Goal: Information Seeking & Learning: Check status

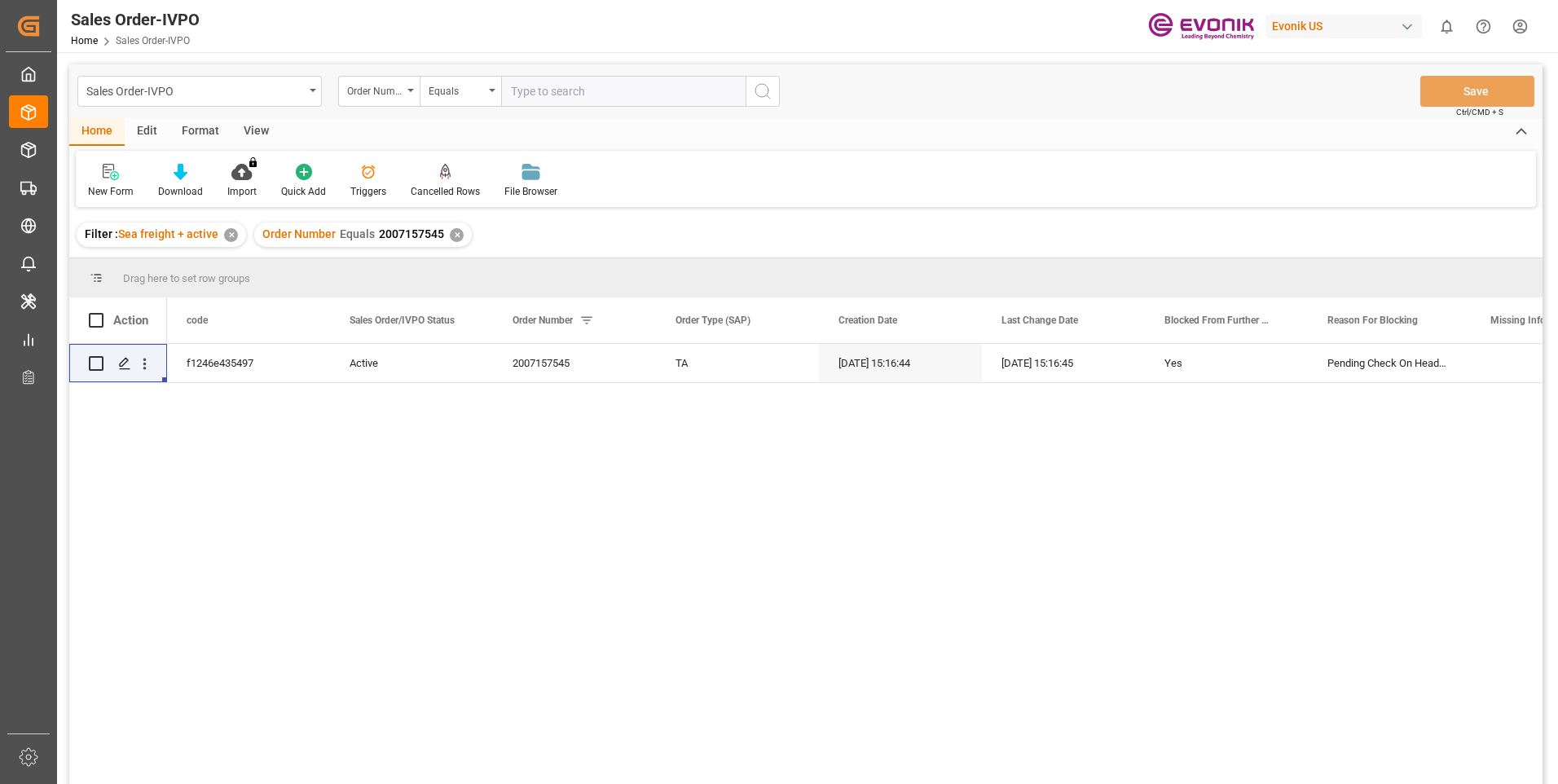
click at [568, 89] on input "text" at bounding box center [623, 91] width 245 height 31
click at [509, 89] on input "46468539" at bounding box center [623, 91] width 245 height 31
type input "0046468539"
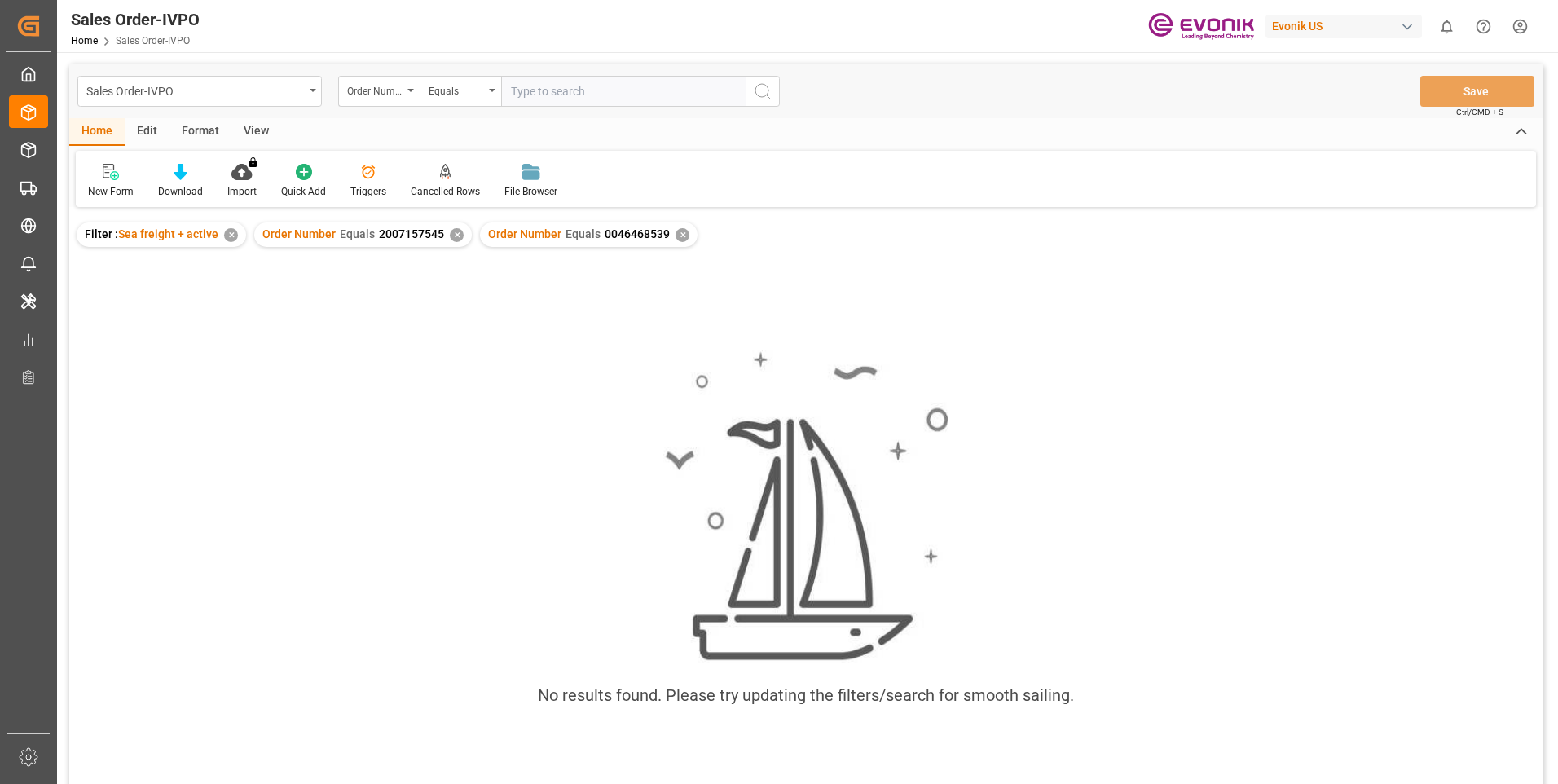
click at [450, 231] on div "✕" at bounding box center [456, 235] width 14 height 14
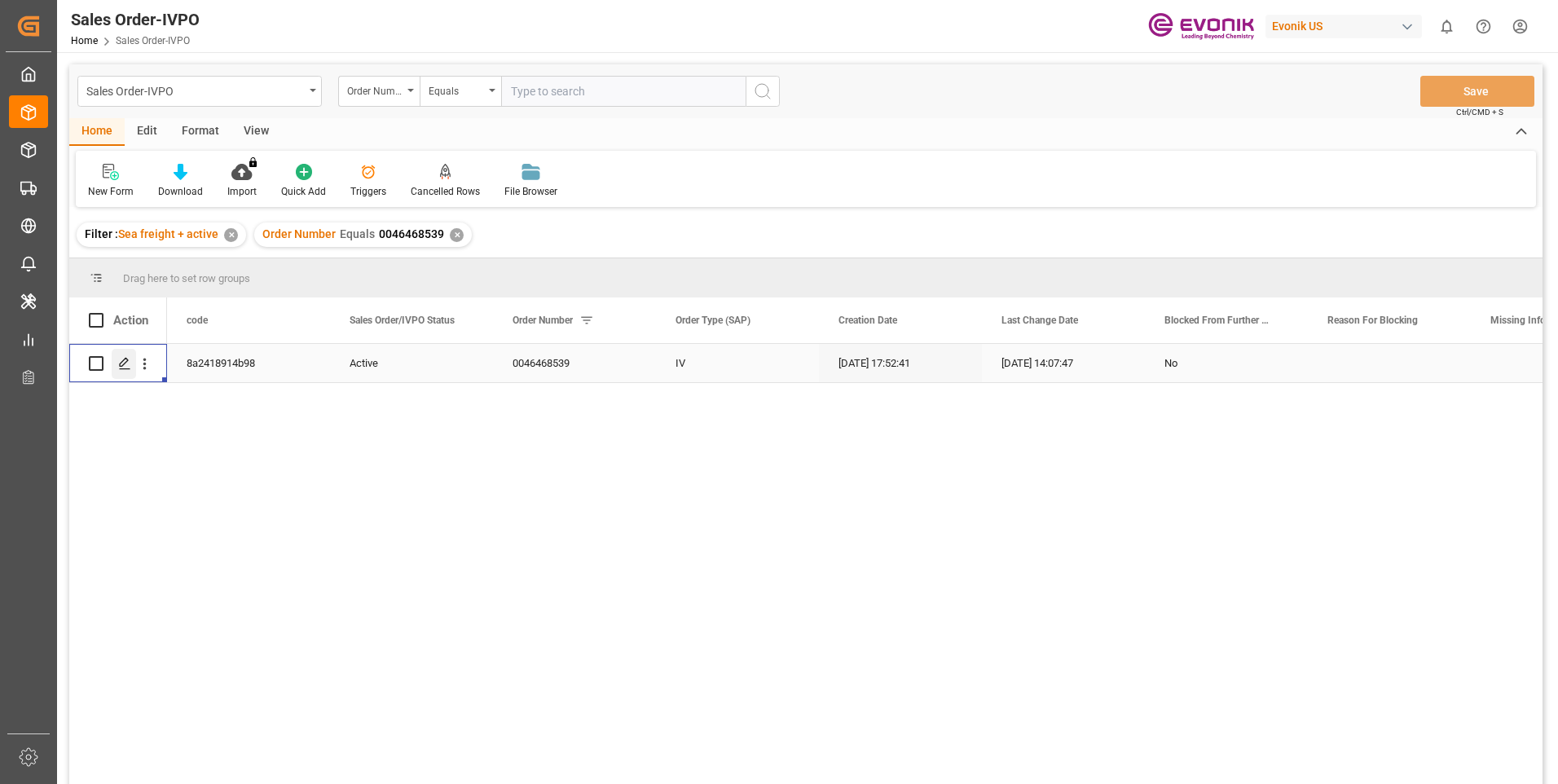
click at [133, 361] on div "Press SPACE to select this row." at bounding box center [123, 363] width 25 height 30
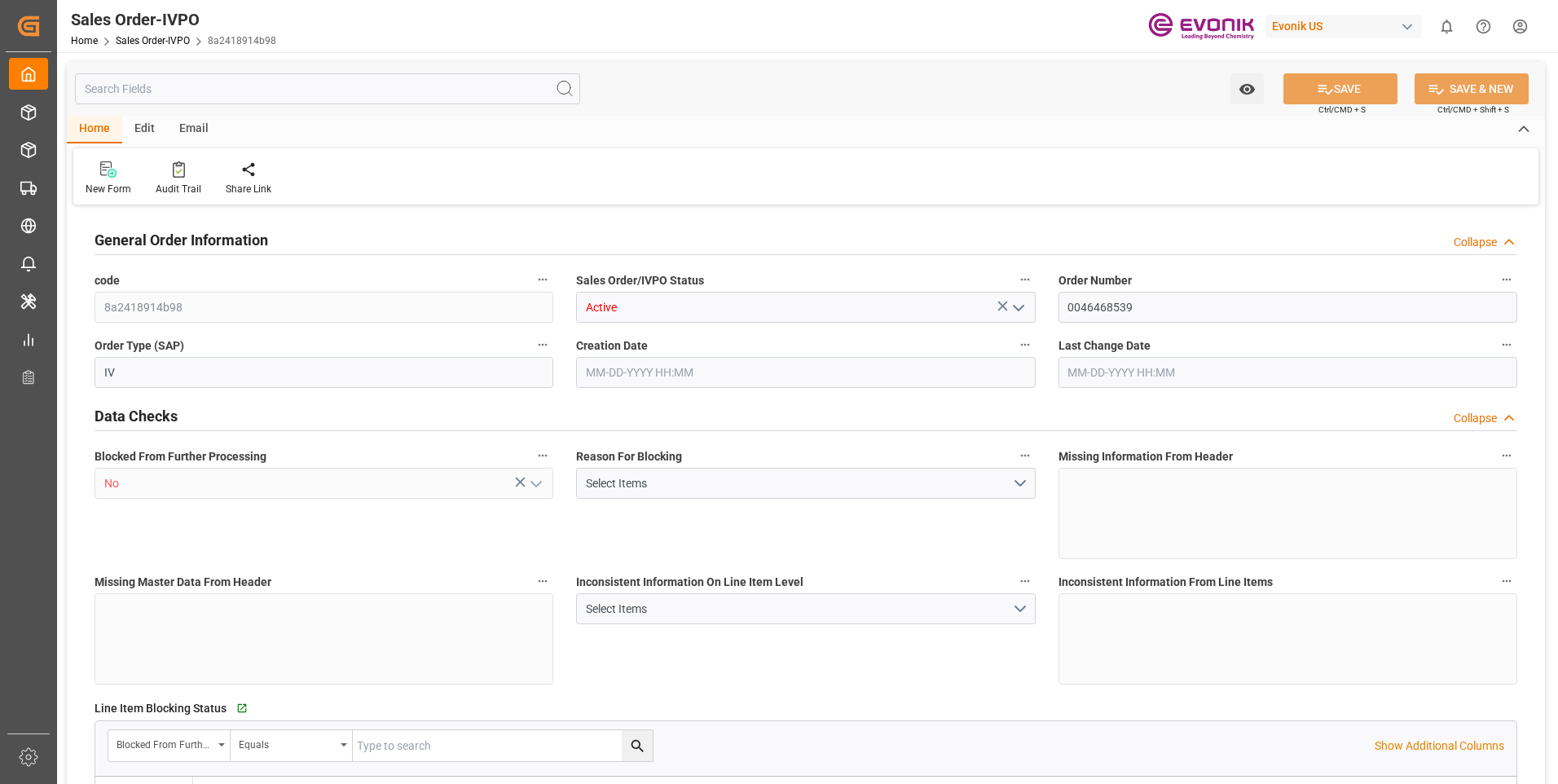
type input "BEANR"
type input "0"
type input "1"
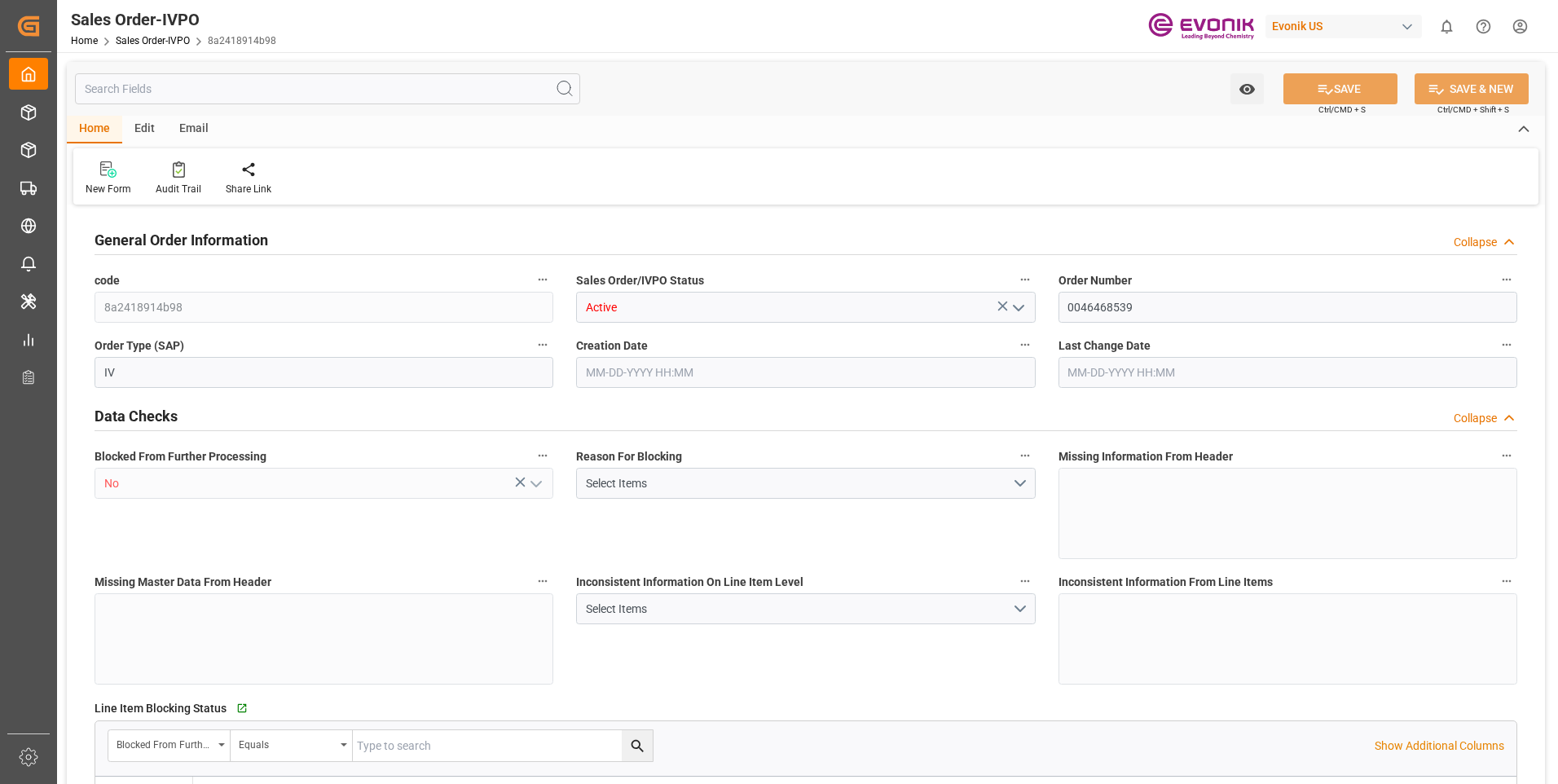
type input "13052"
type input "17.9085"
type input "17000"
type input "30"
type input "09-16-2025 17:52"
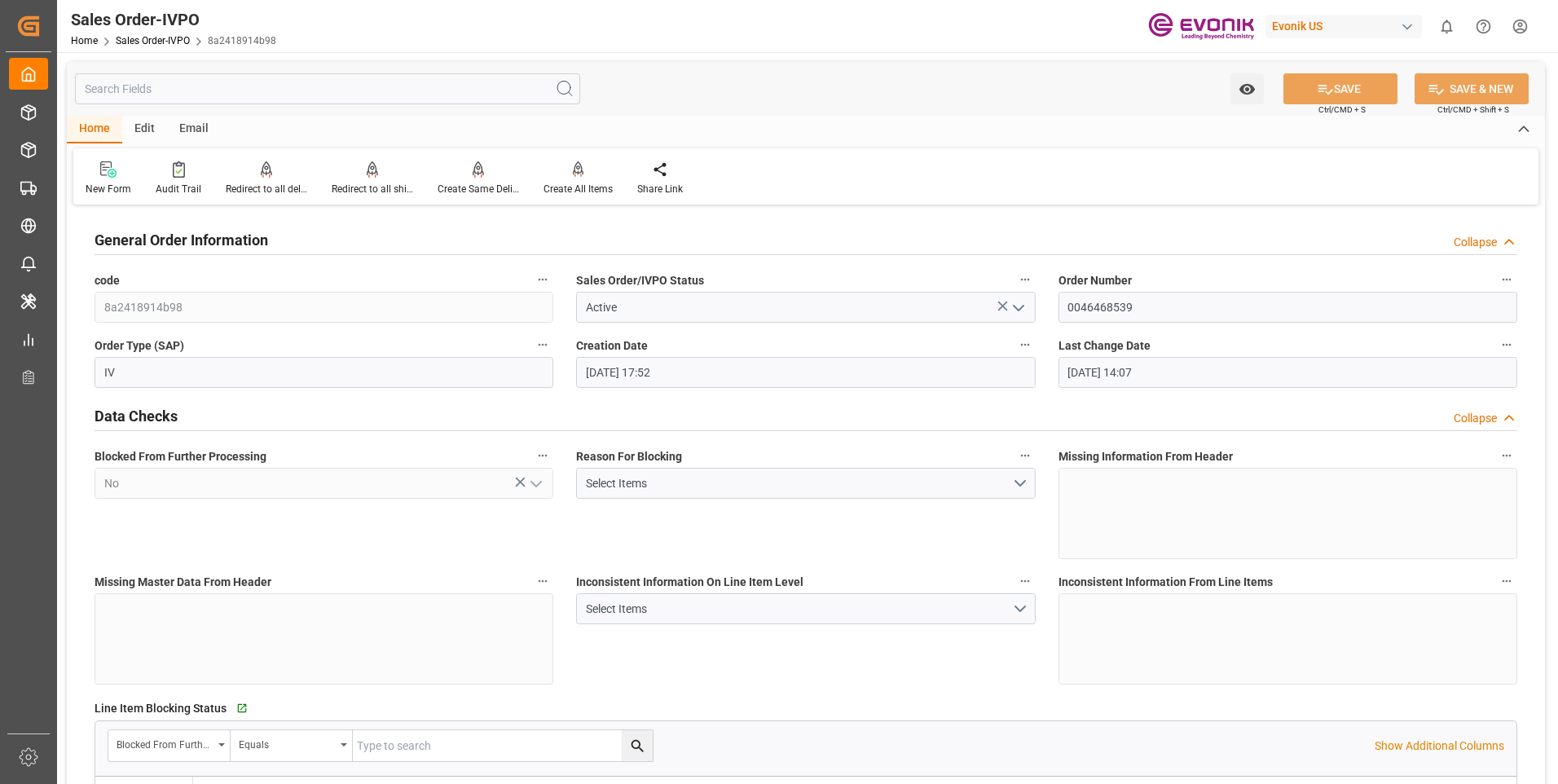
type input "[DATE] 14:07"
click at [369, 187] on div "Redirect to all shipments" at bounding box center [371, 189] width 81 height 15
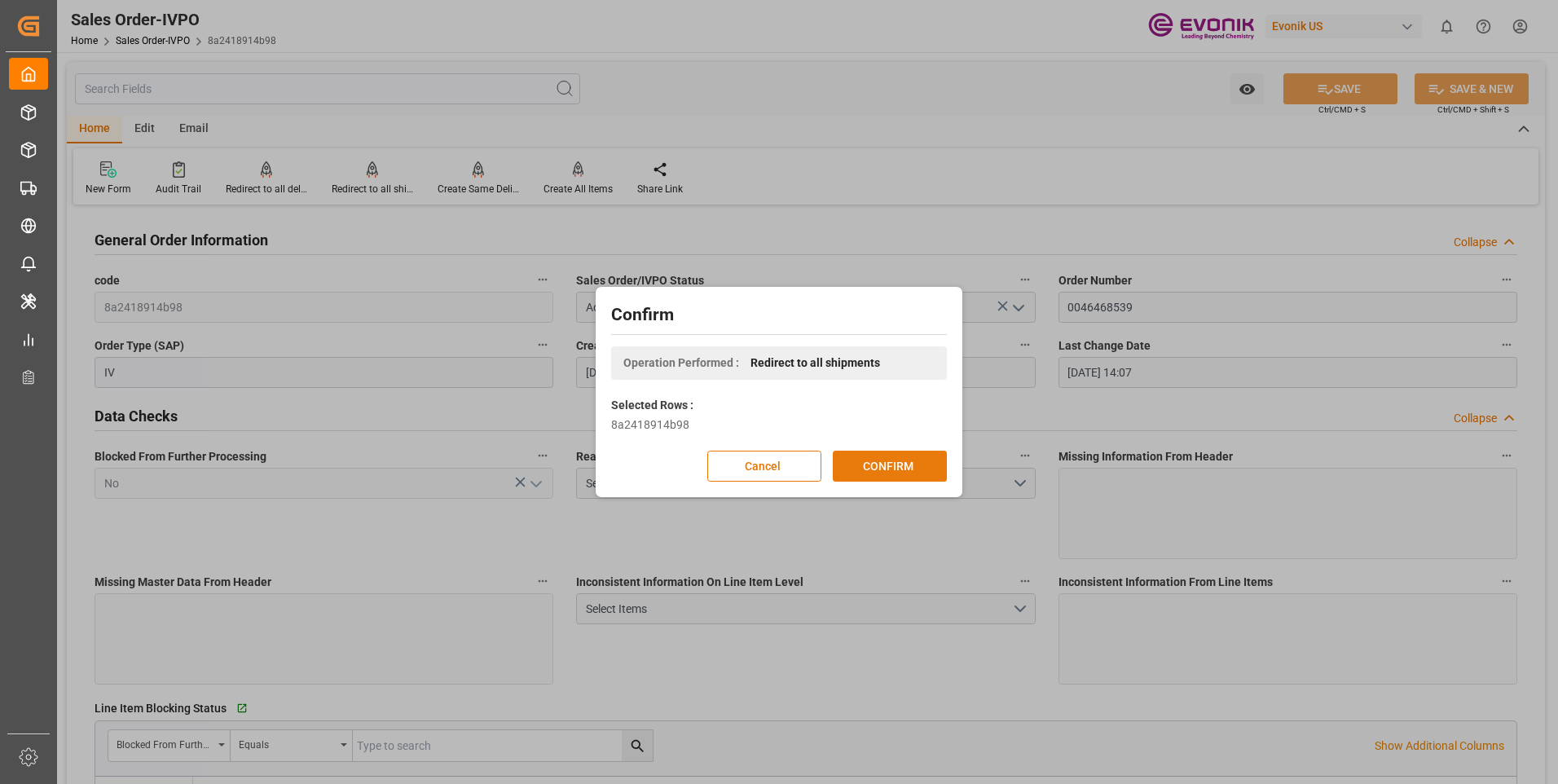
click at [875, 465] on button "CONFIRM" at bounding box center [889, 466] width 114 height 31
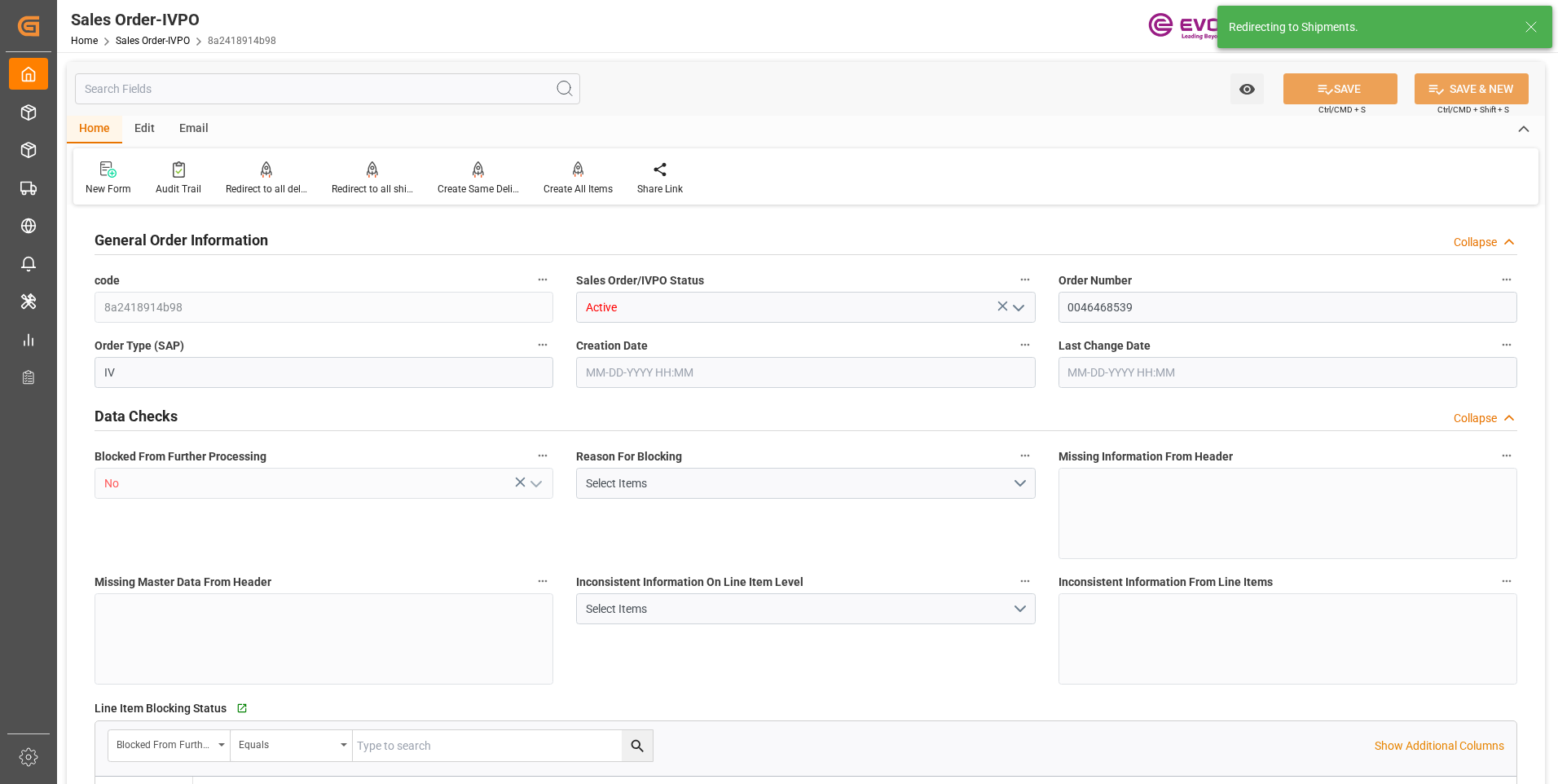
type input "BEANR"
type input "0"
type input "1"
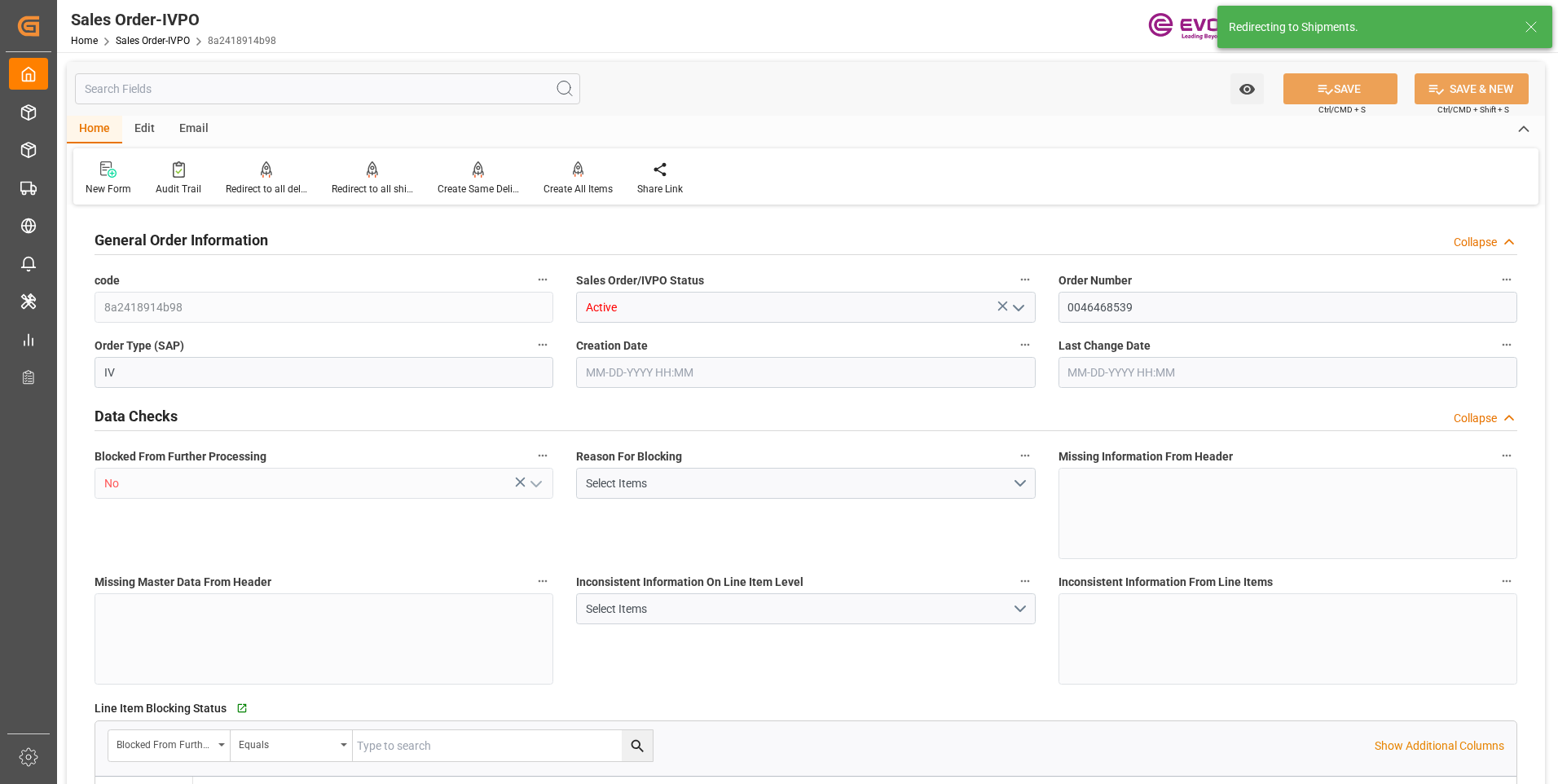
type input "13052"
type input "17.9085"
type input "17000"
type input "30"
type input "09-16-2025 17:52"
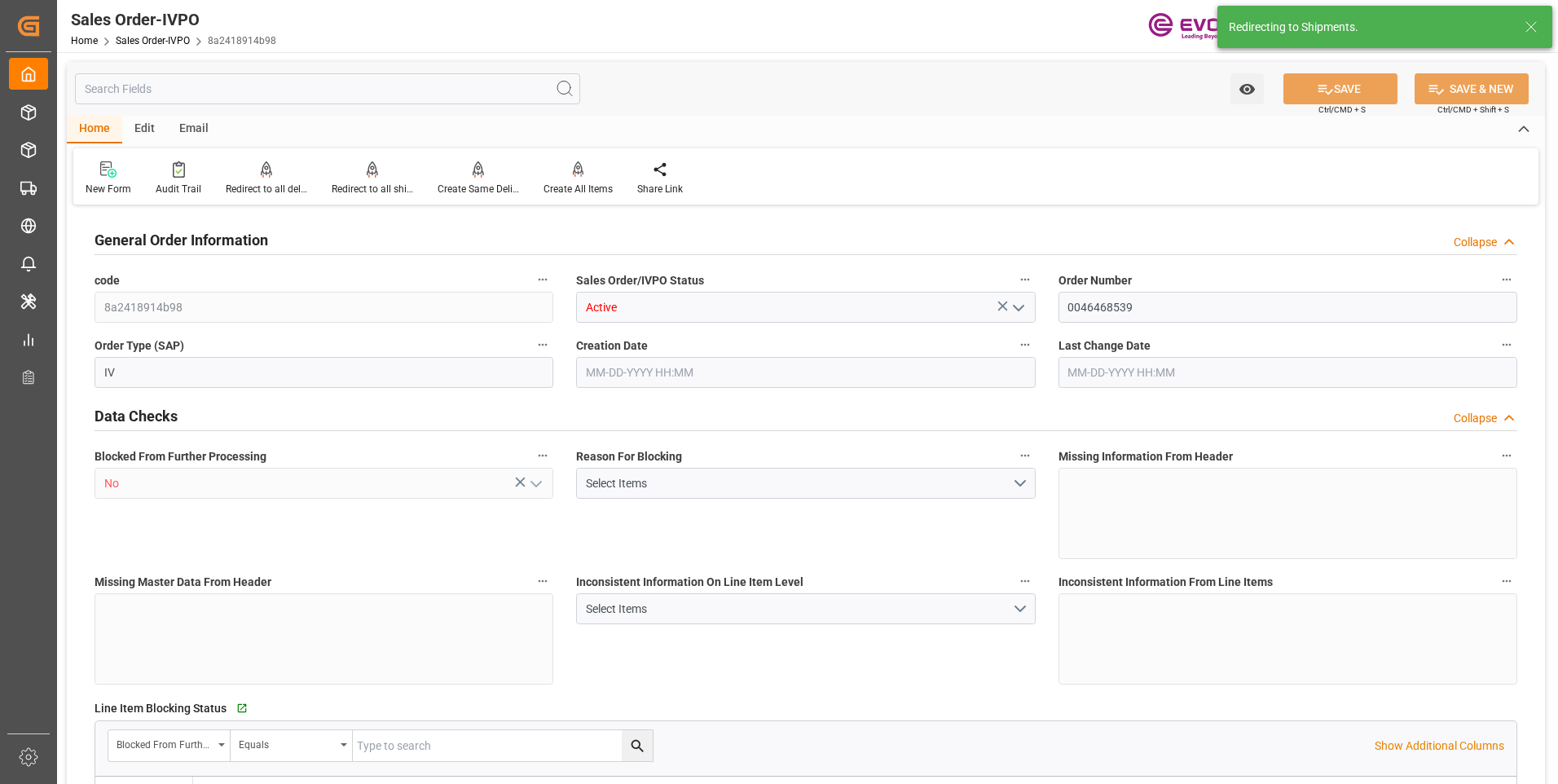
type input "[DATE] 14:07"
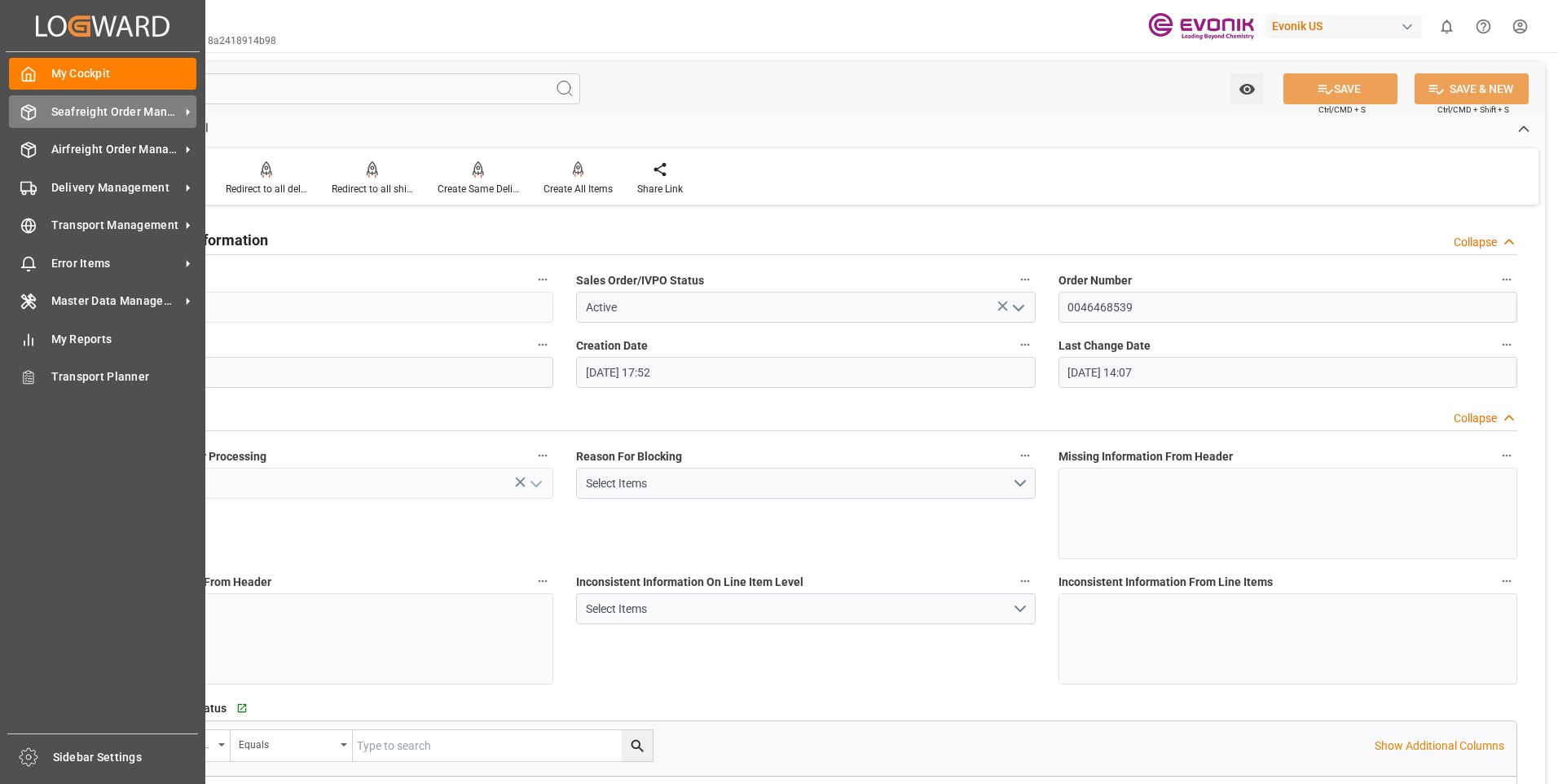
click at [68, 116] on span "Seafreight Order Management" at bounding box center [115, 111] width 129 height 17
click at [51, 105] on div "Seafreight Order Management Seafreight Order Management" at bounding box center [102, 110] width 187 height 32
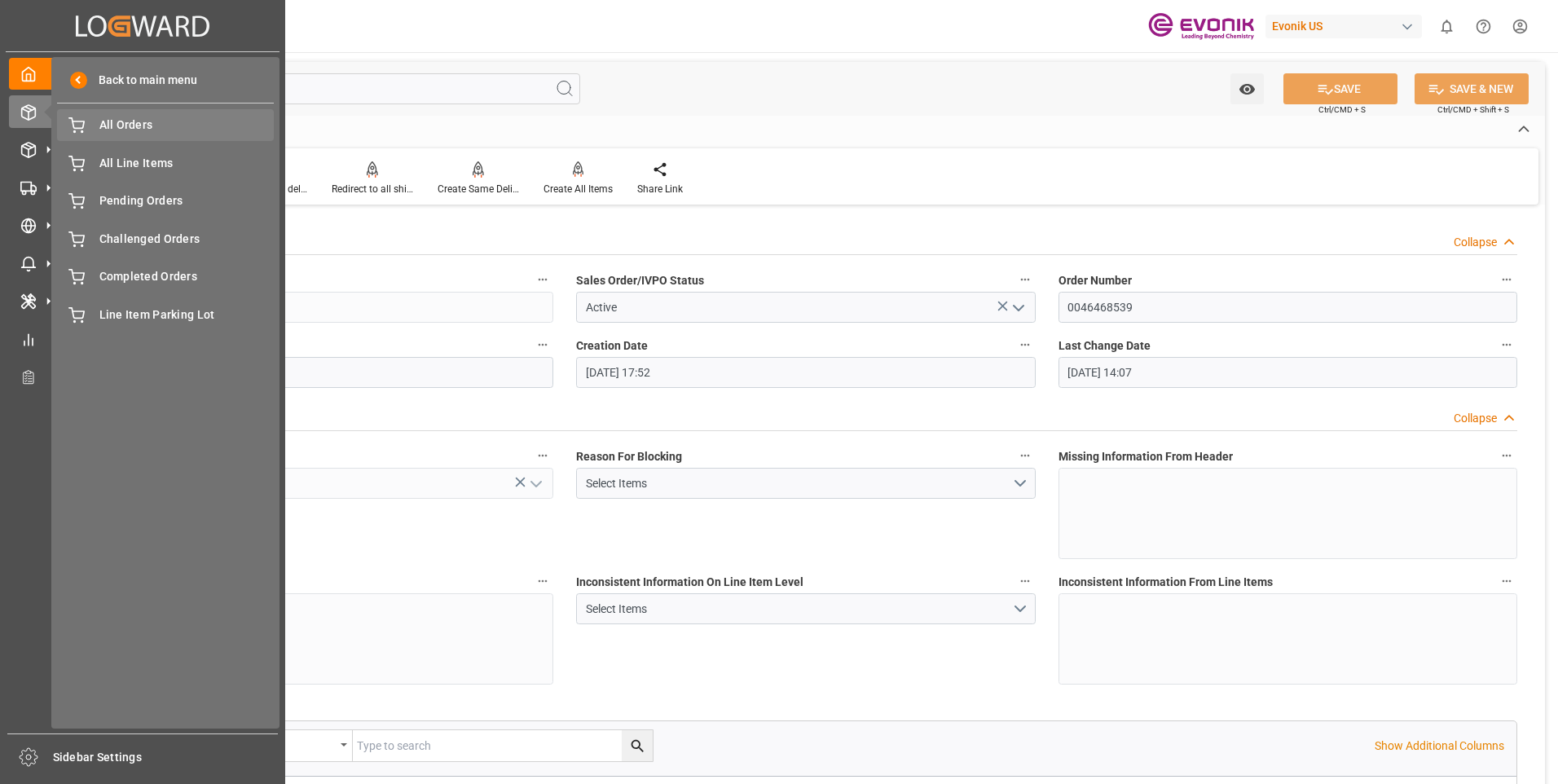
click at [118, 125] on span "All Orders" at bounding box center [187, 125] width 175 height 17
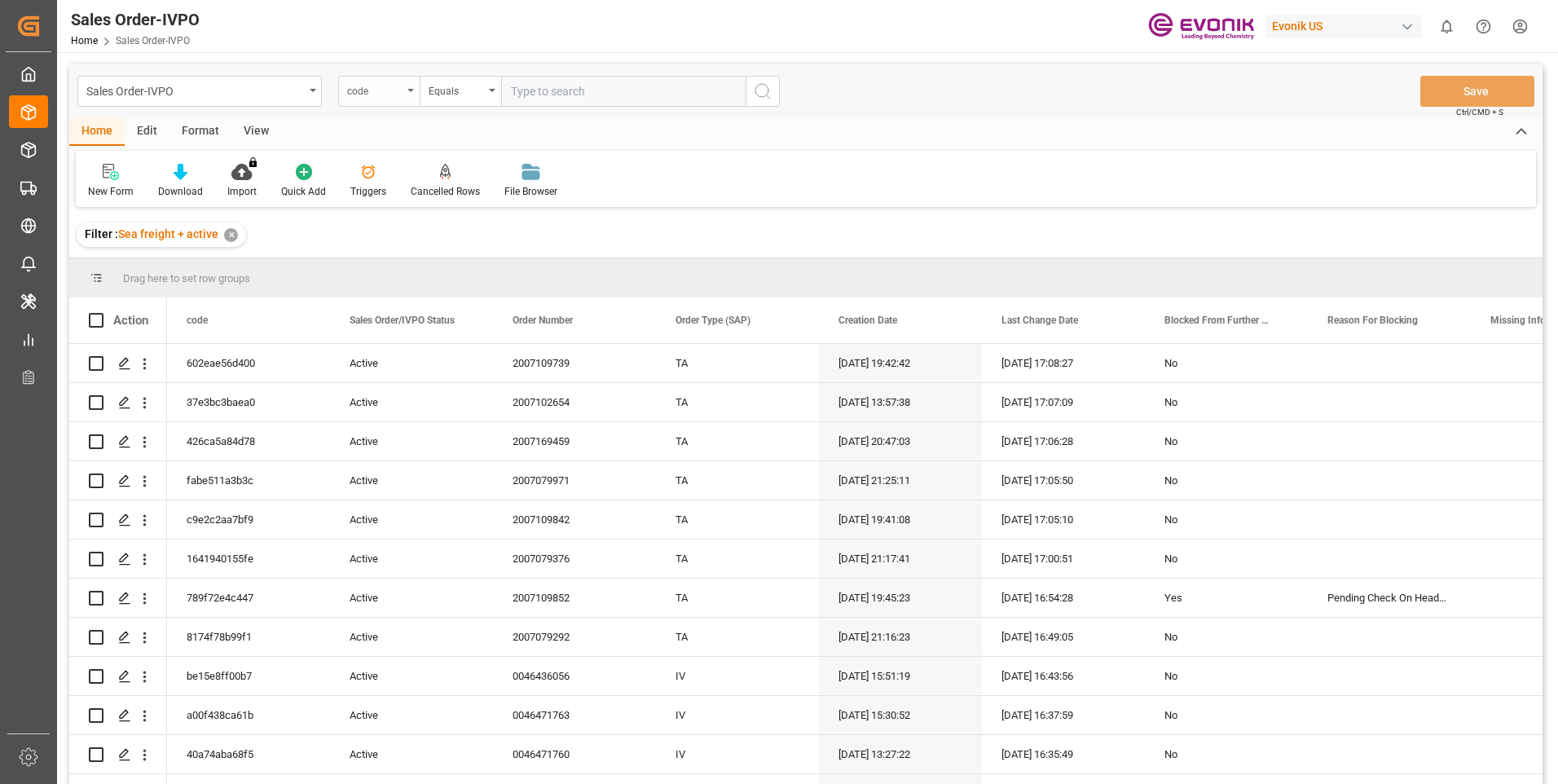
click at [361, 85] on div "code" at bounding box center [374, 89] width 56 height 19
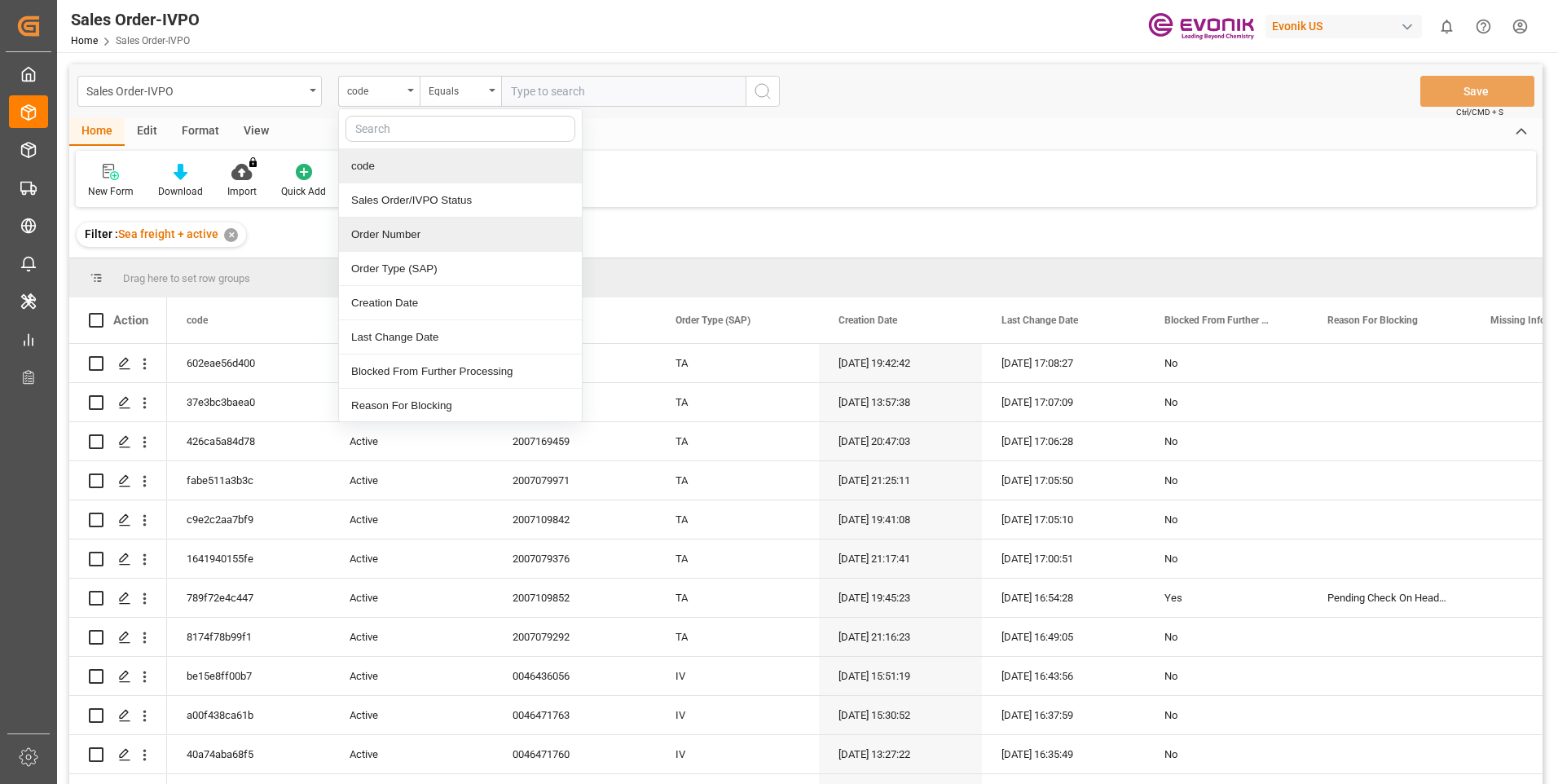
click at [384, 234] on div "Order Number" at bounding box center [460, 234] width 243 height 34
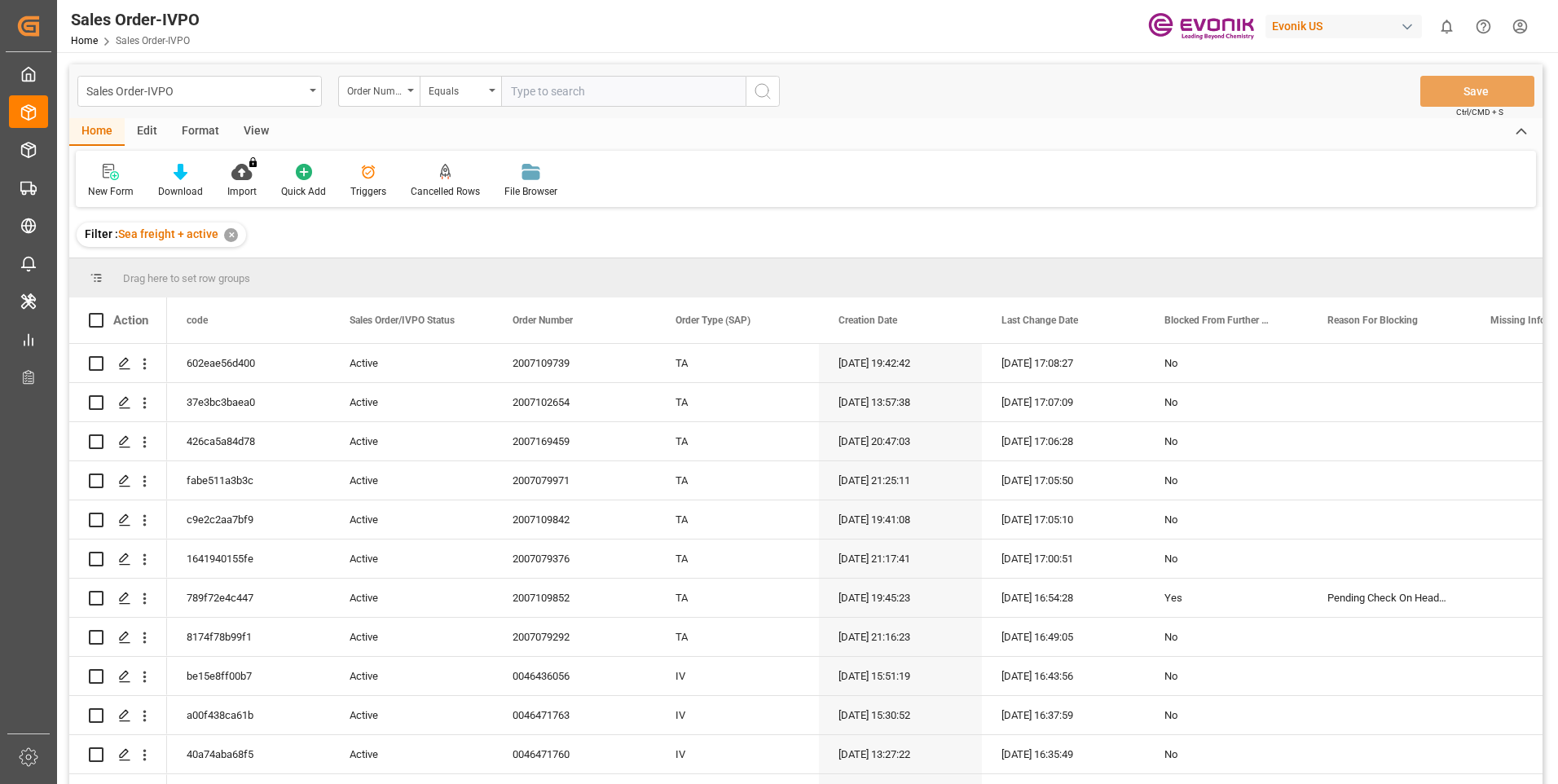
click at [565, 87] on input "text" at bounding box center [623, 91] width 245 height 31
paste input "0046463261"
type input "0046463261"
click at [767, 90] on icon "search button" at bounding box center [762, 90] width 19 height 19
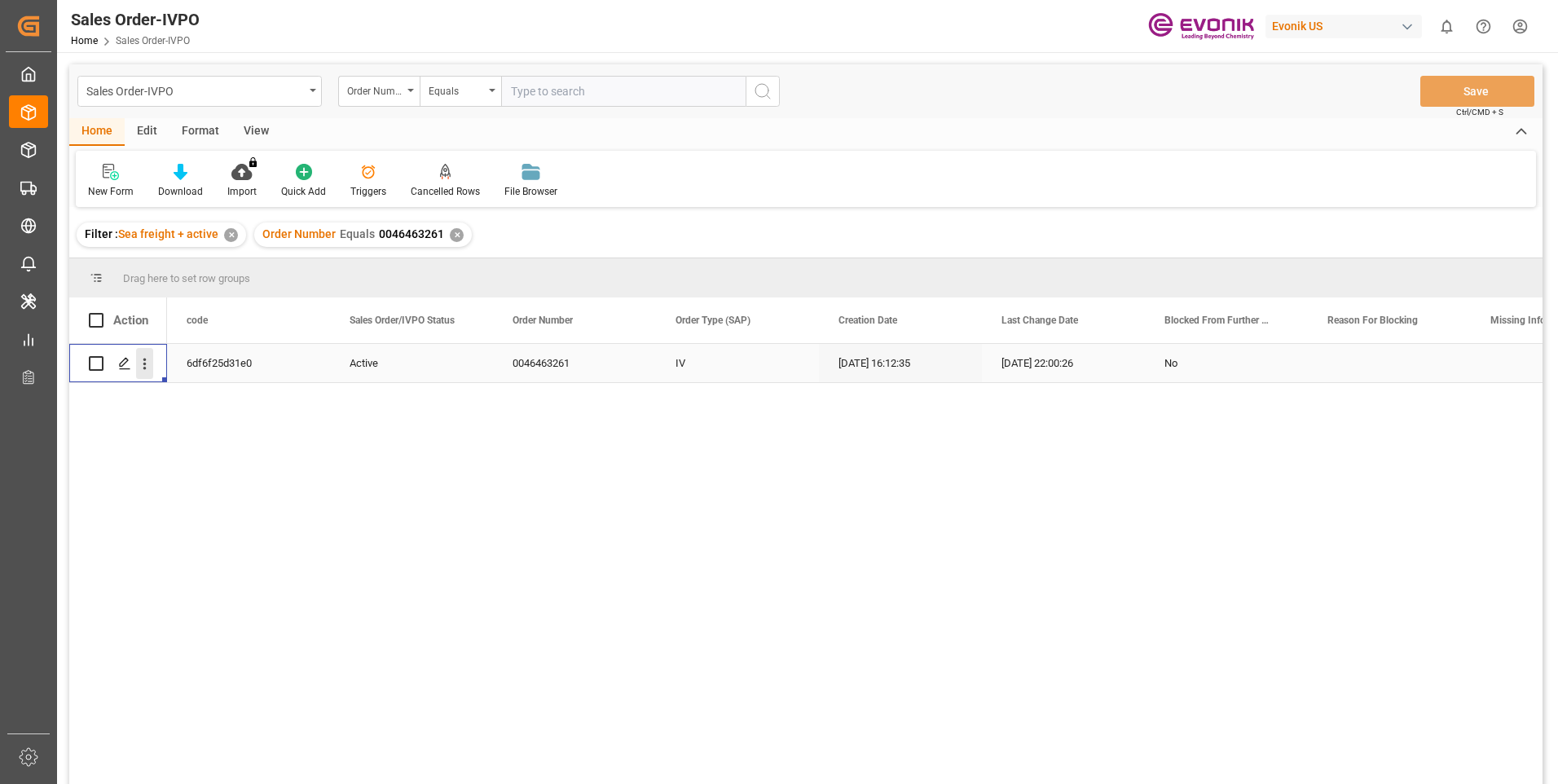
click at [142, 368] on icon "open menu" at bounding box center [144, 363] width 17 height 17
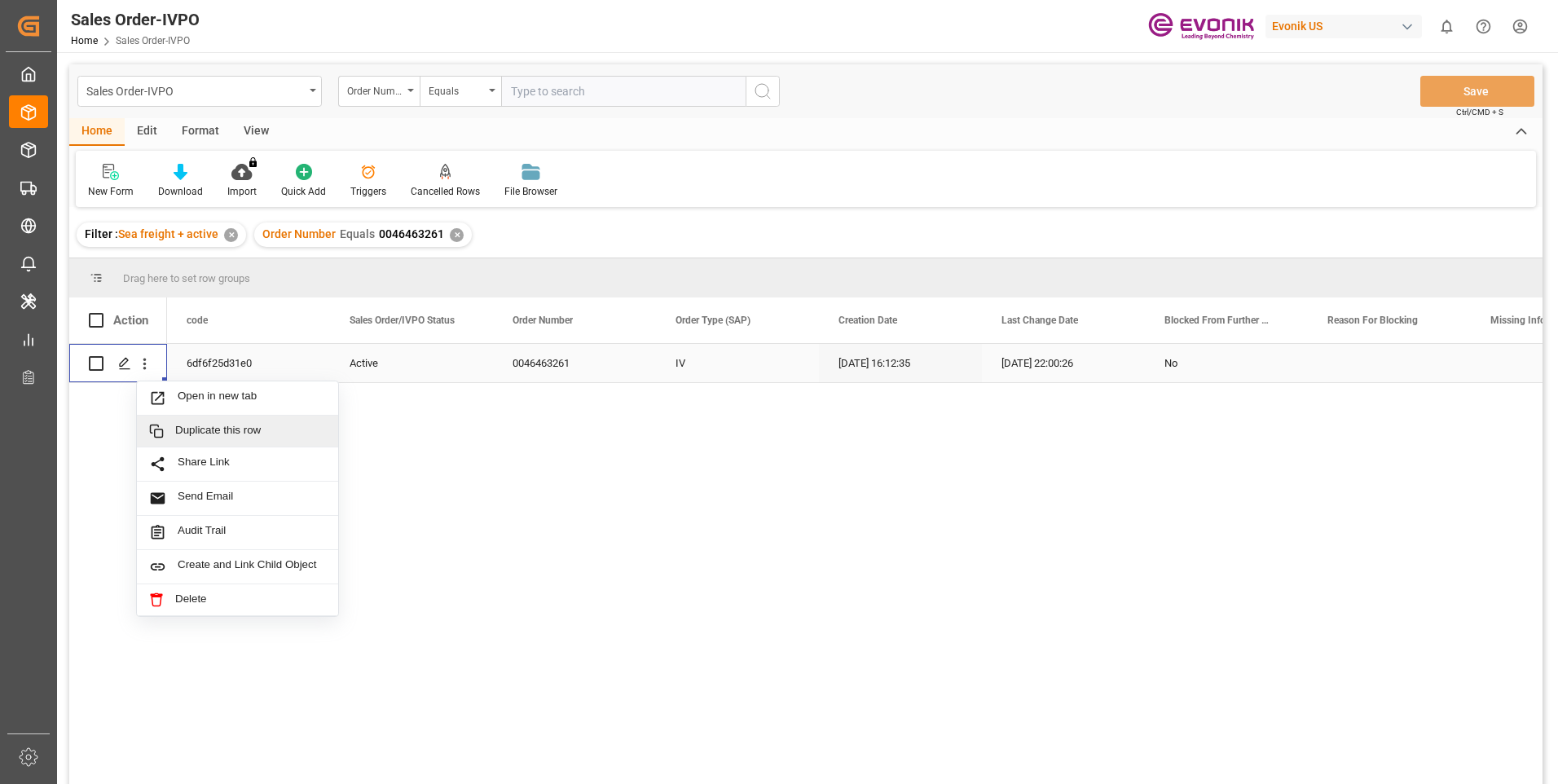
click at [204, 416] on div "Duplicate this row" at bounding box center [237, 431] width 201 height 32
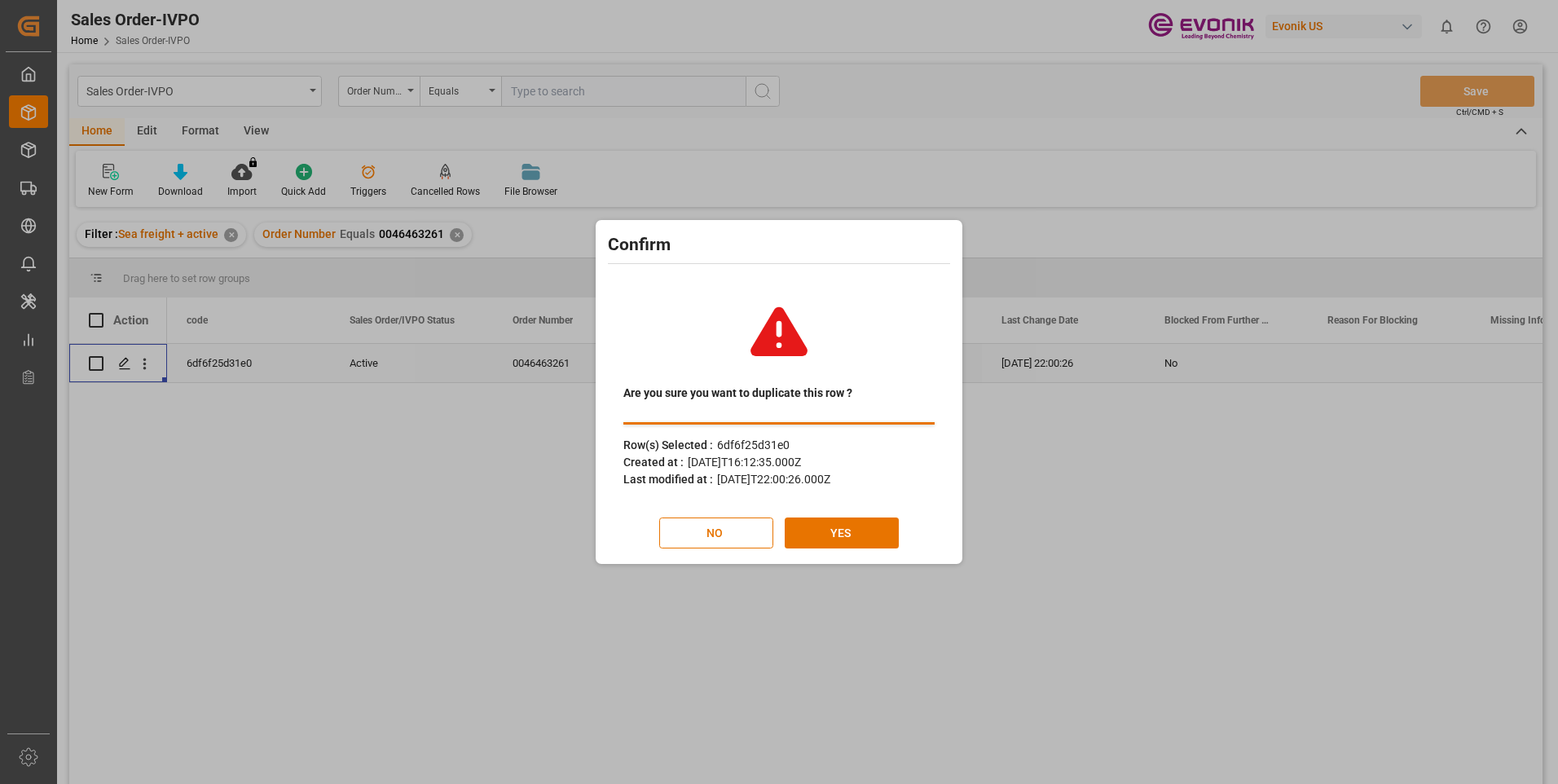
click at [327, 549] on div "Confirm Are you sure you want to duplicate this row ? Row(s) Selected : 6df6f25…" at bounding box center [779, 392] width 1558 height 784
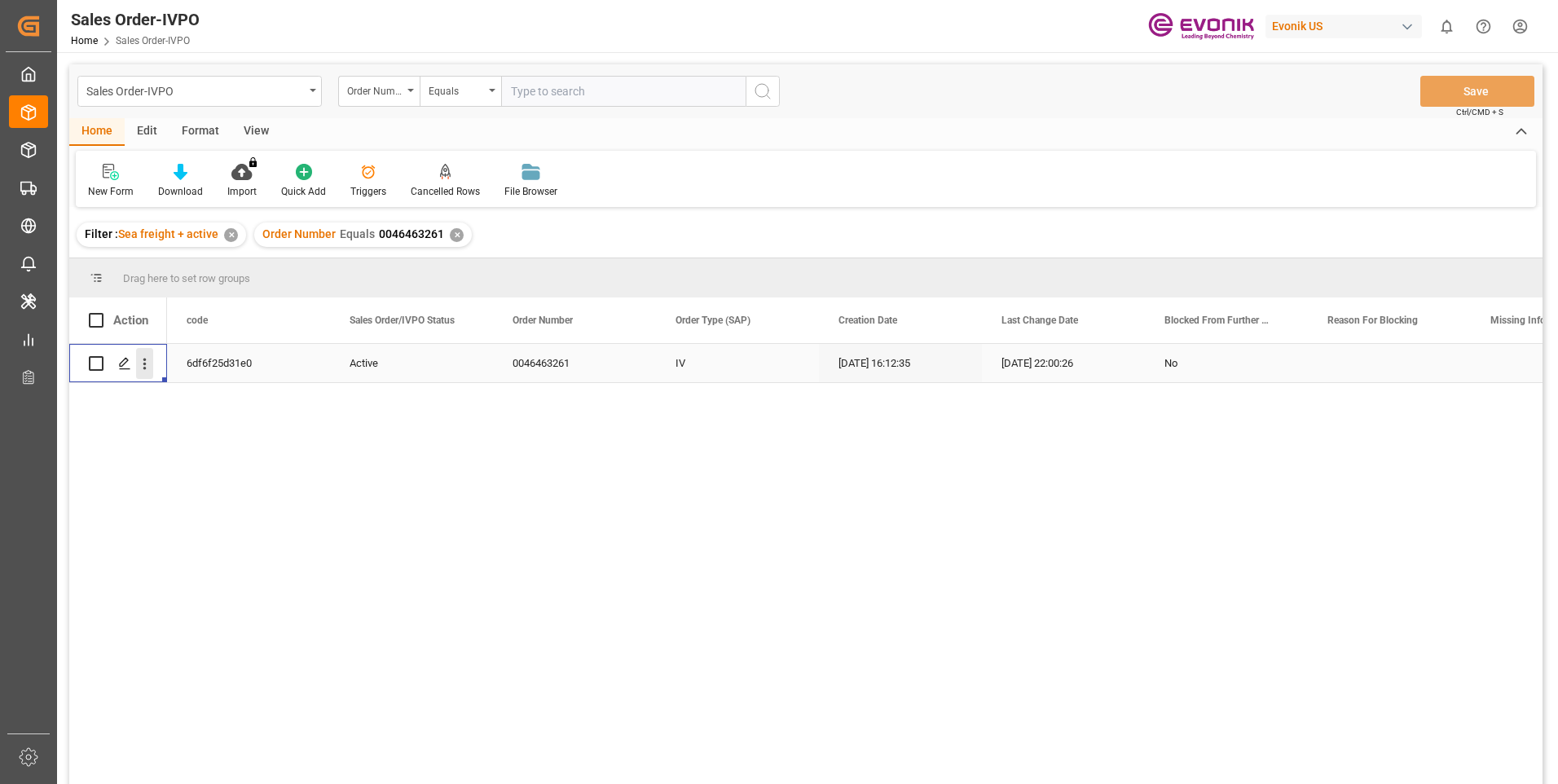
click at [141, 361] on icon "open menu" at bounding box center [144, 363] width 17 height 17
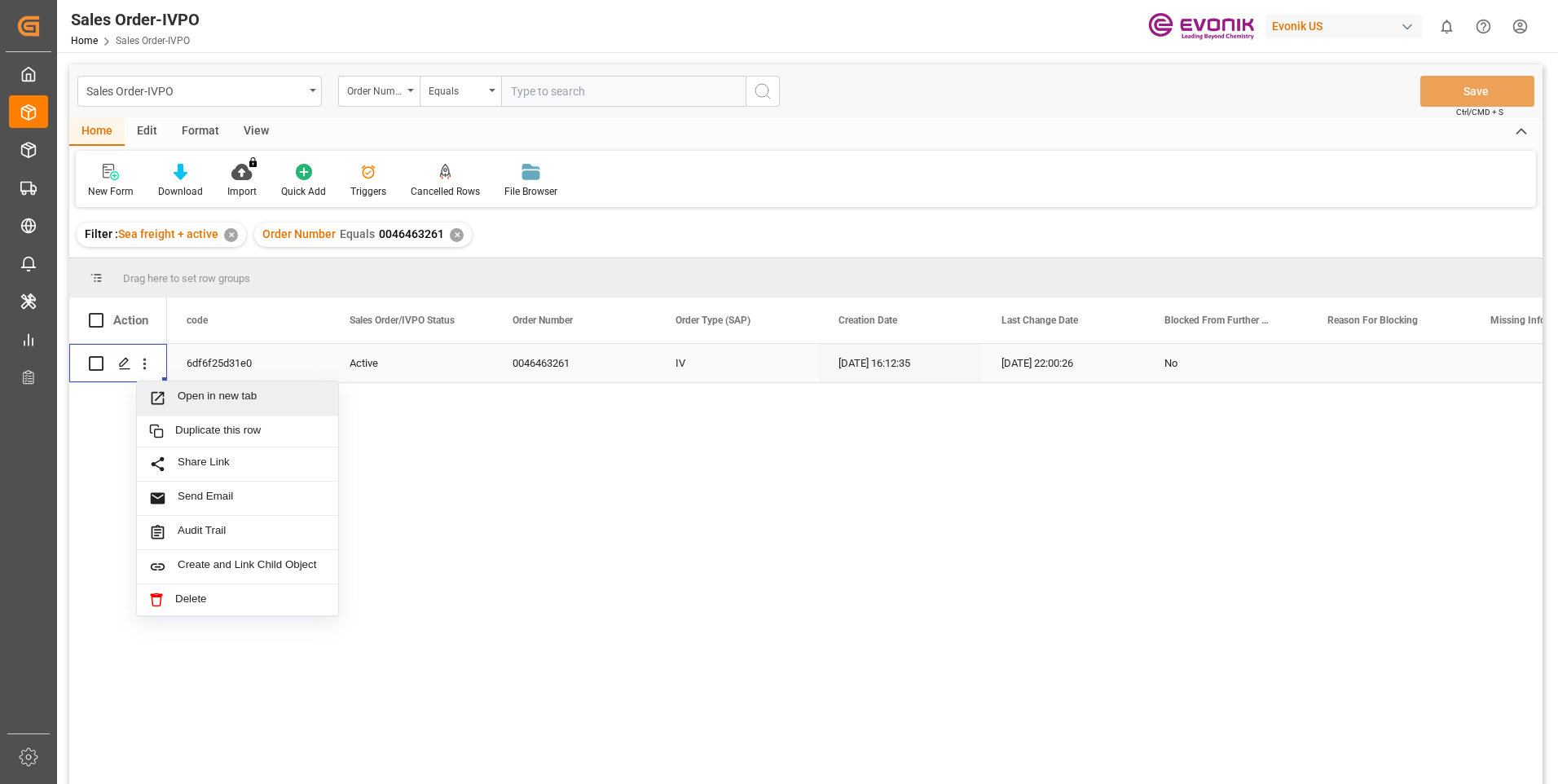
click at [190, 392] on span "Open in new tab" at bounding box center [252, 398] width 148 height 17
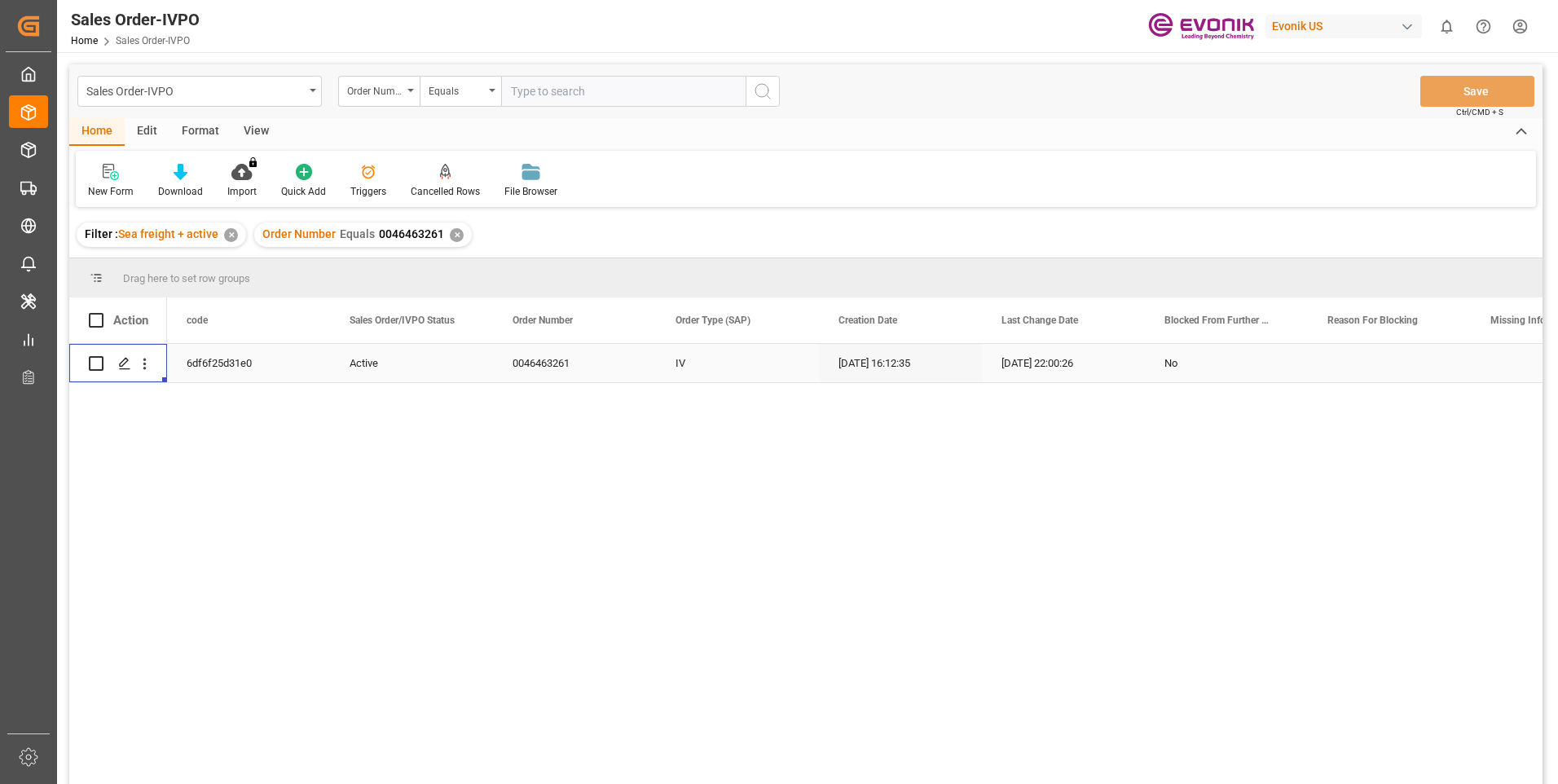
click at [587, 86] on input "text" at bounding box center [623, 91] width 245 height 31
paste input "250905010014"
click at [529, 92] on input "250905010014" at bounding box center [623, 91] width 245 height 31
click at [531, 91] on input "250905010014" at bounding box center [623, 91] width 245 height 31
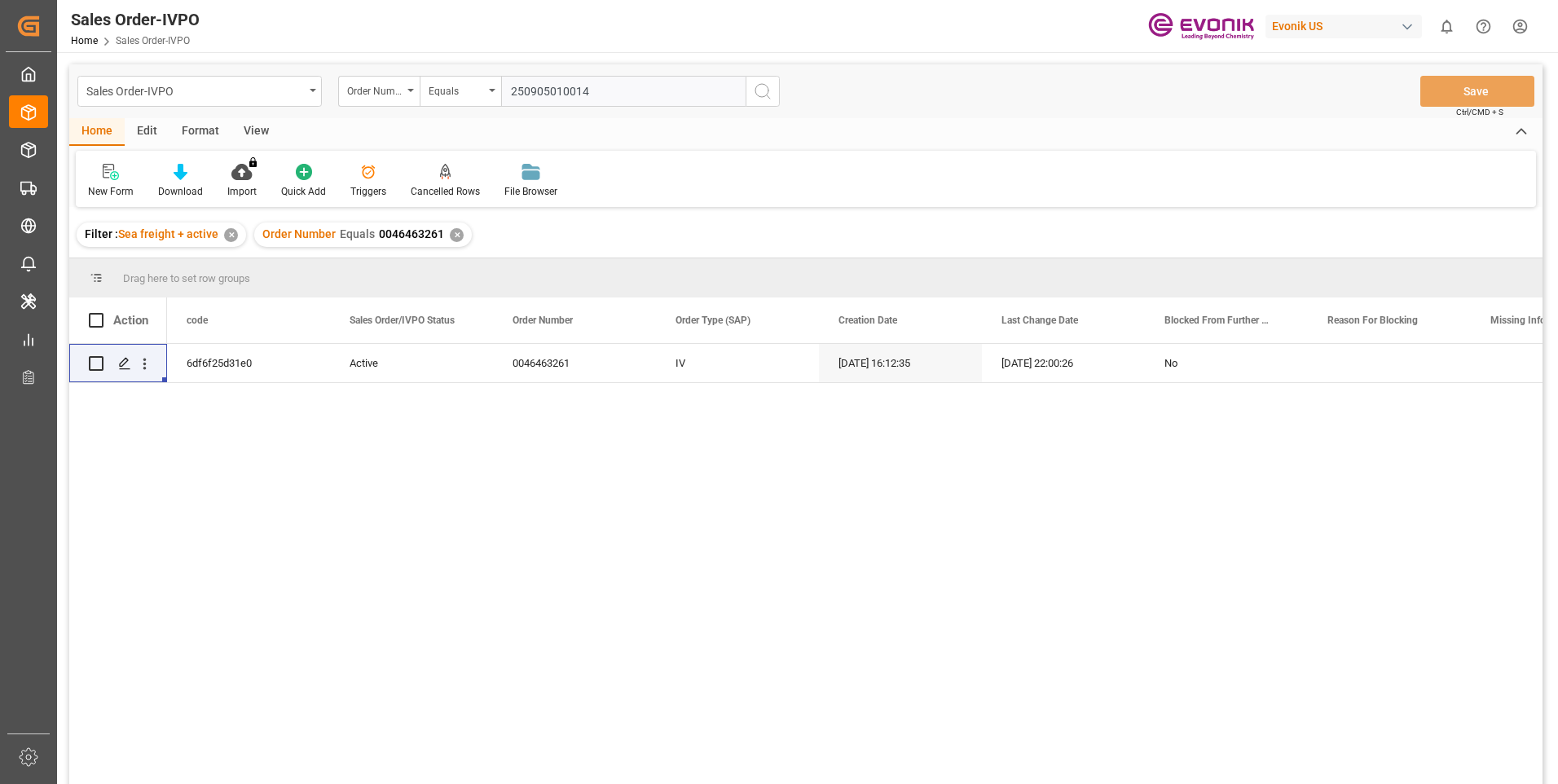
paste input "0046465079"
type input "0046465079"
click at [775, 89] on button "search button" at bounding box center [762, 91] width 34 height 31
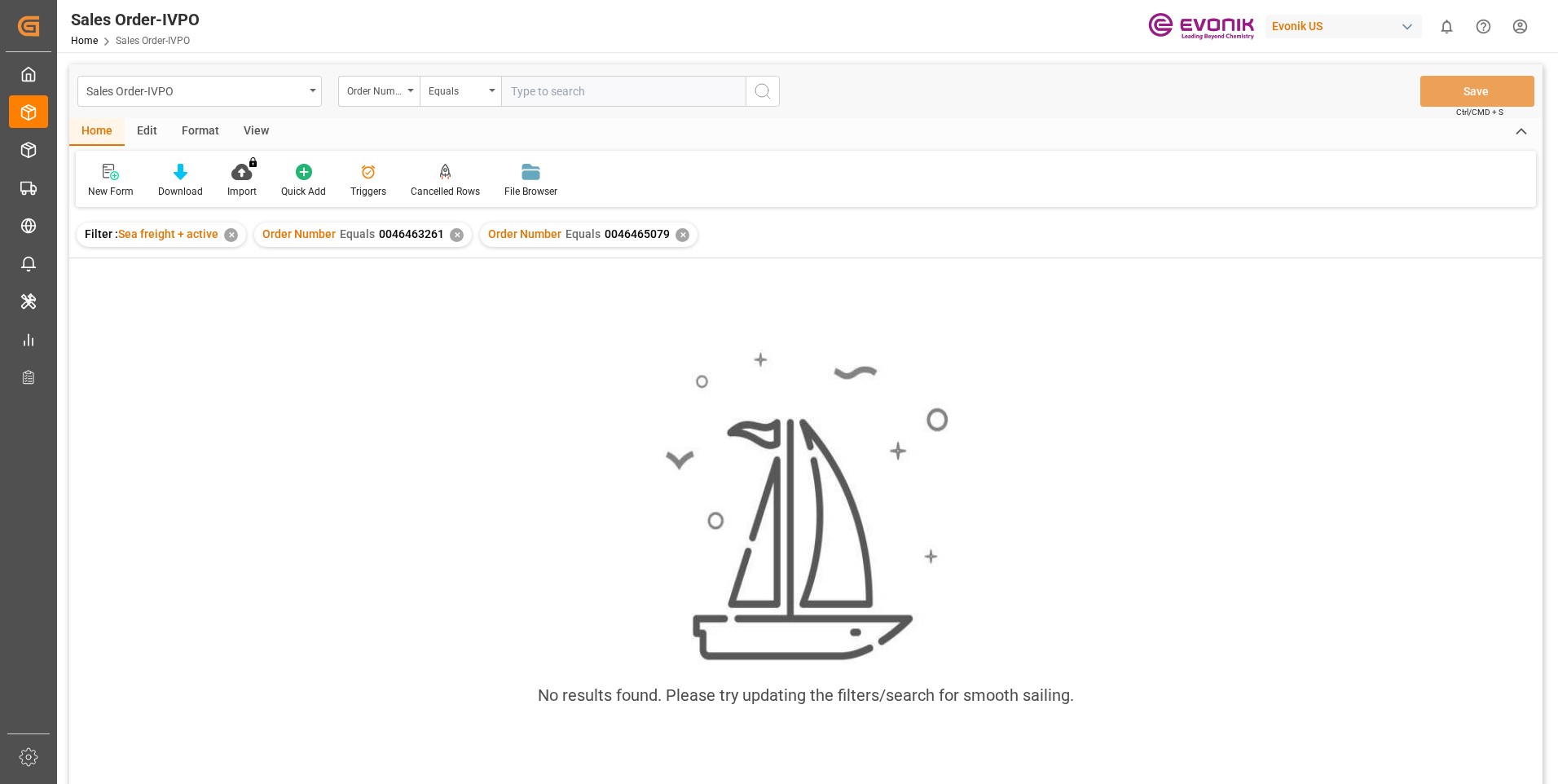
click at [456, 235] on div "✕" at bounding box center [456, 235] width 14 height 14
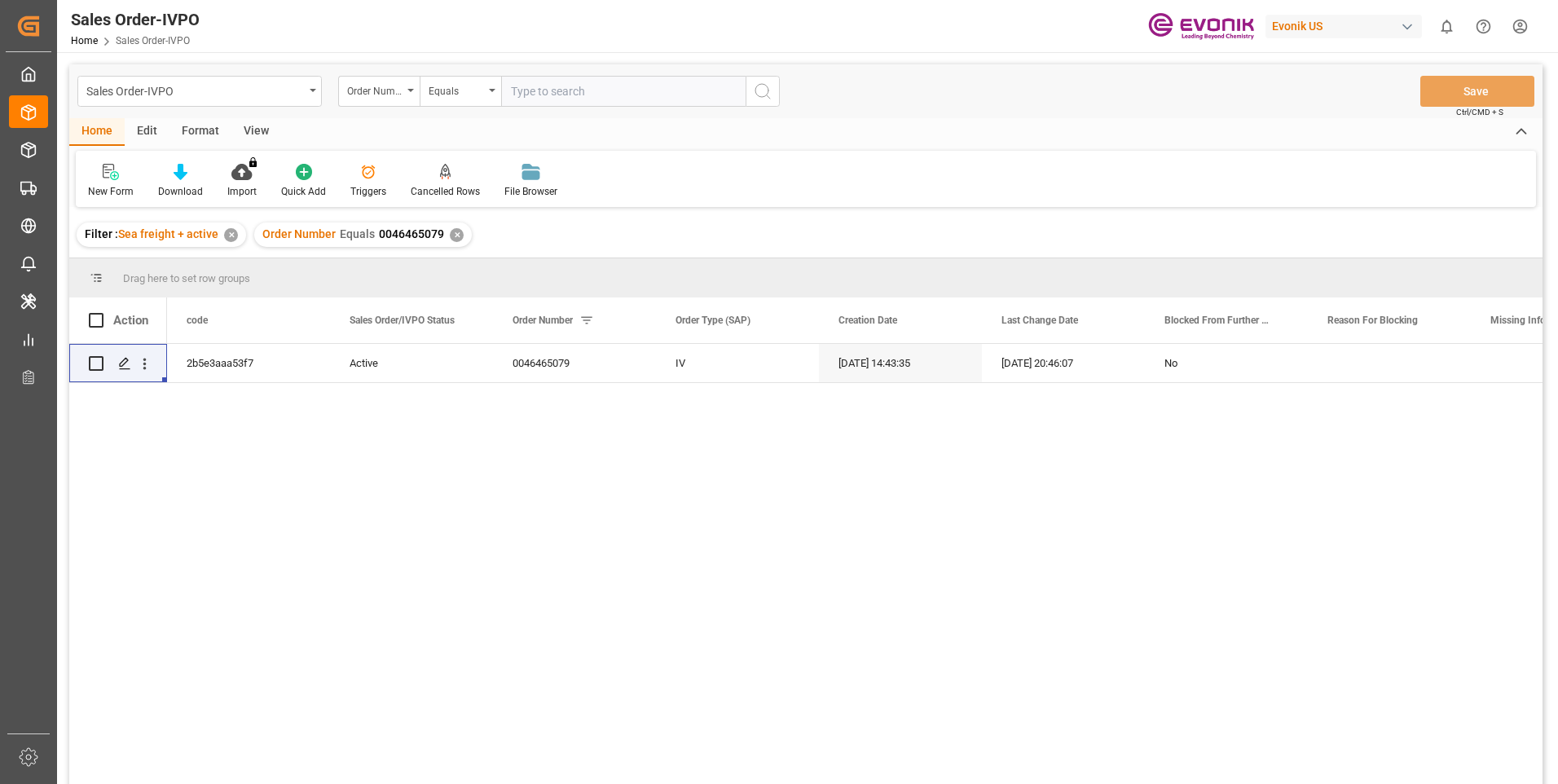
click at [564, 94] on input "text" at bounding box center [623, 91] width 245 height 31
paste input "46474815"
click at [518, 92] on input "46474815" at bounding box center [623, 91] width 245 height 31
click at [511, 89] on input "46474815" at bounding box center [623, 91] width 245 height 31
type input "0046474815"
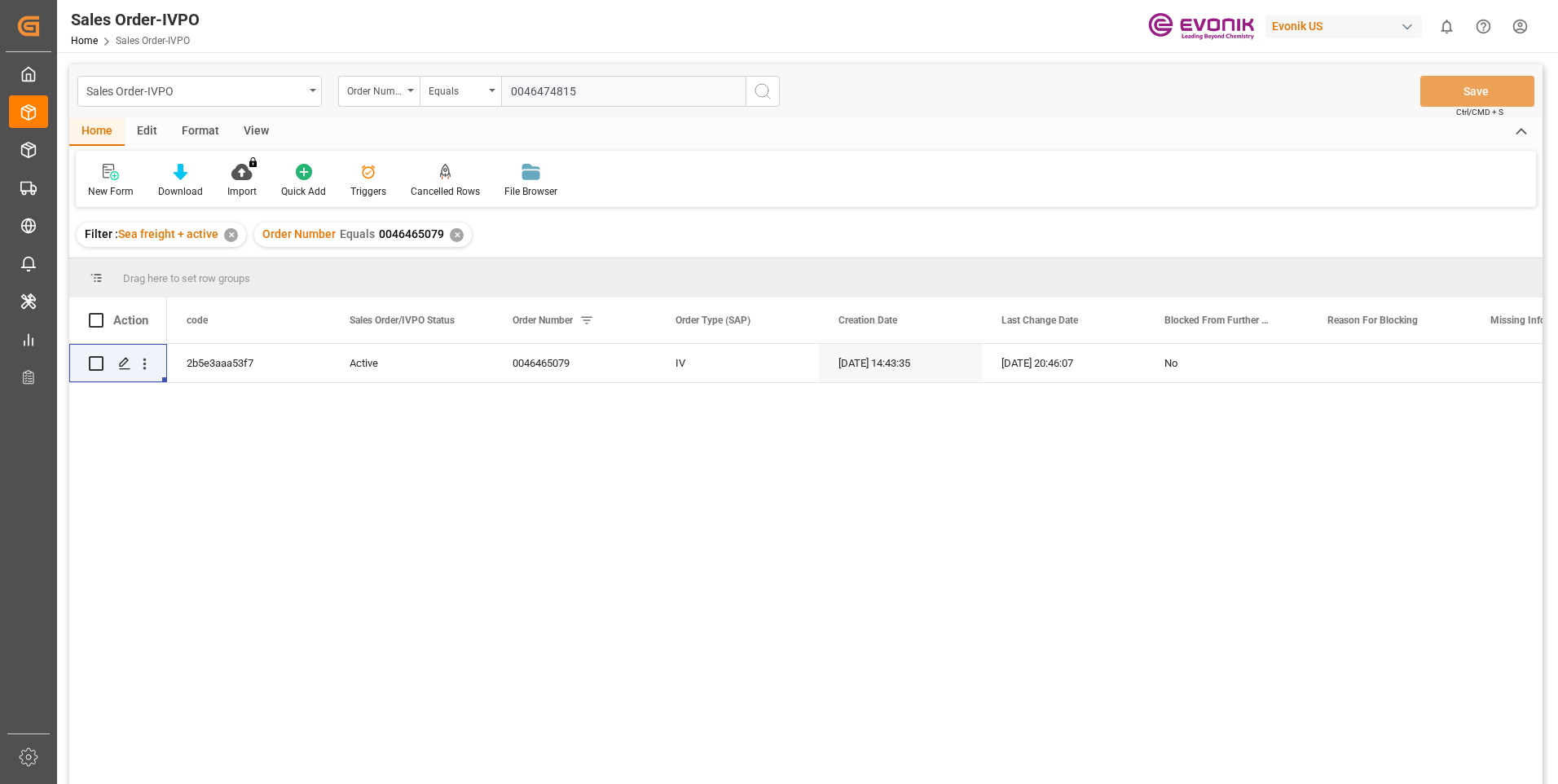
click at [761, 91] on icon "search button" at bounding box center [762, 90] width 19 height 19
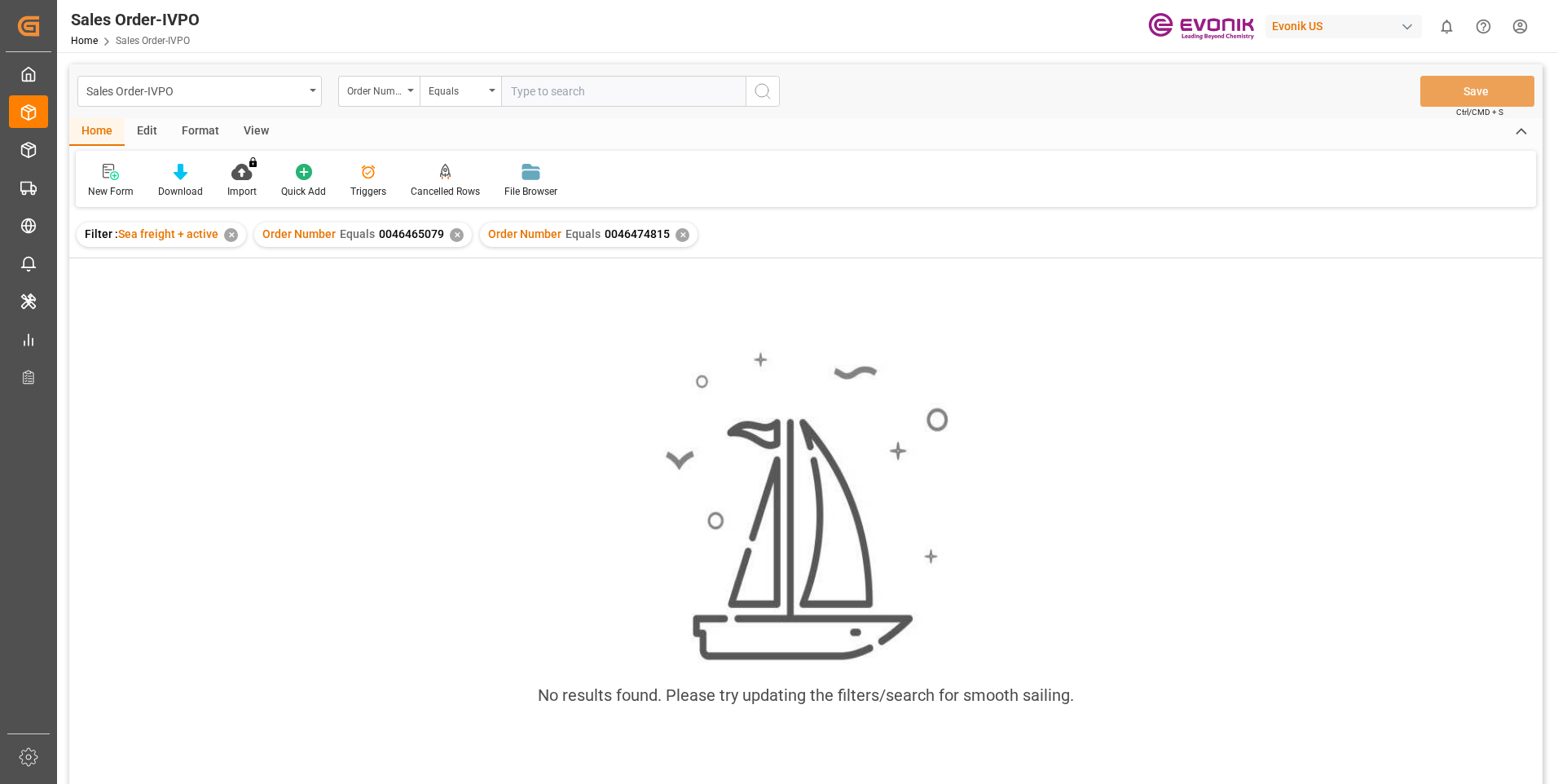
click at [455, 240] on div "✕" at bounding box center [456, 235] width 14 height 14
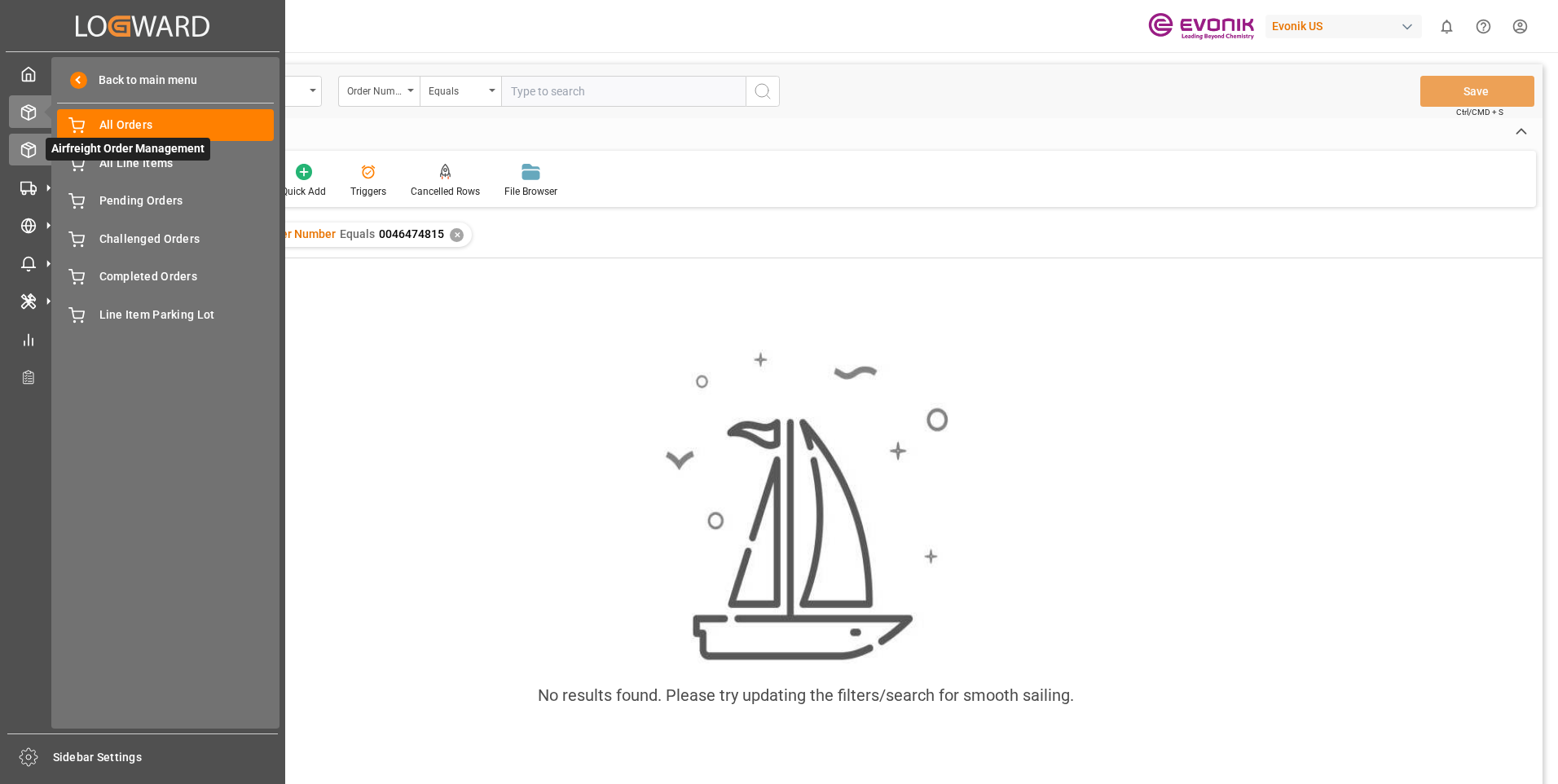
click at [24, 141] on icon at bounding box center [28, 150] width 16 height 16
click at [29, 148] on icon at bounding box center [28, 150] width 16 height 16
click at [143, 123] on span "All Orders" at bounding box center [187, 125] width 175 height 17
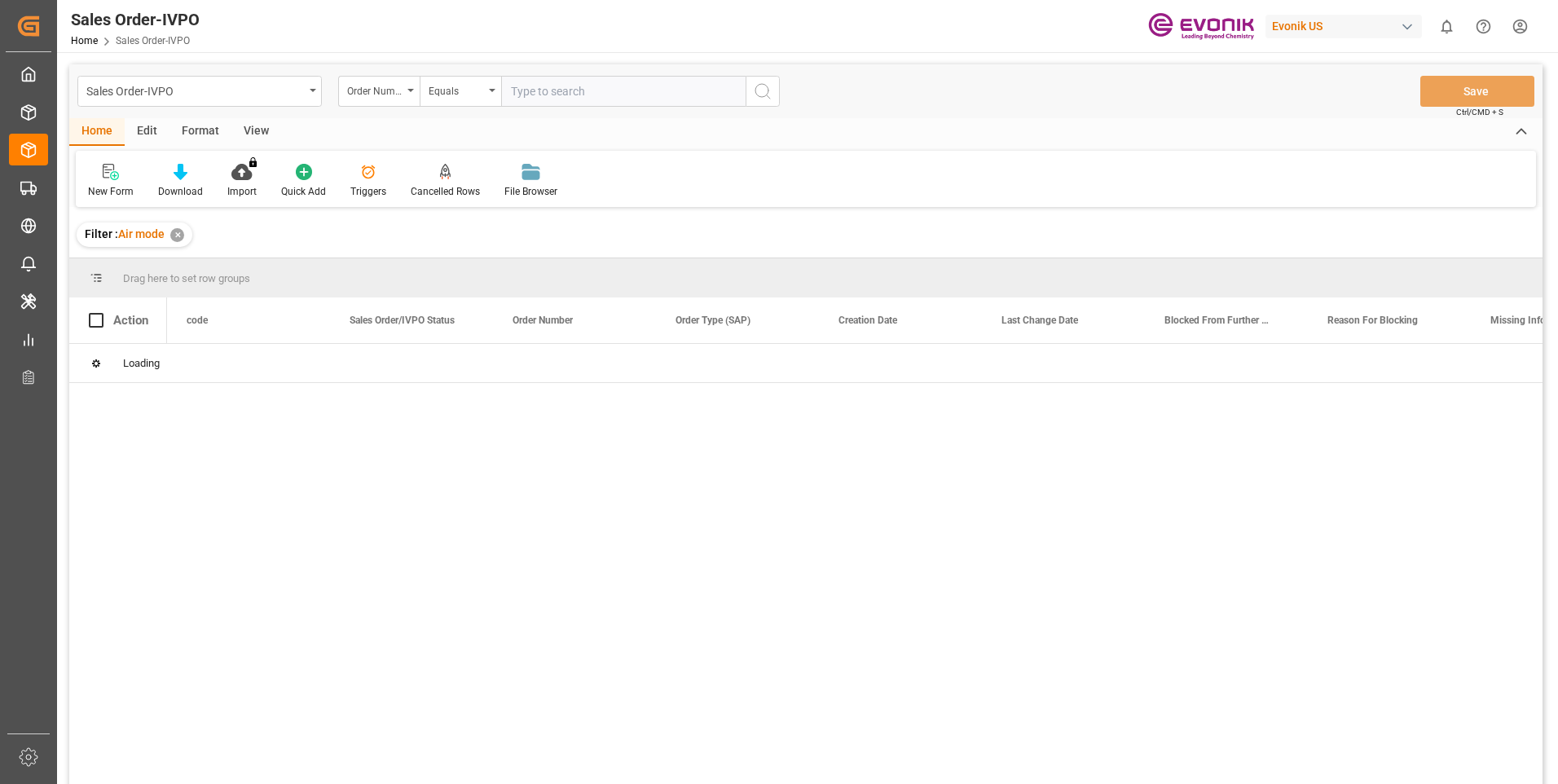
click at [560, 92] on input "text" at bounding box center [623, 91] width 245 height 31
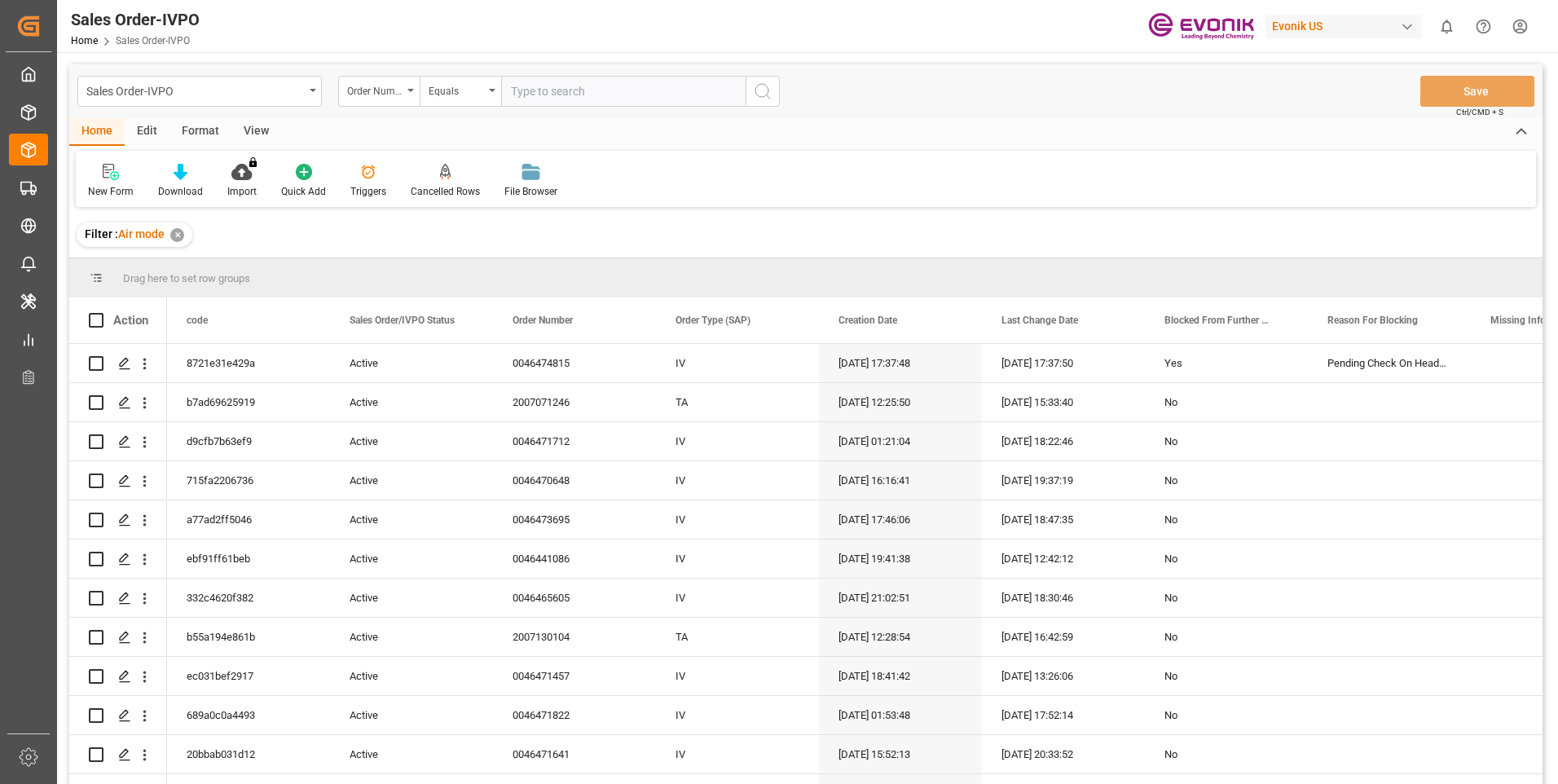
paste input "46474815"
type input "0046474815"
click at [769, 89] on icon "search button" at bounding box center [762, 90] width 19 height 19
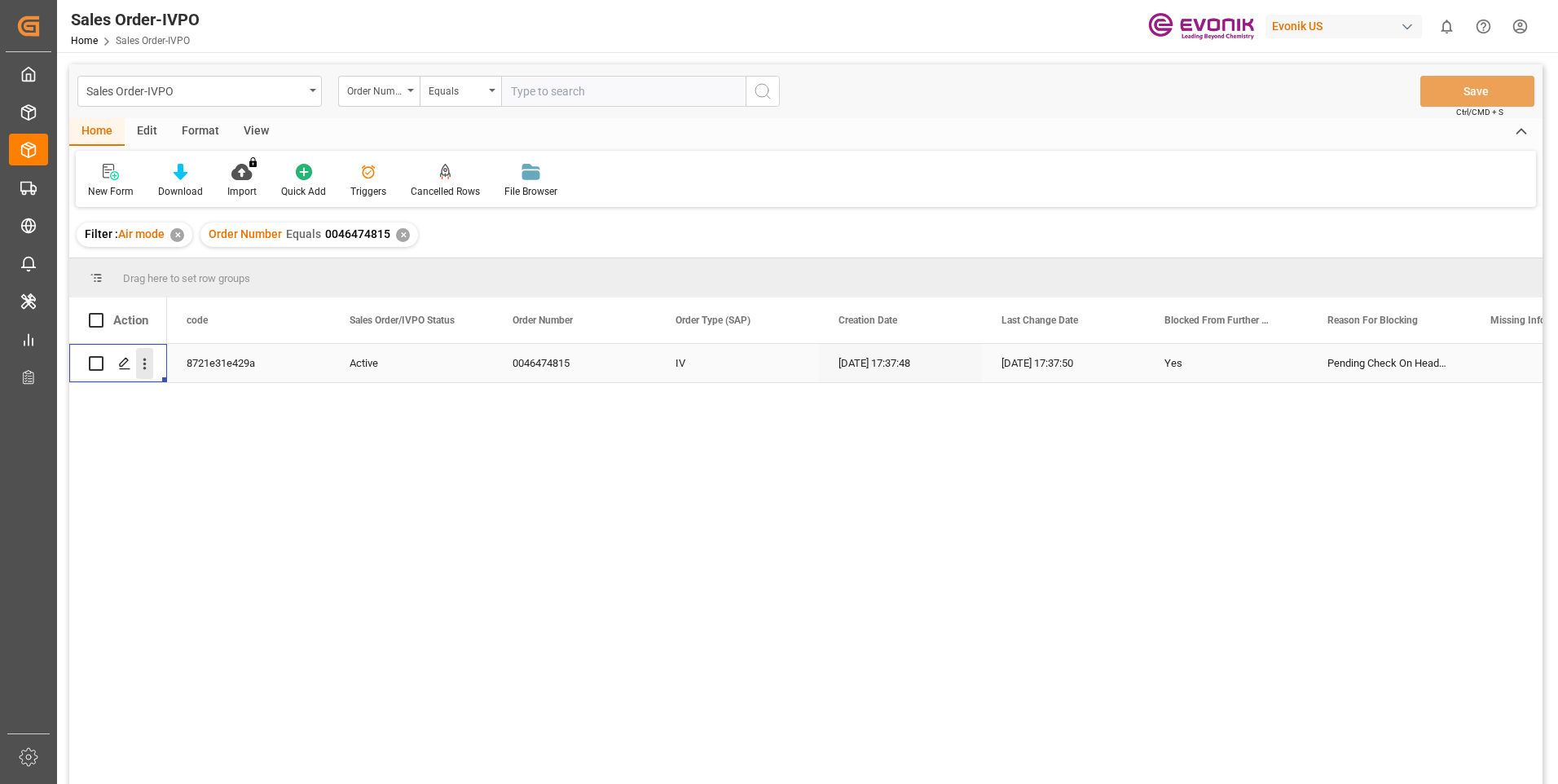
click at [148, 361] on icon "open menu" at bounding box center [144, 363] width 17 height 17
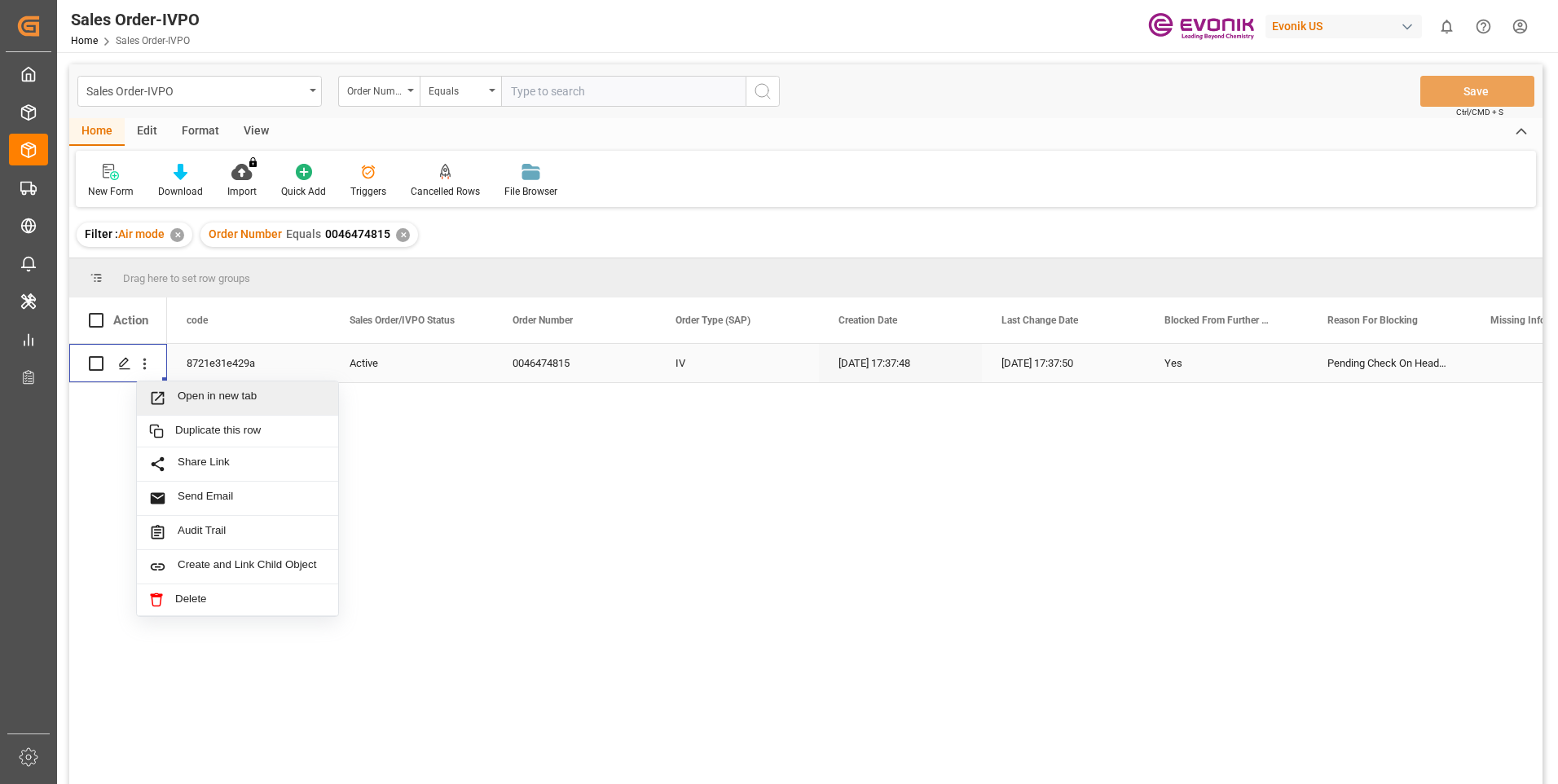
click at [203, 392] on span "Open in new tab" at bounding box center [252, 398] width 148 height 17
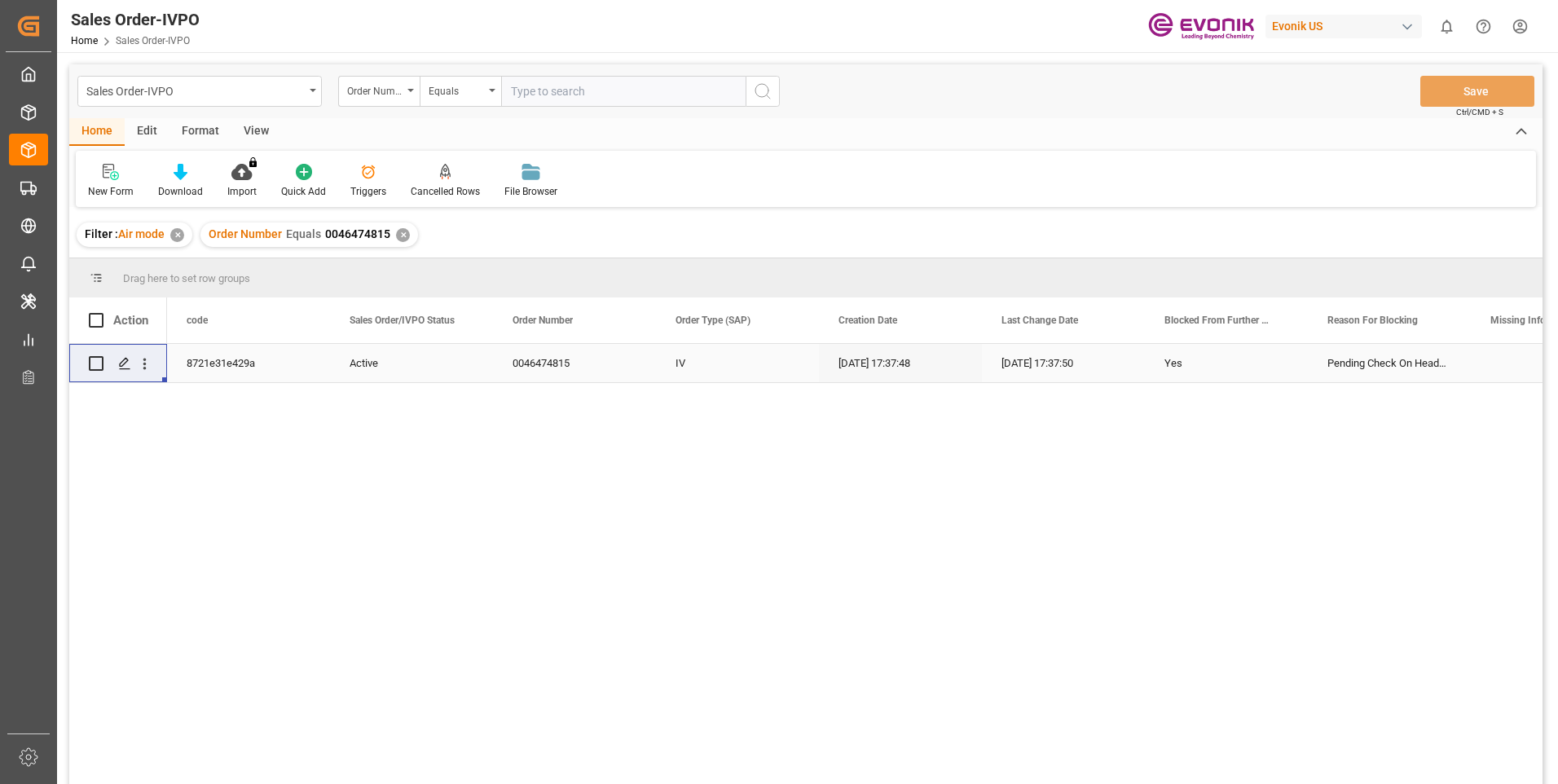
click at [564, 93] on input "text" at bounding box center [623, 91] width 245 height 31
paste input "2007071246"
type input "2007071246"
click at [758, 94] on icon "search button" at bounding box center [762, 90] width 19 height 19
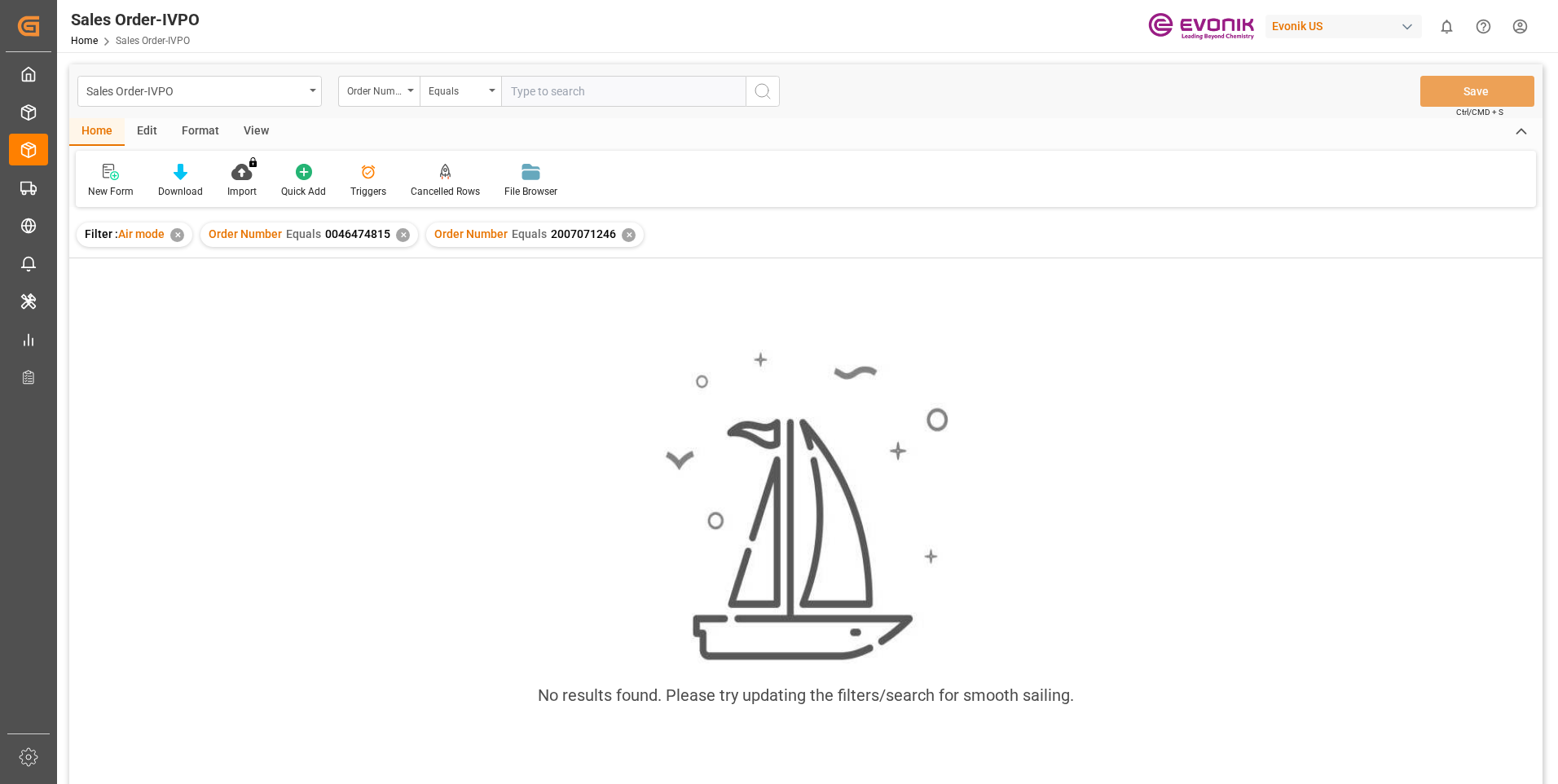
click at [402, 234] on div "✕" at bounding box center [403, 235] width 14 height 14
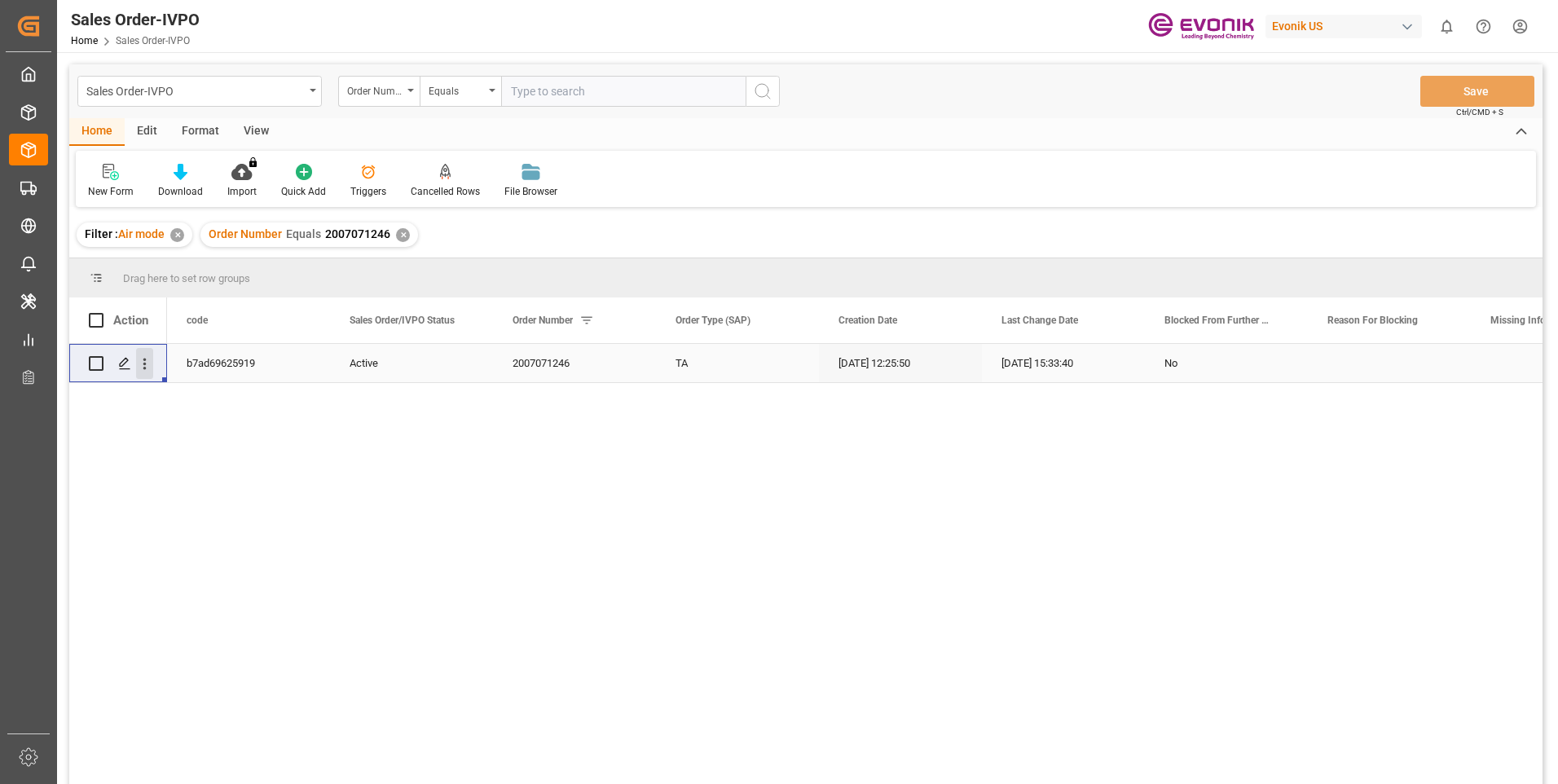
click at [145, 364] on icon "open menu" at bounding box center [145, 364] width 4 height 11
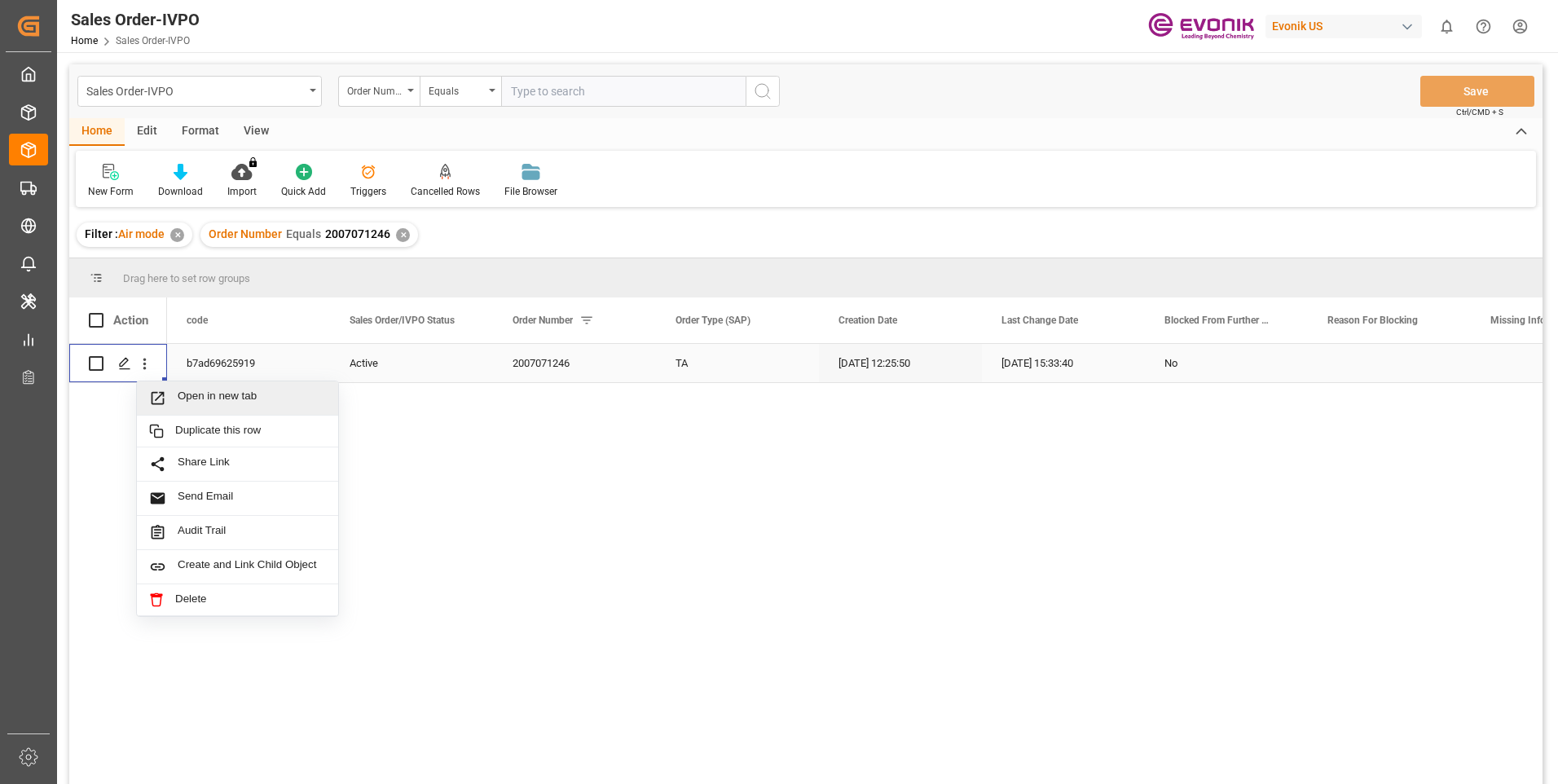
click at [174, 395] on span "Press SPACE to select this row." at bounding box center [162, 398] width 28 height 17
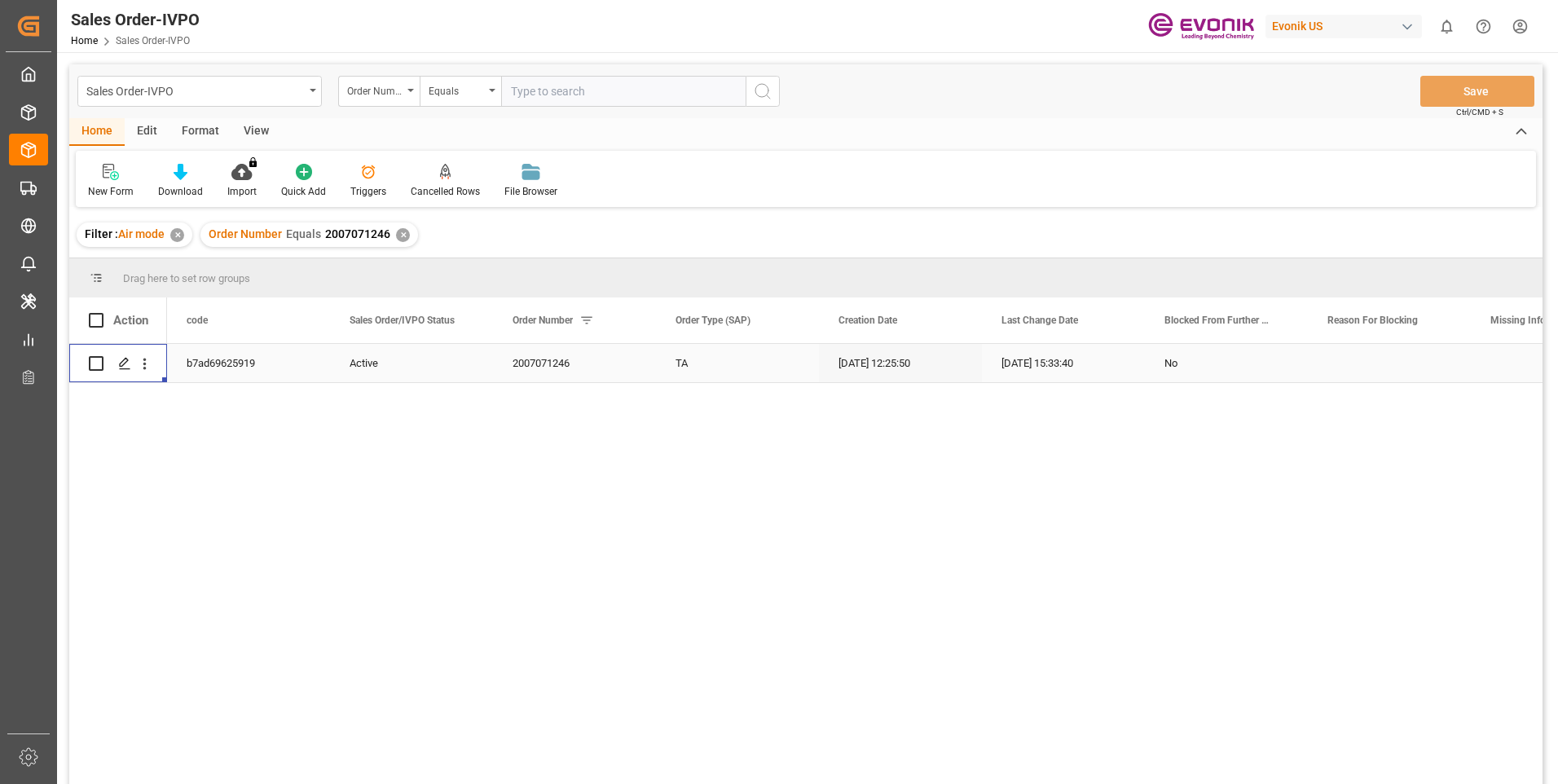
click at [533, 91] on input "text" at bounding box center [623, 91] width 245 height 31
paste input "0046471070"
type input "0046471070"
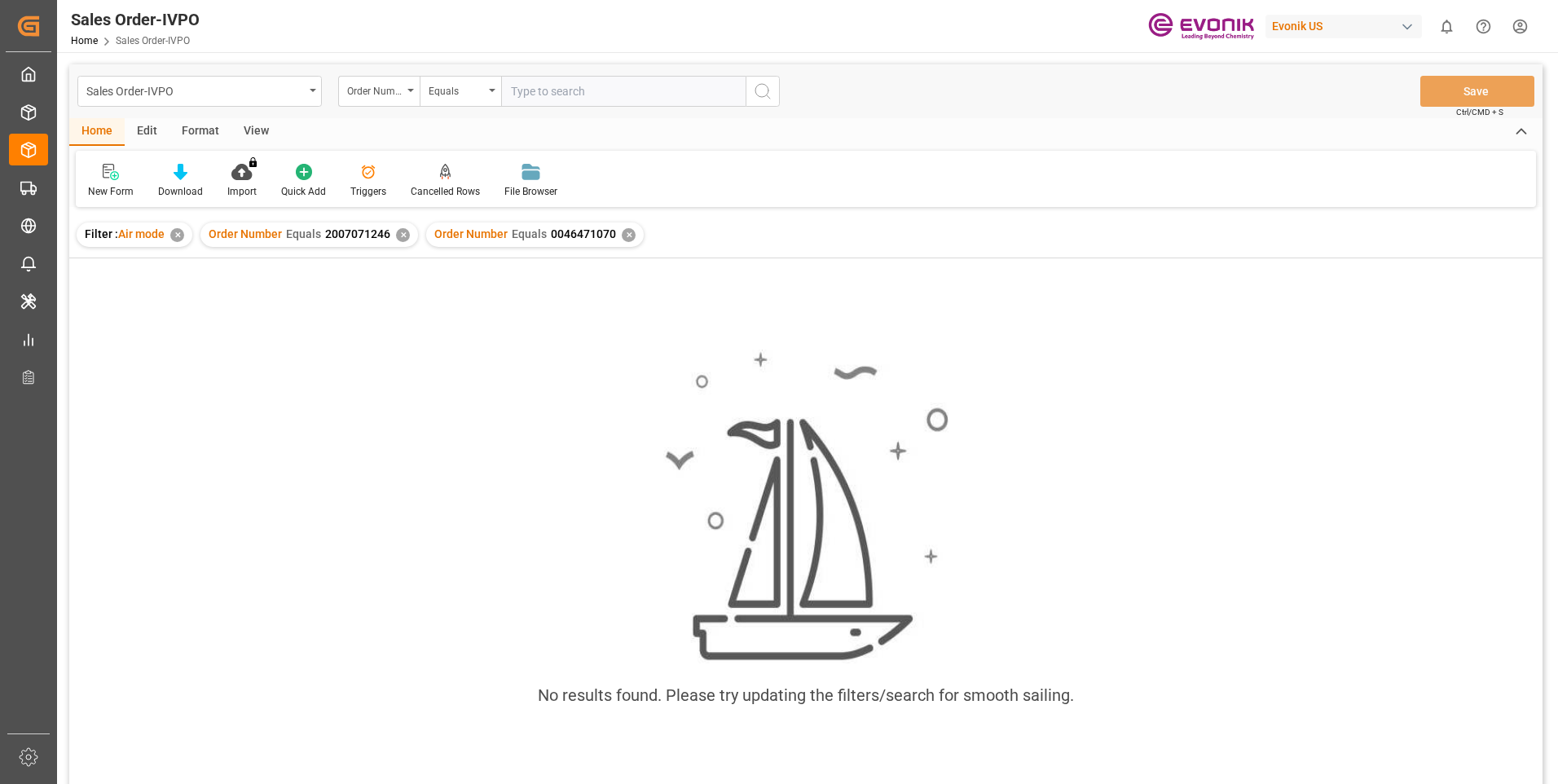
click at [396, 233] on div "✕" at bounding box center [403, 235] width 14 height 14
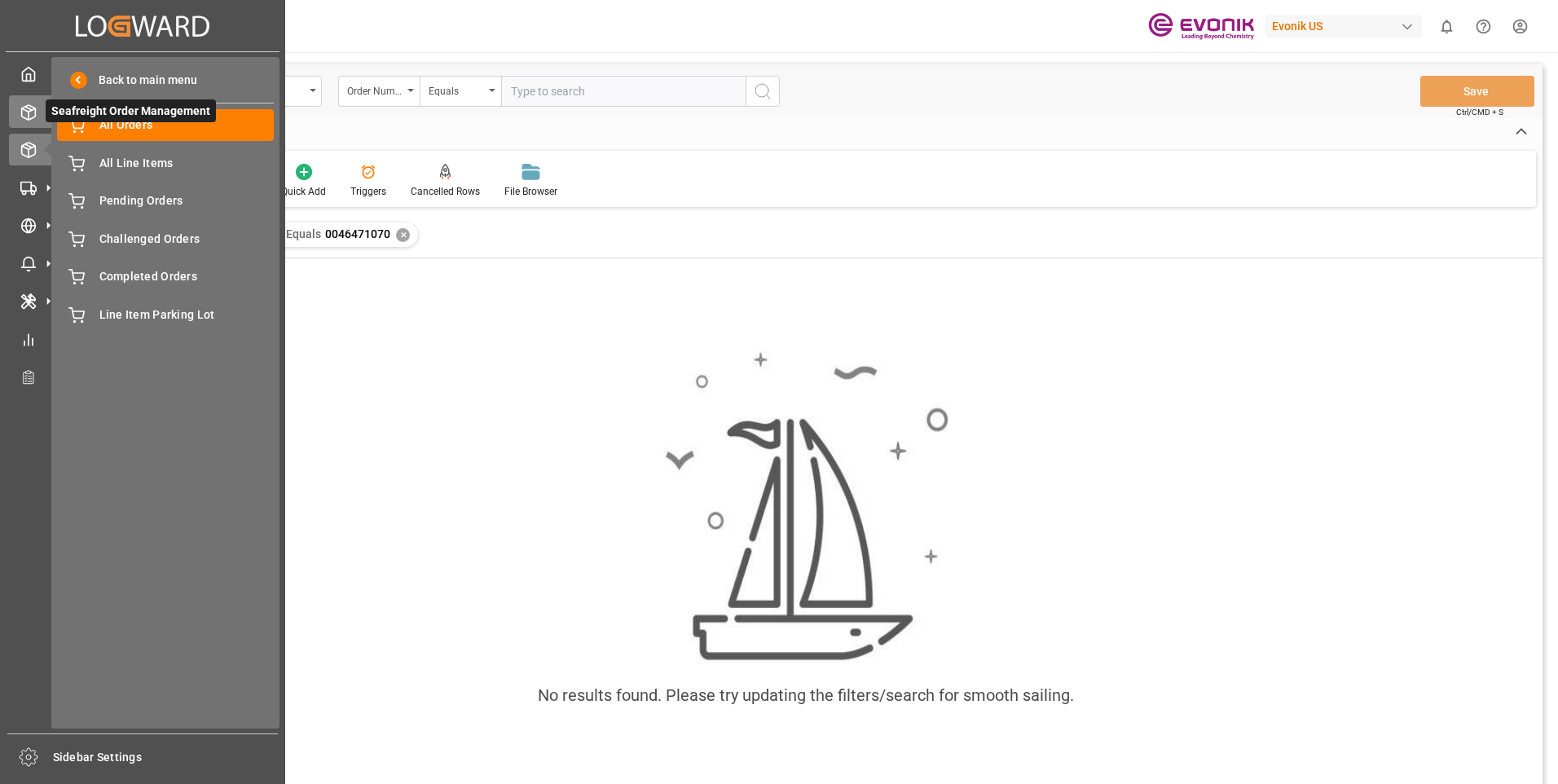
click at [38, 112] on div "Seafreight Order Management Seafreight Order Management" at bounding box center [142, 110] width 267 height 32
click at [46, 110] on span "Seafreight Order Management" at bounding box center [131, 110] width 171 height 23
click at [140, 121] on span "Seafreight Order Management" at bounding box center [131, 110] width 171 height 23
click at [145, 127] on span "All Orders" at bounding box center [187, 125] width 175 height 17
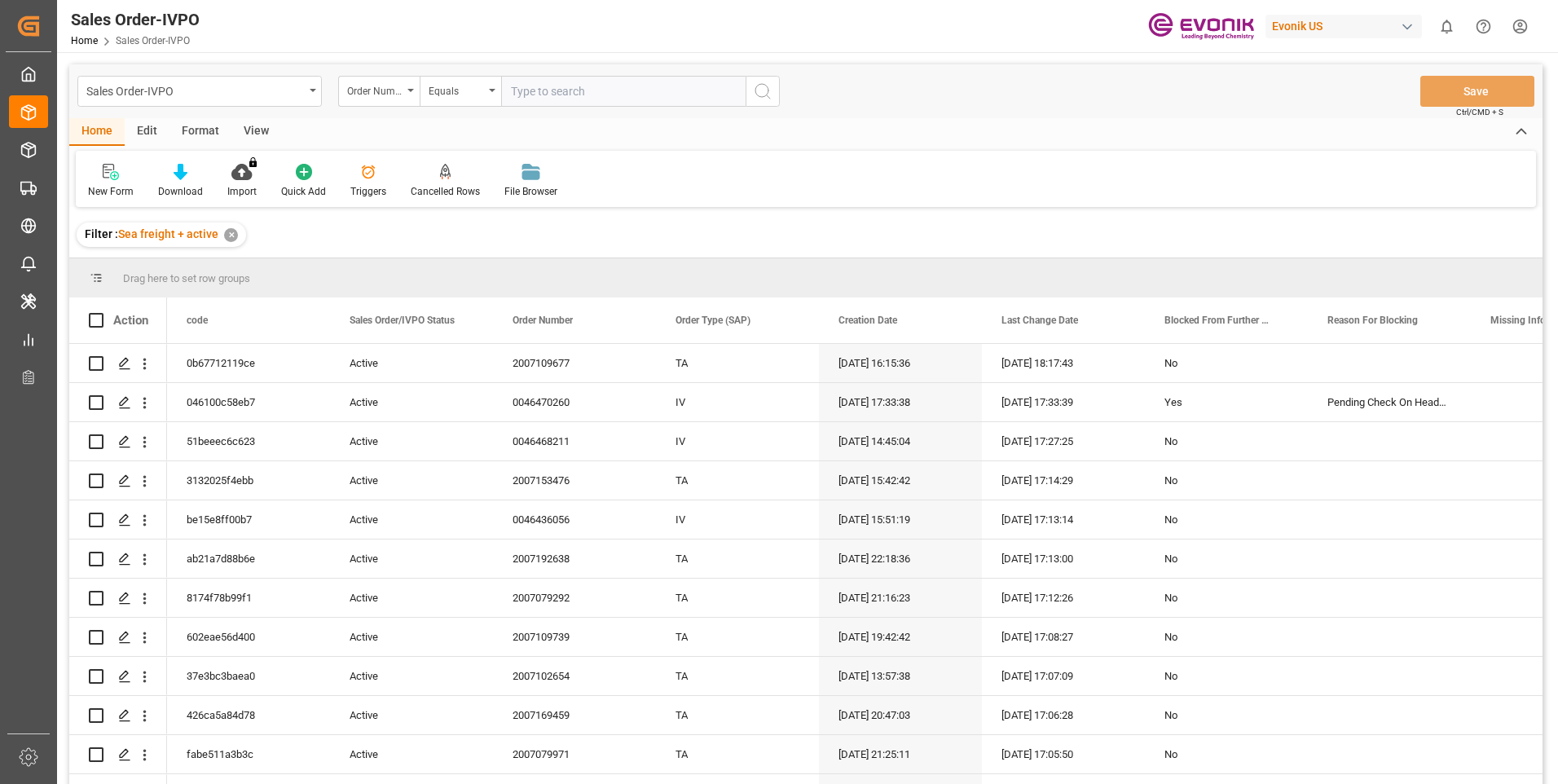
click at [535, 89] on input "text" at bounding box center [623, 91] width 245 height 31
paste input "0046471070"
type input "0046471070"
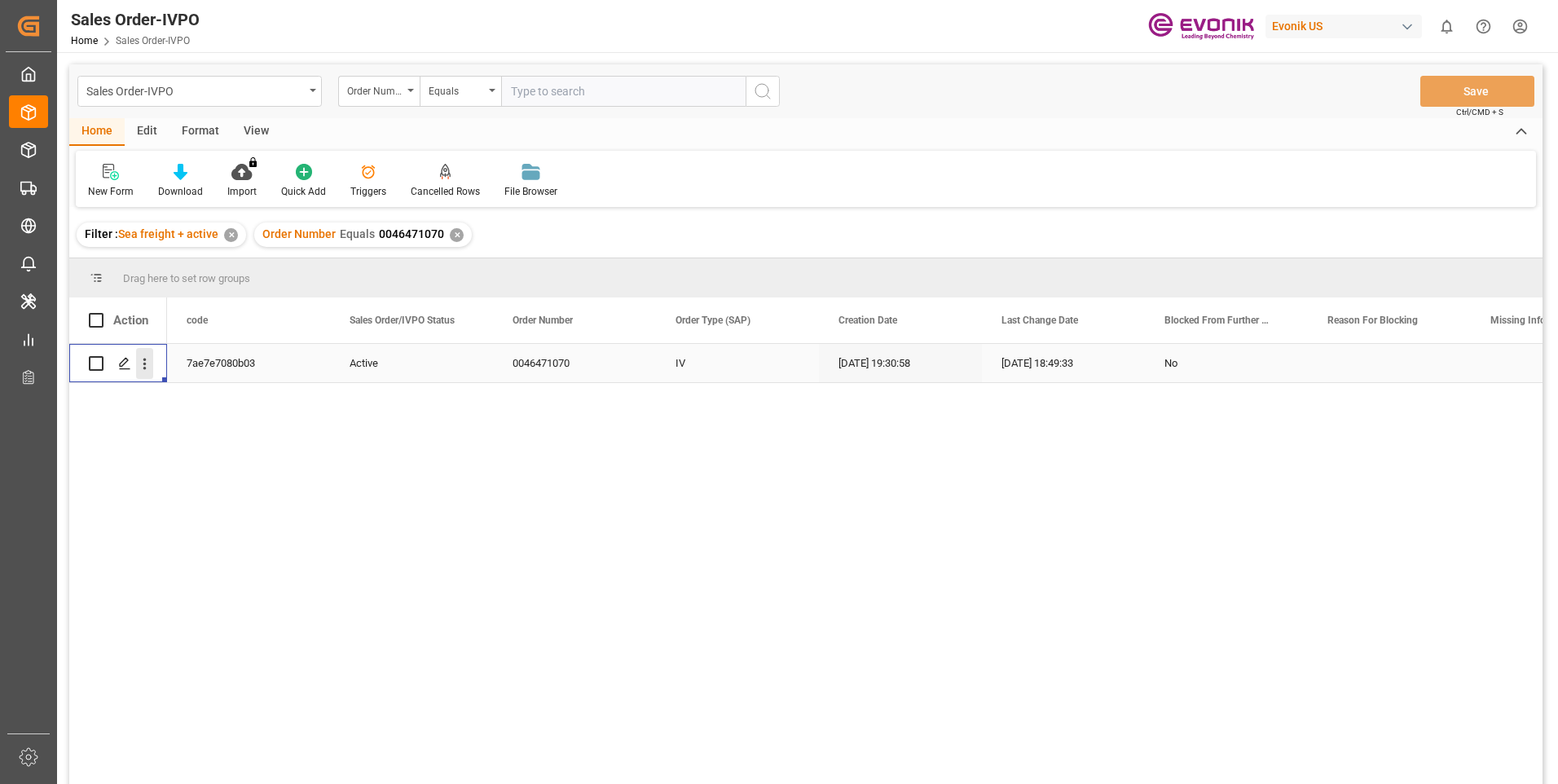
click at [144, 364] on icon "open menu" at bounding box center [145, 364] width 4 height 11
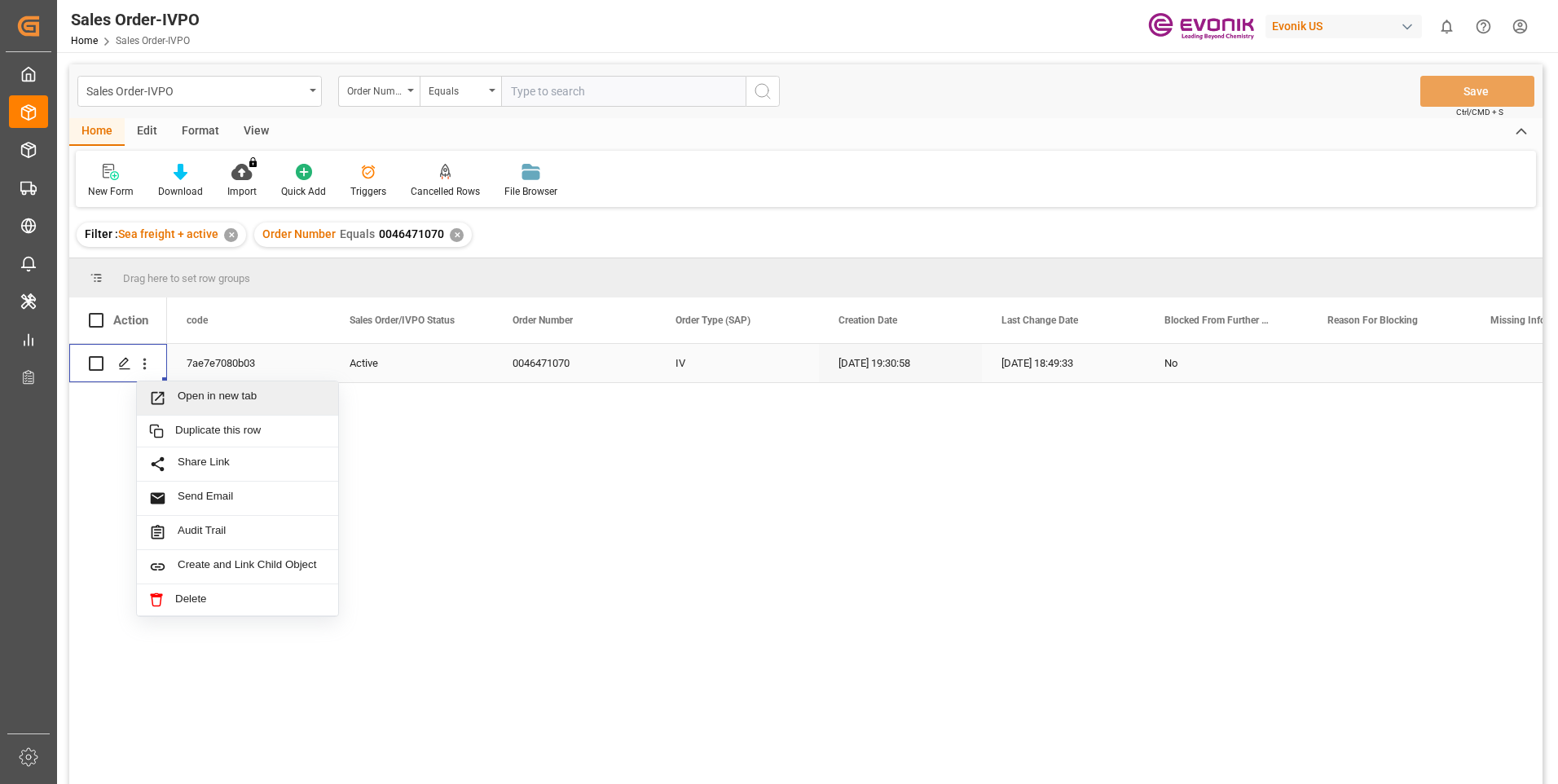
click at [193, 390] on span "Open in new tab" at bounding box center [252, 398] width 148 height 17
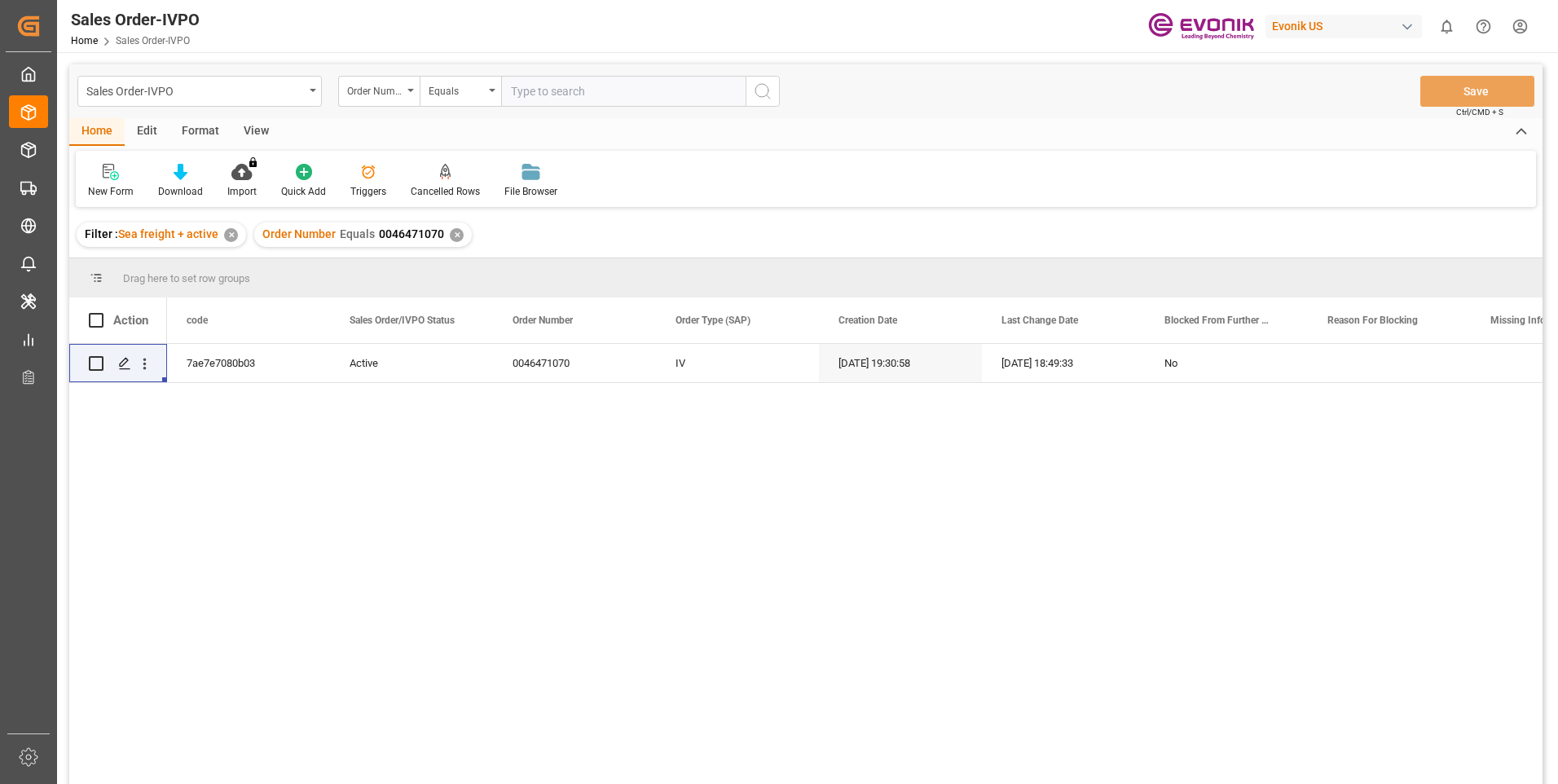
click at [526, 96] on input "text" at bounding box center [623, 91] width 245 height 31
paste input "0046472814"
type input "0046472814"
click at [761, 89] on icon "search button" at bounding box center [762, 90] width 19 height 19
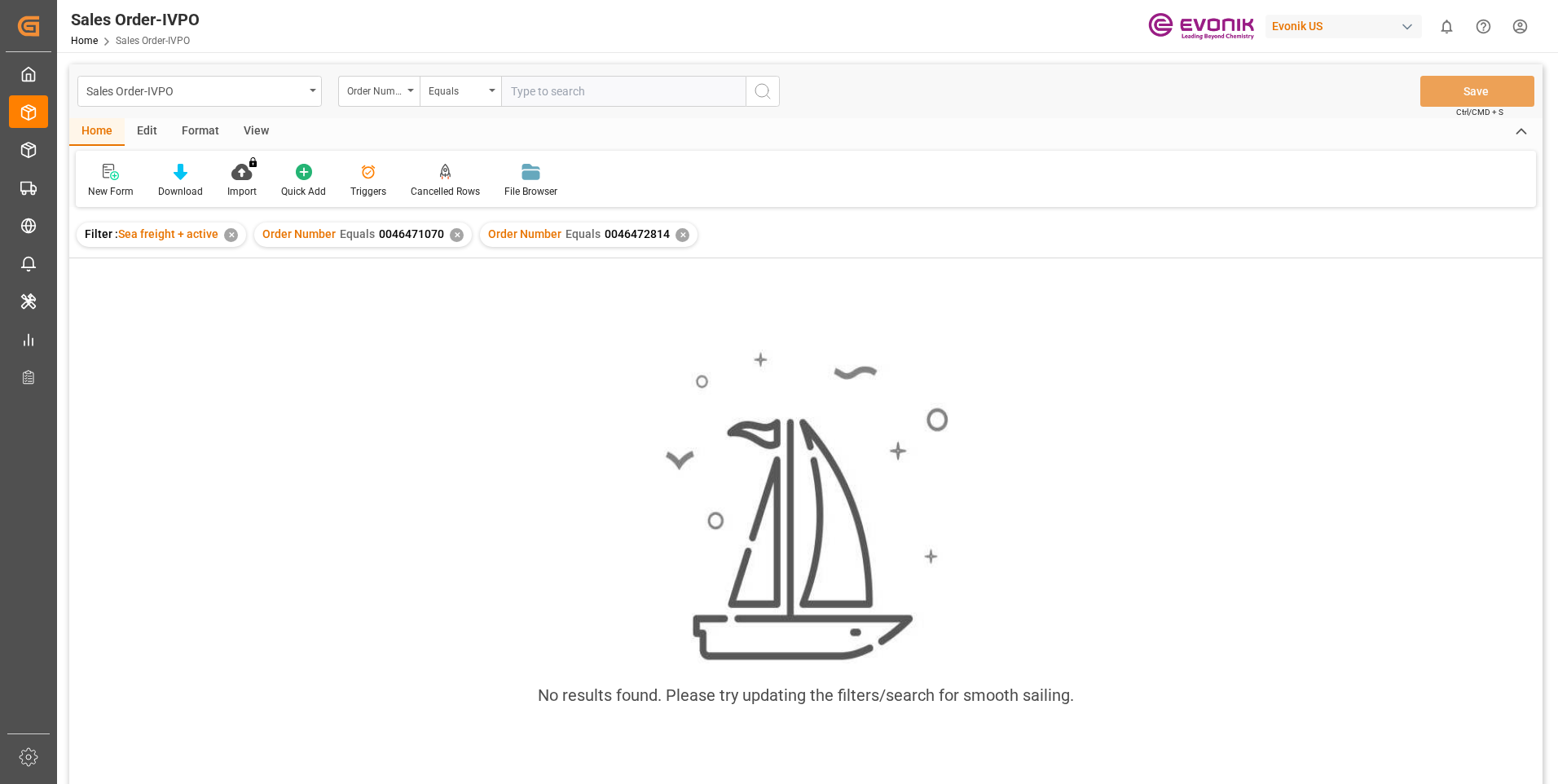
click at [451, 231] on div "✕" at bounding box center [456, 235] width 14 height 14
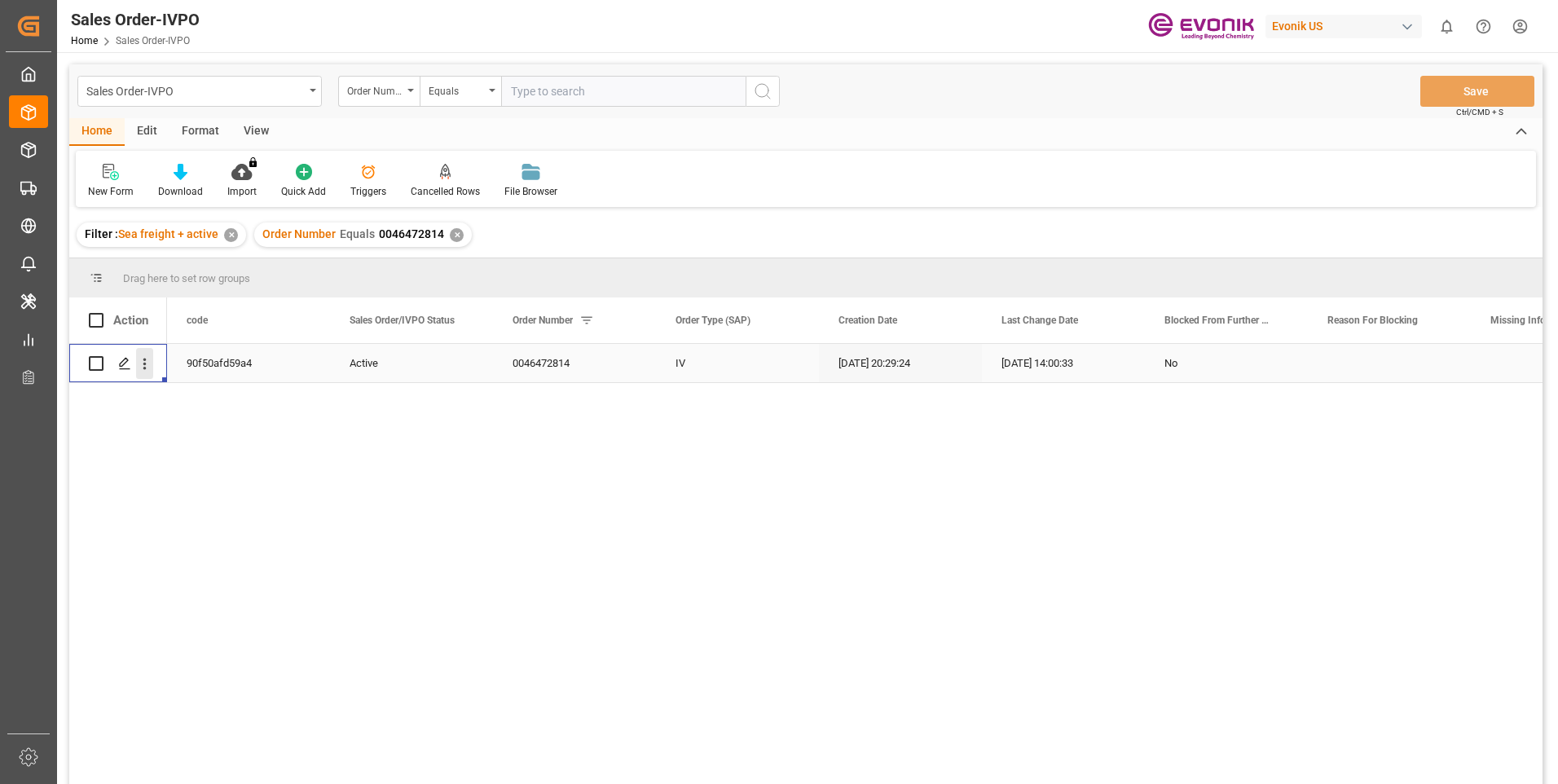
click at [143, 361] on icon "open menu" at bounding box center [144, 363] width 17 height 17
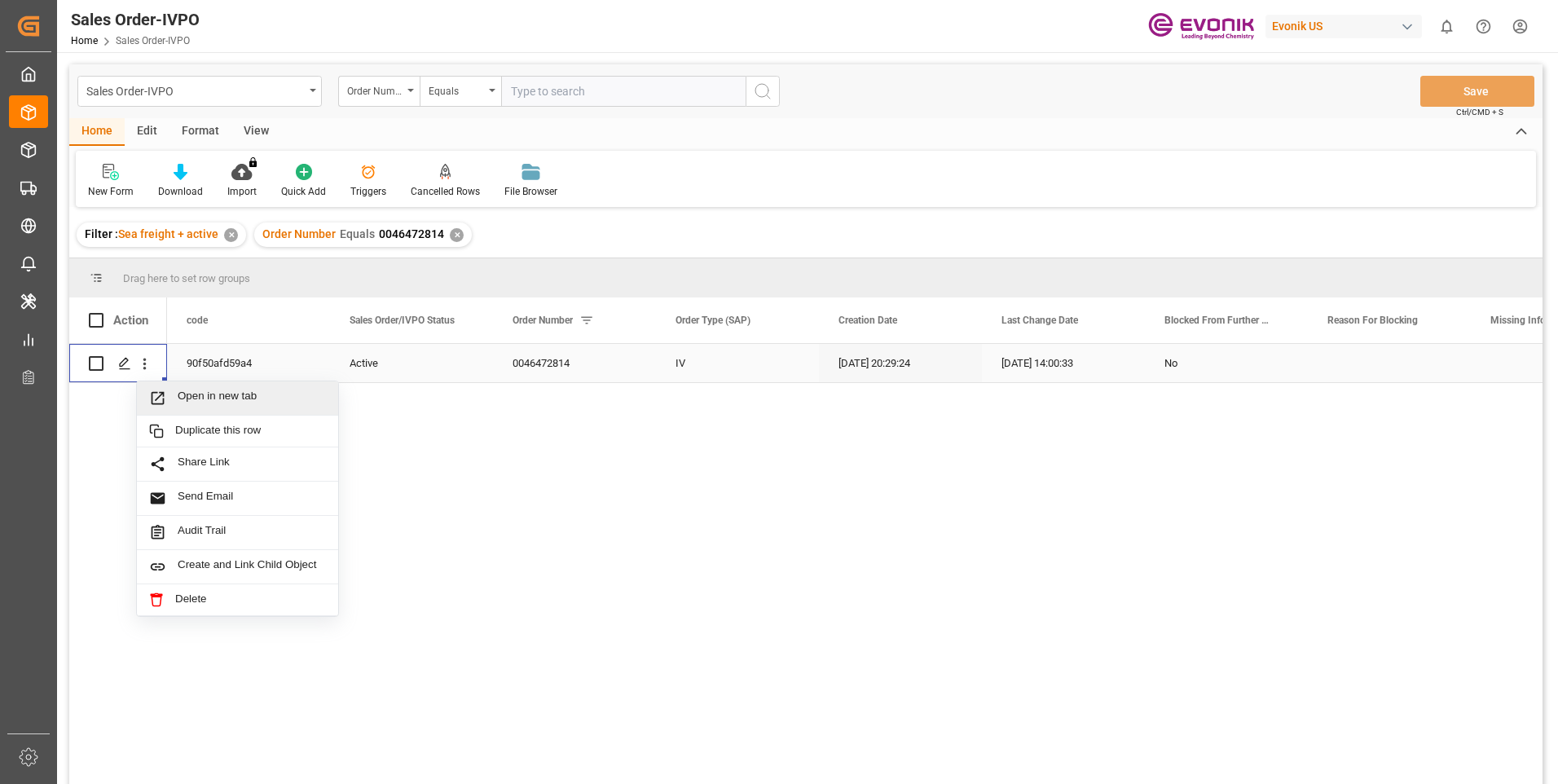
click at [204, 400] on span "Open in new tab" at bounding box center [252, 398] width 148 height 17
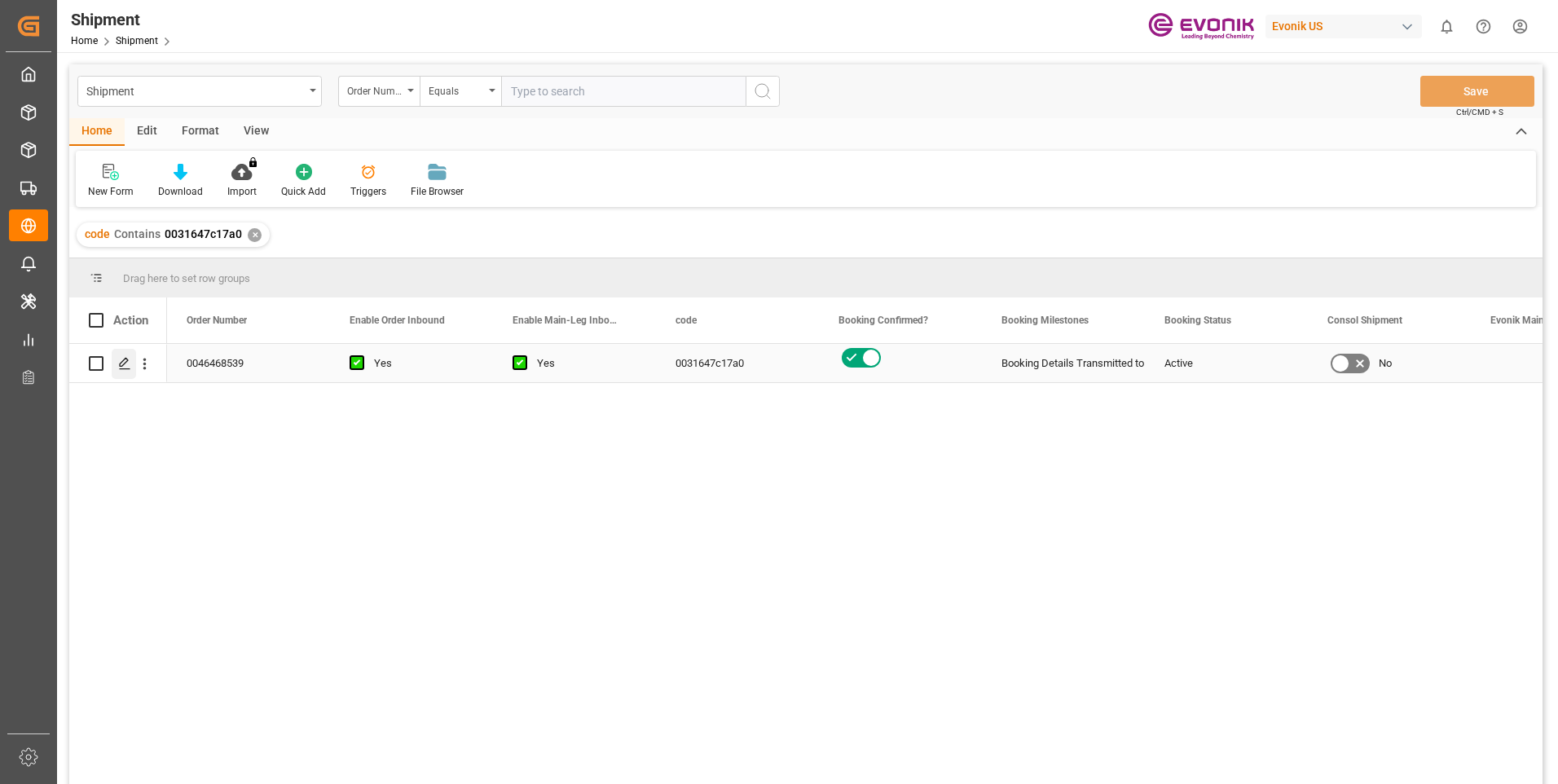
click at [124, 361] on icon "Press SPACE to select this row." at bounding box center [124, 363] width 13 height 13
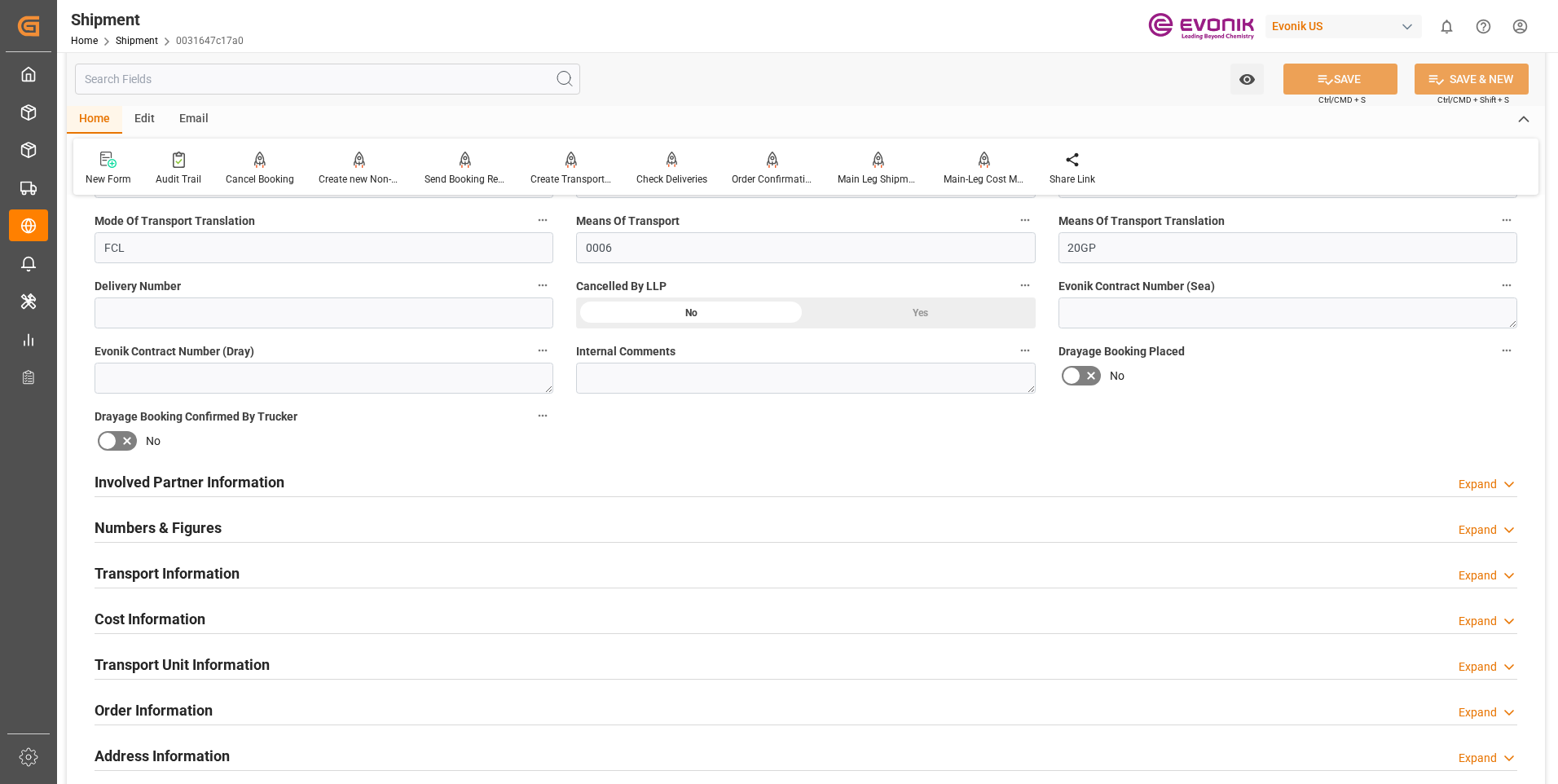
scroll to position [733, 0]
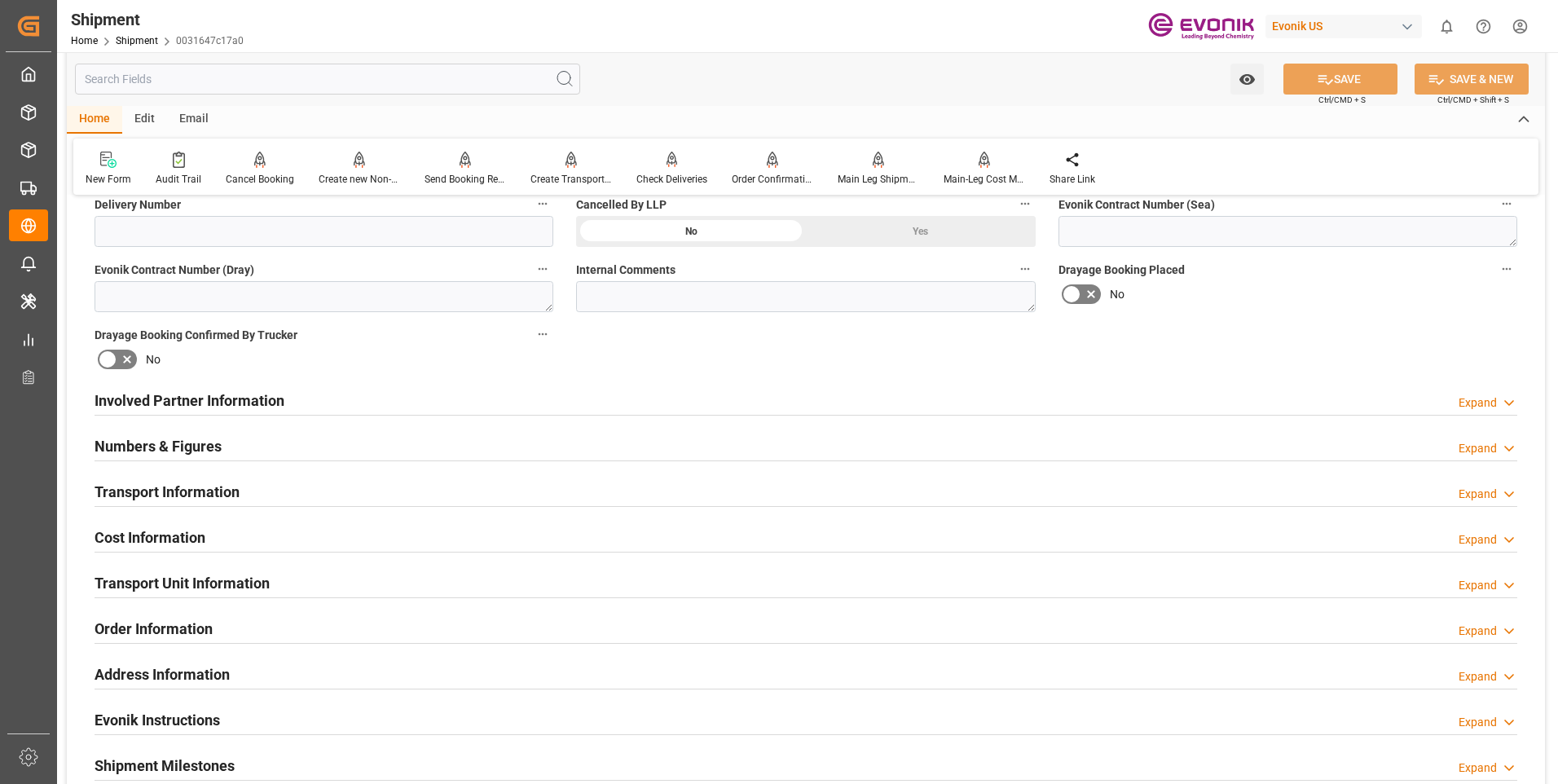
click at [319, 487] on div "Transport Information Expand" at bounding box center [806, 490] width 1422 height 31
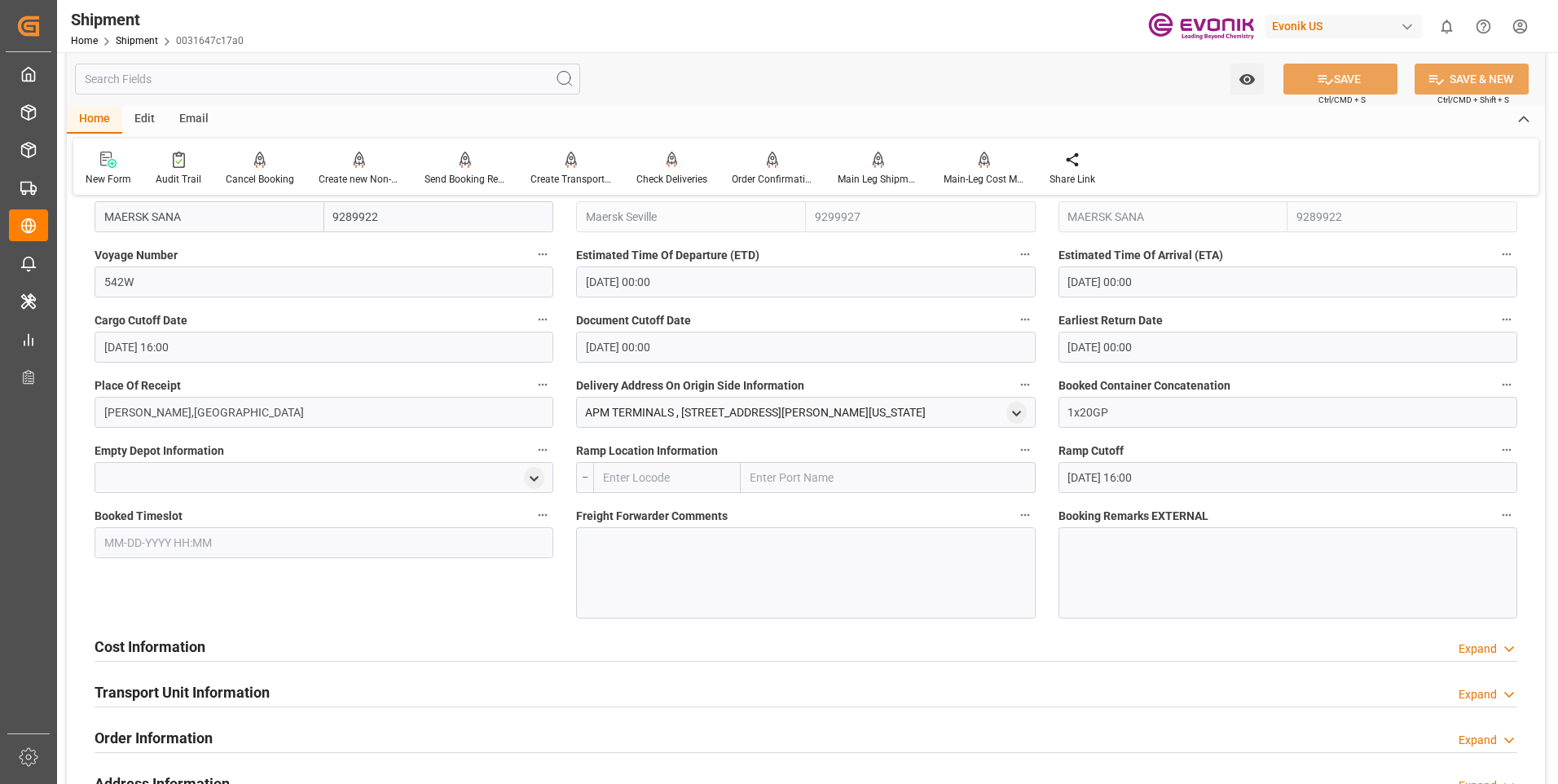
scroll to position [1222, 0]
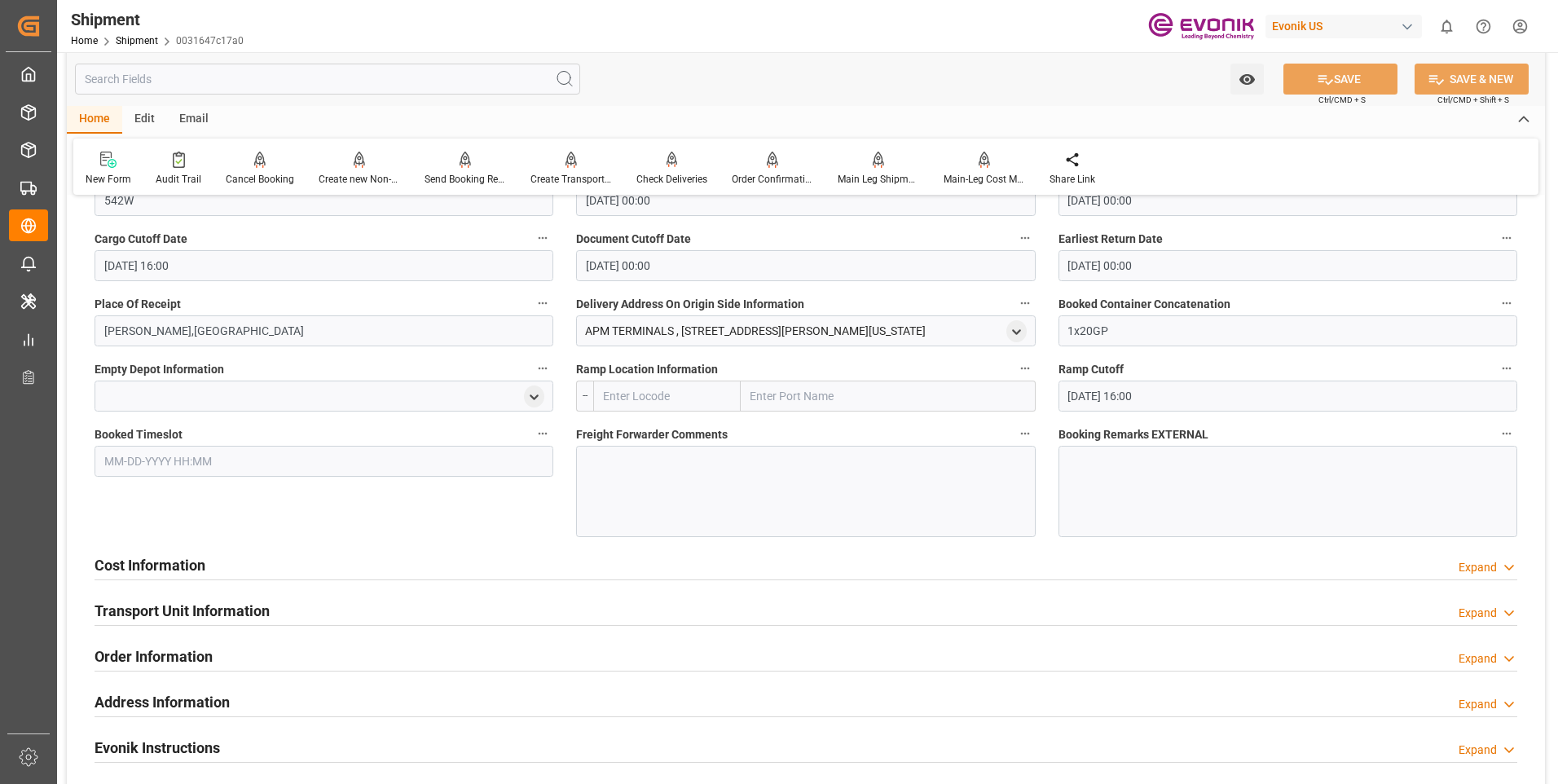
click at [283, 606] on div "Transport Unit Information Expand" at bounding box center [806, 610] width 1422 height 31
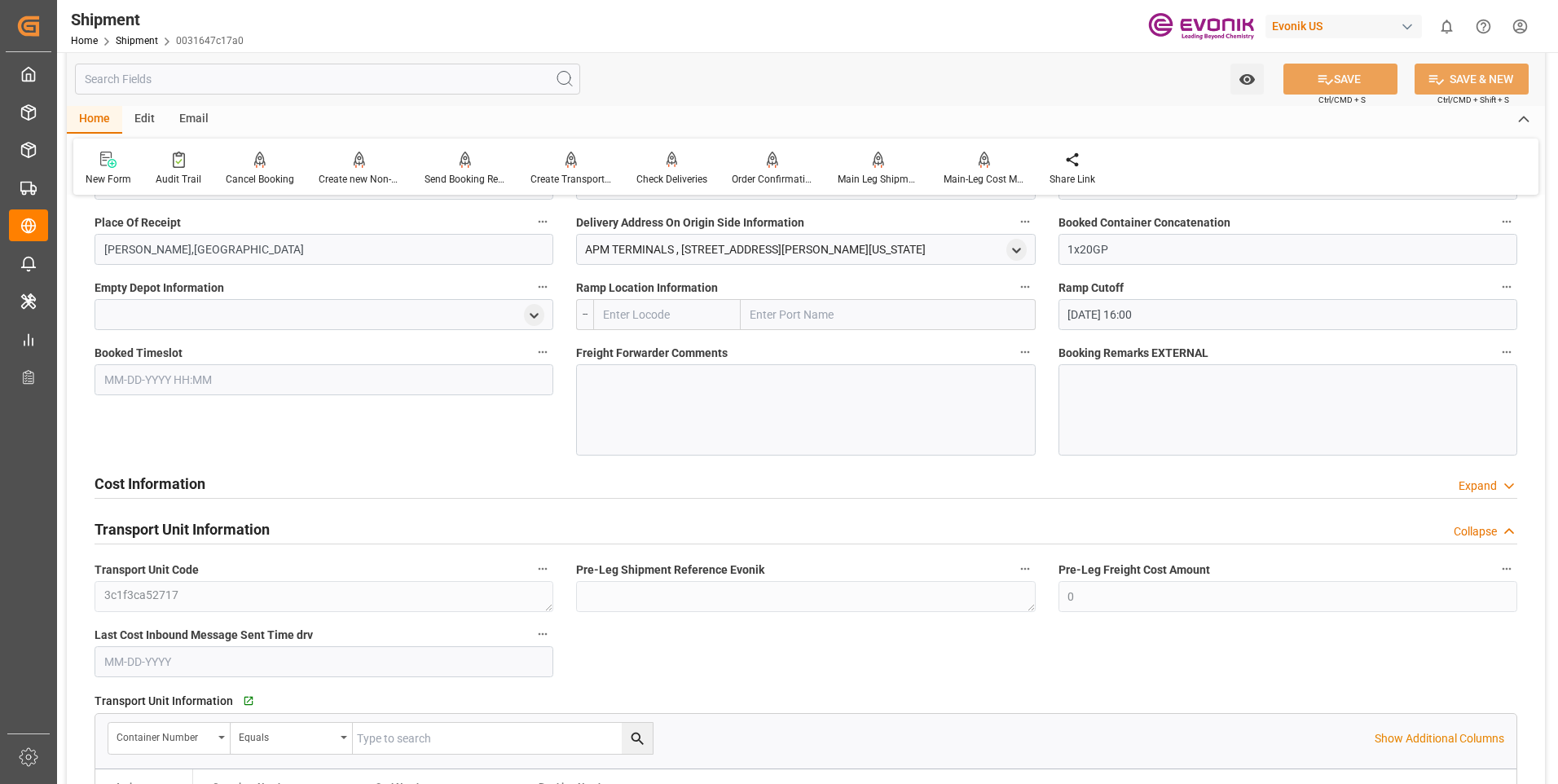
scroll to position [1467, 0]
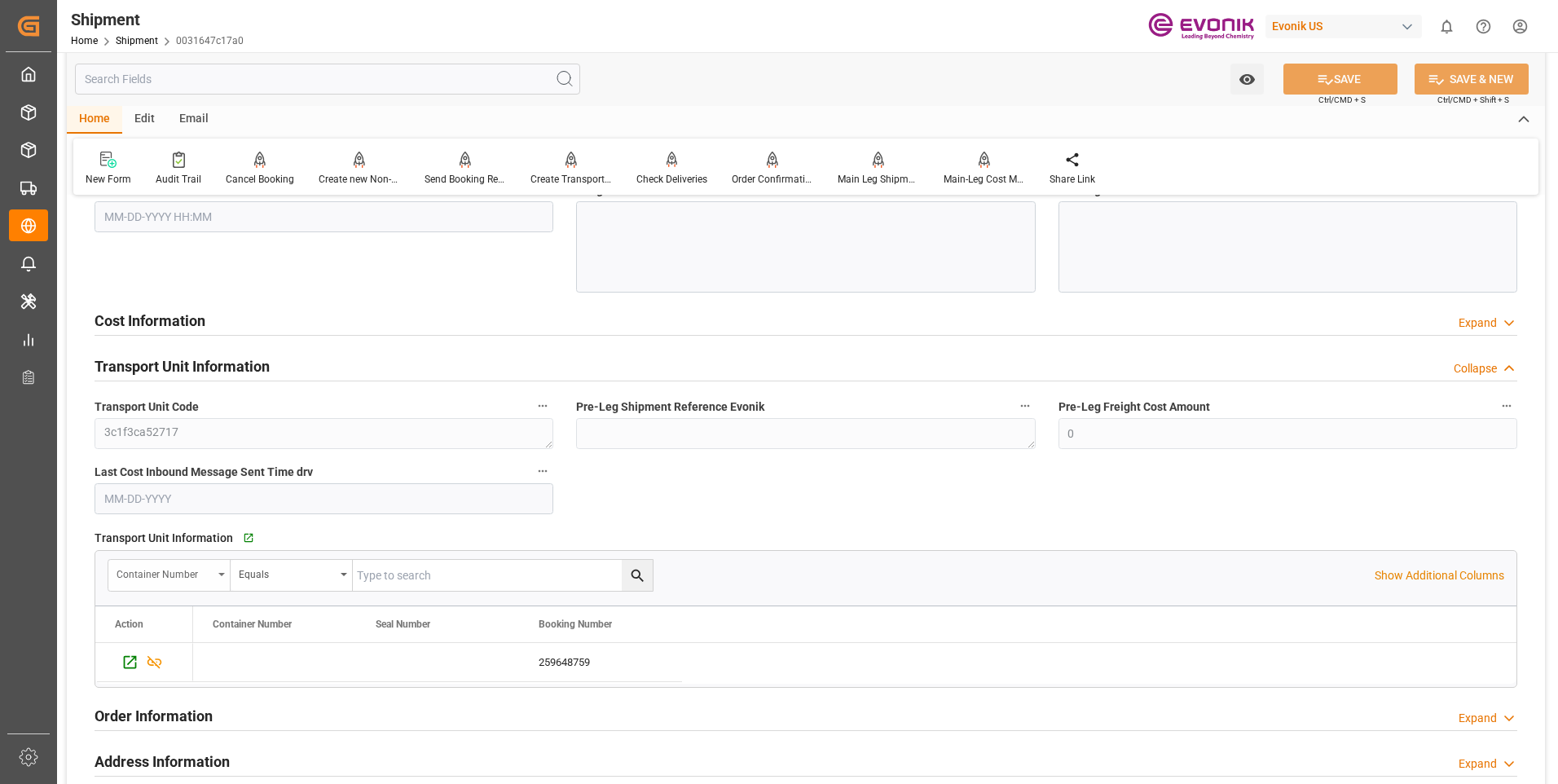
click at [221, 575] on icon "open menu" at bounding box center [221, 574] width 6 height 4
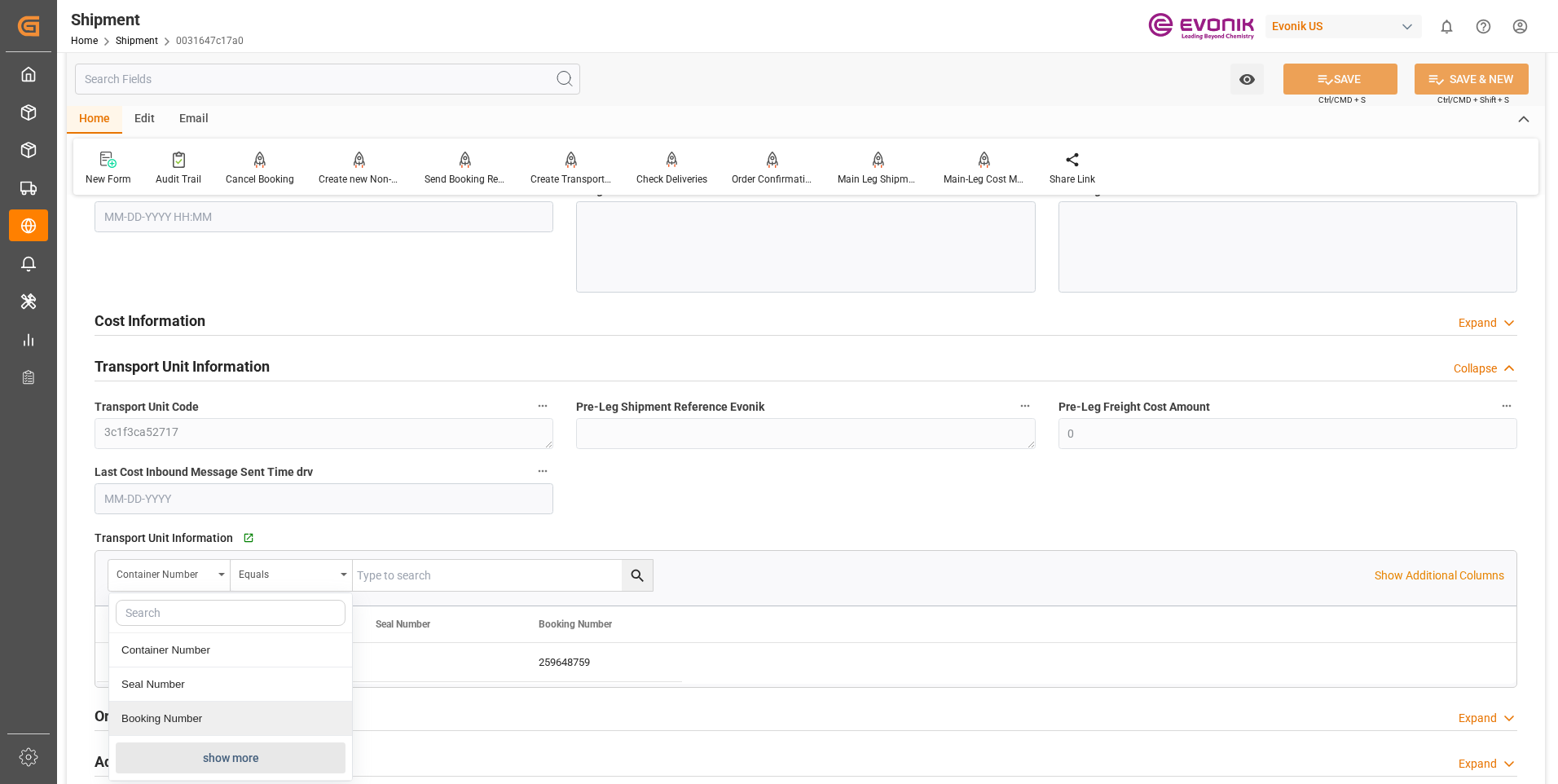
click at [201, 759] on button "show more" at bounding box center [231, 758] width 230 height 31
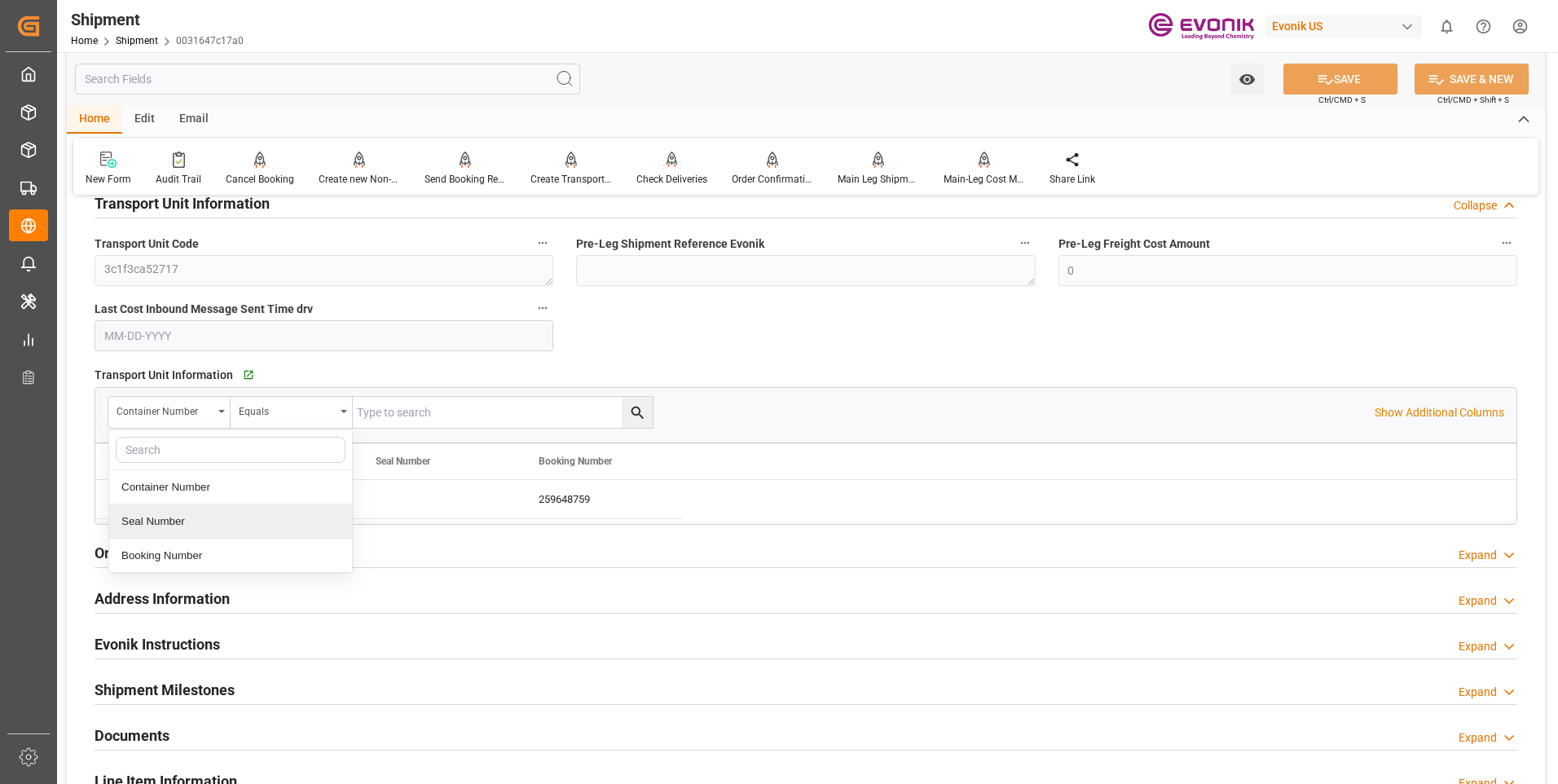
scroll to position [1710, 0]
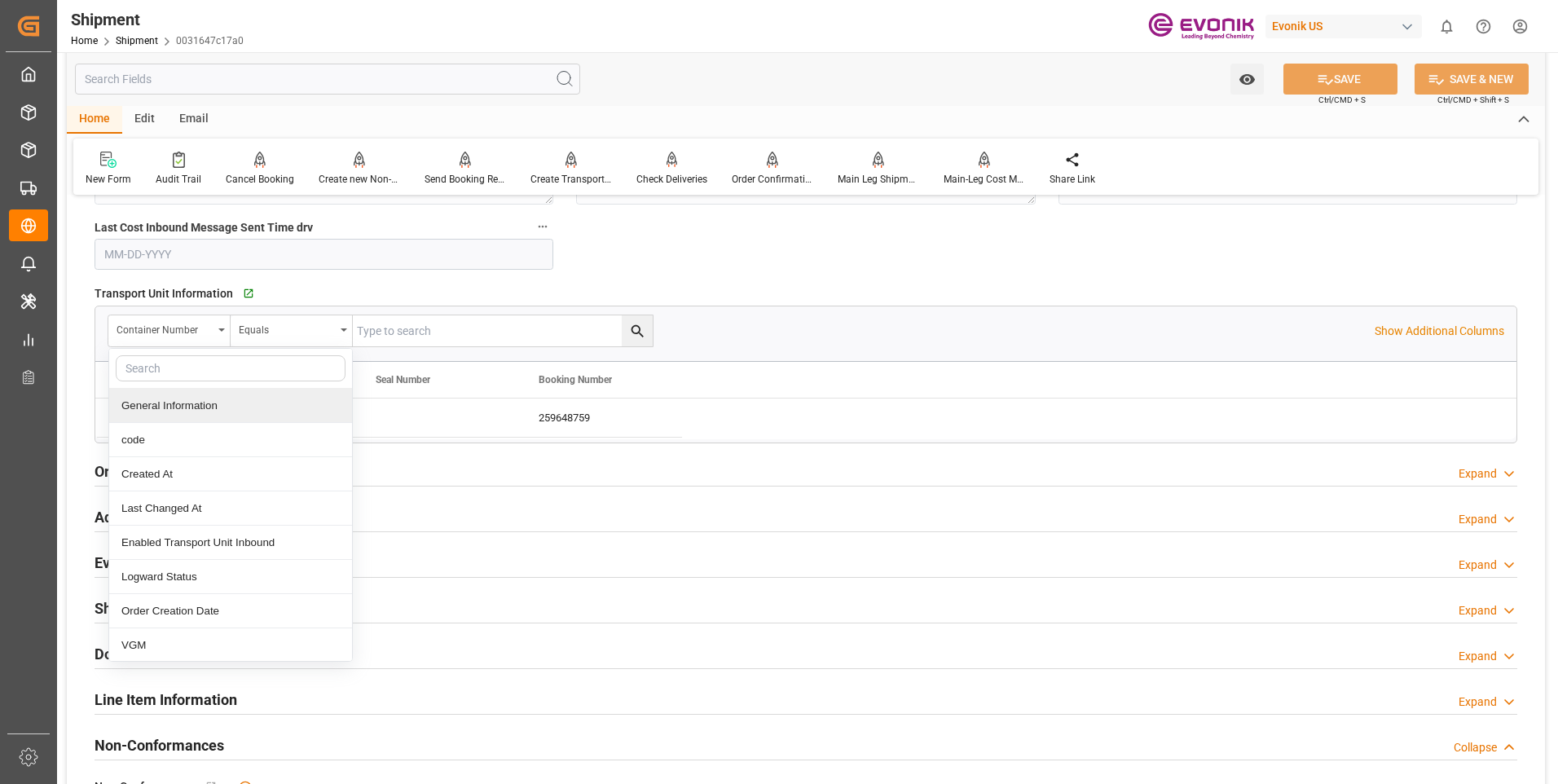
click at [193, 371] on input "text" at bounding box center [231, 368] width 230 height 26
type input "orde"
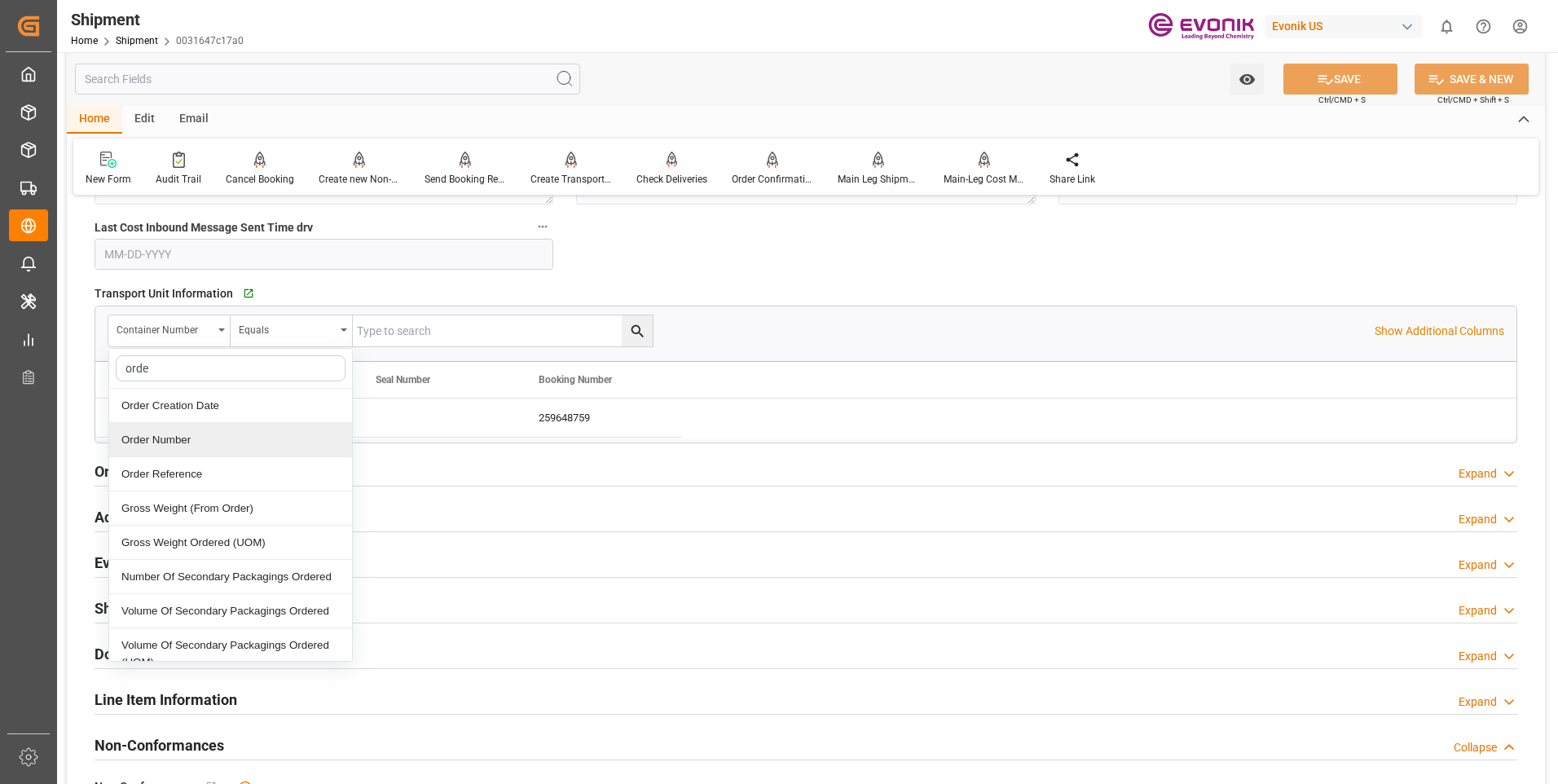
click at [204, 444] on div "Order Number" at bounding box center [231, 439] width 243 height 34
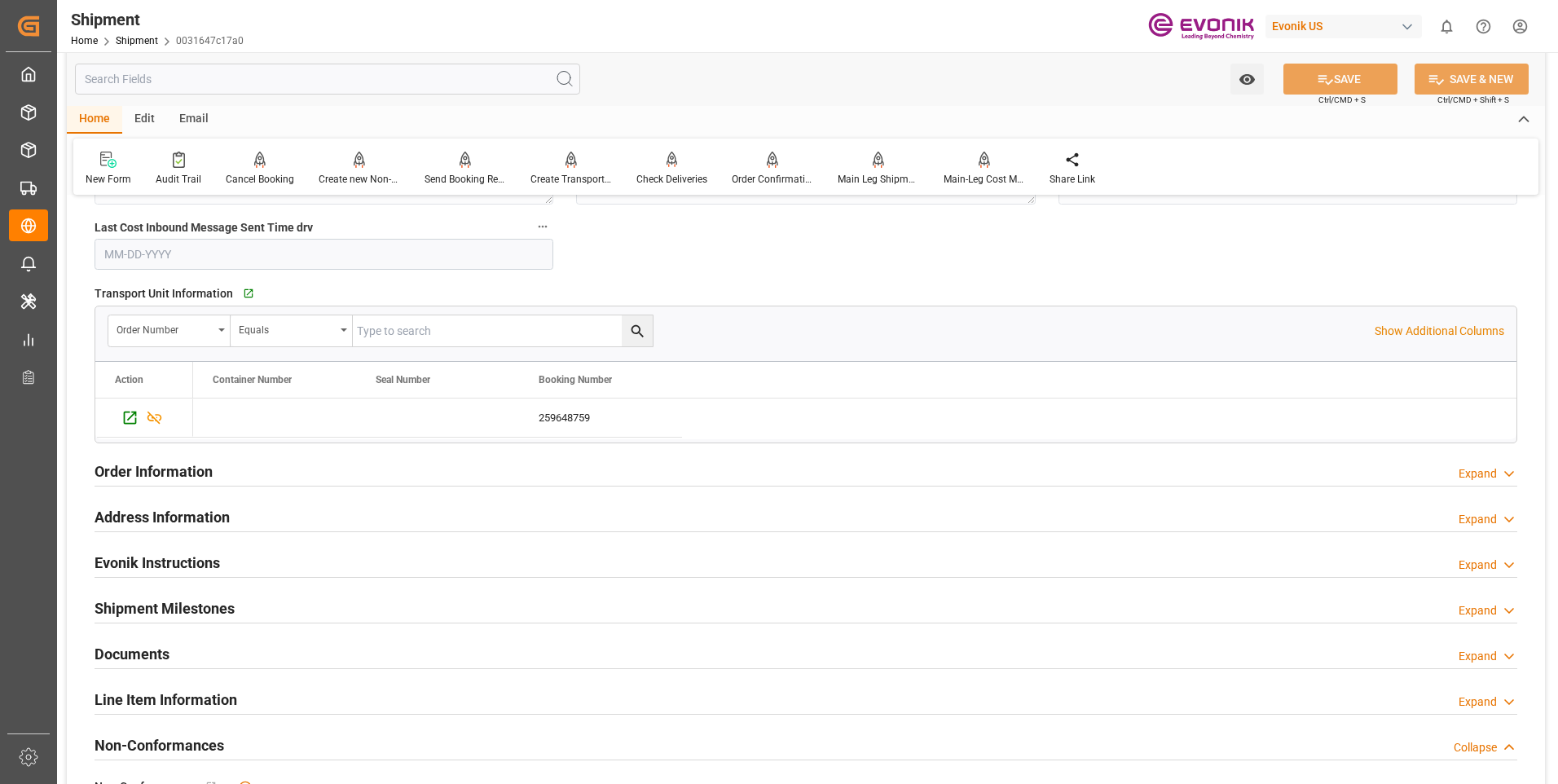
click at [475, 327] on input "text" at bounding box center [502, 330] width 299 height 31
paste input "46468539"
click at [357, 329] on input "46468539" at bounding box center [502, 330] width 299 height 31
type input "0046468539"
click at [632, 329] on icon "search button" at bounding box center [636, 330] width 12 height 12
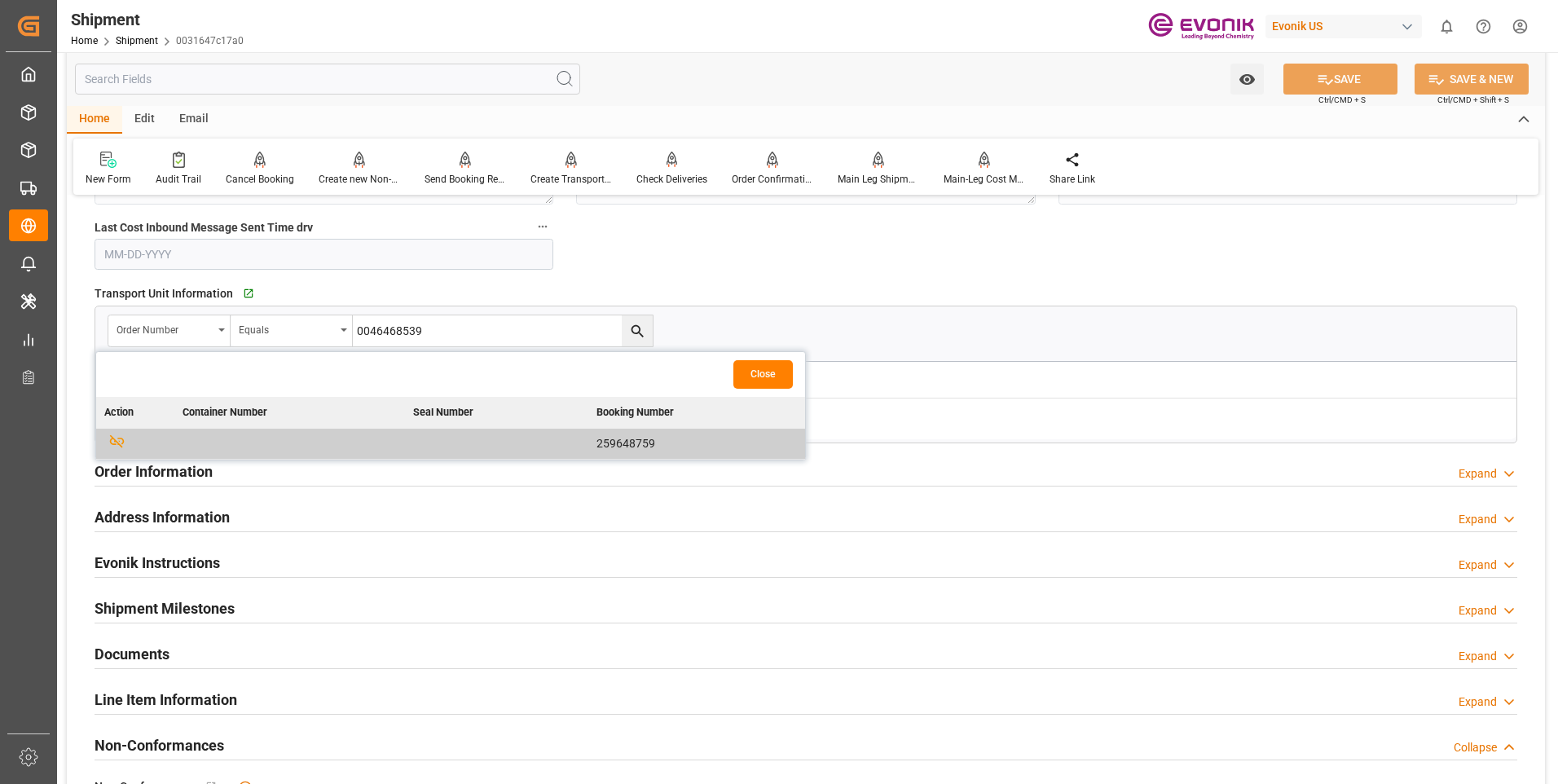
click at [757, 370] on button "Close" at bounding box center [762, 374] width 59 height 28
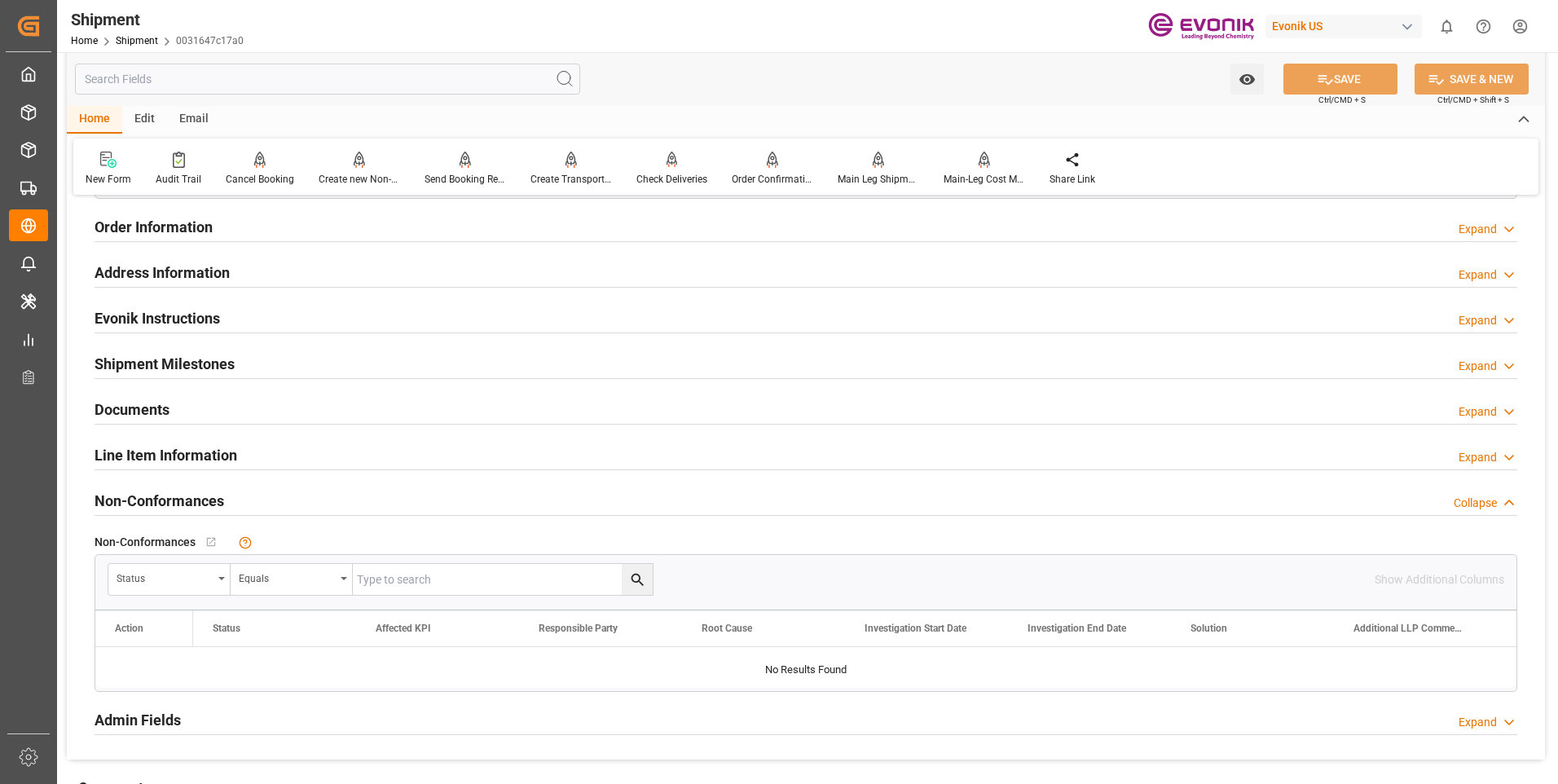
scroll to position [2036, 0]
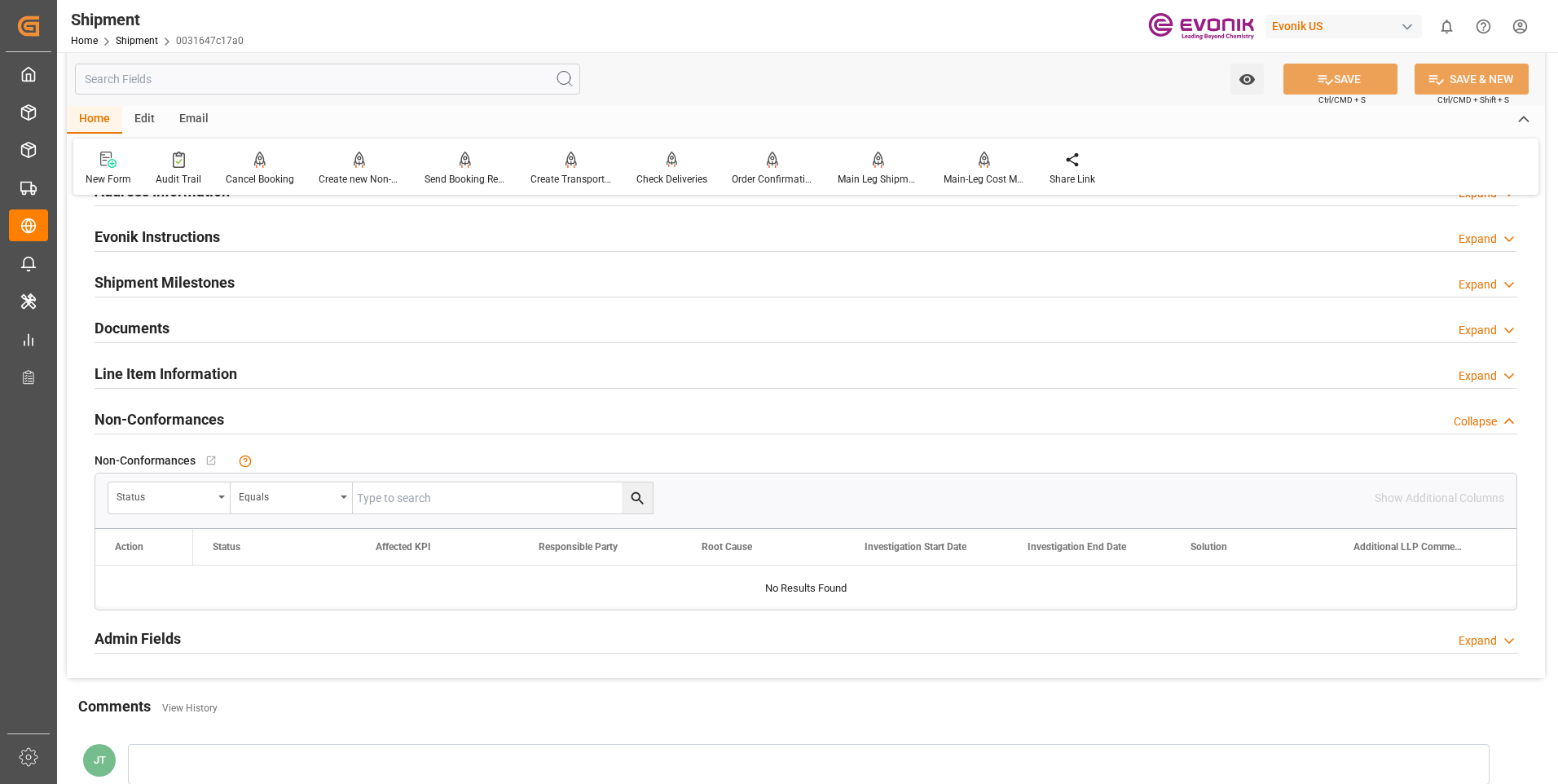
click at [175, 371] on h2 "Line Item Information" at bounding box center [166, 373] width 142 height 22
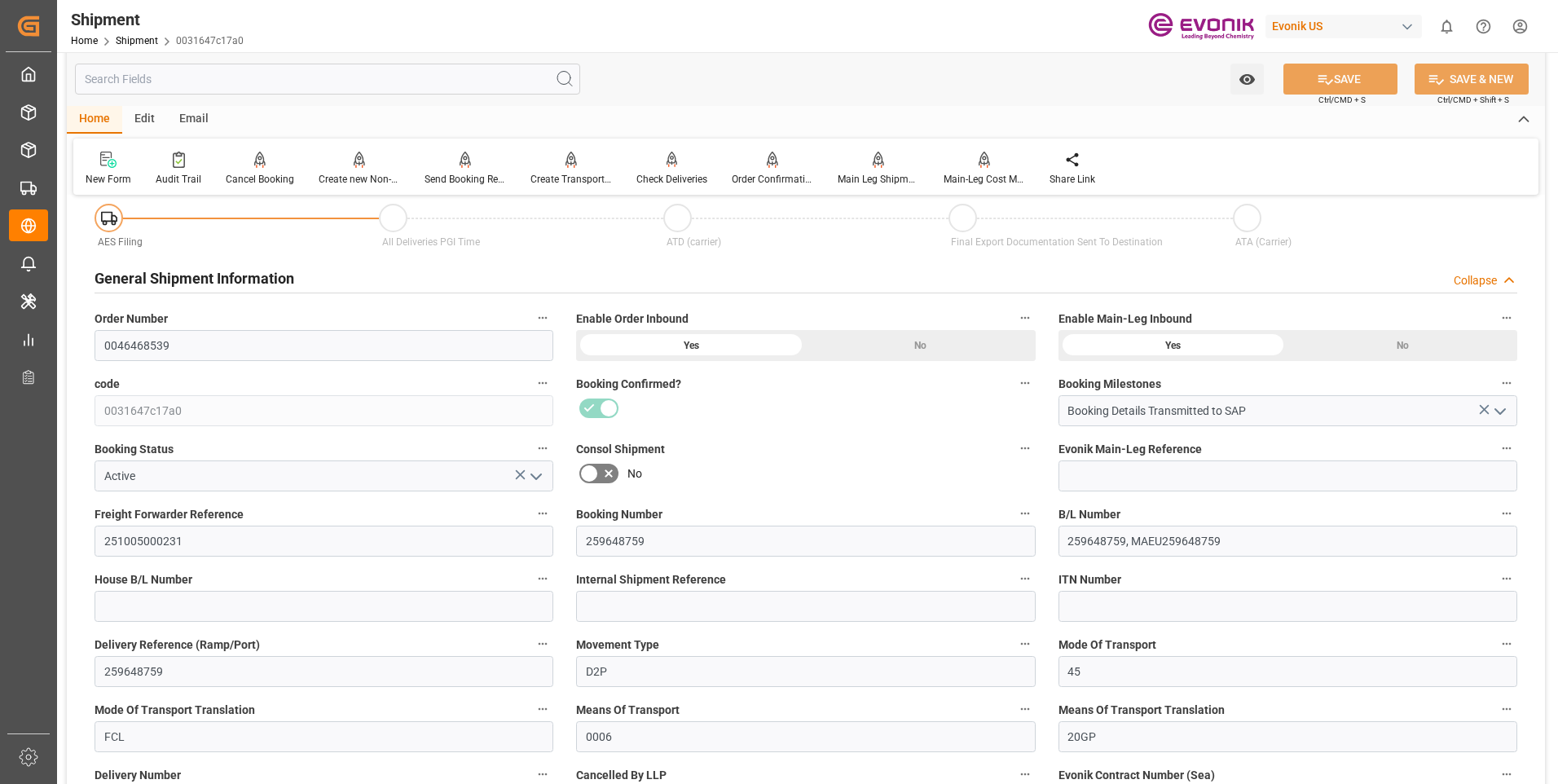
scroll to position [0, 0]
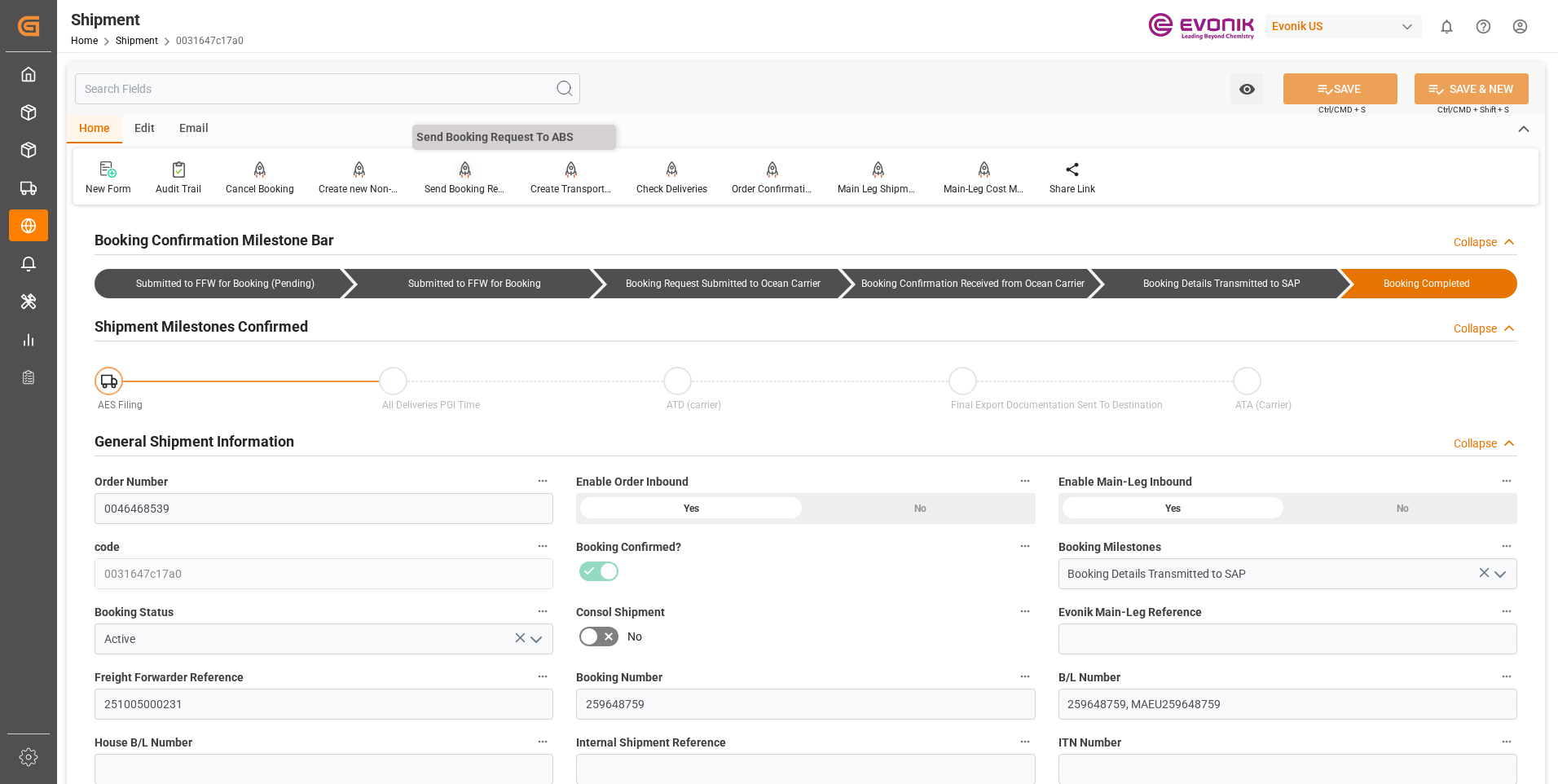
click at [473, 192] on div "Send Booking Request To ABS" at bounding box center [465, 189] width 81 height 15
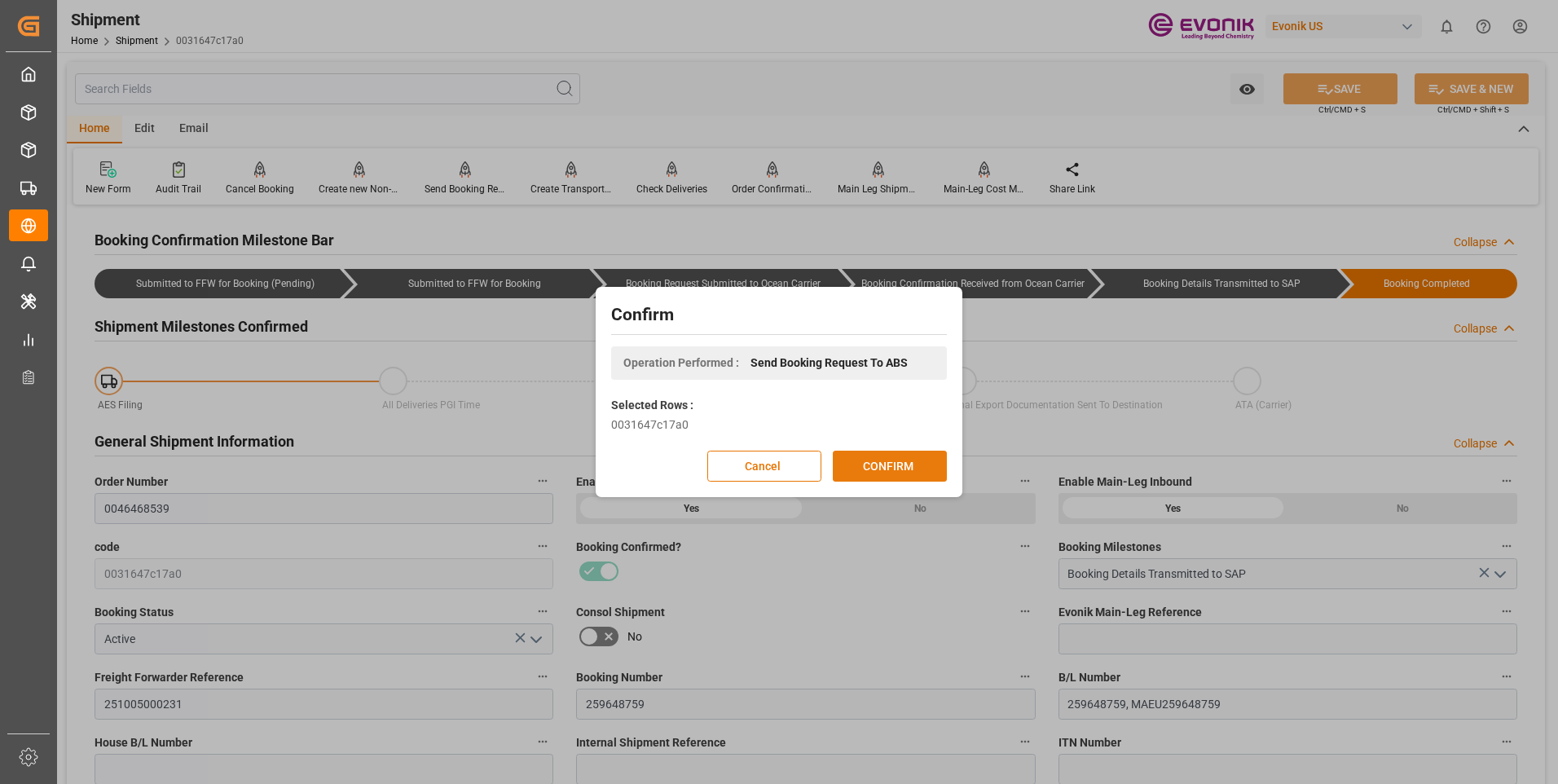
click at [886, 469] on button "CONFIRM" at bounding box center [889, 466] width 114 height 31
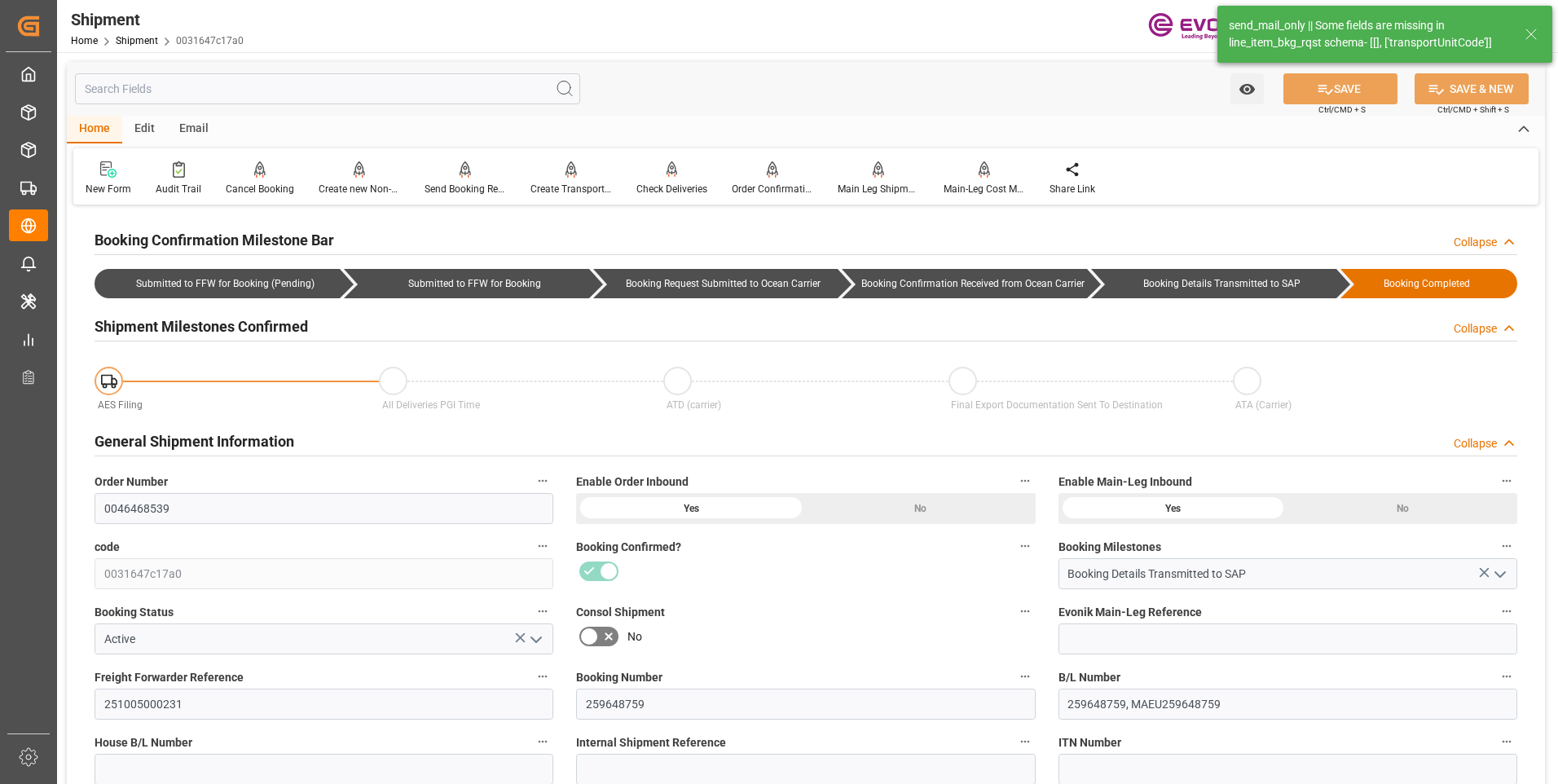
type input "USMOB"
type input "BEANR"
type input "9289922"
type input "9299927"
type input "9289922"
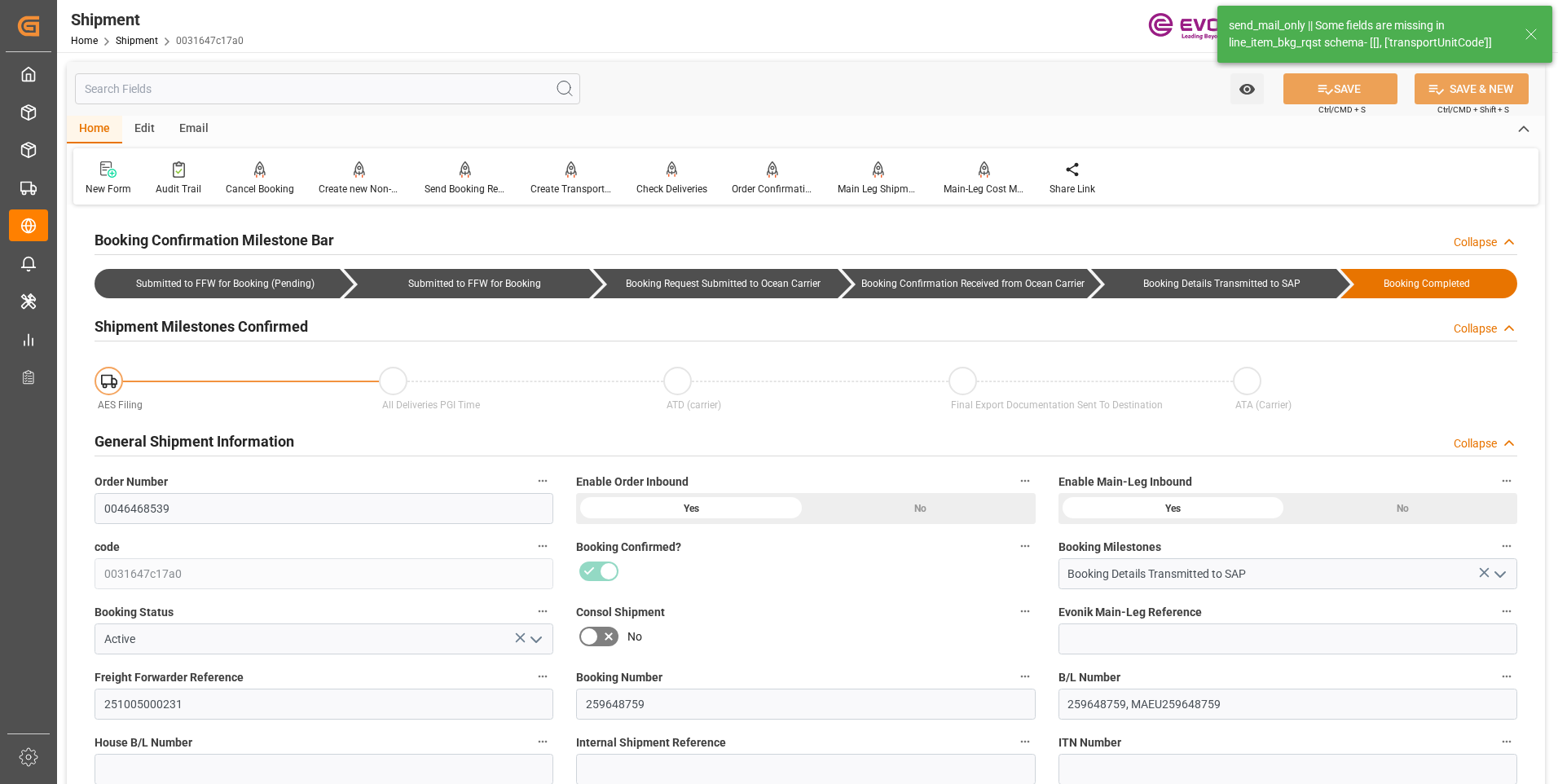
type input "[DATE] 00:00"
type input "[DATE] 16:00"
type input "[DATE] 00:00"
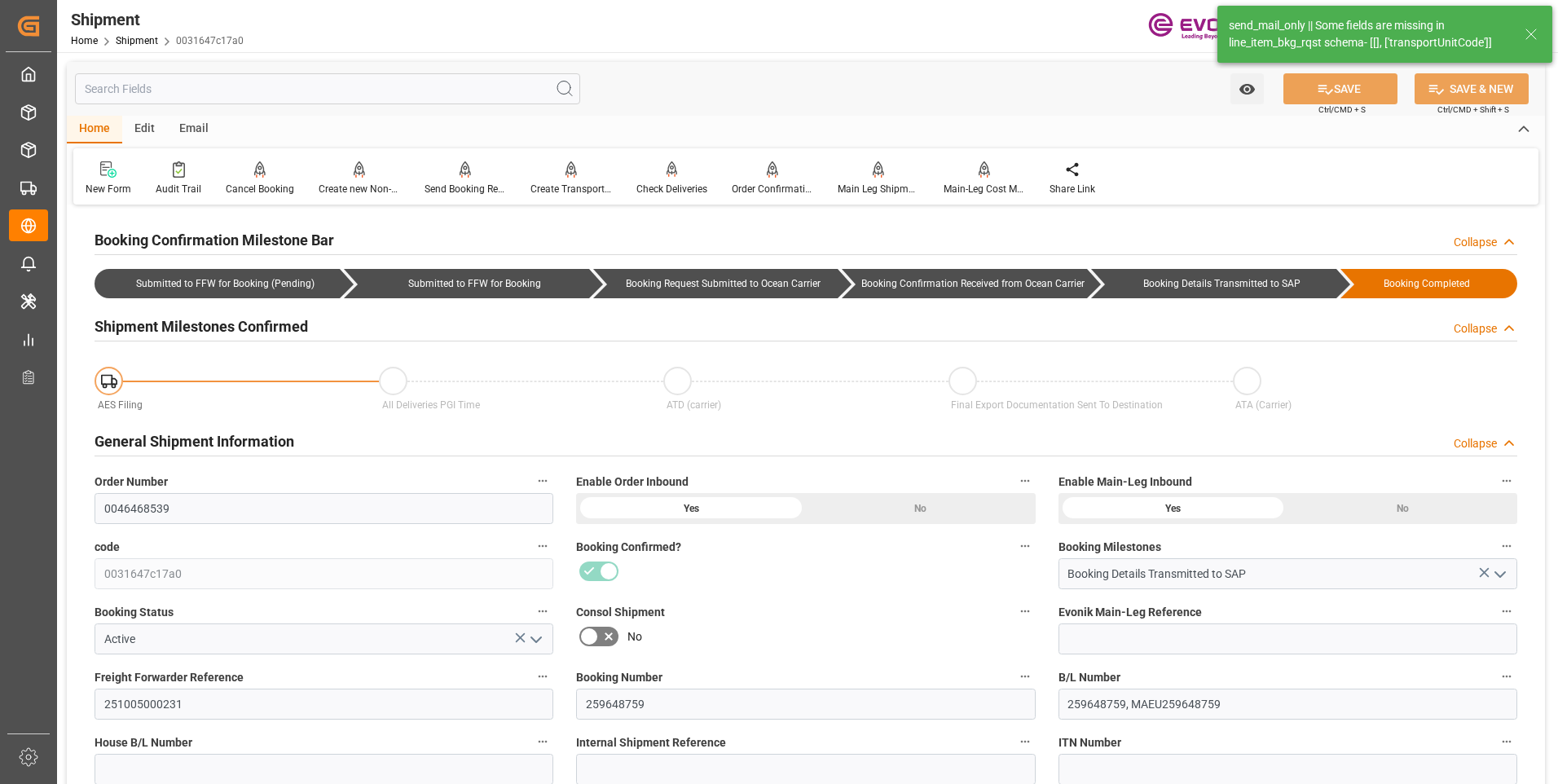
type input "[DATE] 16:00"
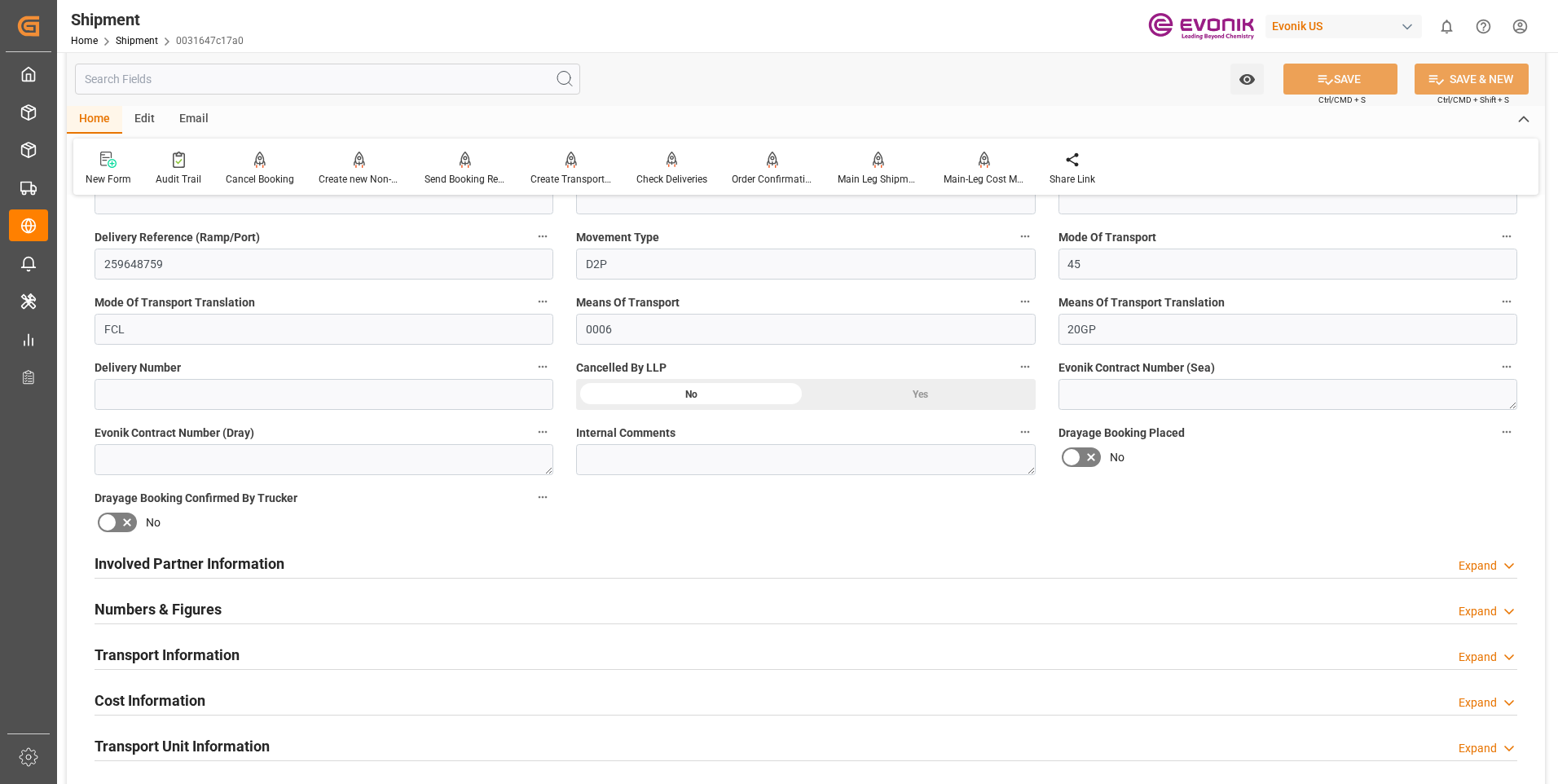
scroll to position [652, 0]
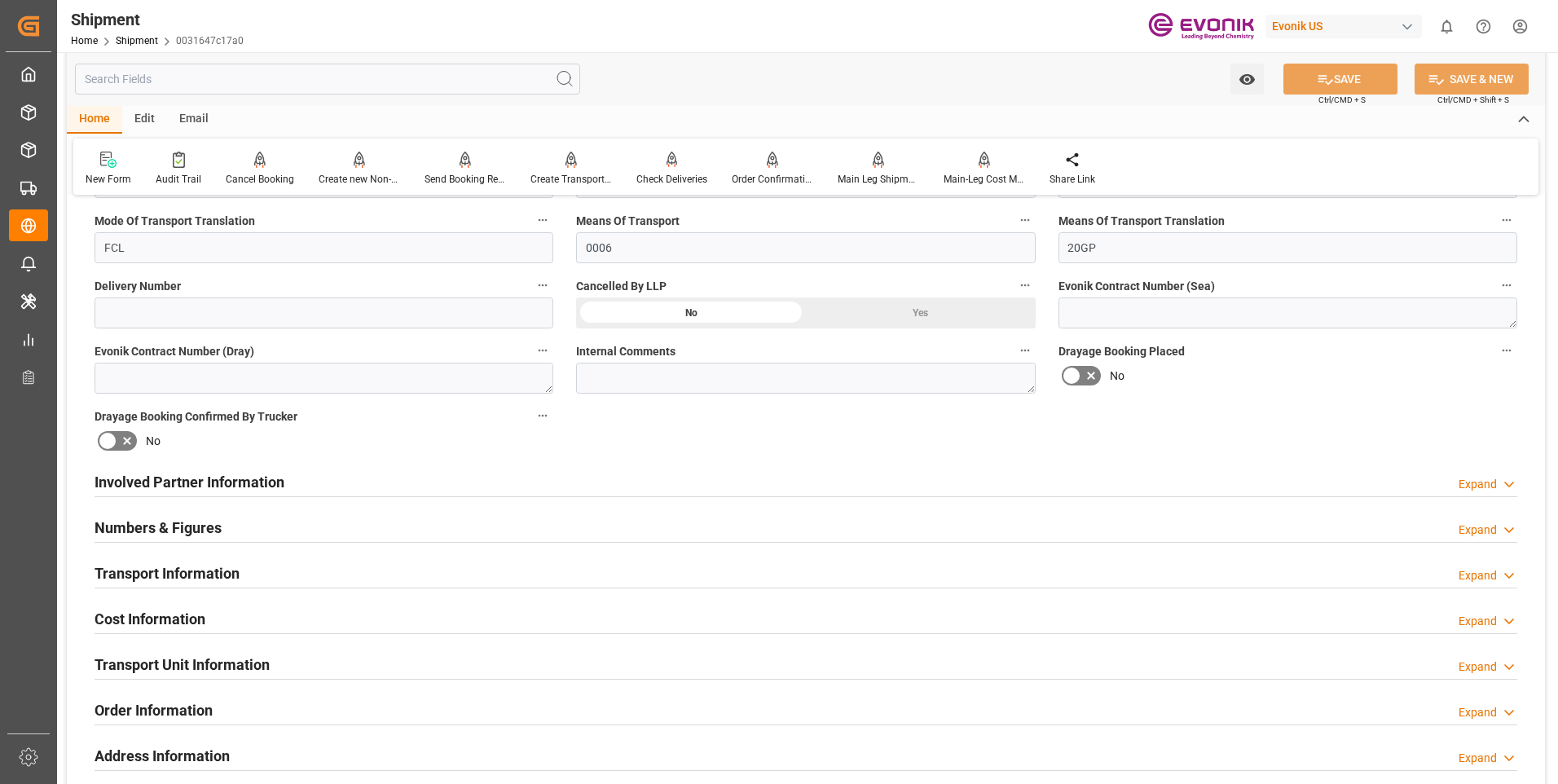
click at [582, 576] on div "Transport Information Expand" at bounding box center [806, 572] width 1422 height 31
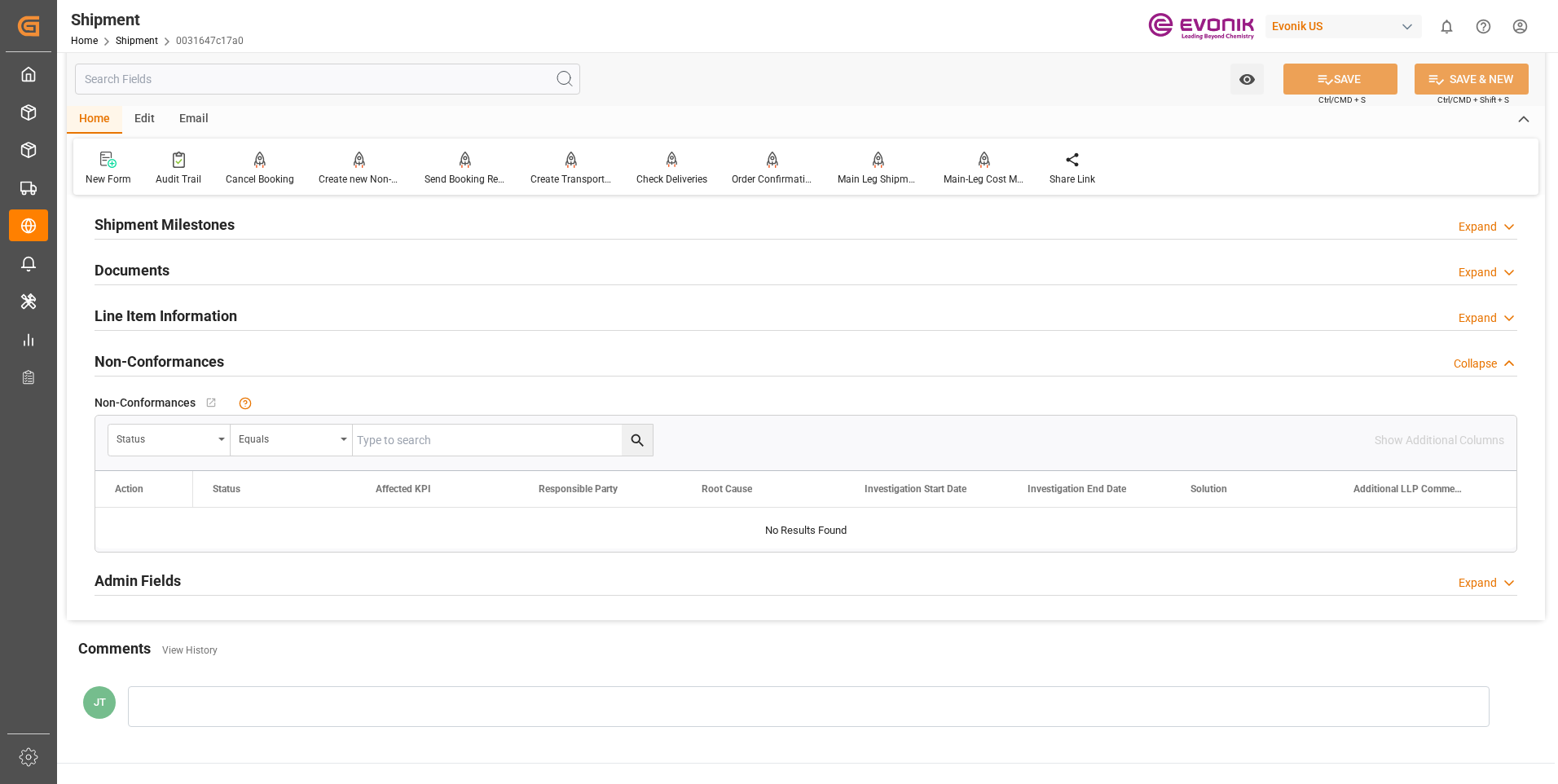
scroll to position [1709, 0]
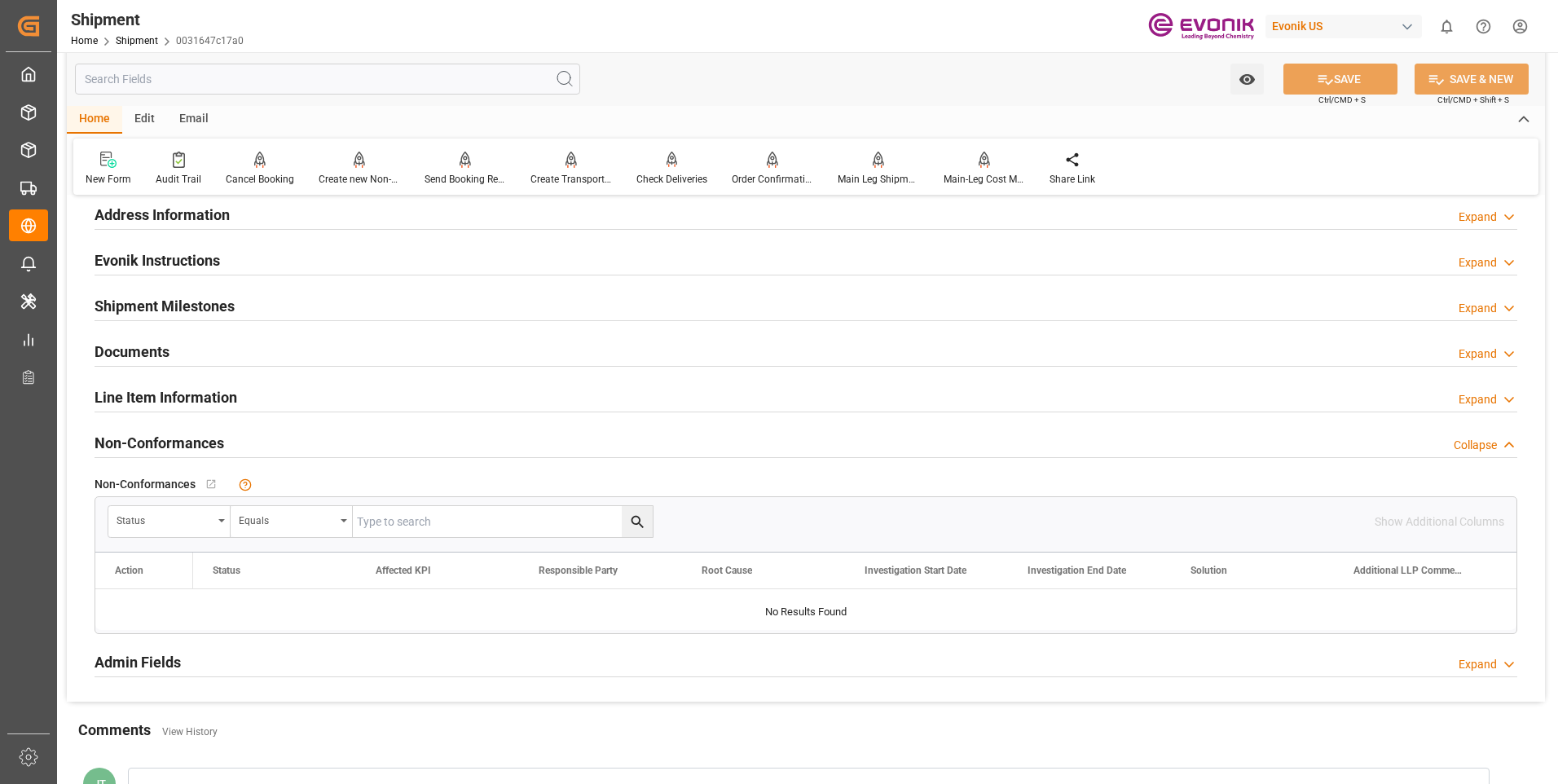
click at [261, 389] on div "Line Item Information Expand" at bounding box center [806, 396] width 1422 height 31
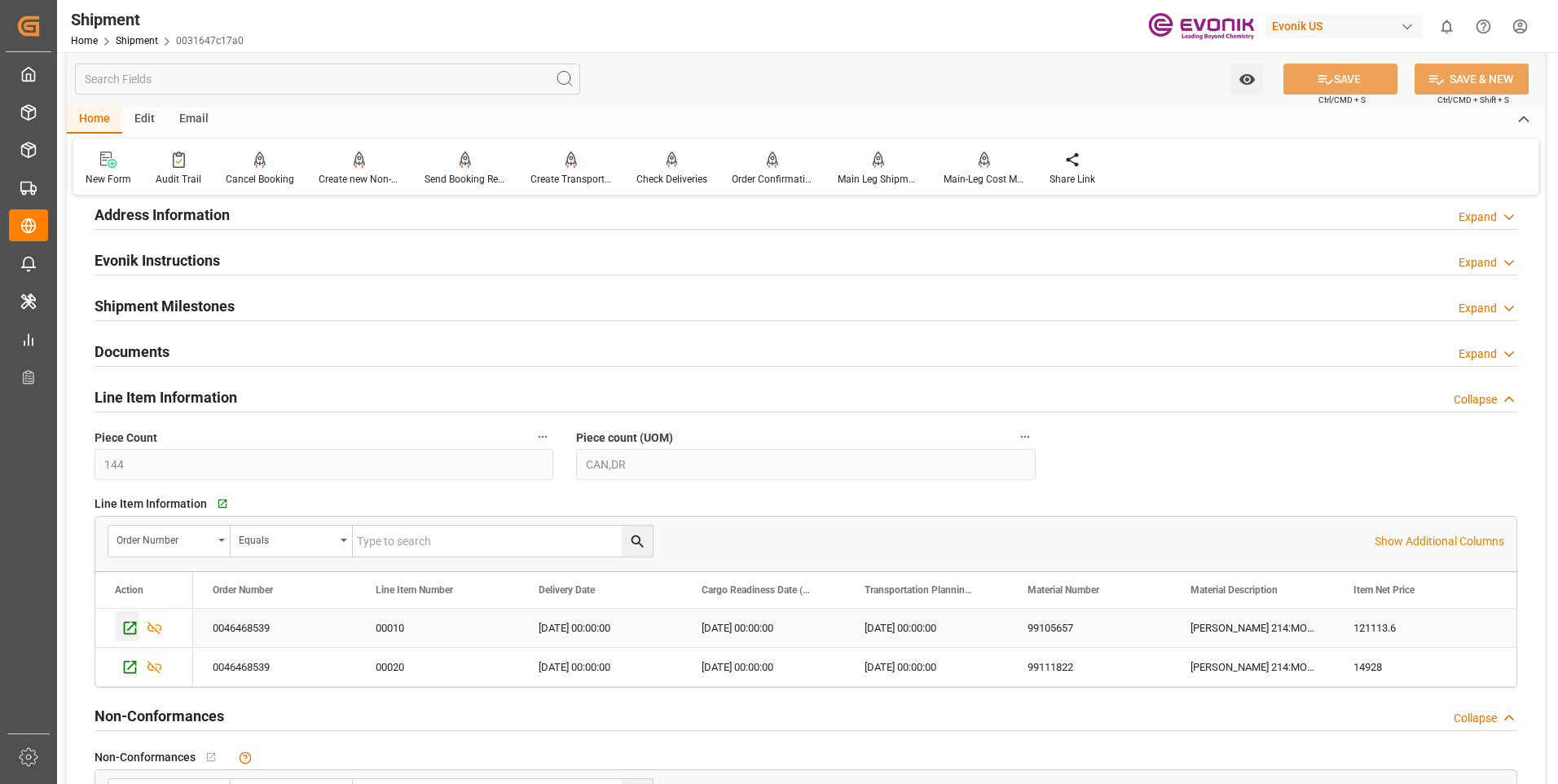
click at [131, 625] on icon "Press SPACE to select this row." at bounding box center [130, 627] width 17 height 17
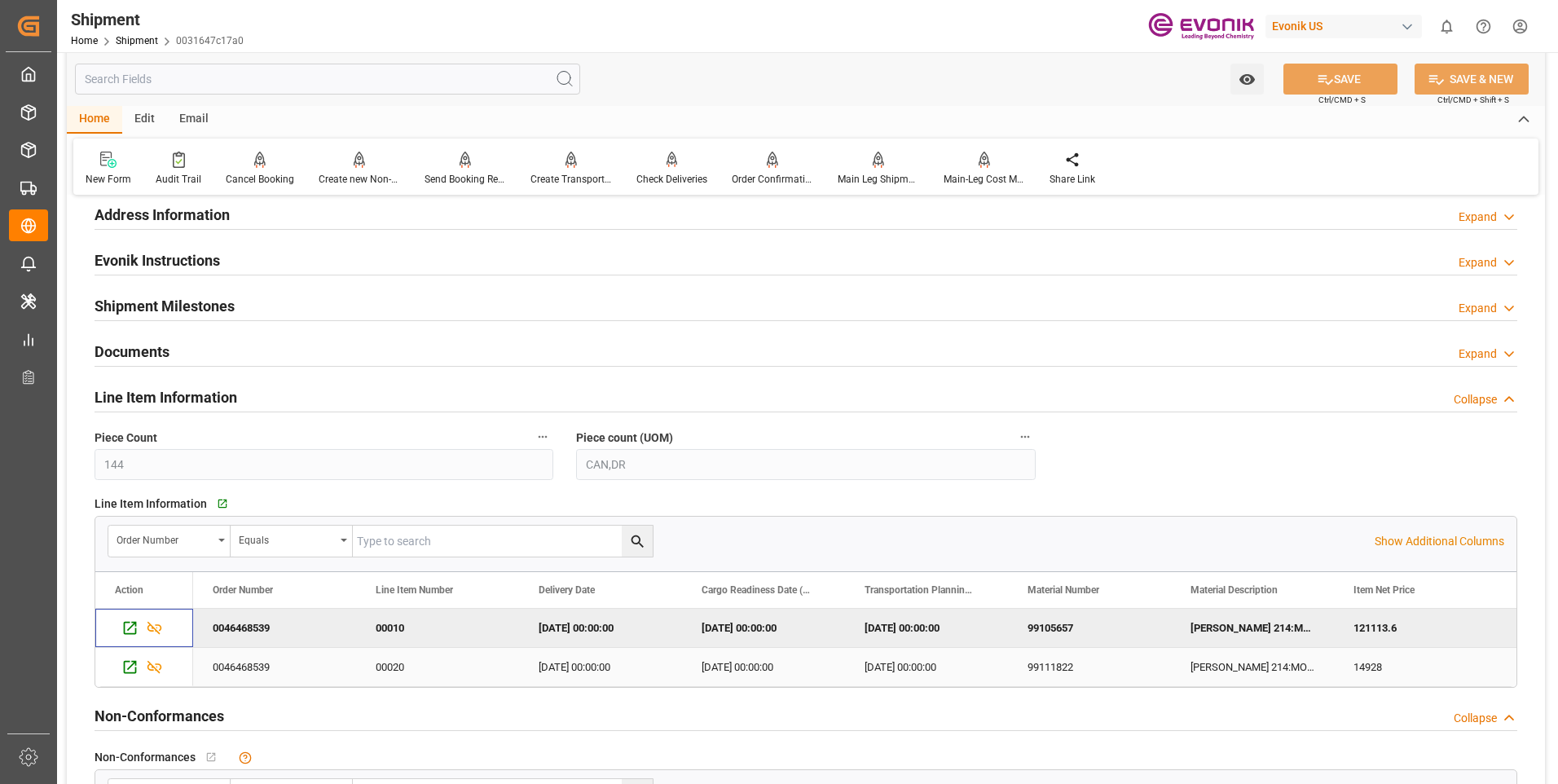
click at [130, 669] on icon "Press SPACE to select this row." at bounding box center [130, 666] width 17 height 17
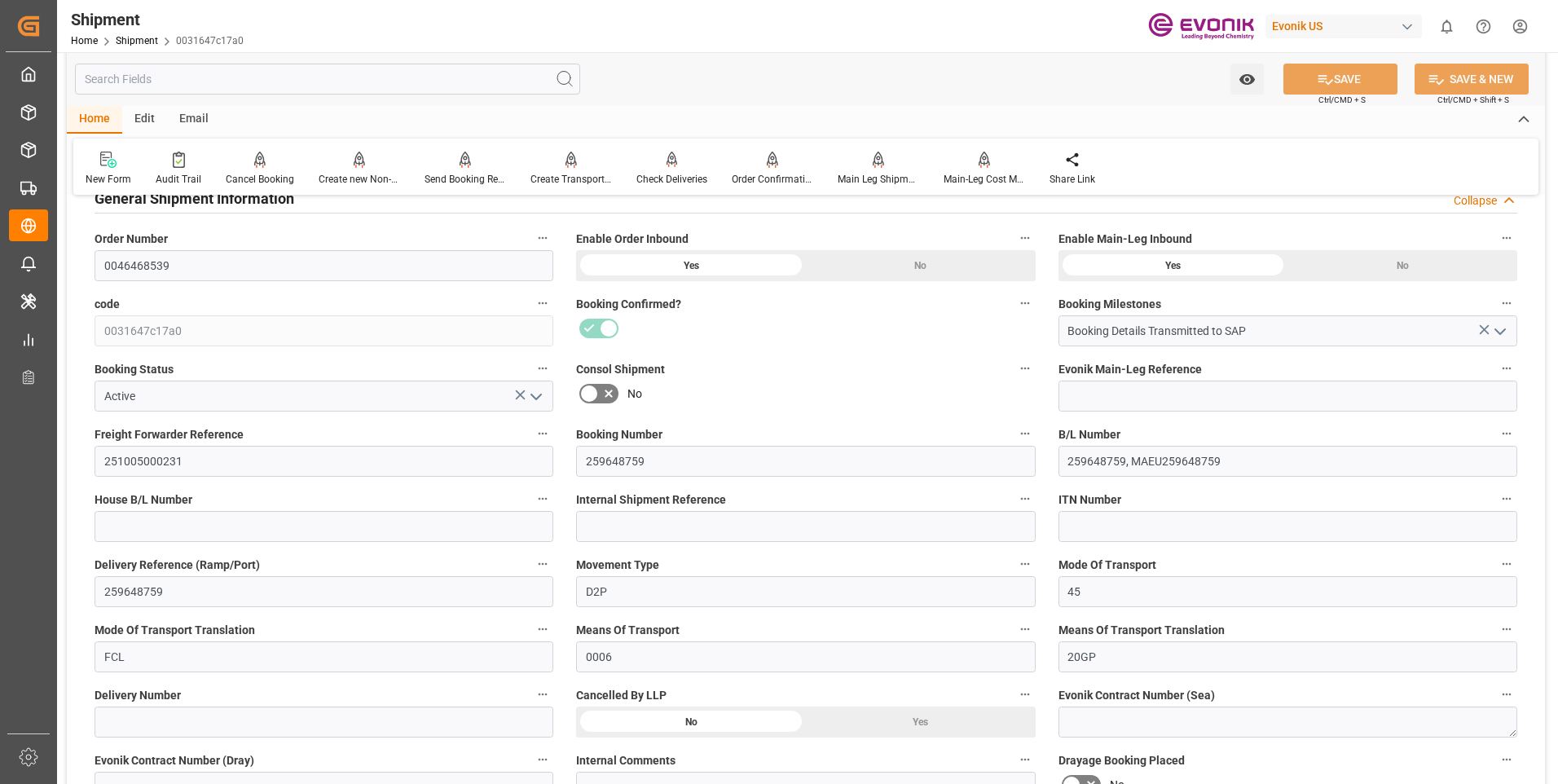
scroll to position [0, 0]
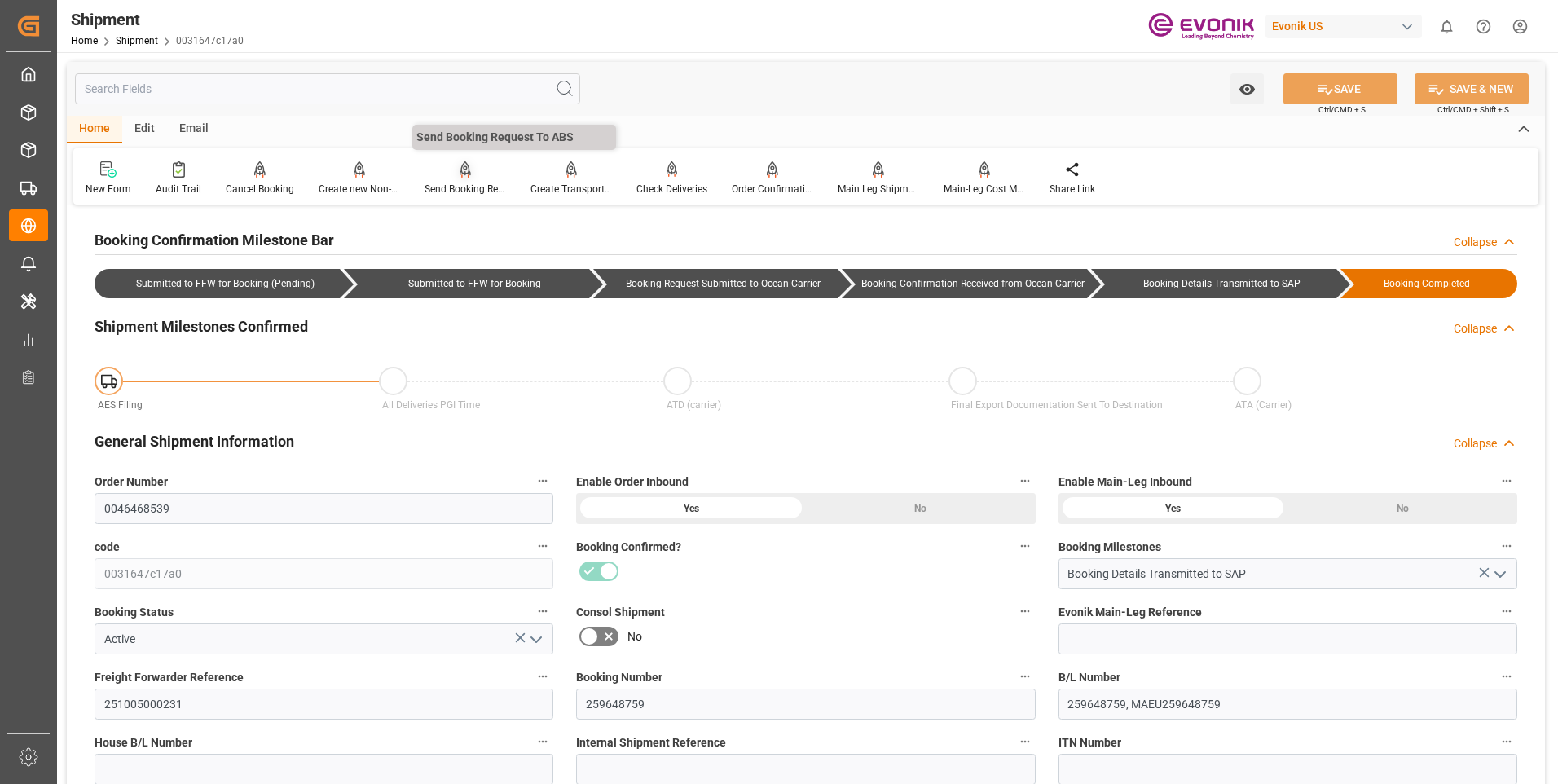
click at [459, 185] on div "Send Booking Request To ABS" at bounding box center [465, 189] width 81 height 15
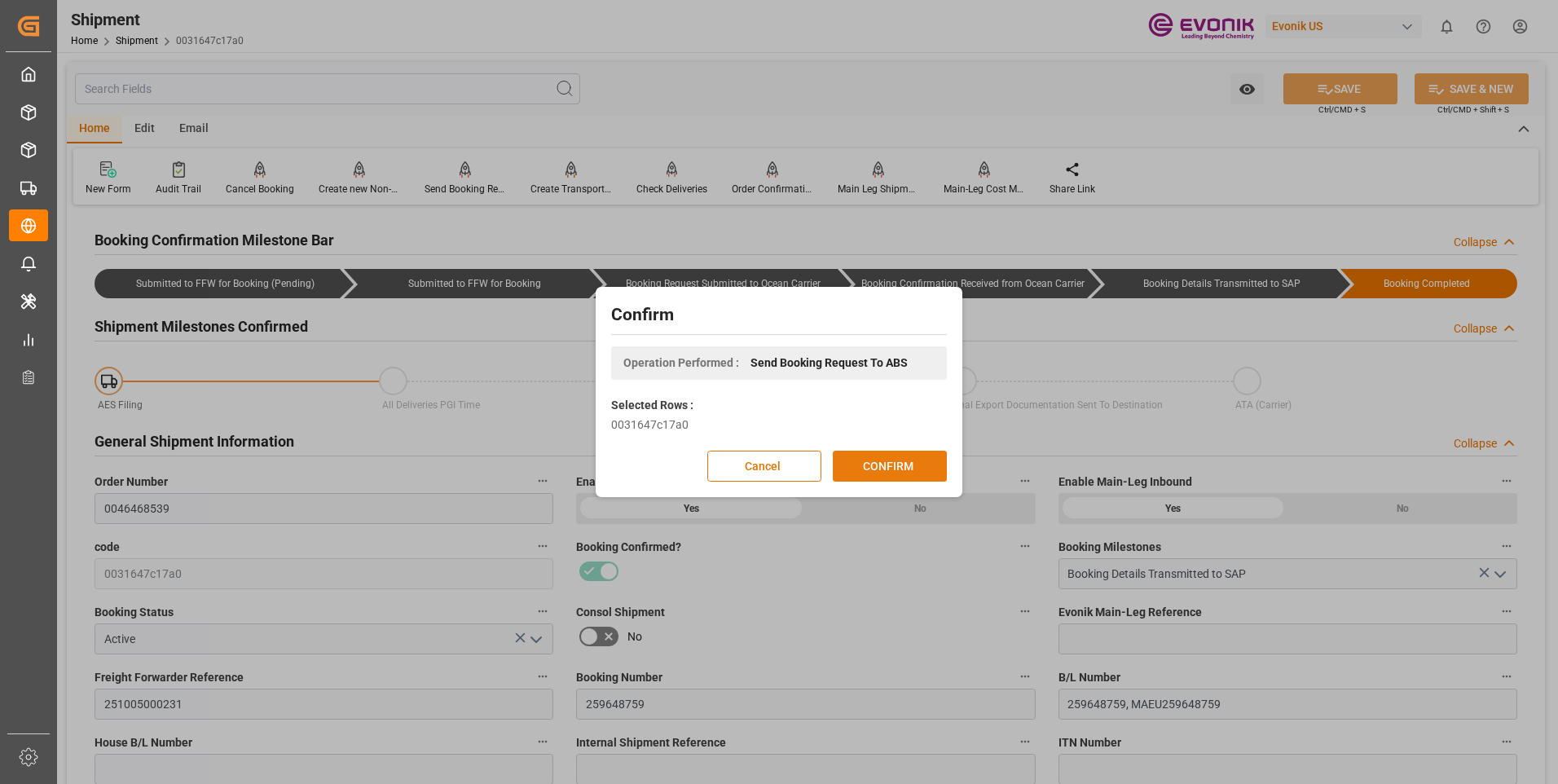
click at [912, 463] on button "CONFIRM" at bounding box center [889, 466] width 114 height 31
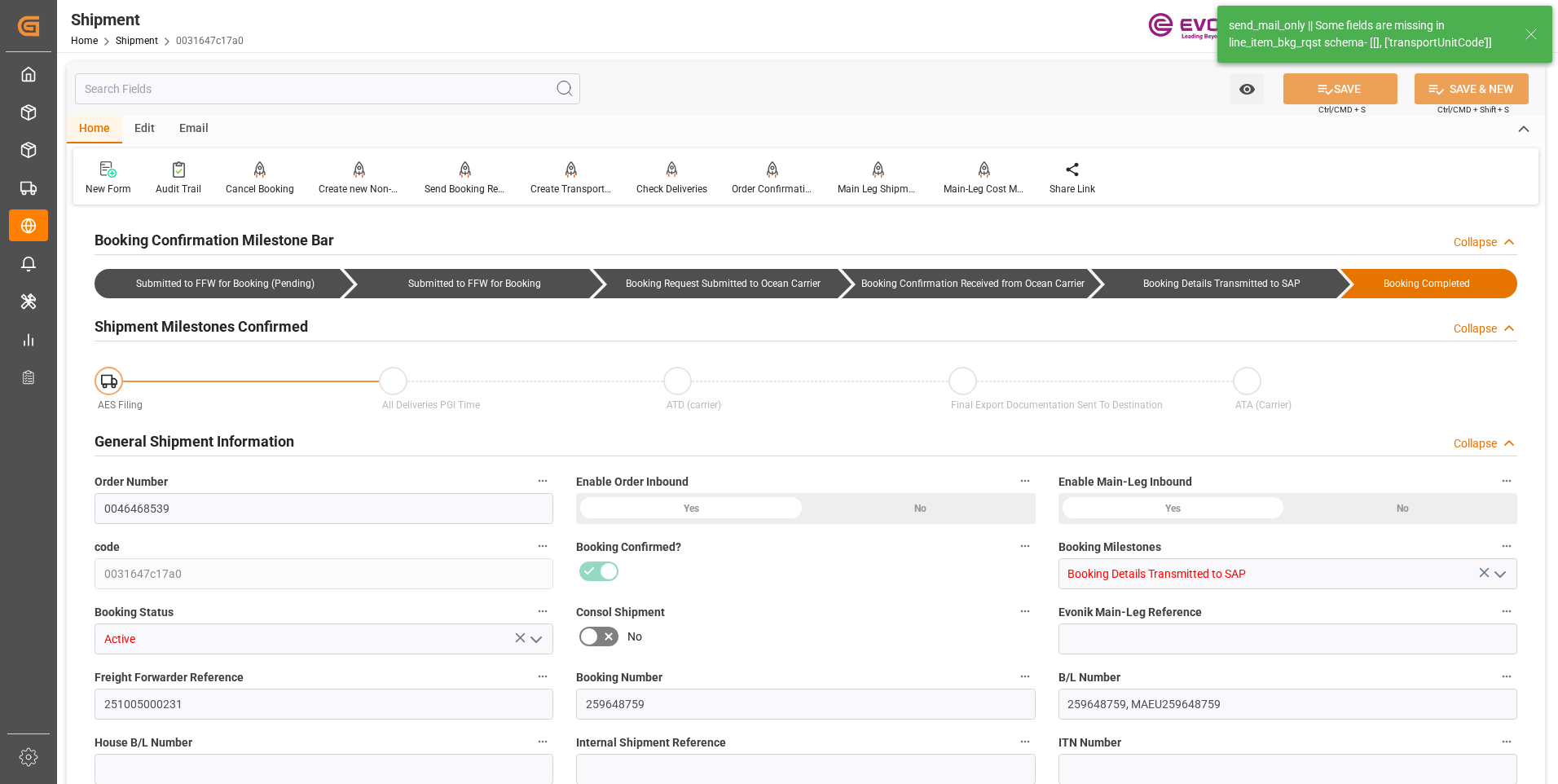
type input "0"
drag, startPoint x: 1487, startPoint y: 44, endPoint x: 1395, endPoint y: 35, distance: 92.4
click at [1395, 35] on div "send_mail_only || Some fields are missing in line_item_bkg_rqst schema- [[], ['…" at bounding box center [1368, 34] width 280 height 34
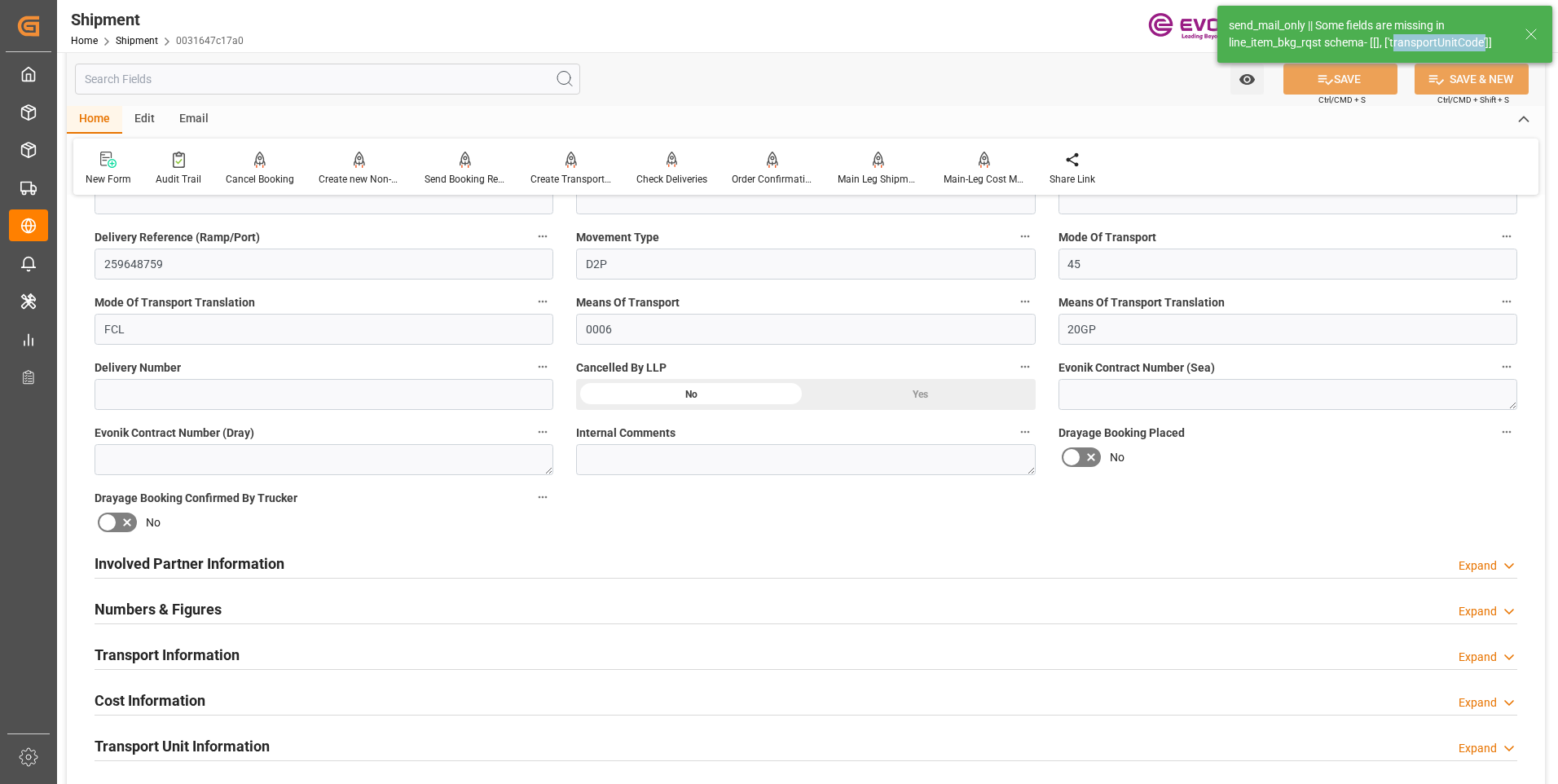
scroll to position [652, 0]
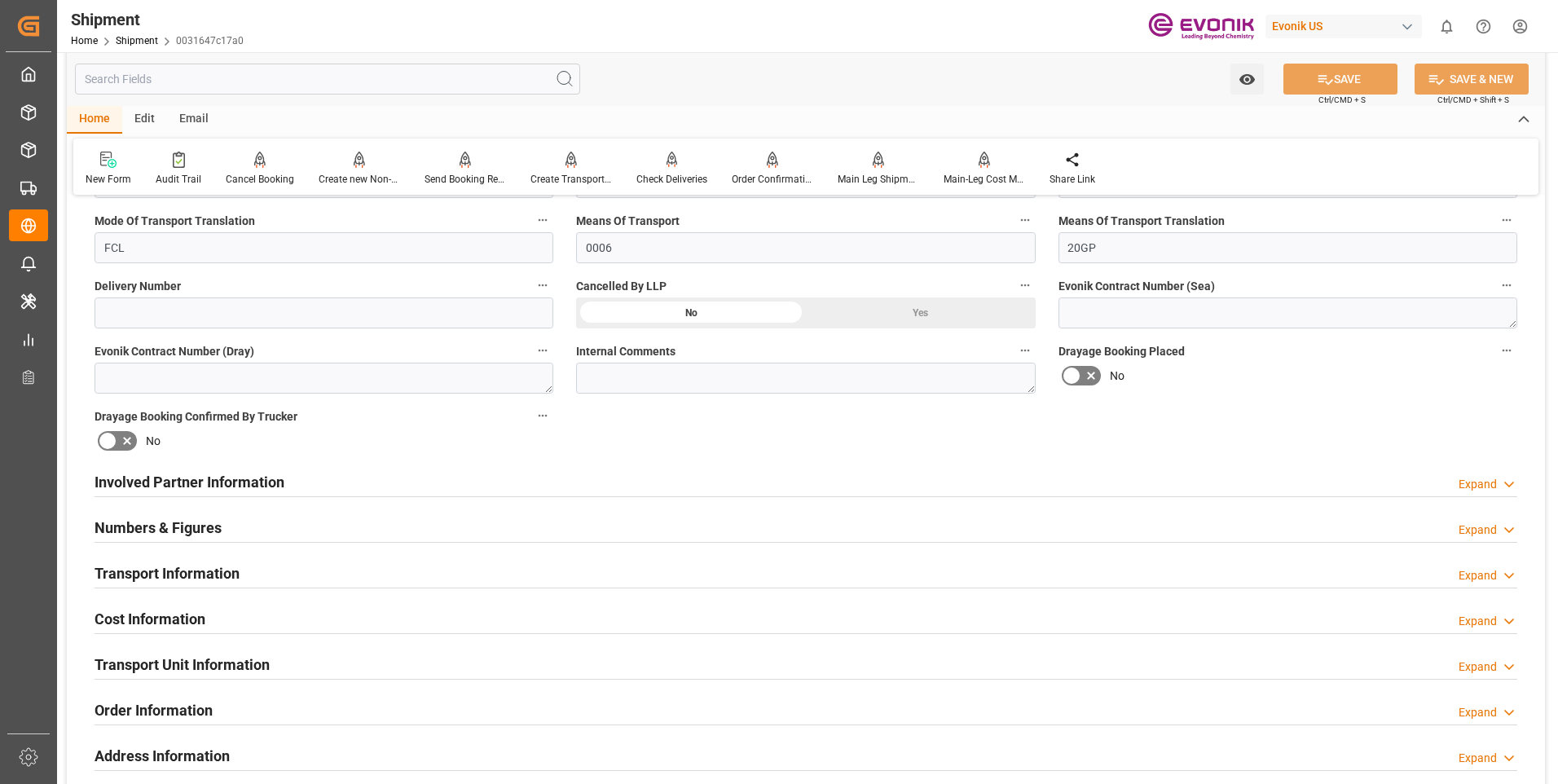
click at [157, 662] on h2 "Transport Unit Information" at bounding box center [183, 664] width 175 height 22
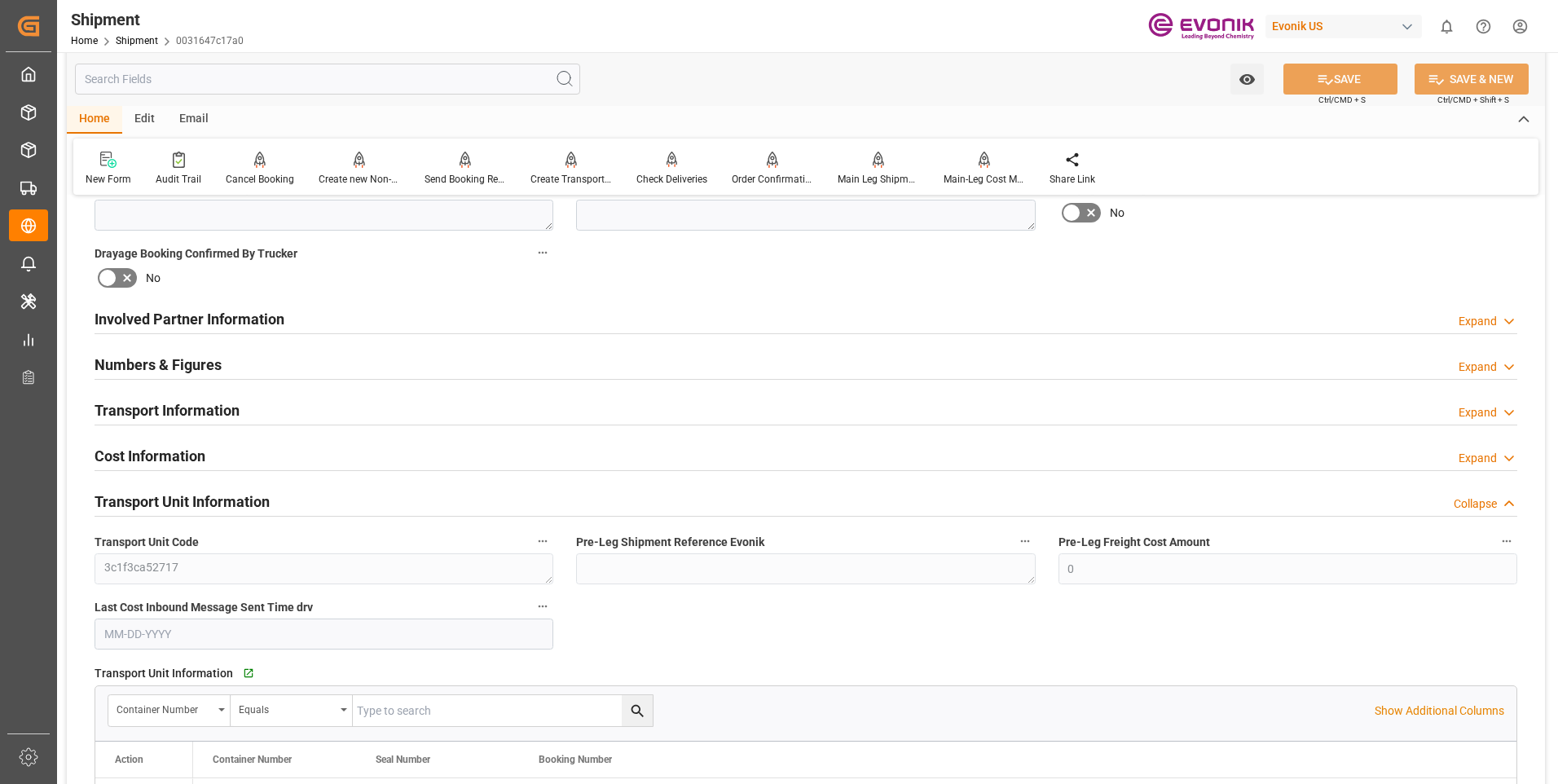
scroll to position [896, 0]
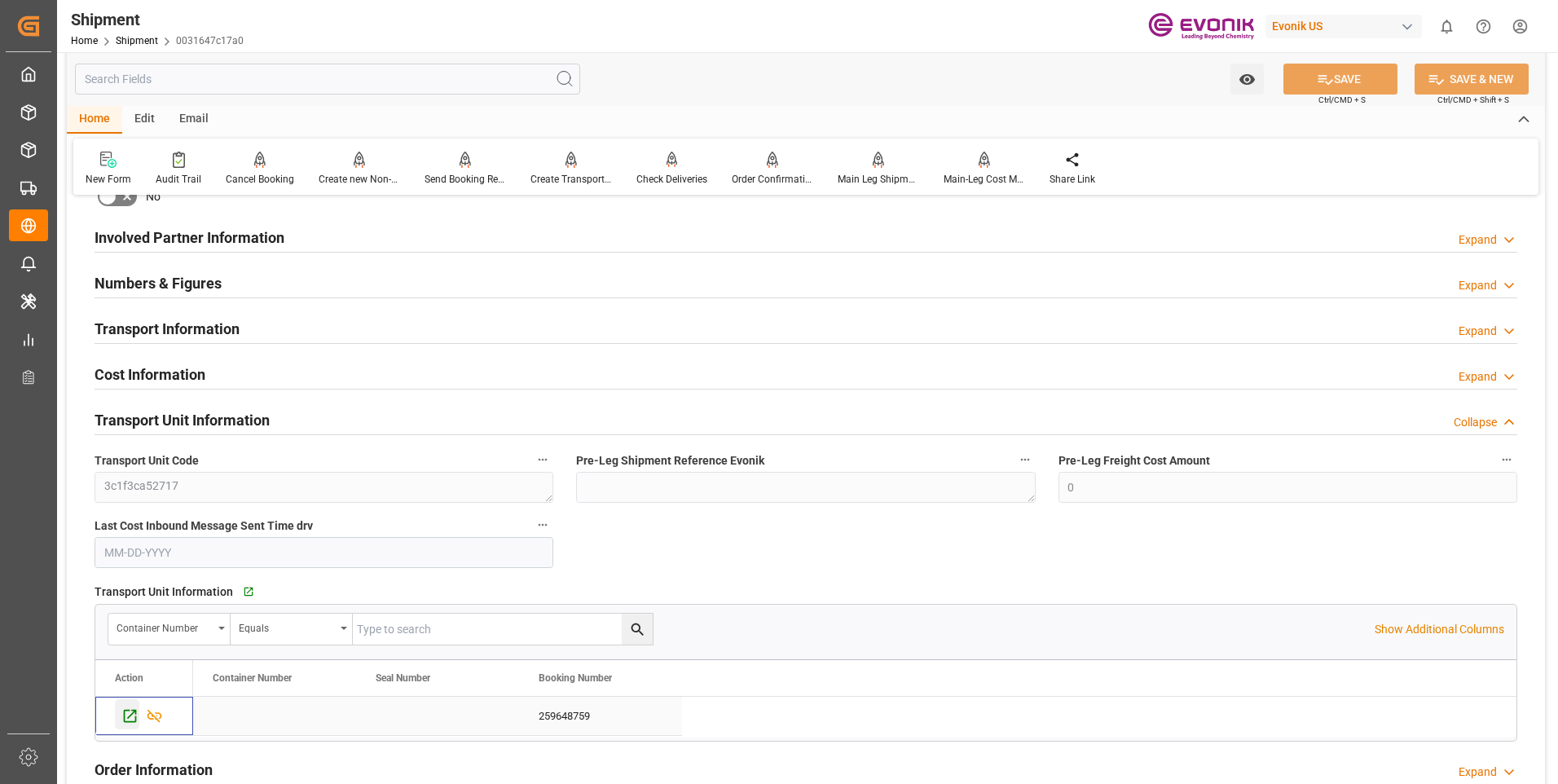
click at [130, 714] on icon "Press SPACE to select this row." at bounding box center [130, 716] width 17 height 17
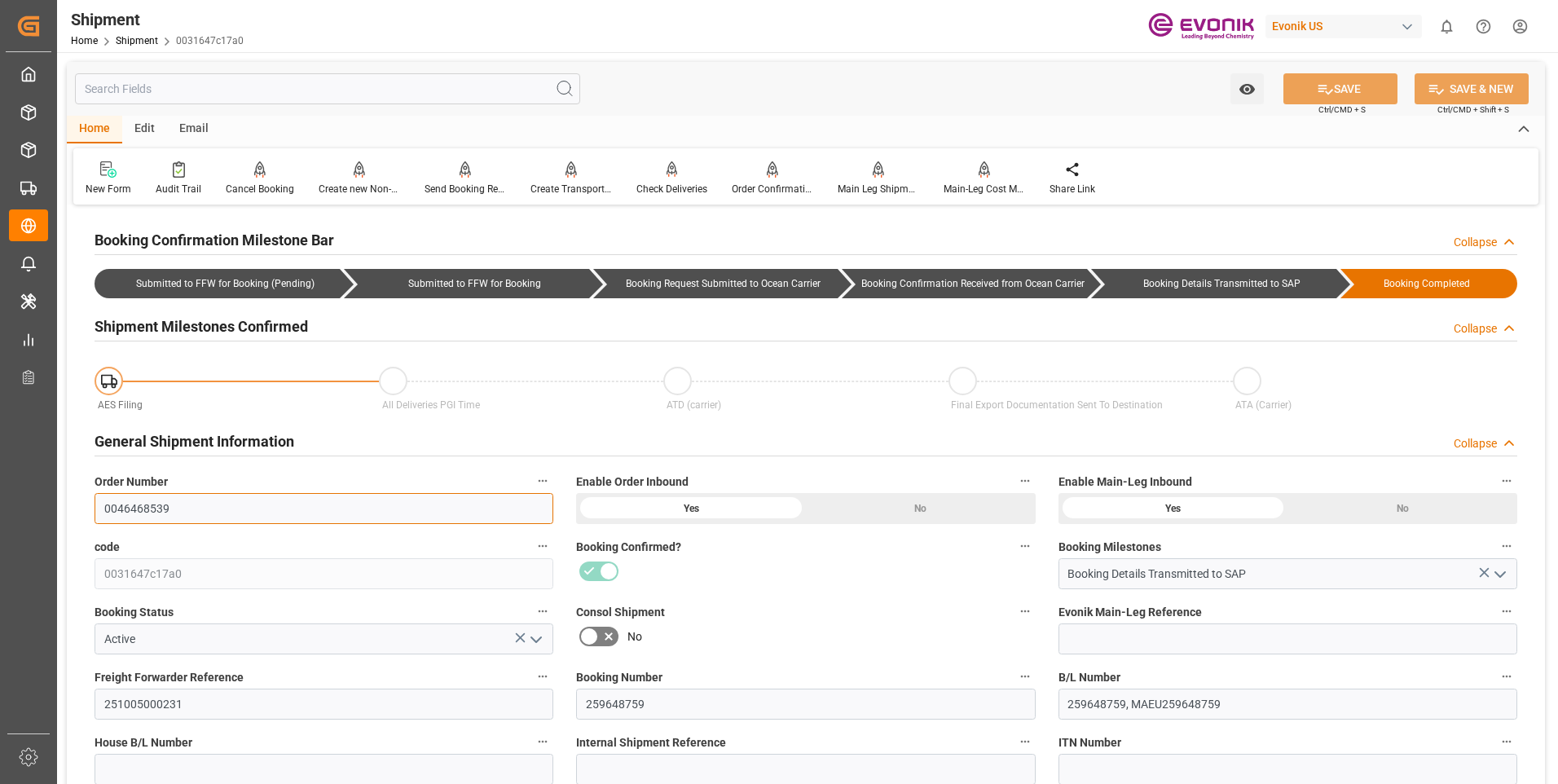
click at [138, 504] on input "0046468539" at bounding box center [324, 508] width 459 height 31
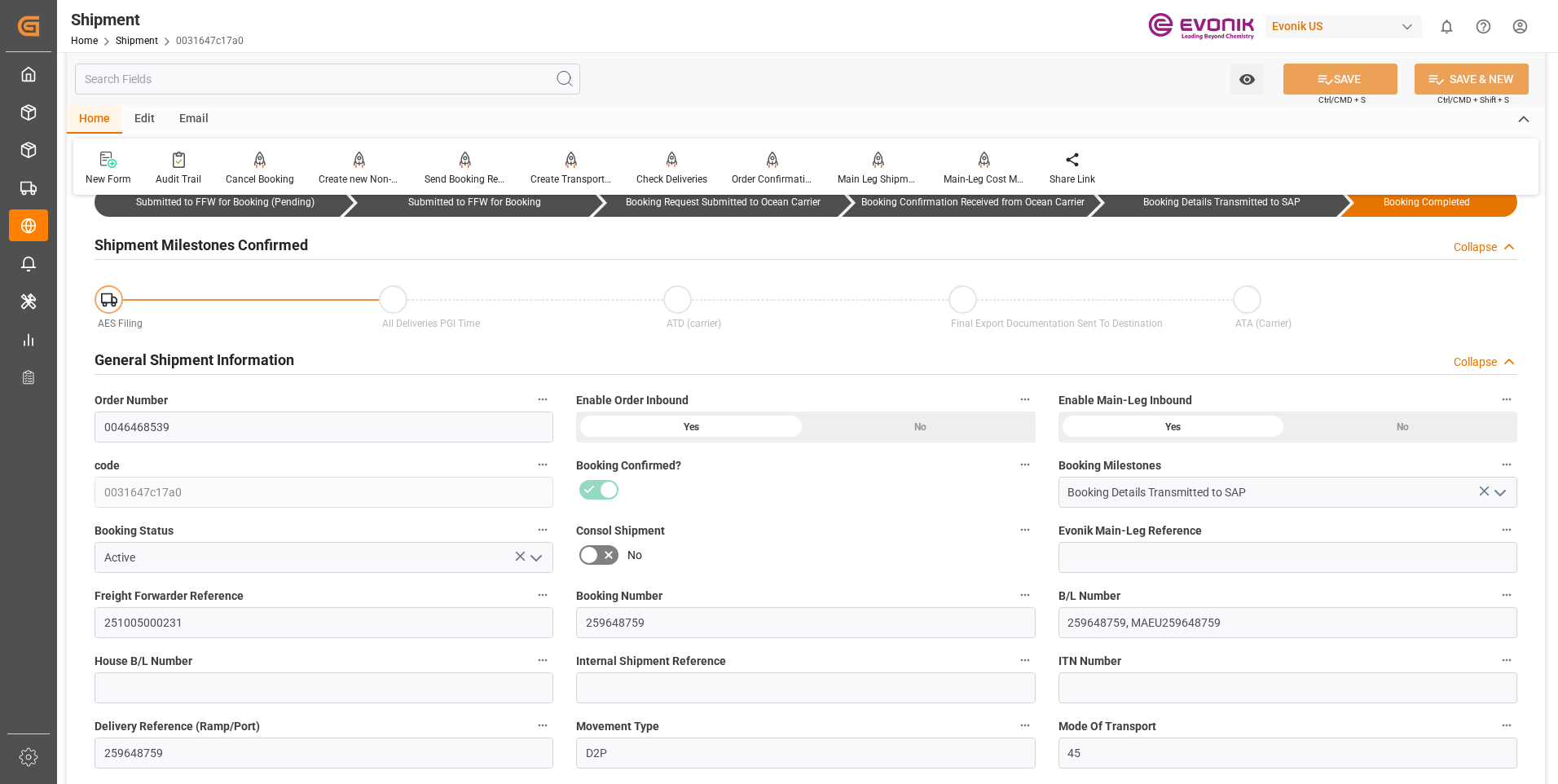
click at [256, 79] on input "text" at bounding box center [327, 79] width 505 height 31
click at [446, 180] on div "Send Booking Request To ABS" at bounding box center [465, 179] width 81 height 15
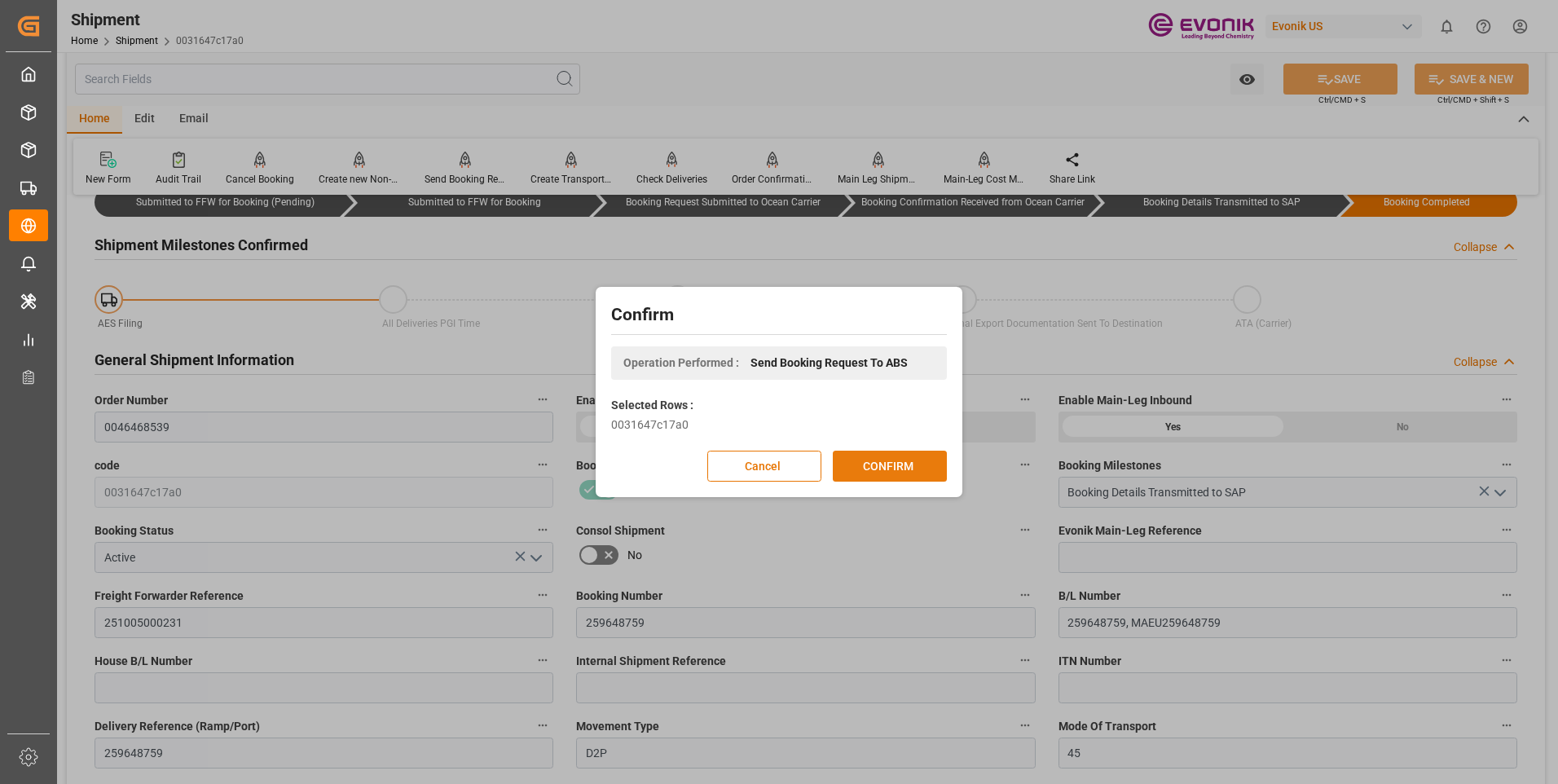
click at [894, 467] on button "CONFIRM" at bounding box center [889, 466] width 114 height 31
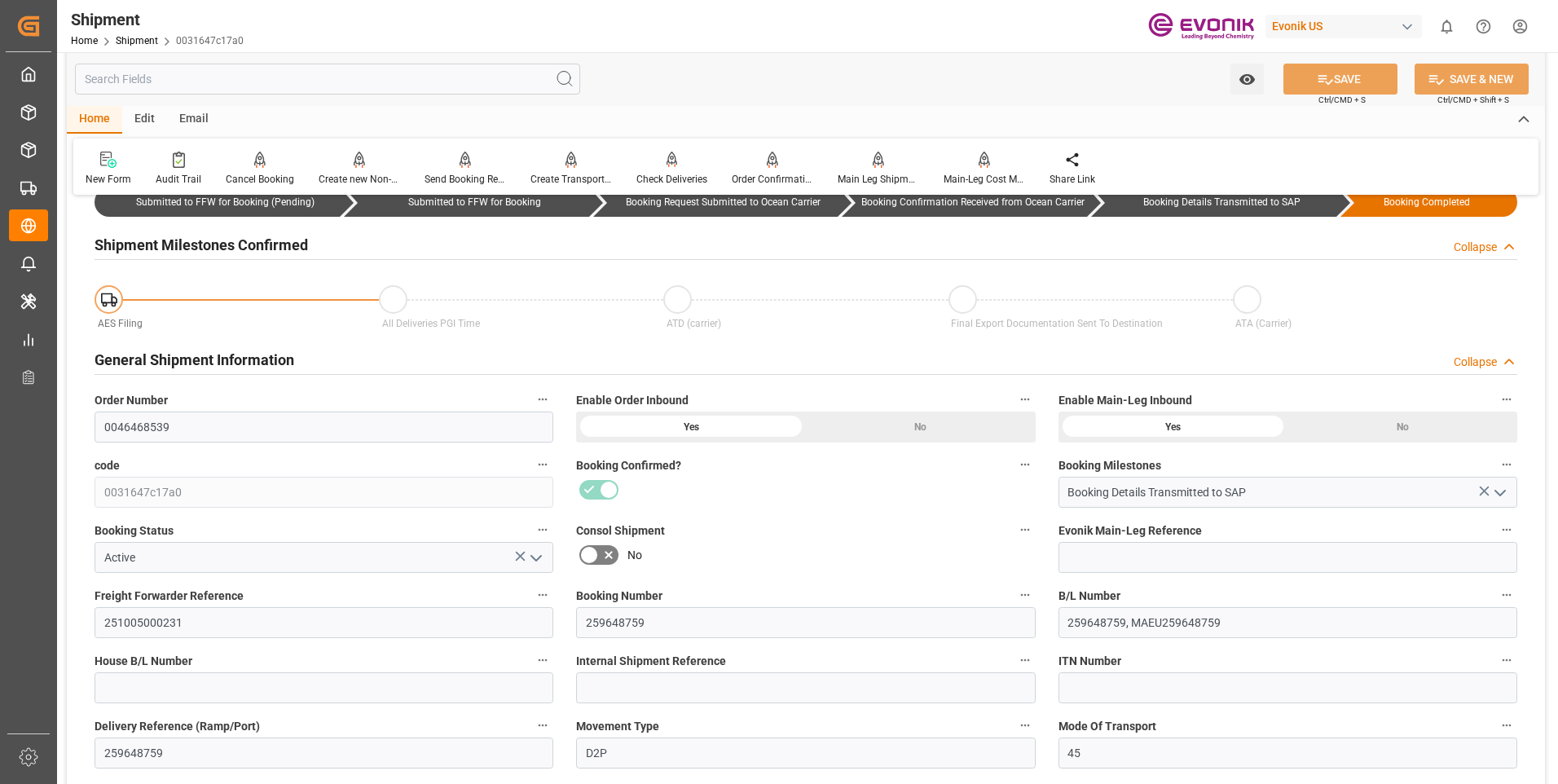
click at [179, 77] on input "text" at bounding box center [327, 79] width 505 height 31
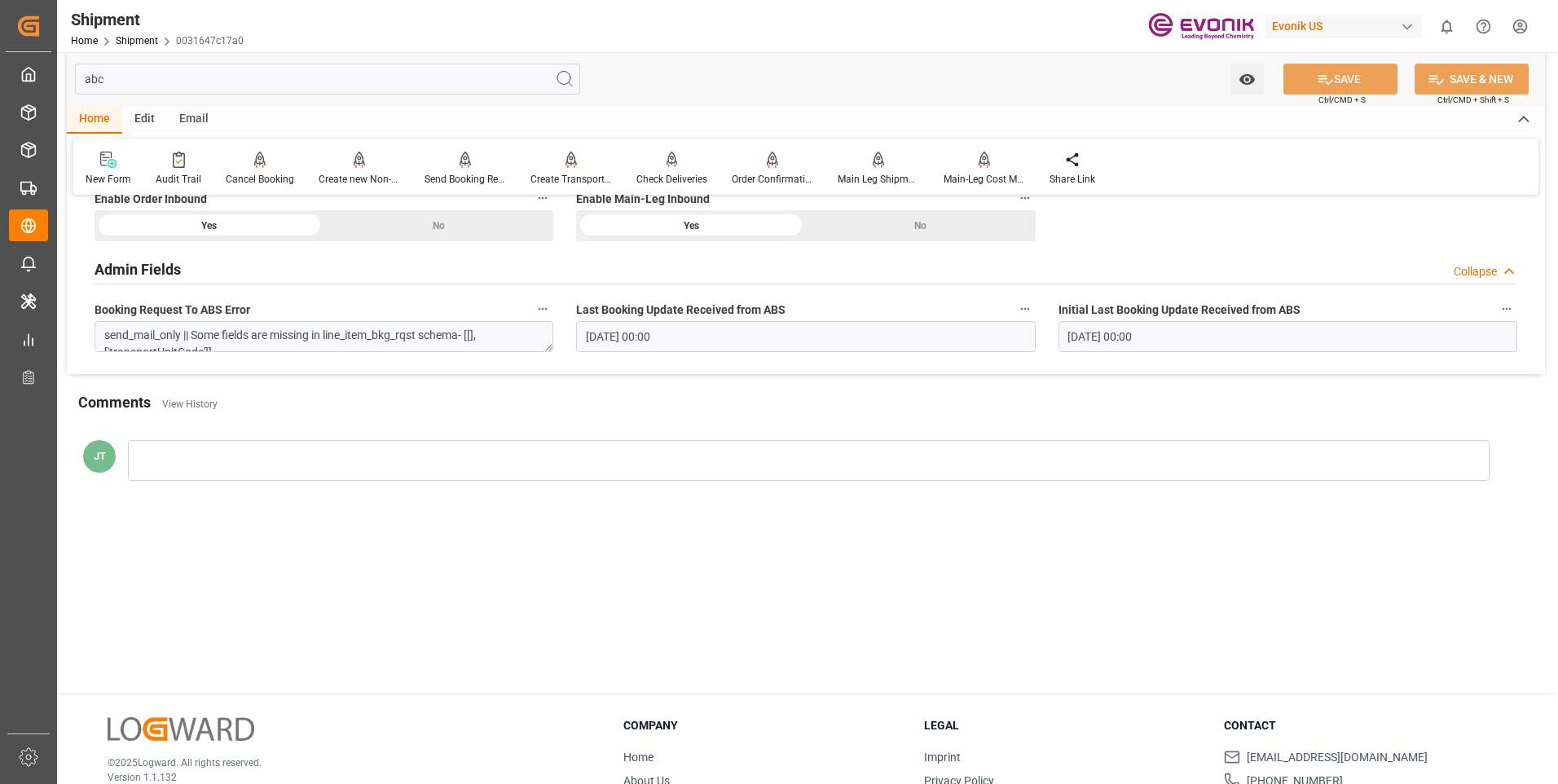
scroll to position [0, 0]
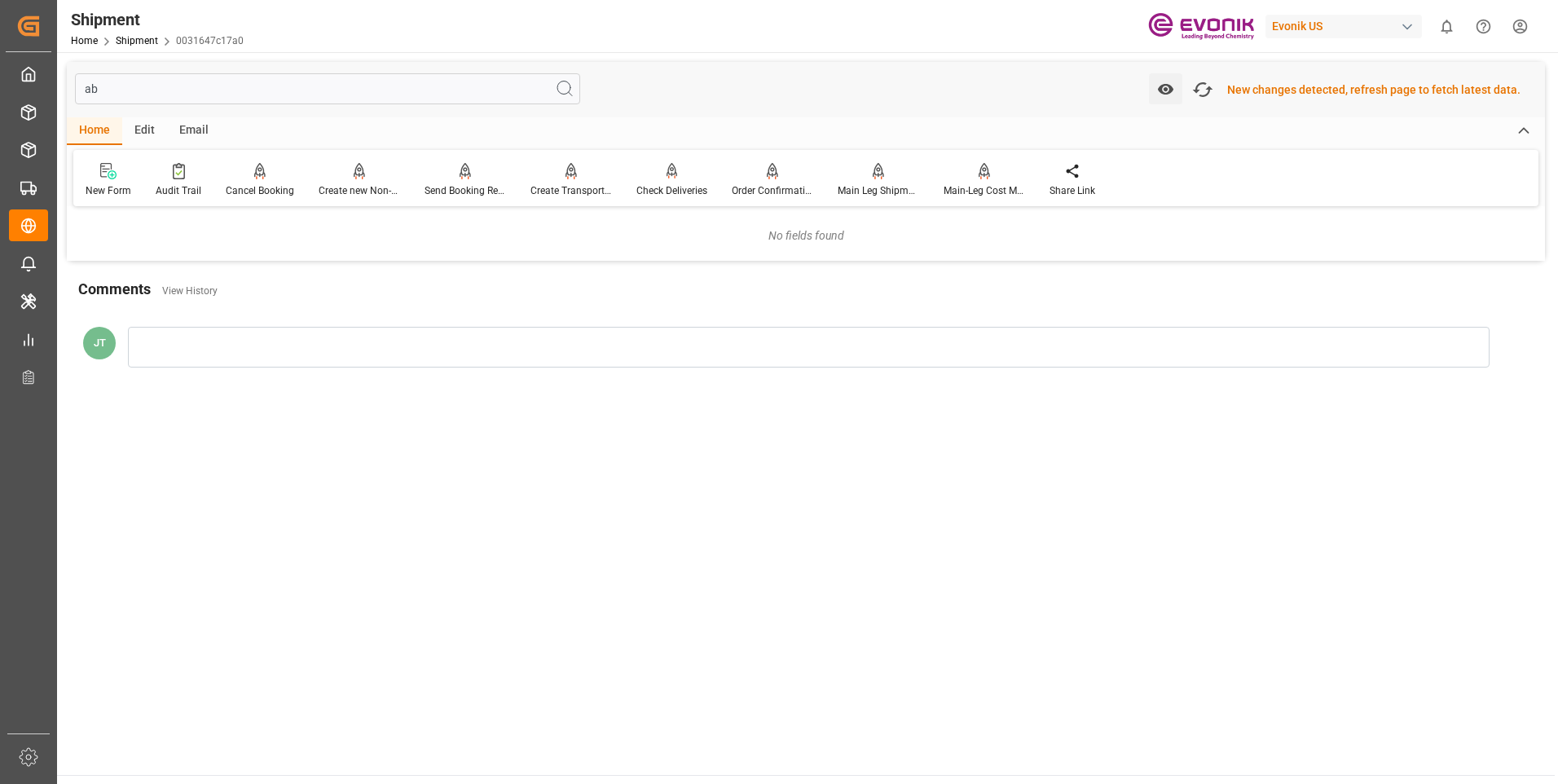
type input "abs"
type input "09-24-2025 00:00"
type input "09-17-2025 00:00"
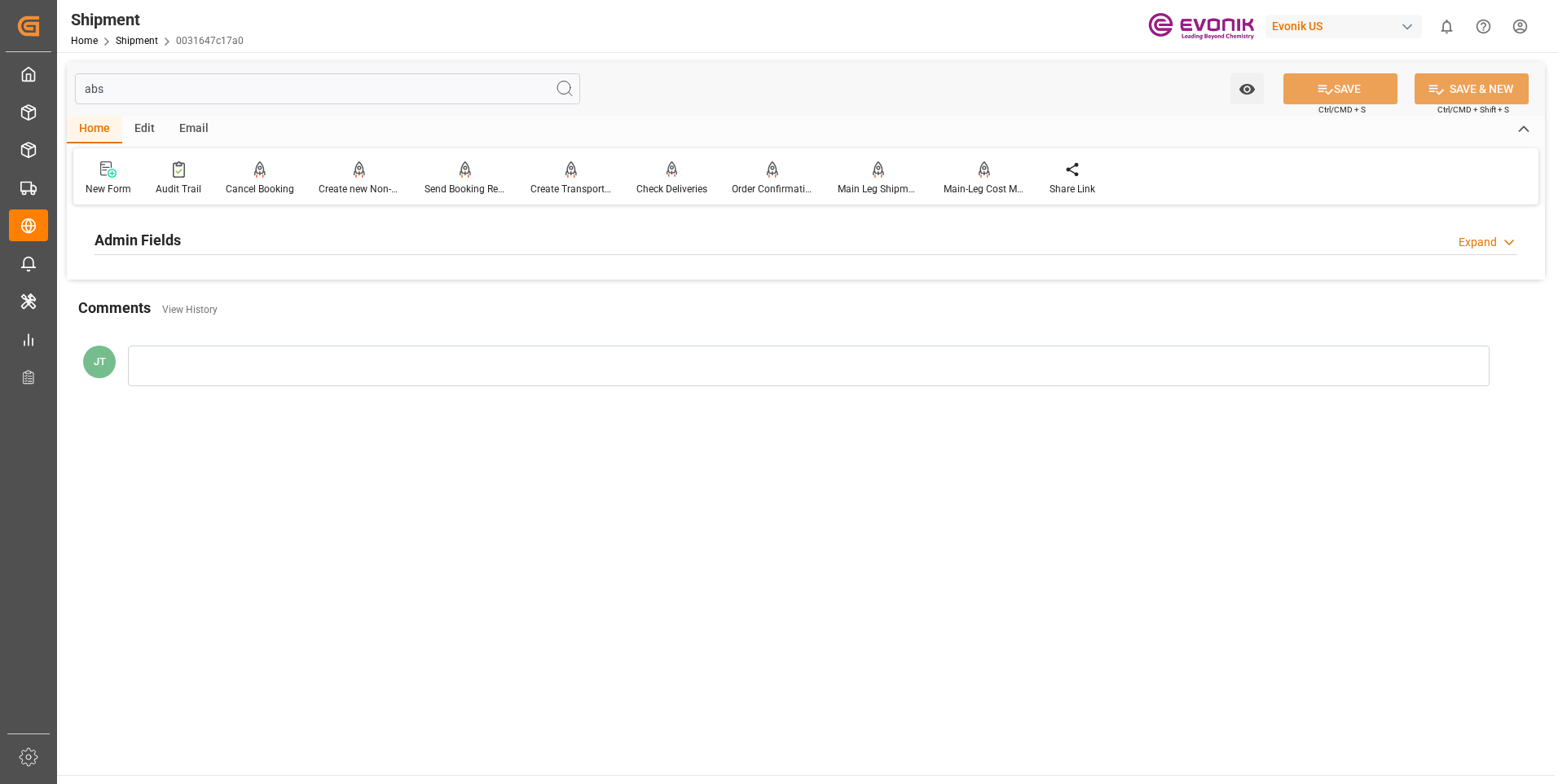
type input "abs"
click at [163, 243] on h2 "Admin Fields" at bounding box center [138, 240] width 87 height 22
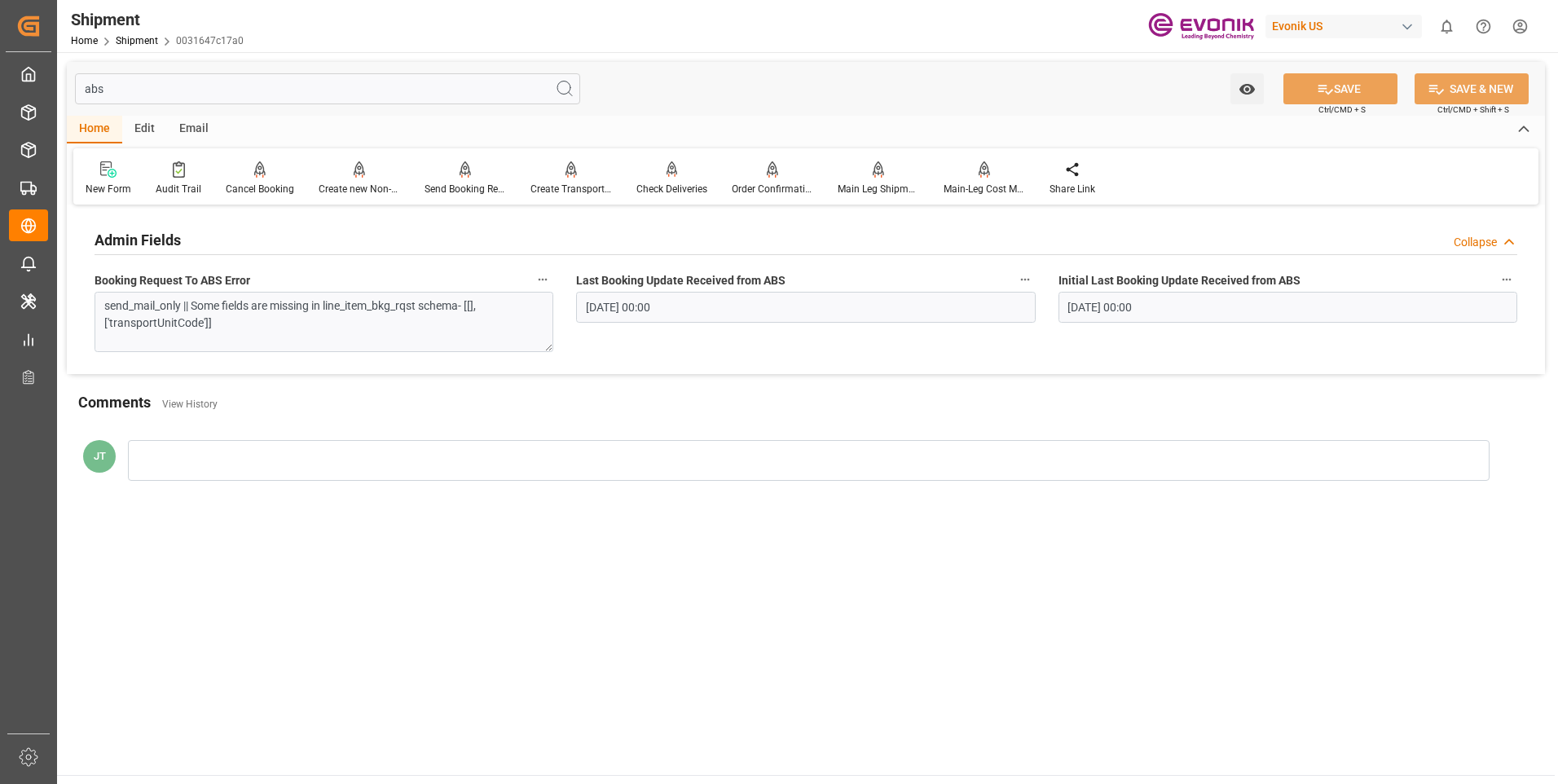
drag, startPoint x: 549, startPoint y: 320, endPoint x: 547, endPoint y: 355, distance: 35.1
click at [547, 352] on textarea "send_mail_only || Some fields are missing in line_item_bkg_rqst schema- [[], ['…" at bounding box center [324, 322] width 459 height 60
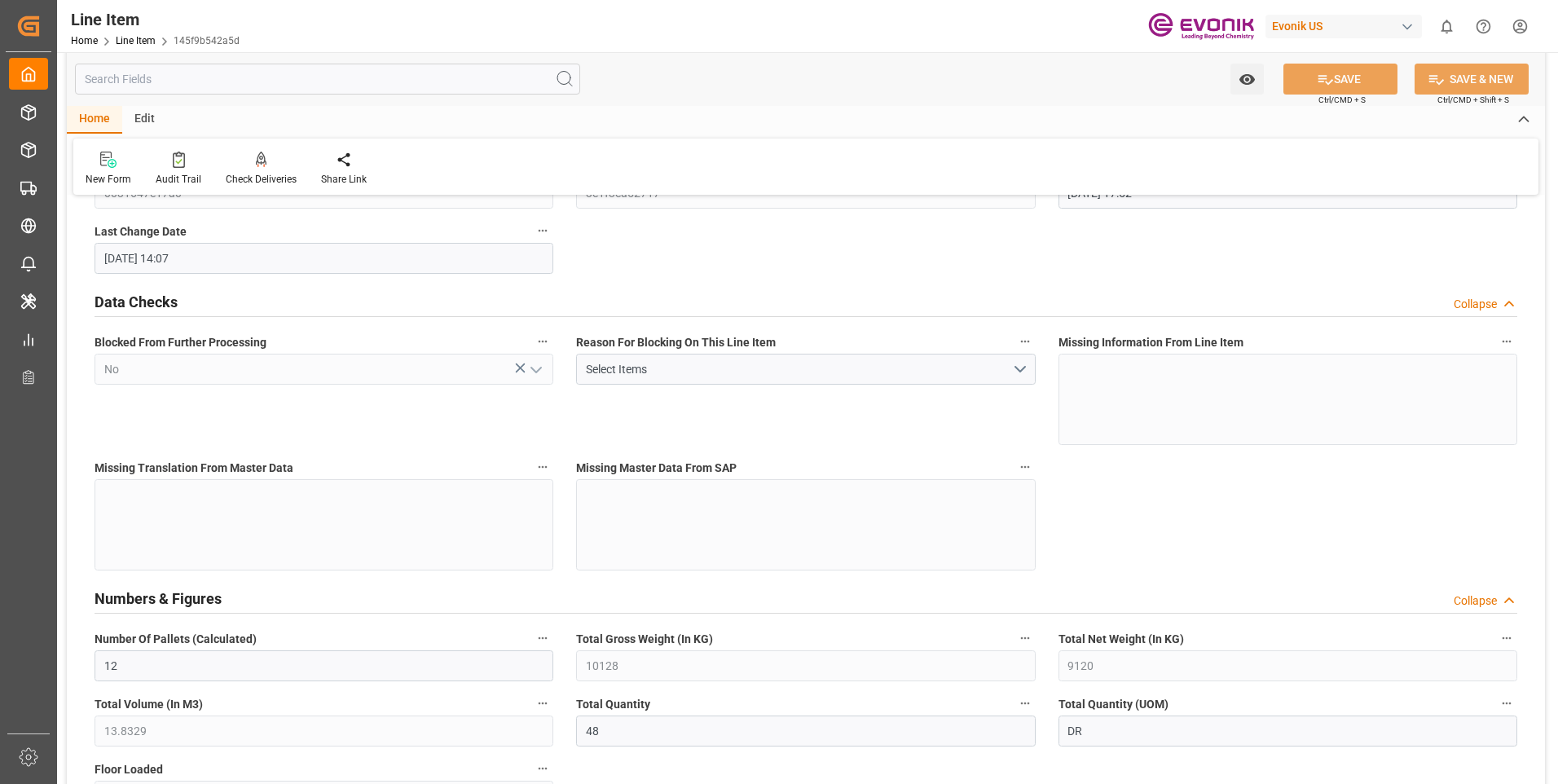
scroll to position [326, 0]
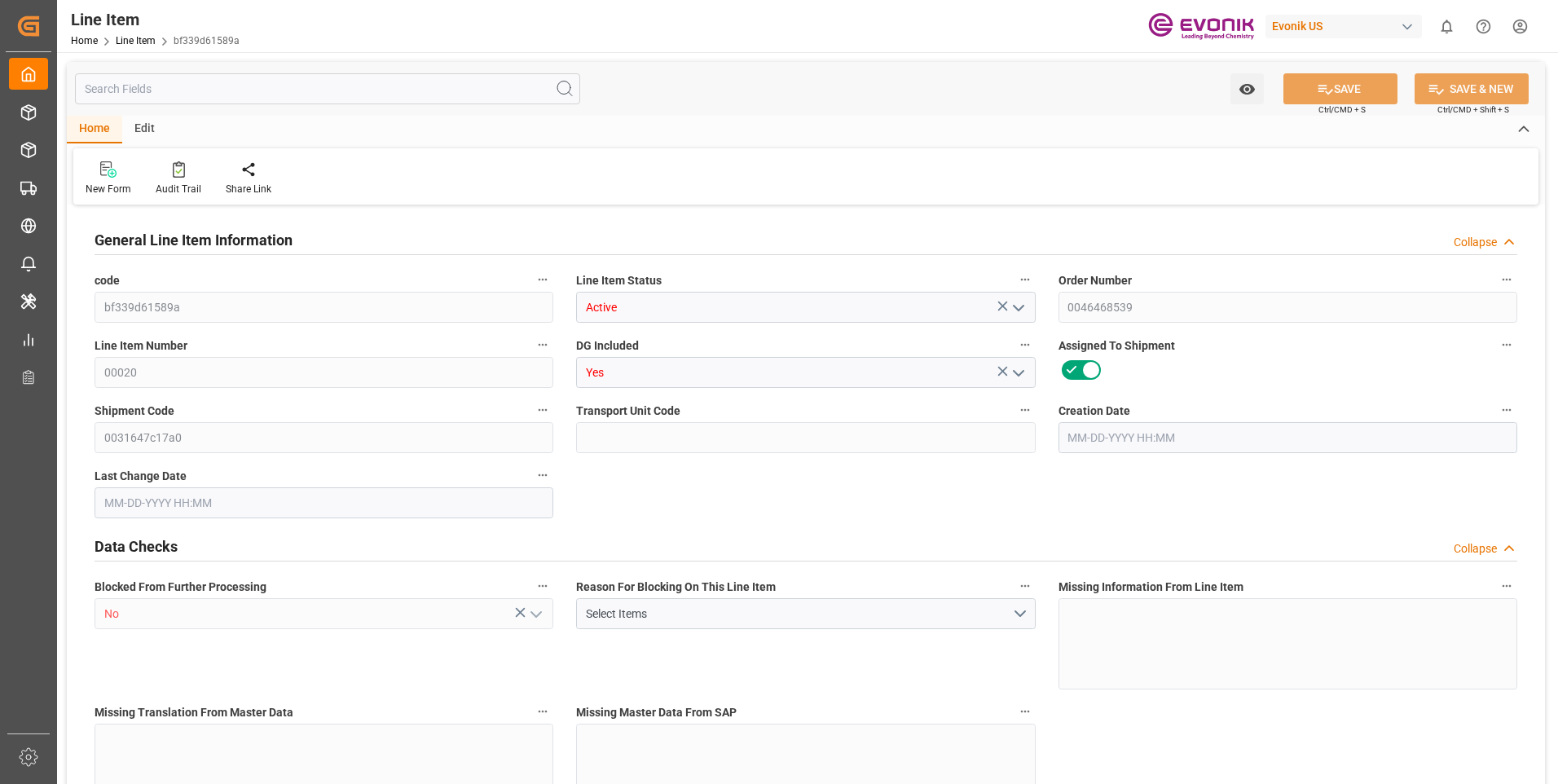
type input "8"
type input "2544"
type input "2400"
type input "4.0756"
type input "96"
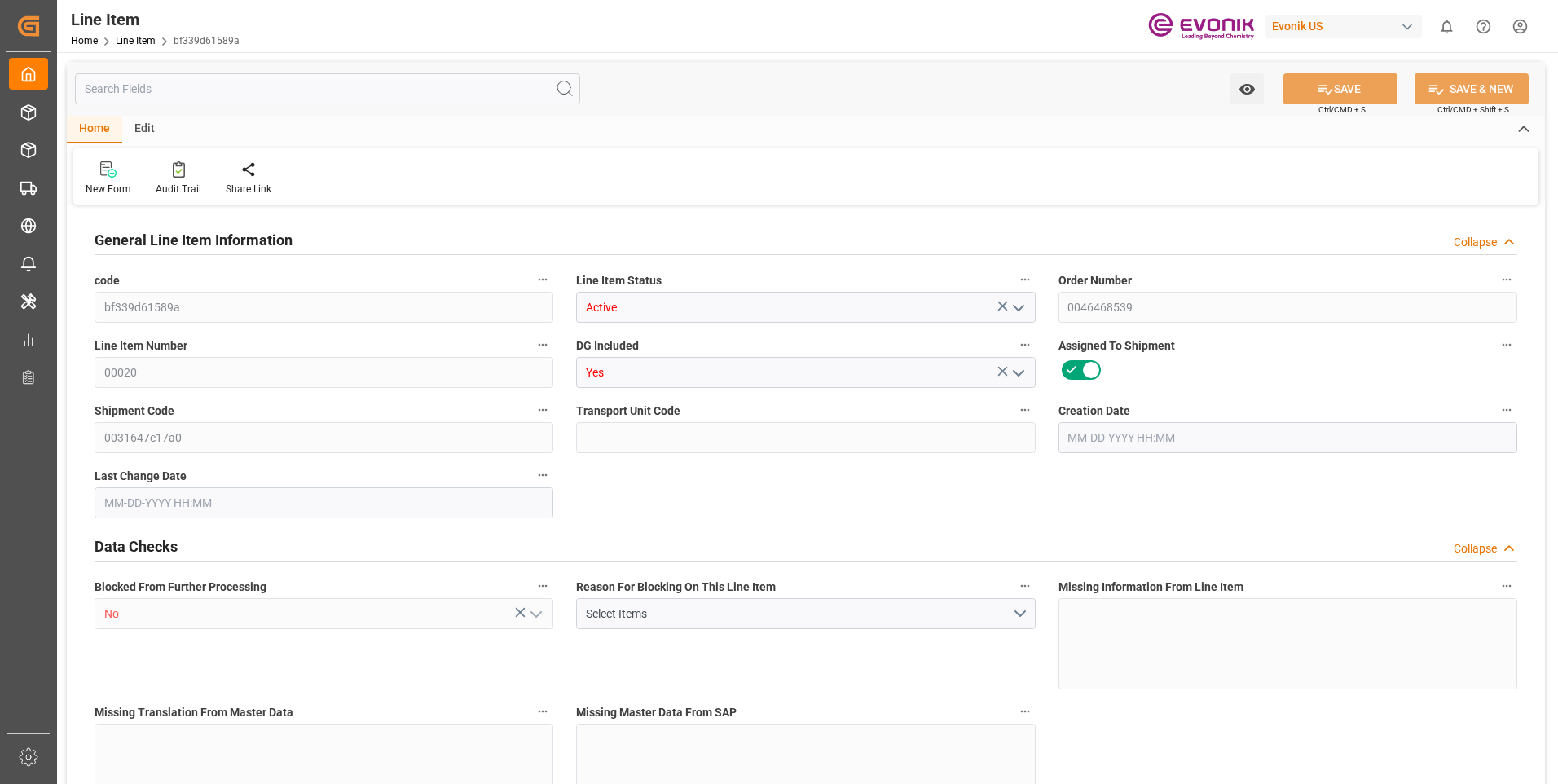
type input "14928"
type input "96"
type input "2544"
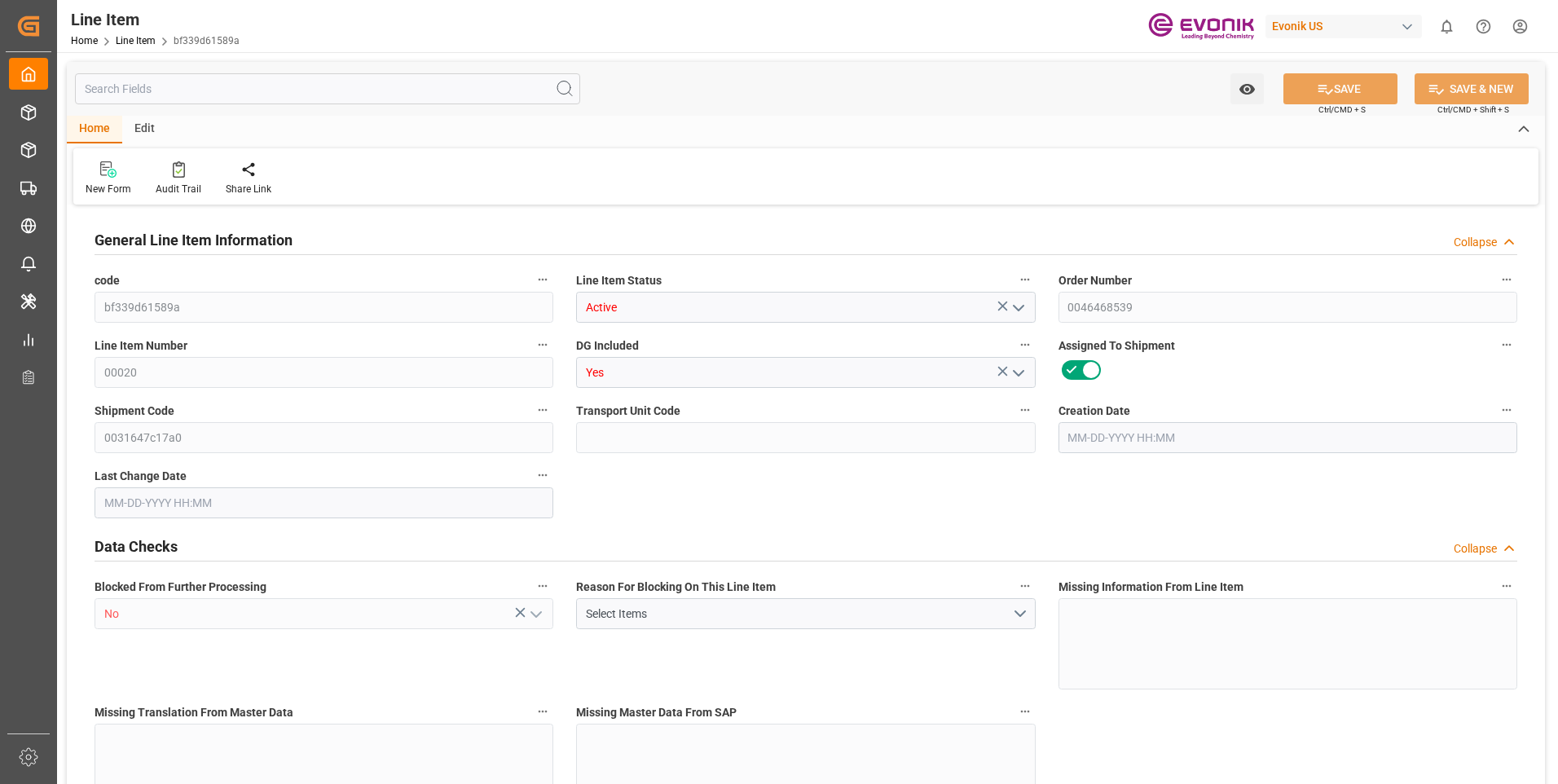
type input "2696"
type input "2400"
type input "4.0756"
type input "4075.584"
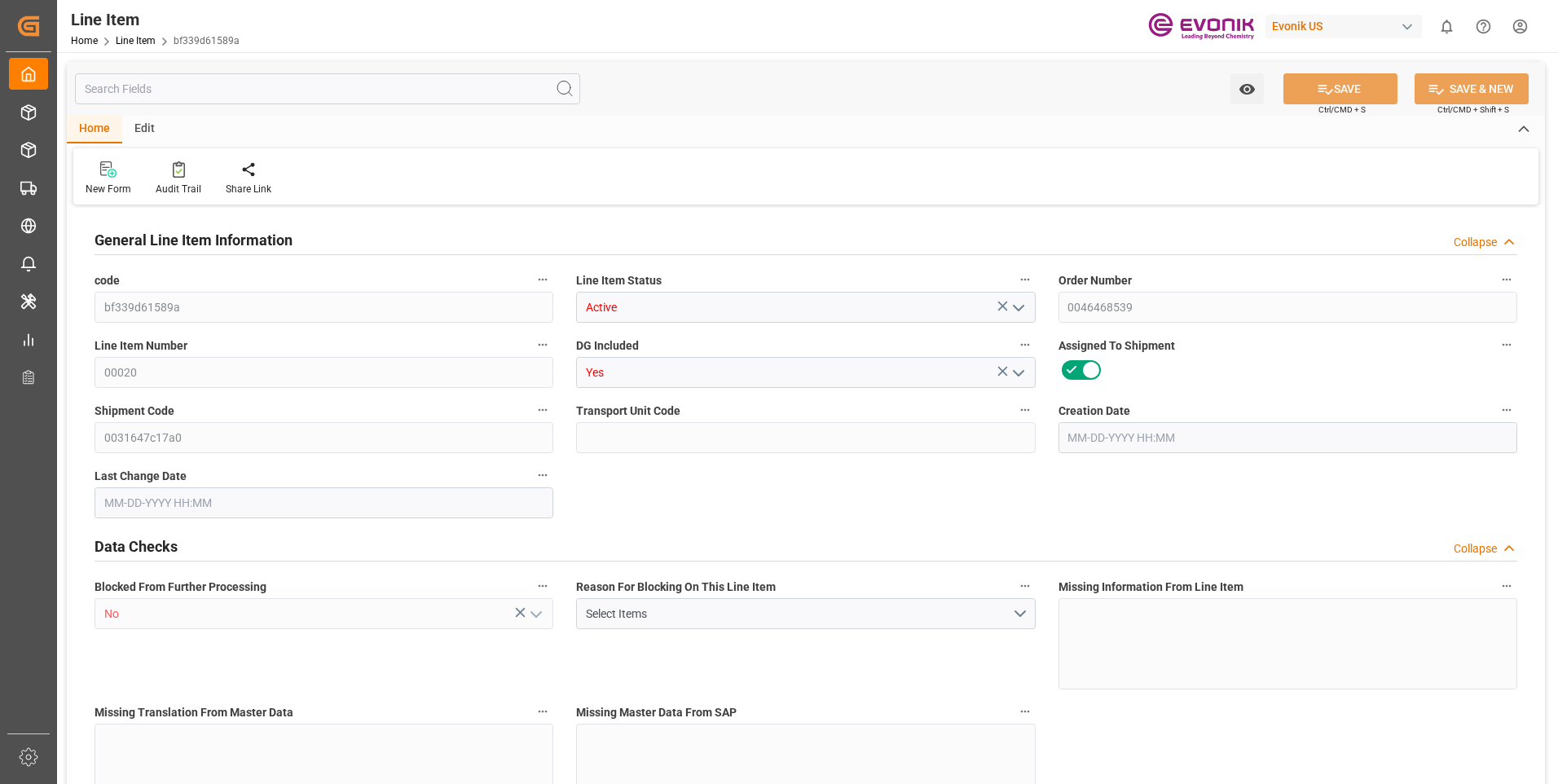
type input "0"
type input "09-23-2025 18:21"
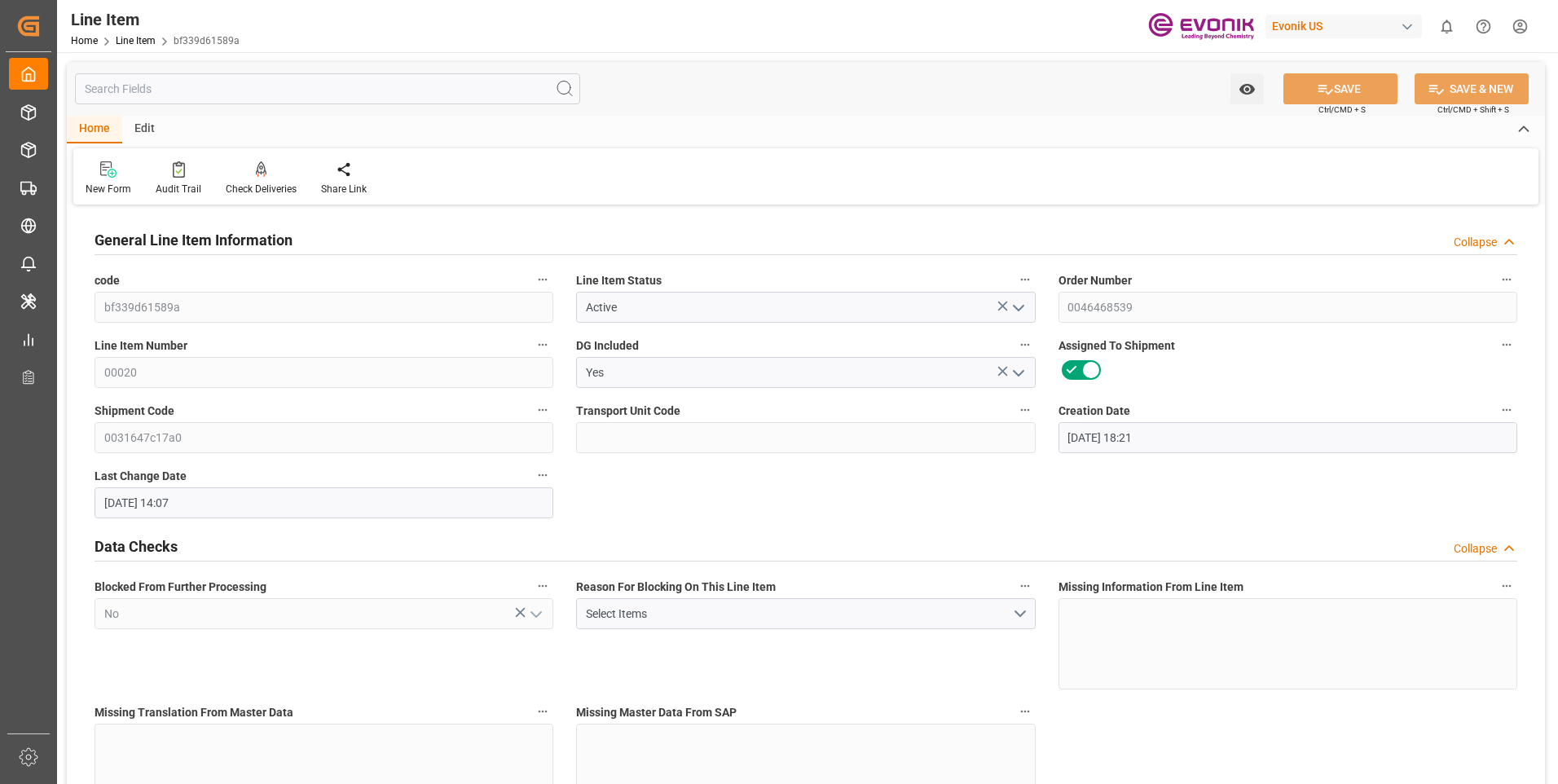
type input "09-24-2025 14:07"
type input "10-31-2025"
type input "09-26-2025"
type input "09-19-2025"
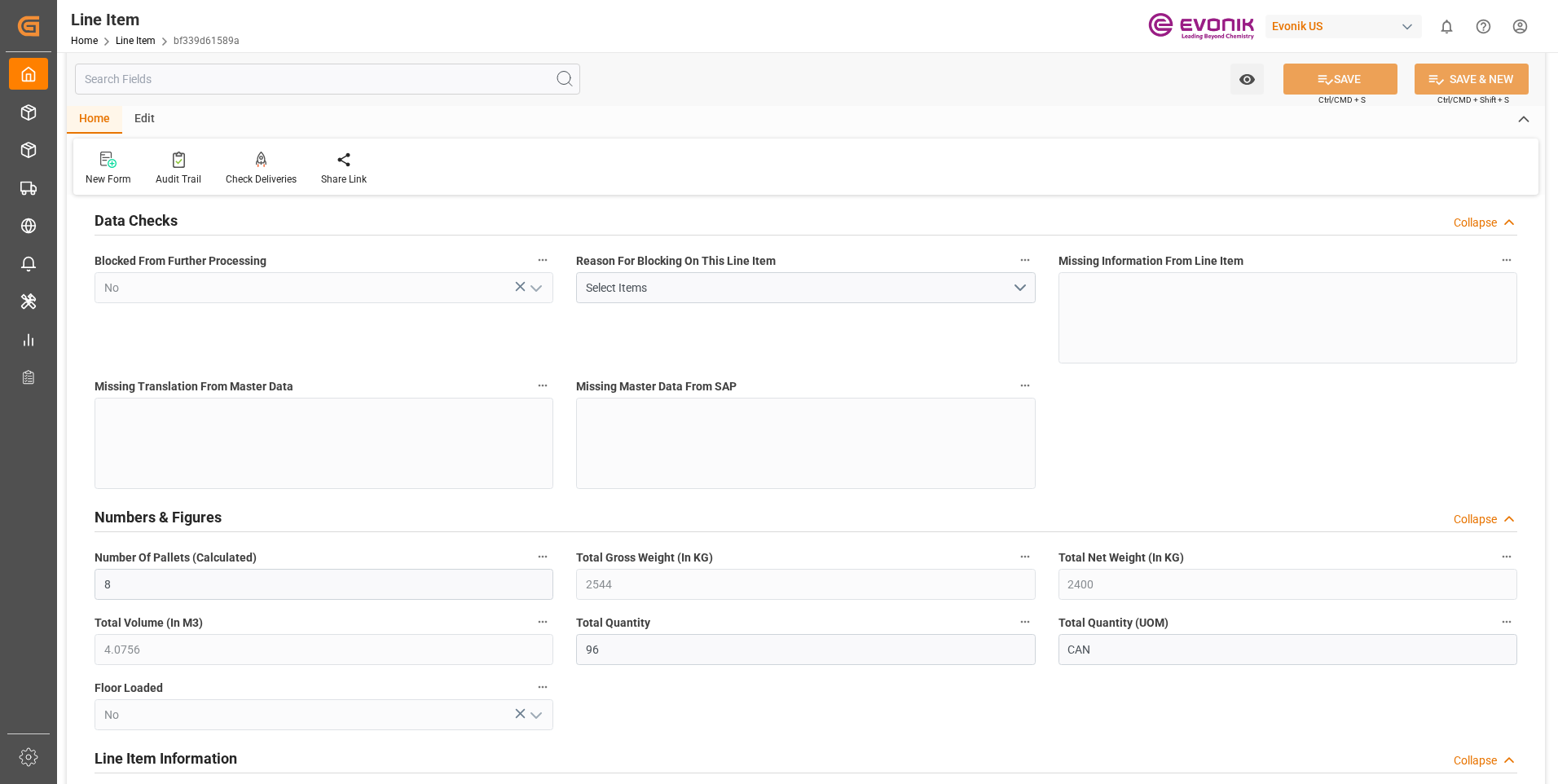
scroll to position [407, 0]
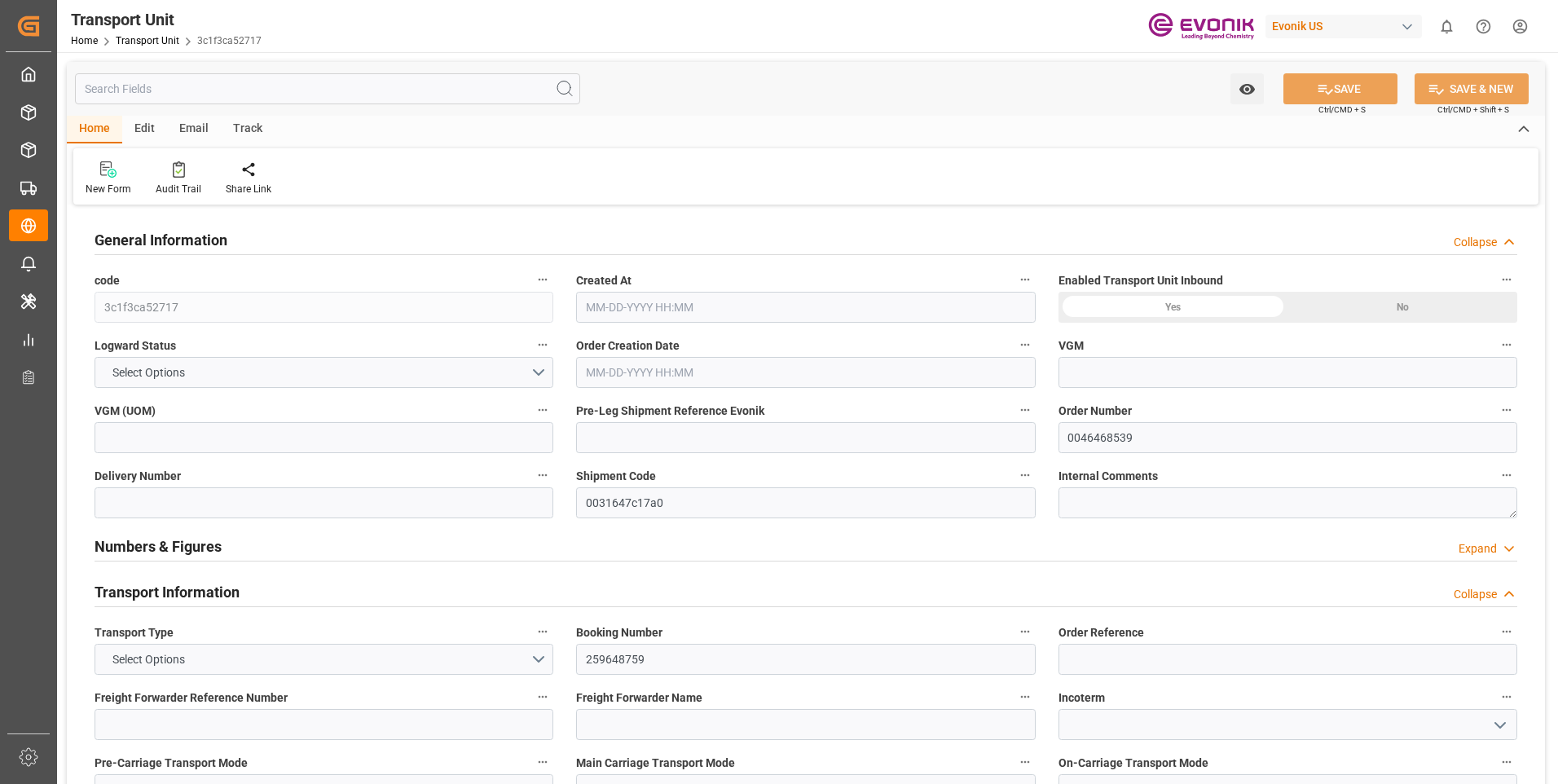
type input "Maersk"
type input "Maersk Line AS"
type input "USMOB"
type input "BEANR"
type input "10356"
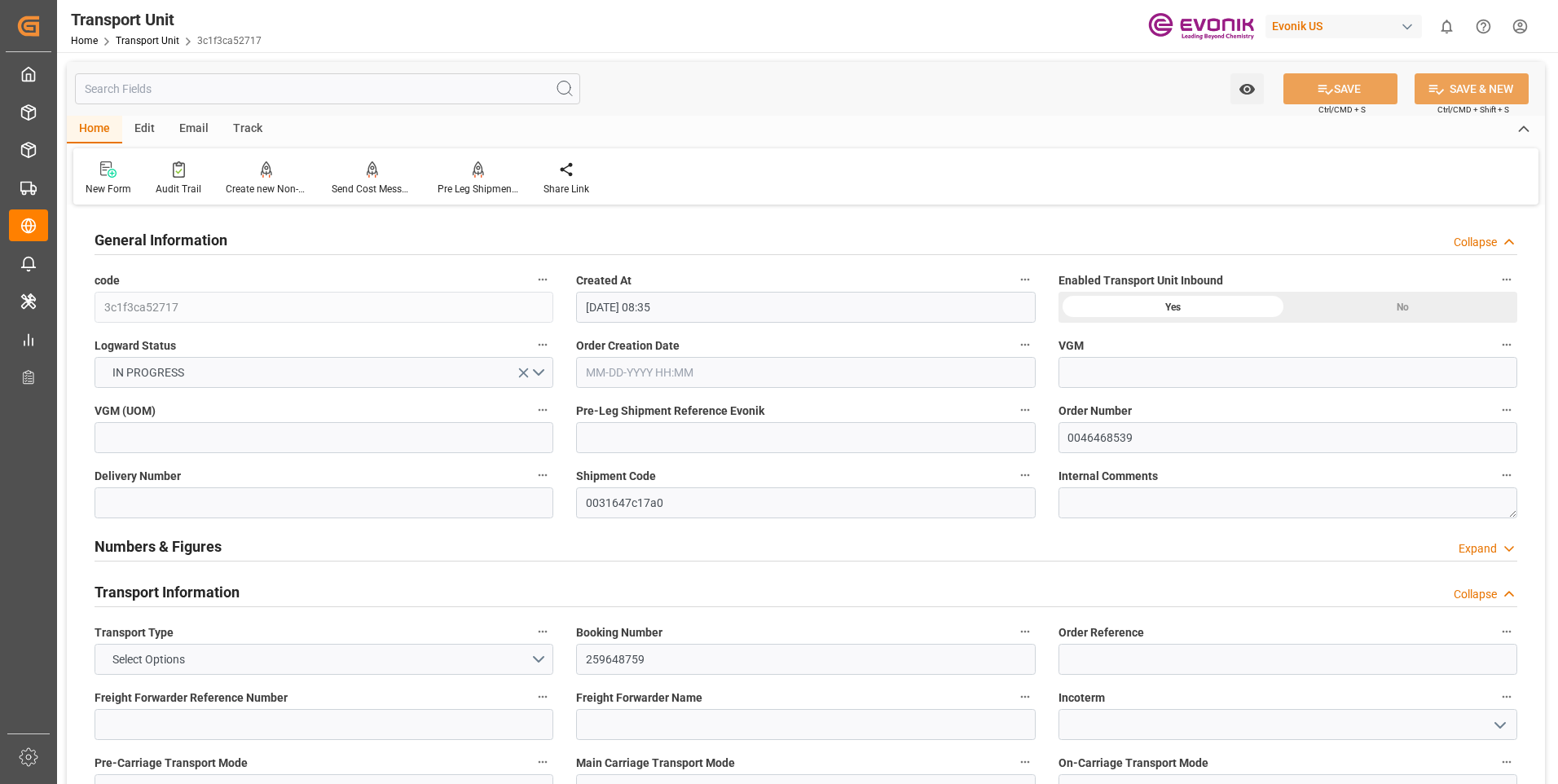
type input "09-17-2025 08:35"
type input "[DATE]"
type input "10-23-2025 00:00"
type input "10-16-2025 00:00"
type input "11-24-2025 00:00"
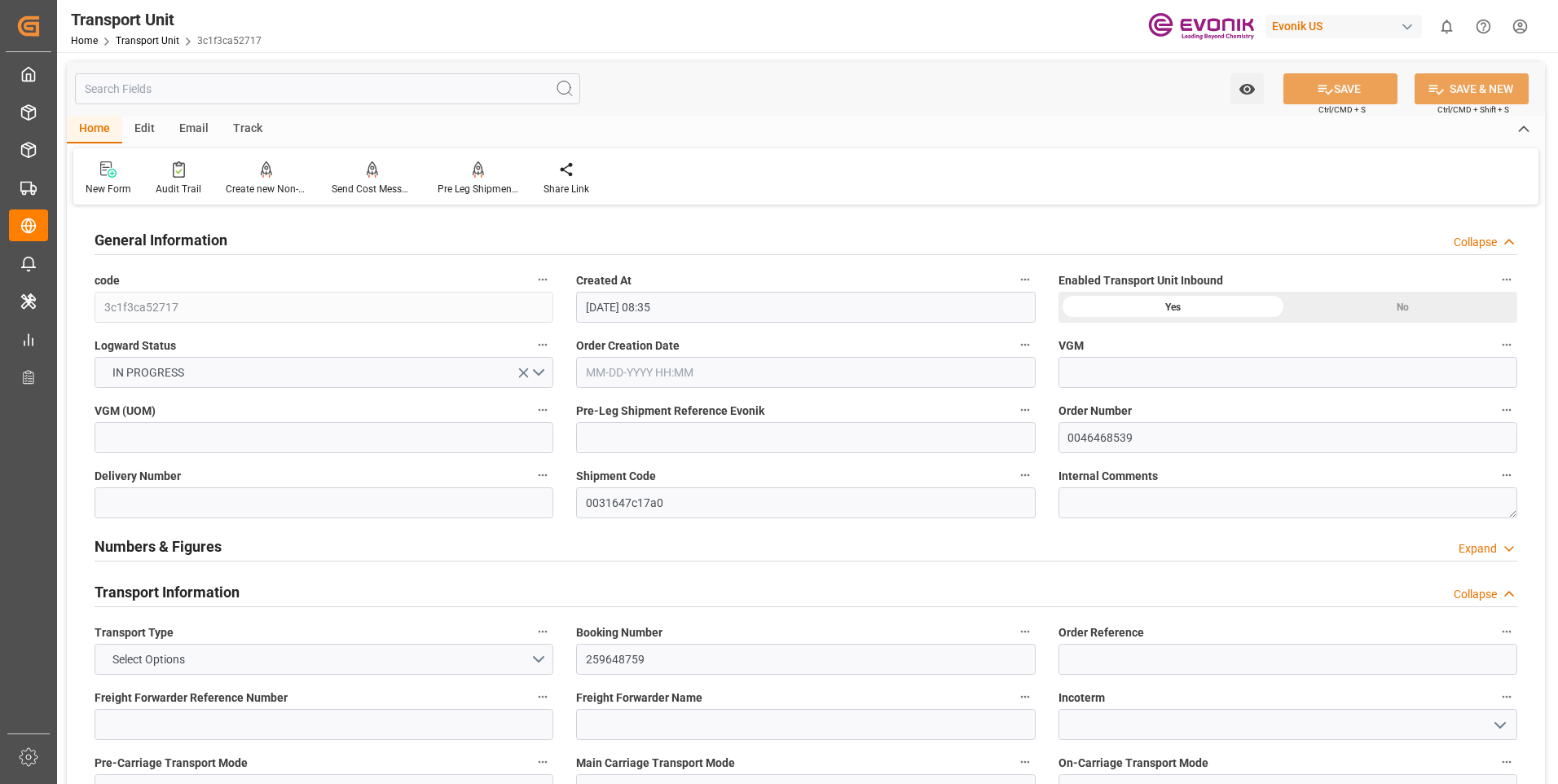
type input "11-17-2025 00:00"
type input "10-17-2025 00:00"
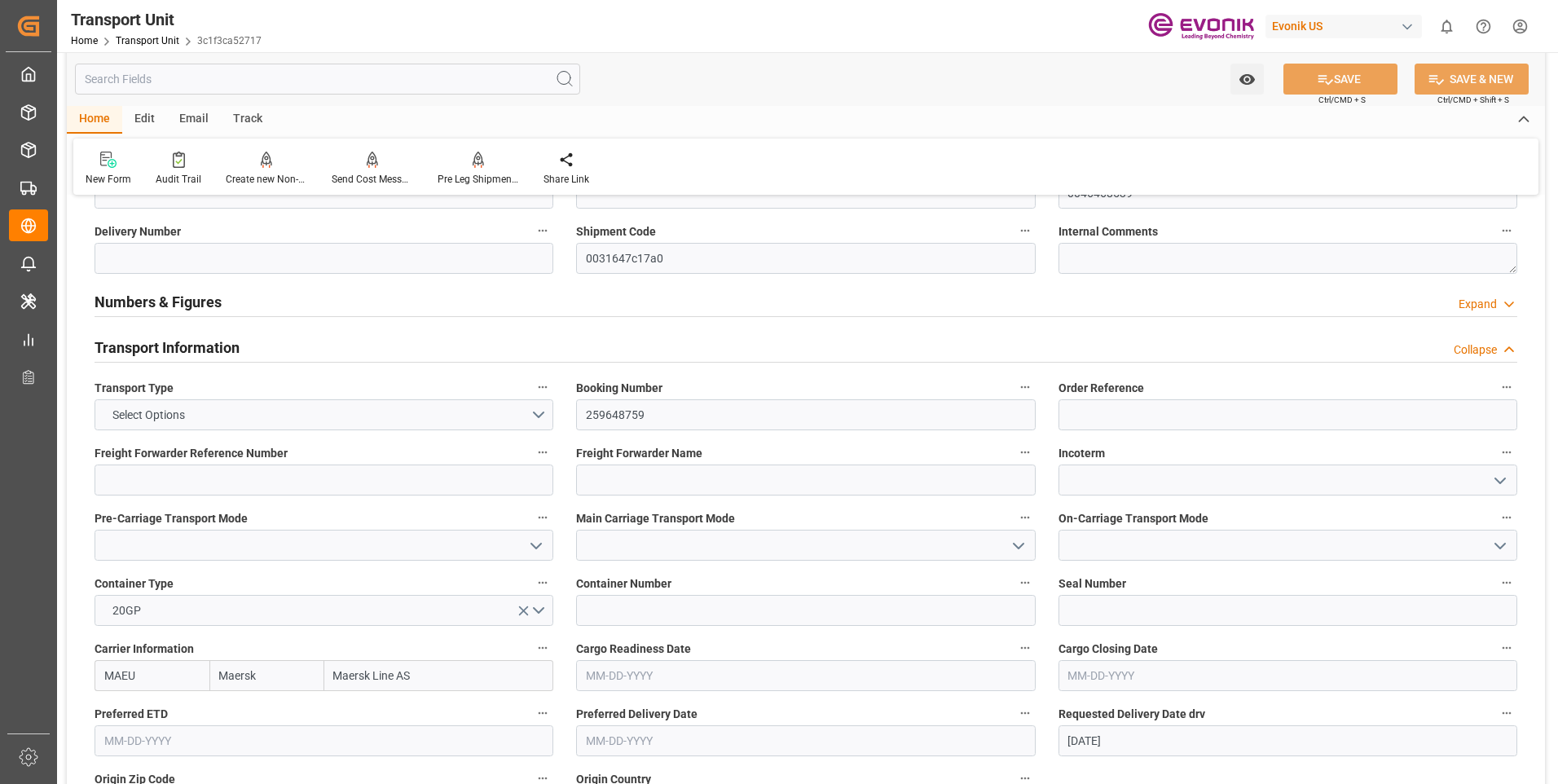
scroll to position [326, 0]
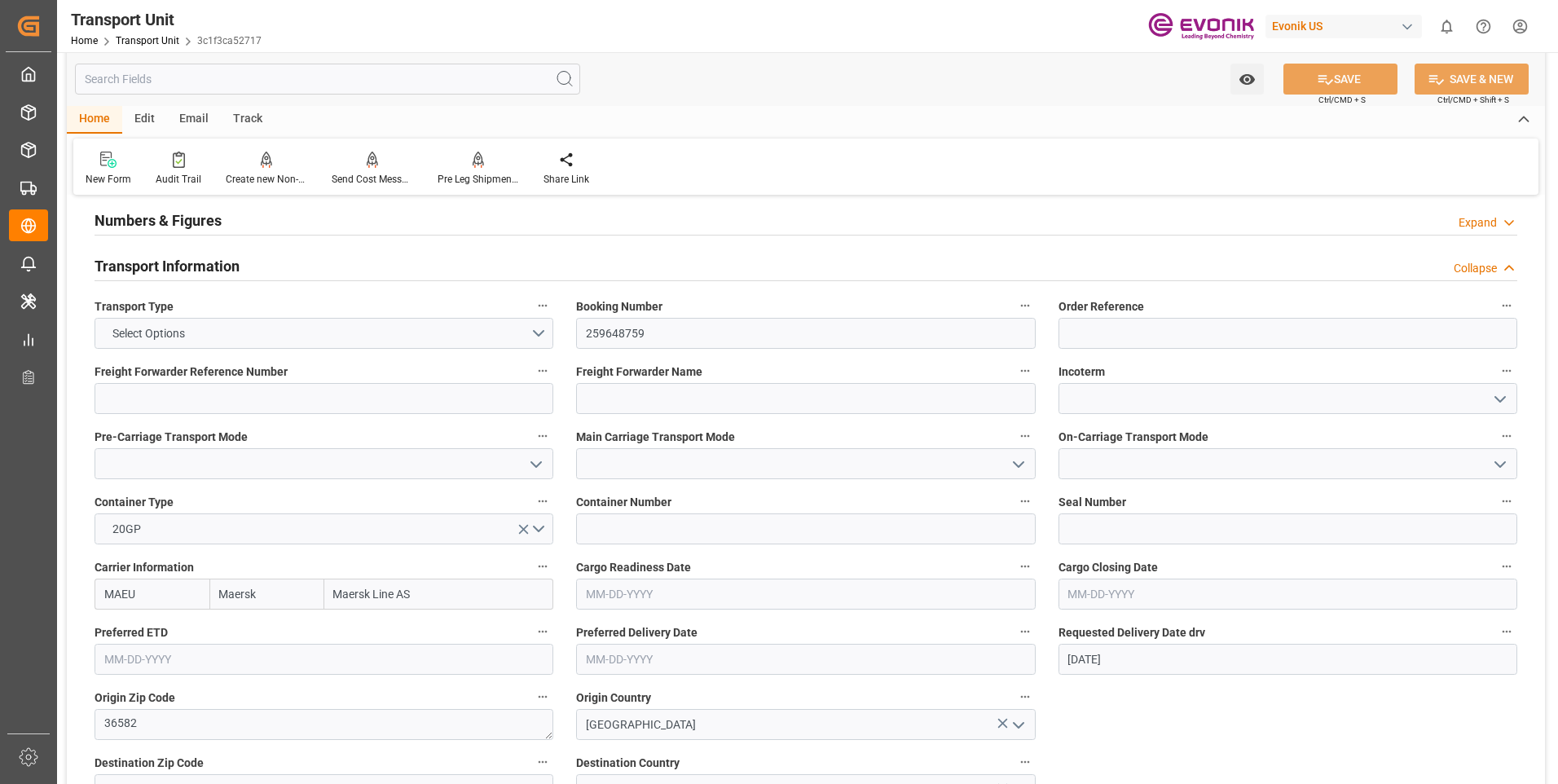
click at [254, 84] on input "text" at bounding box center [327, 79] width 505 height 31
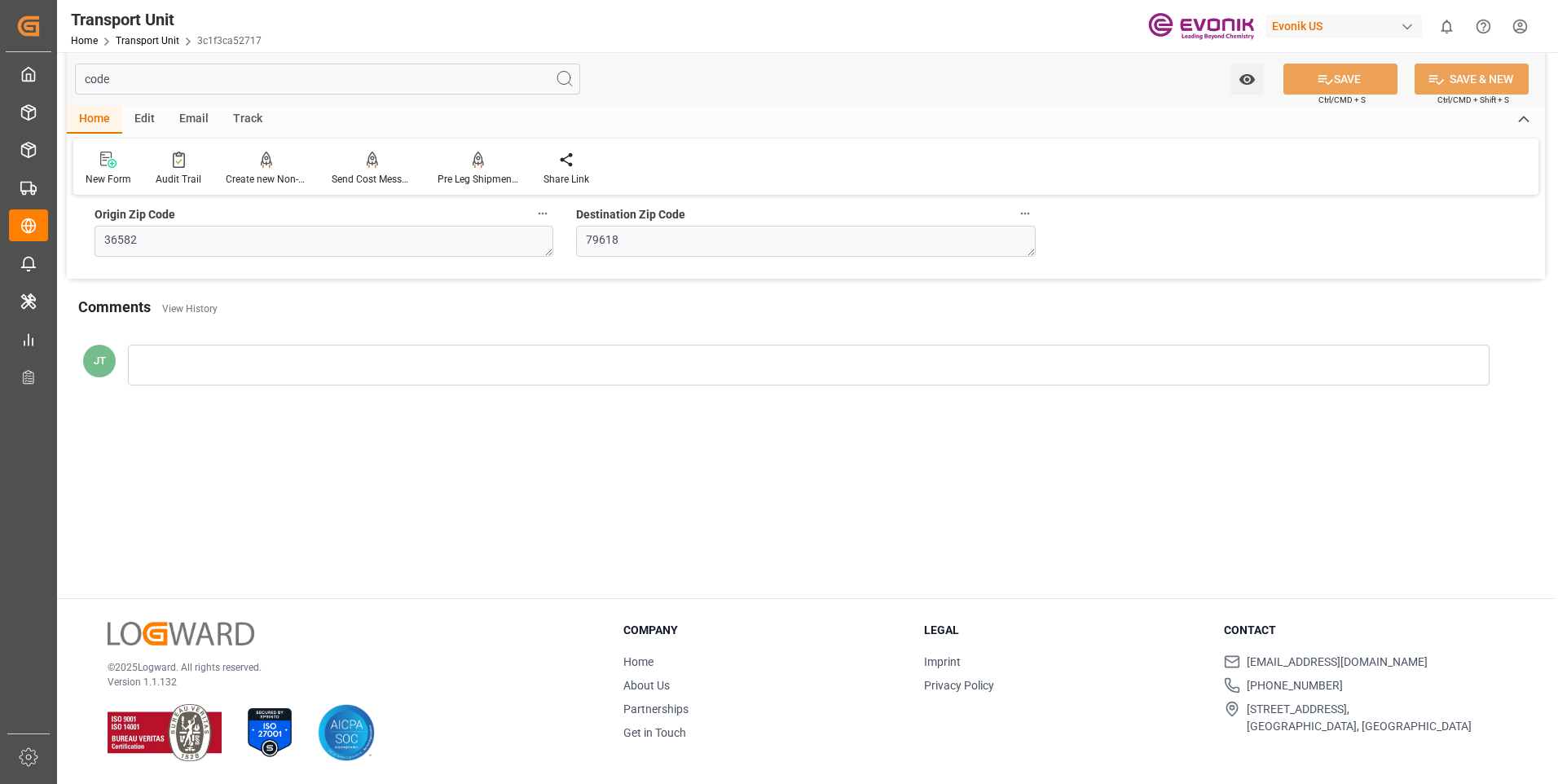
scroll to position [0, 0]
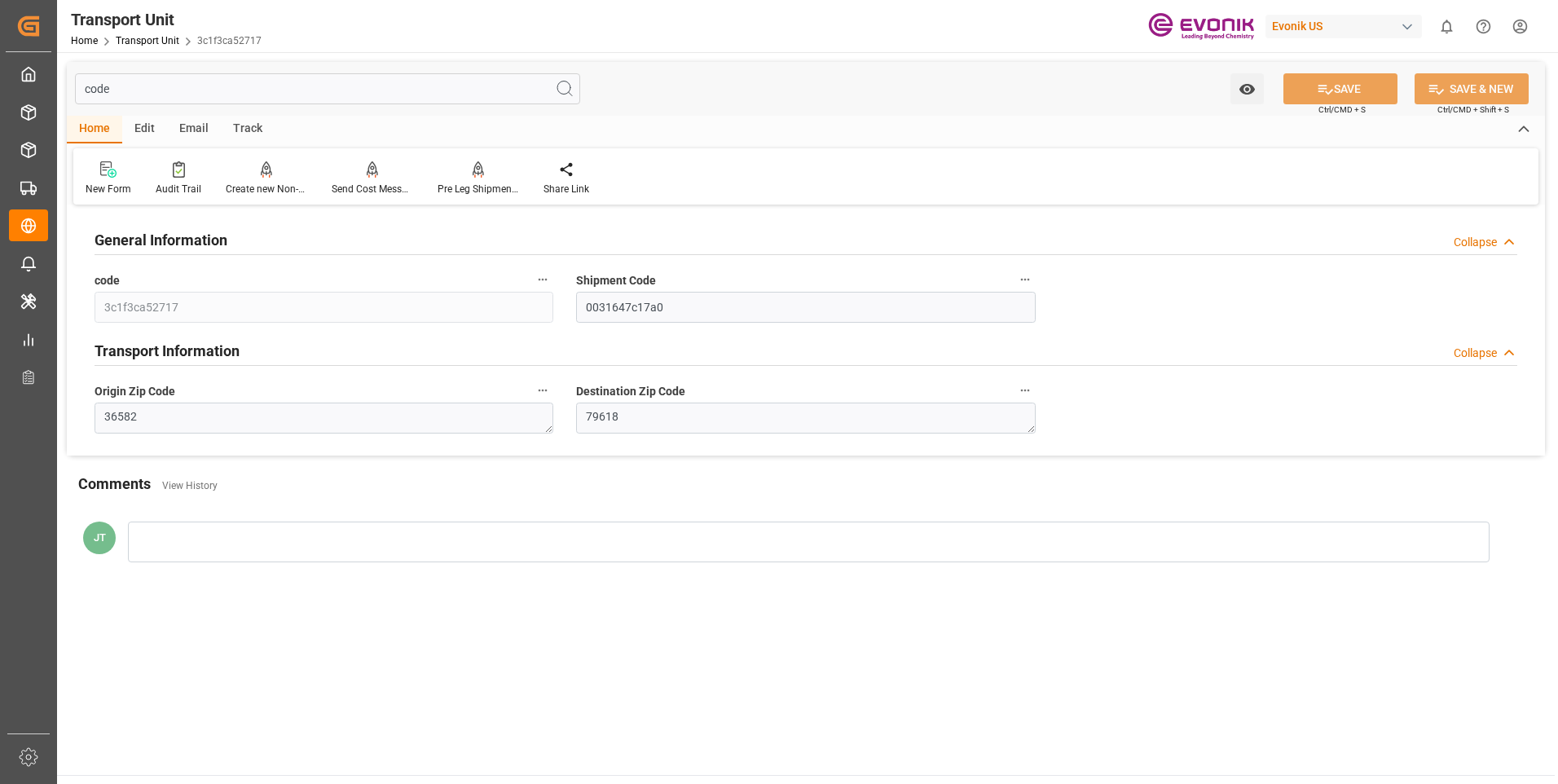
type input "code"
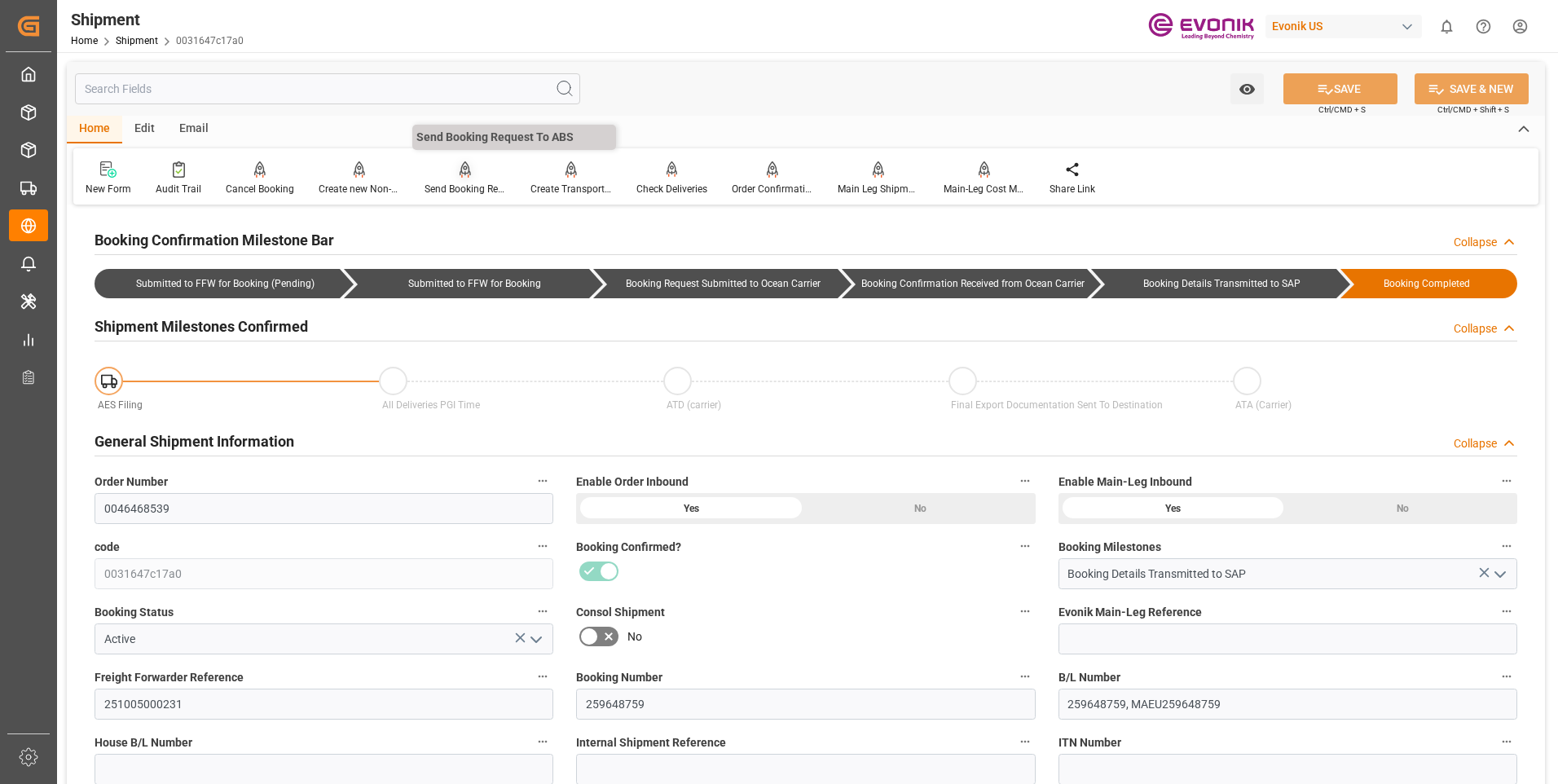
click at [461, 193] on div "Send Booking Request To ABS" at bounding box center [465, 189] width 81 height 15
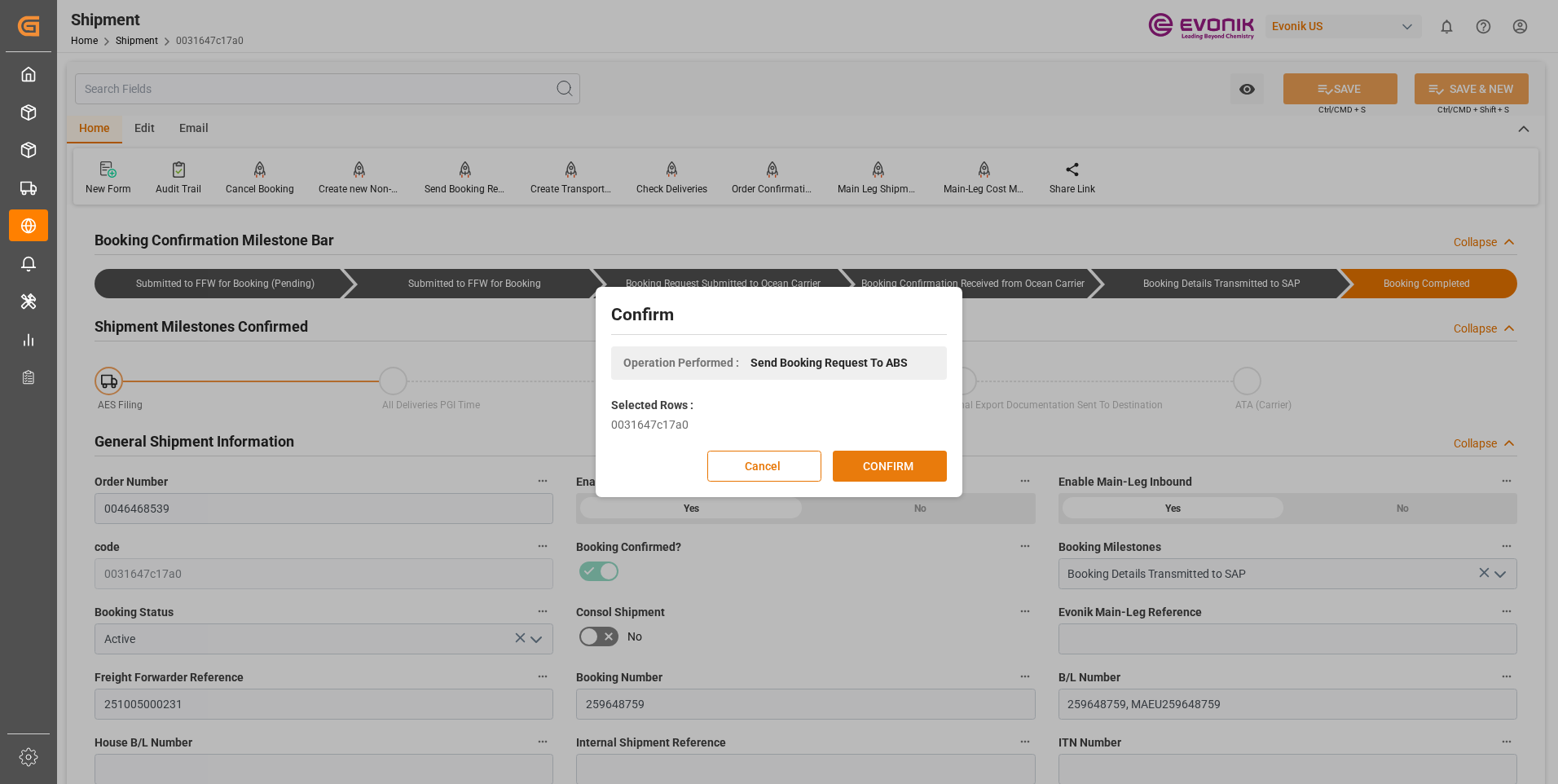
click at [864, 474] on button "CONFIRM" at bounding box center [889, 466] width 114 height 31
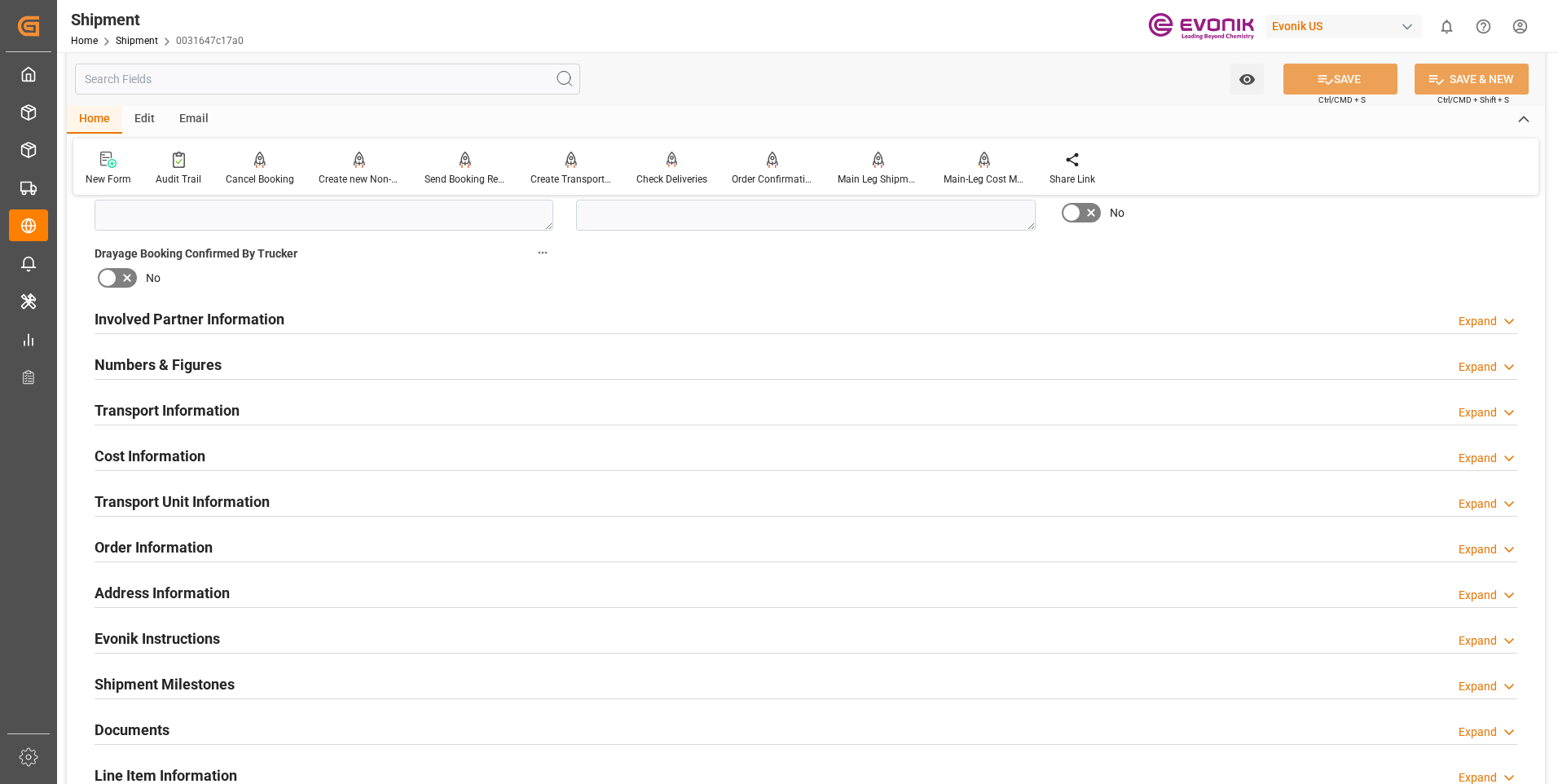
scroll to position [896, 0]
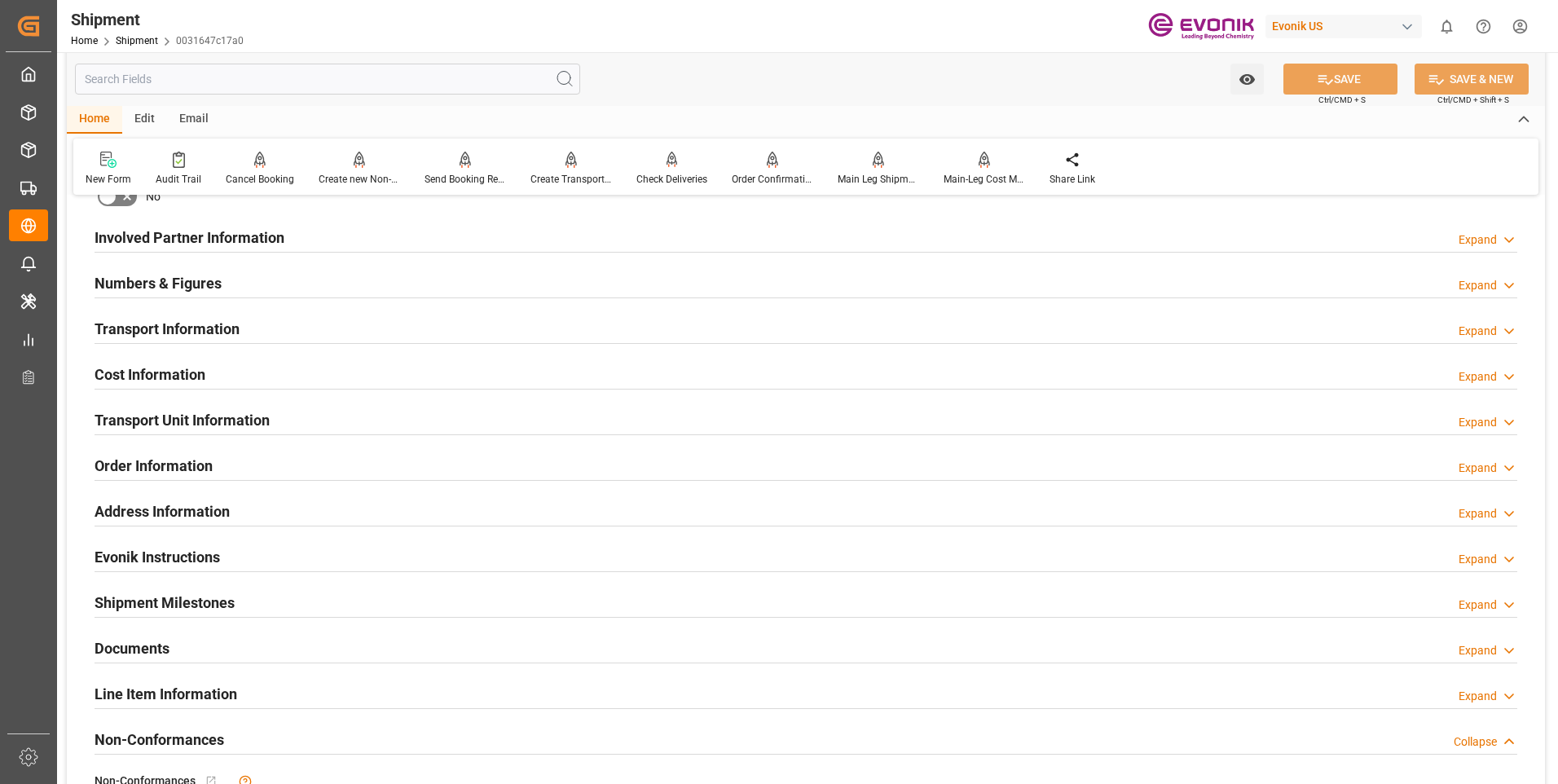
click at [173, 416] on h2 "Transport Unit Information" at bounding box center [183, 420] width 175 height 22
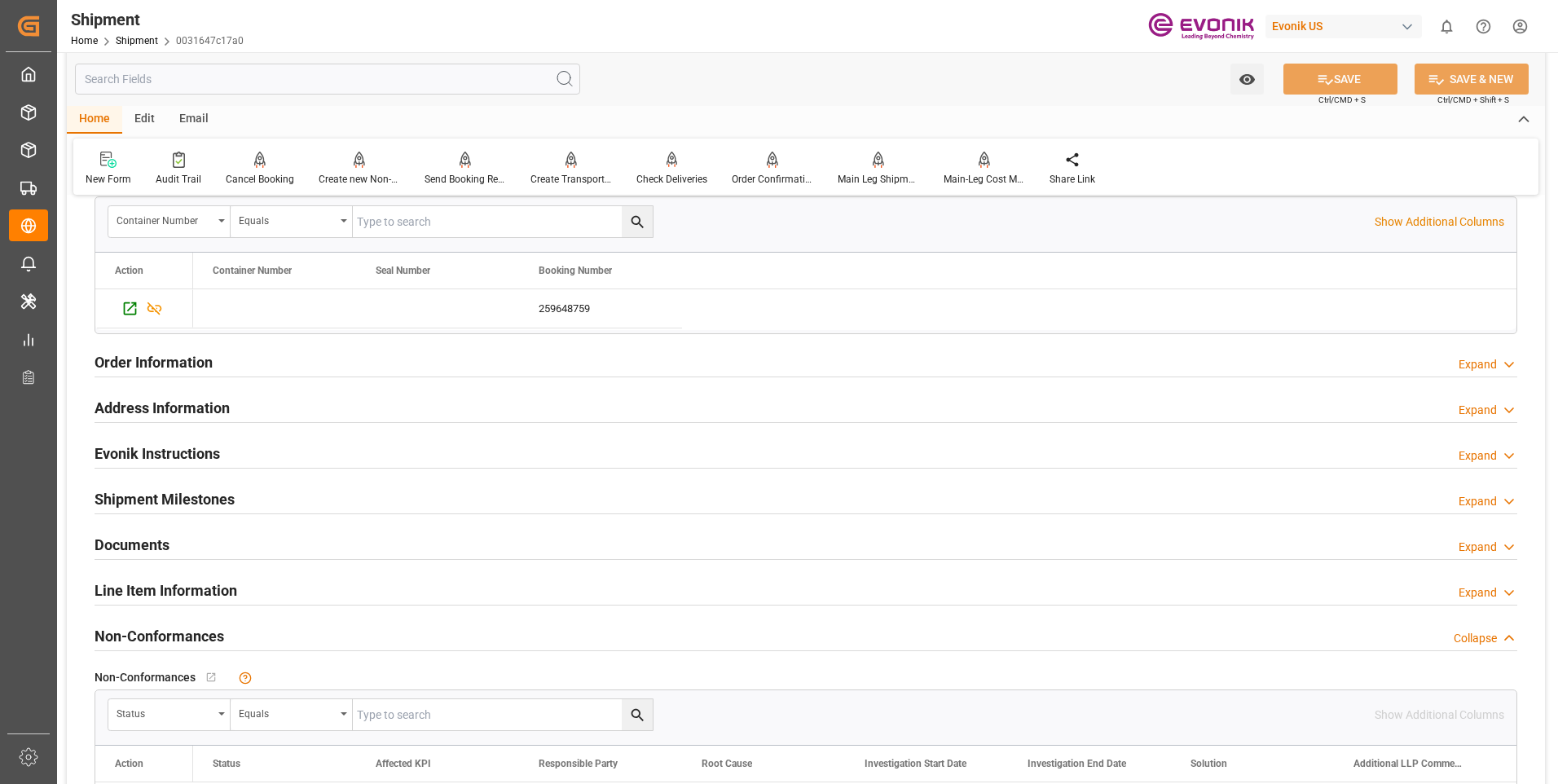
scroll to position [1385, 0]
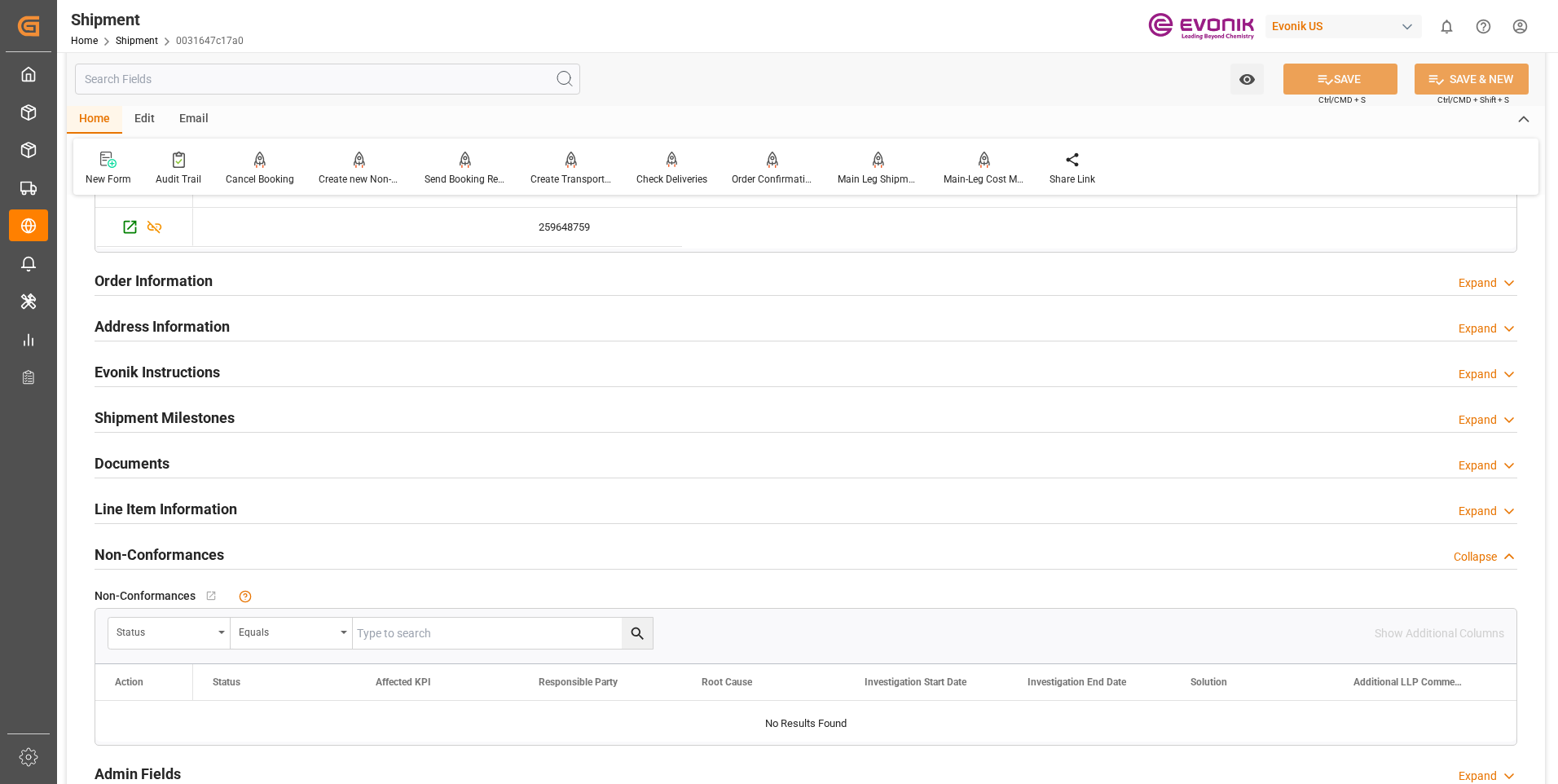
click at [198, 506] on h2 "Line Item Information" at bounding box center [166, 508] width 142 height 22
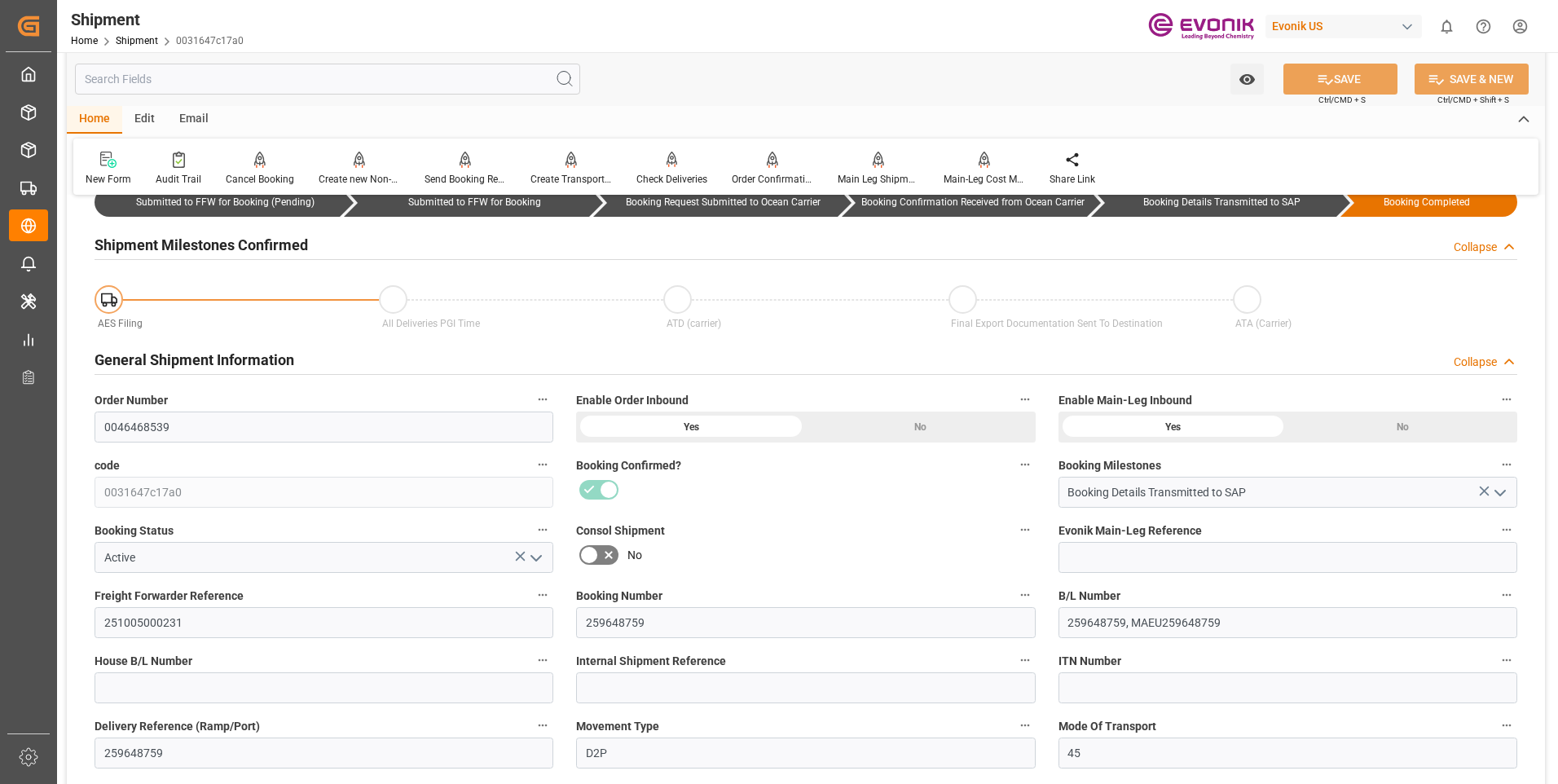
scroll to position [0, 0]
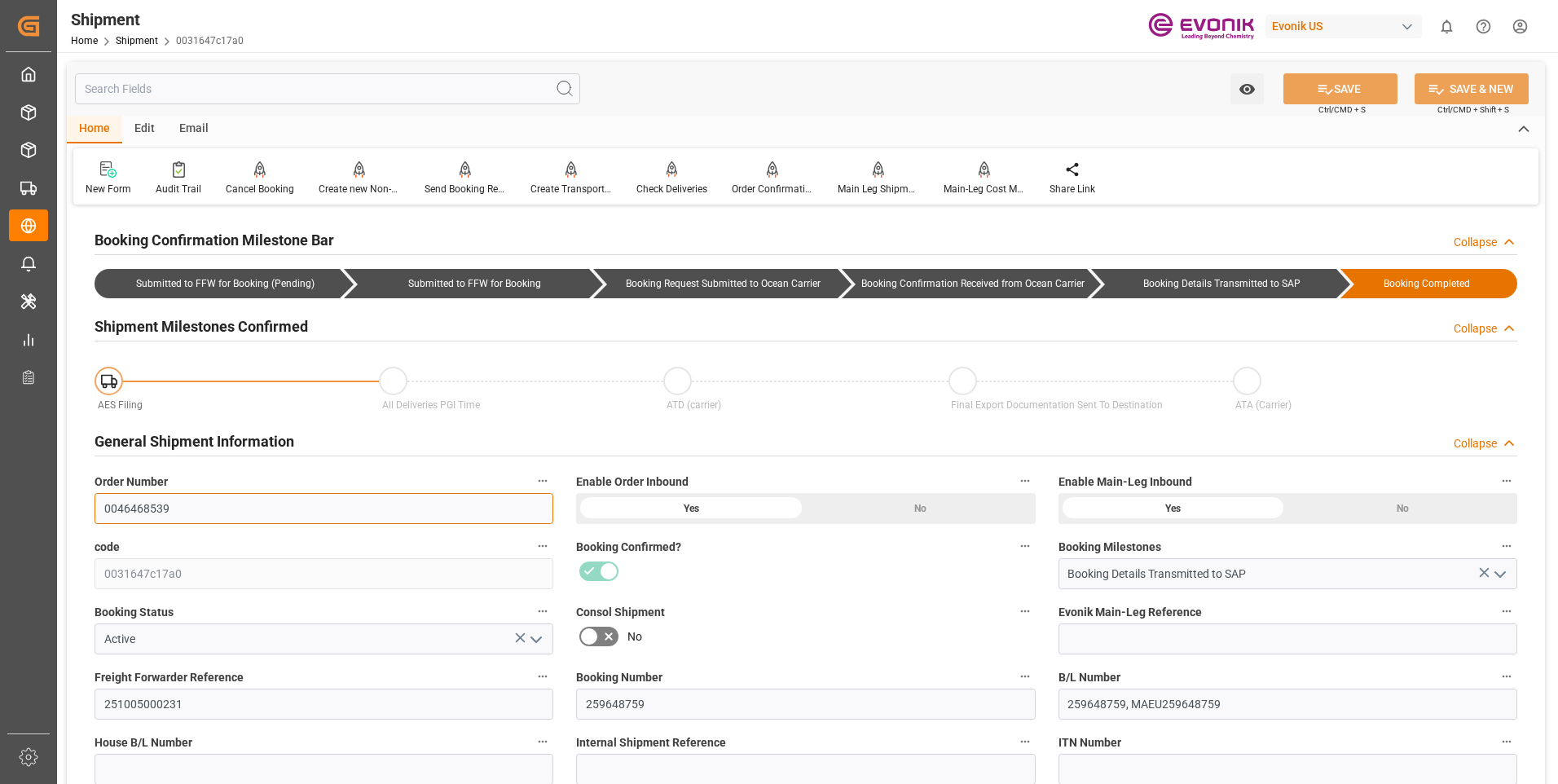
click at [150, 505] on input "0046468539" at bounding box center [324, 508] width 459 height 31
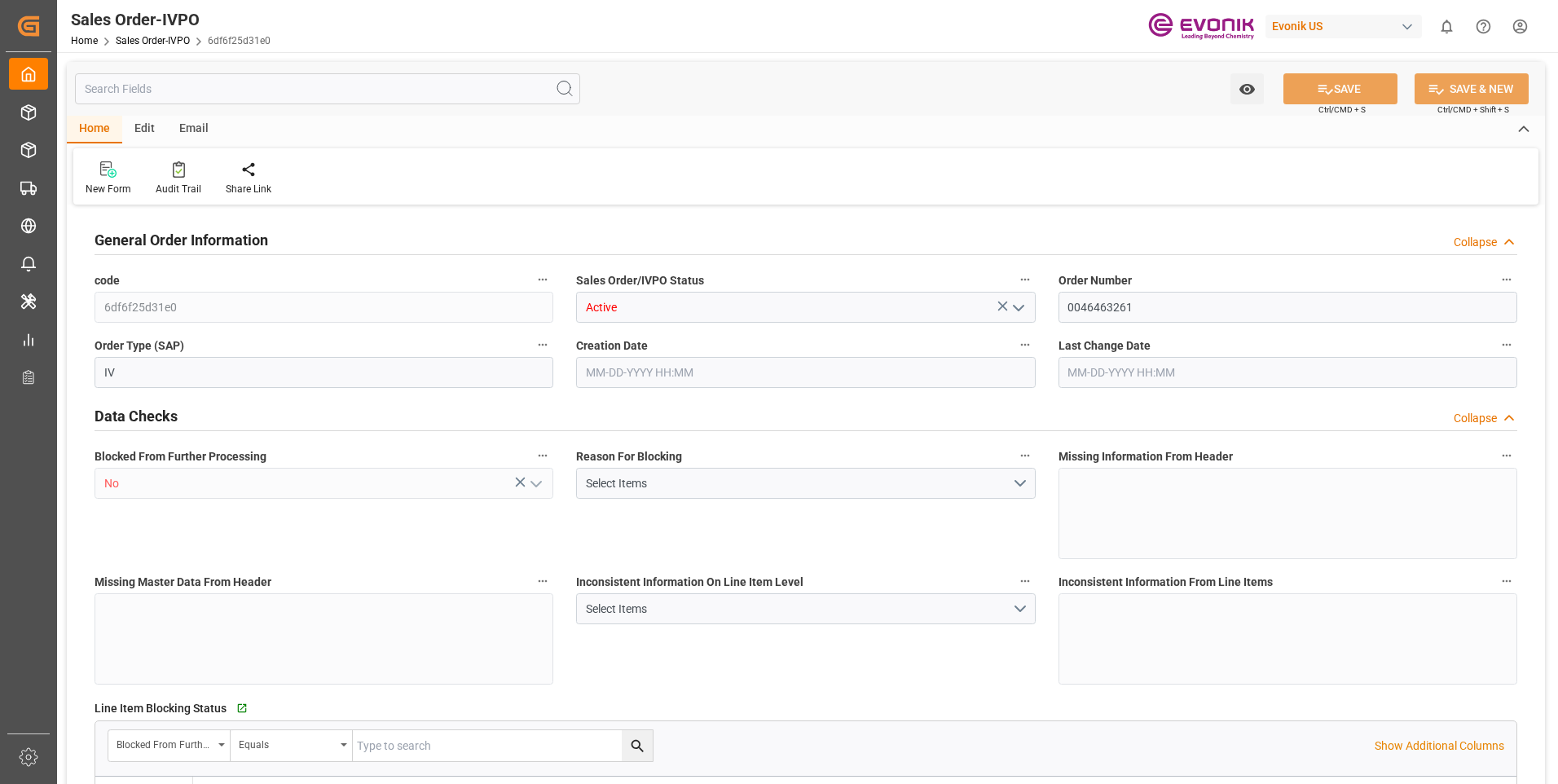
type input "BEANR"
type input "0"
type input "1"
type input "2"
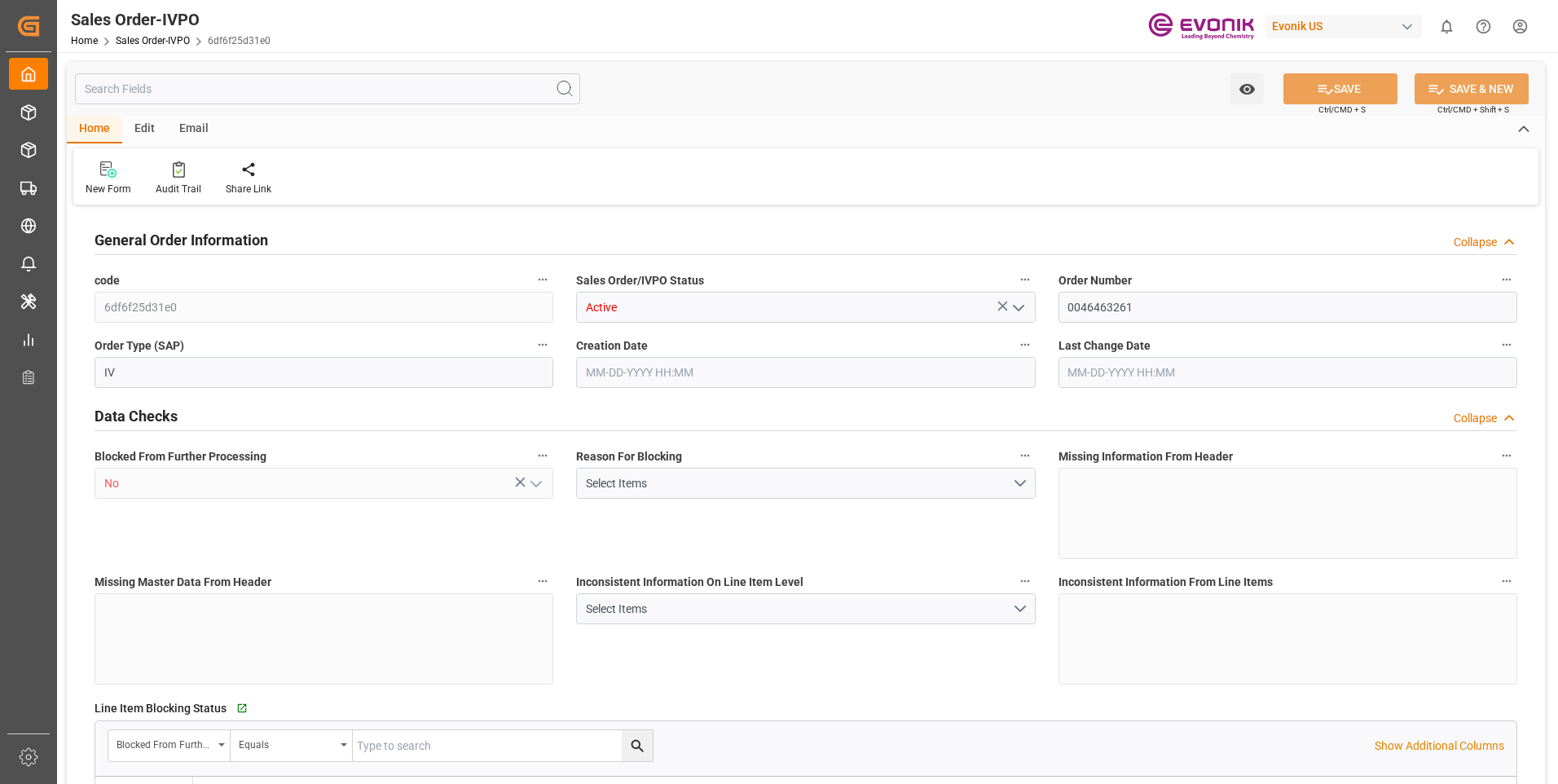
type input "7382"
type input "90.288"
type input "19000"
type input "60"
type input "[DATE] 16:12"
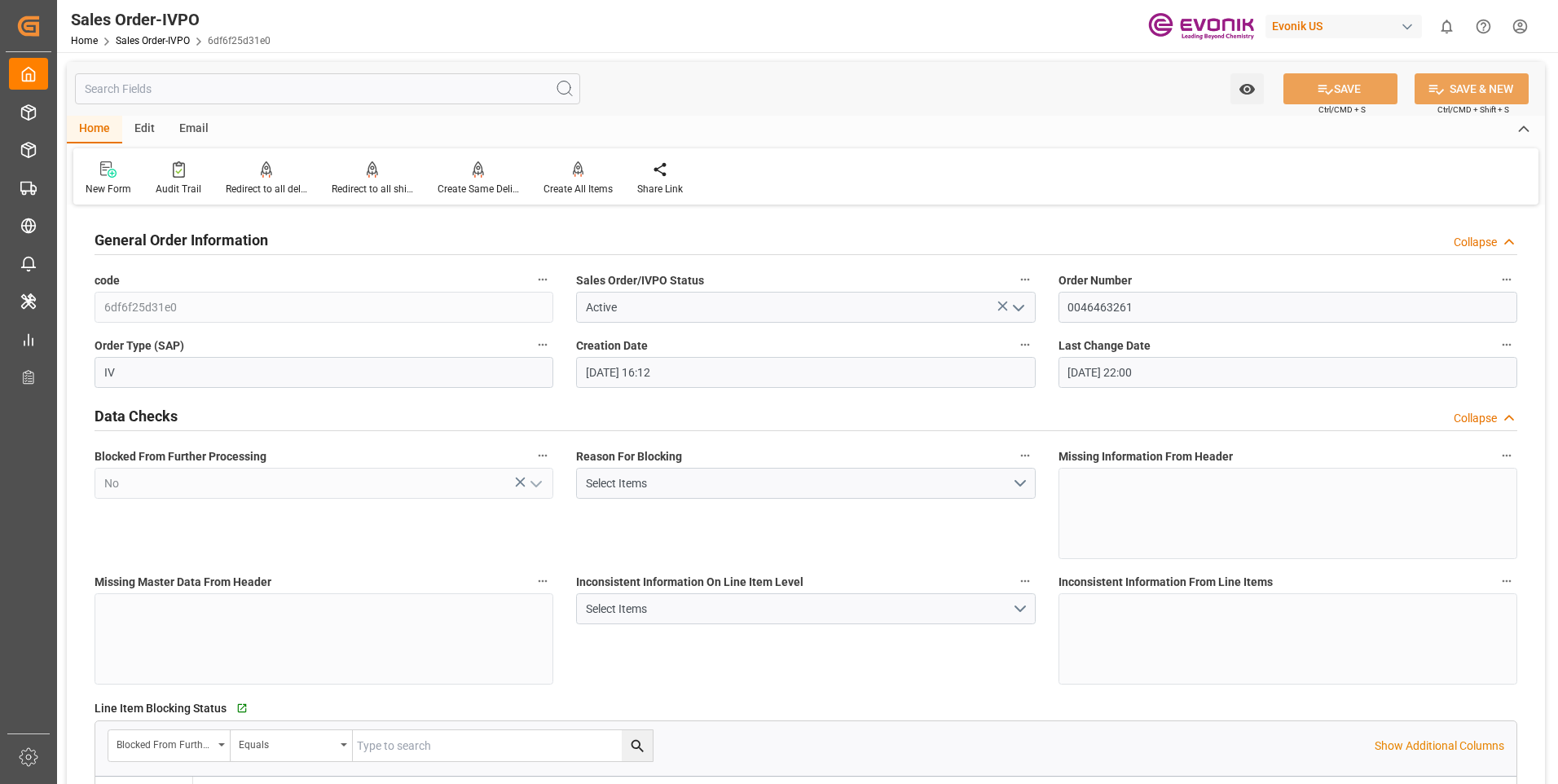
type input "[DATE] 22:00"
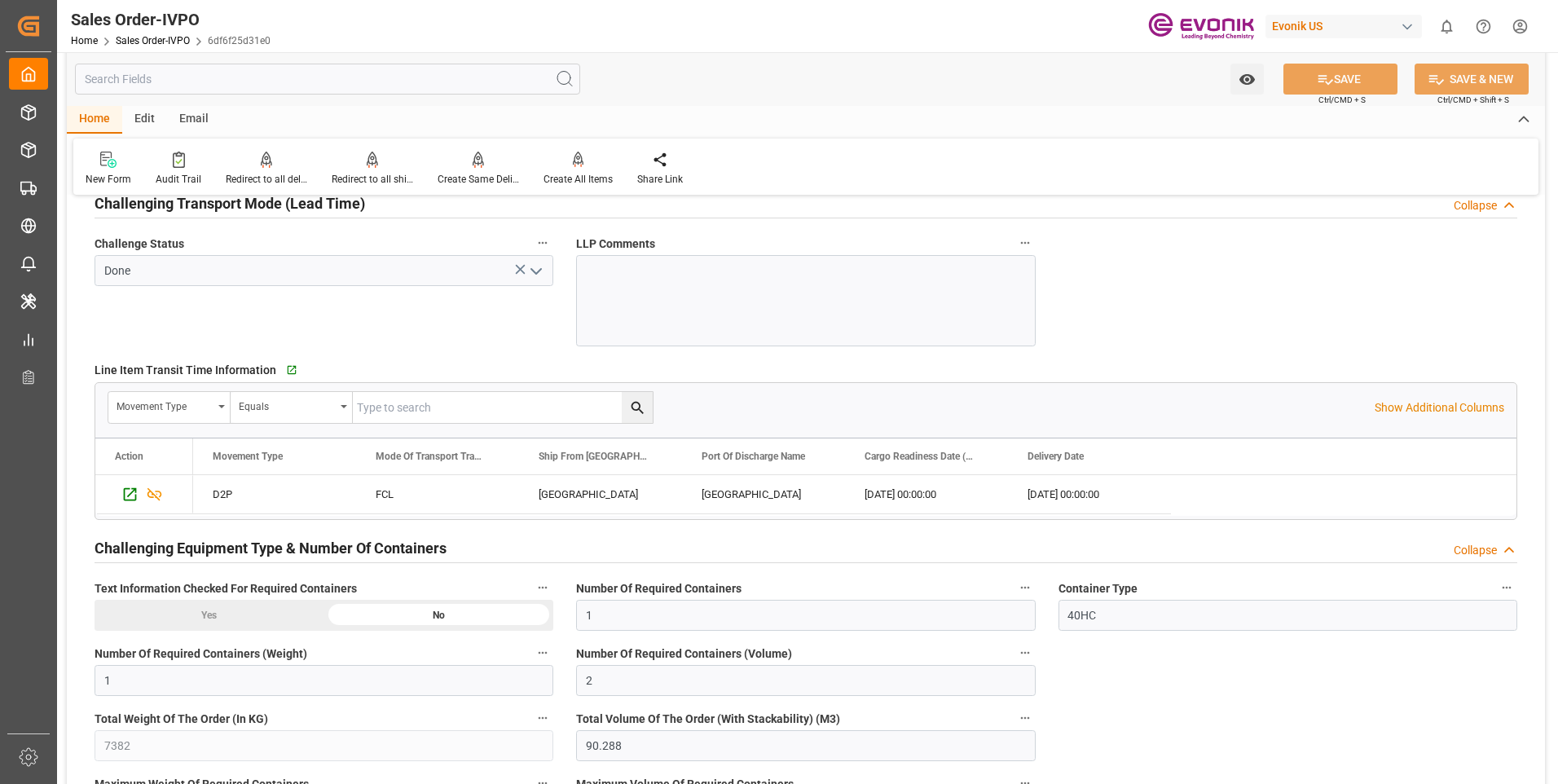
scroll to position [2688, 0]
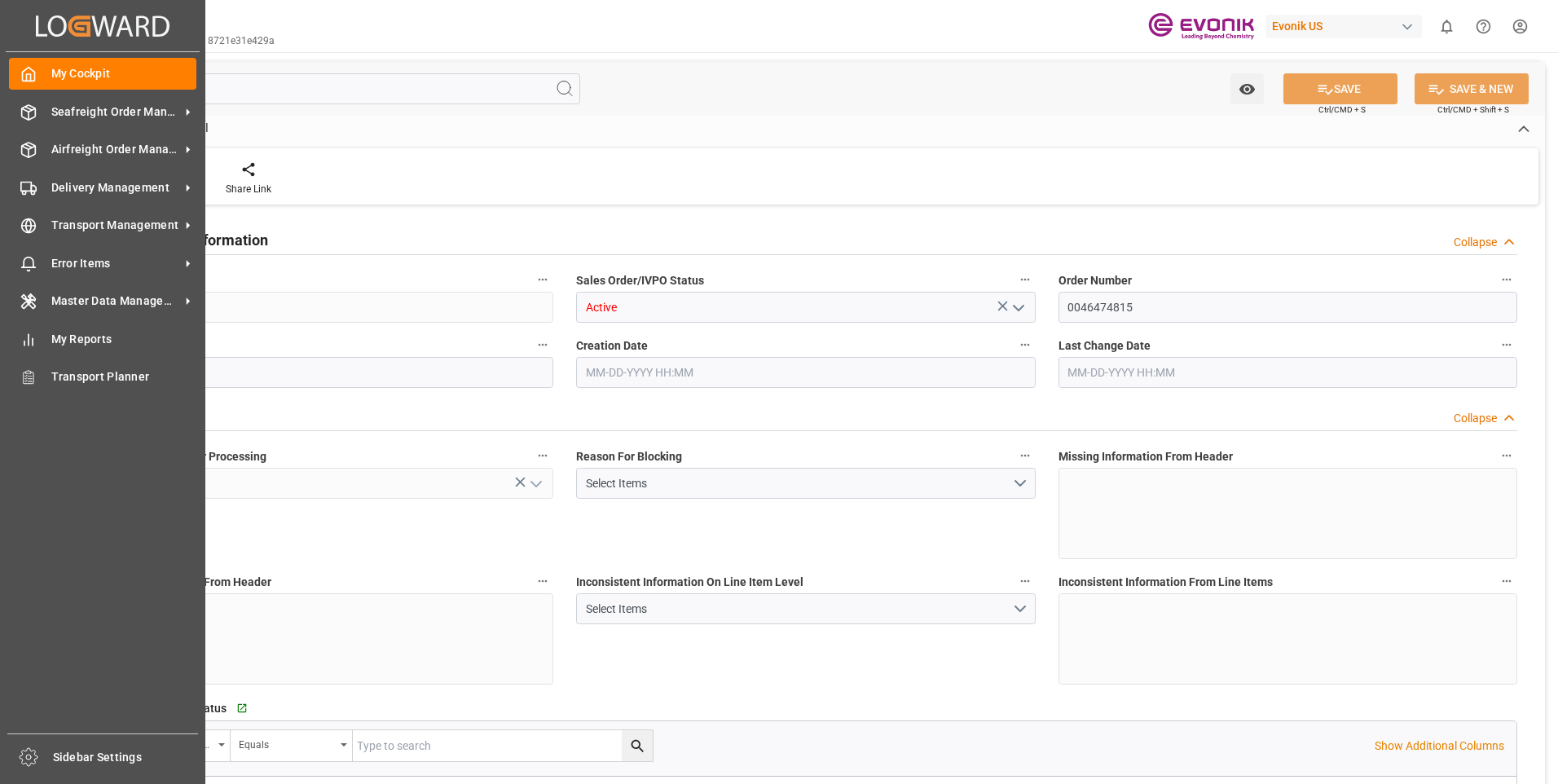
type input "DEDUS"
type input "2568.81"
type input "1"
type input "887"
type input "[DATE] 17:37"
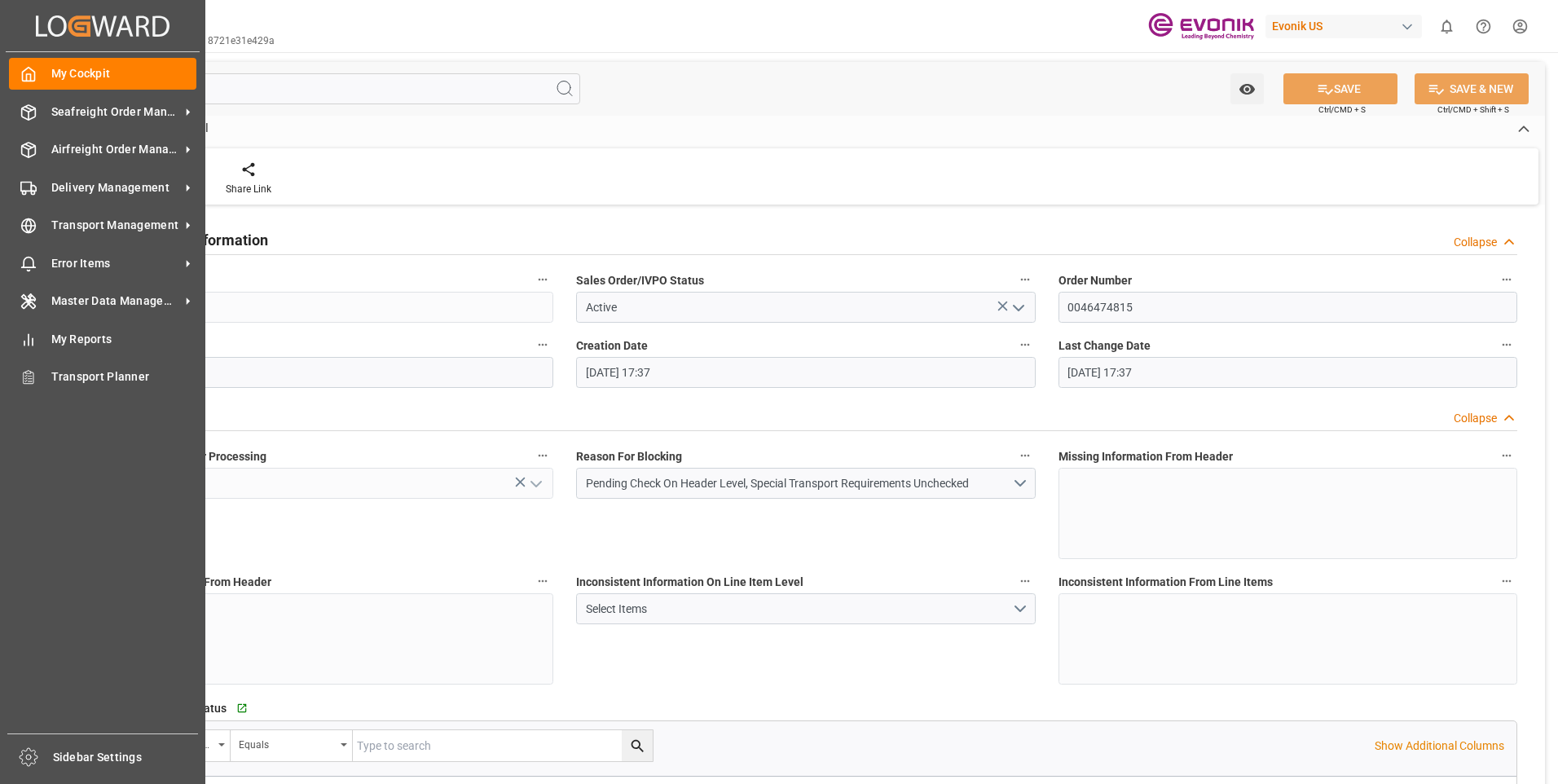
type input "[DATE] 17:37"
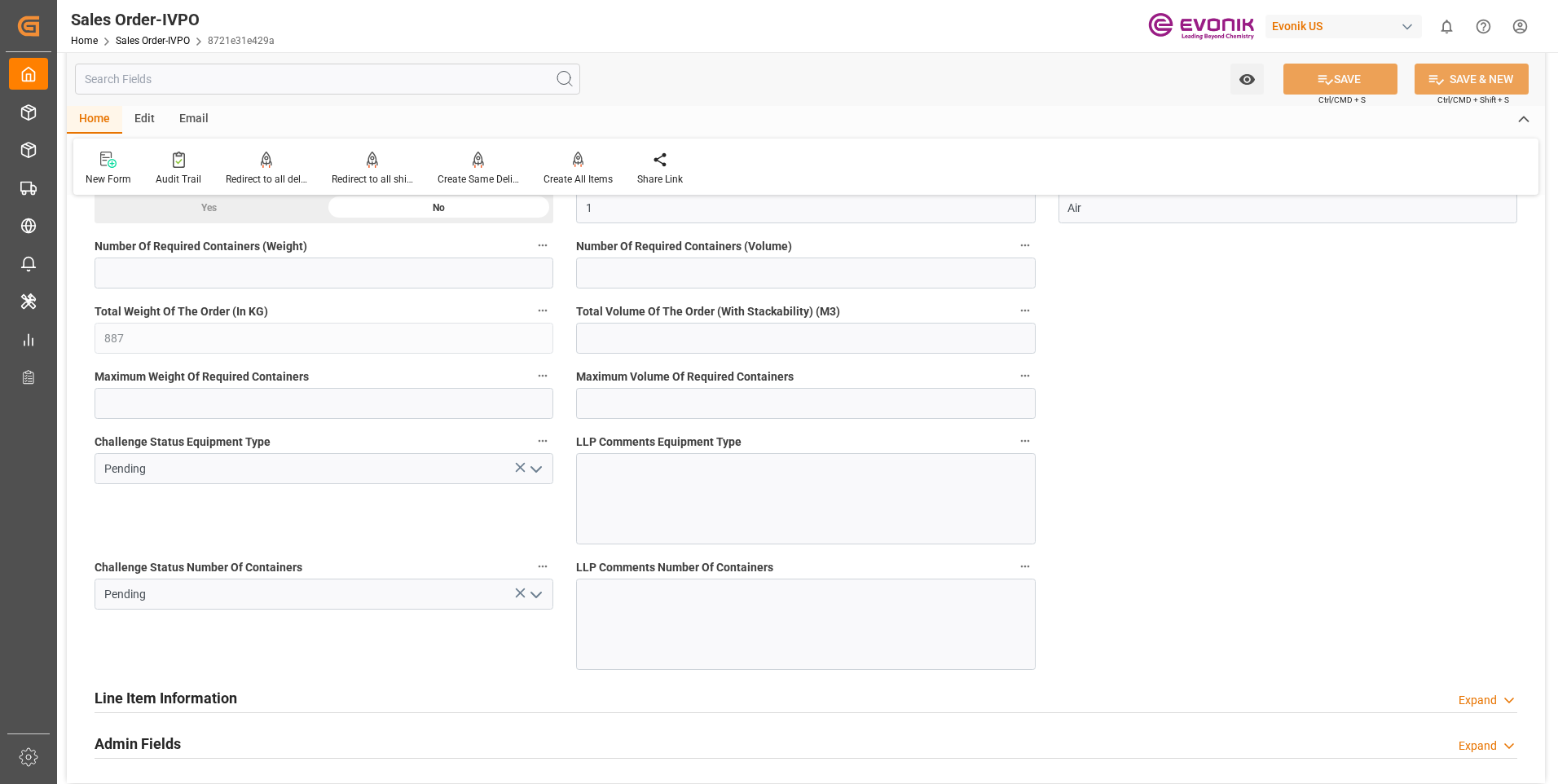
scroll to position [3177, 0]
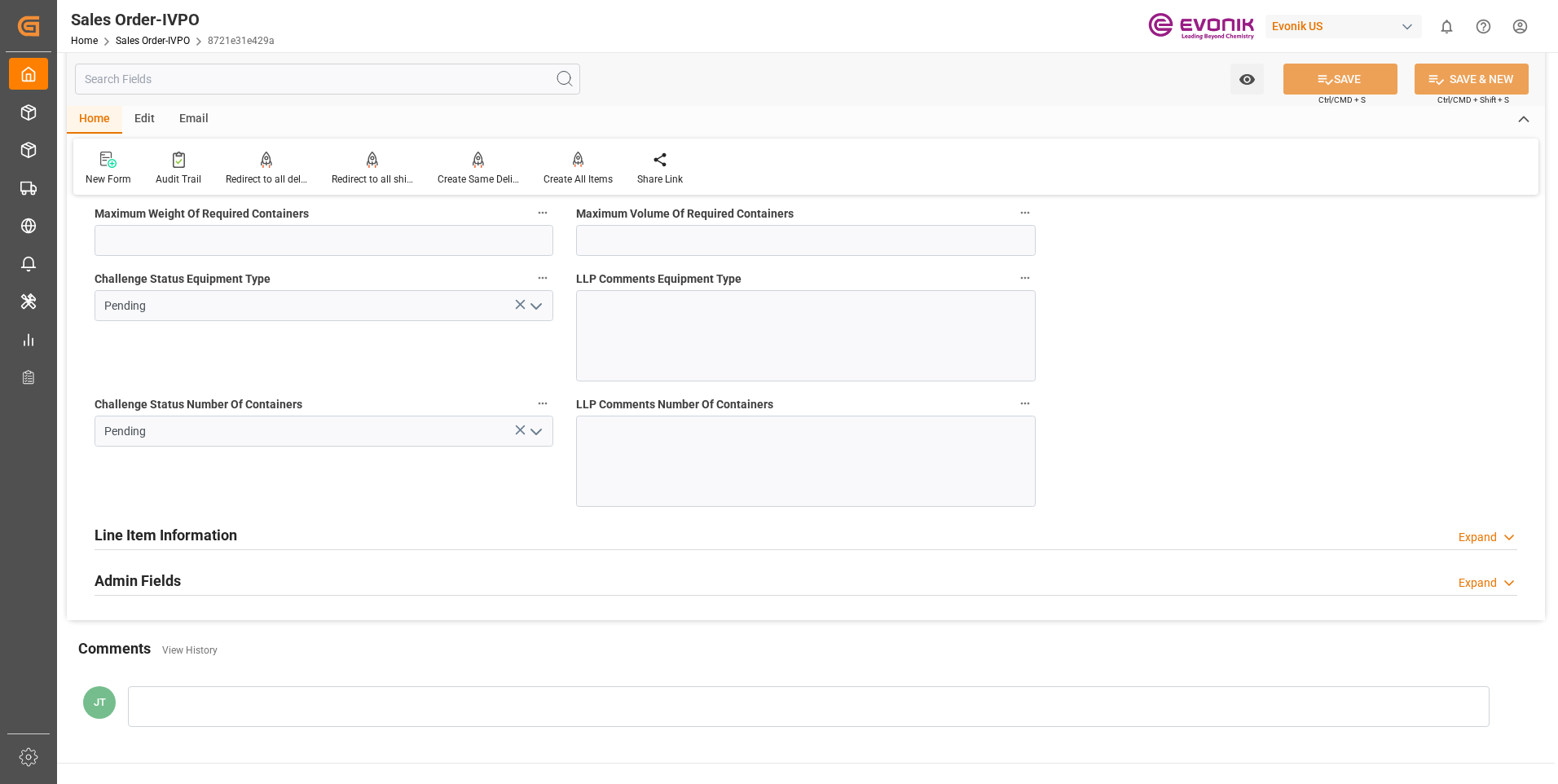
click at [539, 429] on icon "open menu" at bounding box center [536, 431] width 19 height 19
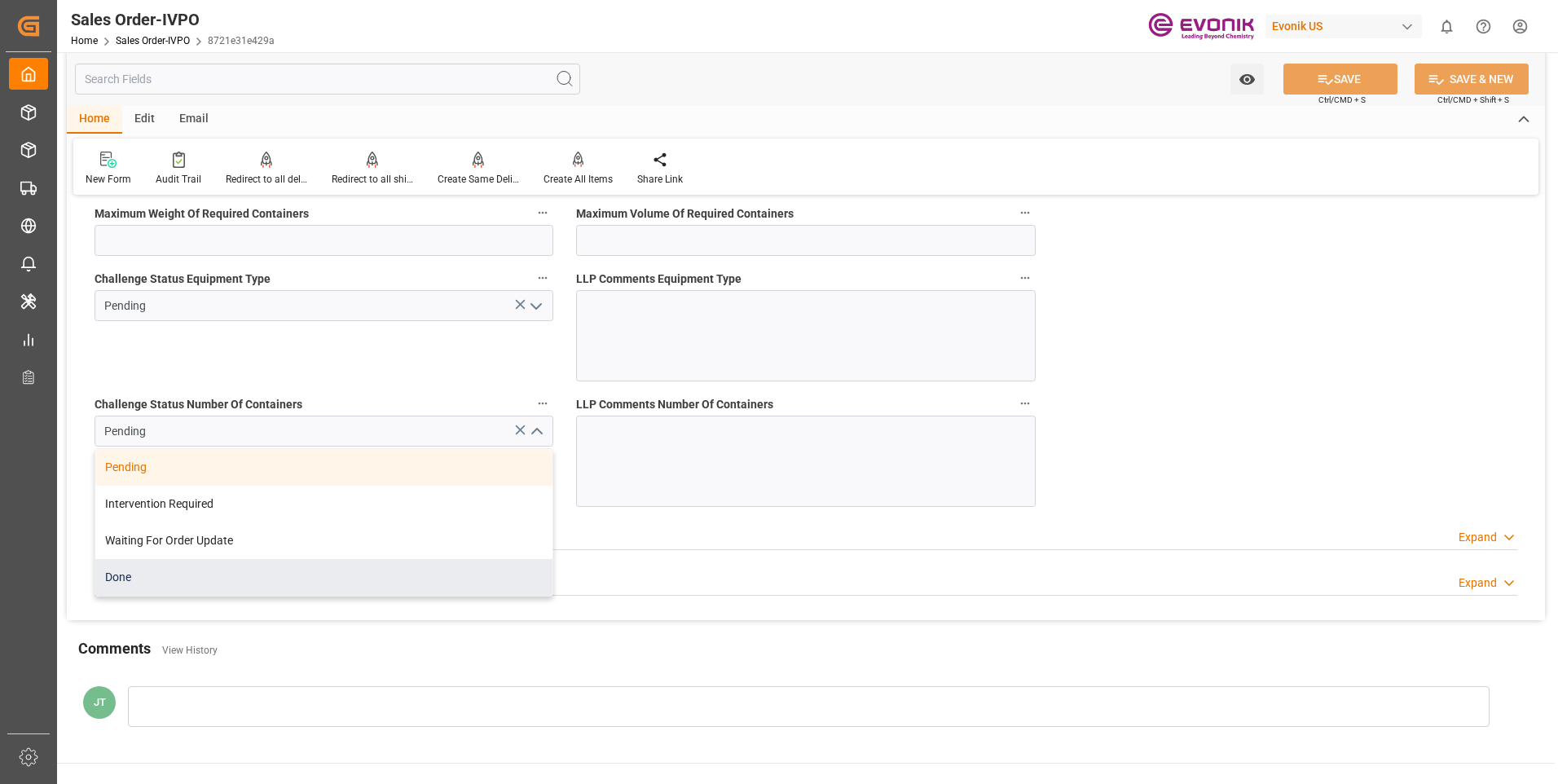
click at [193, 579] on div "Done" at bounding box center [323, 577] width 457 height 37
type input "Done"
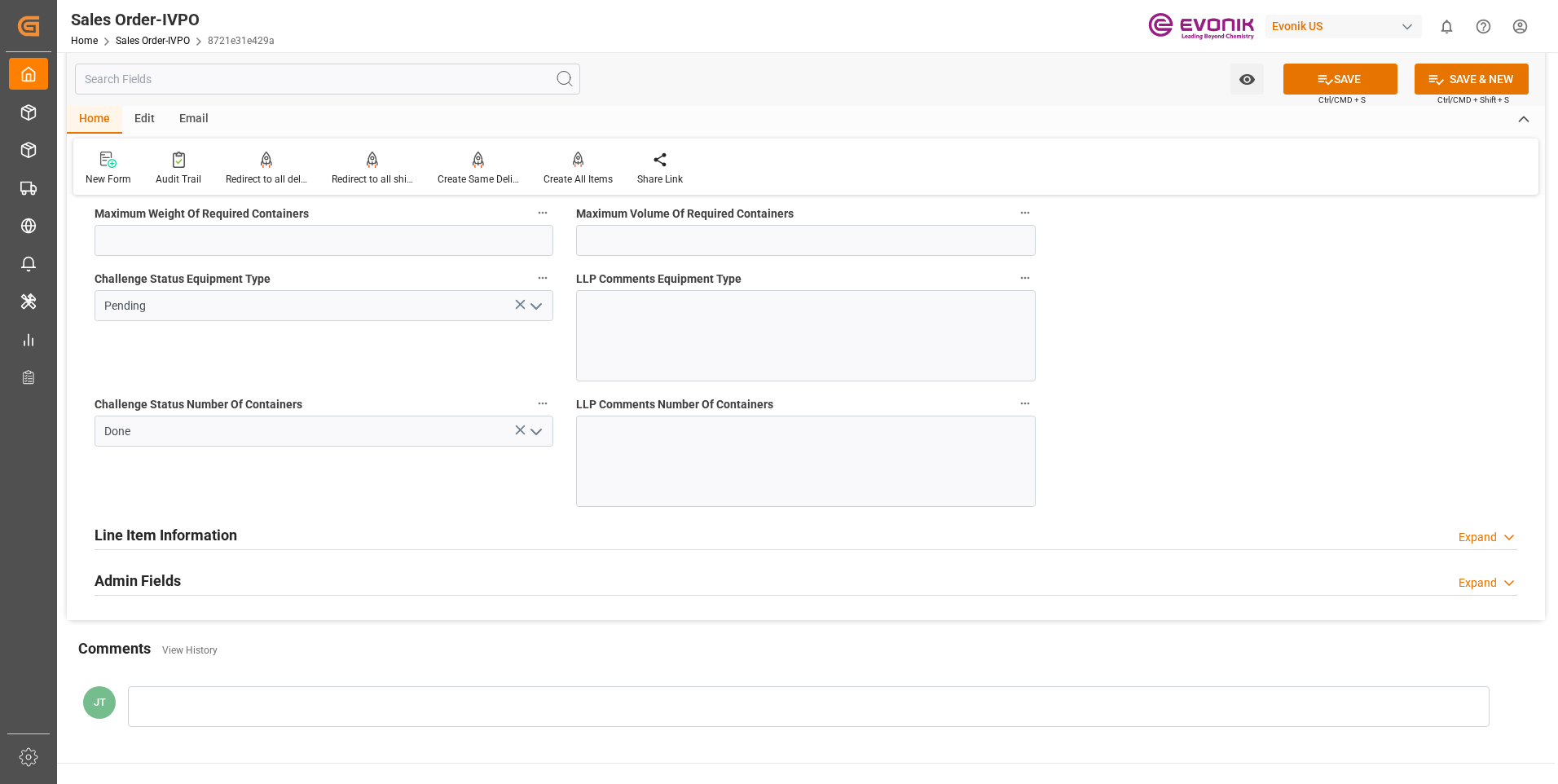
click at [532, 306] on icon "open menu" at bounding box center [536, 306] width 19 height 19
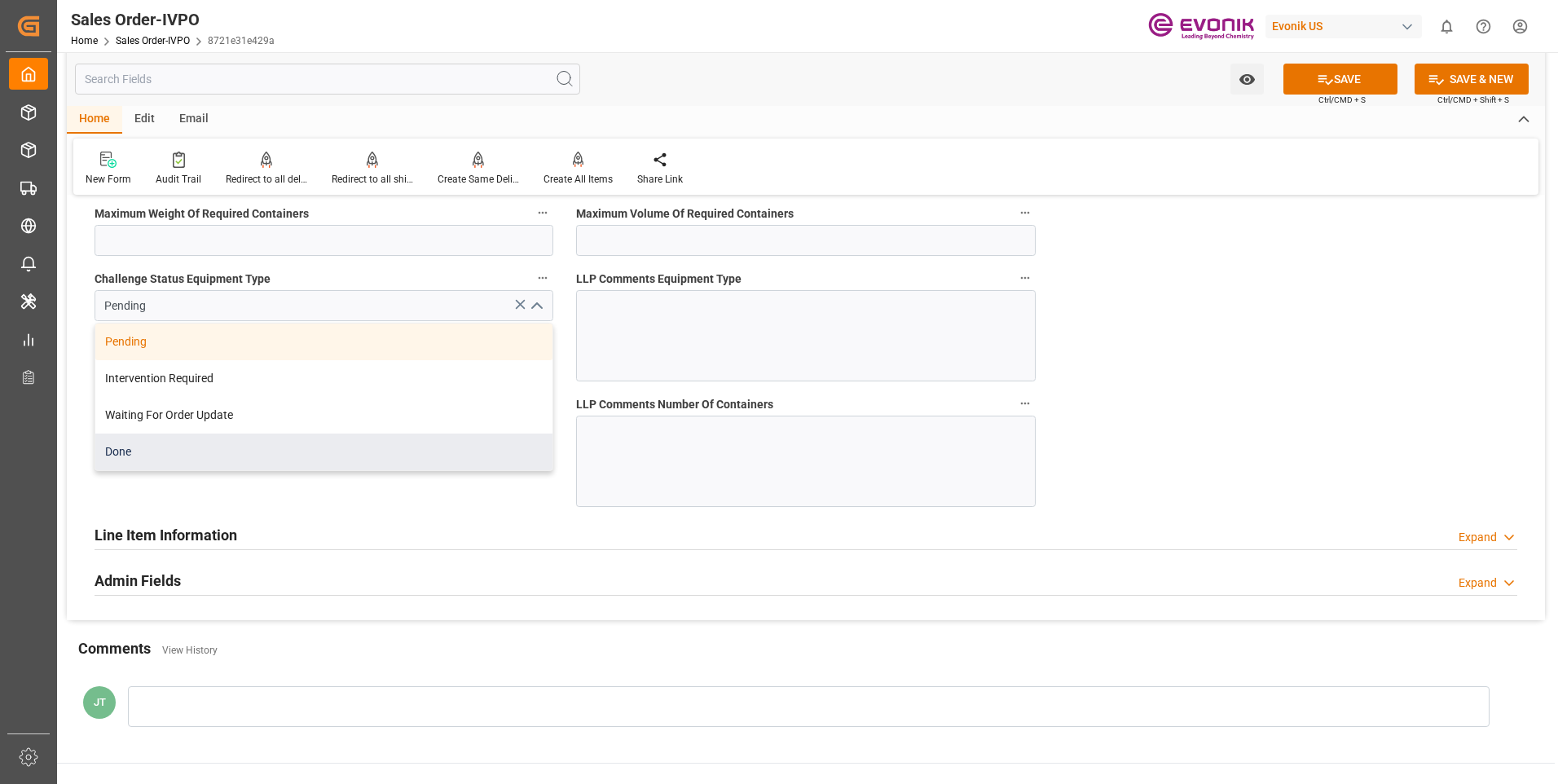
click at [146, 450] on div "Done" at bounding box center [323, 452] width 457 height 37
type input "Done"
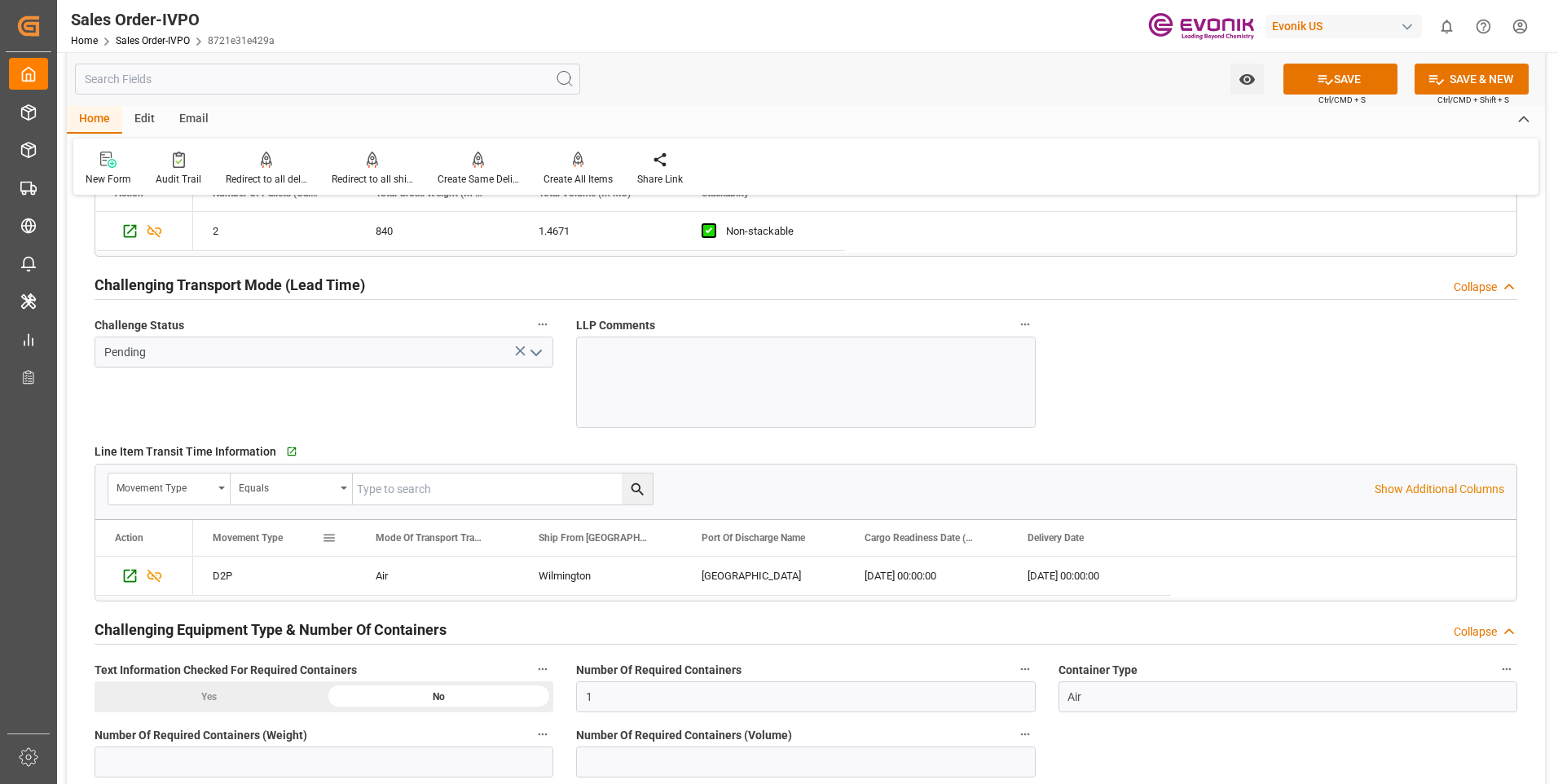
scroll to position [2444, 0]
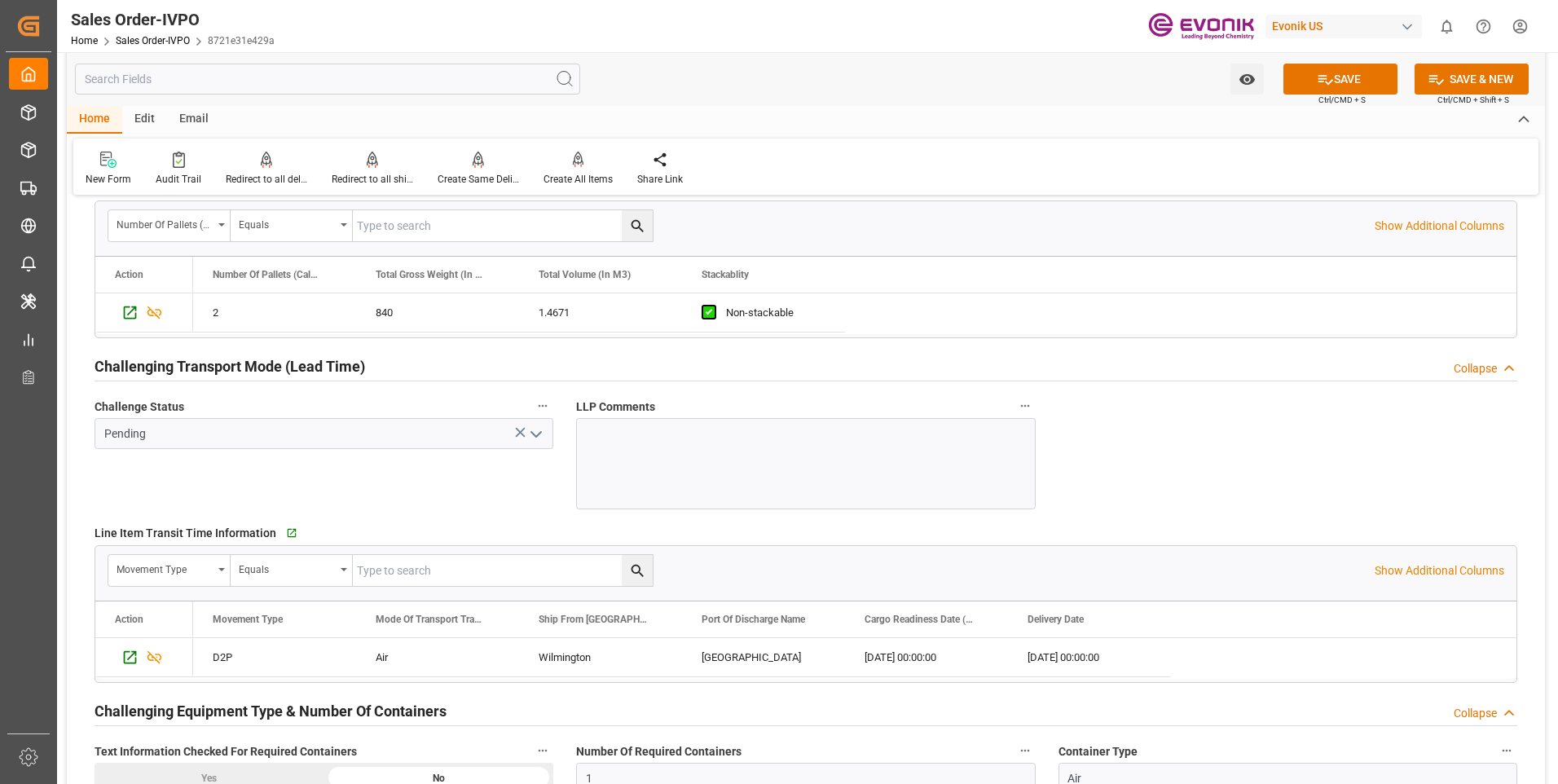
click at [540, 431] on icon "open menu" at bounding box center [536, 434] width 19 height 19
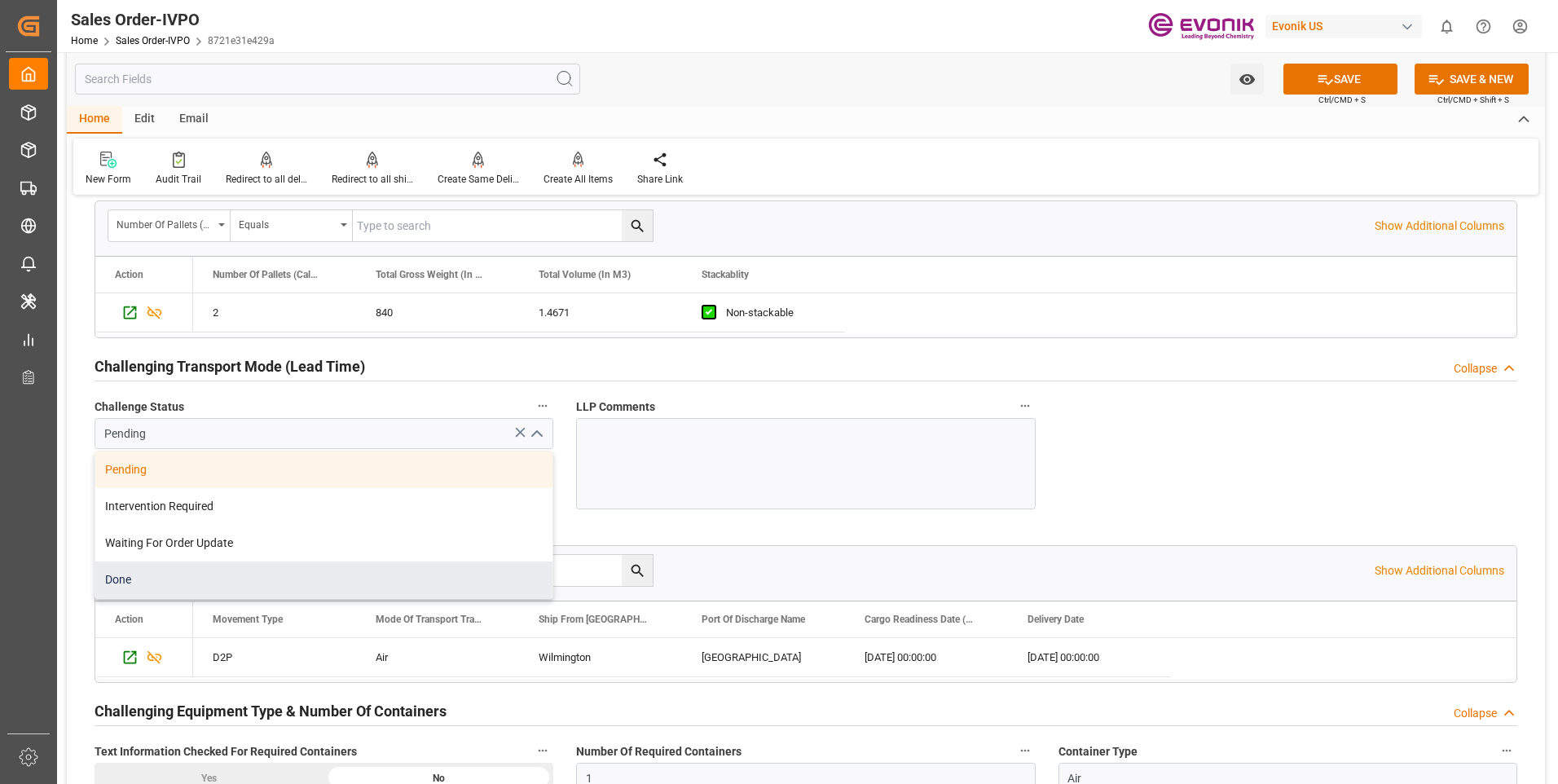
click at [142, 580] on div "Done" at bounding box center [323, 580] width 457 height 37
type input "Done"
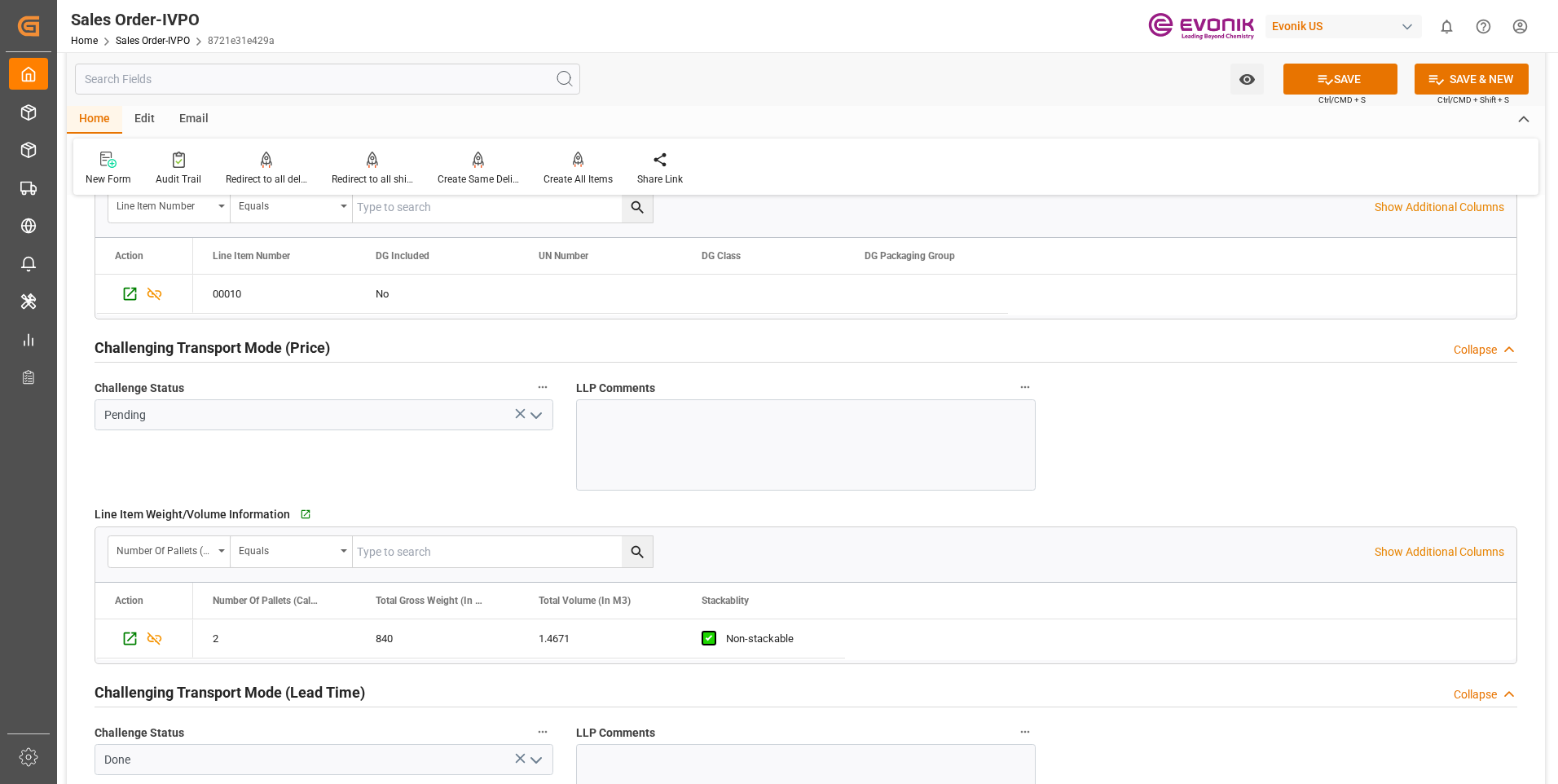
scroll to position [2036, 0]
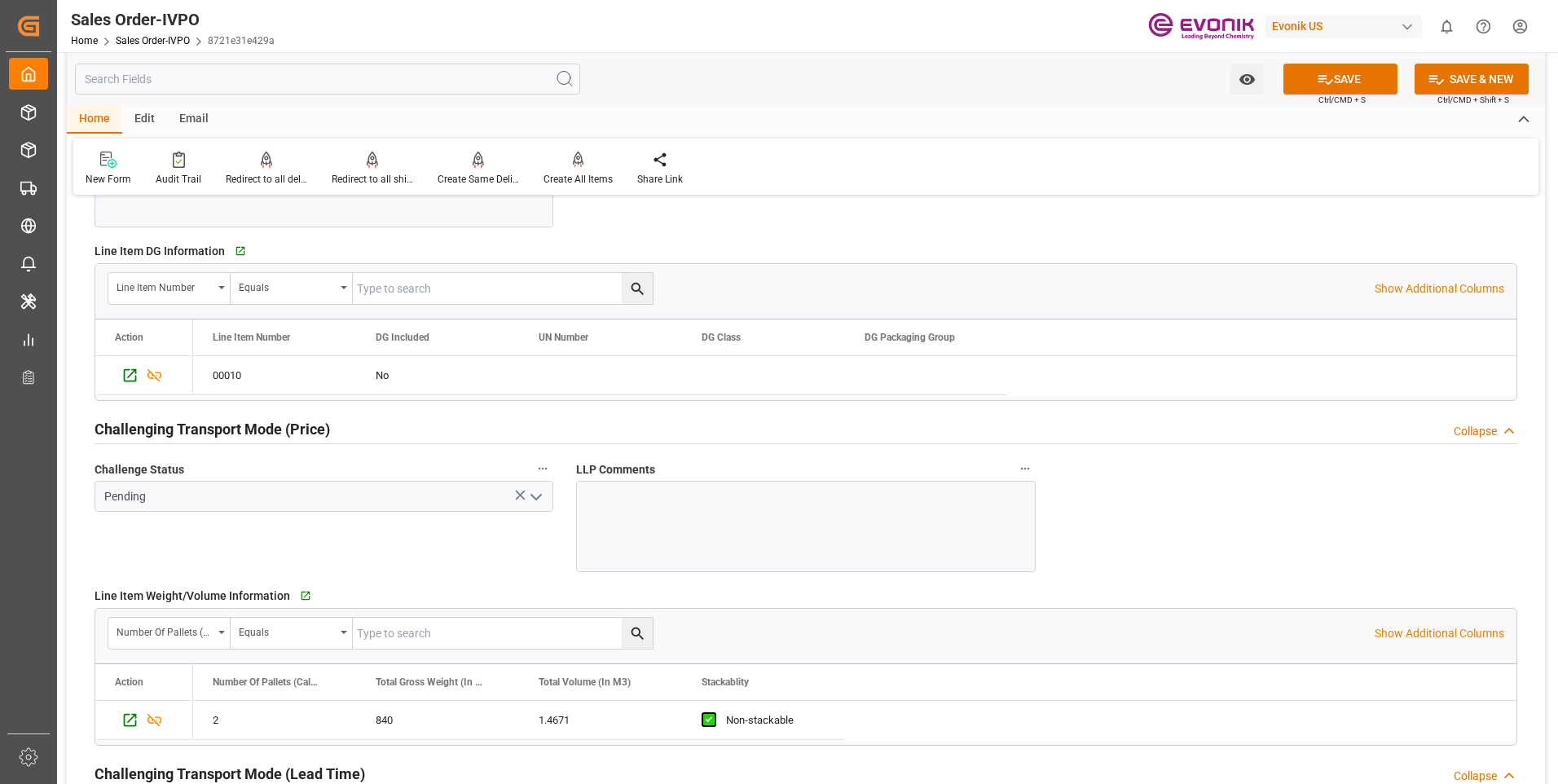
click at [539, 497] on polyline "open menu" at bounding box center [536, 497] width 10 height 5
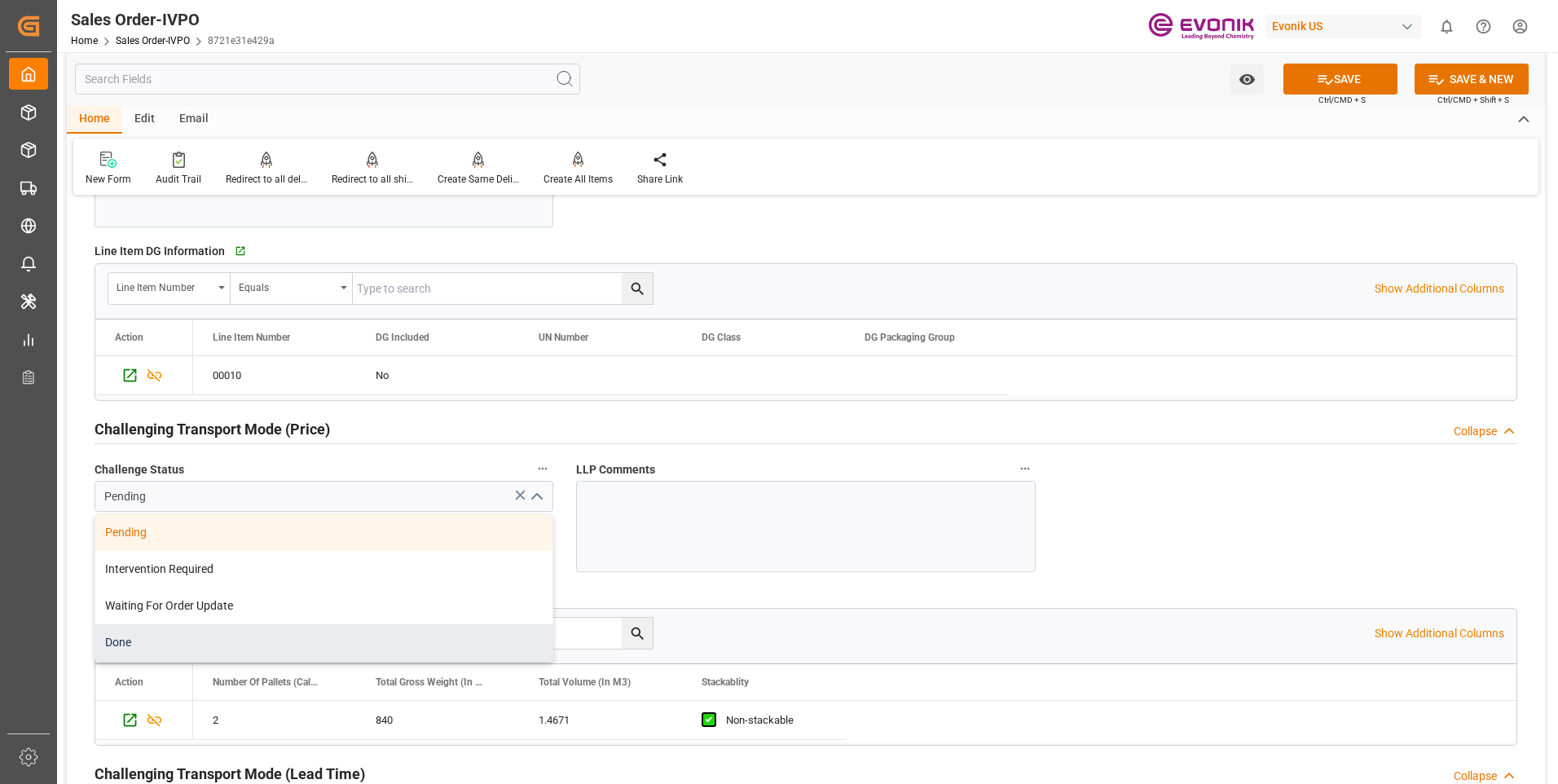
click at [118, 641] on div "Done" at bounding box center [323, 643] width 457 height 37
type input "Done"
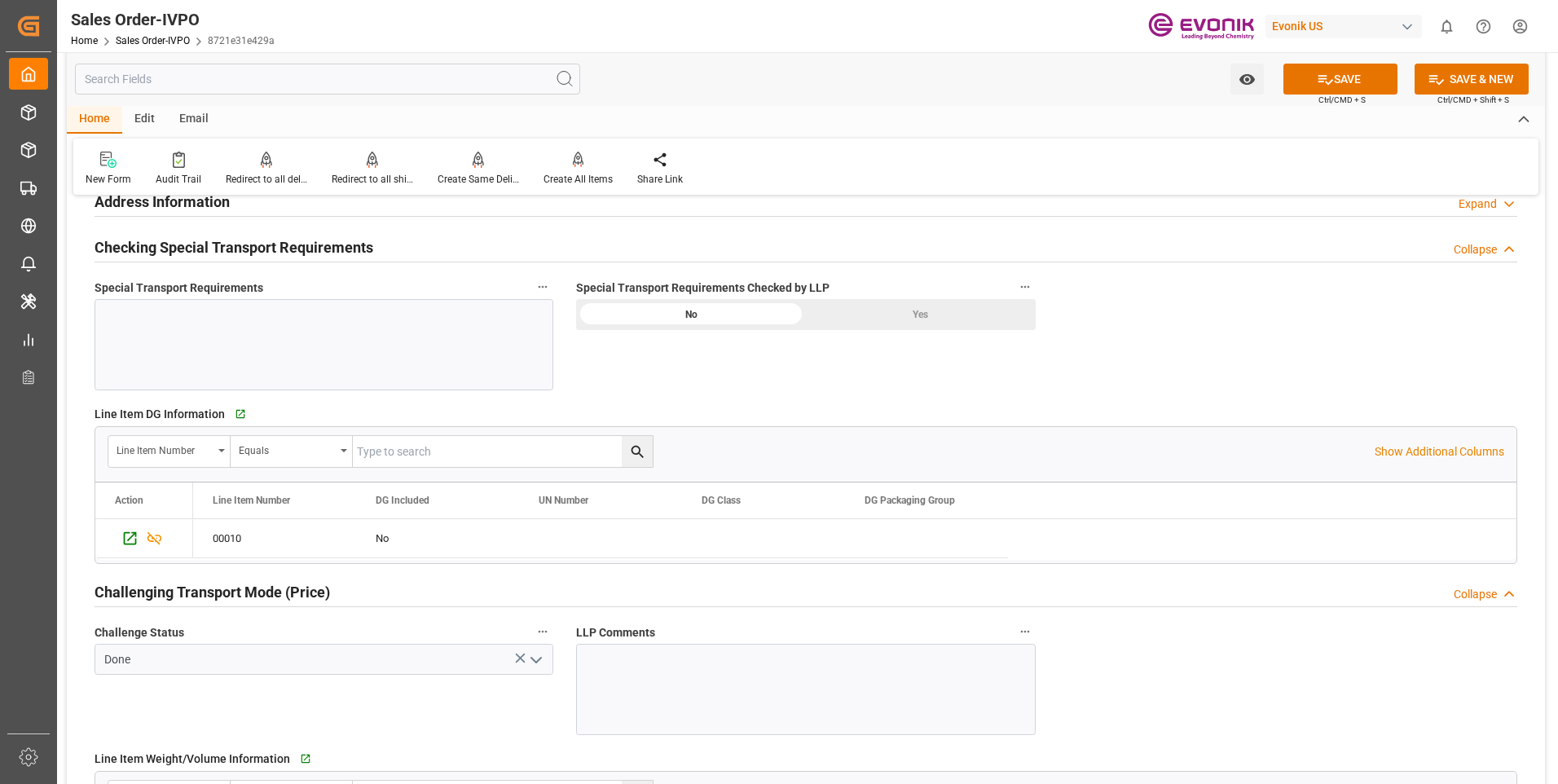
scroll to position [1793, 0]
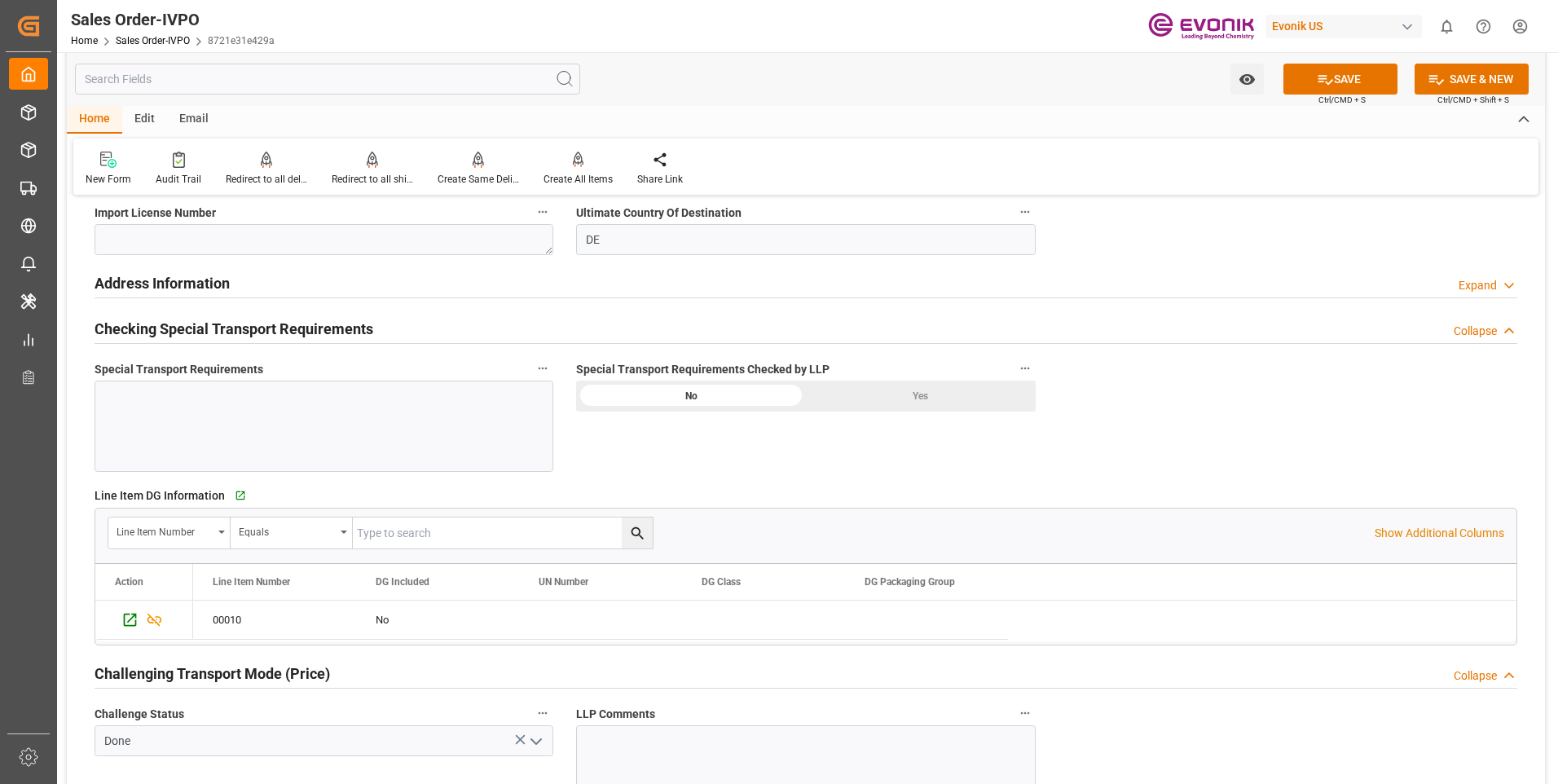
click at [940, 398] on div "Yes" at bounding box center [921, 396] width 230 height 31
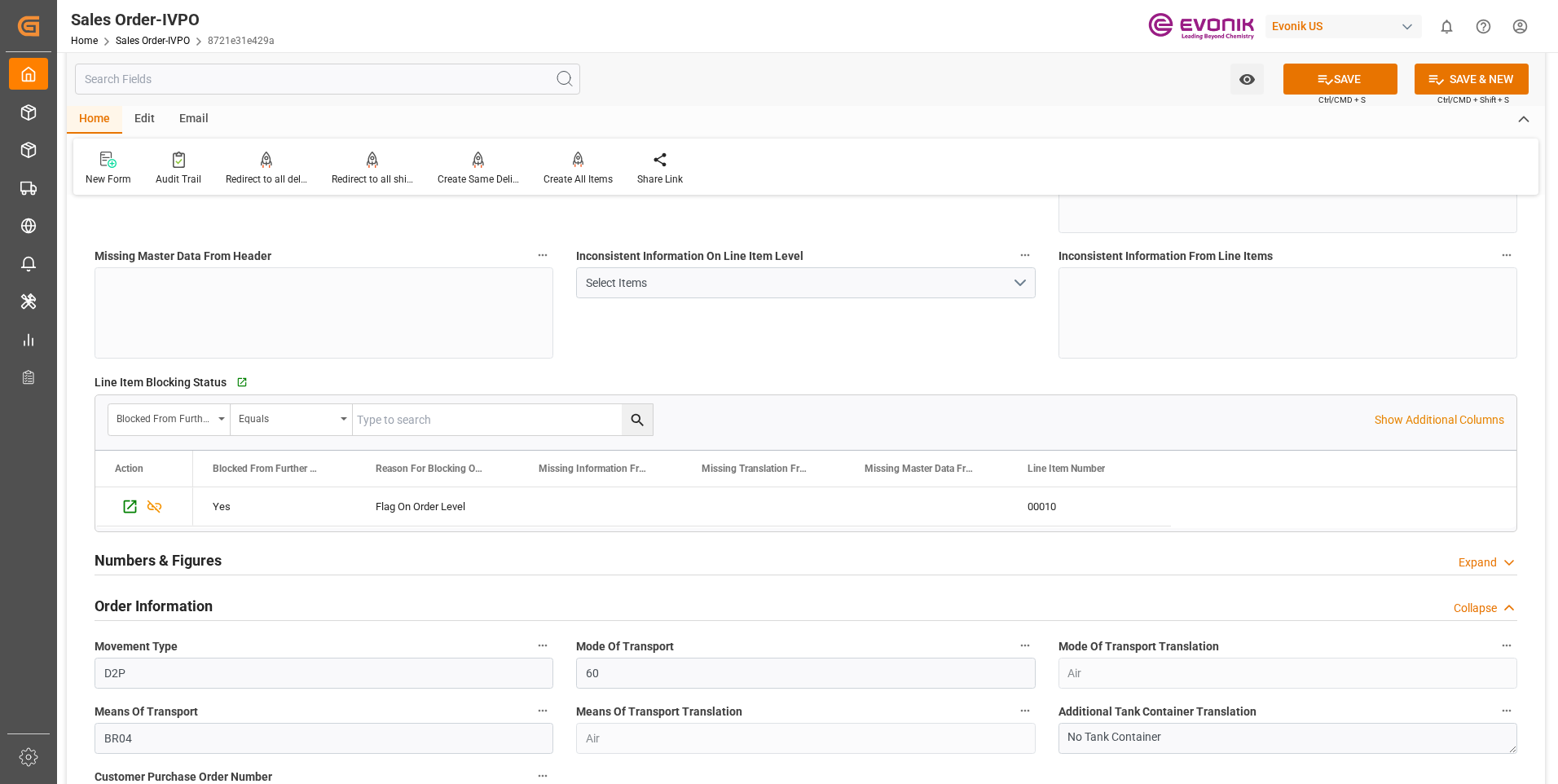
scroll to position [0, 0]
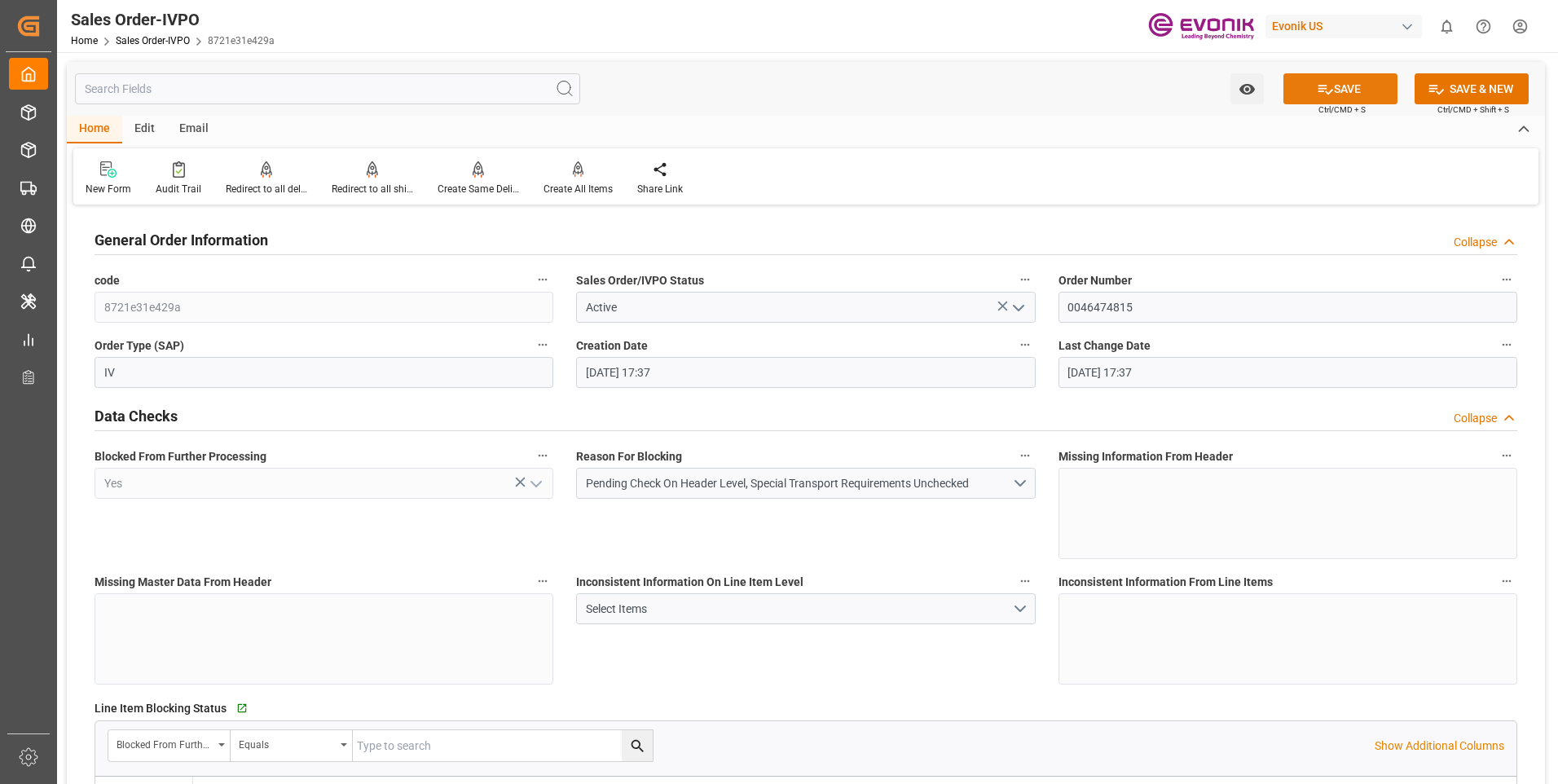
click at [1359, 86] on button "SAVE" at bounding box center [1340, 89] width 114 height 31
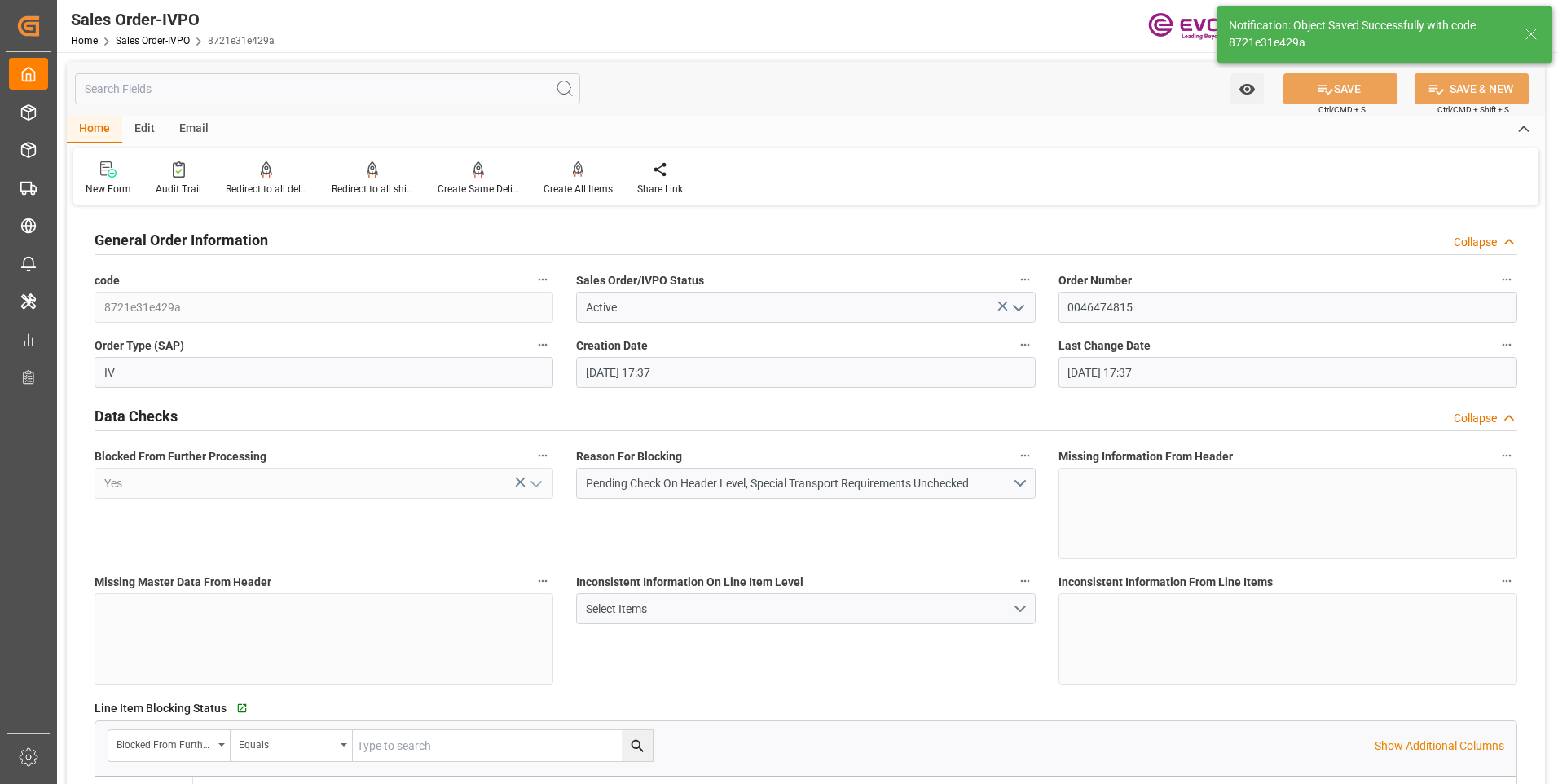
type input "[DATE] 18:04"
type input "No"
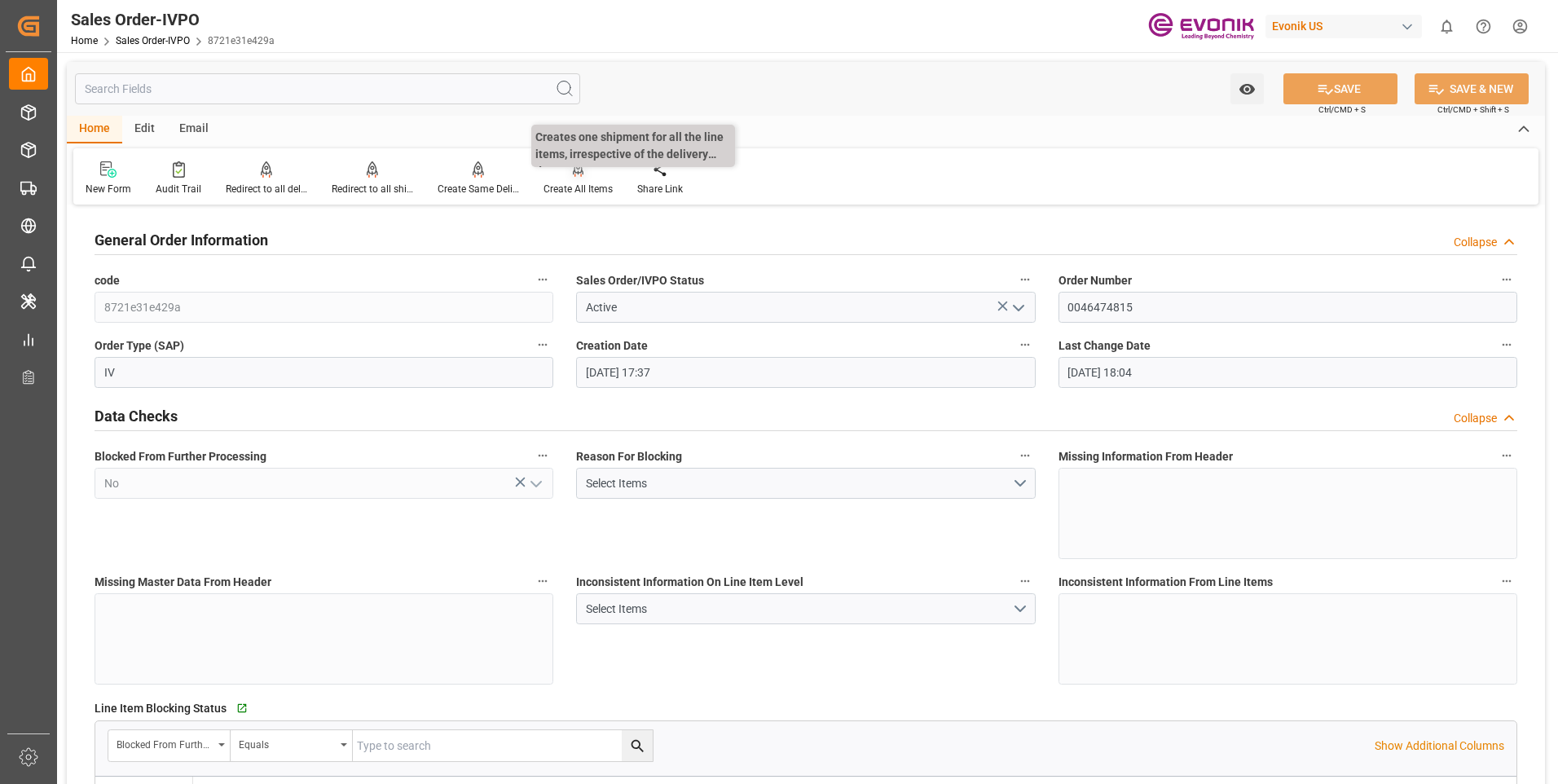
click at [579, 189] on div "Create All Items" at bounding box center [578, 189] width 69 height 15
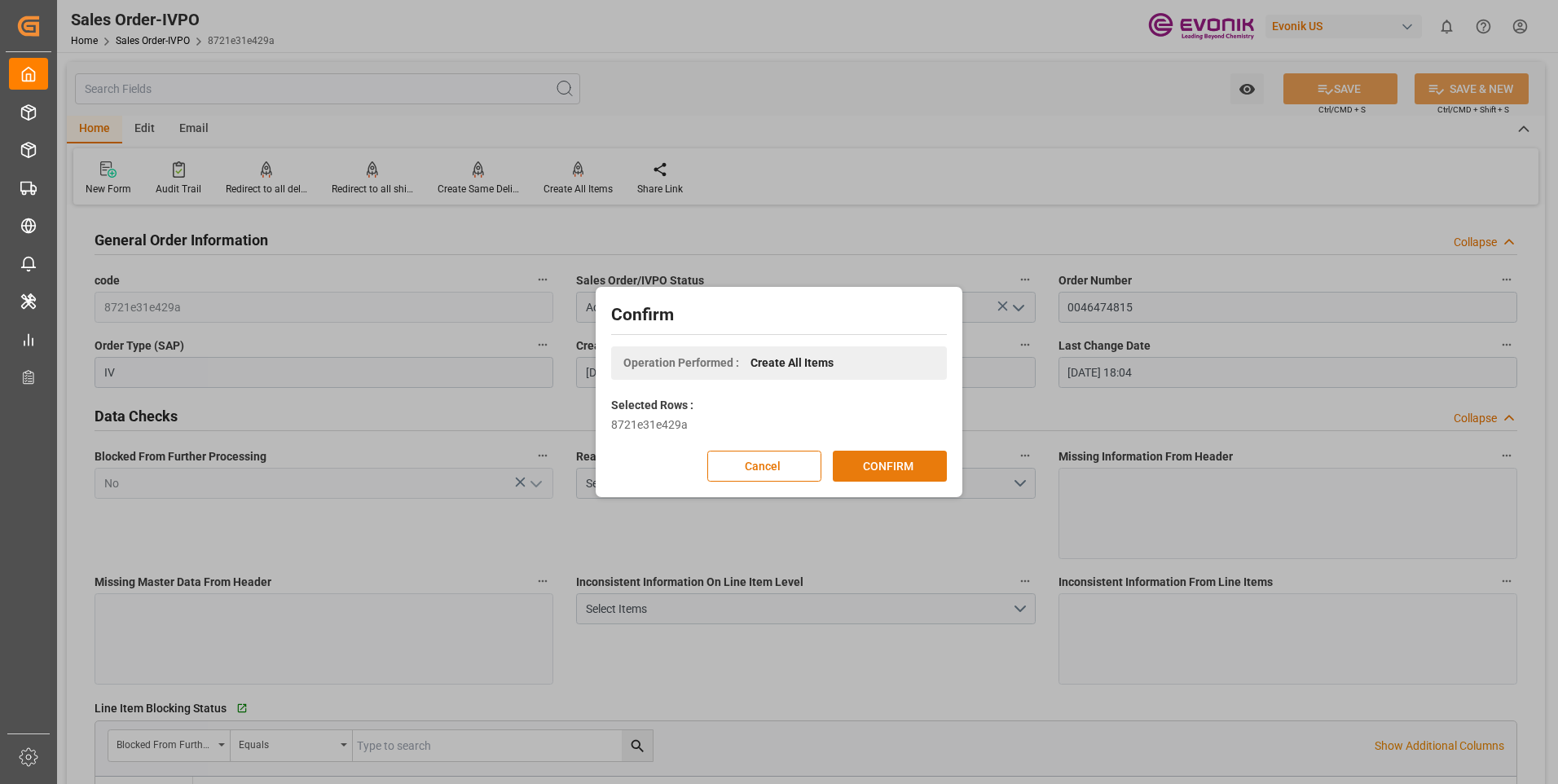
click at [873, 455] on button "CONFIRM" at bounding box center [889, 466] width 114 height 31
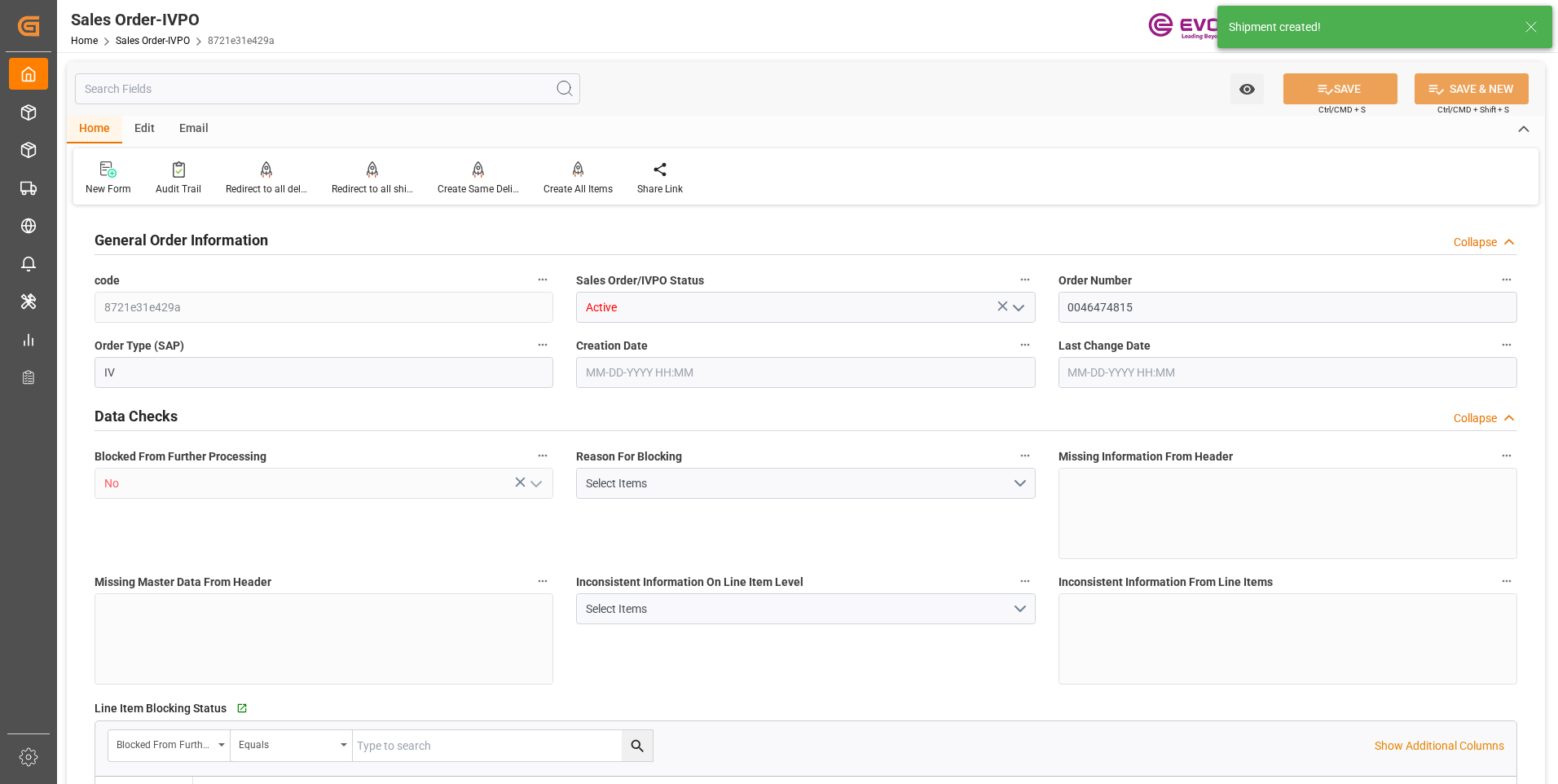
type input "DEDUS"
type input "2568.81"
type input "1"
type input "887"
type input "[DATE] 17:37"
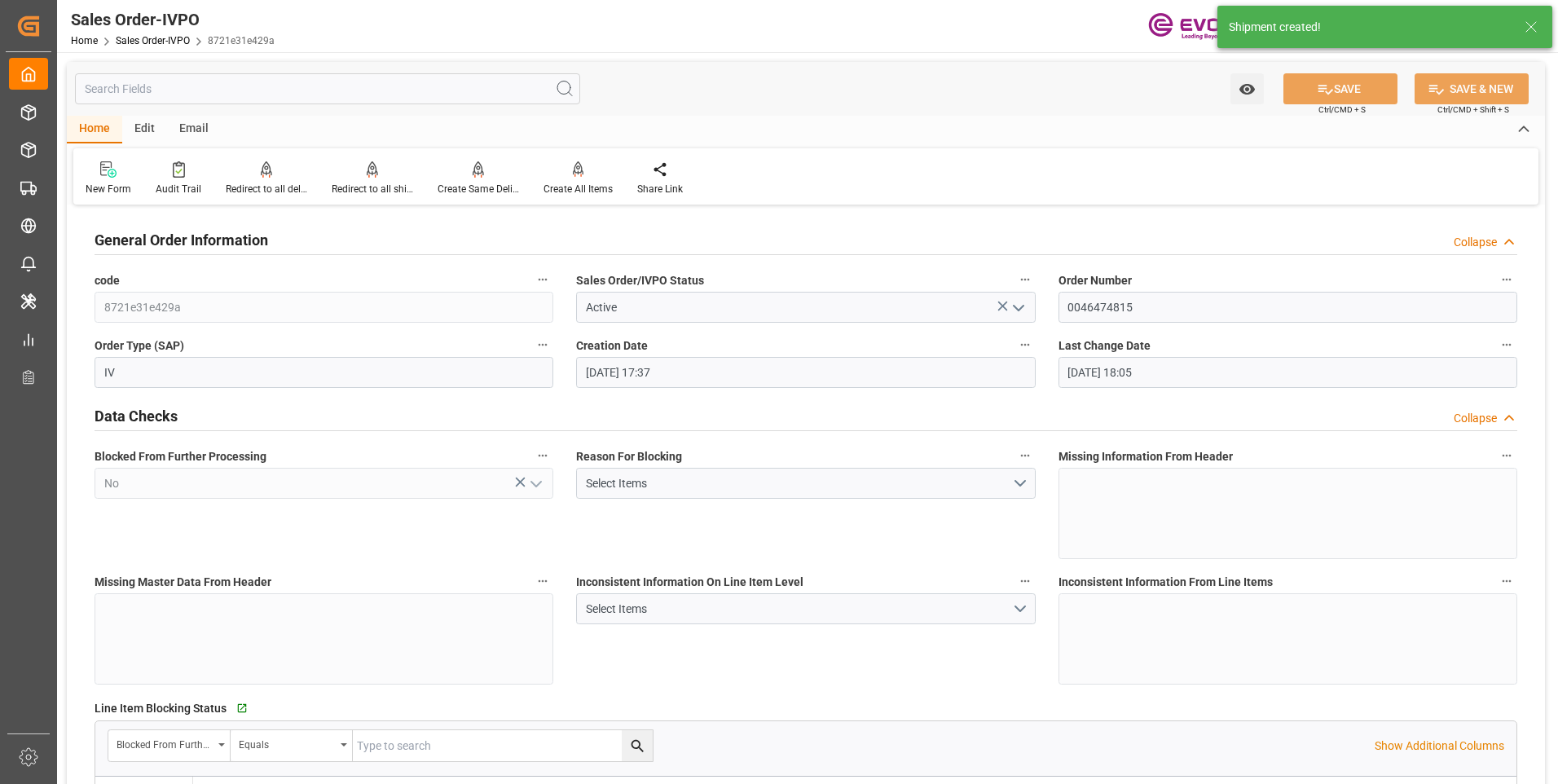
type input "[DATE] 18:05"
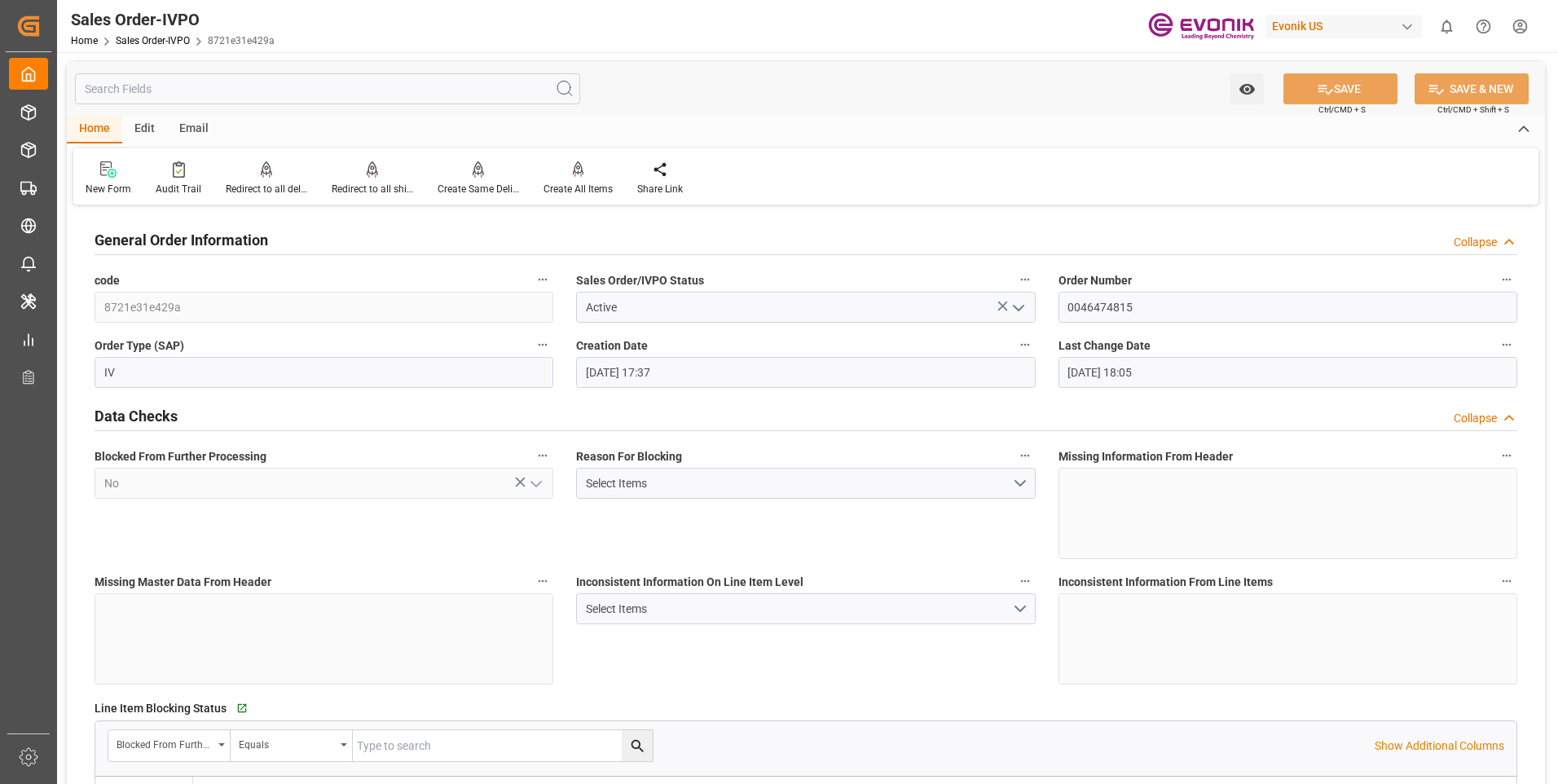
click at [807, 95] on div "Watch Option SAVE Ctrl/CMD + S SAVE & NEW Ctrl/CMD + Shift + S" at bounding box center [805, 89] width 1478 height 54
click at [353, 183] on div "Redirect to all shipments" at bounding box center [371, 189] width 81 height 15
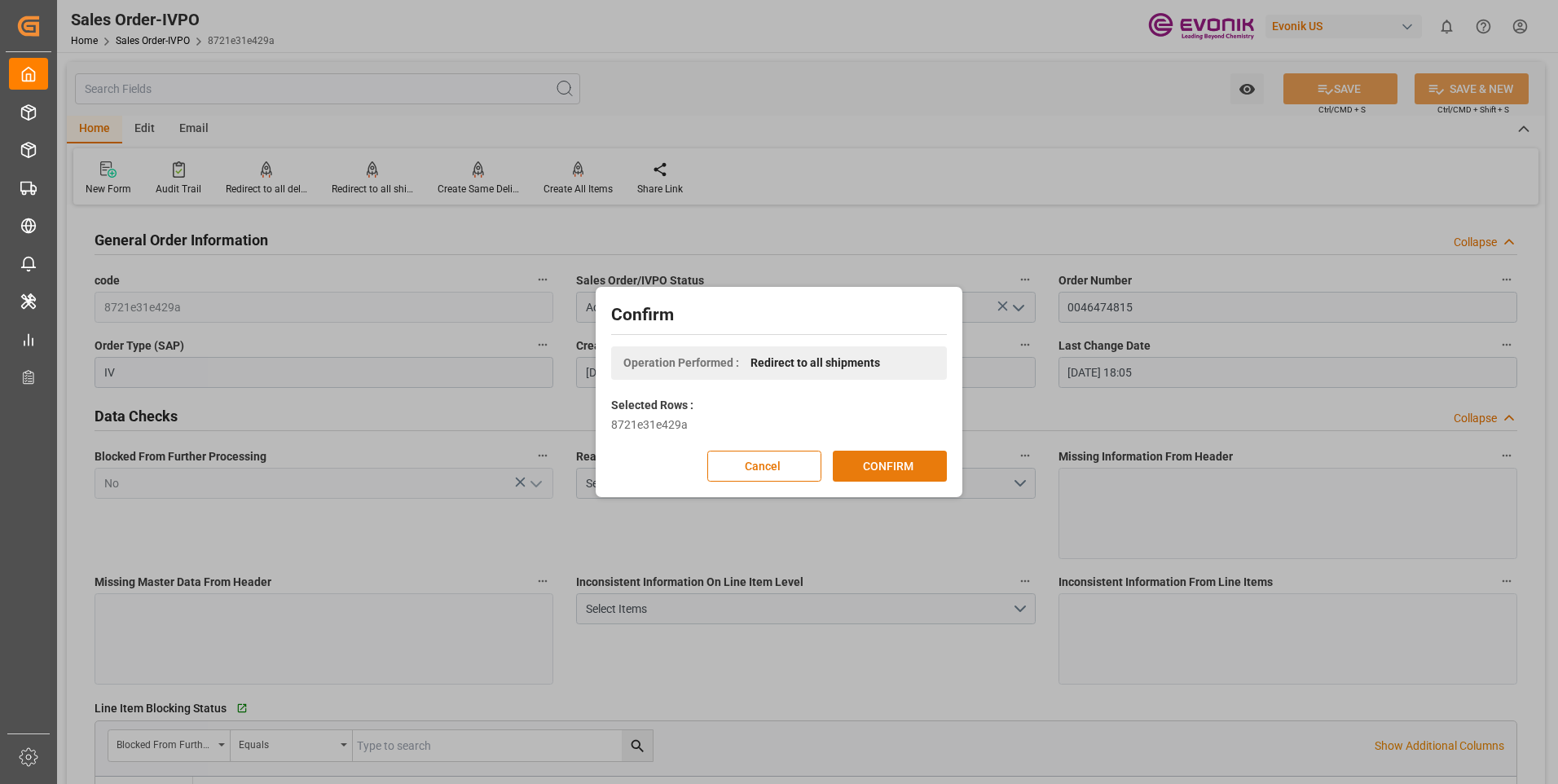
click at [895, 468] on button "CONFIRM" at bounding box center [889, 466] width 114 height 31
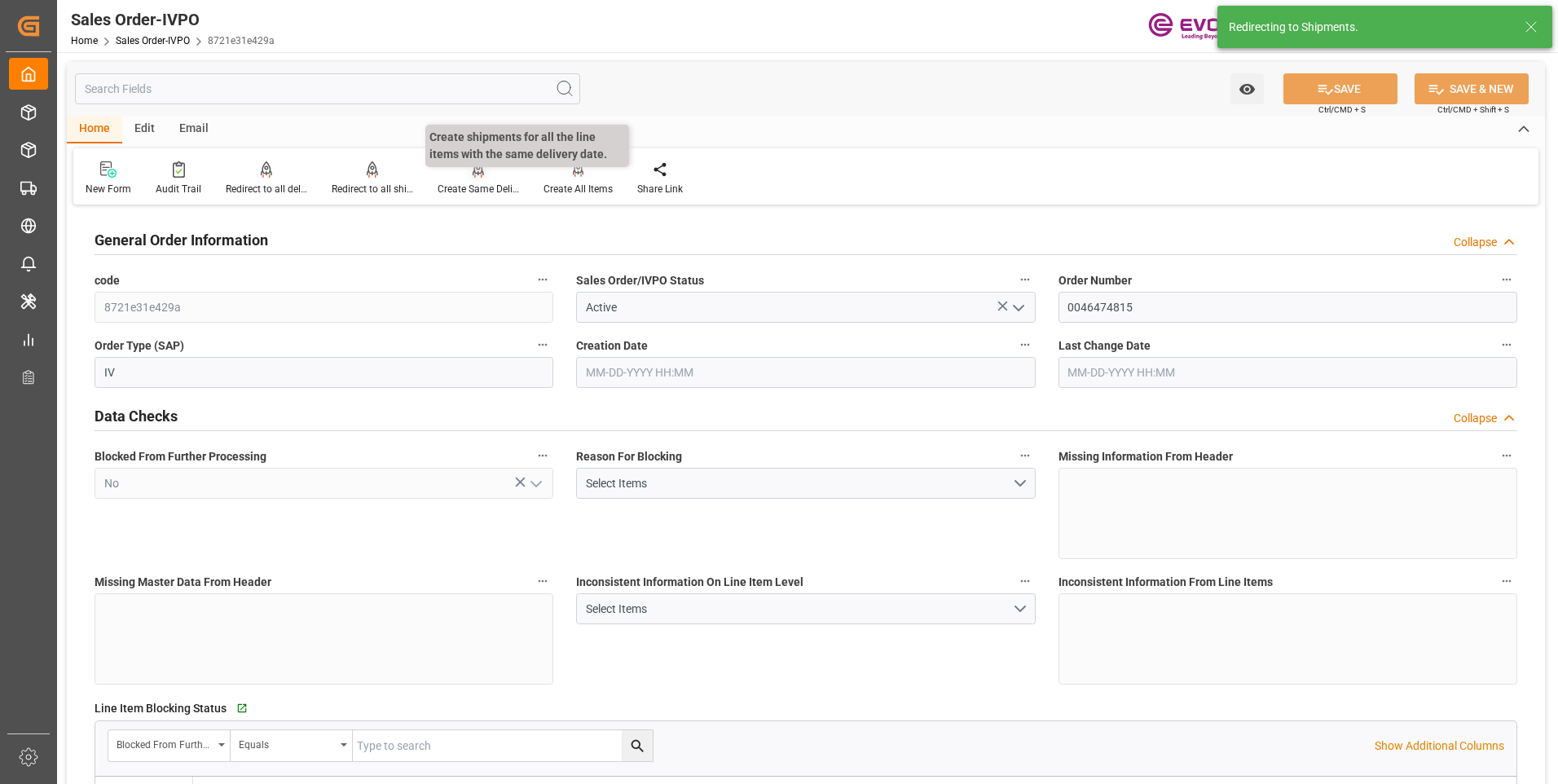
type input "DEDUS"
type input "2568.81"
type input "1"
type input "887"
type input "[DATE] 17:37"
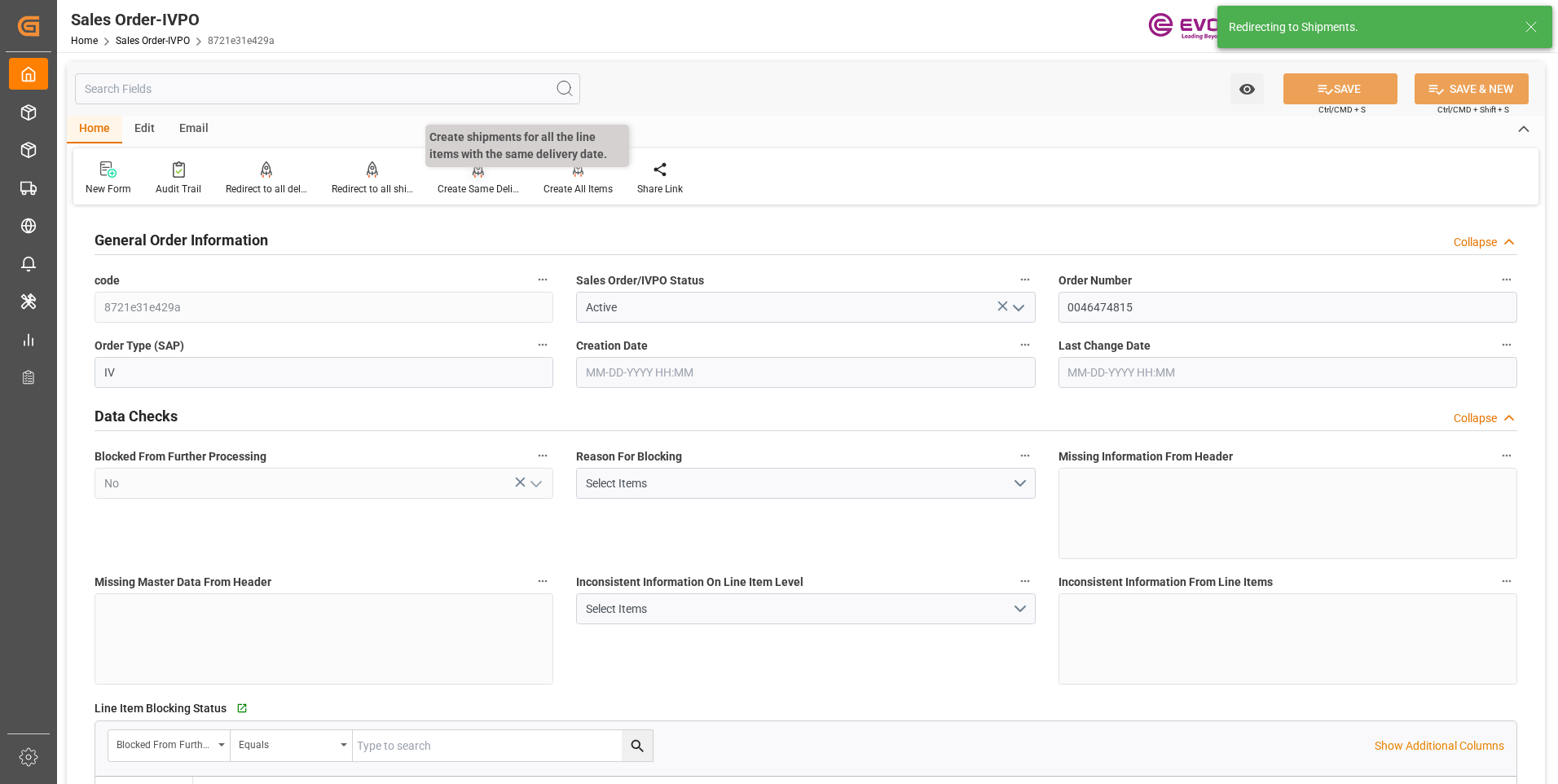
type input "[DATE] 18:05"
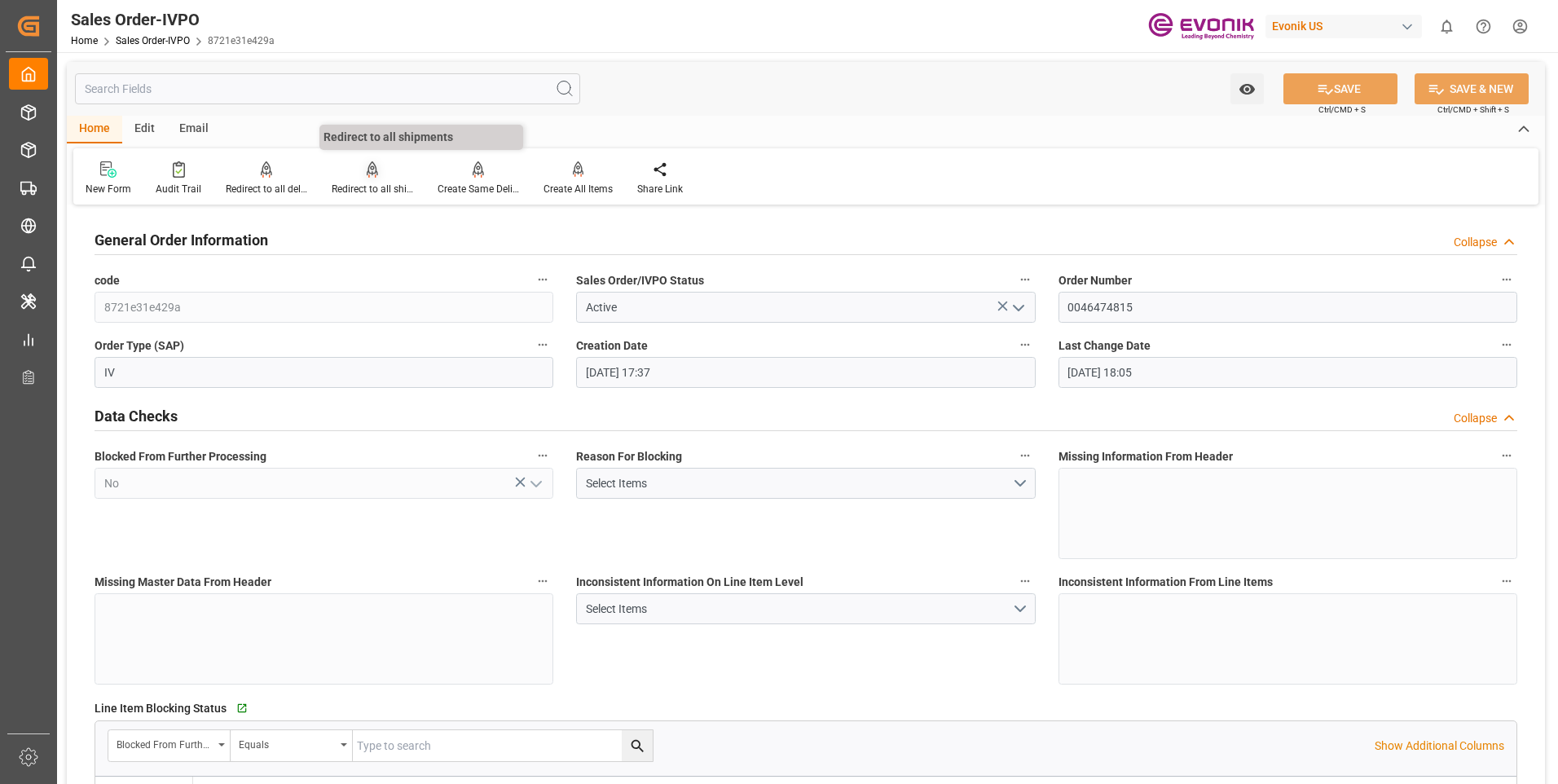
click at [352, 185] on div "Redirect to all shipments" at bounding box center [371, 189] width 81 height 15
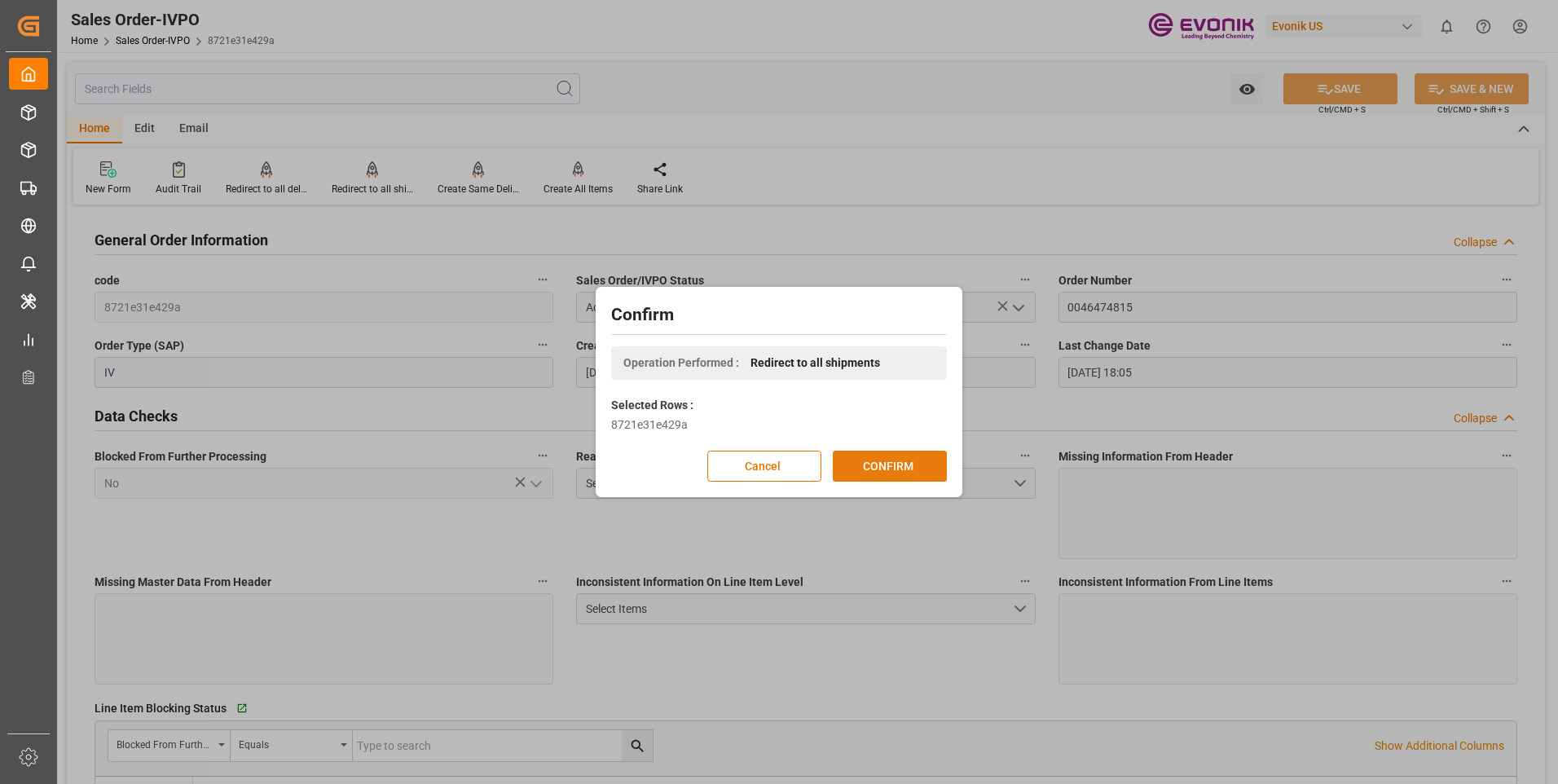
click at [872, 467] on button "CONFIRM" at bounding box center [889, 466] width 114 height 31
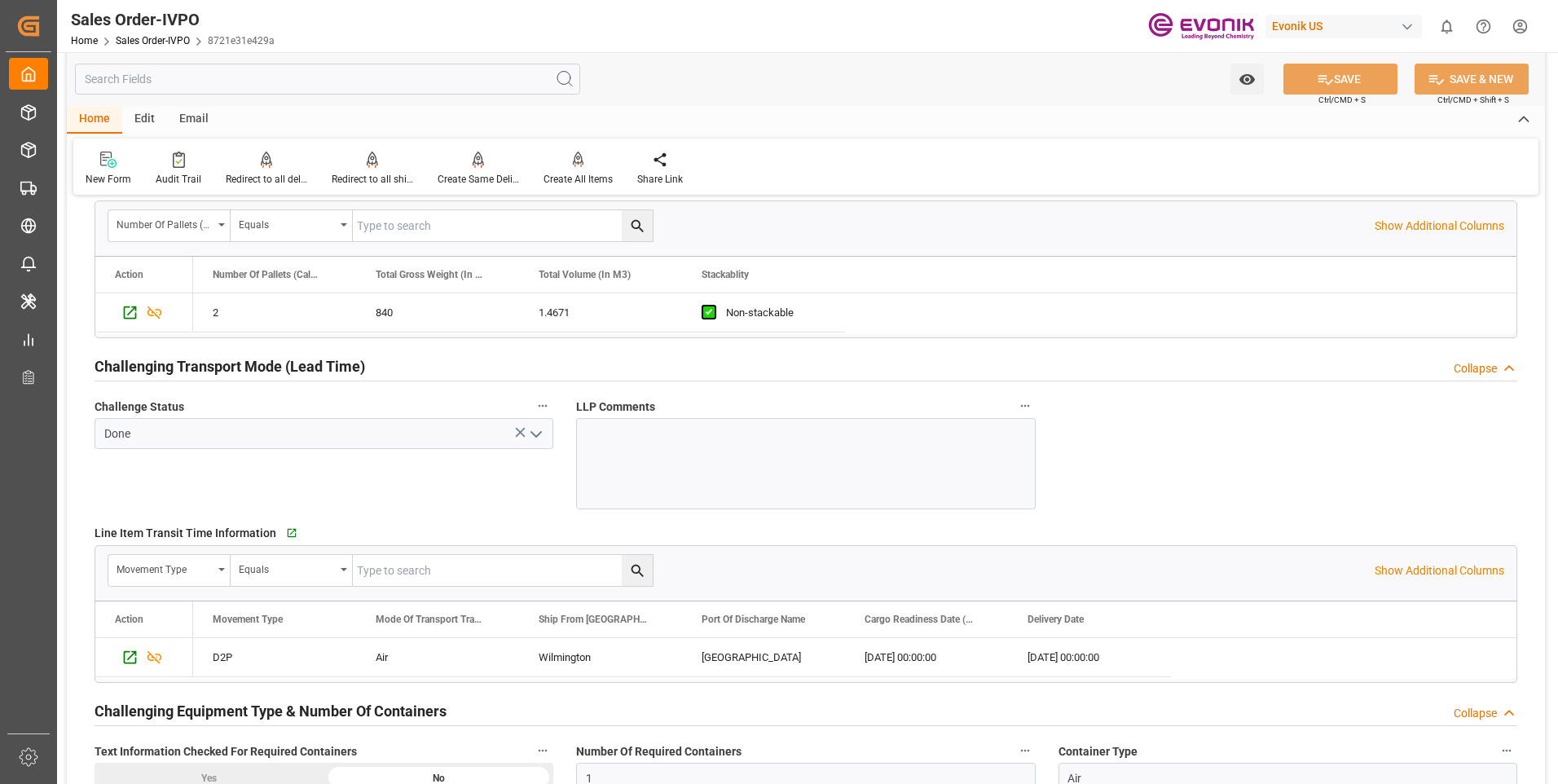
scroll to position [2607, 0]
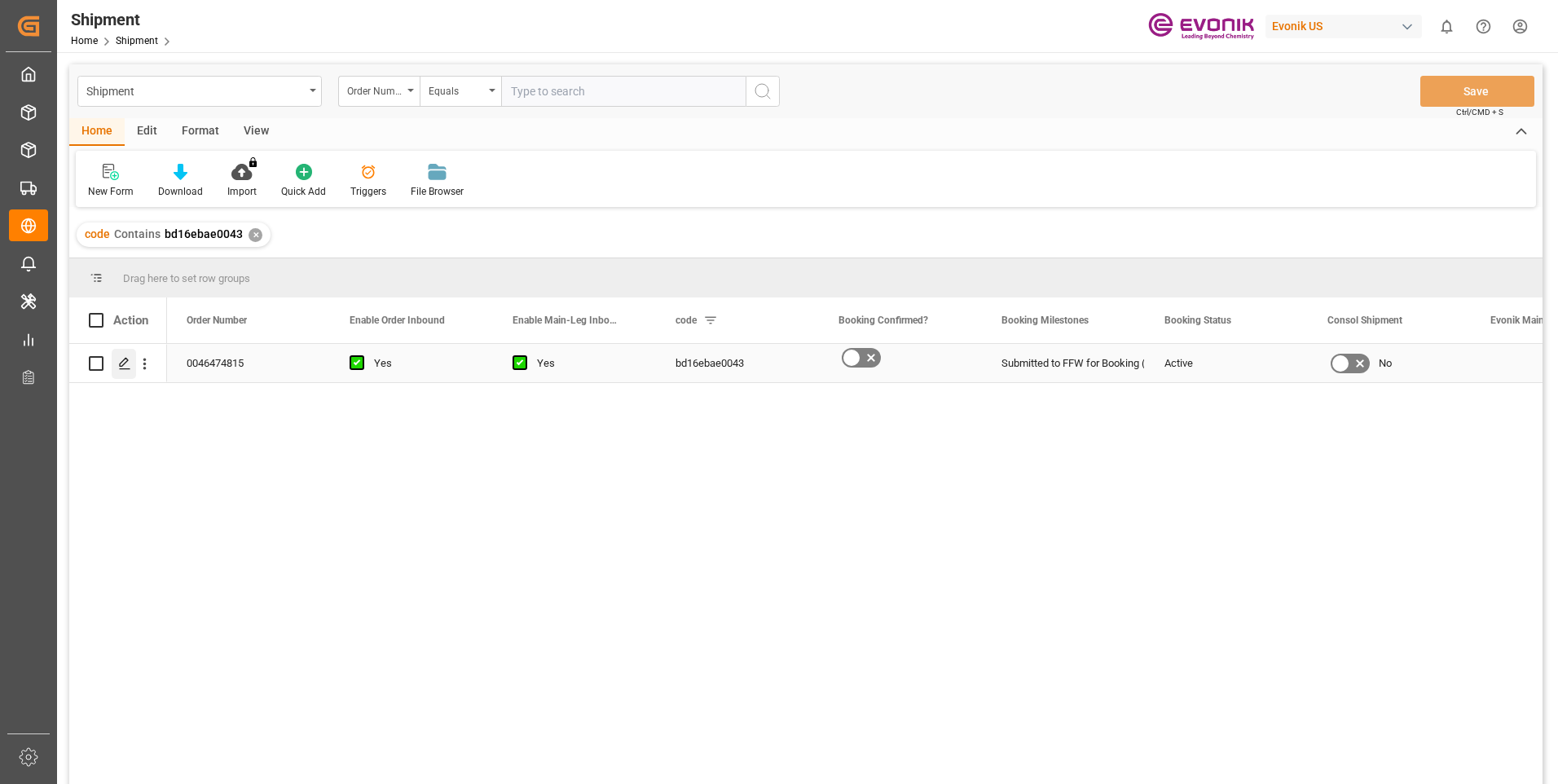
click at [122, 357] on icon "Press SPACE to select this row." at bounding box center [124, 363] width 13 height 13
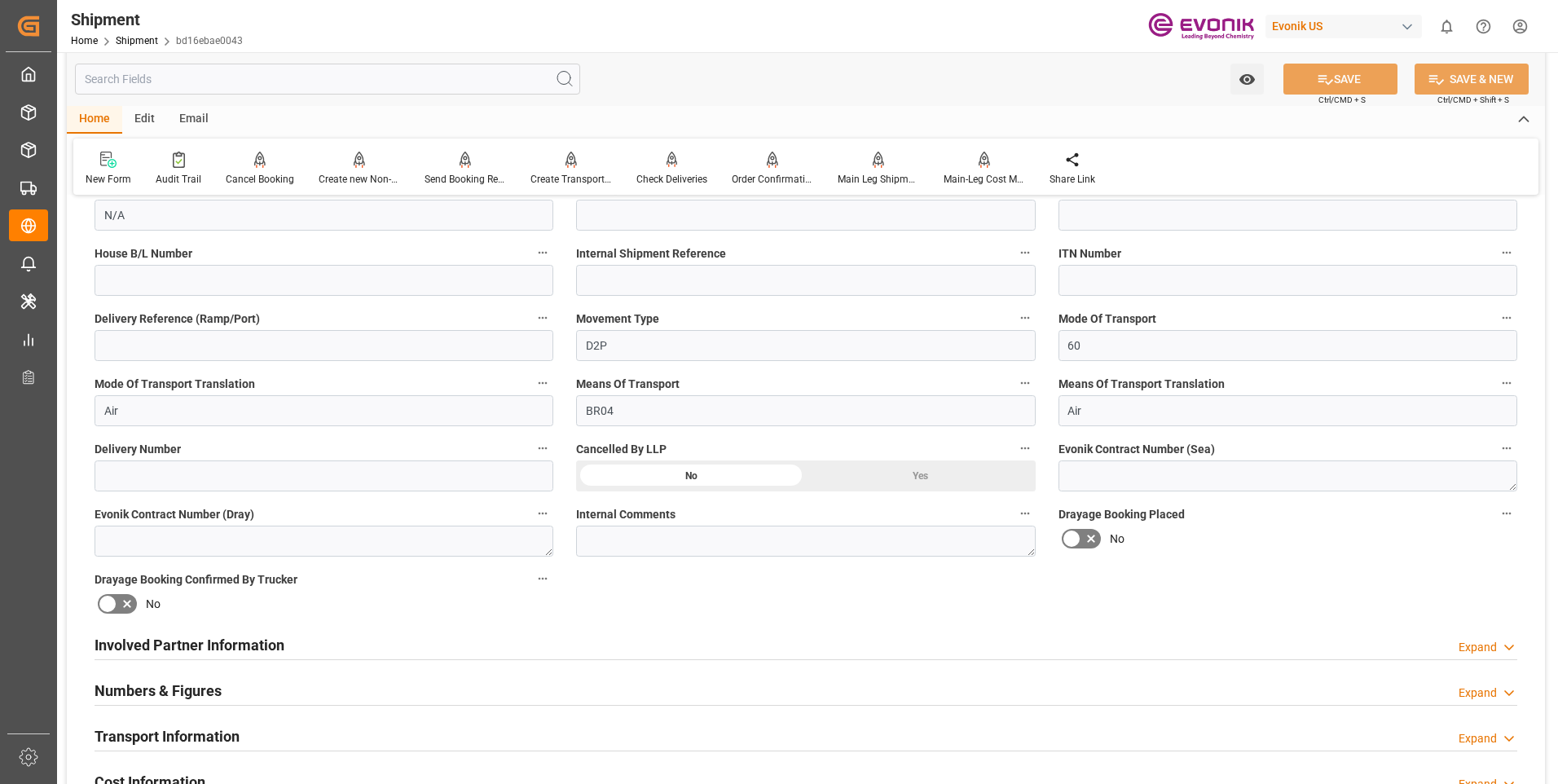
scroll to position [652, 0]
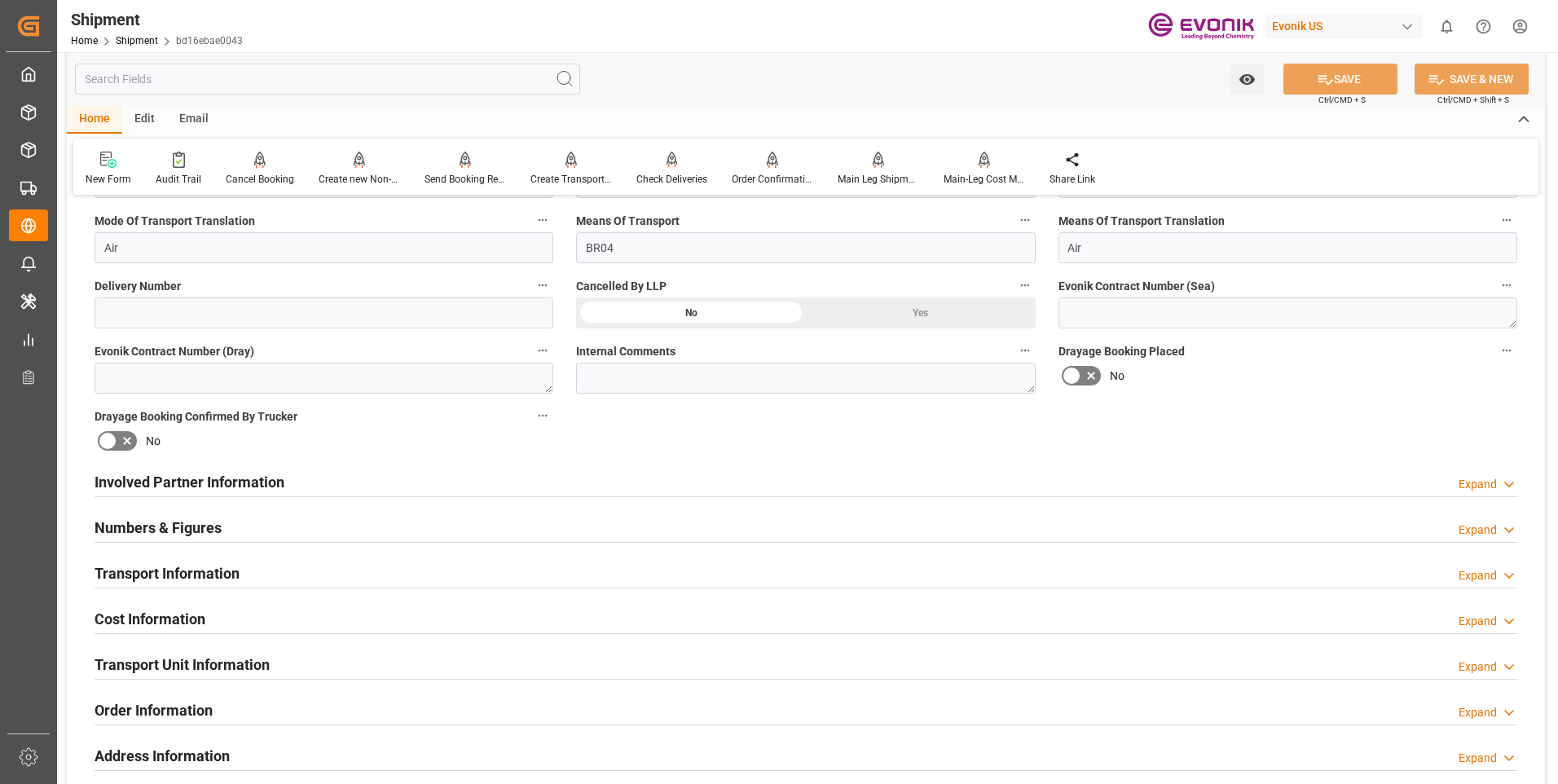
click at [538, 582] on div "Transport Information Expand" at bounding box center [806, 572] width 1422 height 31
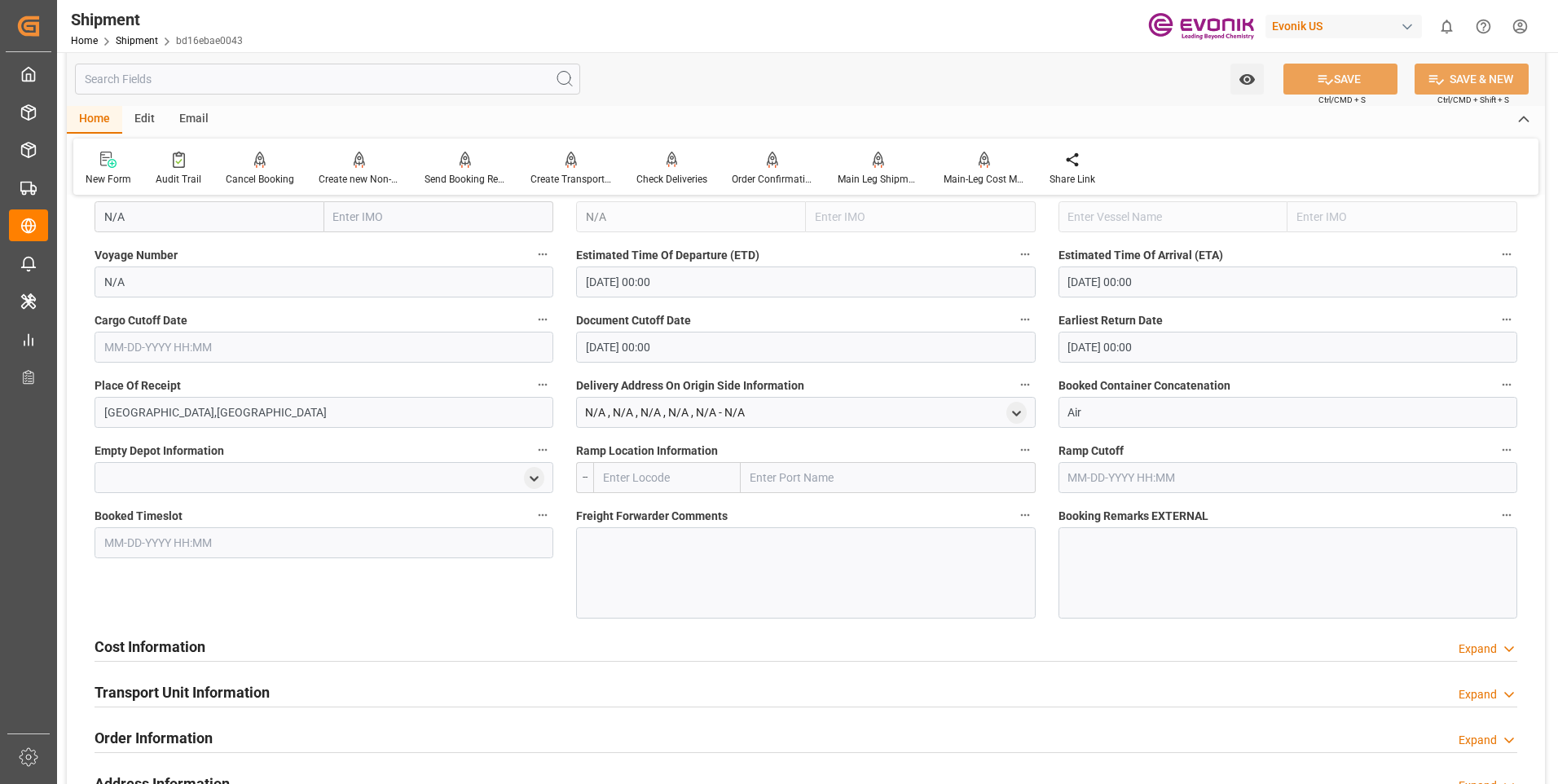
scroll to position [1222, 0]
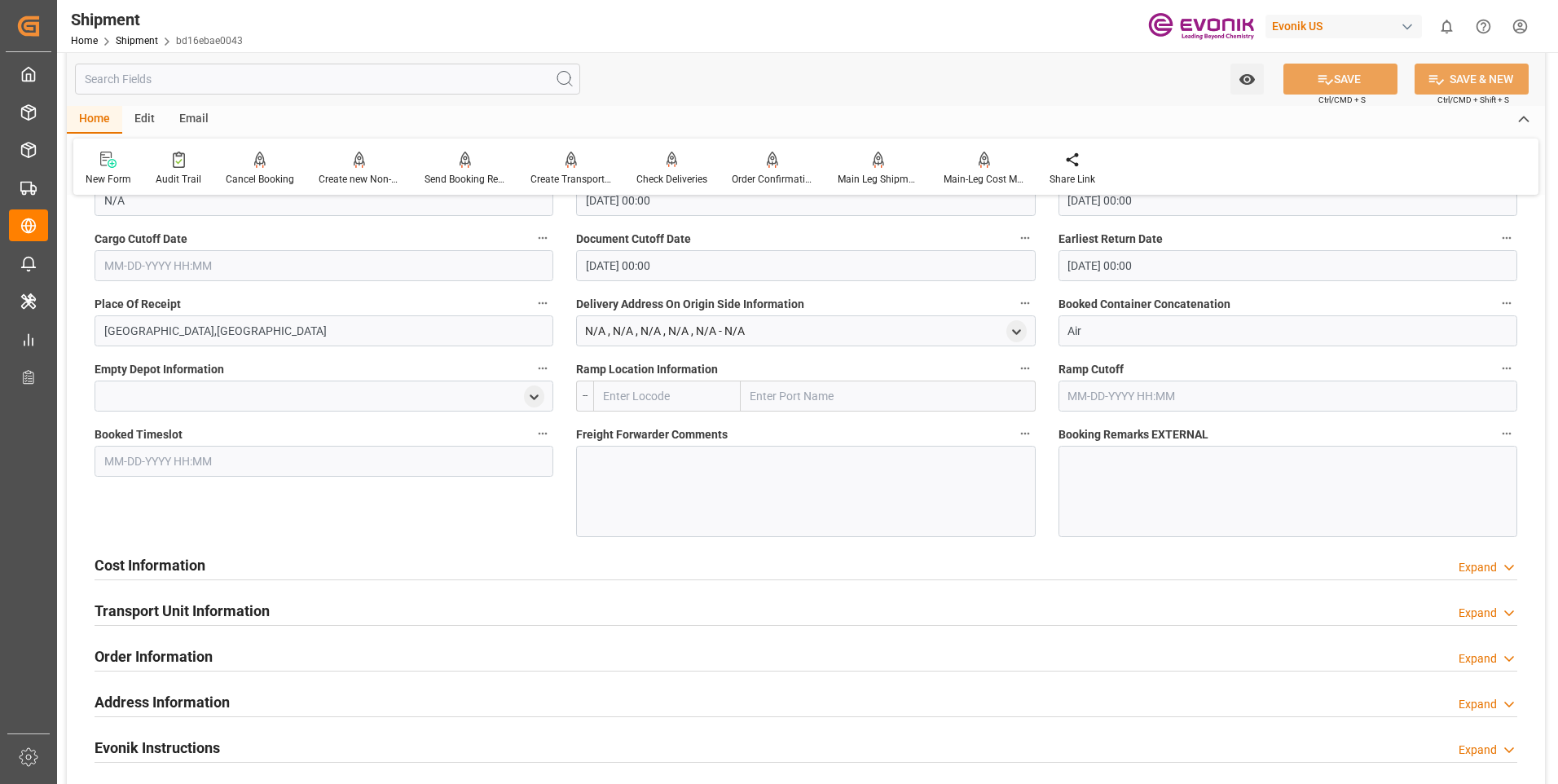
click at [669, 612] on div "Transport Unit Information Expand" at bounding box center [806, 610] width 1422 height 31
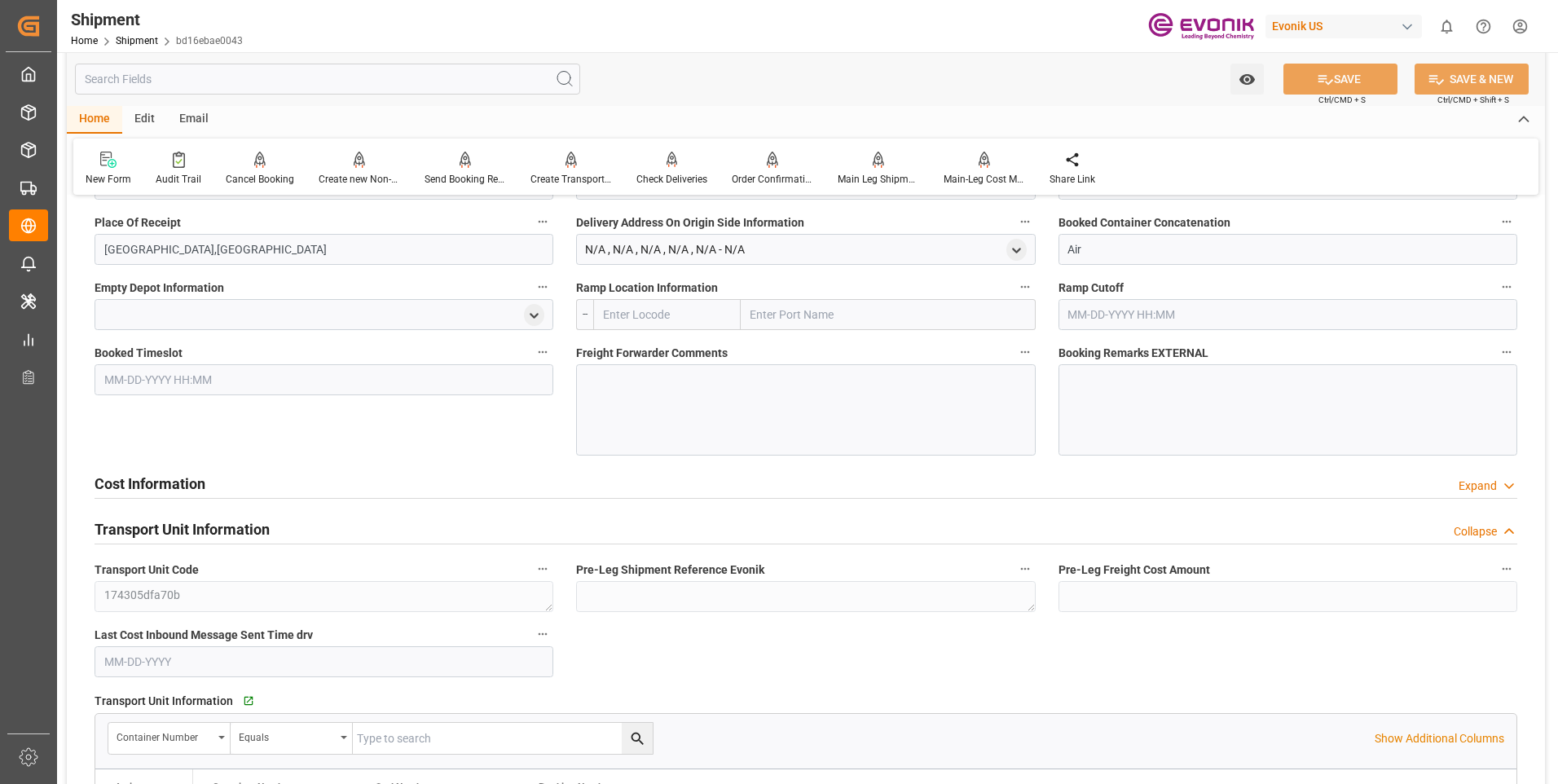
scroll to position [1059, 0]
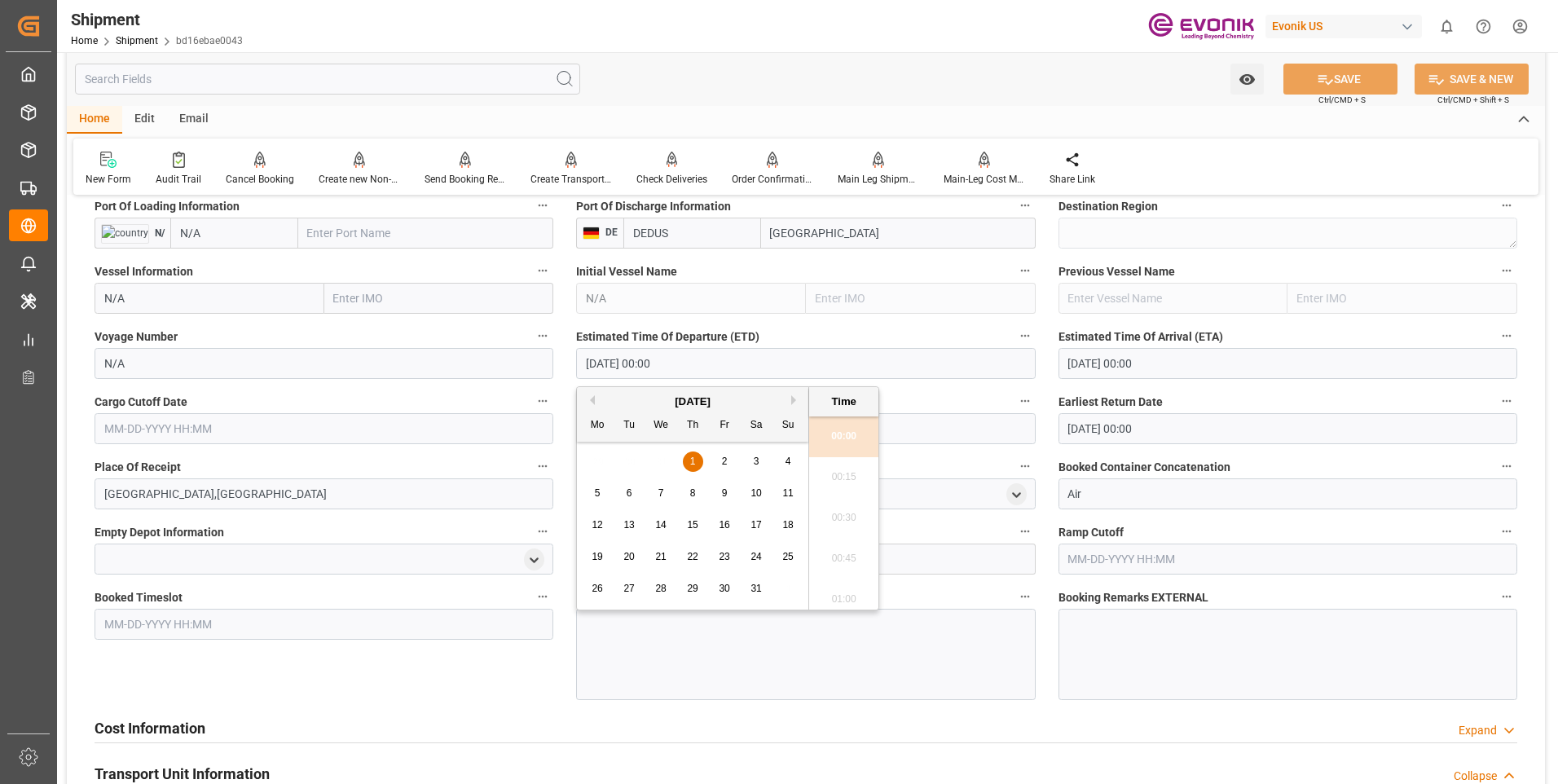
click at [671, 369] on input "01-01-1970 00:00" at bounding box center [805, 363] width 459 height 31
drag, startPoint x: 682, startPoint y: 364, endPoint x: 449, endPoint y: 348, distance: 233.5
click at [449, 348] on div "Booking Confirmation Milestone Bar Collapse Submitted to FFW for Booking (Pendi…" at bounding box center [805, 402] width 1478 height 2505
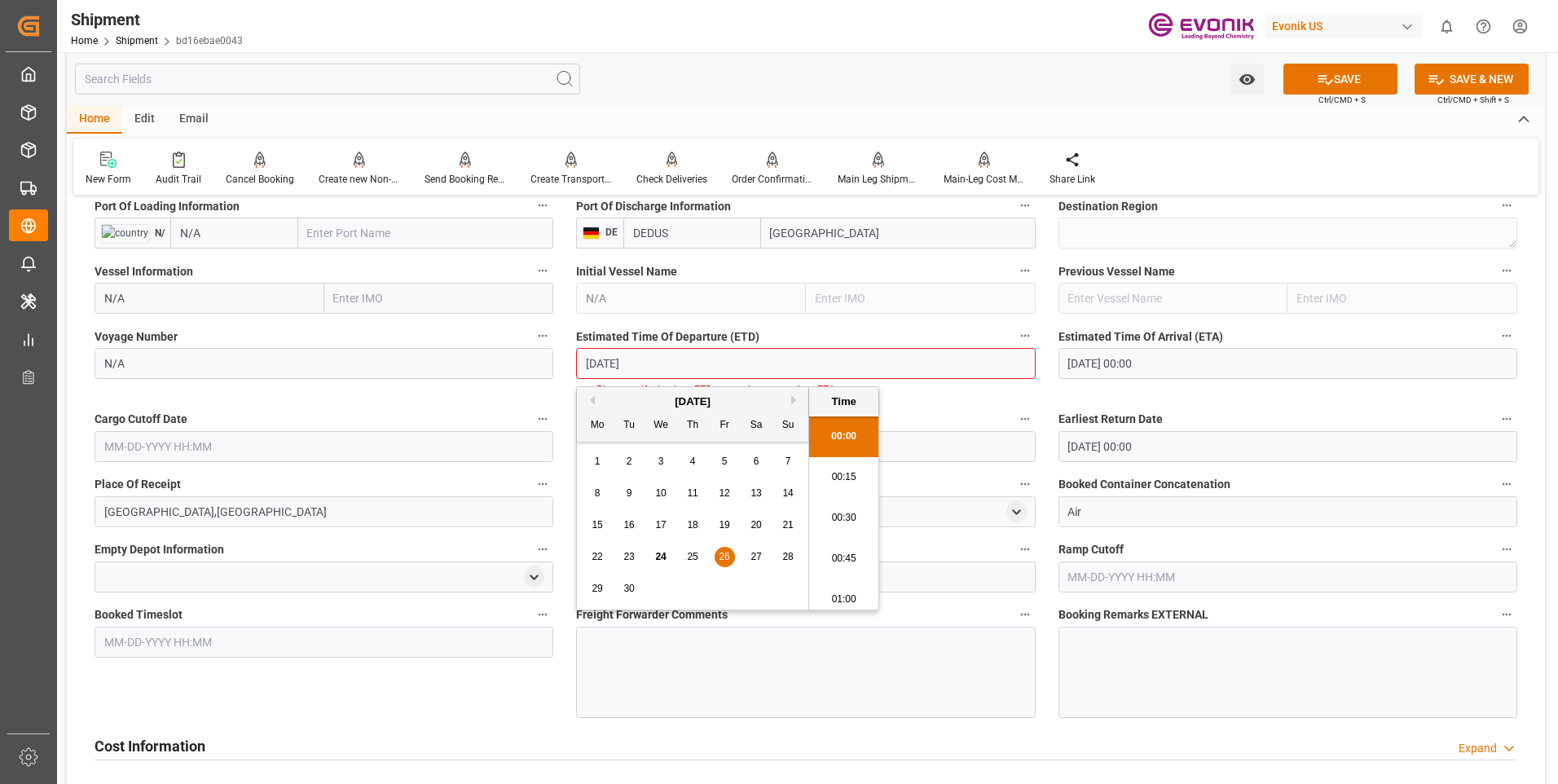
click at [834, 512] on li "00:30" at bounding box center [843, 517] width 69 height 41
type input "09-26-2025 00:30"
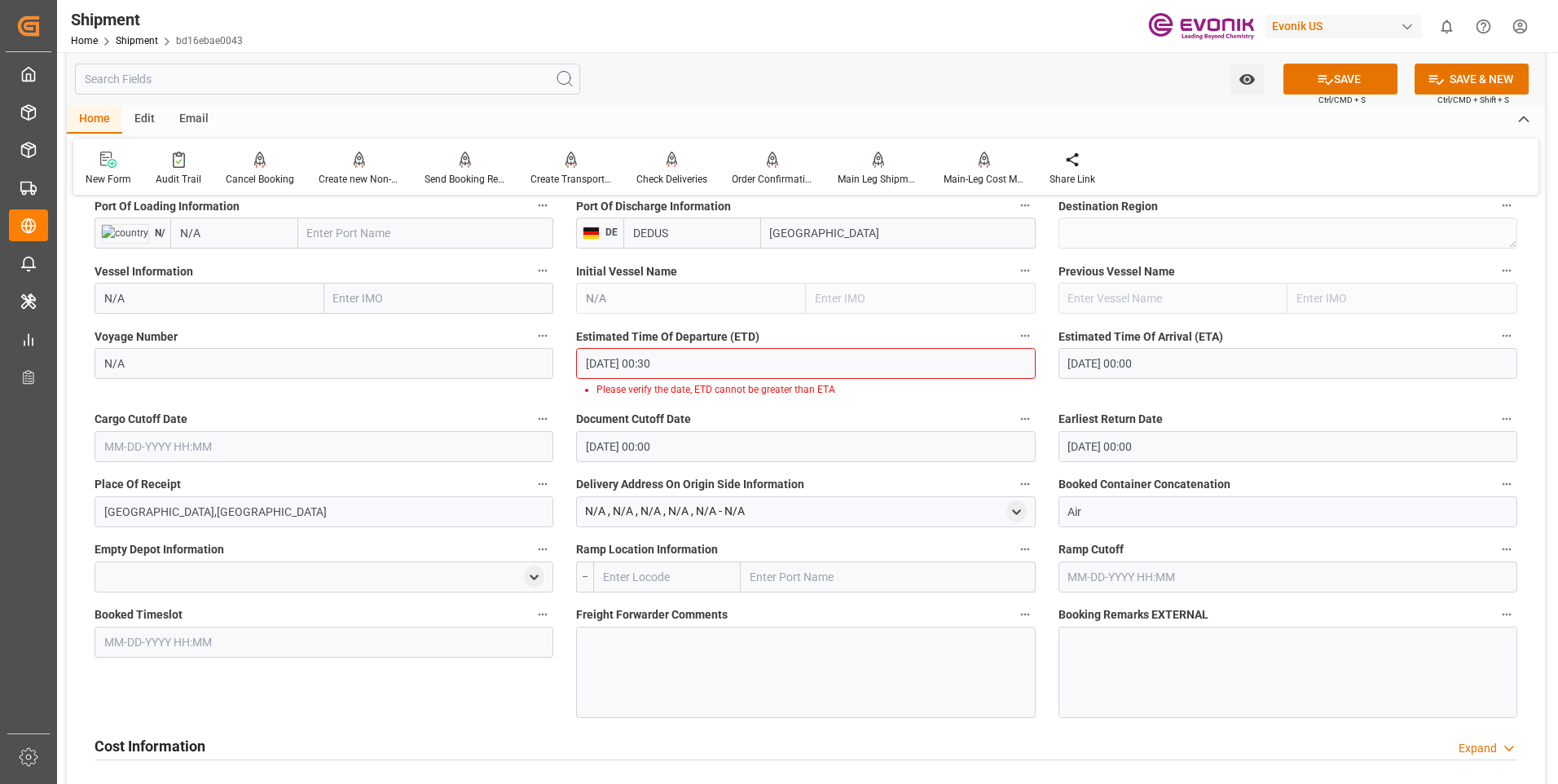
click at [1194, 361] on input "01-01-1970 00:00" at bounding box center [1287, 363] width 459 height 31
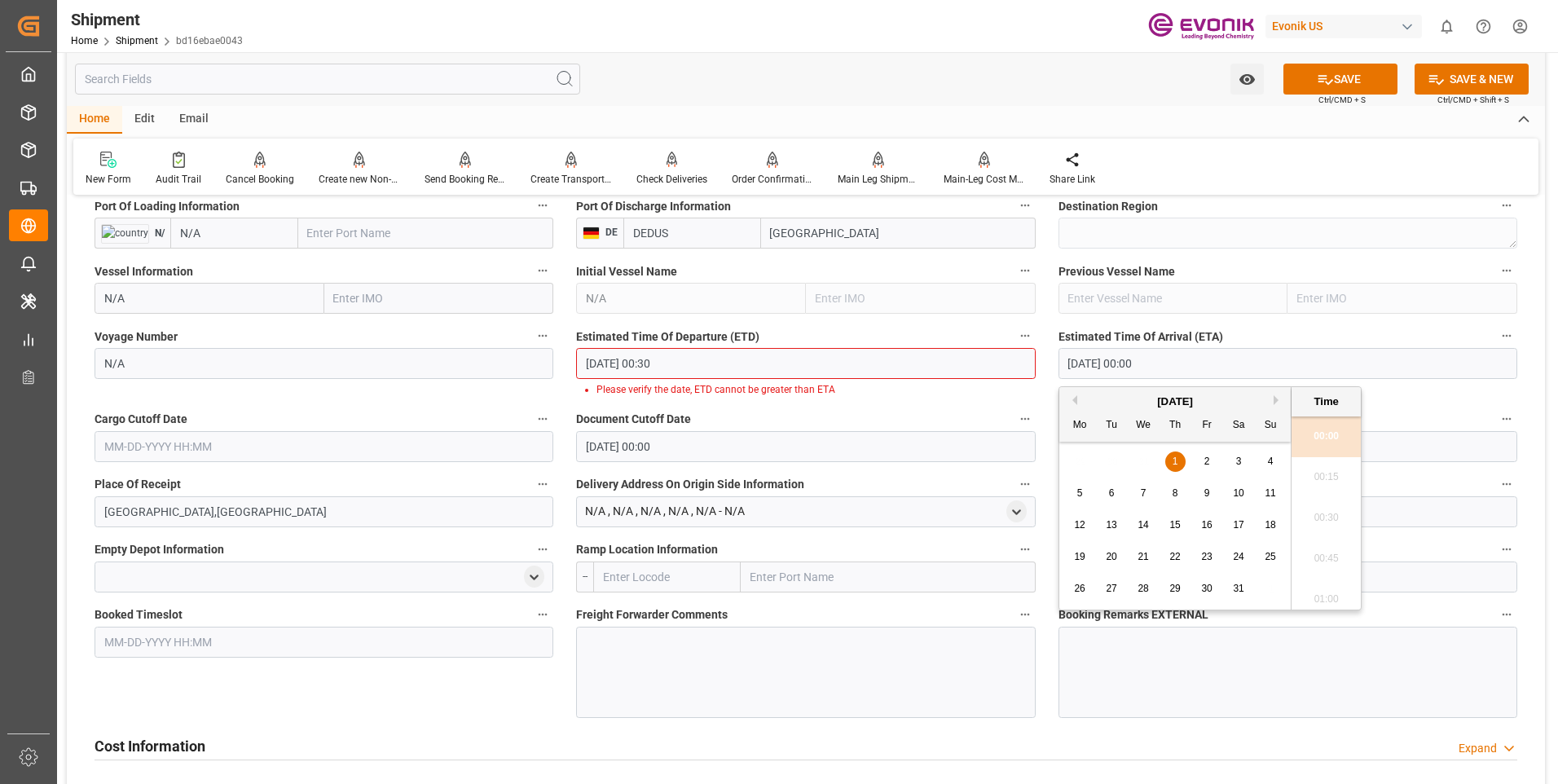
drag, startPoint x: 1204, startPoint y: 367, endPoint x: 774, endPoint y: 232, distance: 450.7
click at [915, 323] on div "Booking Confirmation Milestone Bar Collapse Submitted to FFW for Booking (Pendi…" at bounding box center [805, 412] width 1478 height 2523
click at [1320, 519] on li "00:30" at bounding box center [1326, 517] width 69 height 41
type input "10-05-2025 00:30"
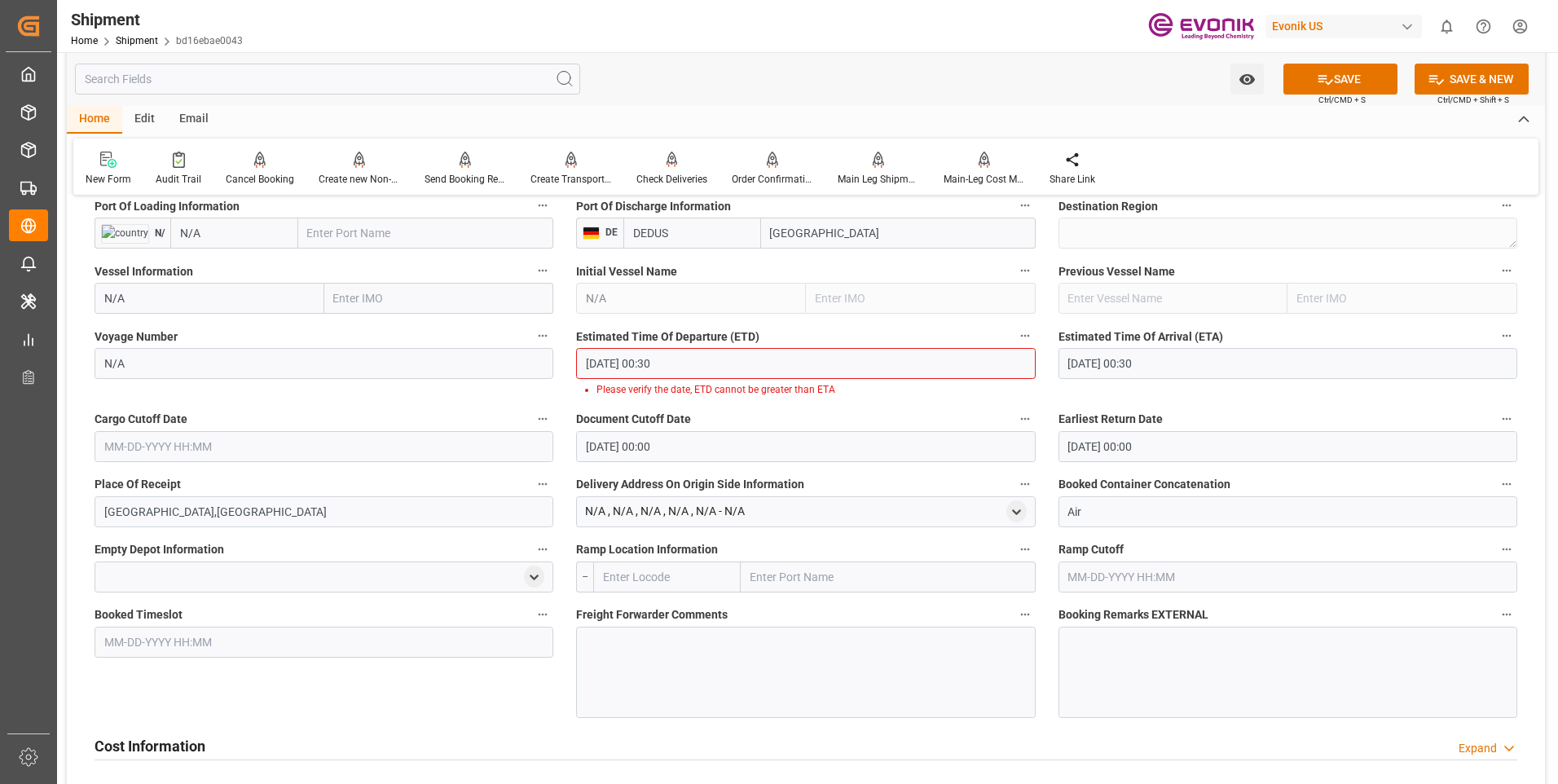
drag, startPoint x: 687, startPoint y: 348, endPoint x: 677, endPoint y: 346, distance: 10.2
click at [678, 346] on div "Estimated Time Of Departure (ETD) 09-26-2025 00:30 Please verify the date, ETD …" at bounding box center [806, 361] width 482 height 83
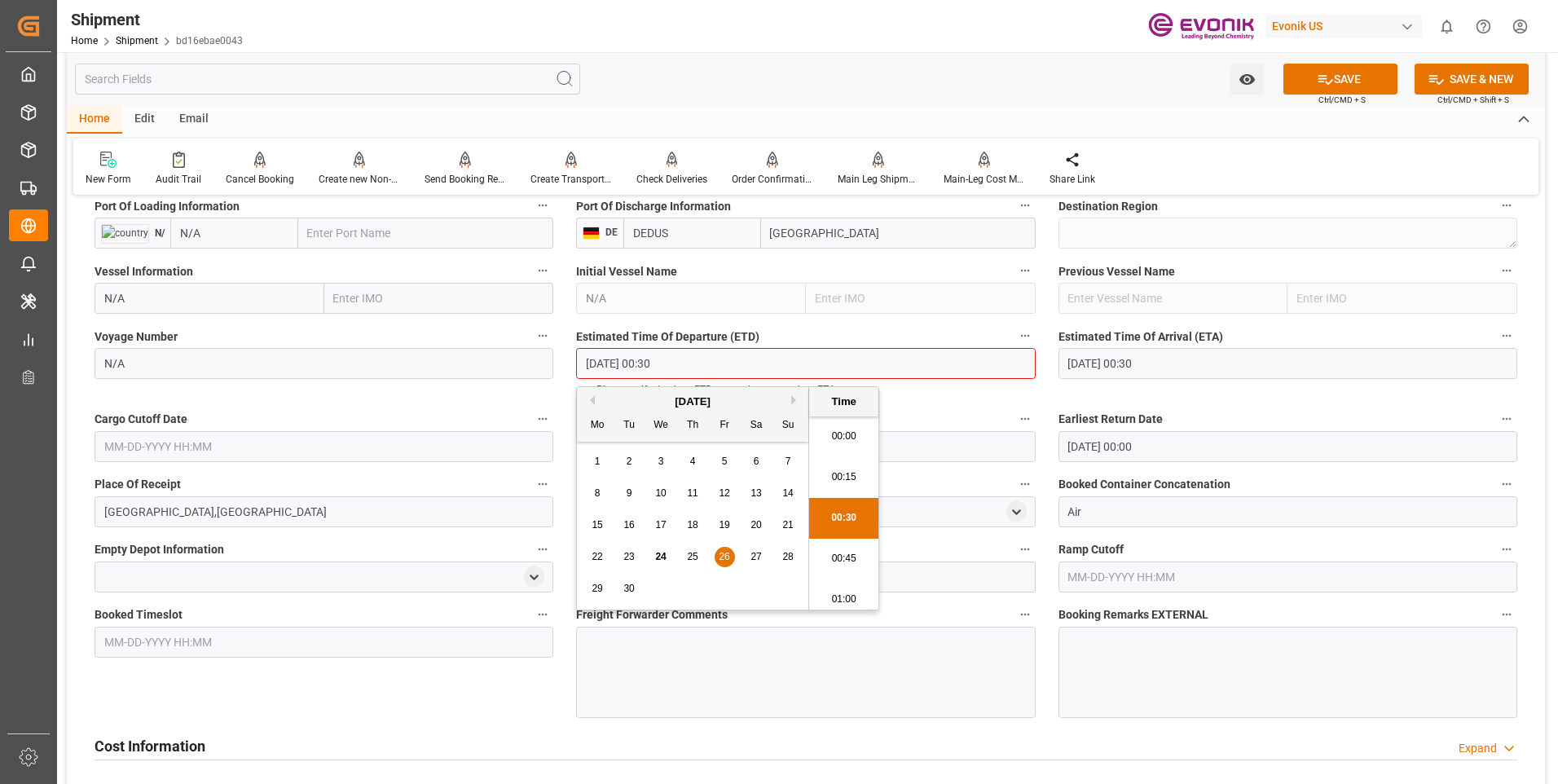
scroll to position [5, 0]
drag, startPoint x: 695, startPoint y: 362, endPoint x: 497, endPoint y: 359, distance: 198.0
click at [502, 359] on div "Booking Confirmation Milestone Bar Collapse Submitted to FFW for Booking (Pendi…" at bounding box center [805, 412] width 1478 height 2523
click at [262, 444] on div "Cargo Cutoff Date" at bounding box center [324, 434] width 482 height 65
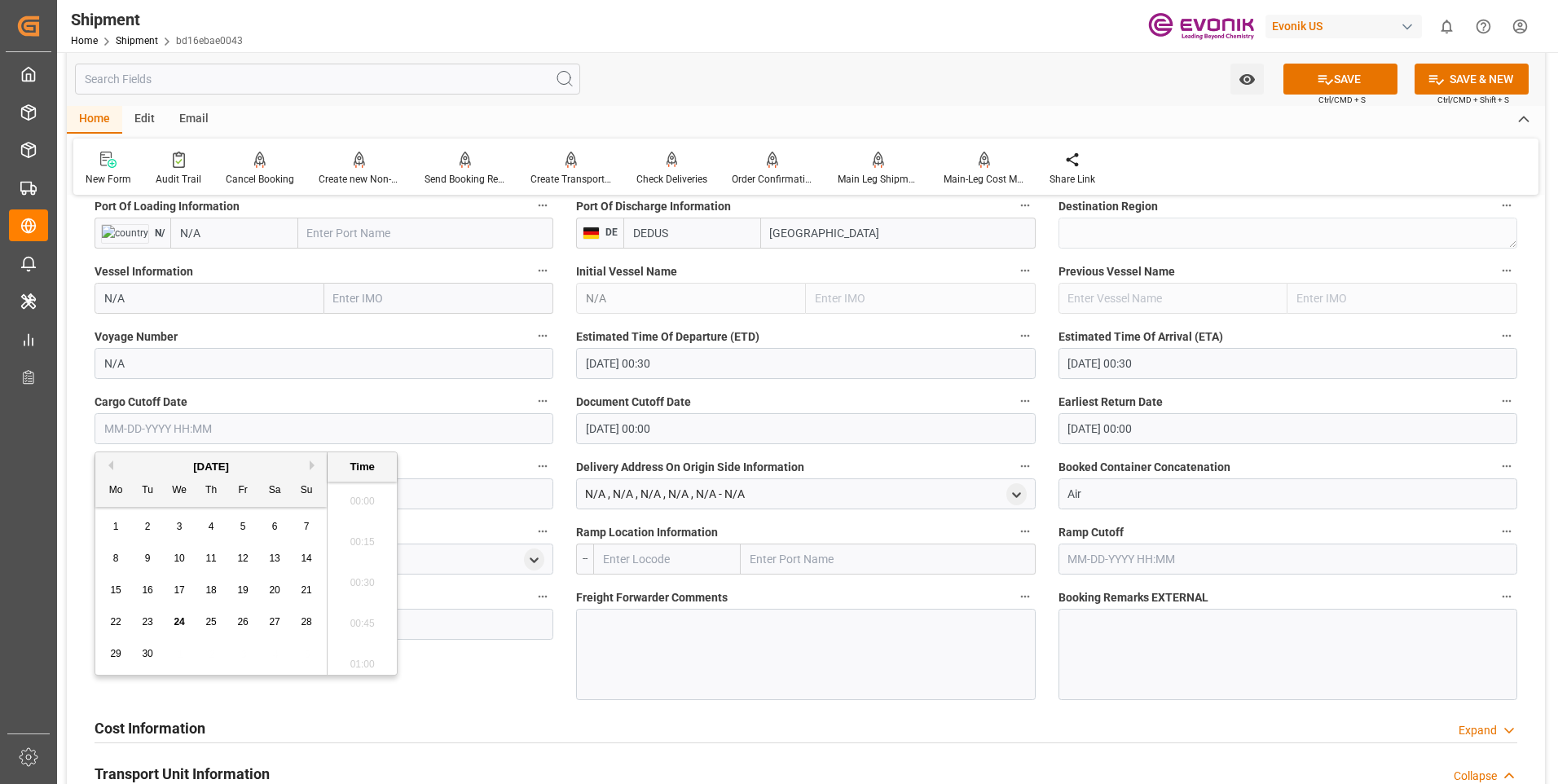
paste input "09-26-2025 00:30"
type input "09-26-2025 00:30"
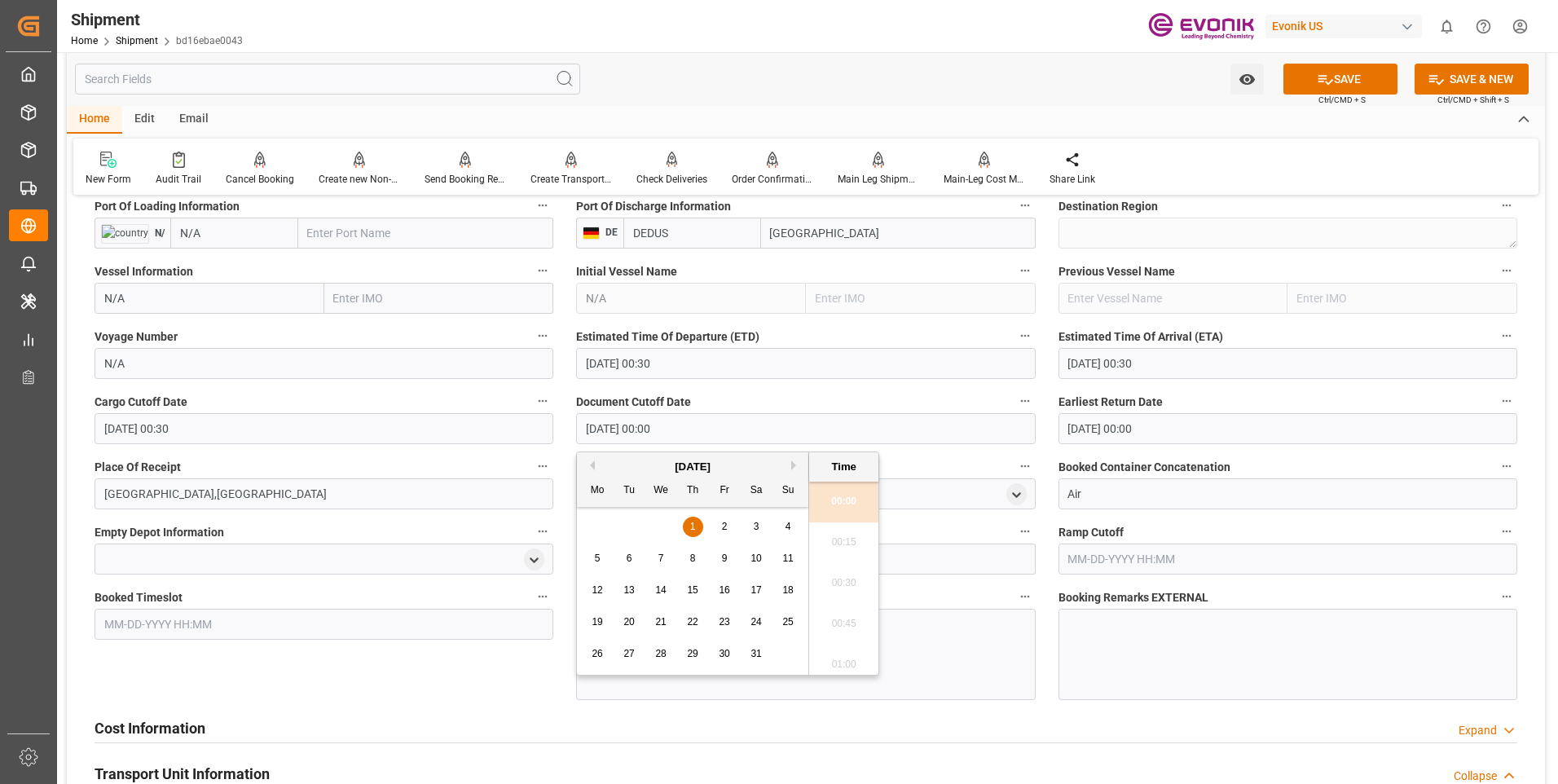
drag, startPoint x: 675, startPoint y: 431, endPoint x: 517, endPoint y: 423, distance: 158.2
click at [519, 422] on div "Booking Confirmation Milestone Bar Collapse Submitted to FFW for Booking (Pendi…" at bounding box center [805, 402] width 1478 height 2505
paste input "9-26-2025 00:3"
type input "09-26-2025 00:30"
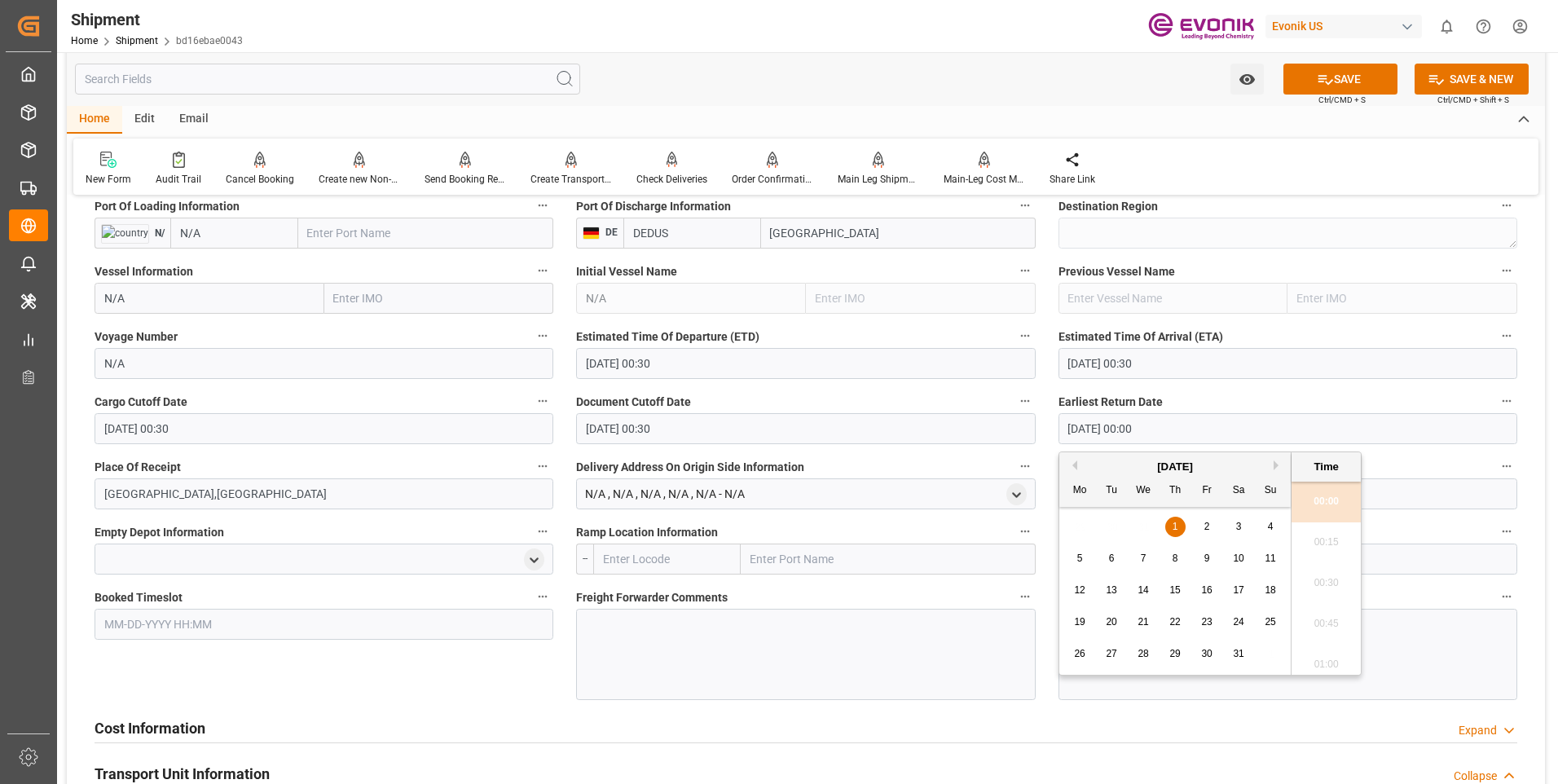
drag, startPoint x: 1109, startPoint y: 412, endPoint x: 977, endPoint y: 398, distance: 132.7
click at [983, 397] on div "Booking Confirmation Milestone Bar Collapse Submitted to FFW for Booking (Pendi…" at bounding box center [805, 402] width 1478 height 2505
paste input "9-26-2025 00:3"
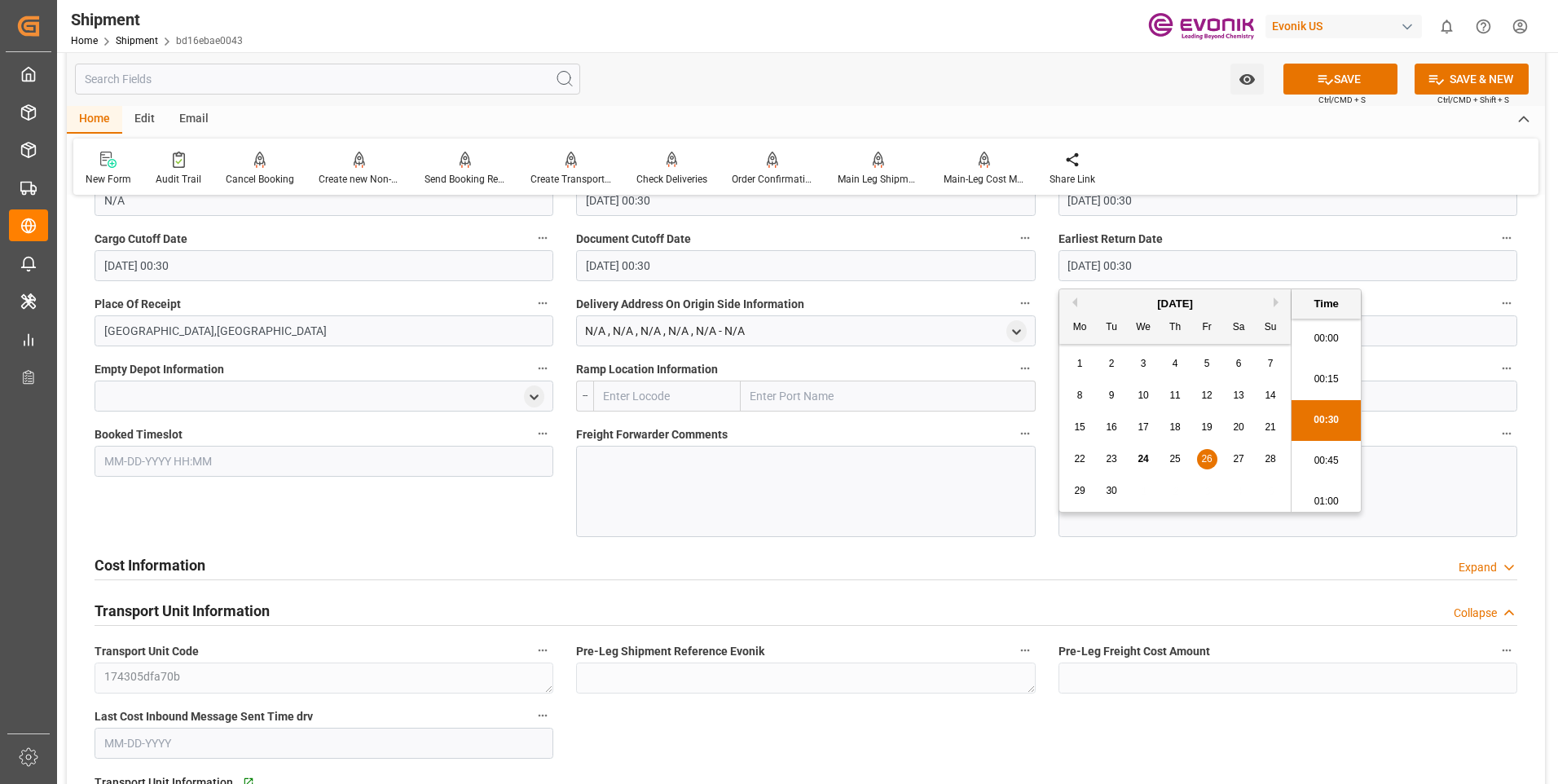
scroll to position [1303, 0]
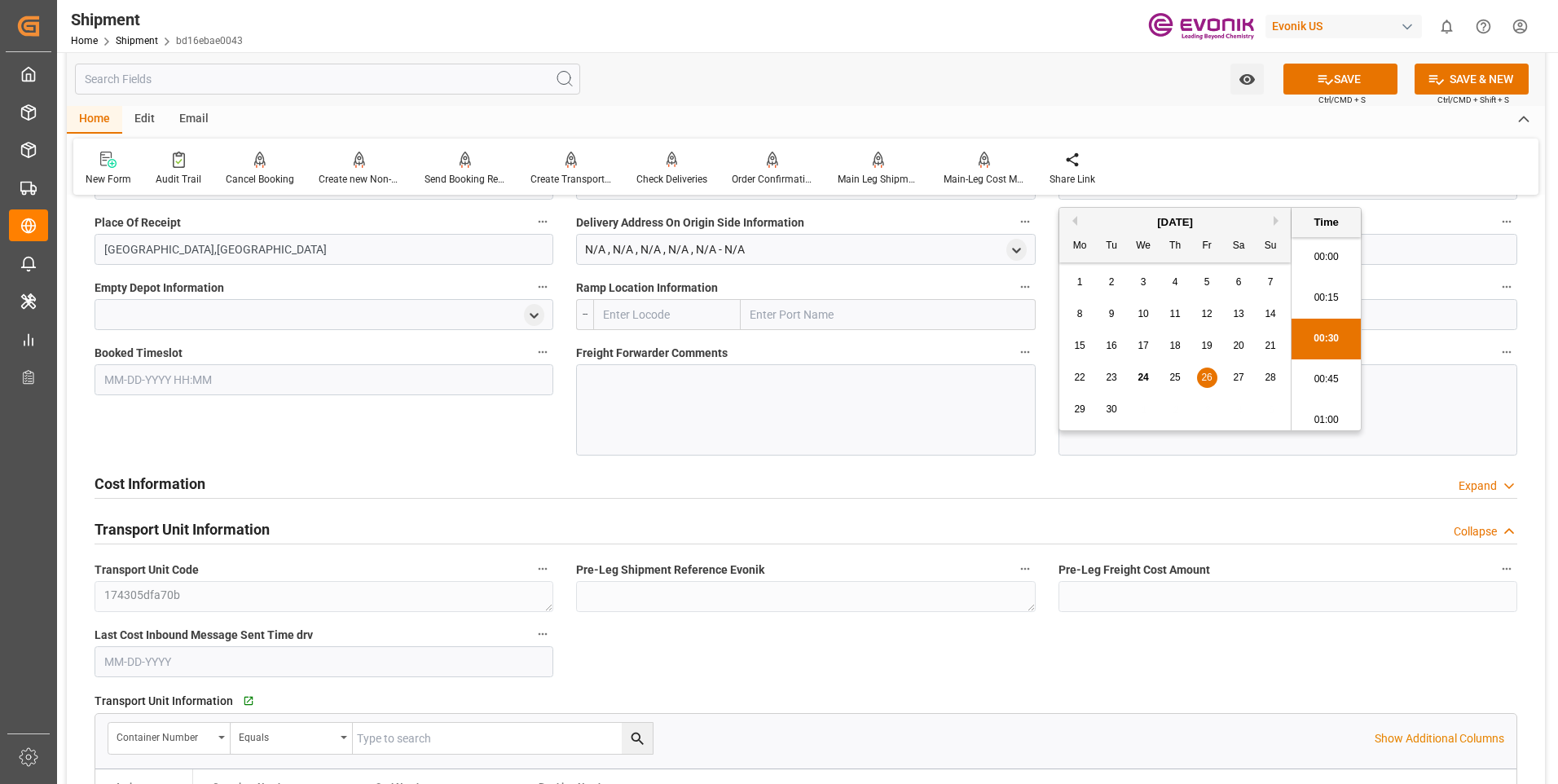
type input "09-26-2025 00:30"
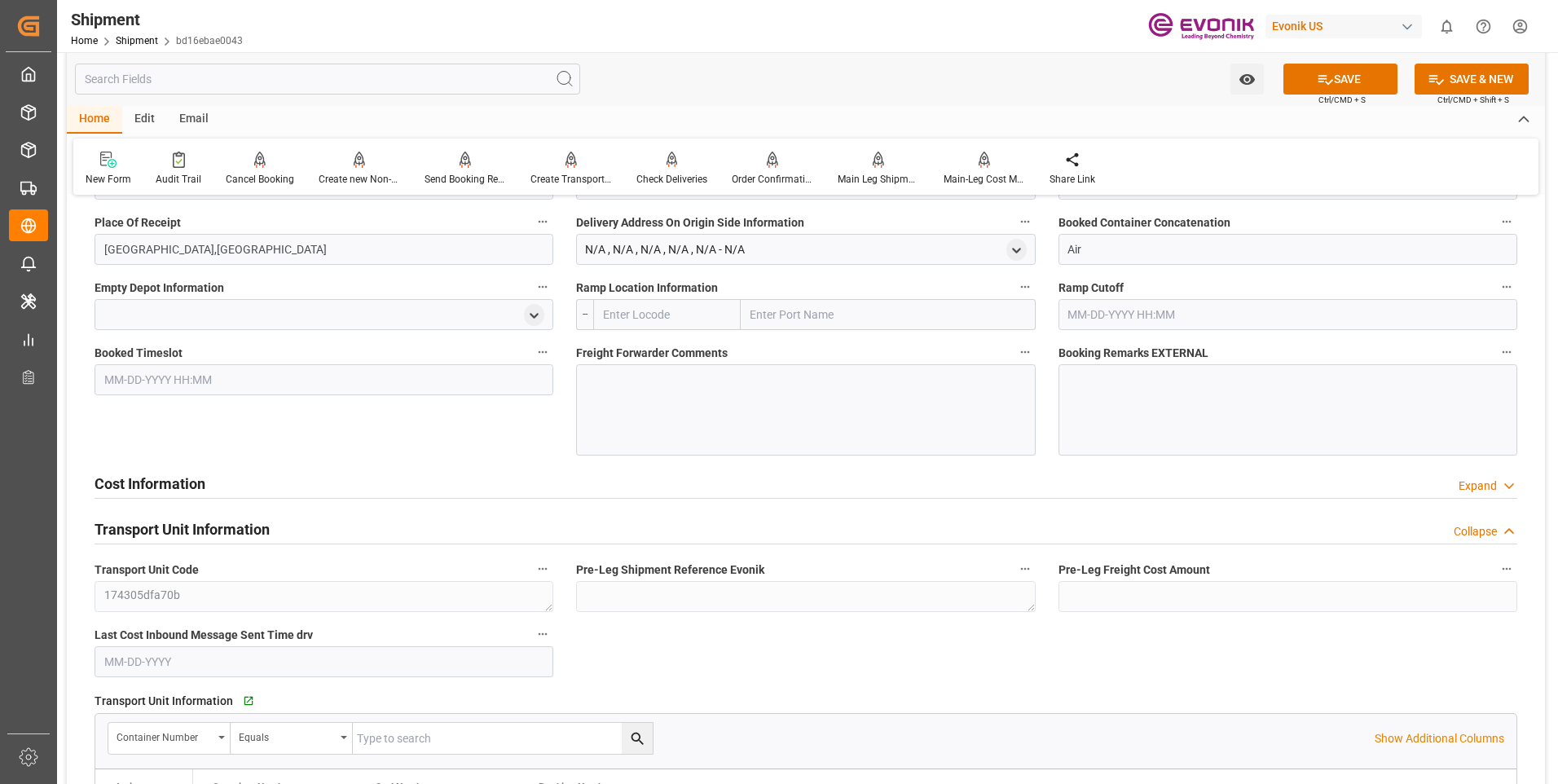
click at [755, 494] on div "Cost Information Expand" at bounding box center [806, 482] width 1422 height 31
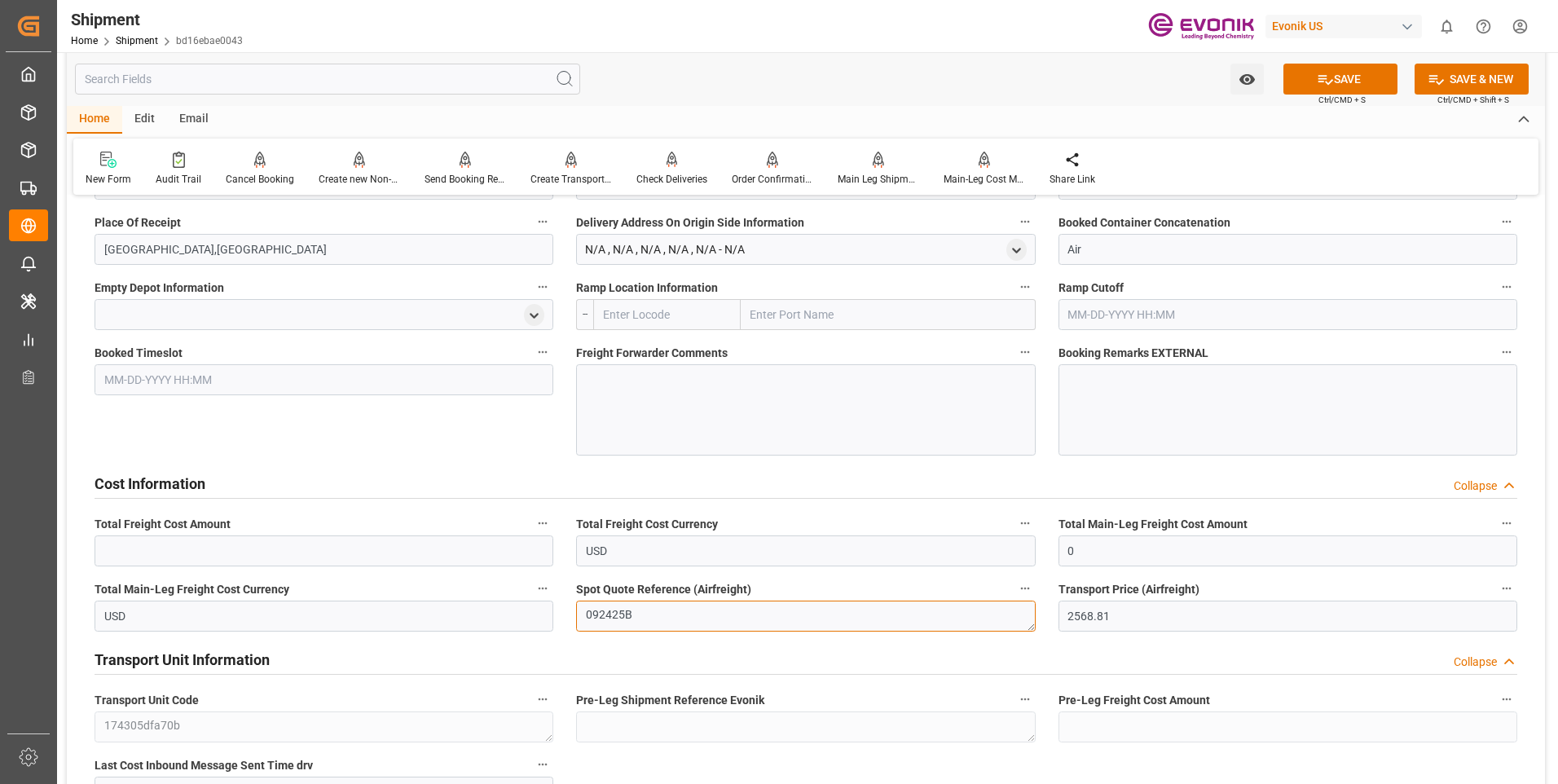
click at [641, 613] on textarea "092425B" at bounding box center [805, 616] width 459 height 31
drag, startPoint x: 650, startPoint y: 625, endPoint x: 550, endPoint y: 616, distance: 100.4
click at [550, 616] on div "Booking Confirmation Milestone Bar Collapse Submitted to FFW for Booking (Pendi…" at bounding box center [805, 223] width 1478 height 2635
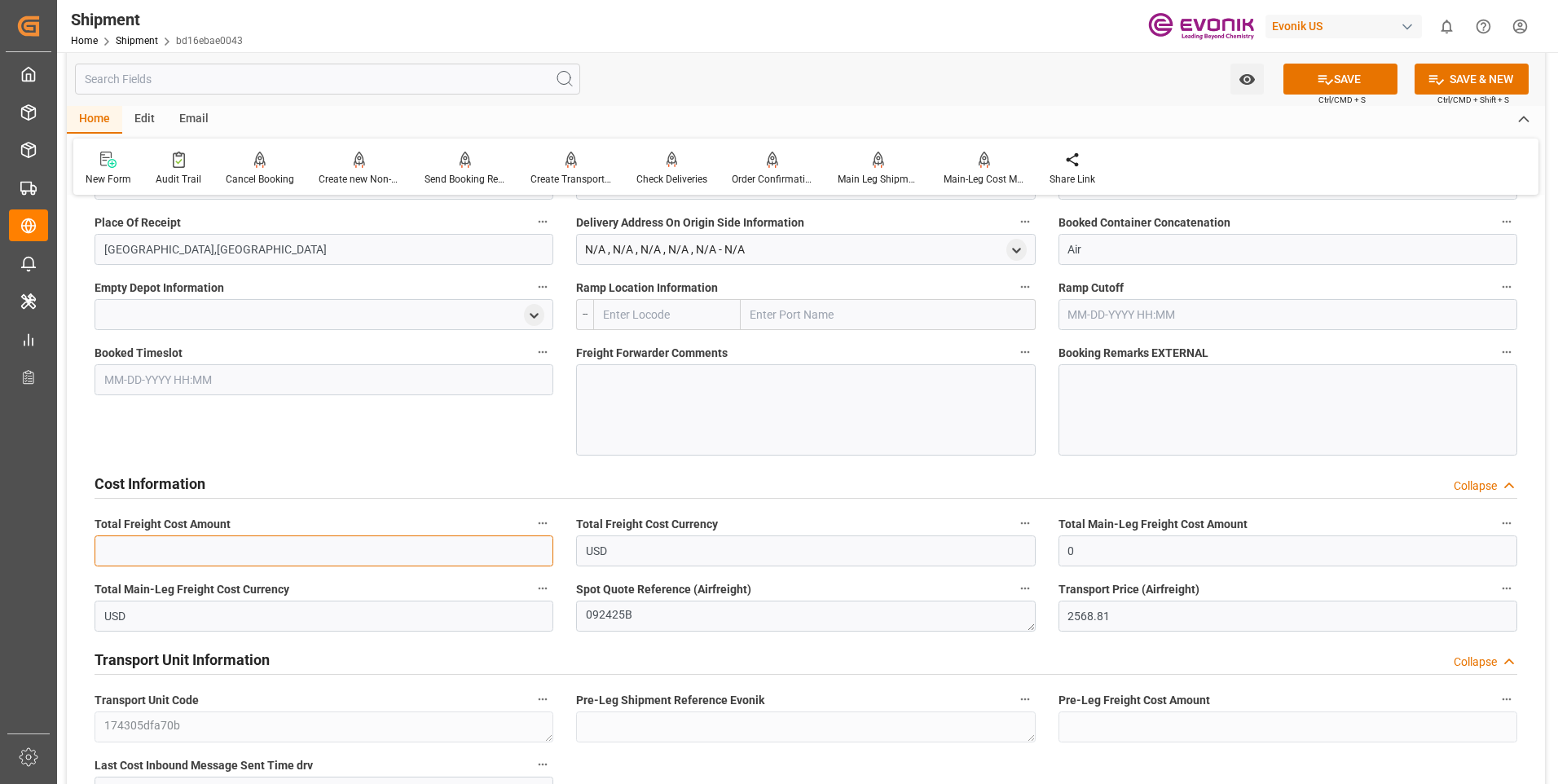
click at [260, 546] on input "text" at bounding box center [324, 550] width 459 height 31
paste input "text"
click at [437, 547] on input "text" at bounding box center [324, 550] width 459 height 31
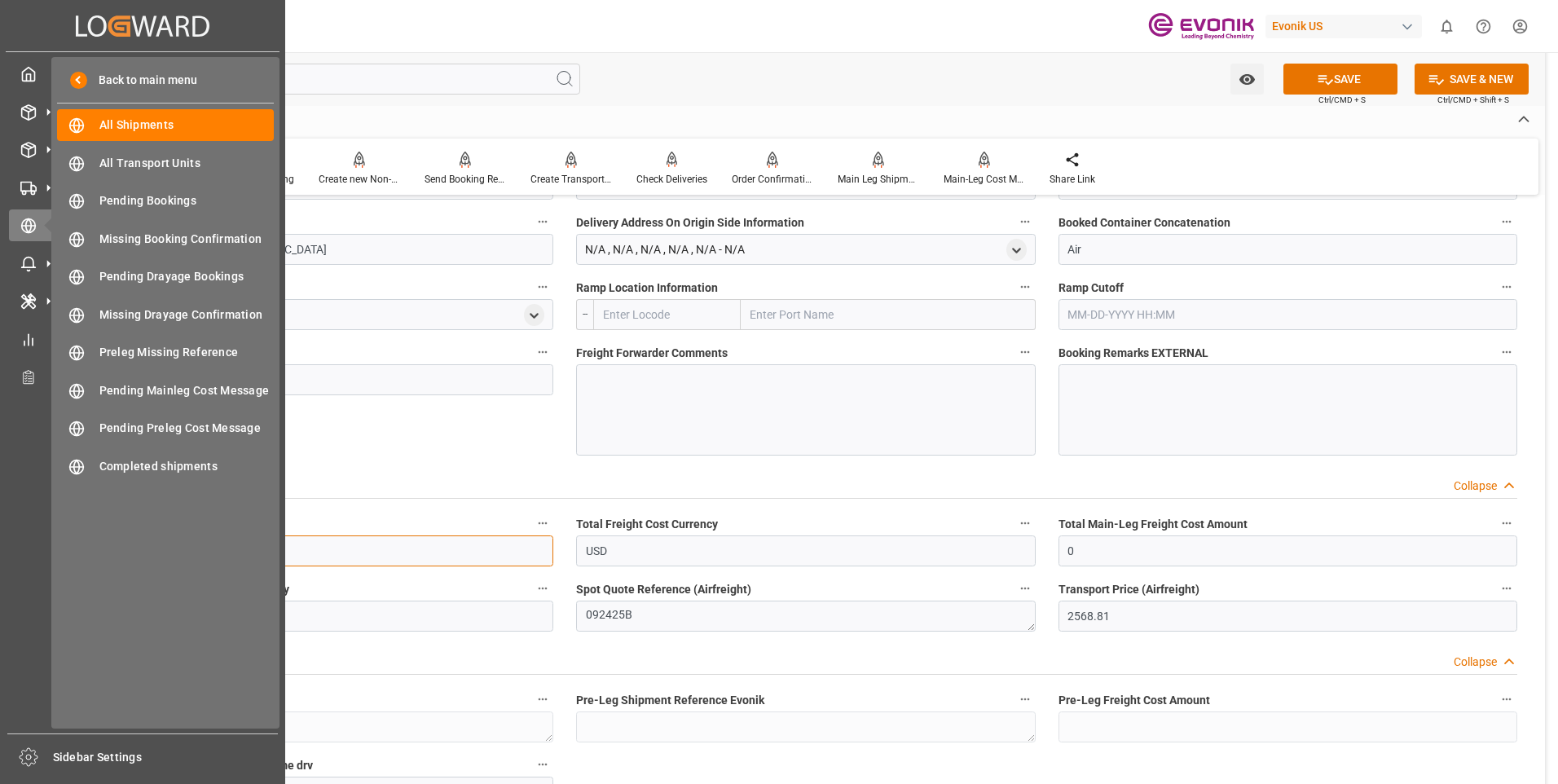
drag, startPoint x: 160, startPoint y: 544, endPoint x: 52, endPoint y: 535, distance: 108.4
click at [52, 535] on div "Created by potrace 1.15, written by Peter Selinger 2001-2017 Created by potrace…" at bounding box center [779, 392] width 1558 height 784
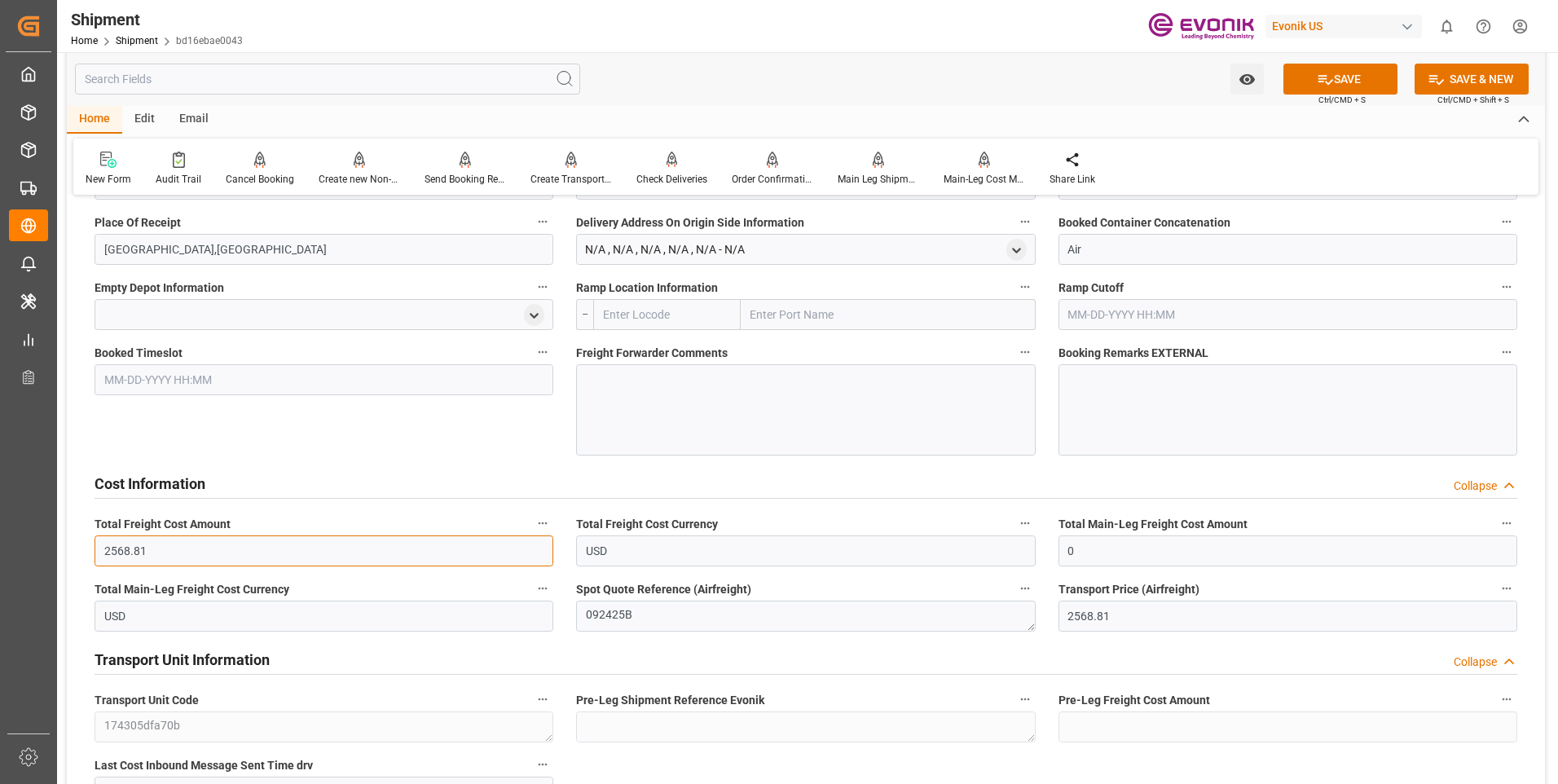
type input "2568.81"
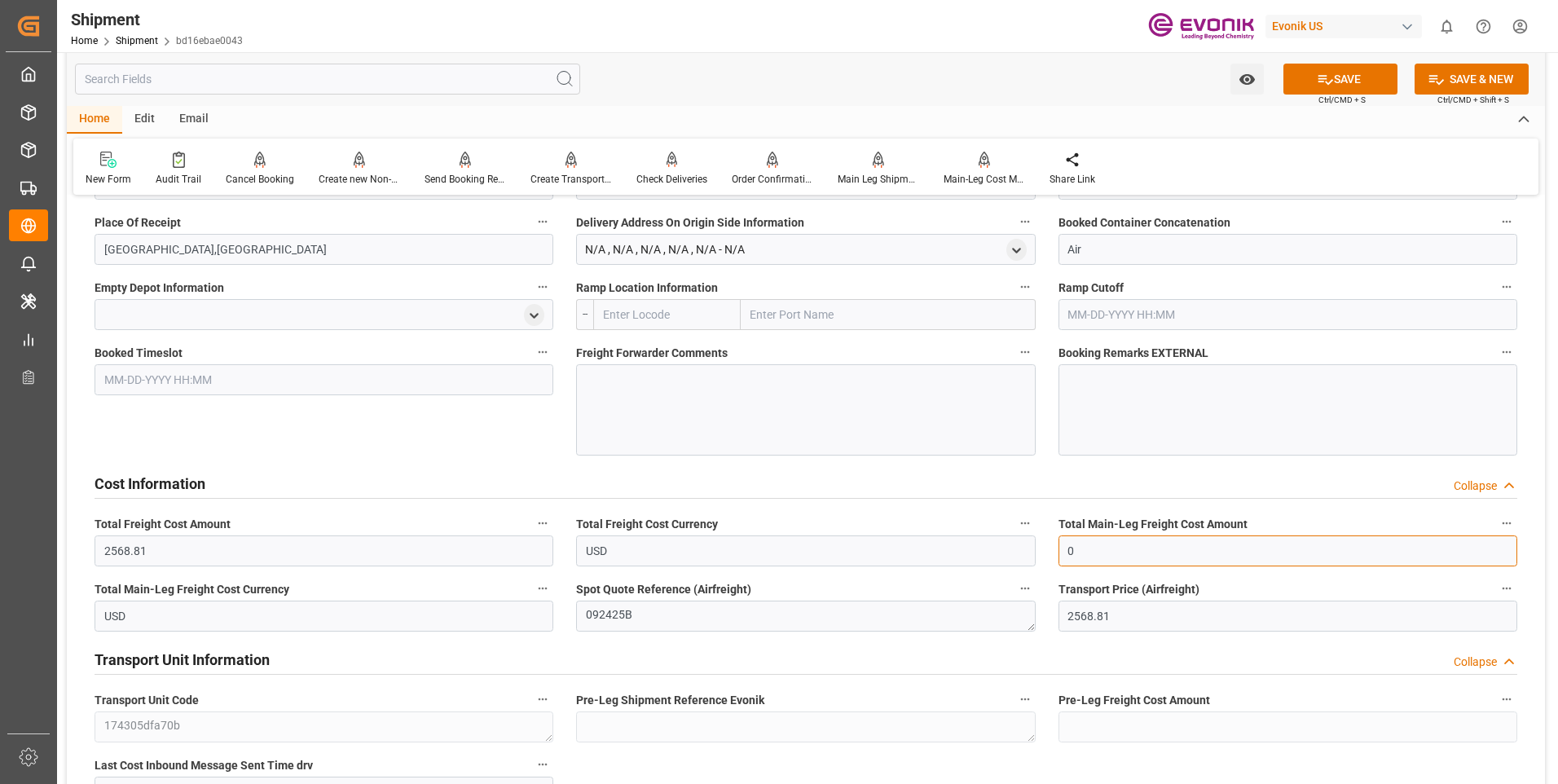
click at [1118, 557] on input "0" at bounding box center [1287, 550] width 459 height 31
drag, startPoint x: 1112, startPoint y: 551, endPoint x: 975, endPoint y: 537, distance: 137.7
click at [982, 537] on div "Booking Confirmation Milestone Bar Collapse Submitted to FFW for Booking (Pendi…" at bounding box center [805, 223] width 1478 height 2635
paste input "2568.81"
type input "2568.81"
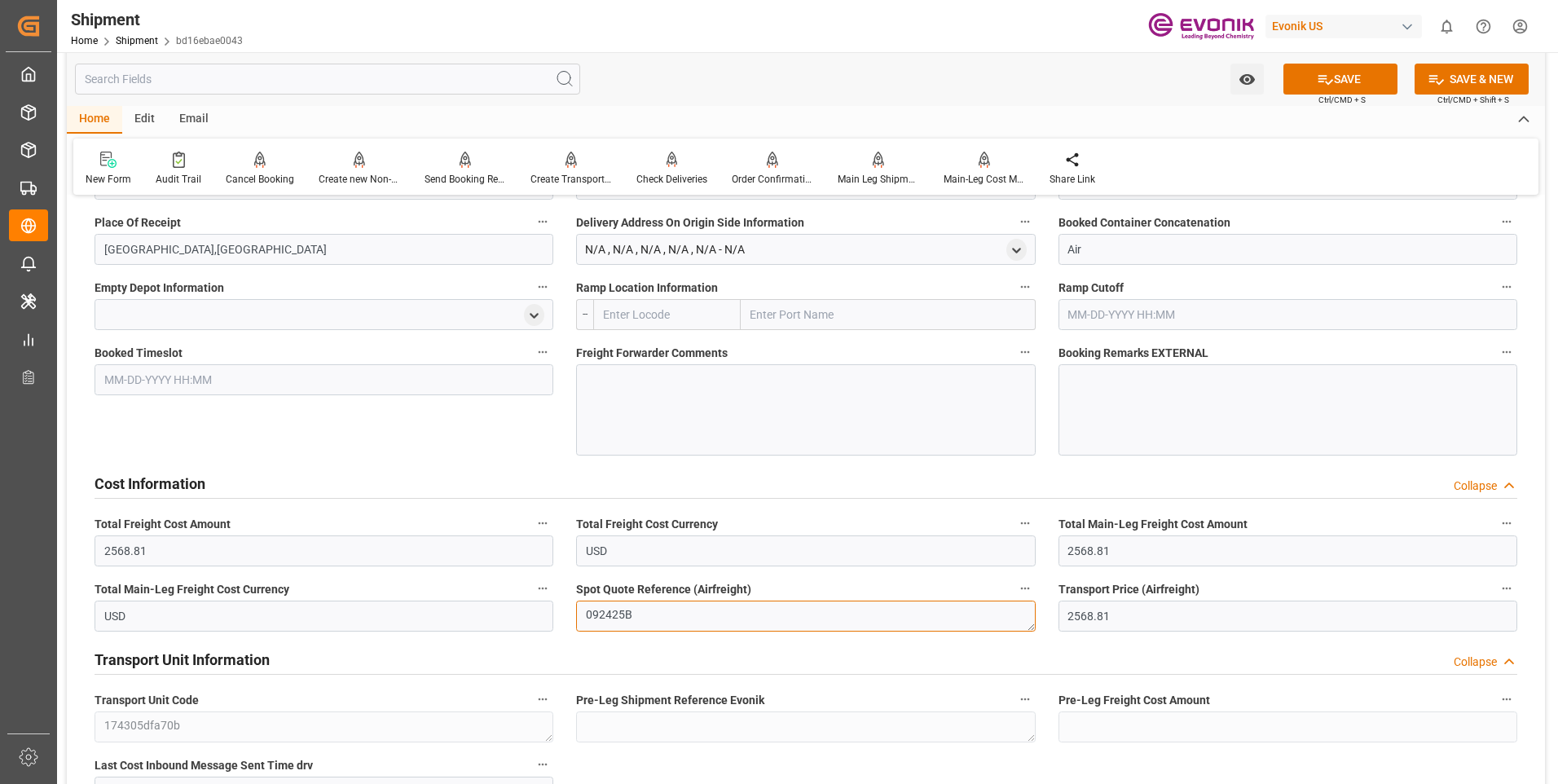
click at [648, 622] on textarea "092425B" at bounding box center [805, 616] width 459 height 31
drag, startPoint x: 671, startPoint y: 621, endPoint x: 548, endPoint y: 600, distance: 124.8
click at [548, 600] on div "Booking Confirmation Milestone Bar Collapse Submitted to FFW for Booking (Pendi…" at bounding box center [805, 223] width 1478 height 2635
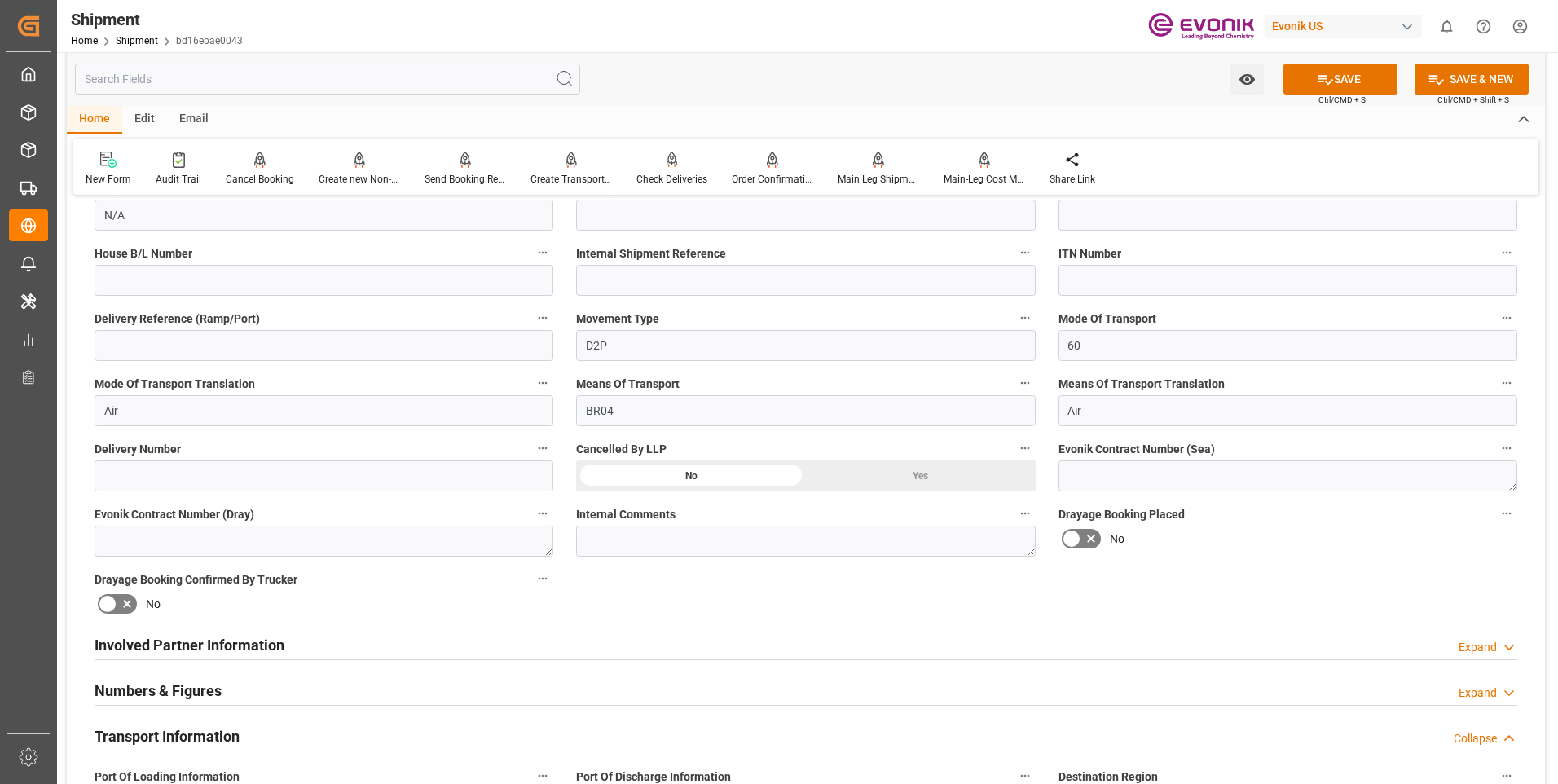
scroll to position [326, 0]
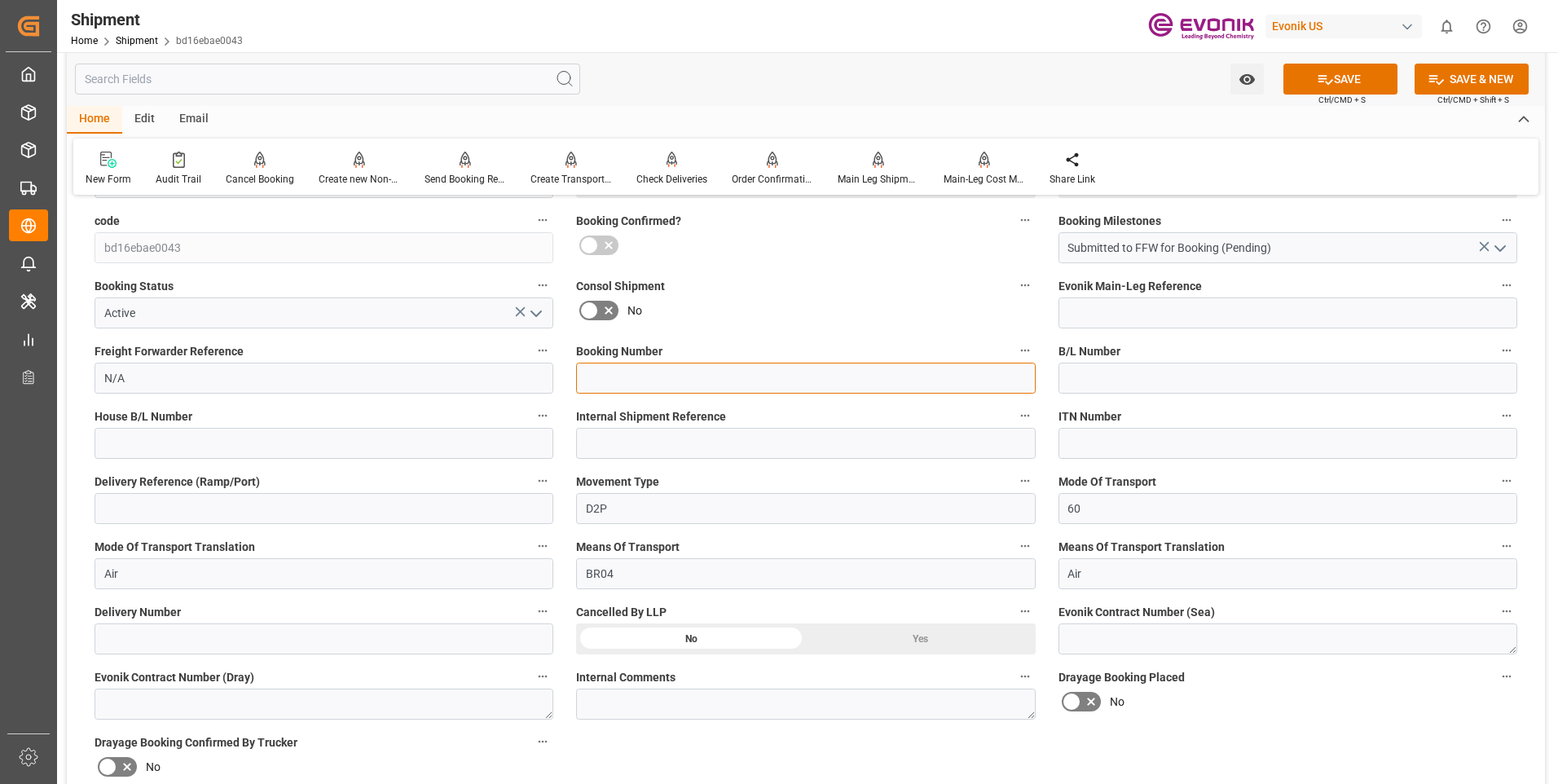
click at [602, 380] on input at bounding box center [805, 378] width 459 height 31
paste input "092425B"
type input "092425B"
click at [1337, 72] on button "SAVE" at bounding box center [1340, 79] width 114 height 31
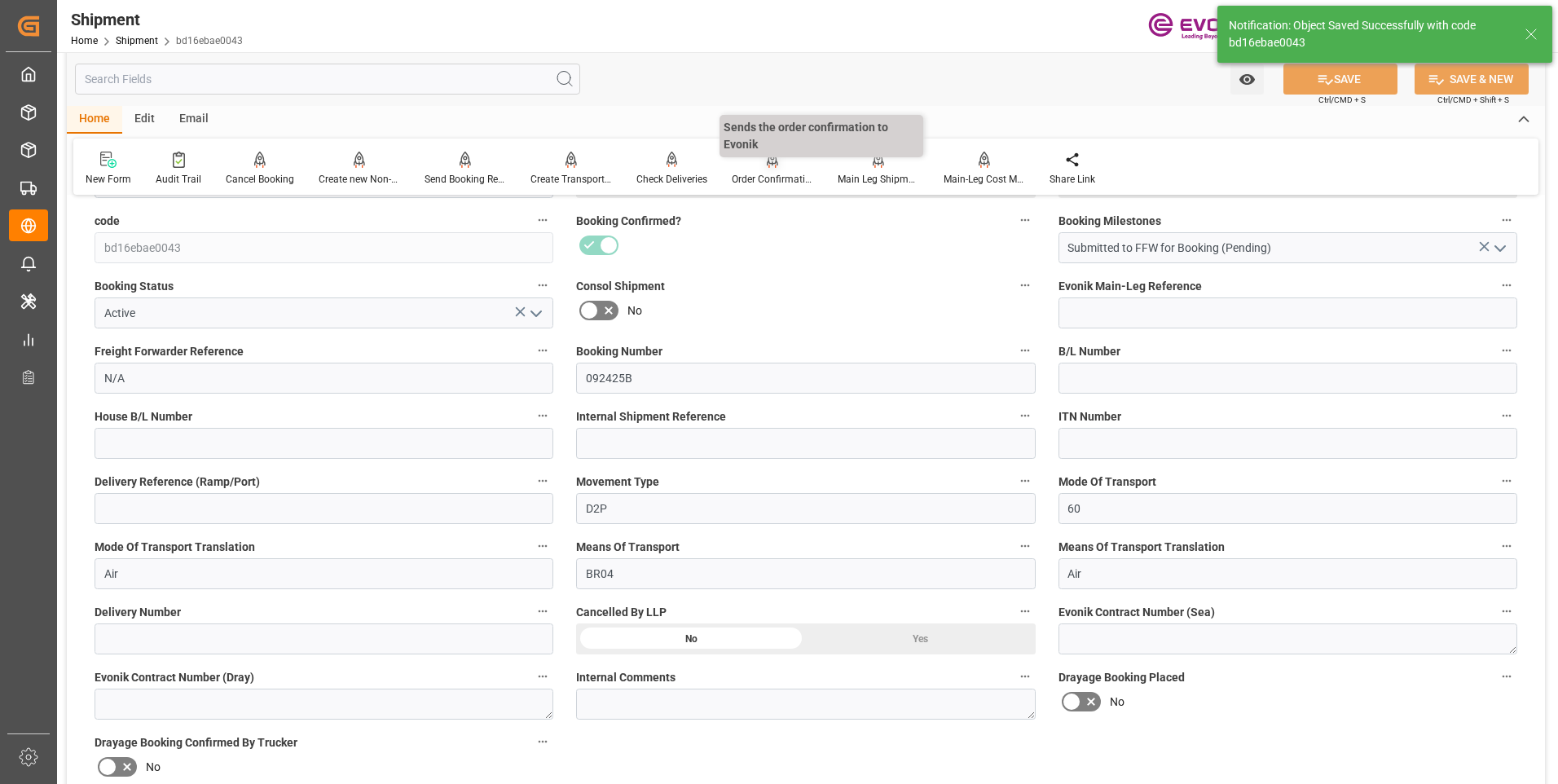
click at [773, 171] on div "Order Confirmation" at bounding box center [772, 168] width 106 height 36
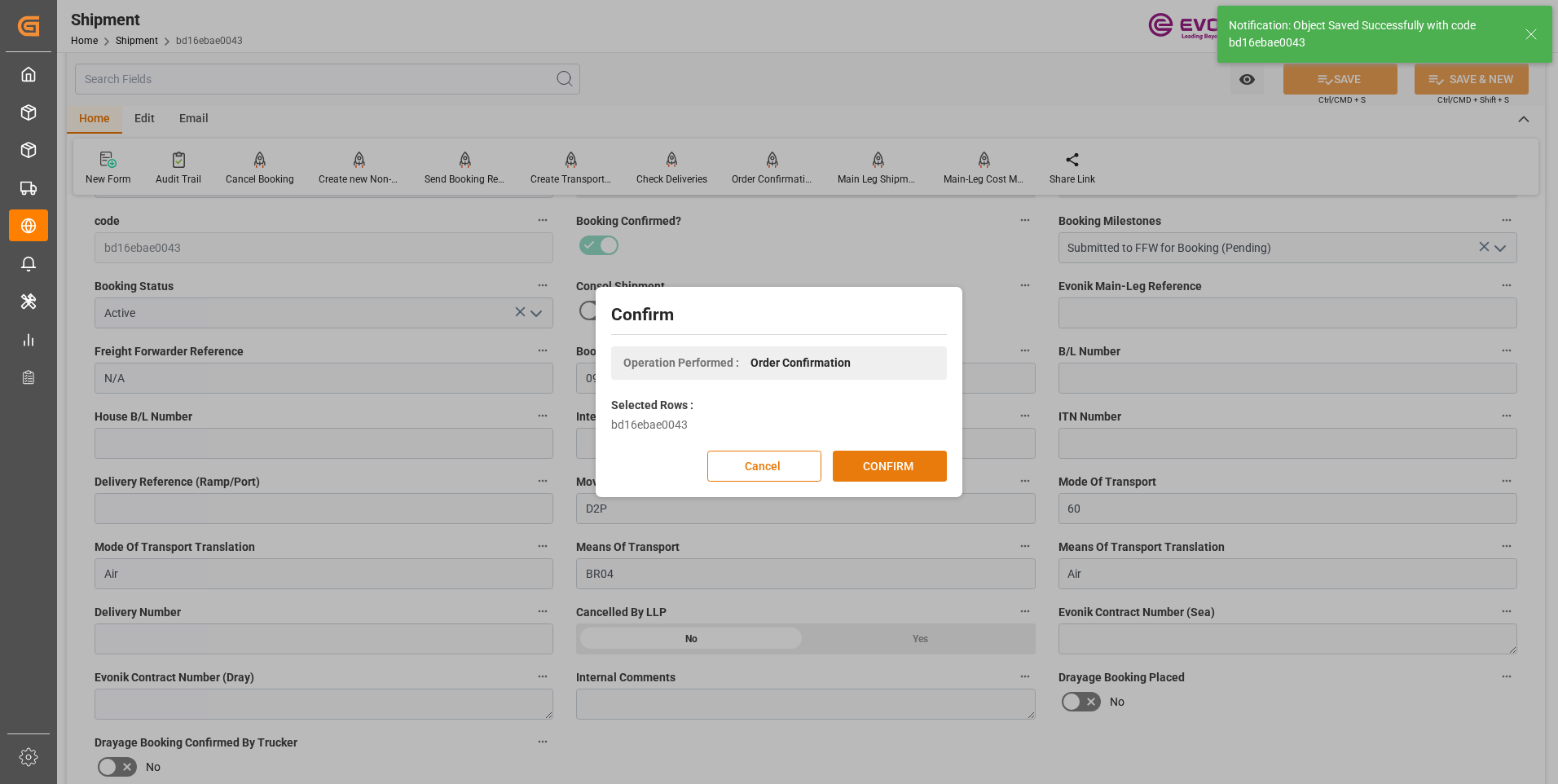
click at [861, 466] on button "CONFIRM" at bounding box center [889, 466] width 114 height 31
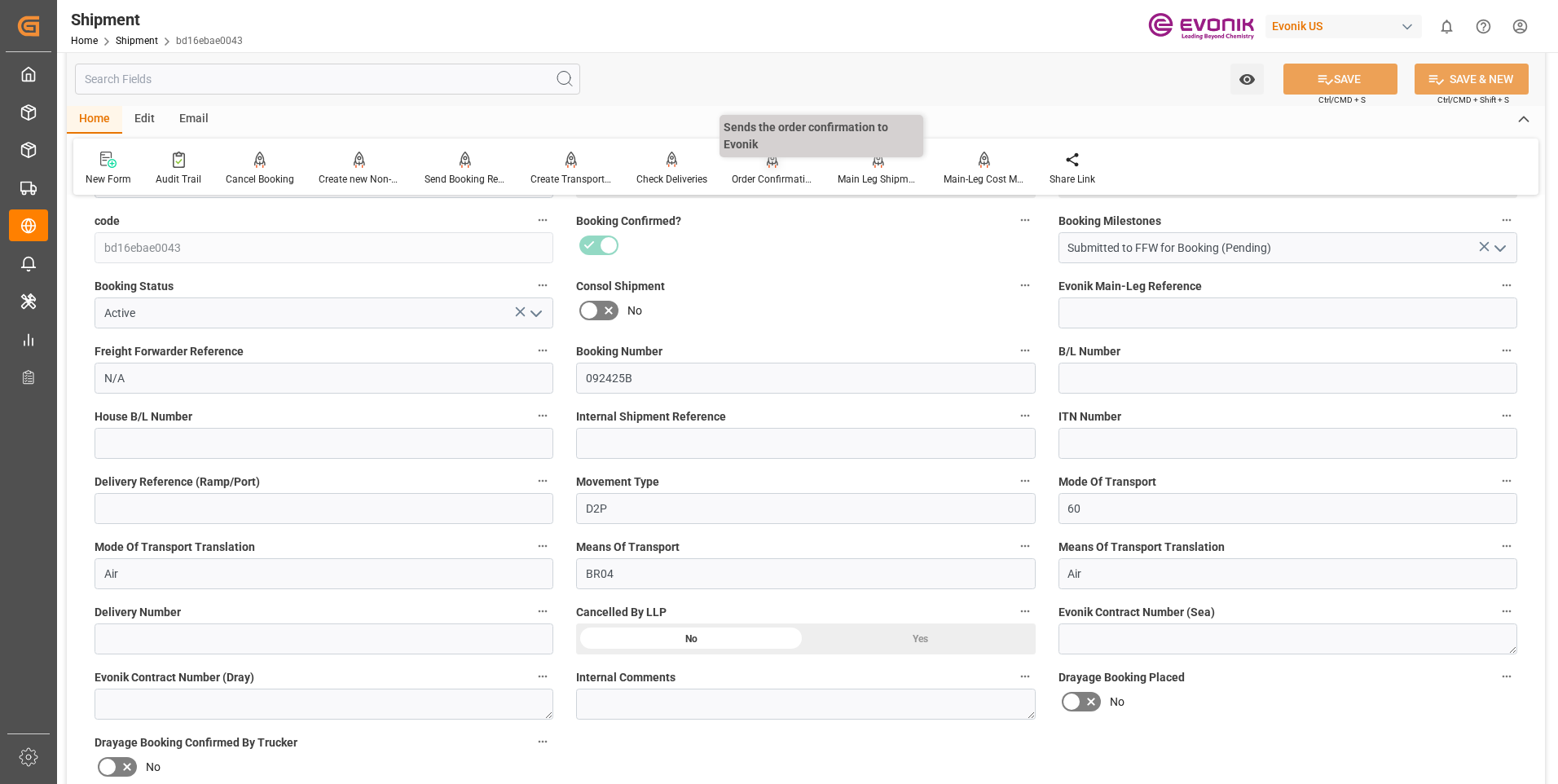
click at [774, 176] on div "Order Confirmation" at bounding box center [772, 179] width 81 height 15
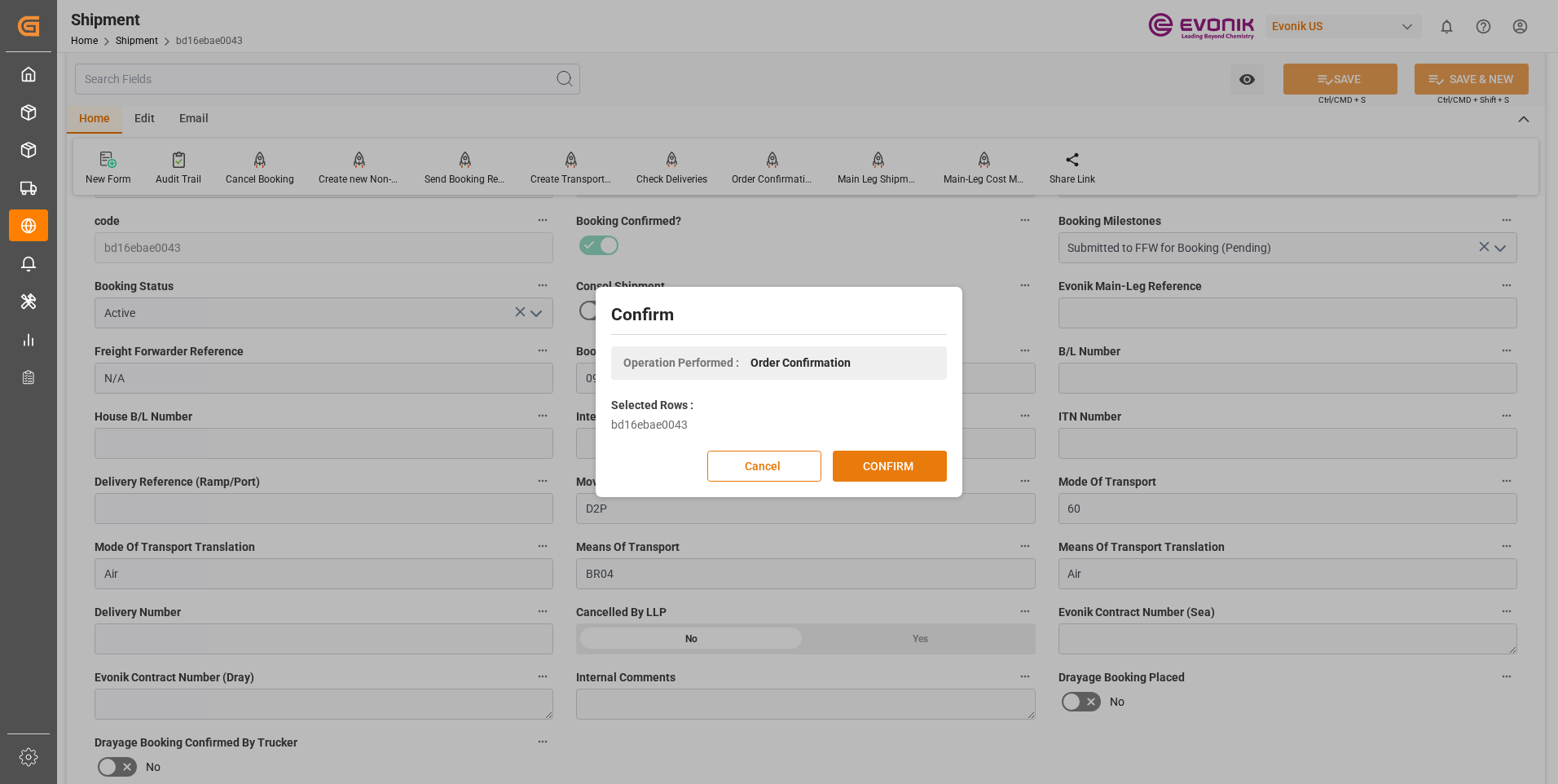
click at [899, 476] on button "CONFIRM" at bounding box center [889, 466] width 114 height 31
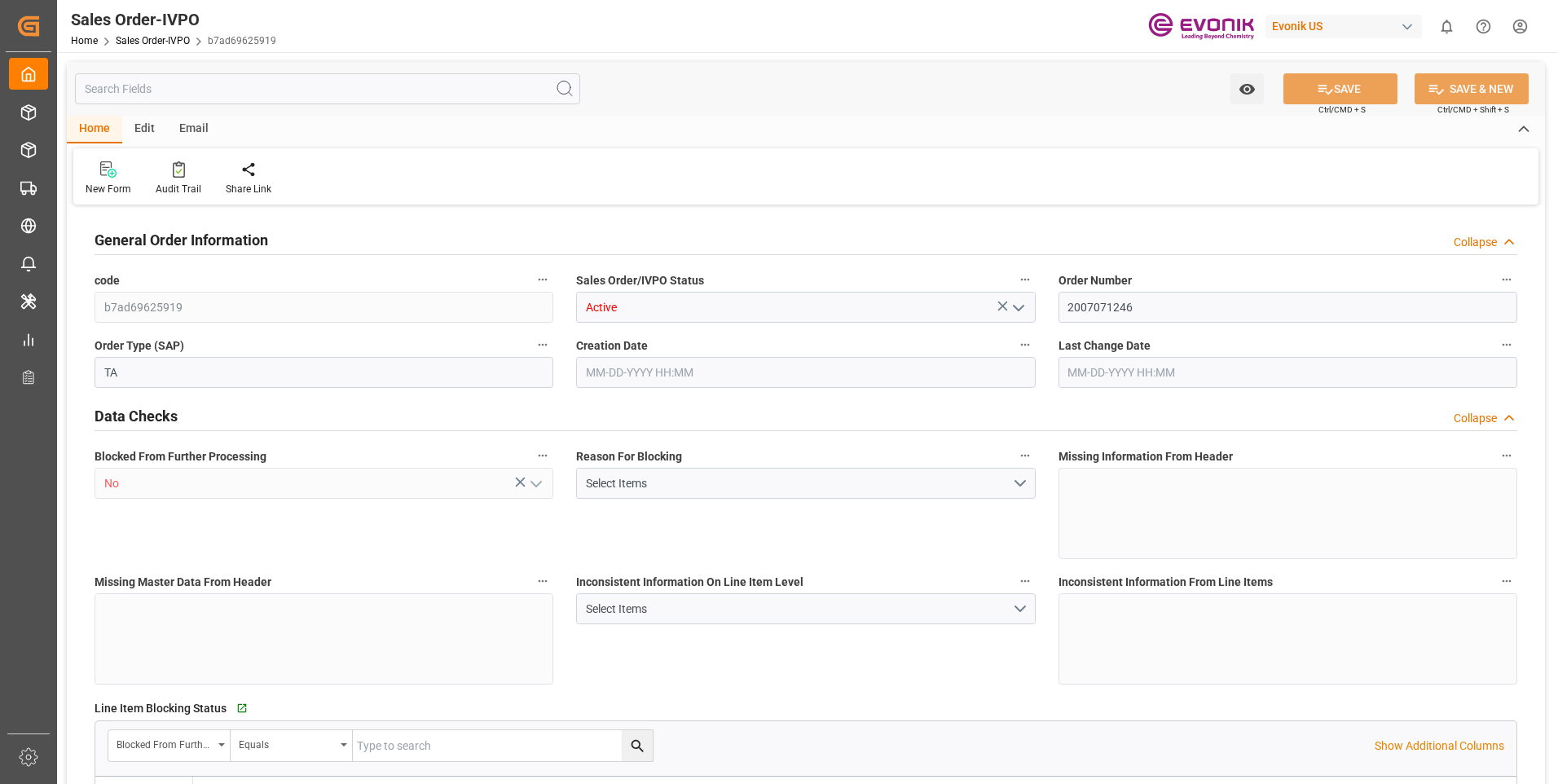
type input "FRCDG"
type input "0"
type input "1"
type input "1740"
type input "[DATE] 12:25"
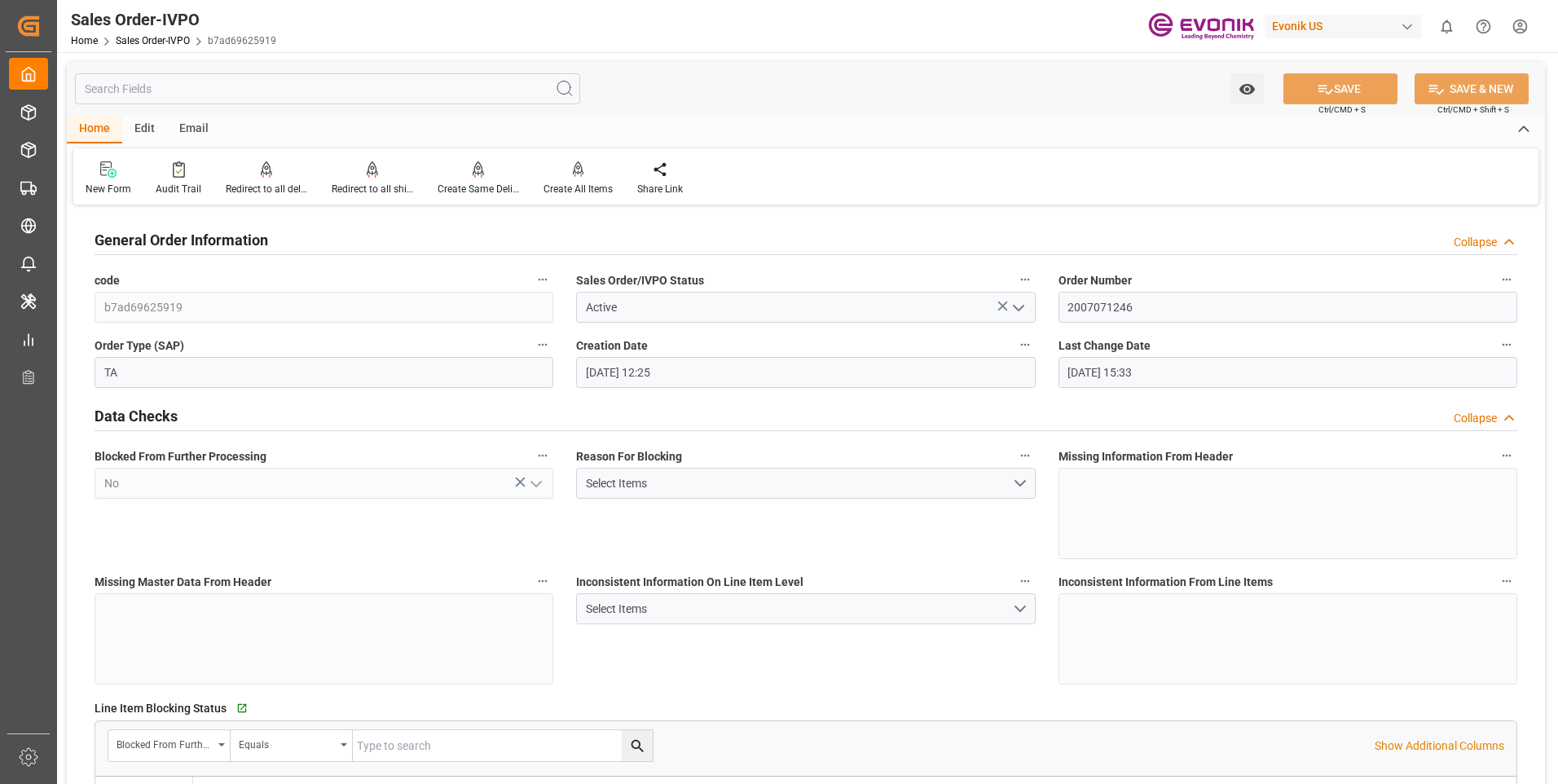
type input "[DATE] 15:33"
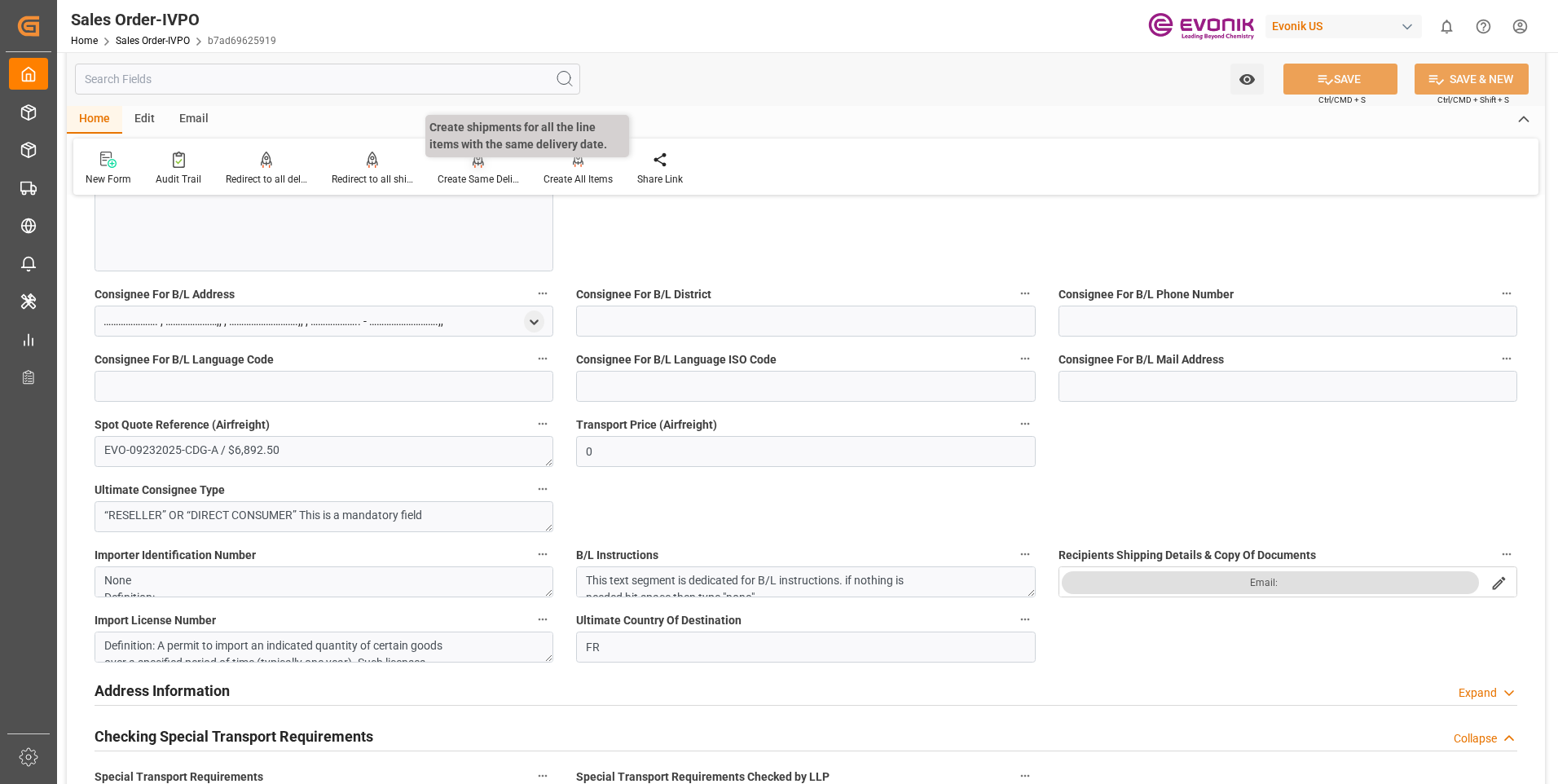
scroll to position [1629, 0]
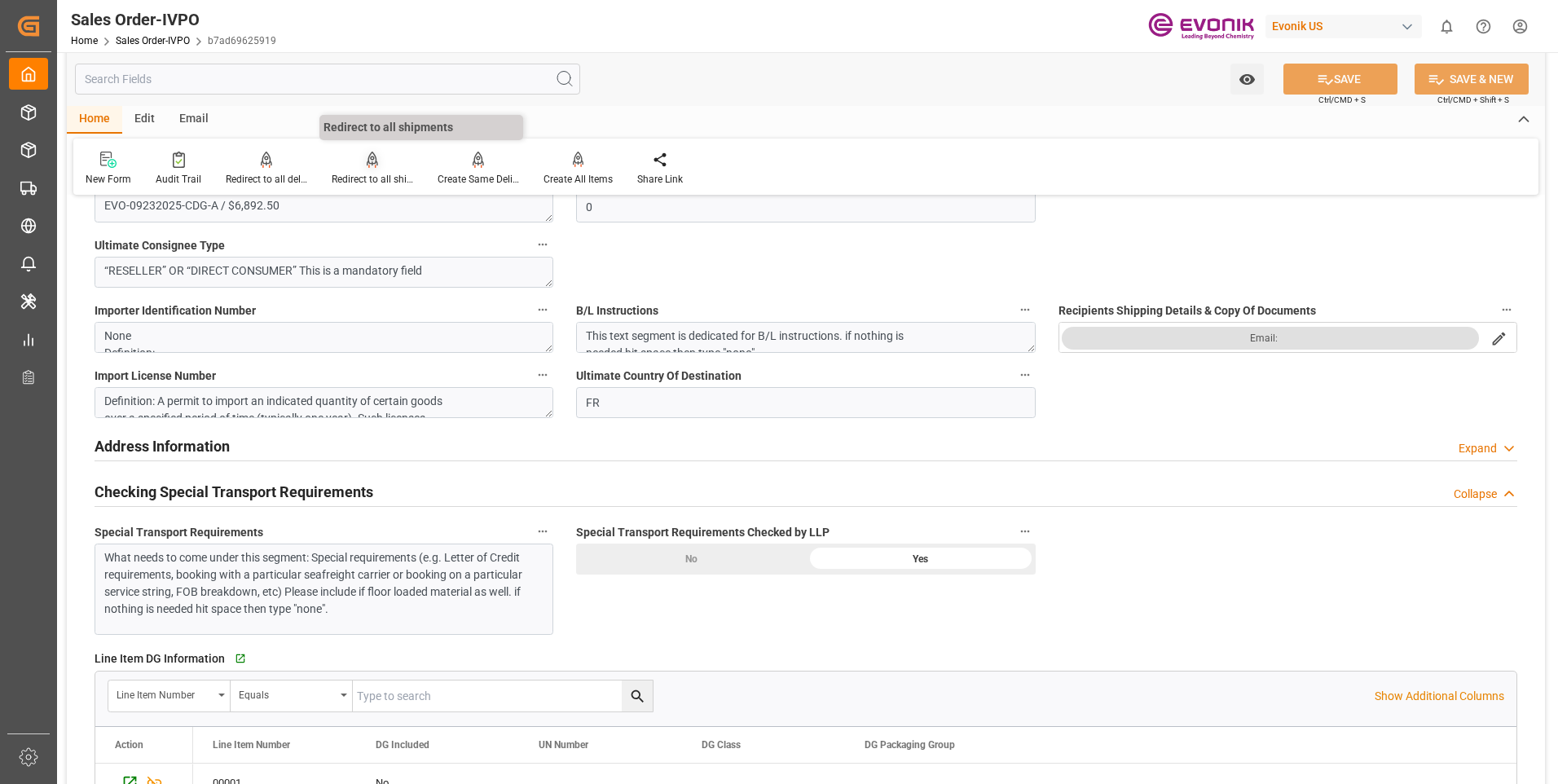
click at [367, 163] on icon at bounding box center [372, 160] width 11 height 16
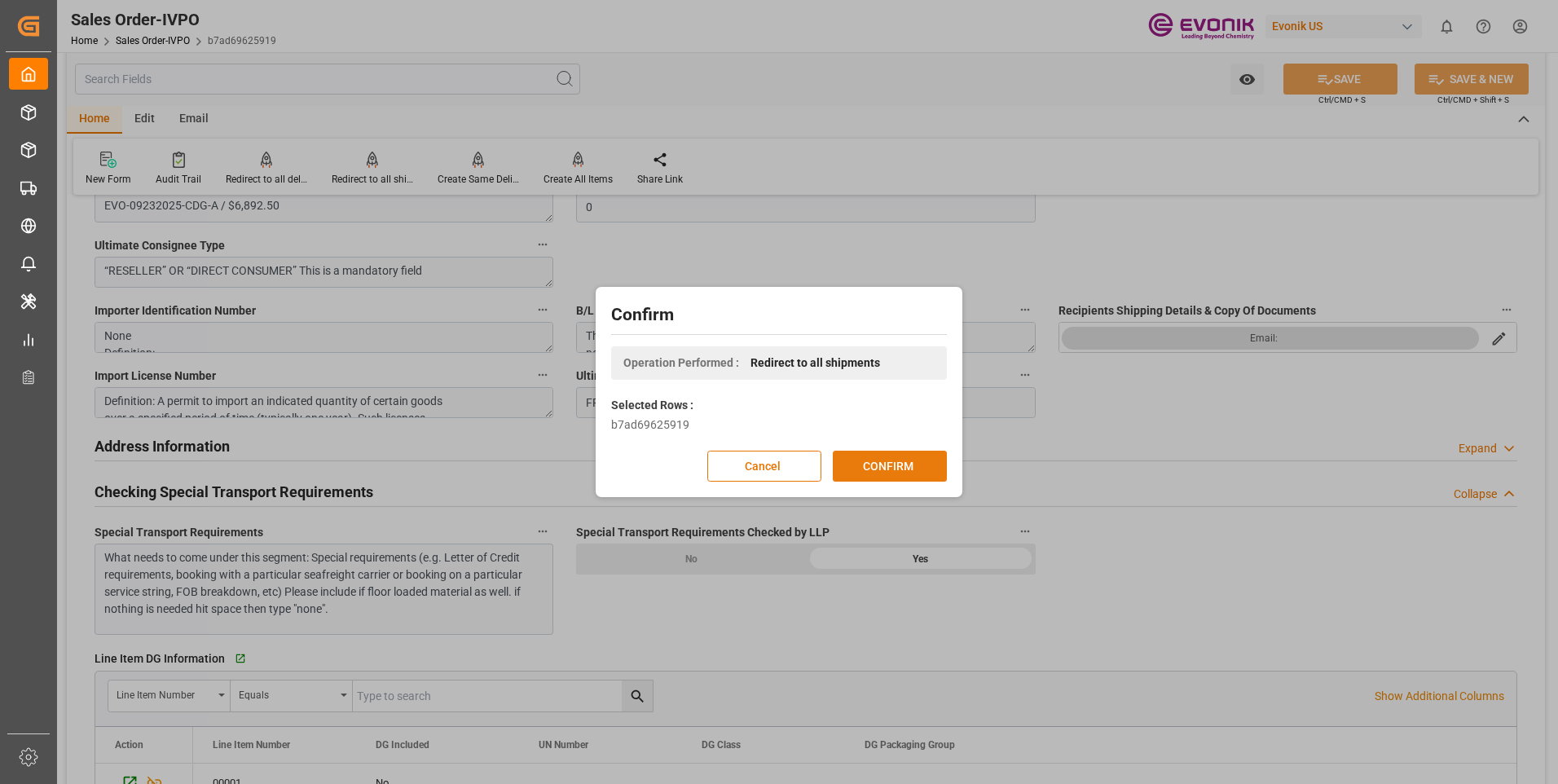
click at [853, 459] on button "CONFIRM" at bounding box center [889, 466] width 114 height 31
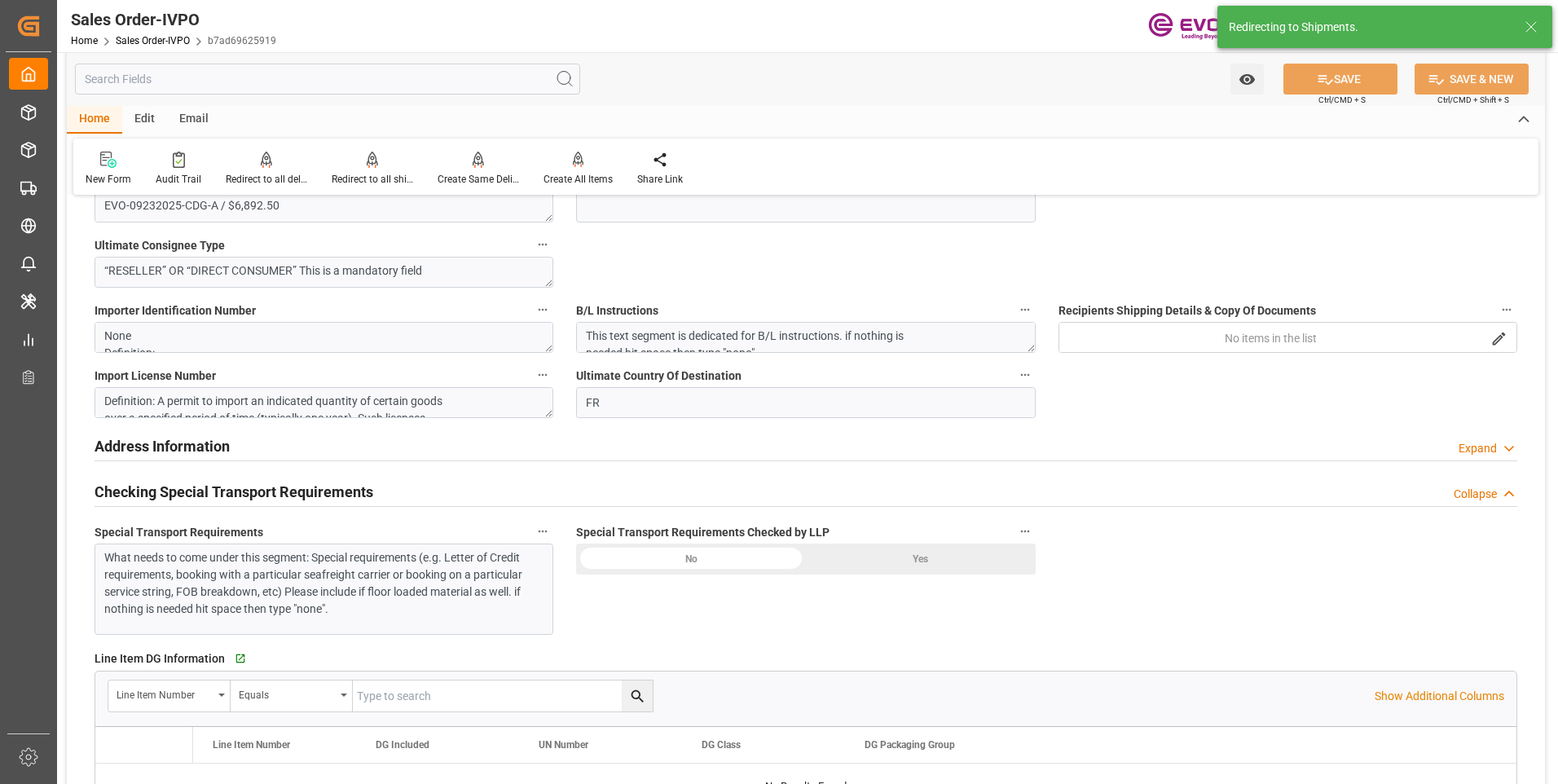
type input "FRCDG"
type input "0"
type input "1"
type input "1740"
type input "[DATE] 12:25"
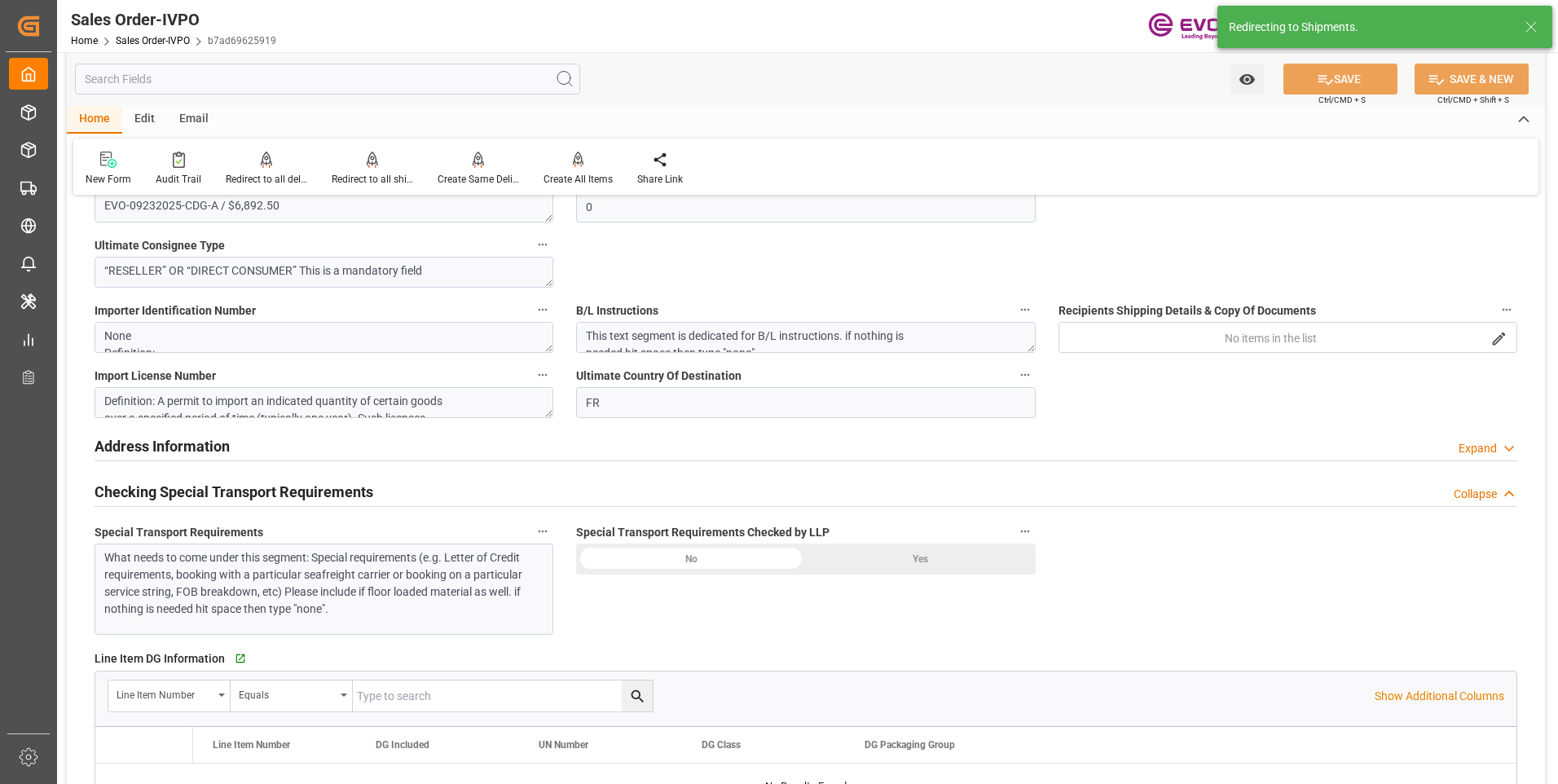
type input "[DATE] 15:33"
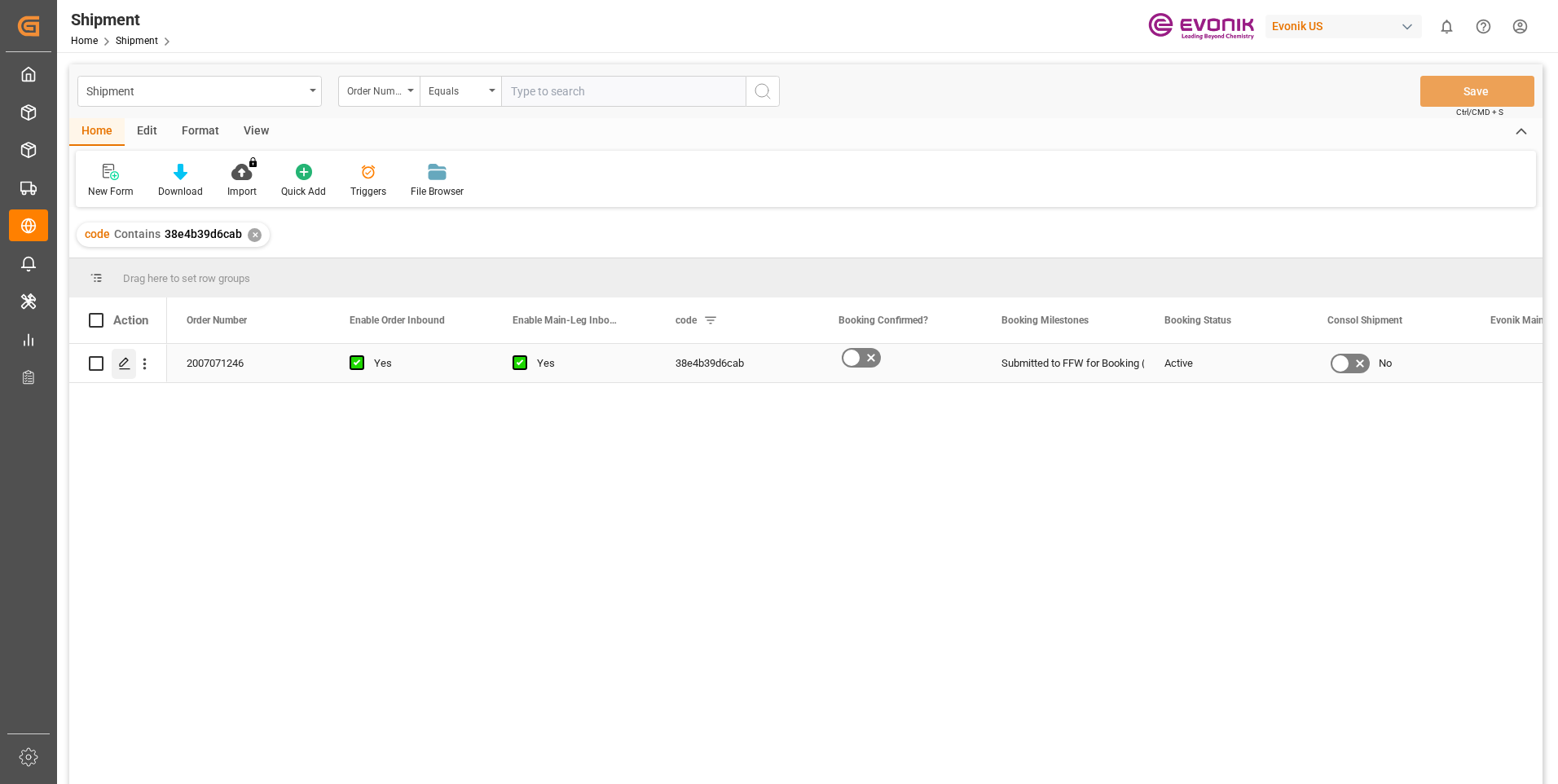
click at [123, 366] on polygon "Press SPACE to select this row." at bounding box center [123, 362] width 8 height 8
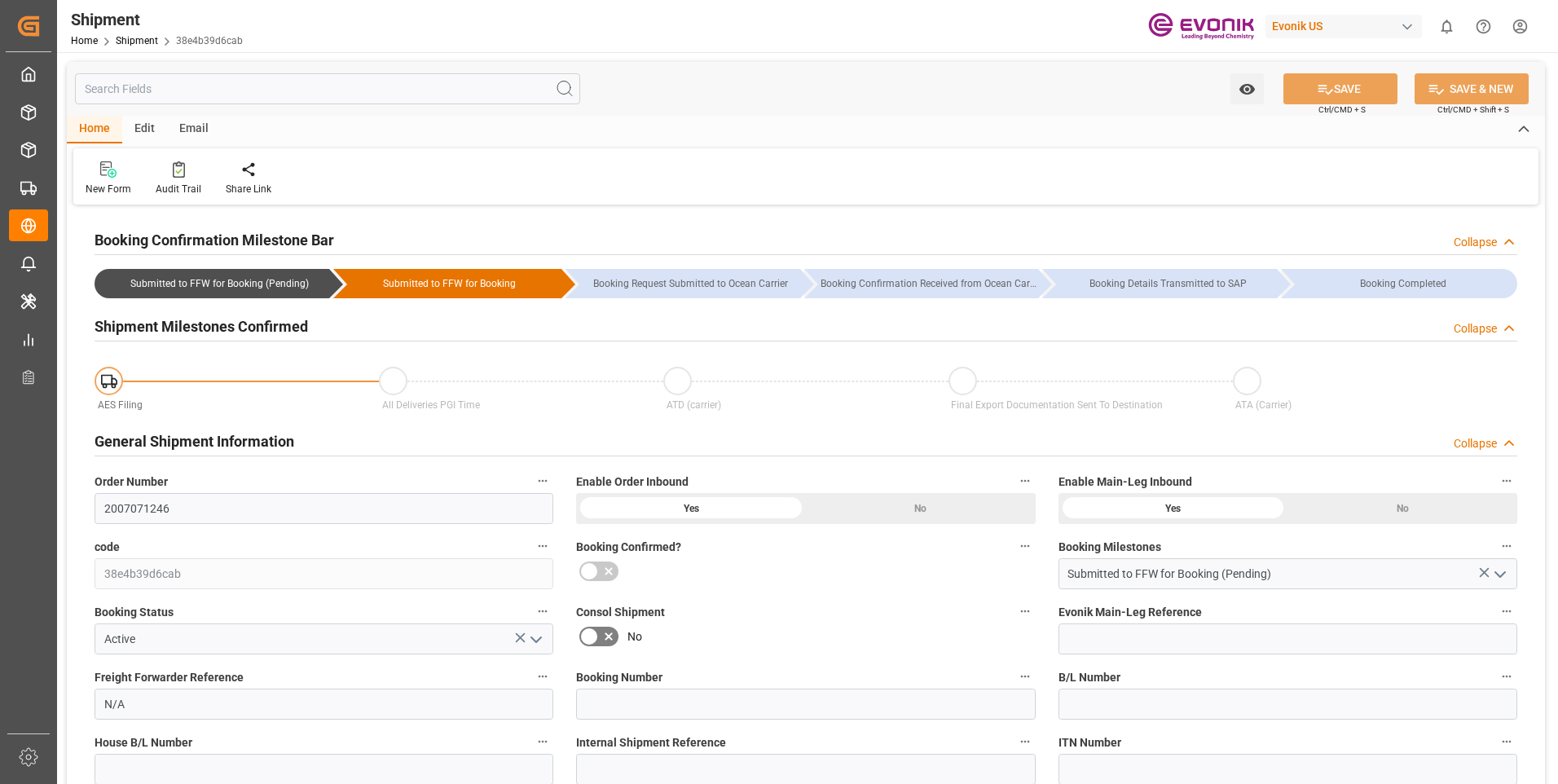
type input "09-29-2025 00:30"
type input "10-07-2025 00:30"
type input "09-29-2025 00:30"
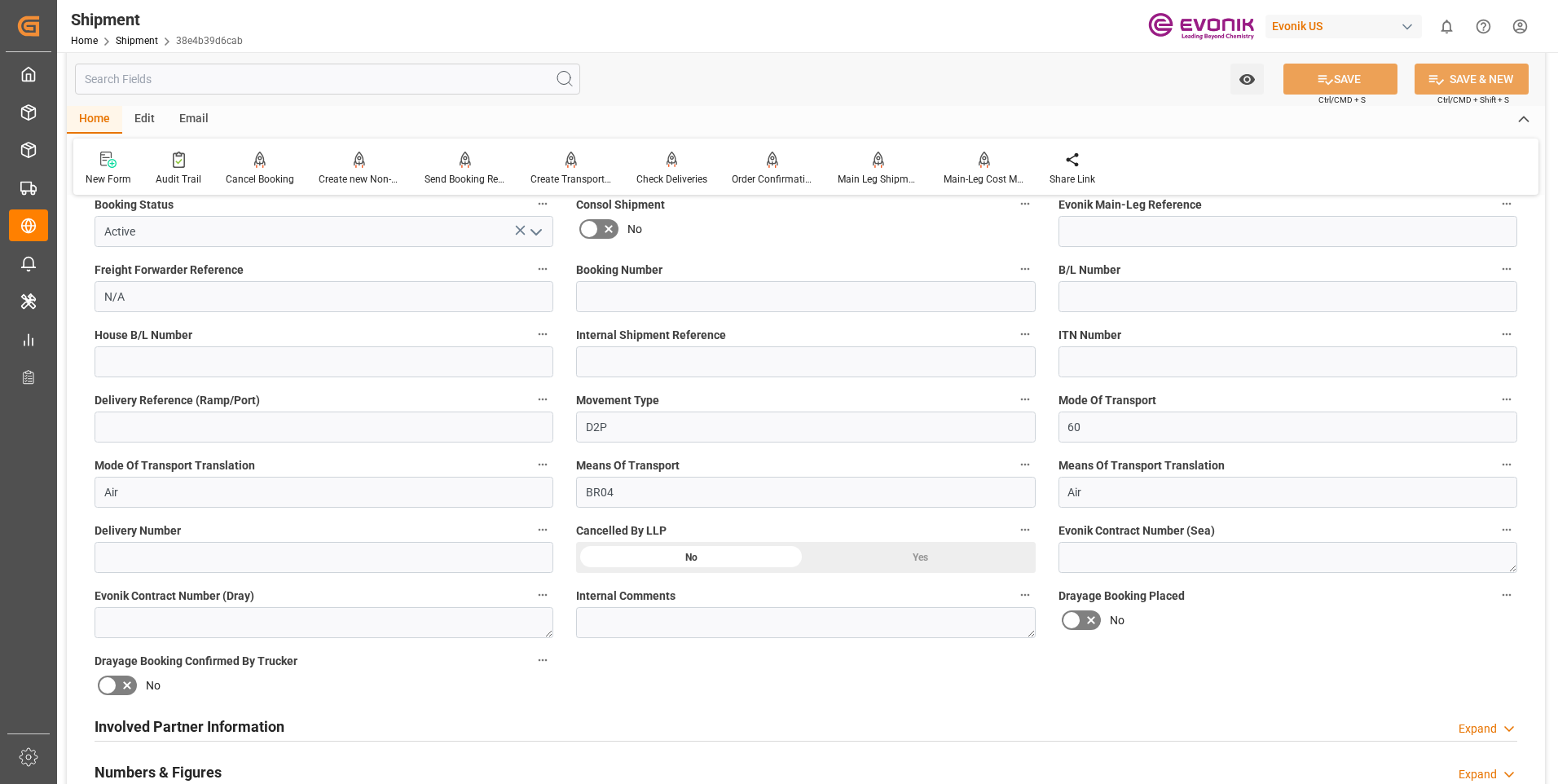
scroll to position [570, 0]
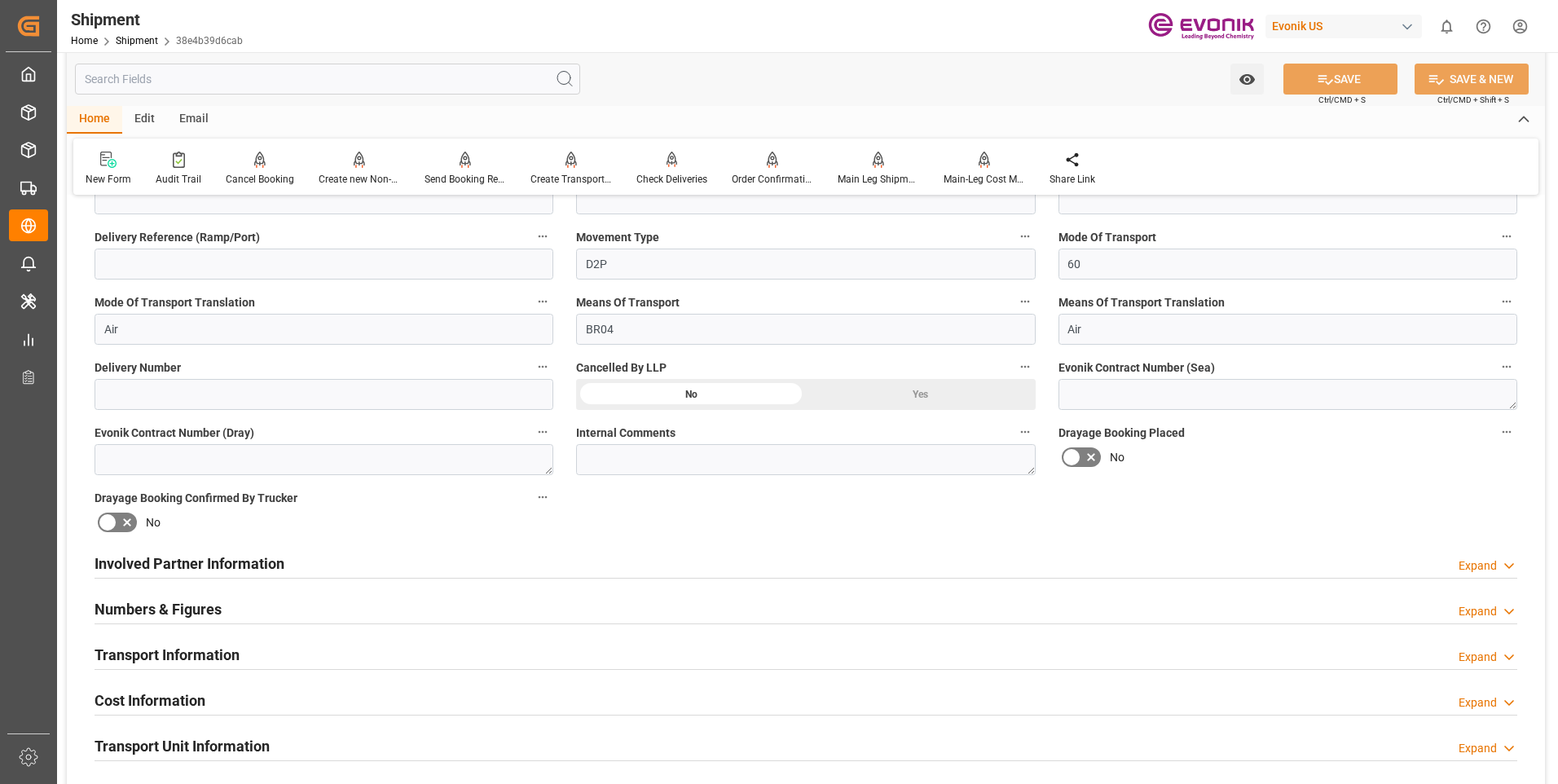
click at [480, 642] on div "Transport Information Expand" at bounding box center [806, 653] width 1422 height 31
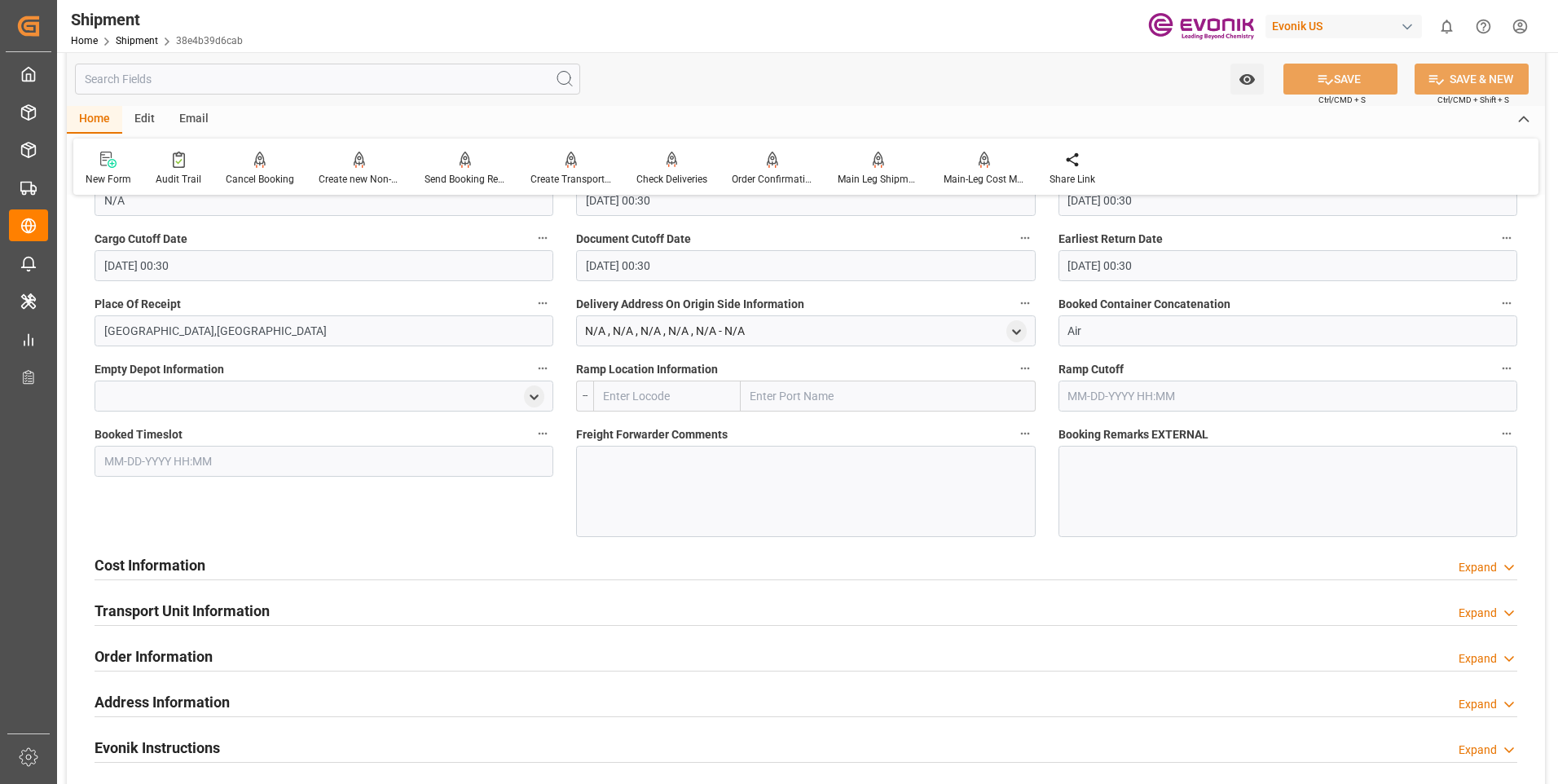
scroll to position [1303, 0]
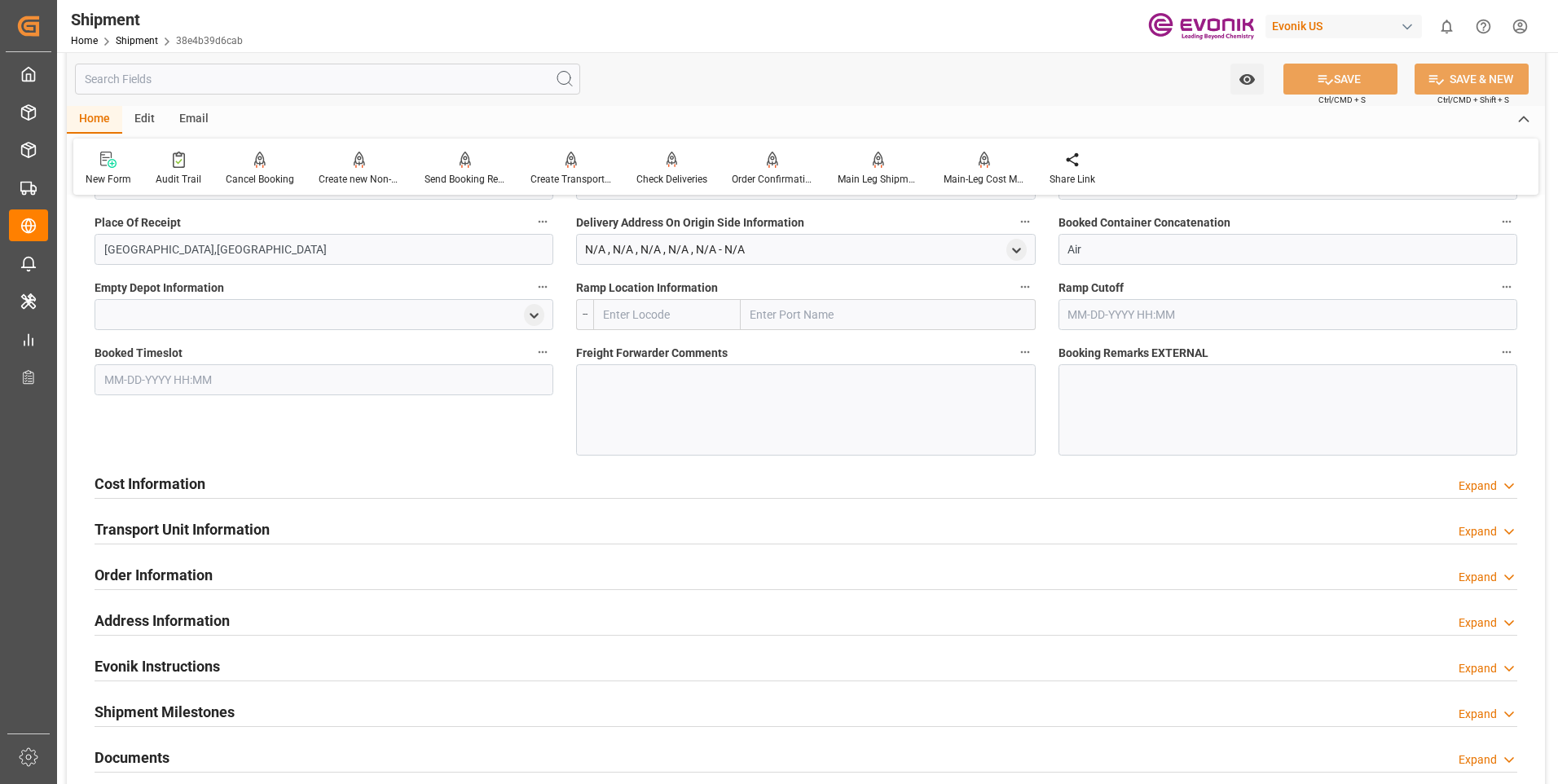
drag, startPoint x: 504, startPoint y: 491, endPoint x: 527, endPoint y: 495, distance: 23.3
click at [505, 491] on div "Cost Information Expand" at bounding box center [806, 482] width 1422 height 31
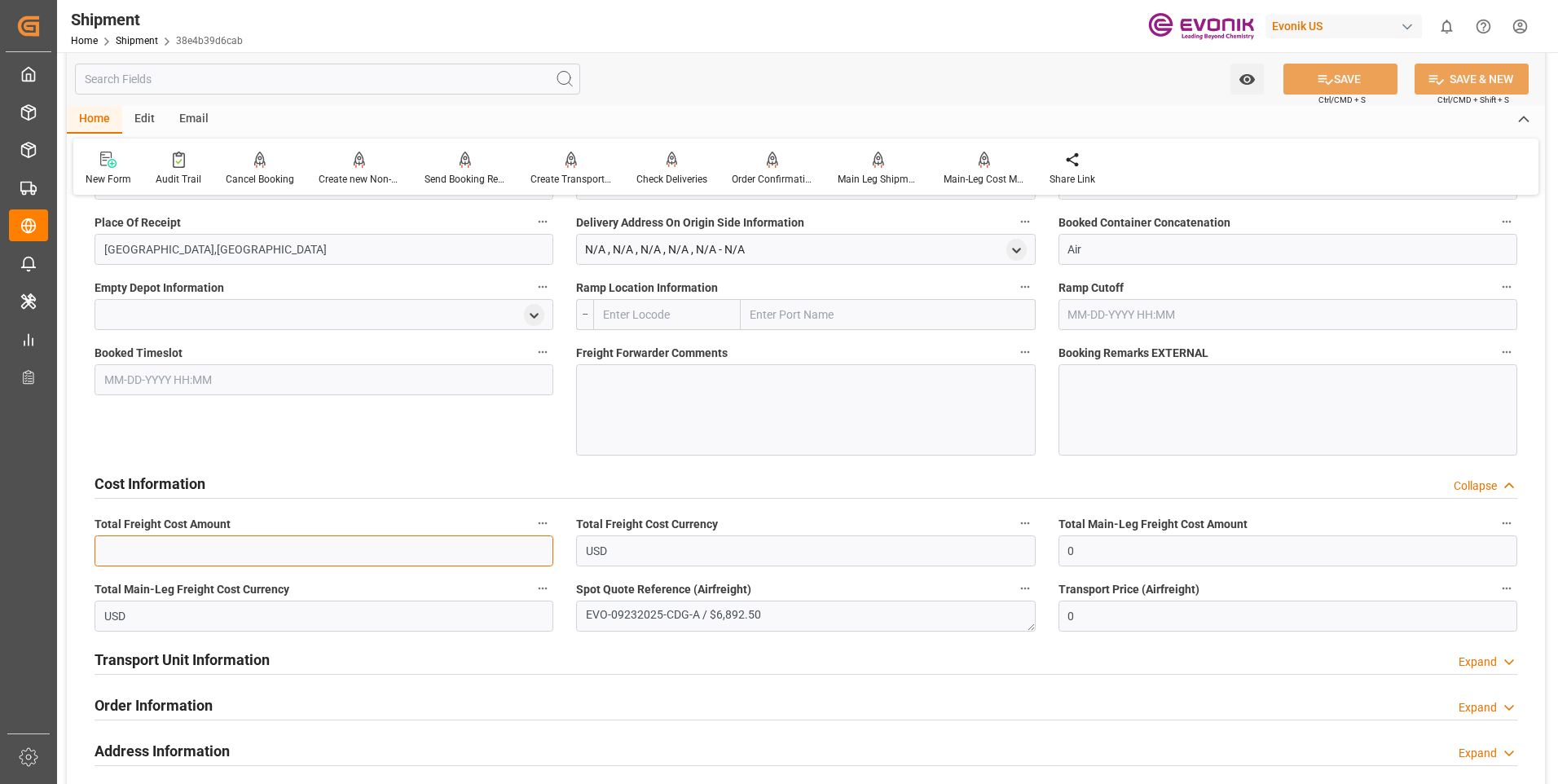
click at [186, 548] on input "text" at bounding box center [324, 550] width 459 height 31
drag, startPoint x: 146, startPoint y: 549, endPoint x: 78, endPoint y: 549, distance: 68.0
click at [78, 549] on div "Booking Confirmation Milestone Bar Collapse Submitted to FFW for Booking (Pendi…" at bounding box center [805, 71] width 1478 height 2331
type input "6892.5"
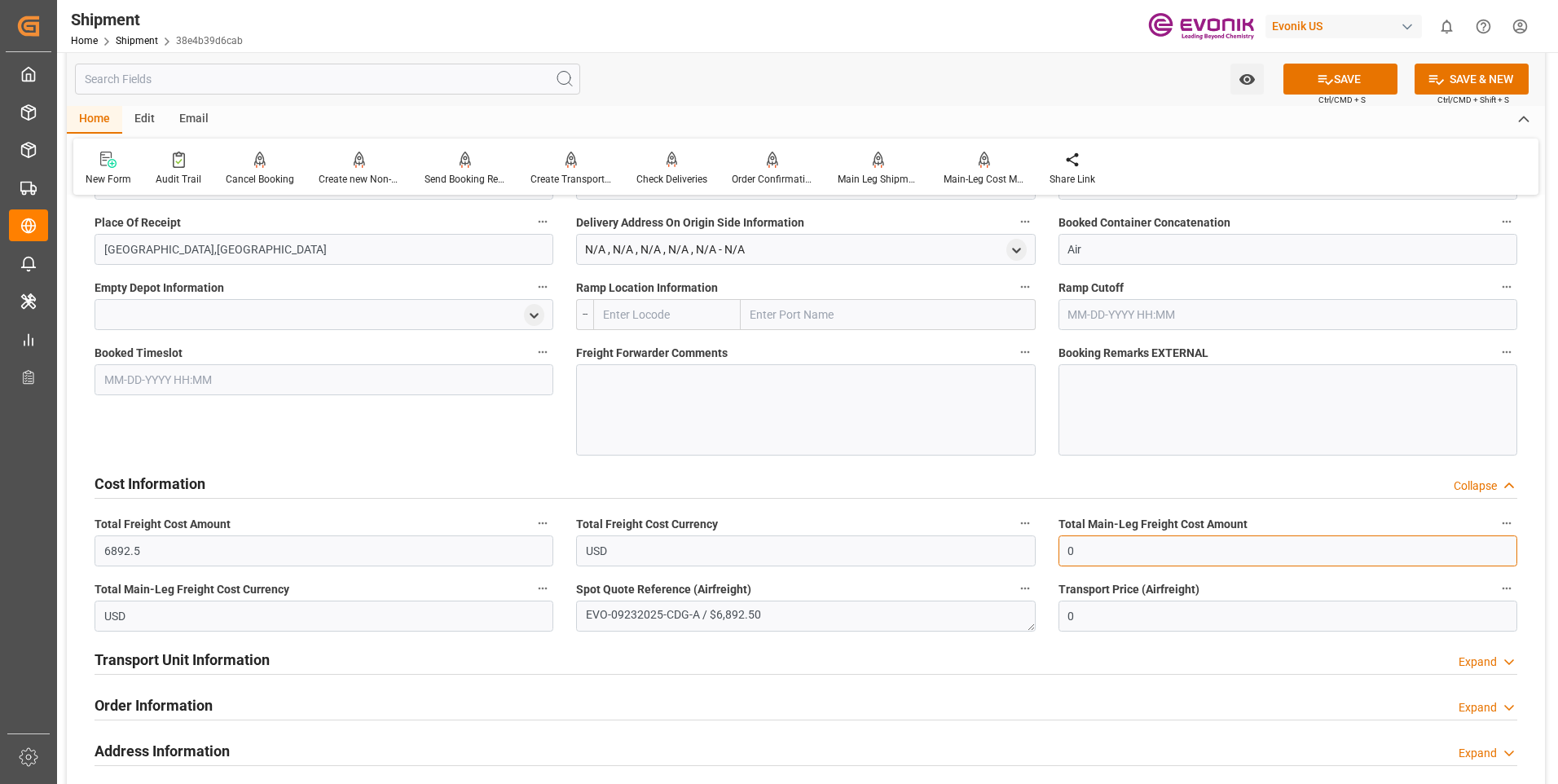
click at [1083, 538] on input "0" at bounding box center [1287, 550] width 459 height 31
drag, startPoint x: 1090, startPoint y: 549, endPoint x: 1010, endPoint y: 547, distance: 80.0
click at [1010, 547] on div "Booking Confirmation Milestone Bar Collapse Submitted to FFW for Booking (Pendi…" at bounding box center [805, 71] width 1478 height 2331
paste input "6892.5"
type input "6892.5"
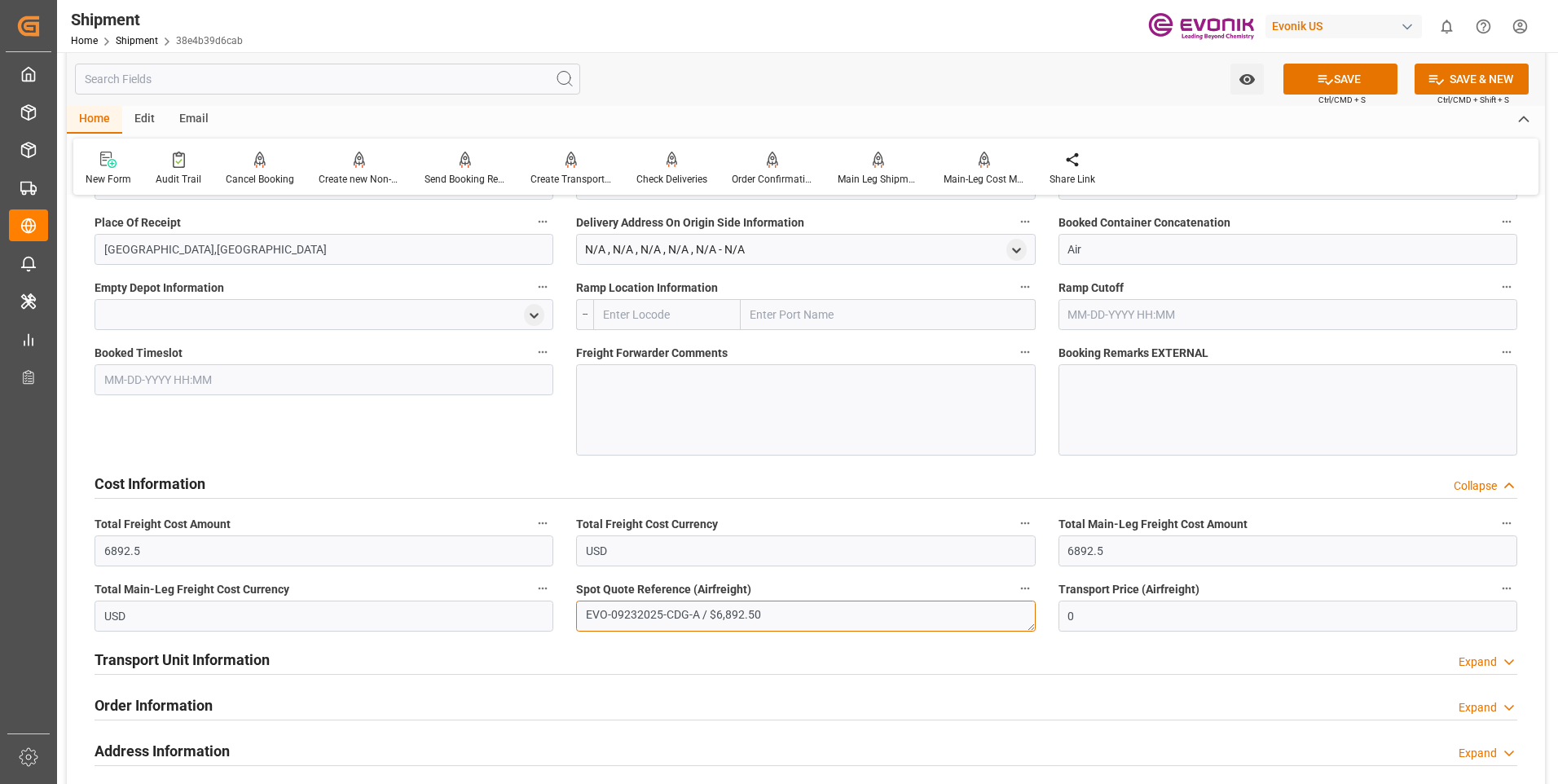
drag, startPoint x: 699, startPoint y: 617, endPoint x: 542, endPoint y: 612, distance: 157.1
click at [545, 613] on div "Booking Confirmation Milestone Bar Collapse Submitted to FFW for Booking (Pendi…" at bounding box center [805, 71] width 1478 height 2331
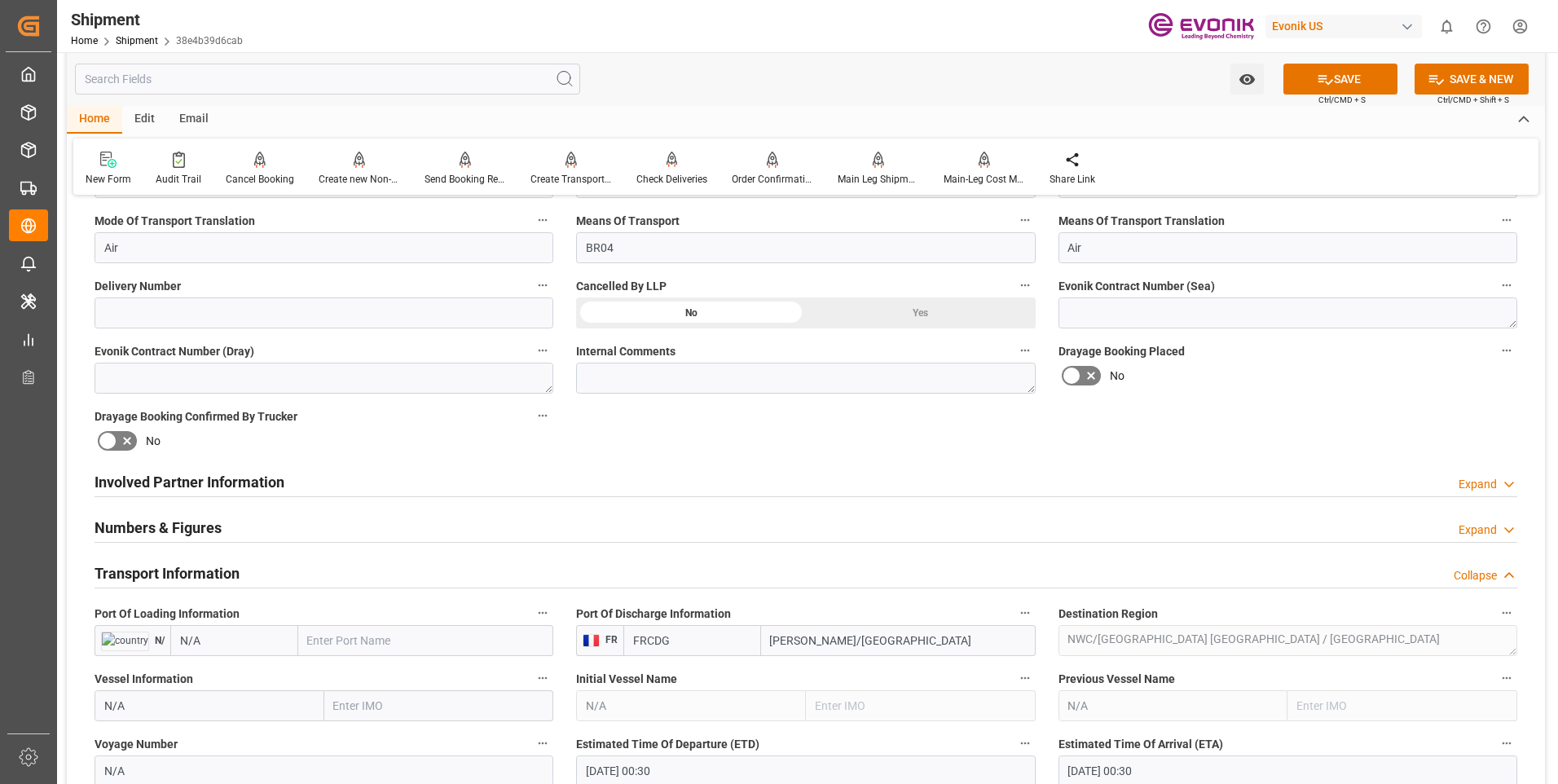
scroll to position [489, 0]
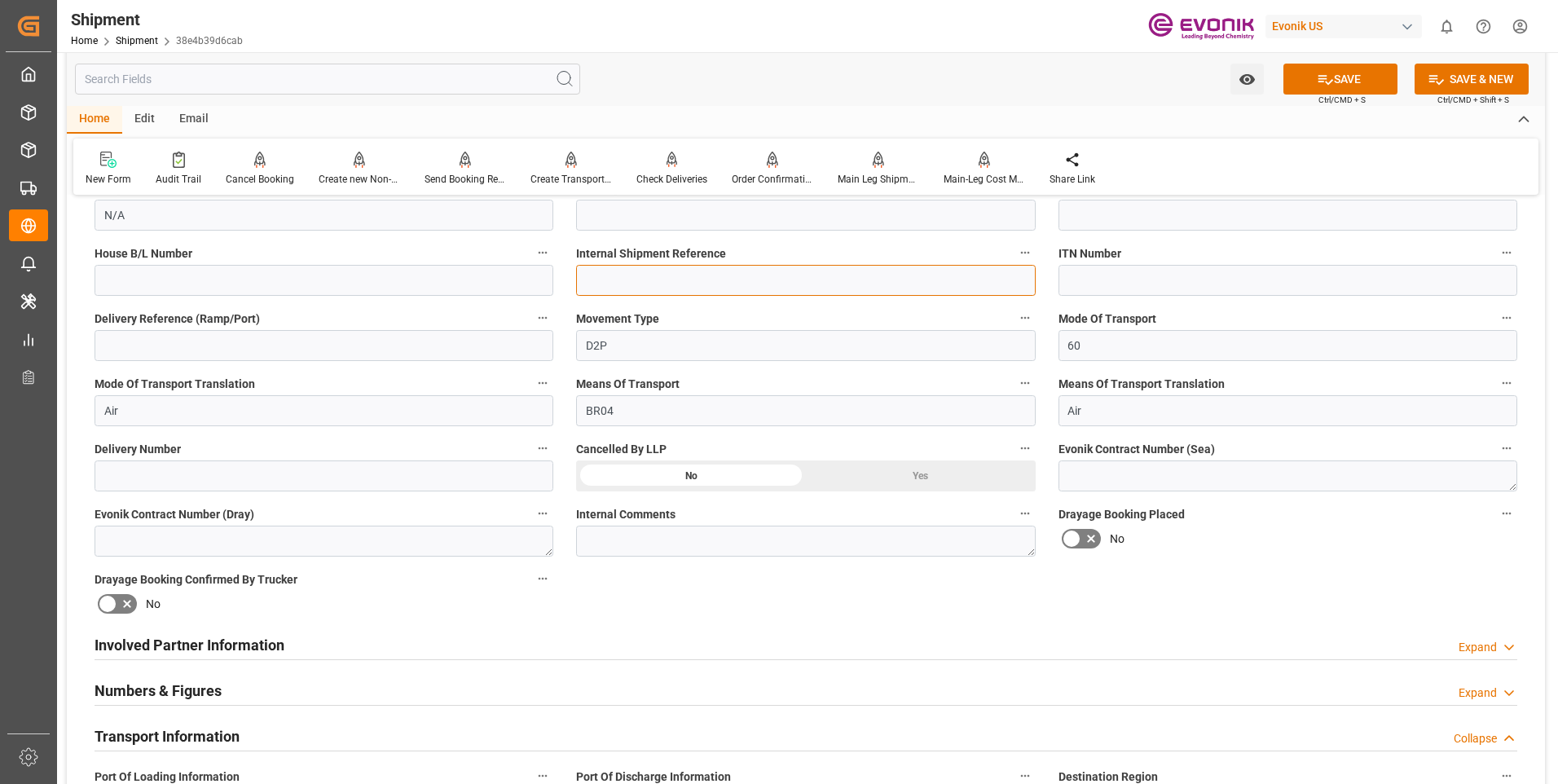
click at [616, 273] on input at bounding box center [805, 280] width 459 height 31
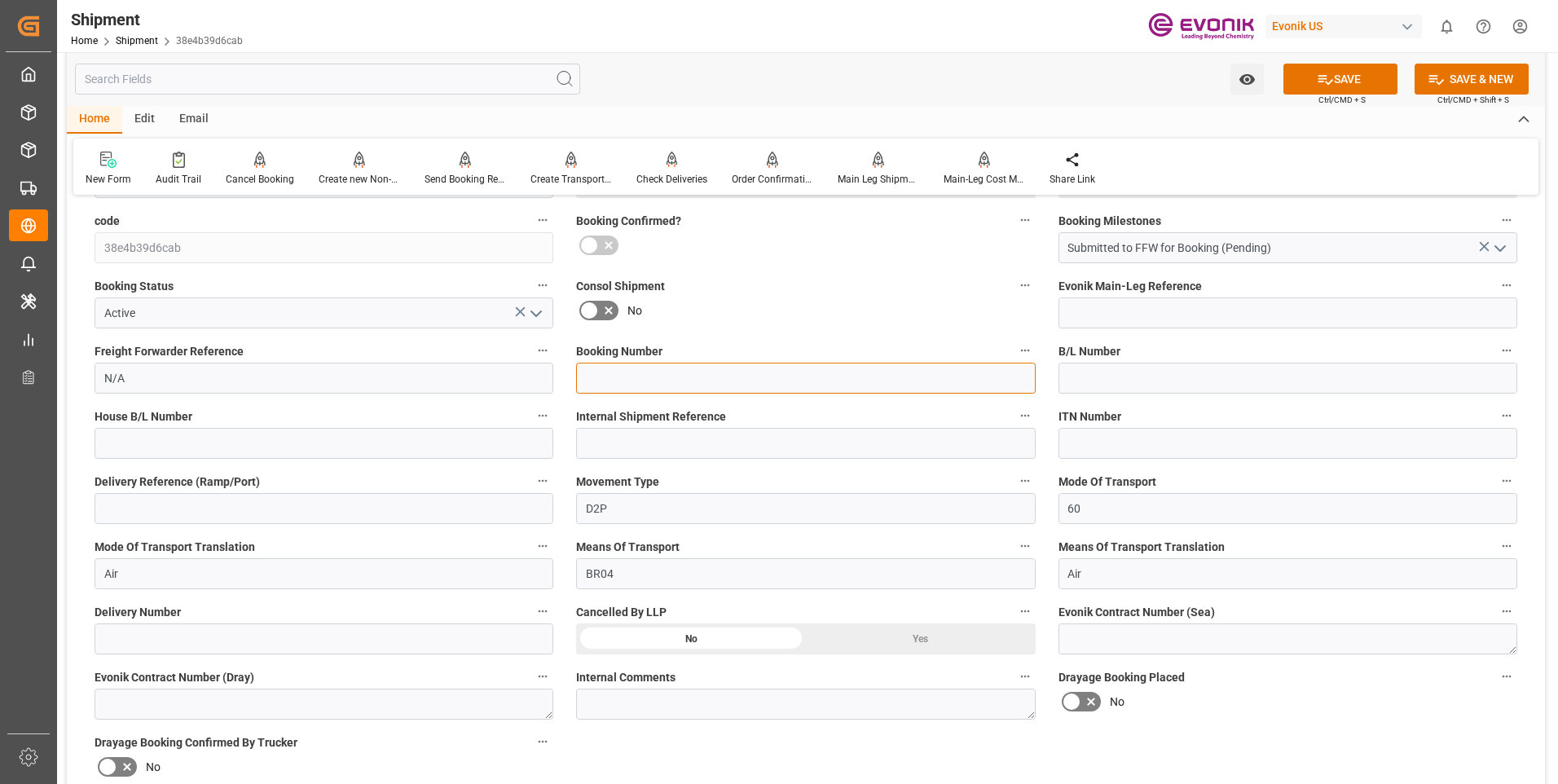
click at [639, 362] on input at bounding box center [805, 378] width 459 height 31
paste input "EVO-09232025-CDG-A"
click at [693, 377] on input "EVO-09232025-CDG-A" at bounding box center [805, 378] width 459 height 31
type input "EVO09232025CDGA"
click at [1344, 88] on button "SAVE" at bounding box center [1340, 79] width 114 height 31
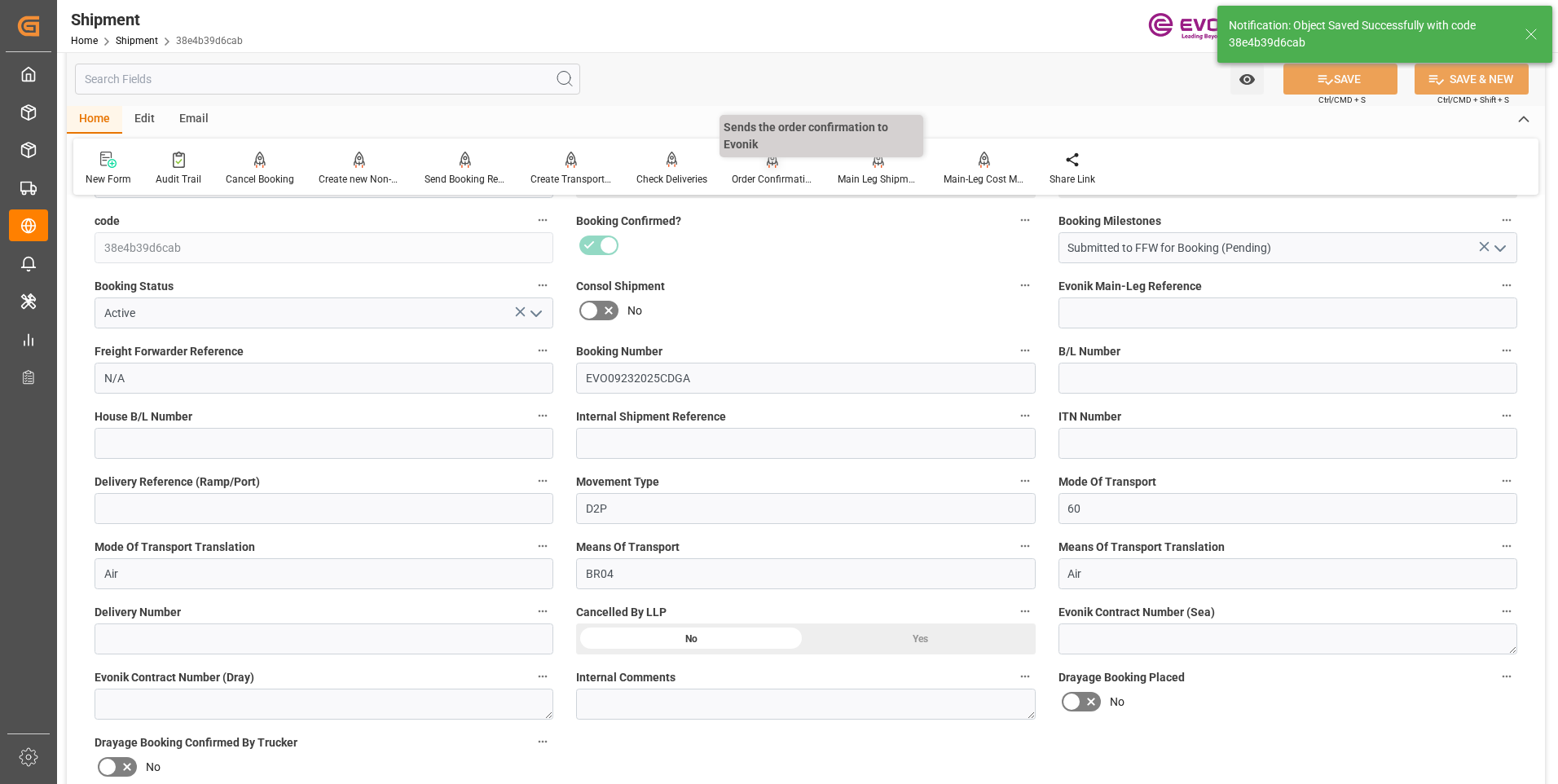
click at [779, 170] on div "Order Confirmation" at bounding box center [772, 168] width 106 height 36
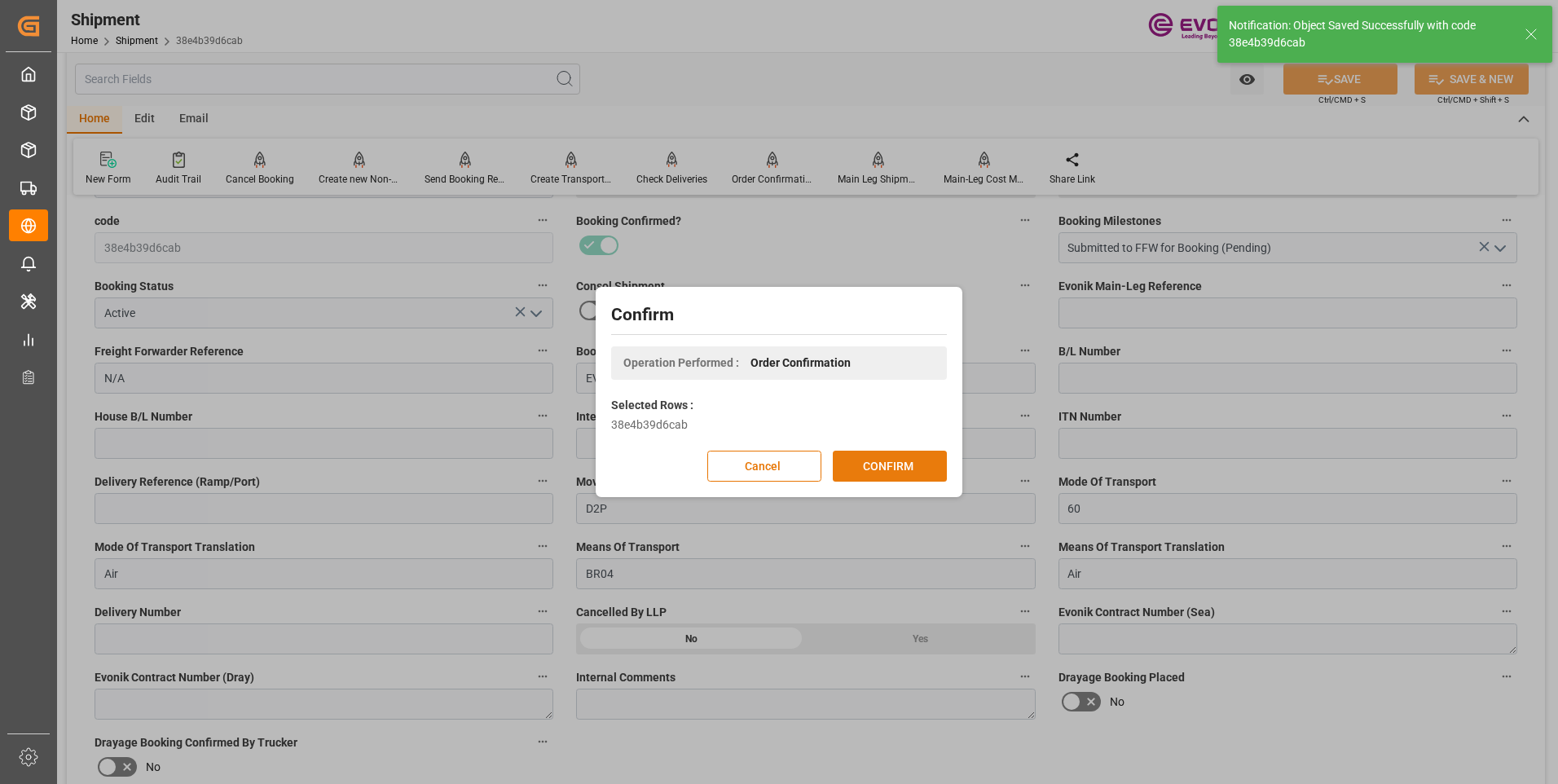
click at [868, 466] on button "CONFIRM" at bounding box center [889, 466] width 114 height 31
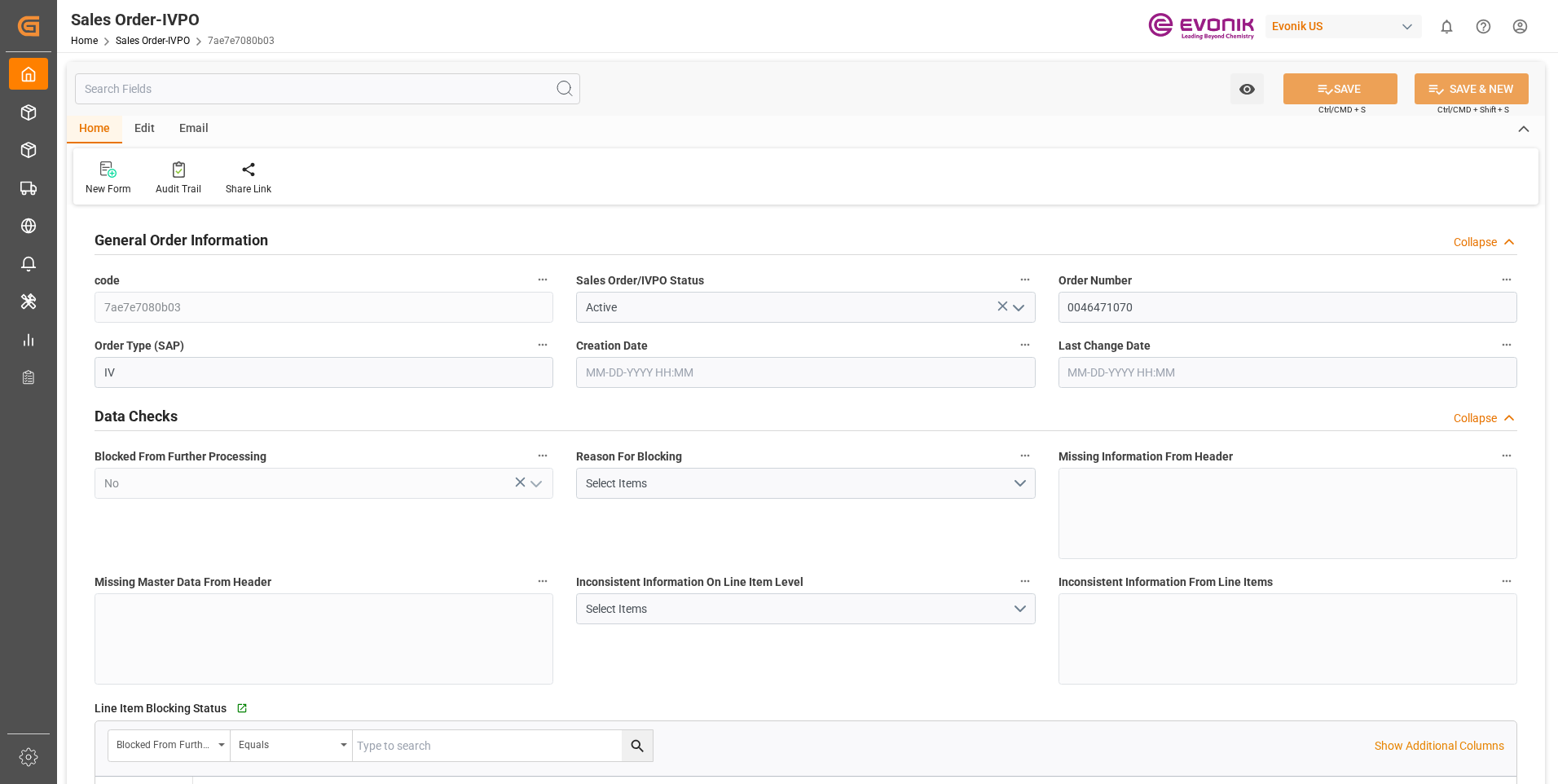
type input "PECLL"
type input "0"
type input "10"
type input "13"
type input "20"
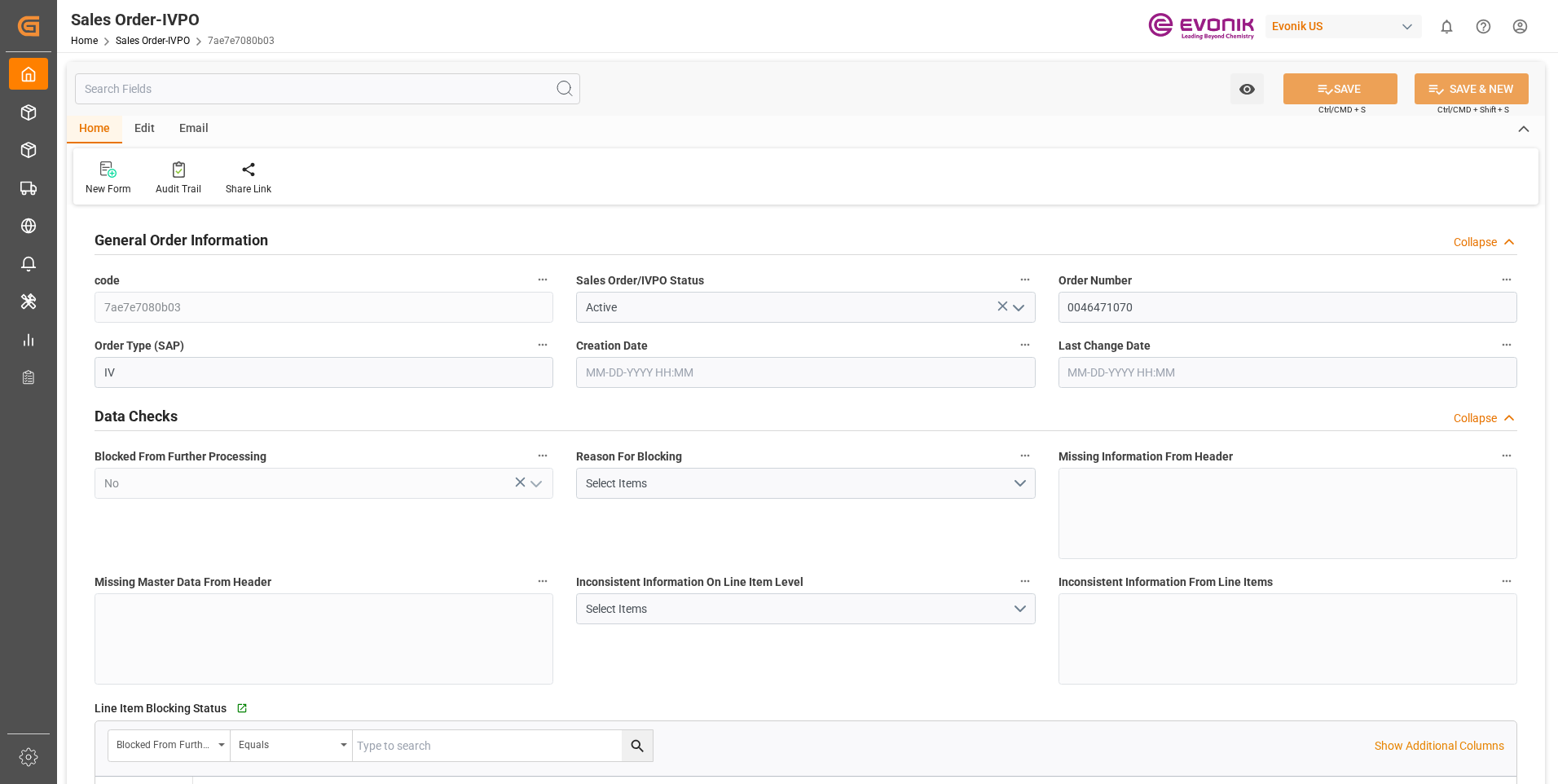
type input "204600"
type input "576"
type input "170000"
type input "300"
type input "[DATE] 19:30"
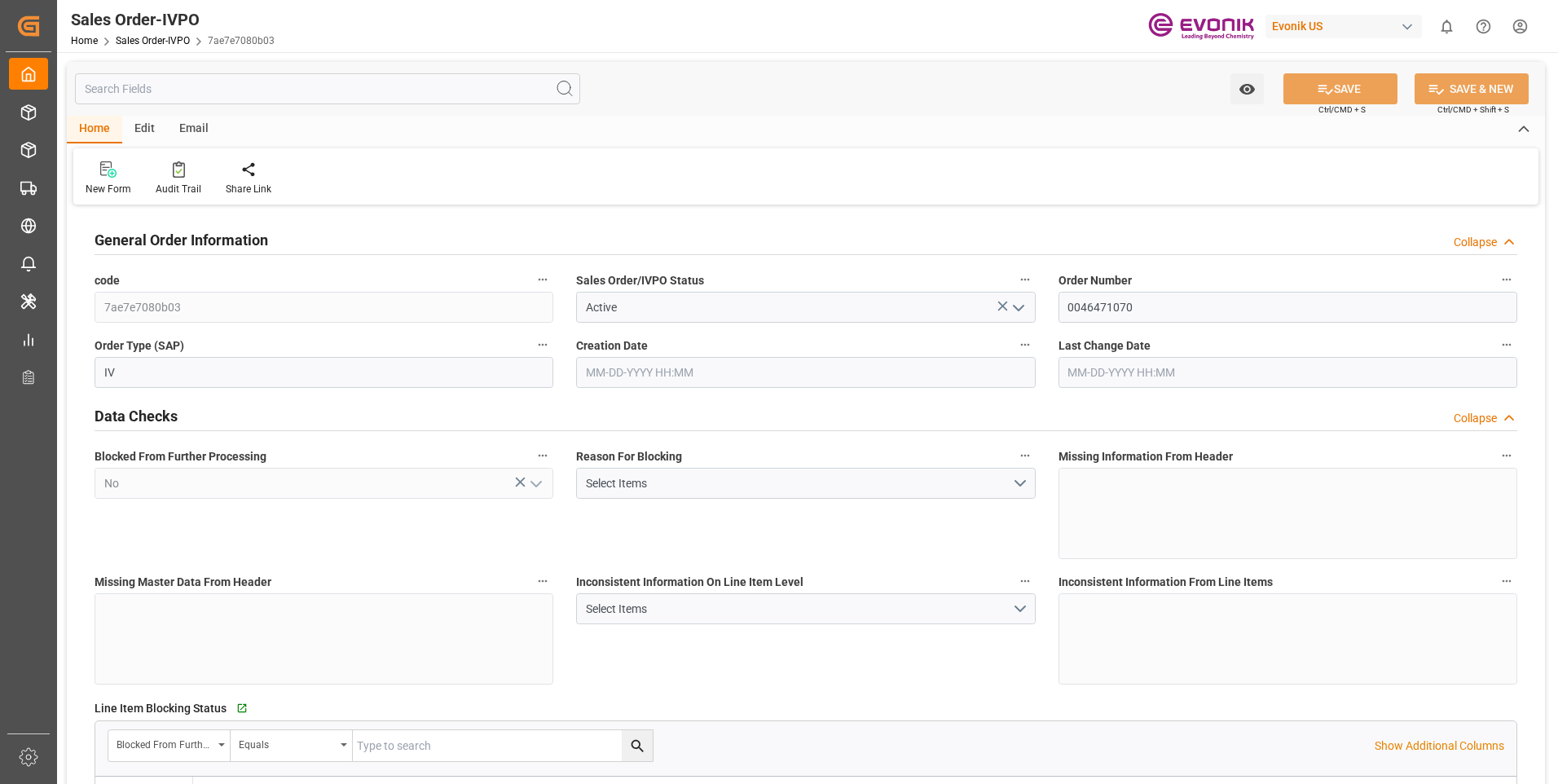
type input "[DATE] 18:49"
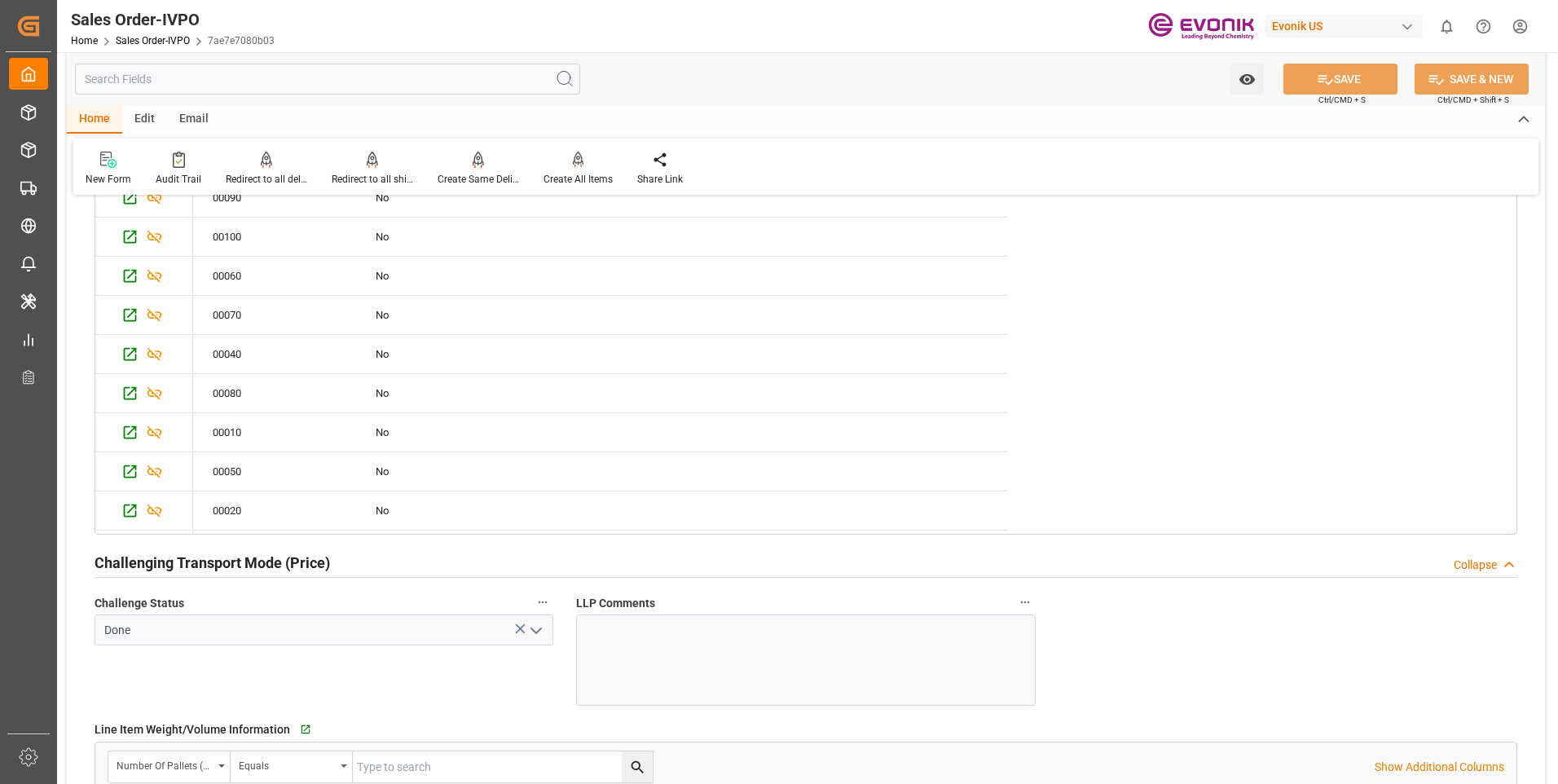
scroll to position [3014, 0]
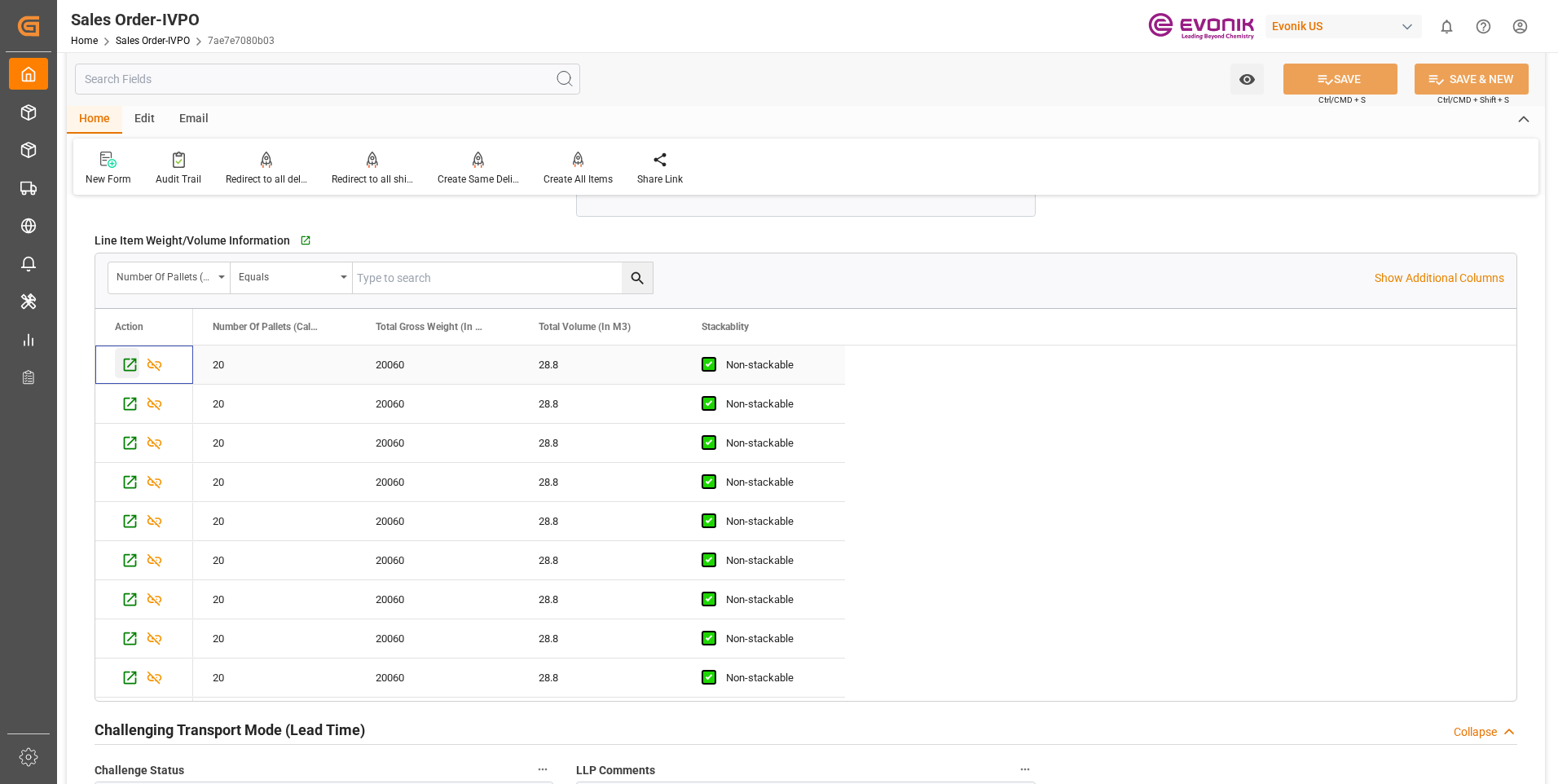
click at [129, 369] on icon "Press SPACE to select this row." at bounding box center [130, 364] width 17 height 17
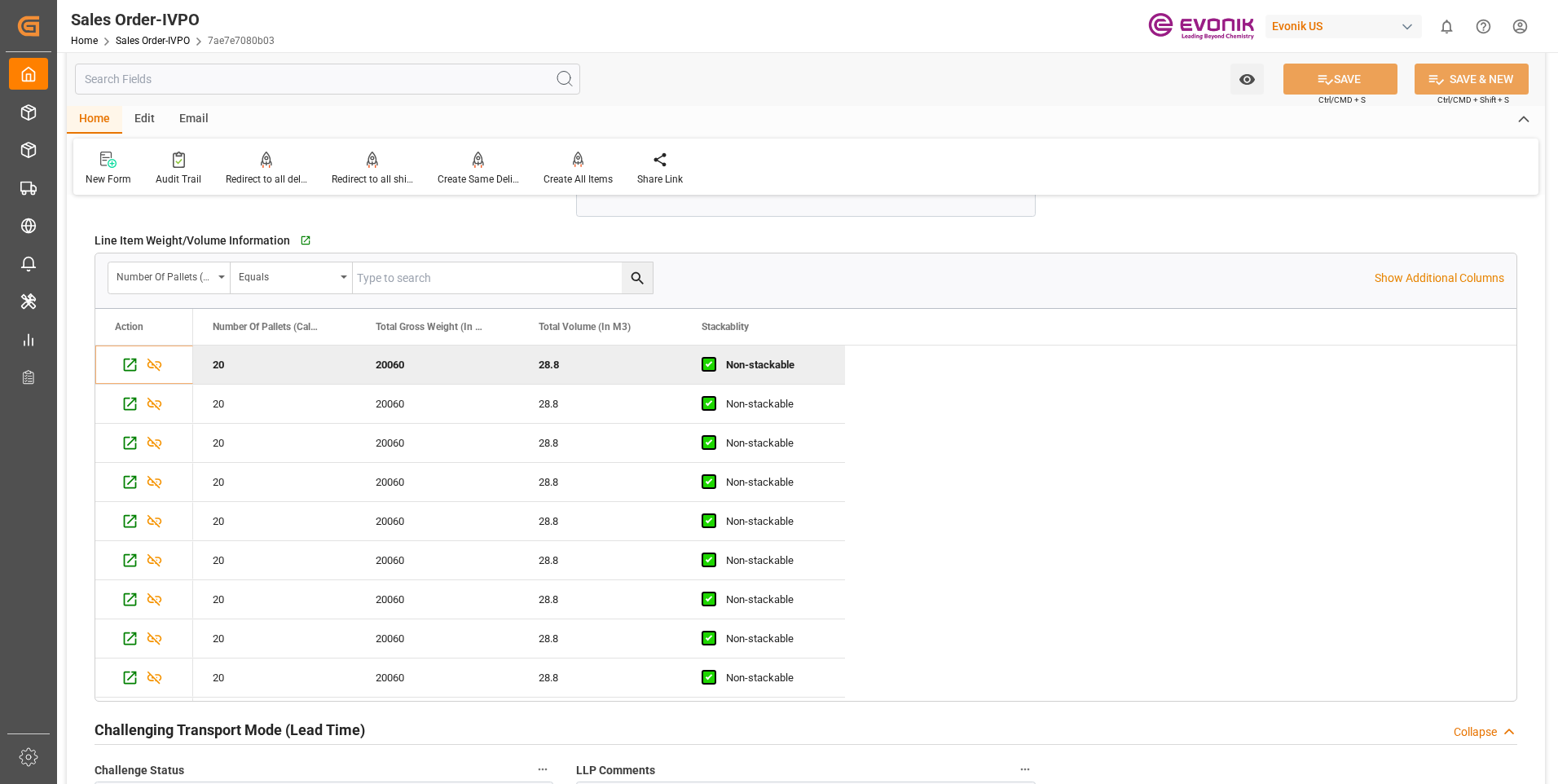
click at [167, 79] on input "text" at bounding box center [327, 79] width 505 height 31
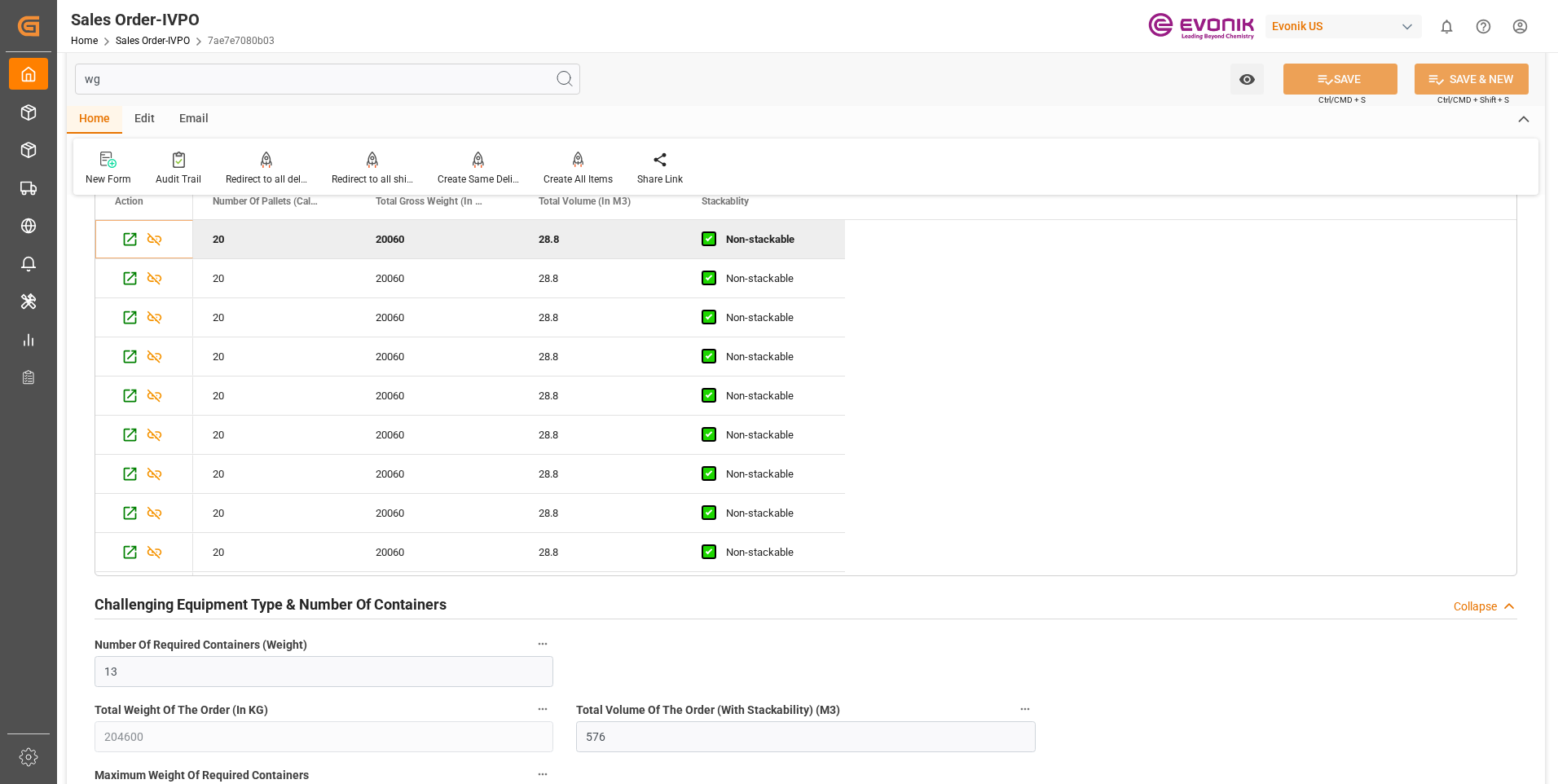
scroll to position [173, 0]
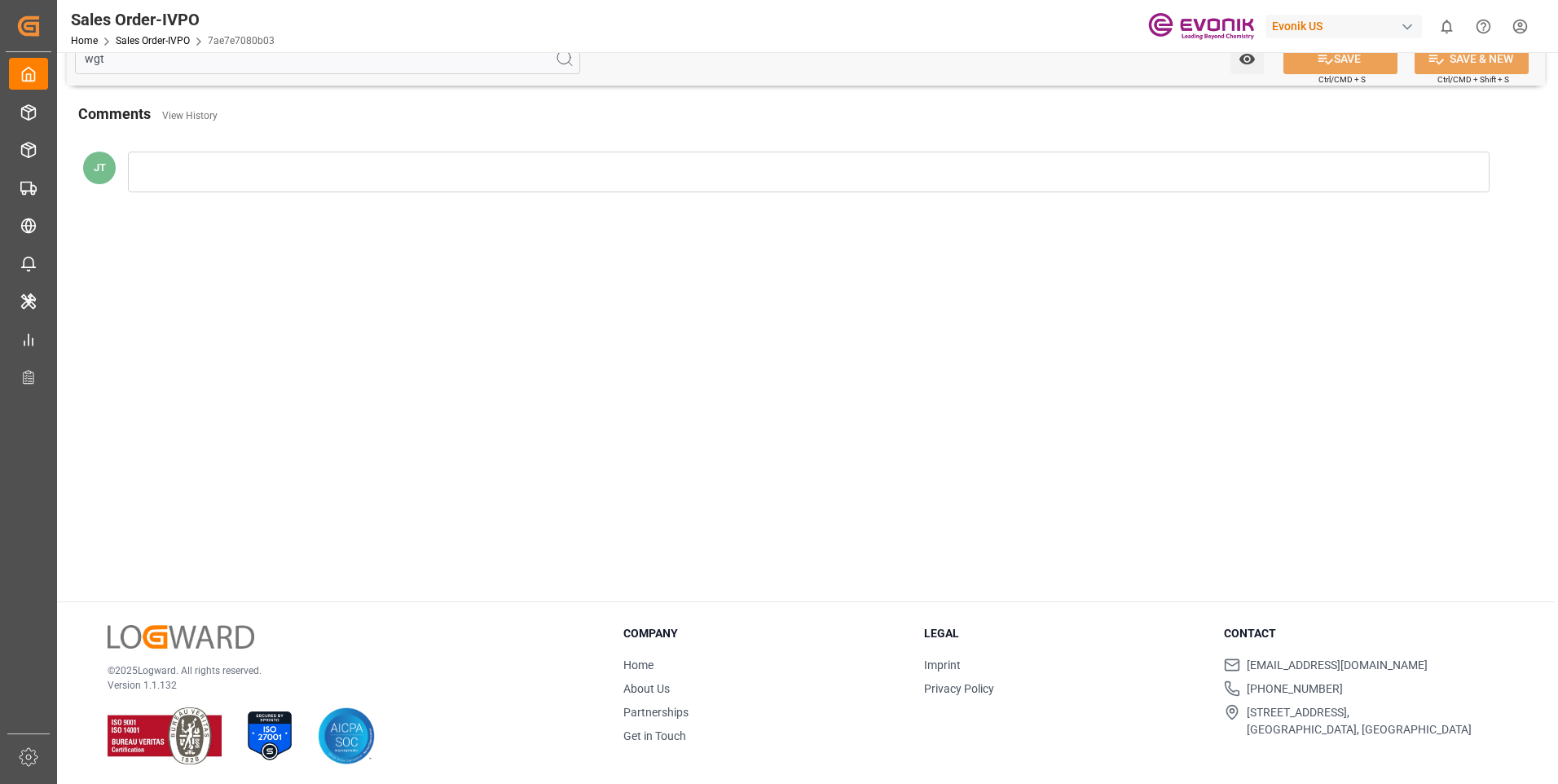
type input "wgt"
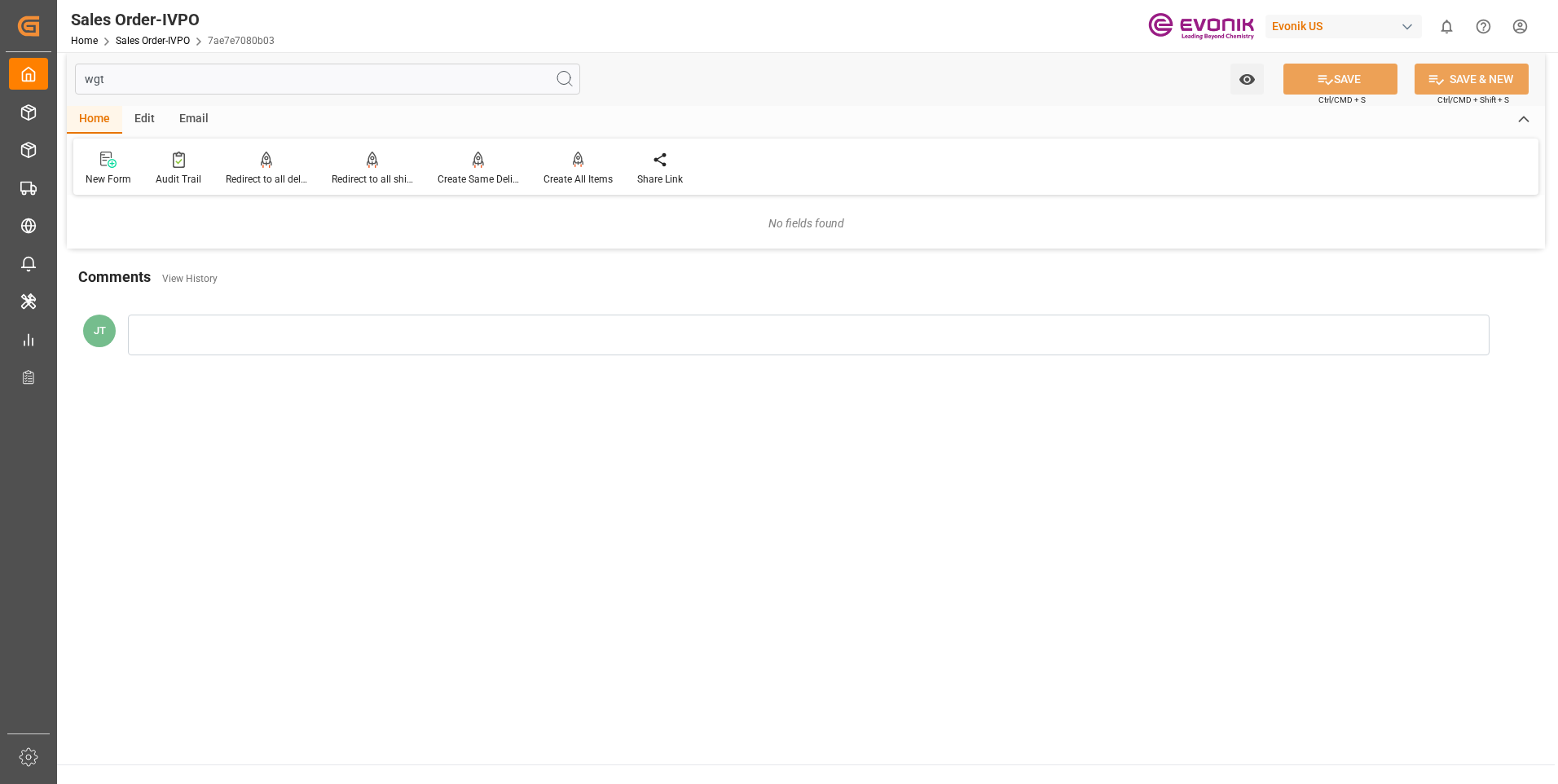
scroll to position [0, 0]
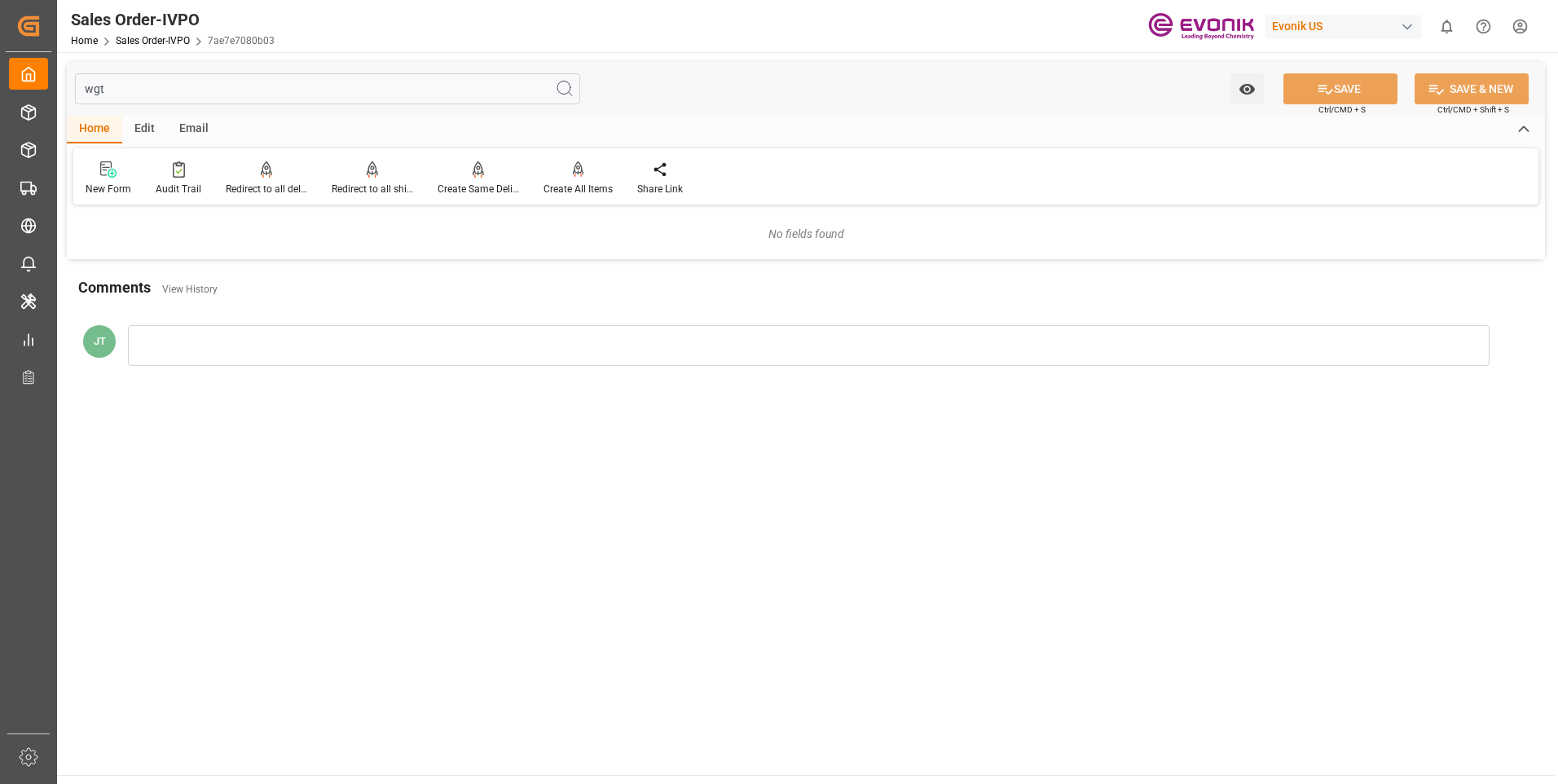
click at [144, 88] on input "wgt" at bounding box center [327, 89] width 505 height 31
drag, startPoint x: 144, startPoint y: 88, endPoint x: 63, endPoint y: 79, distance: 81.5
click at [63, 79] on div "wgt Watch Option SAVE Ctrl/CMD + S SAVE & NEW Ctrl/CMD + Shift + S Home Edit Em…" at bounding box center [805, 226] width 1498 height 350
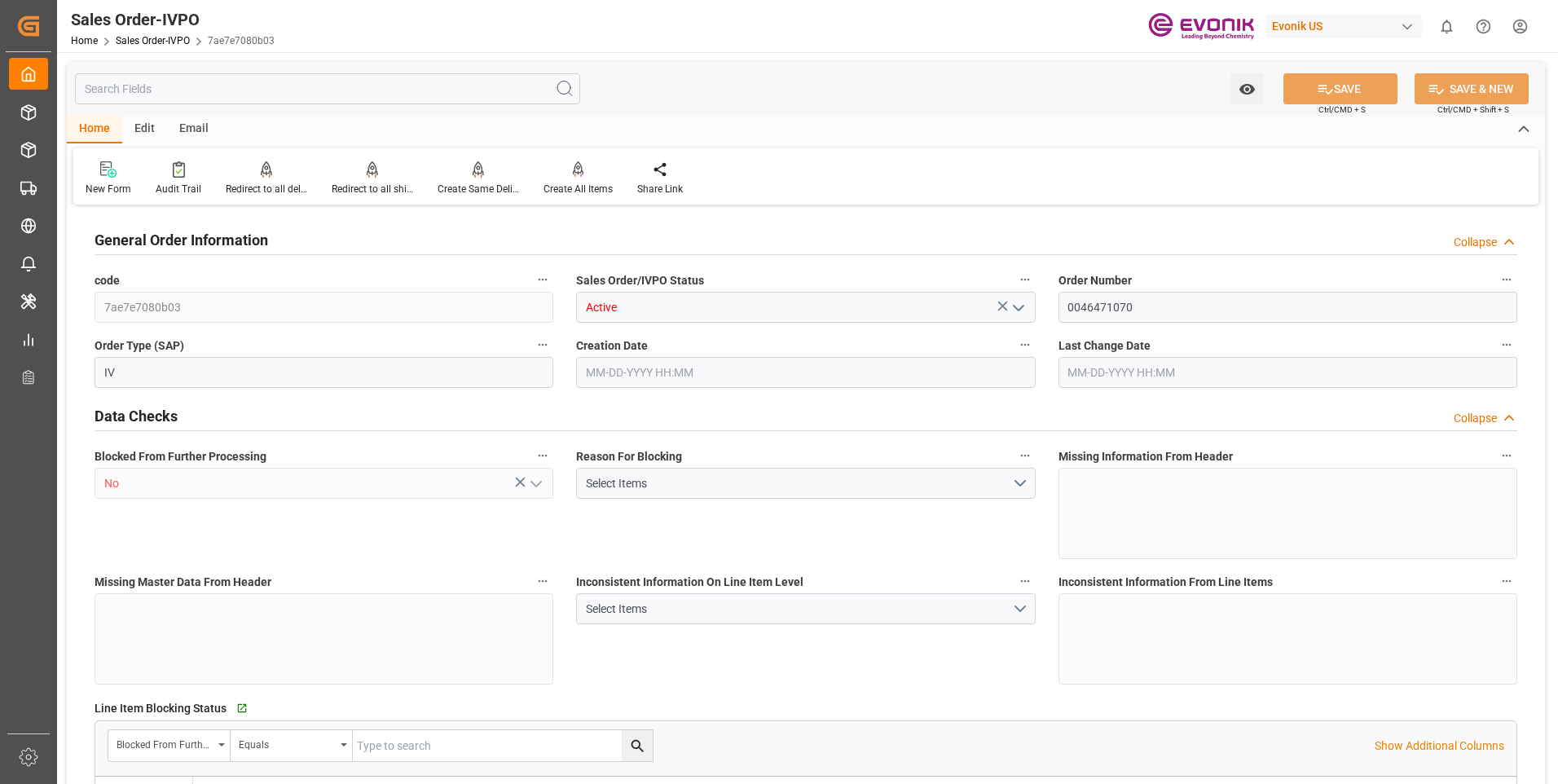
type input "PECLL"
type input "0"
type input "10"
type input "13"
type input "20"
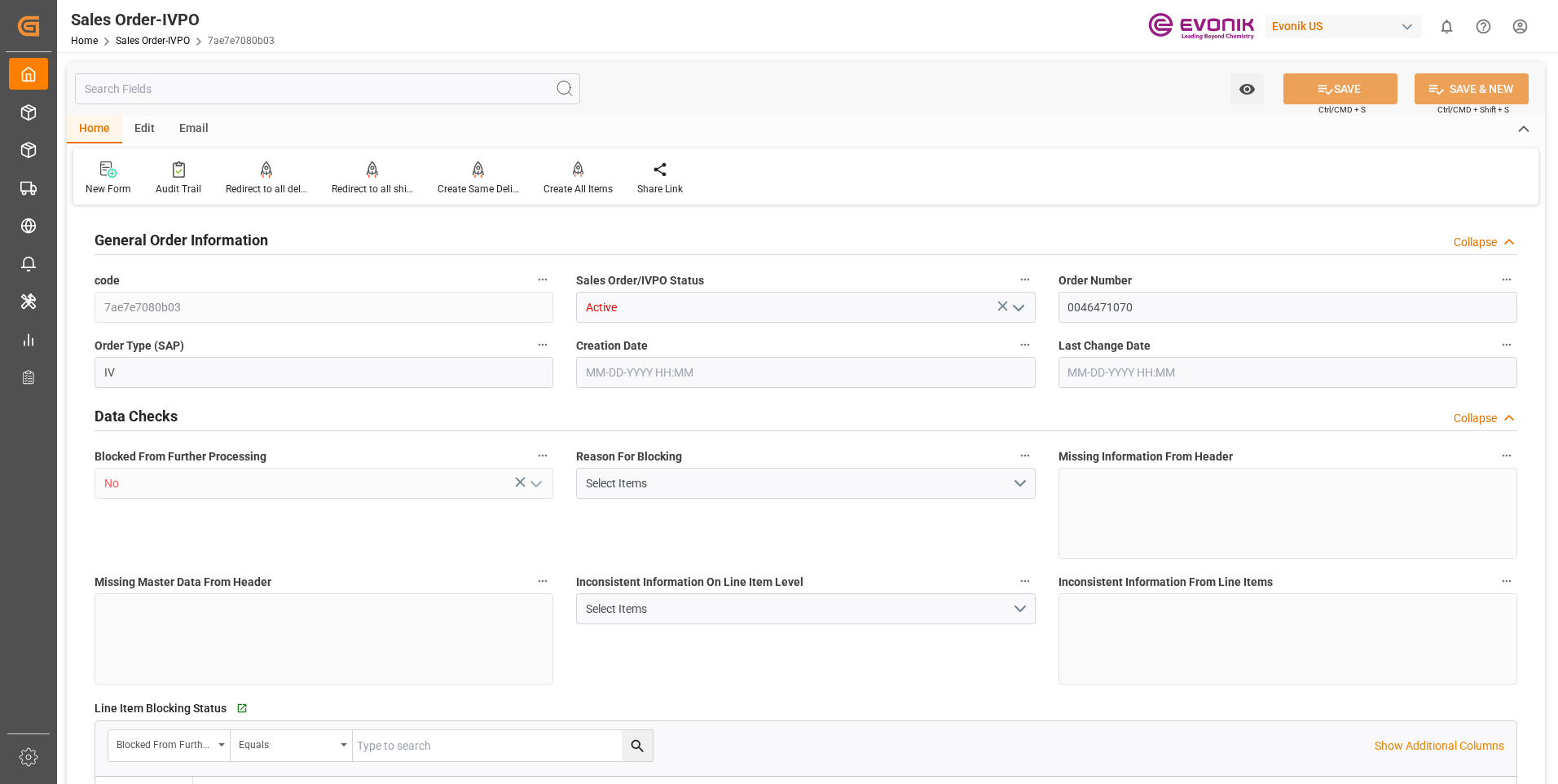
type input "204600"
type input "576"
type input "170000"
type input "300"
type input "[DATE] 19:30"
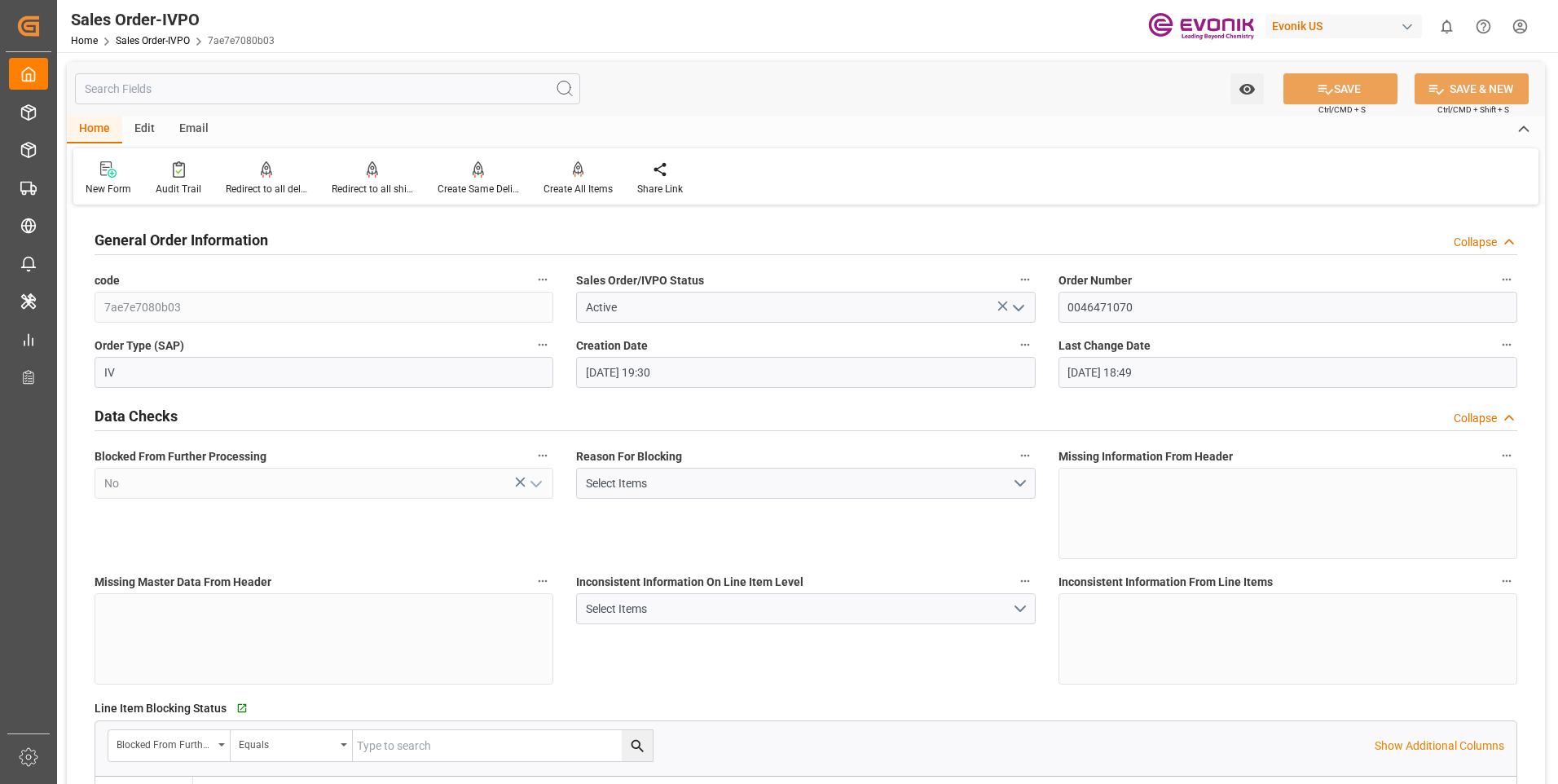
type input "[DATE] 18:49"
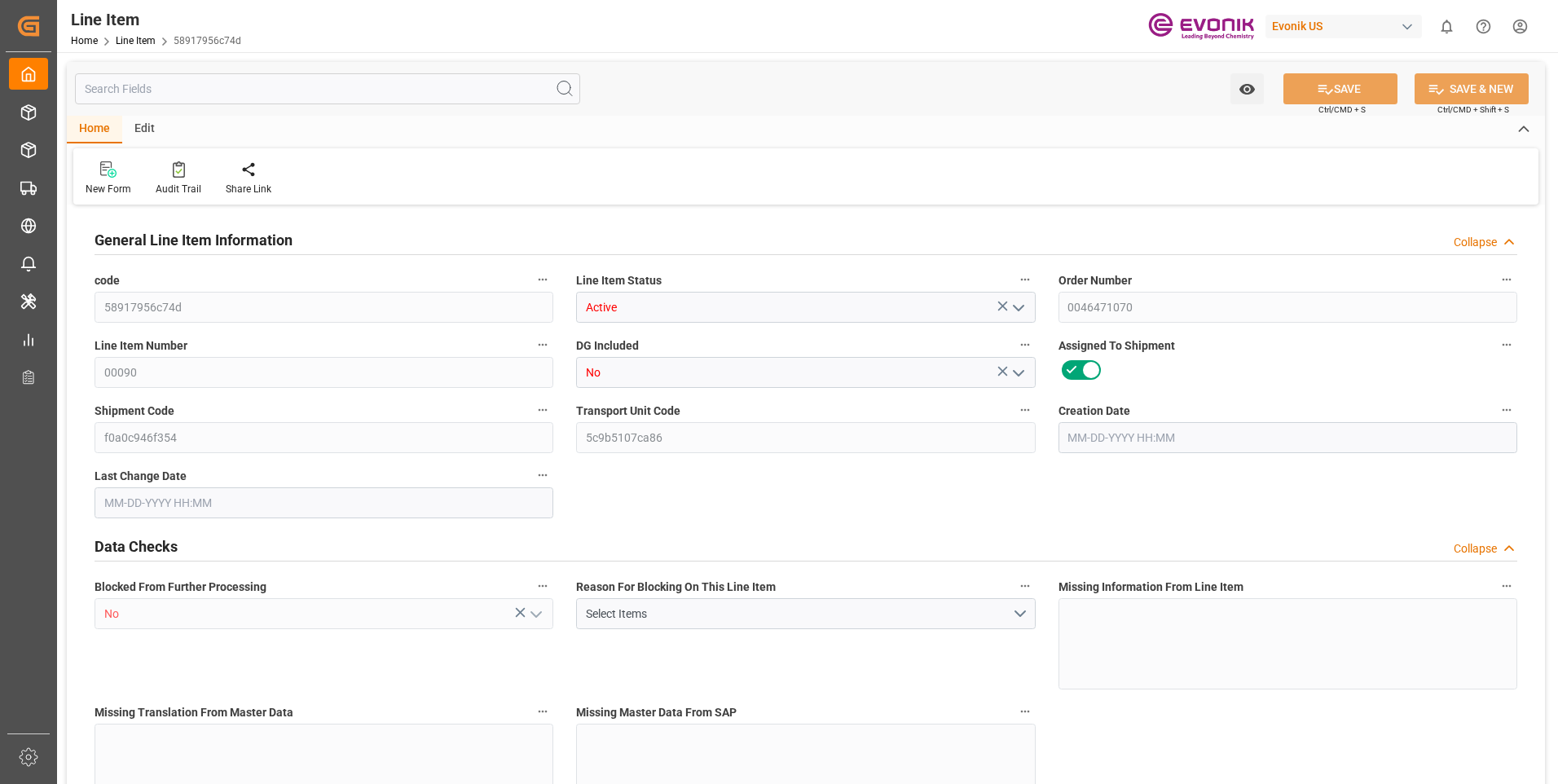
type input "20"
type input "20060"
type input "20000"
type input "28.8"
type input "20"
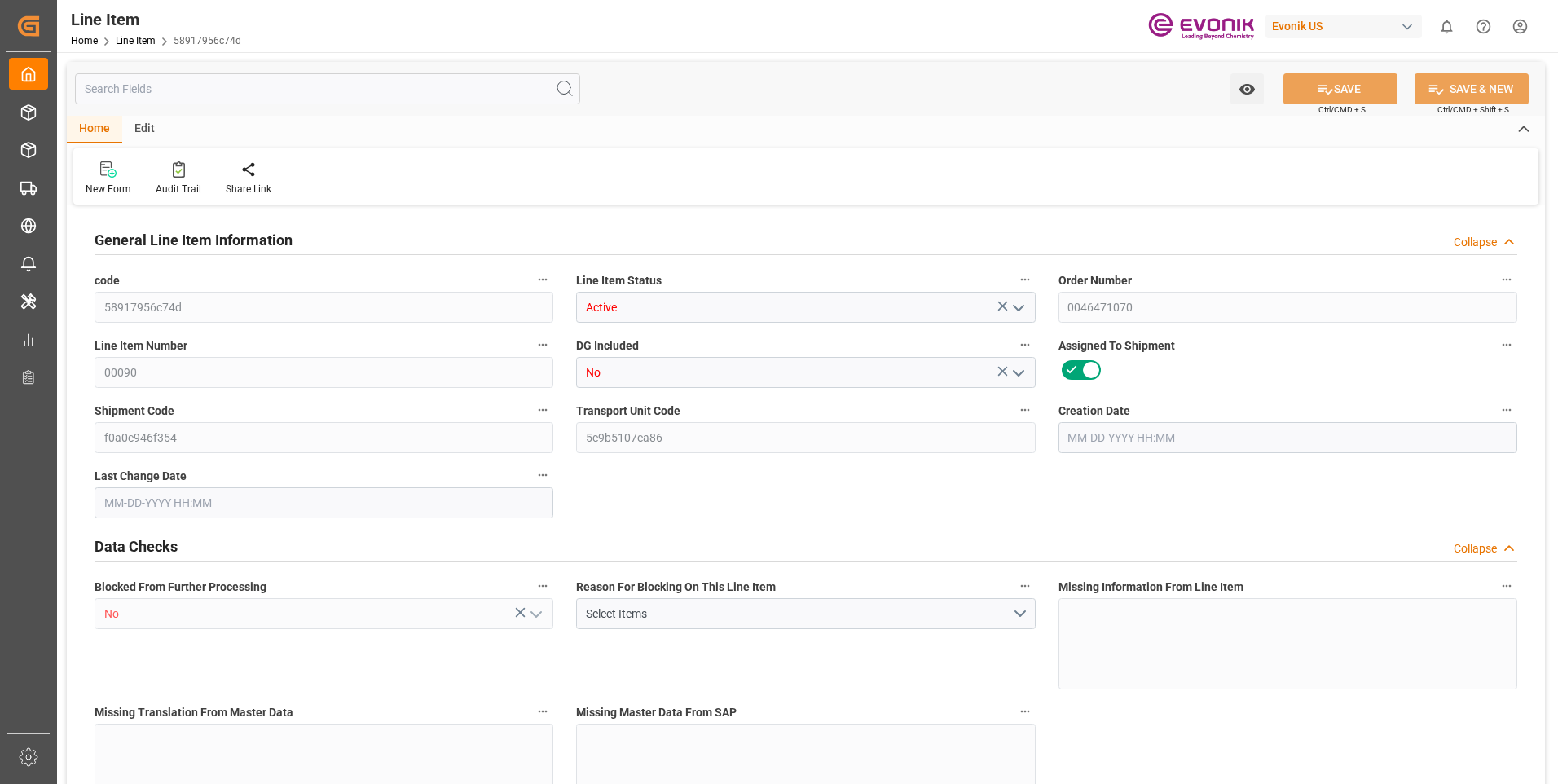
type input "26400"
type input "20"
type input "20000"
type input "20060"
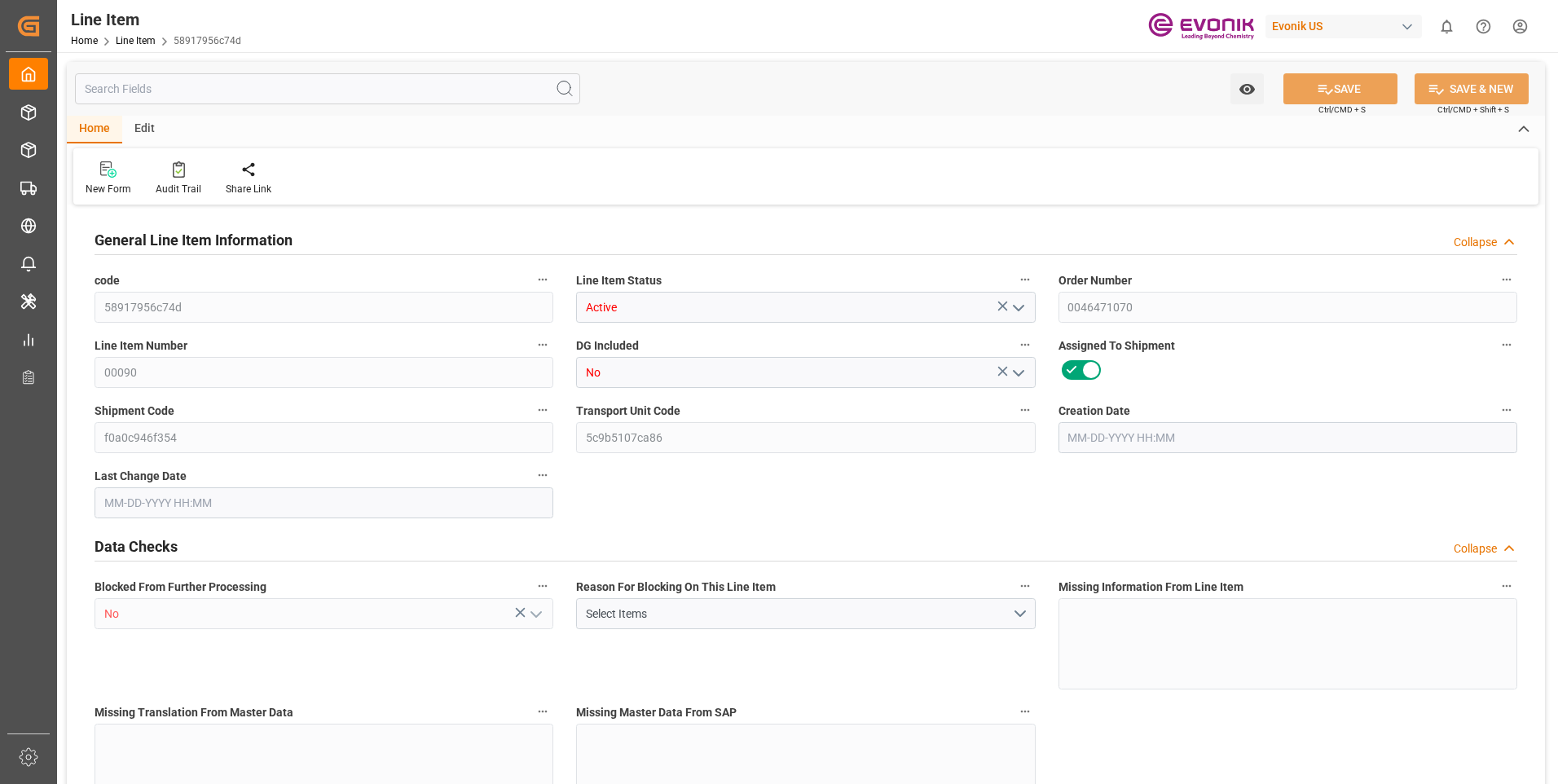
type input "20460"
type input "20000"
type input "28.8"
type input "28800"
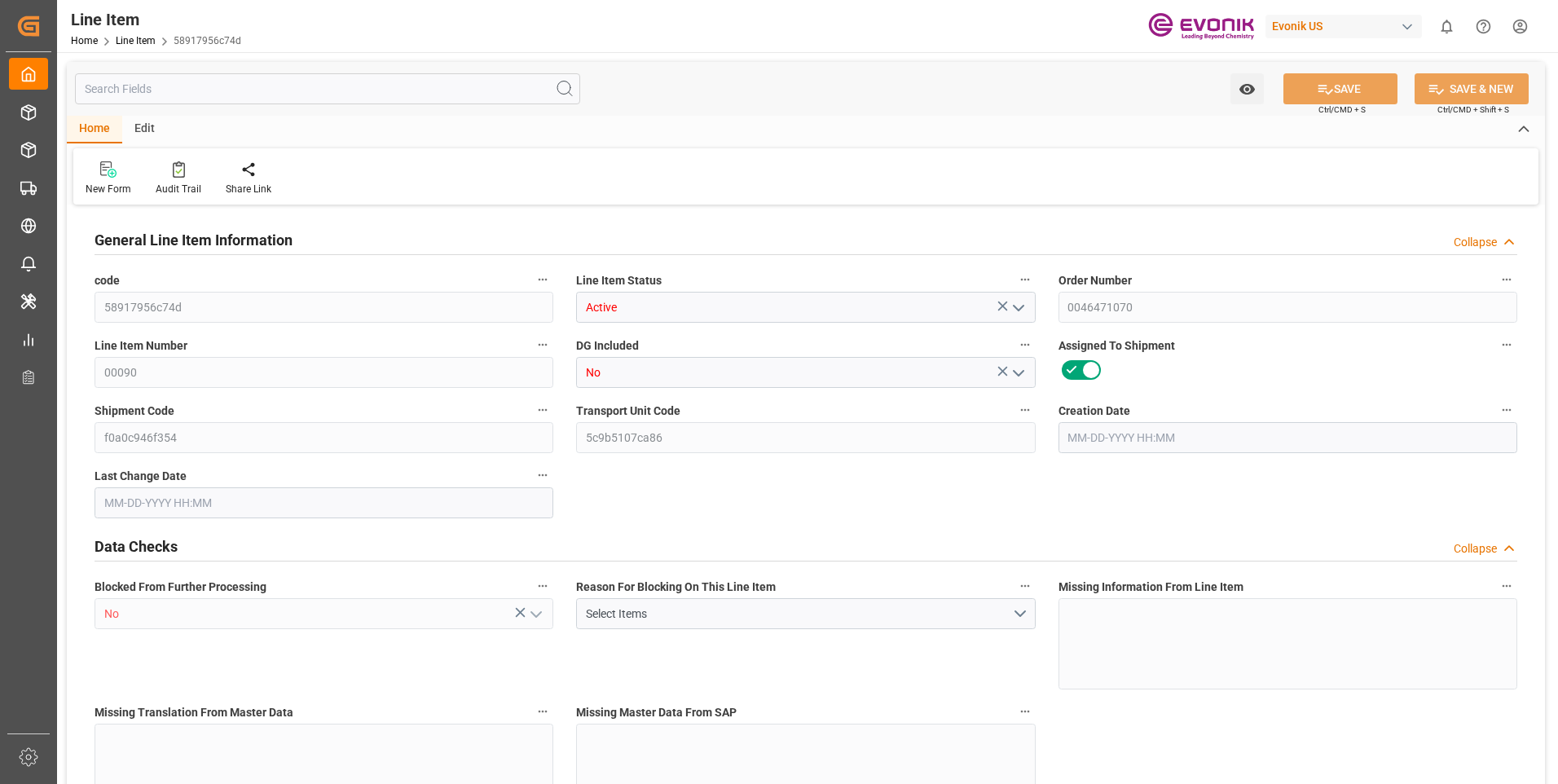
type input "0"
type input "08-29-2025 19:31"
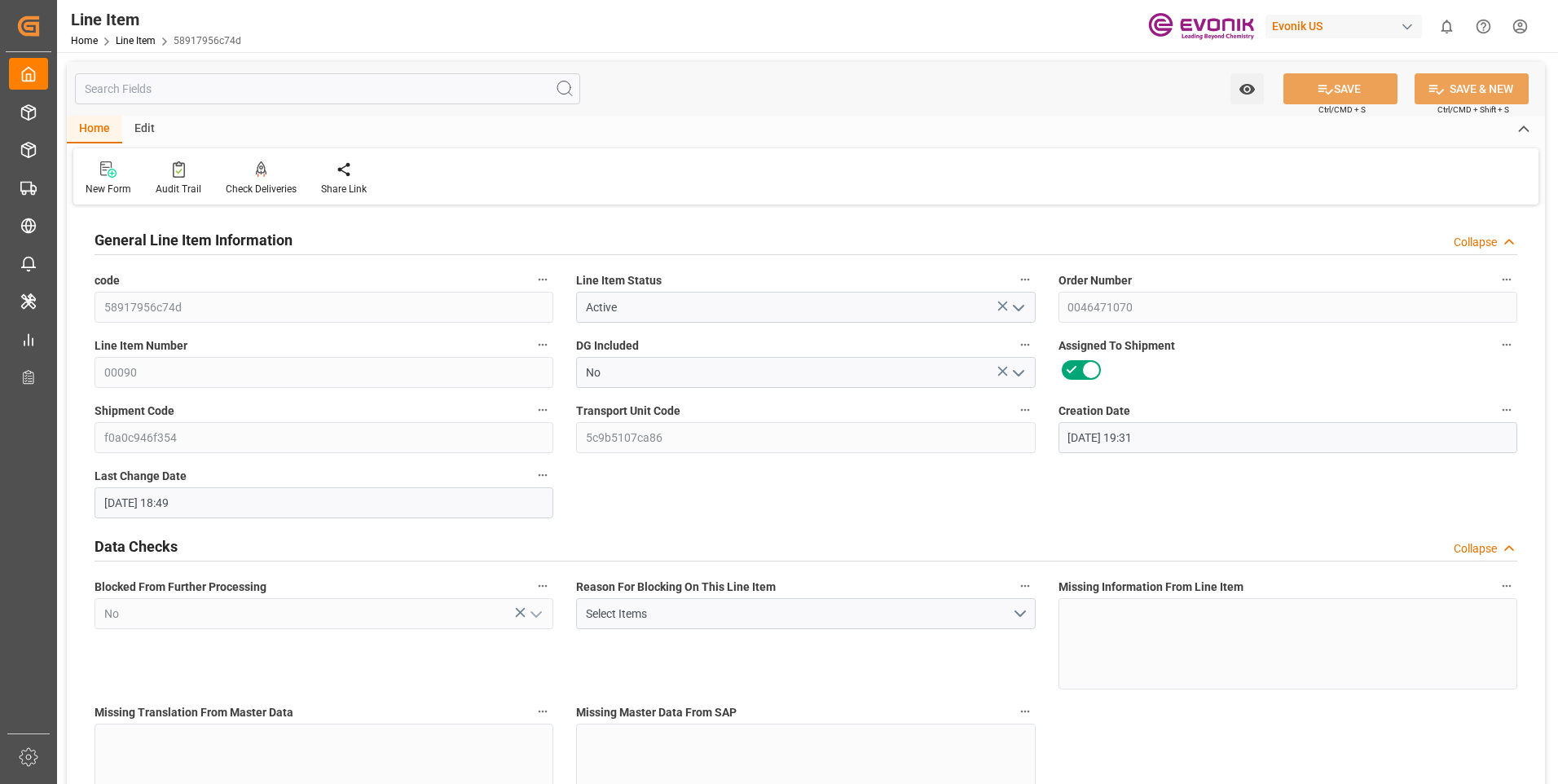
type input "09-15-2025 18:49"
type input "11-15-2025"
type input "10-16-2025"
type input "10-09-2025"
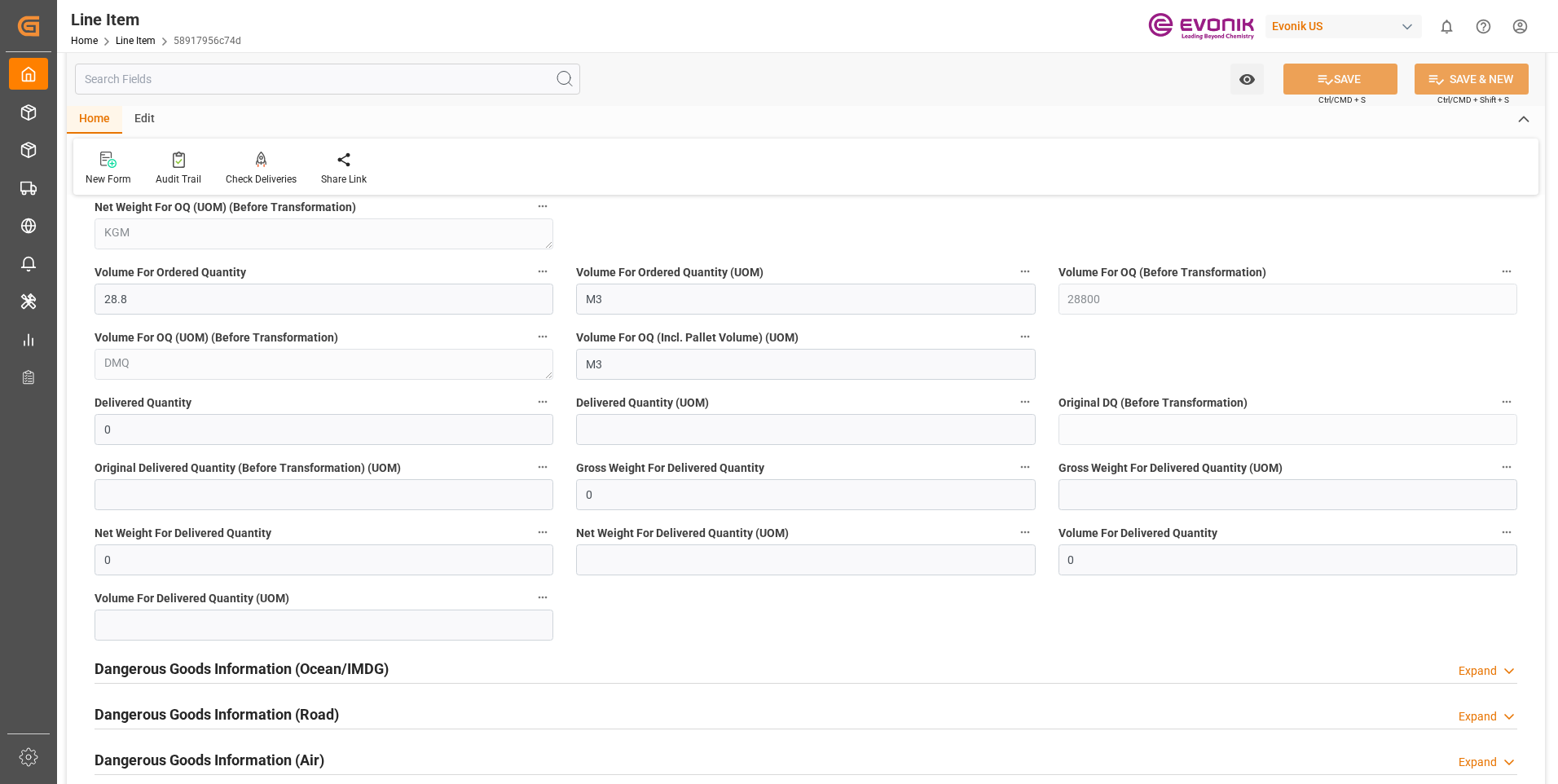
scroll to position [1710, 0]
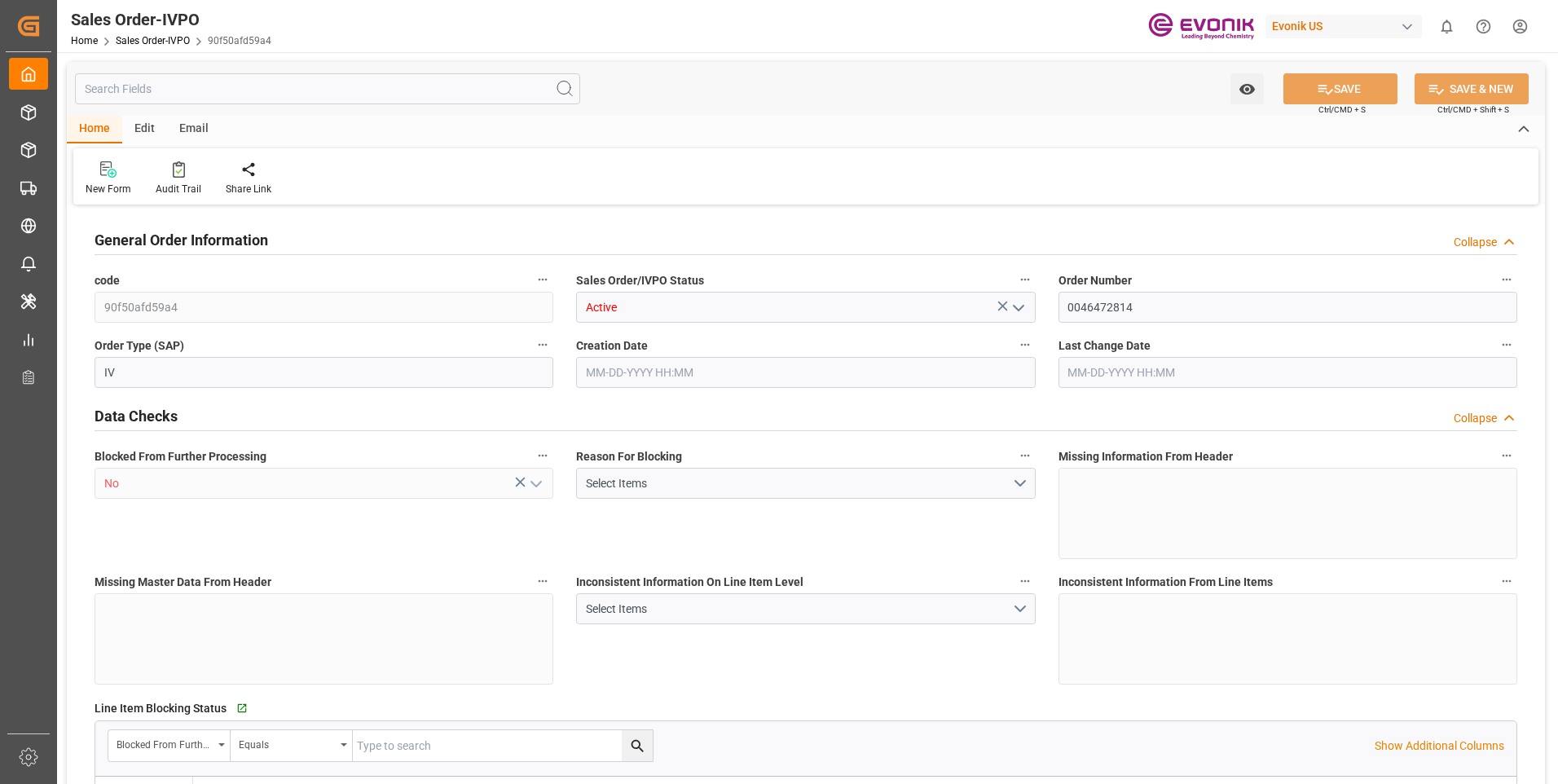
type input "PECLL"
type input "0"
type input "9"
type input "11"
type input "184680"
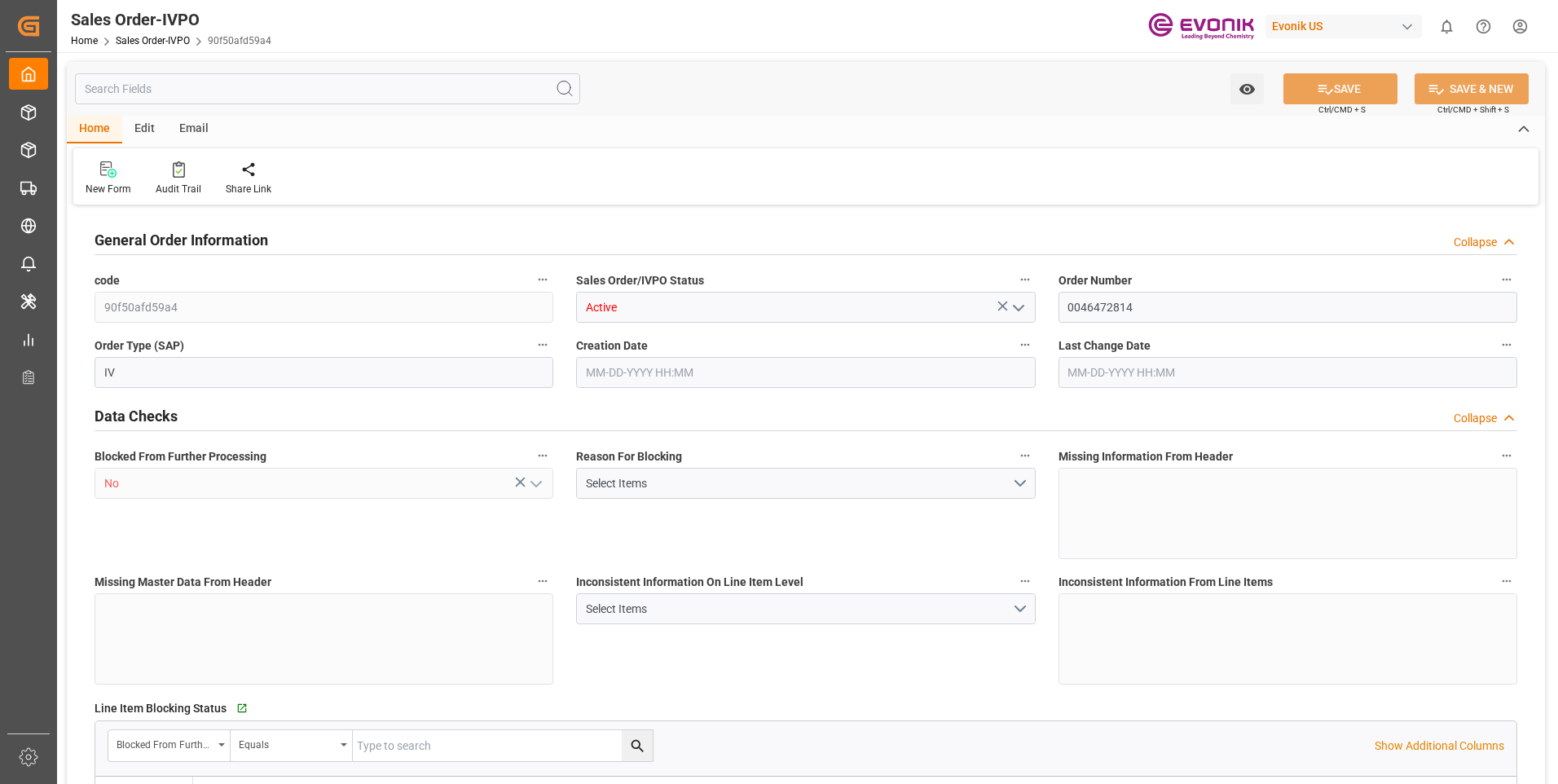
type input "0"
type input "153000"
type input "270"
type input "[DATE] 20:29"
type input "09-22-2025 14:00"
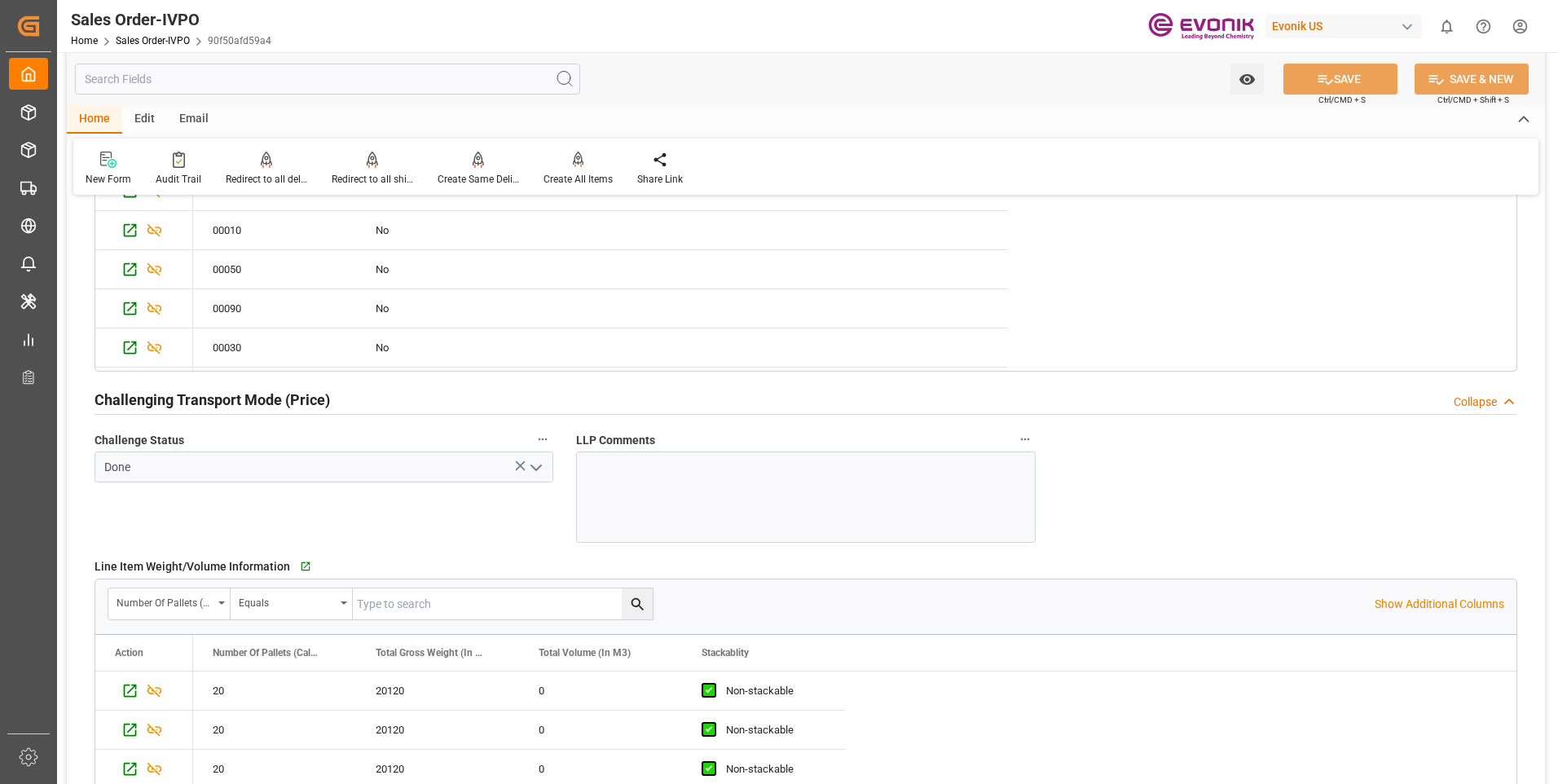
scroll to position [3096, 0]
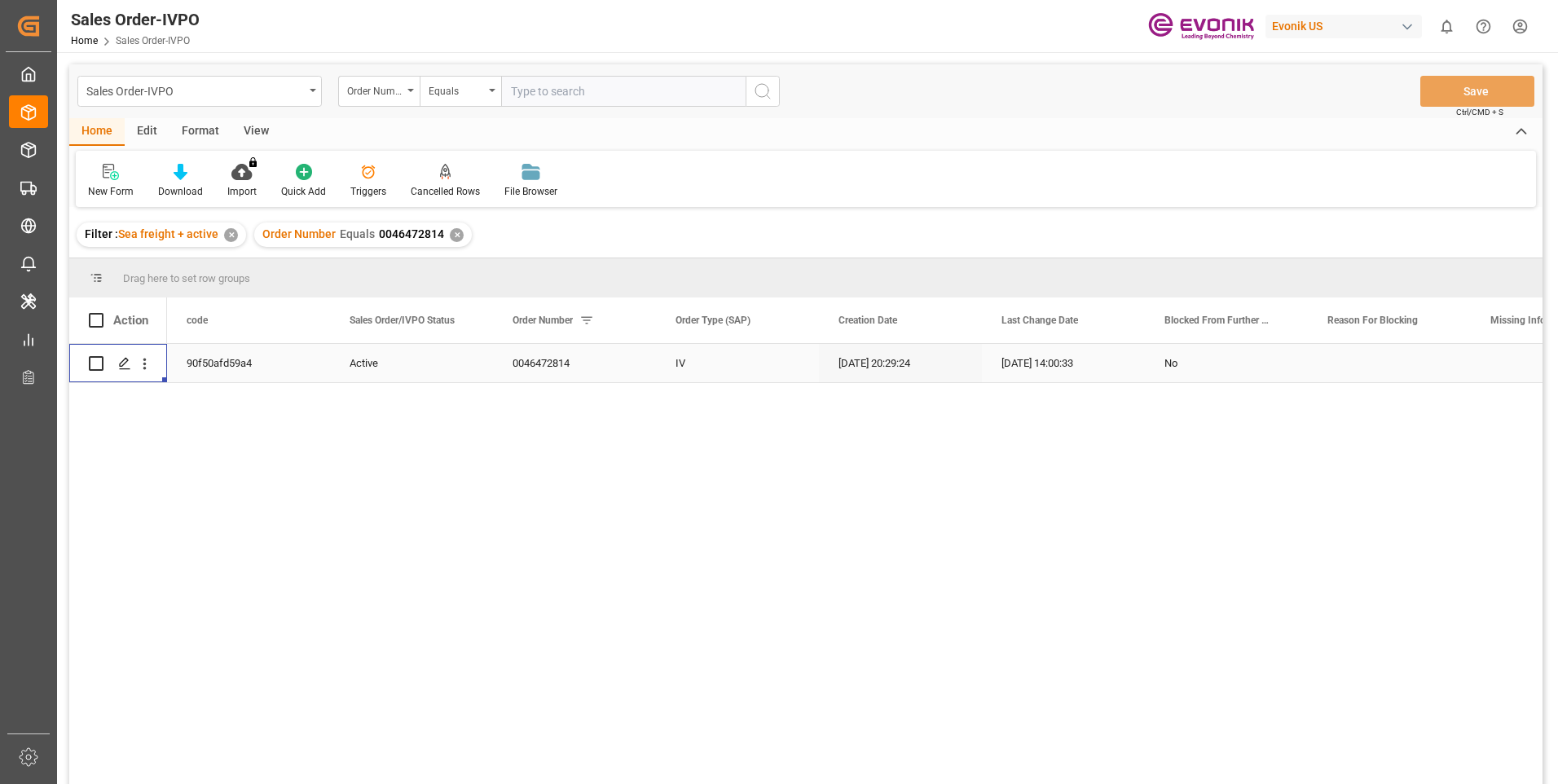
click at [570, 93] on input "text" at bounding box center [623, 91] width 245 height 31
paste input "46435006"
type input "0046435006"
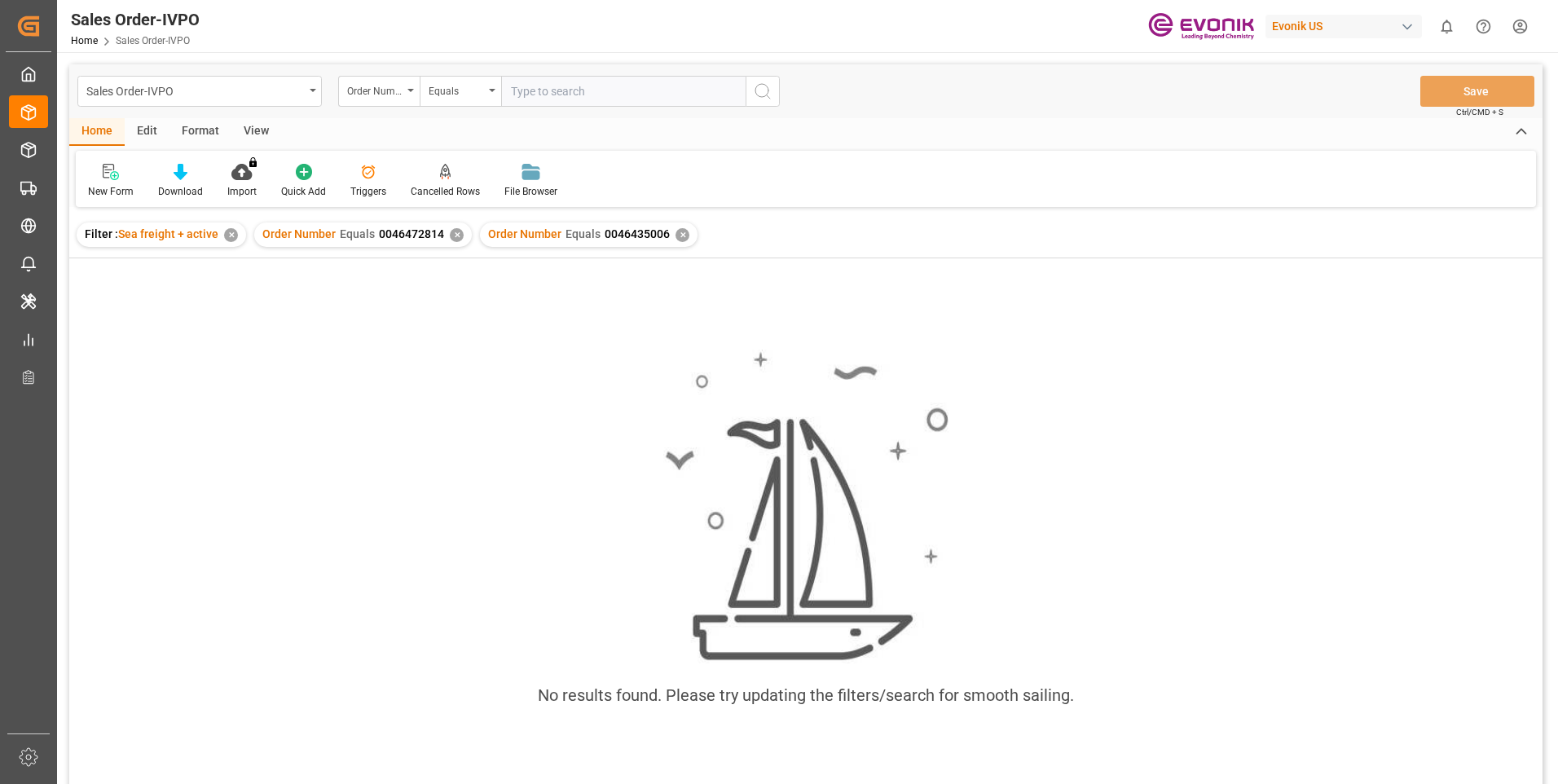
click at [458, 238] on div "✕" at bounding box center [456, 235] width 14 height 14
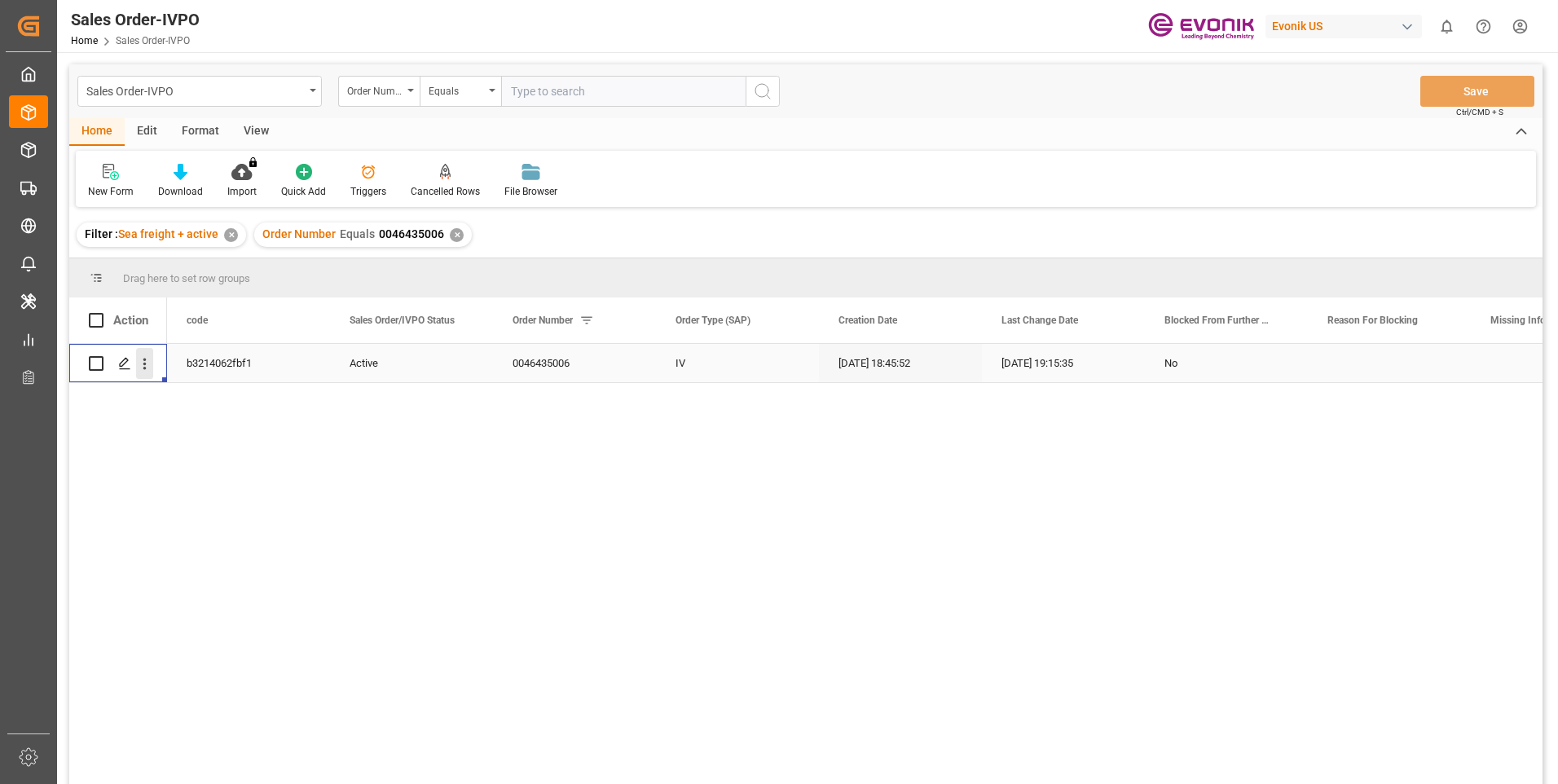
click at [144, 364] on icon "open menu" at bounding box center [144, 363] width 17 height 17
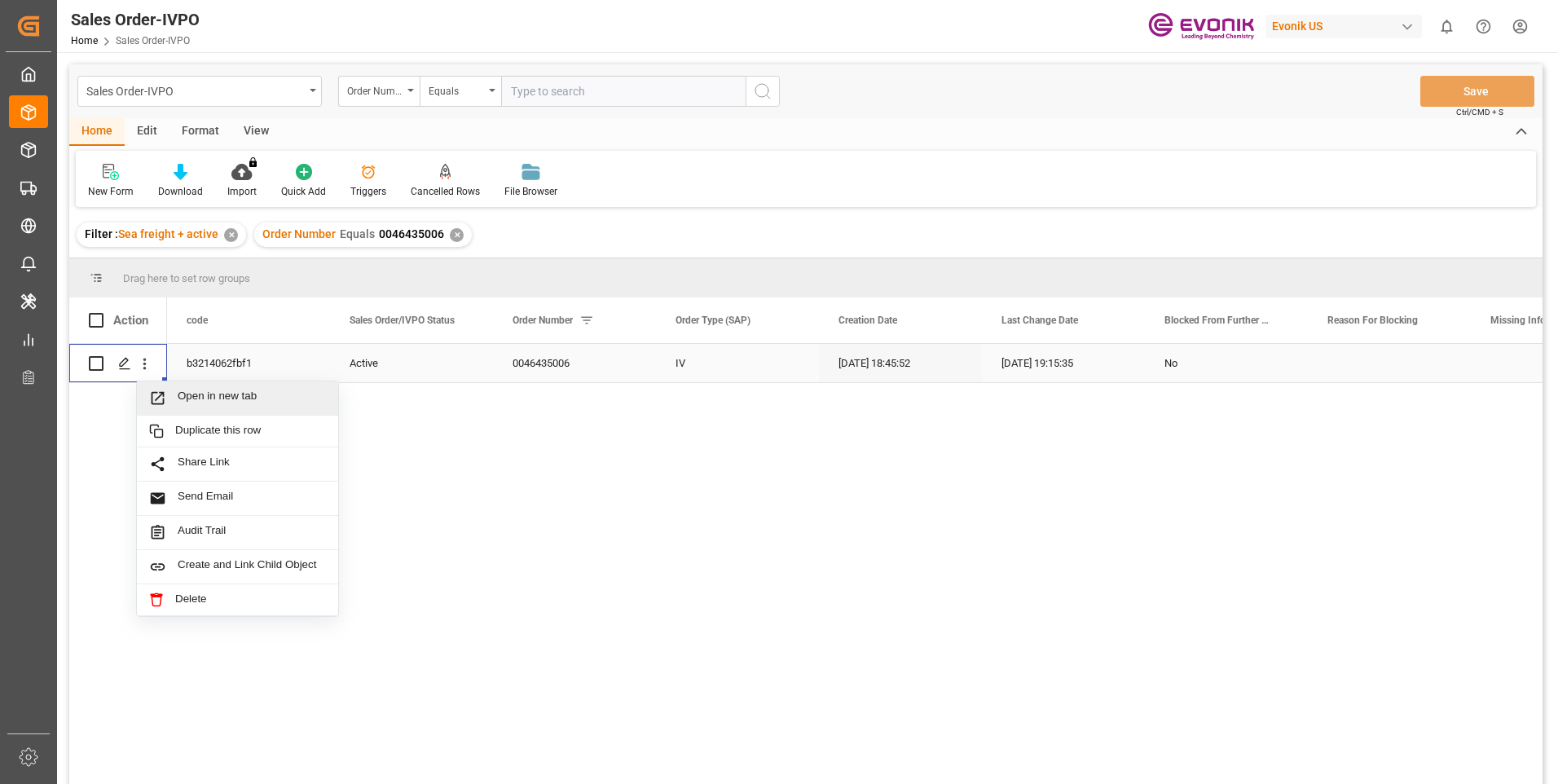
click at [173, 392] on span "Press SPACE to select this row." at bounding box center [162, 398] width 28 height 17
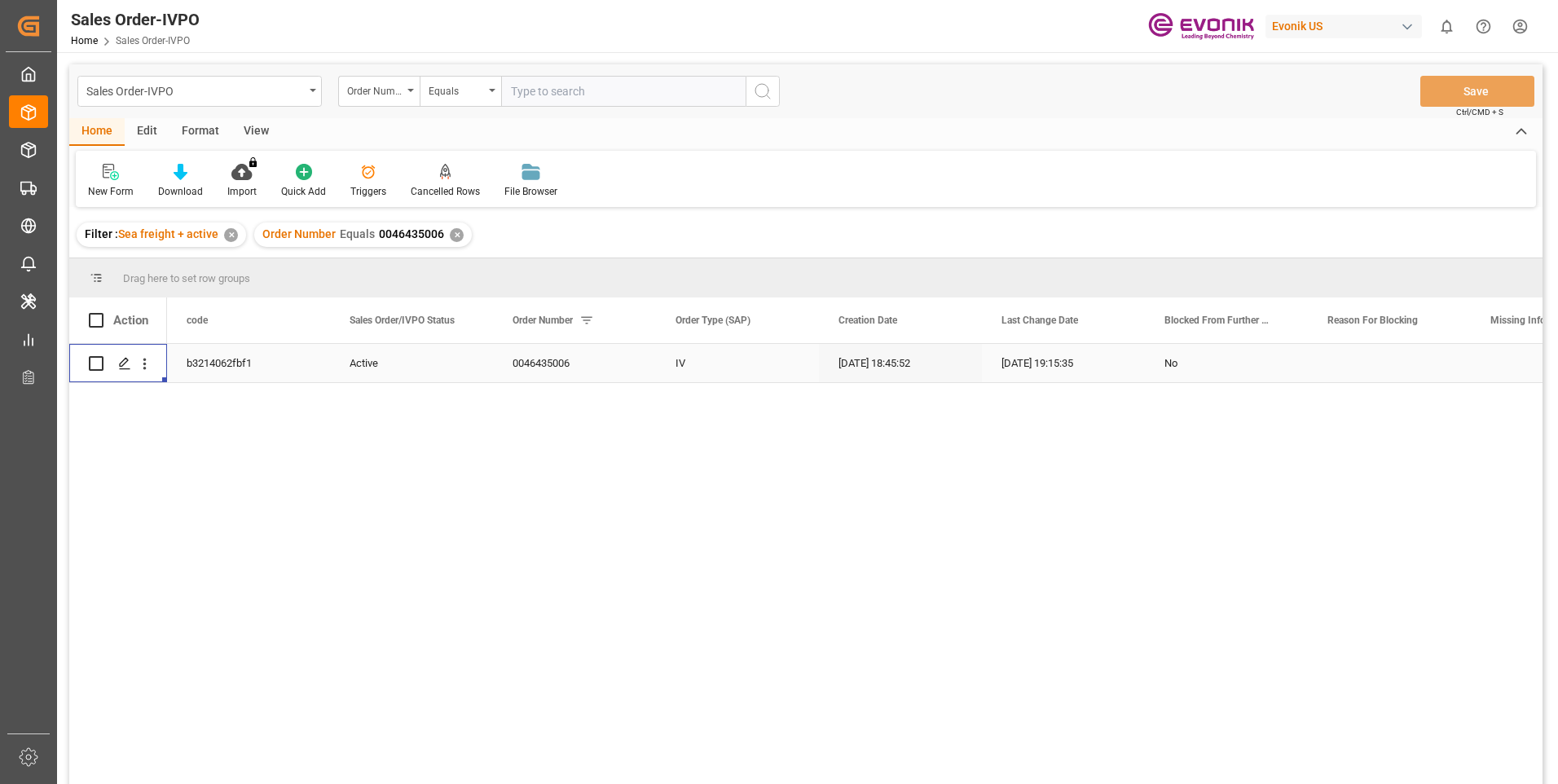
click at [548, 92] on input "text" at bounding box center [623, 91] width 245 height 31
paste input "46456146"
type input "0046456146"
click at [765, 87] on icon "search button" at bounding box center [762, 90] width 19 height 19
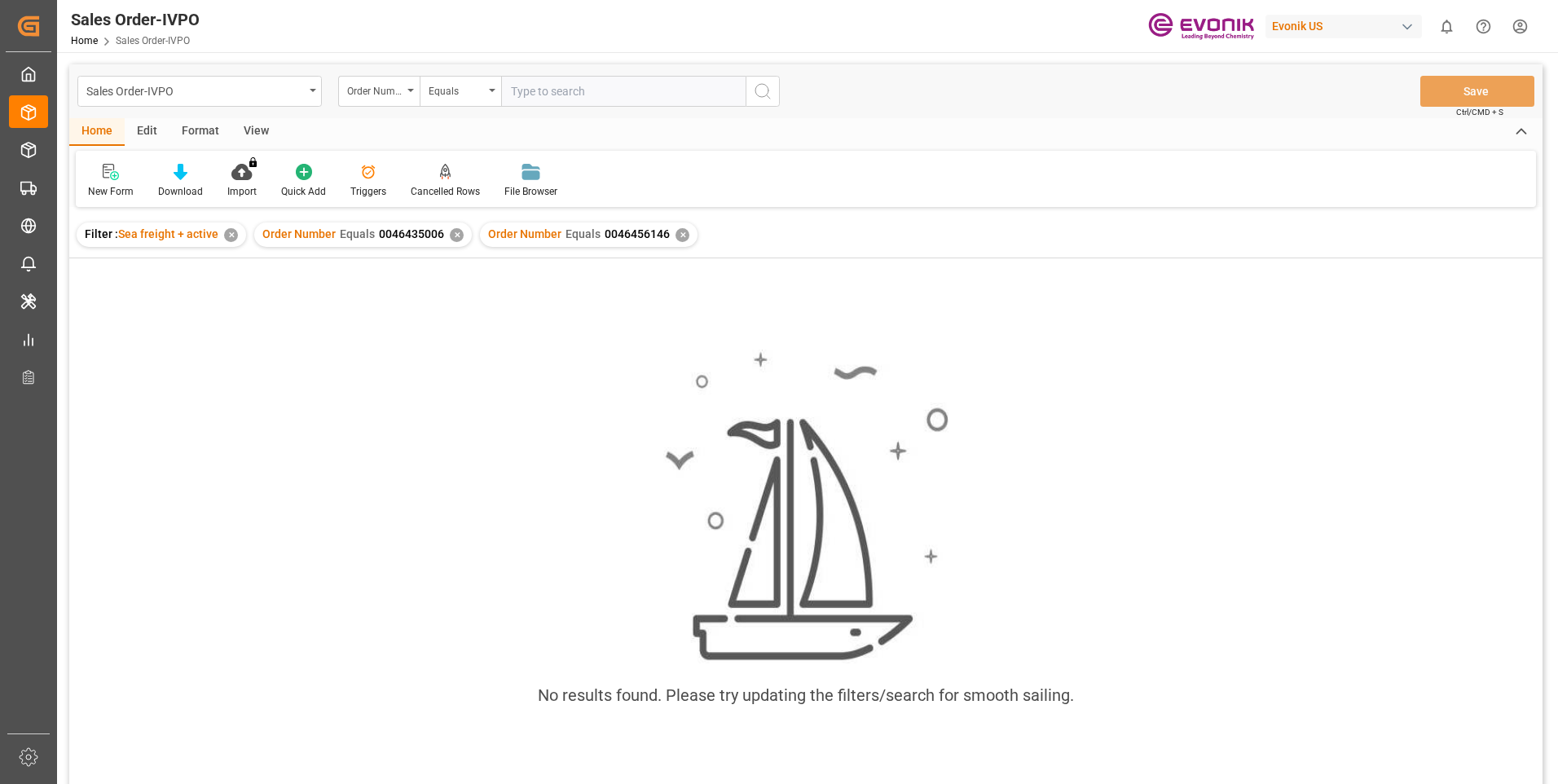
click at [451, 239] on div "✕" at bounding box center [456, 235] width 14 height 14
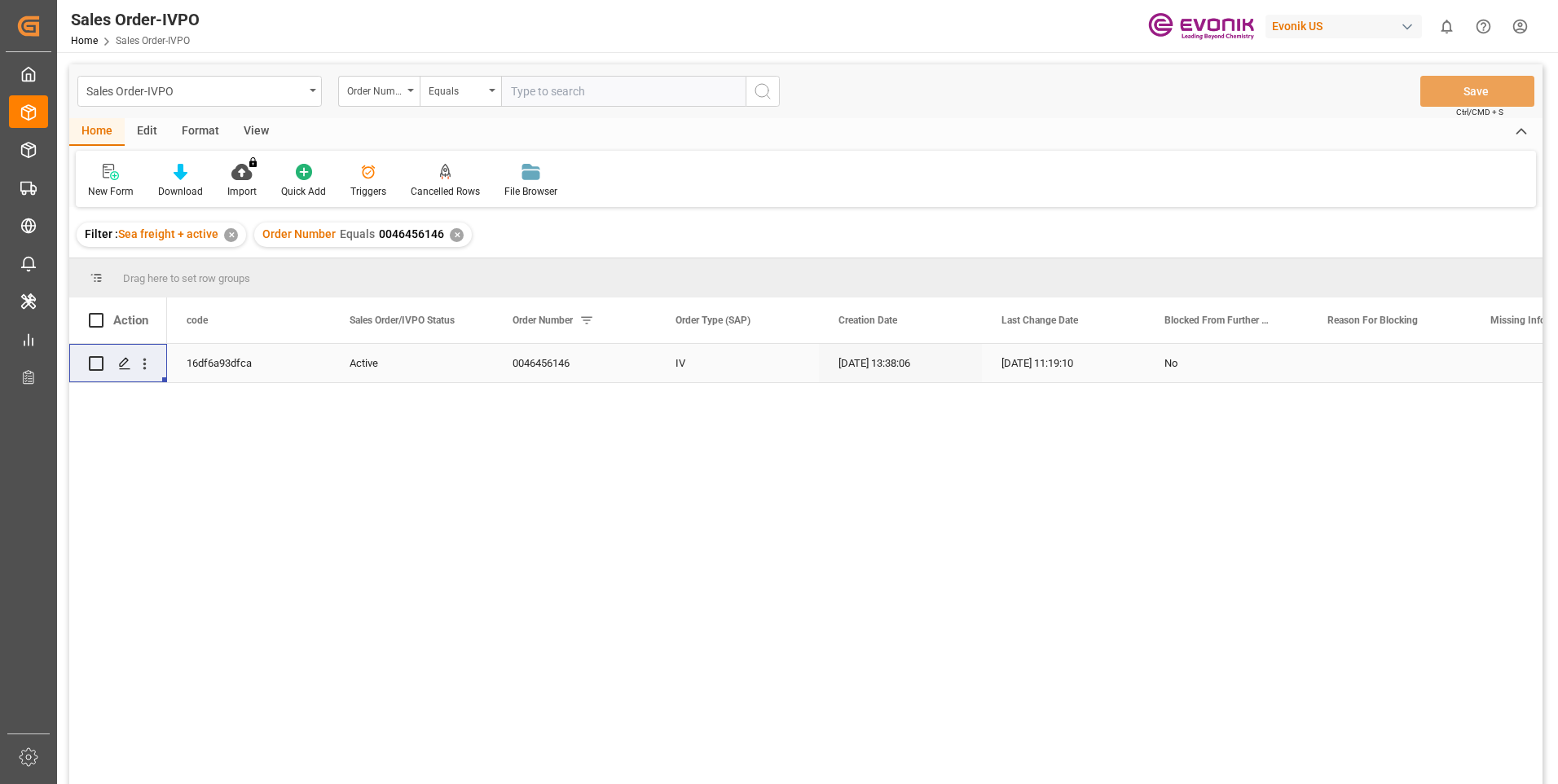
click at [153, 358] on div "Press SPACE to select this row." at bounding box center [145, 363] width 42 height 31
click at [150, 362] on icon "open menu" at bounding box center [144, 363] width 17 height 17
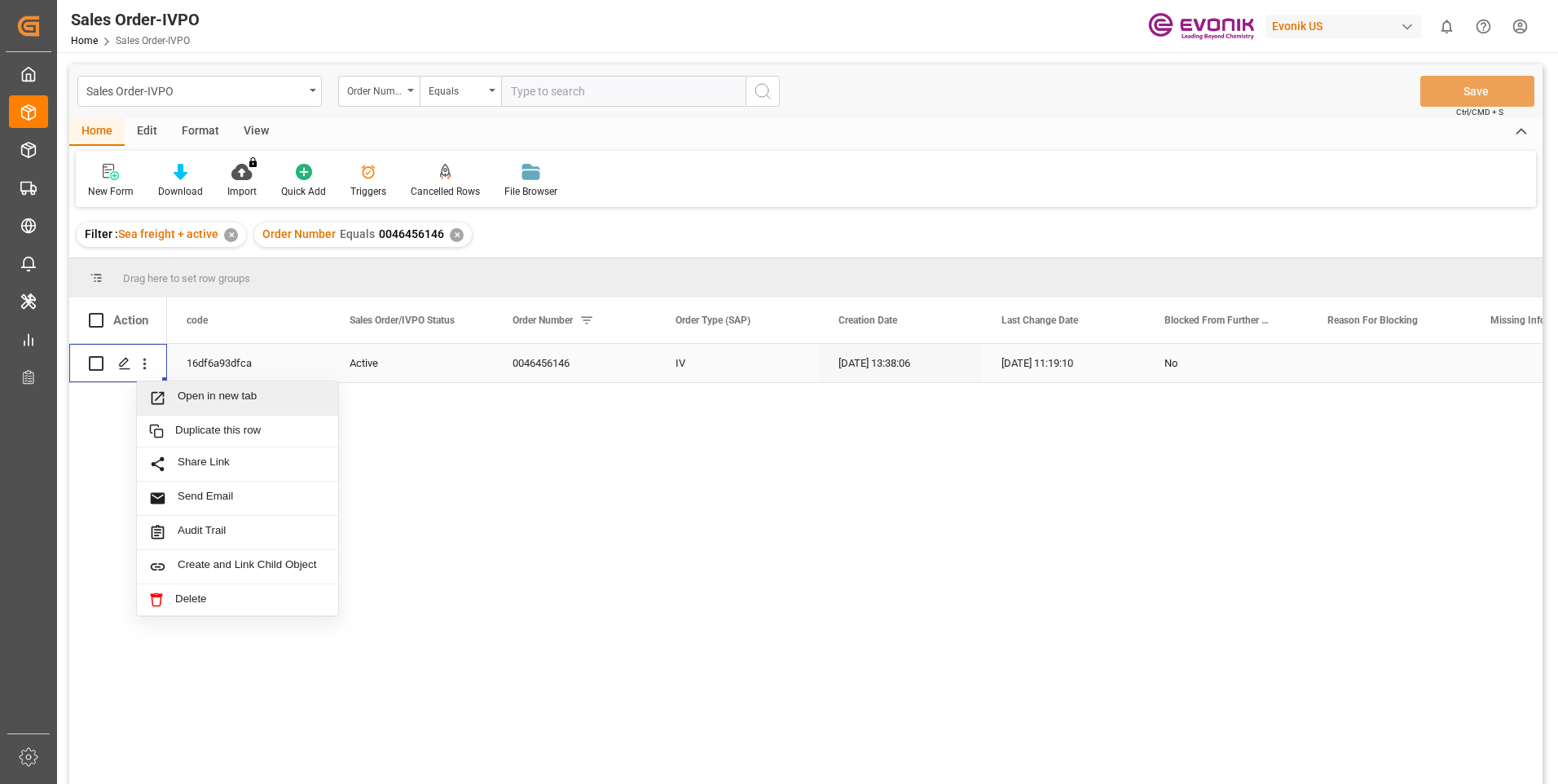
click at [189, 391] on span "Open in new tab" at bounding box center [252, 398] width 148 height 17
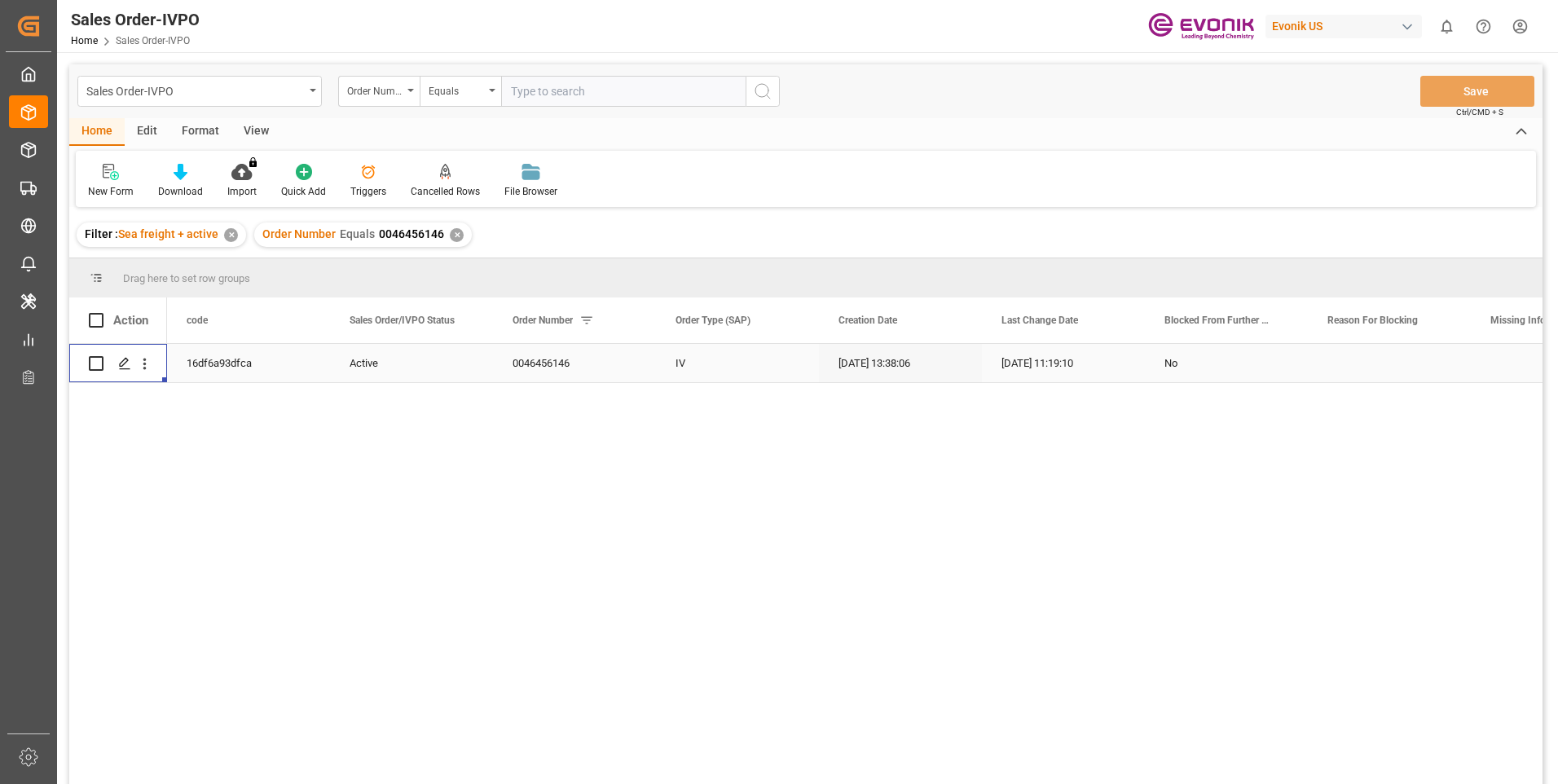
click at [591, 89] on input "text" at bounding box center [623, 91] width 245 height 31
paste input "0046471575"
click at [518, 100] on input "000046471575" at bounding box center [623, 91] width 245 height 31
type input "0046471575"
click at [769, 98] on icon "search button" at bounding box center [762, 90] width 19 height 19
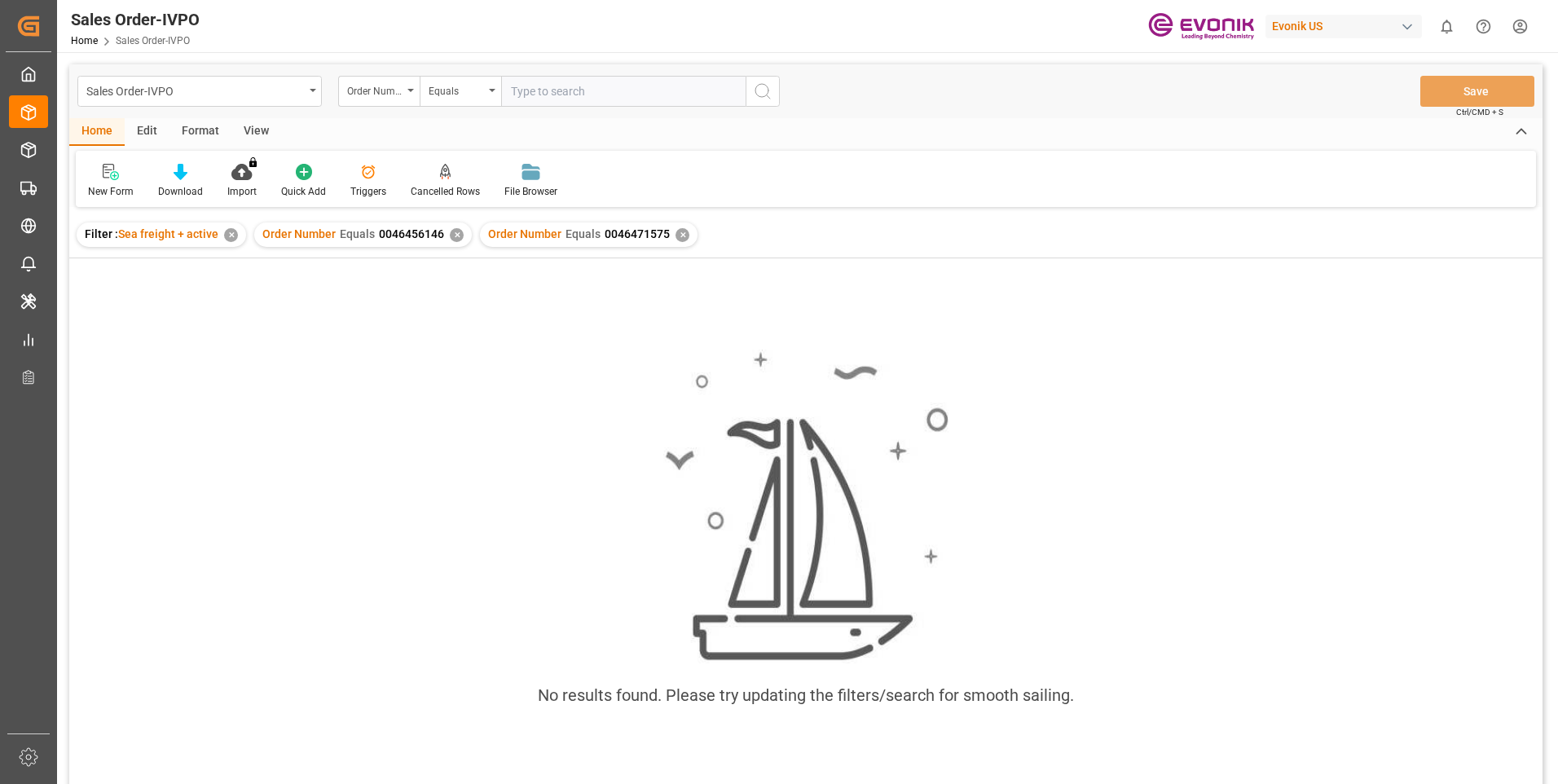
click at [454, 235] on div "✕" at bounding box center [456, 235] width 14 height 14
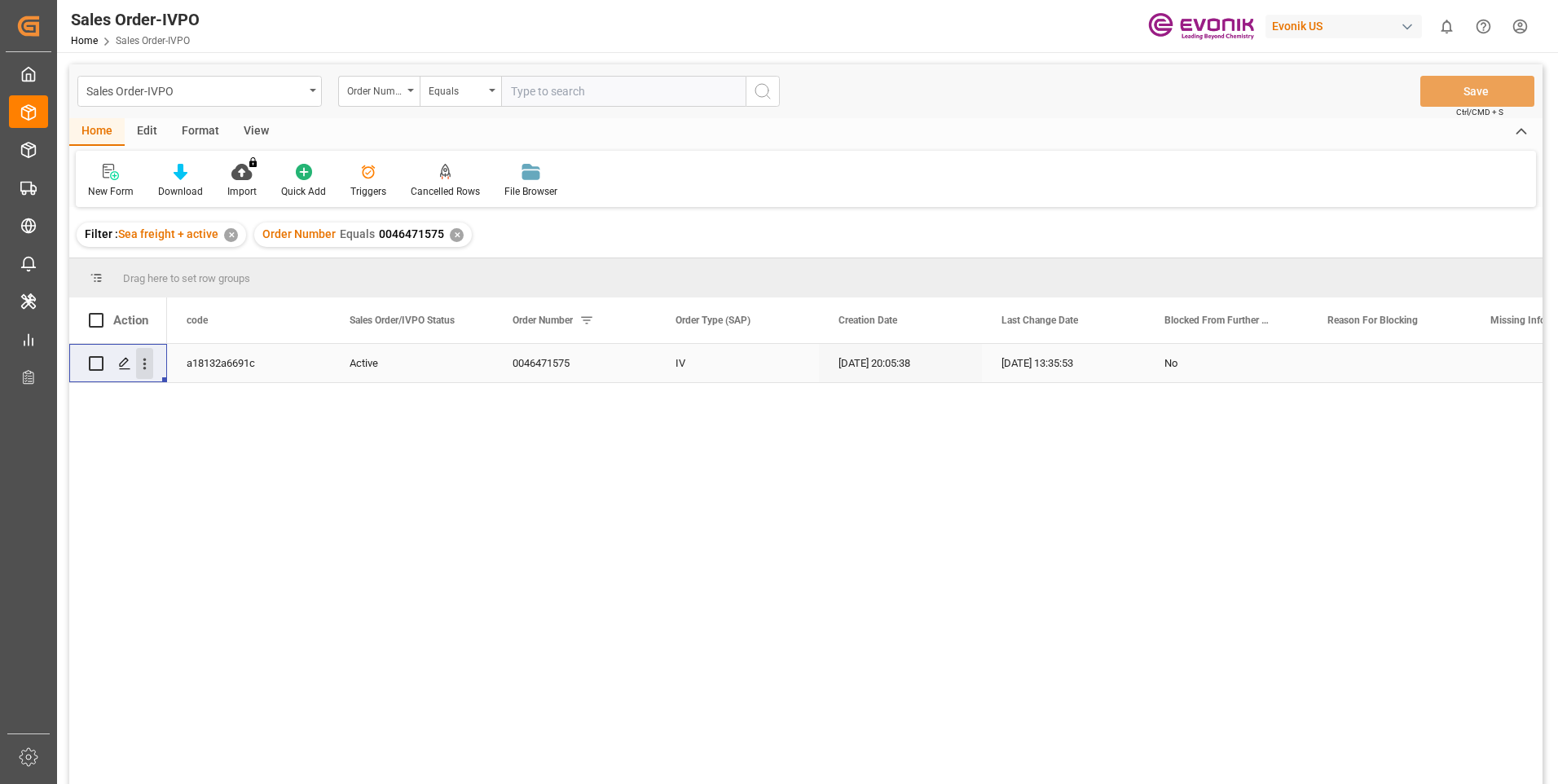
click at [151, 364] on icon "open menu" at bounding box center [144, 363] width 17 height 17
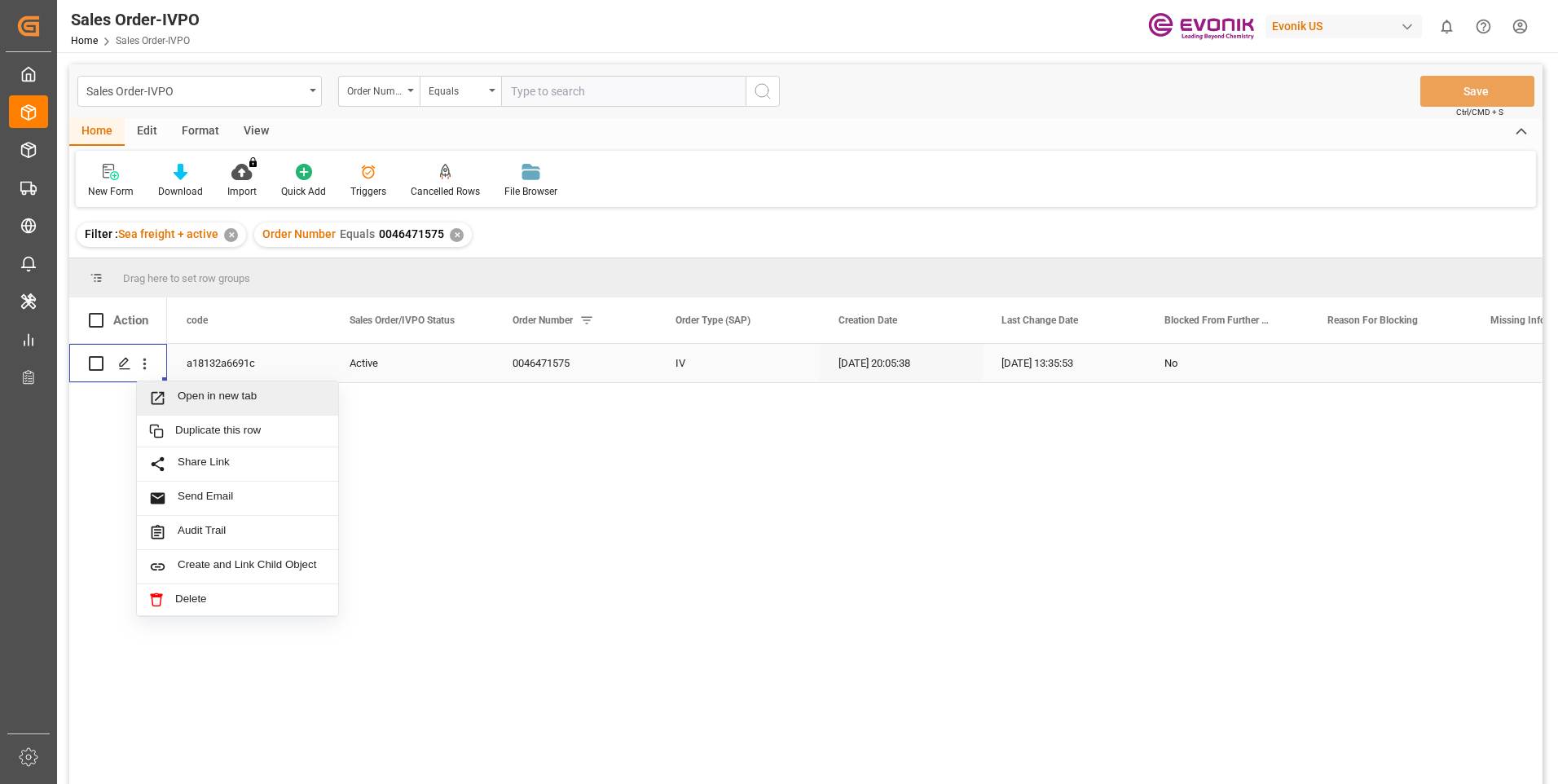
click at [171, 395] on span "Press SPACE to select this row." at bounding box center [162, 398] width 28 height 17
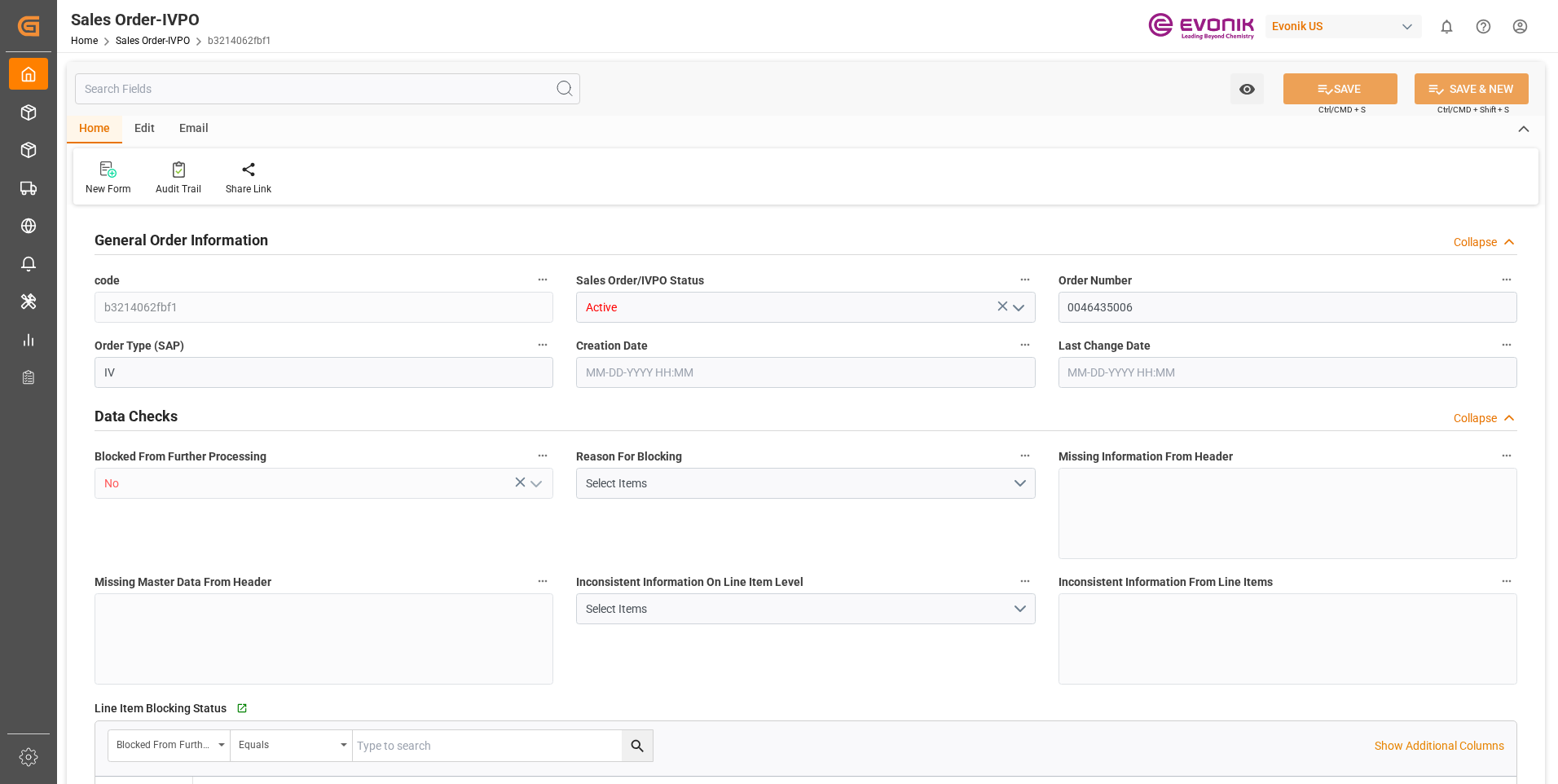
type input "BEANR"
type input "0"
type input "1"
type input "20000"
type input "0"
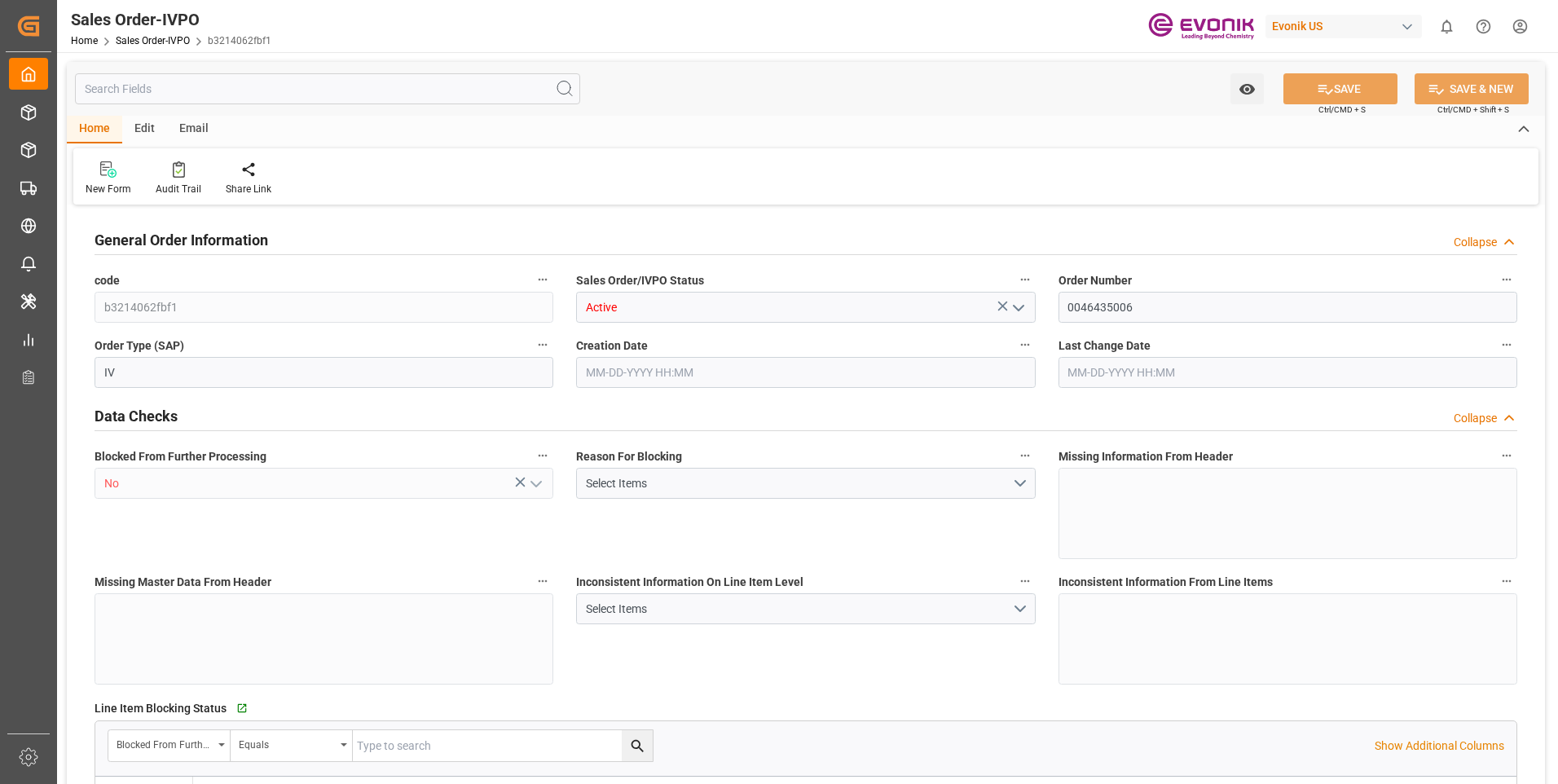
type input "0"
type input "02-19-2025 18:45"
type input "[DATE] 19:15"
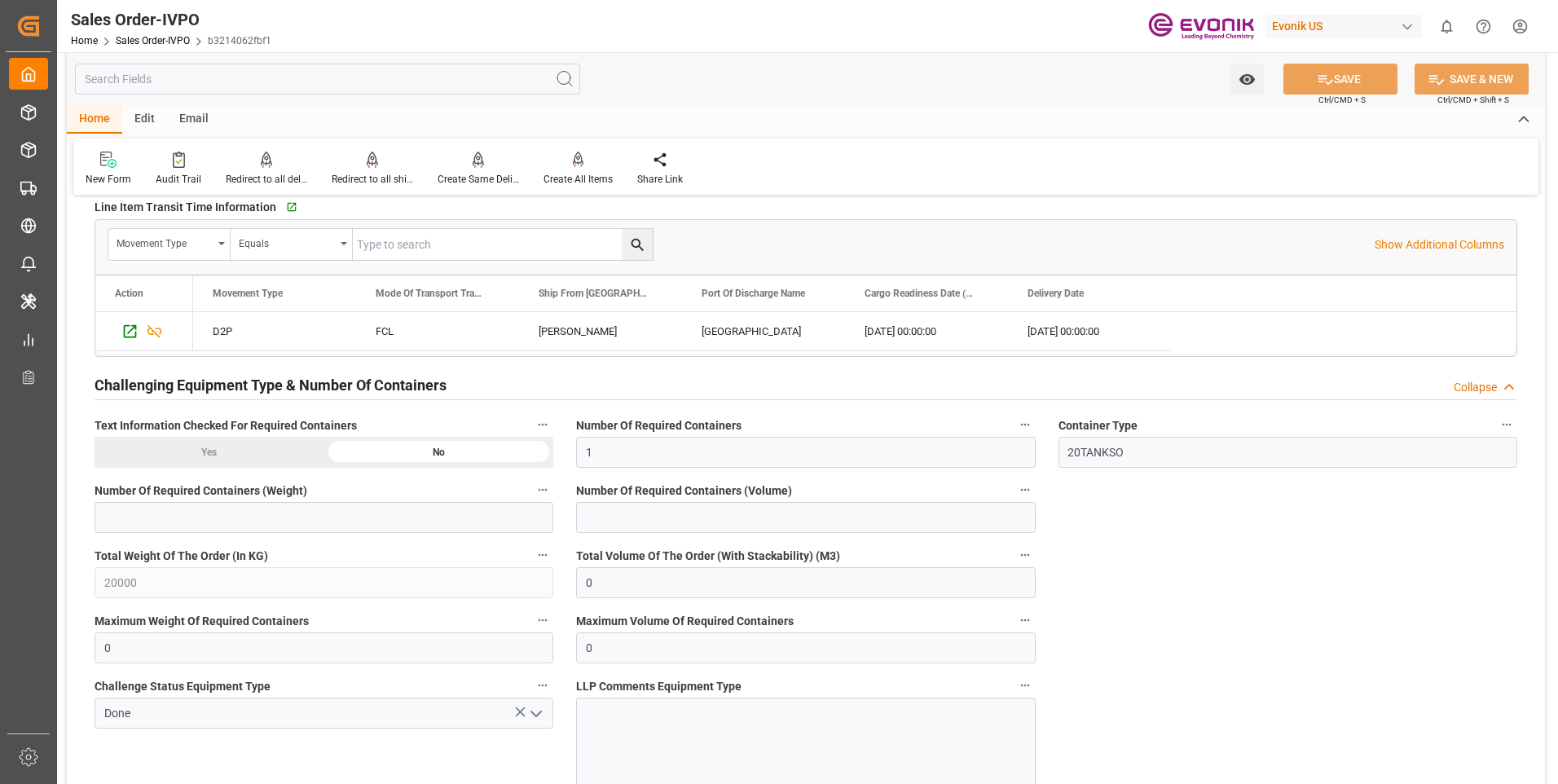
scroll to position [2851, 0]
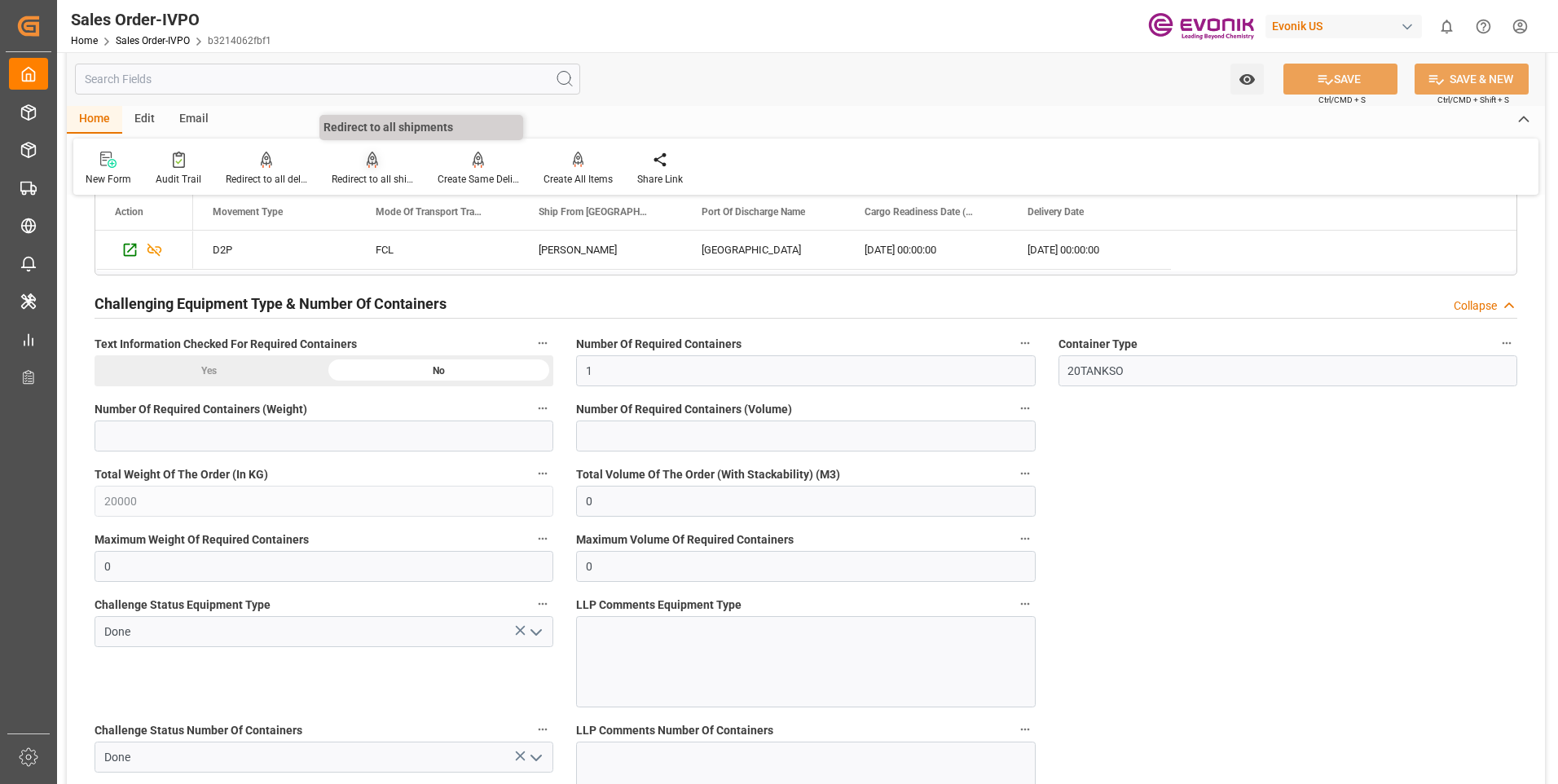
click at [356, 172] on div "Redirect to all shipments" at bounding box center [371, 179] width 81 height 15
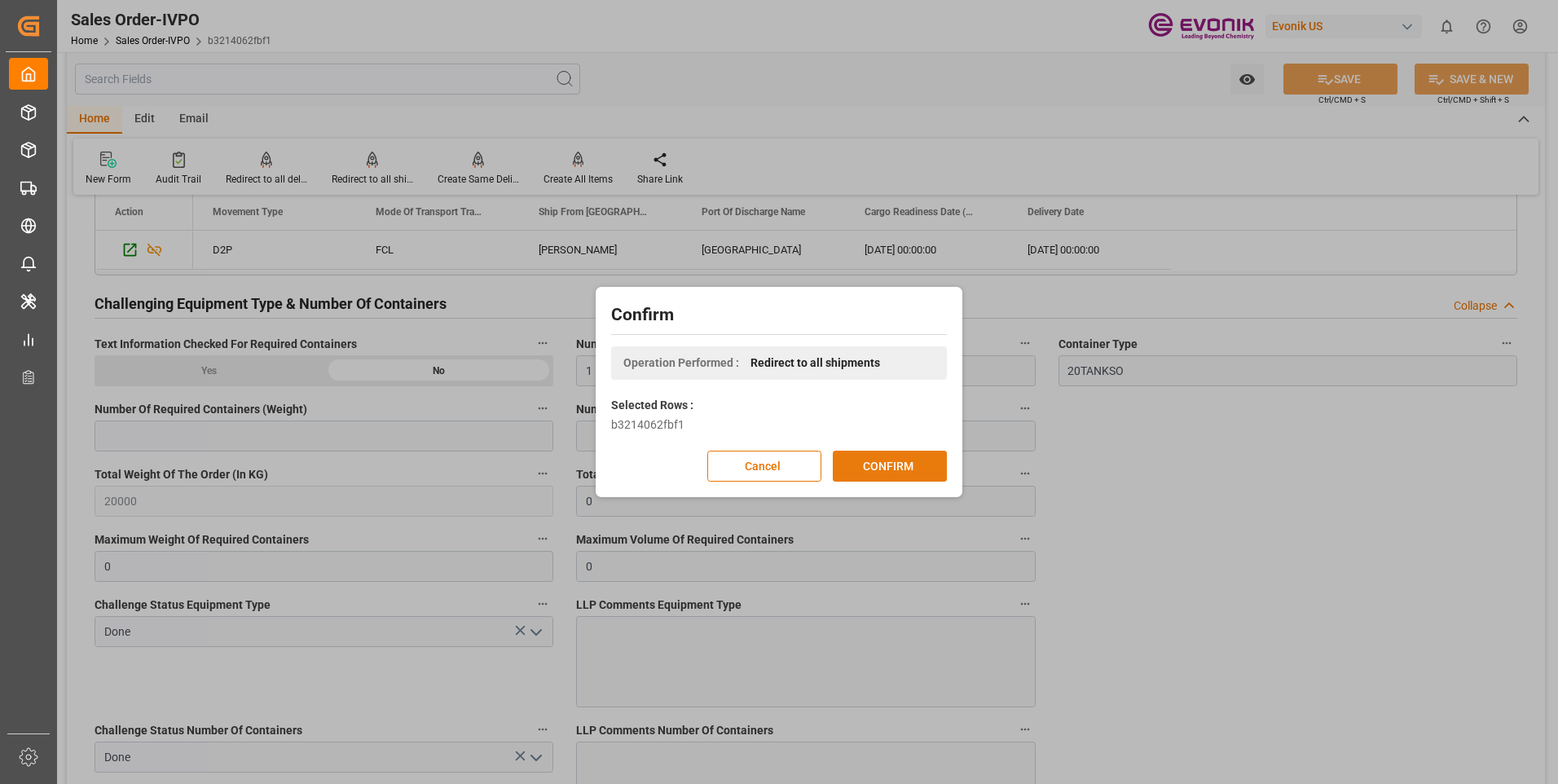
click at [859, 469] on button "CONFIRM" at bounding box center [889, 466] width 114 height 31
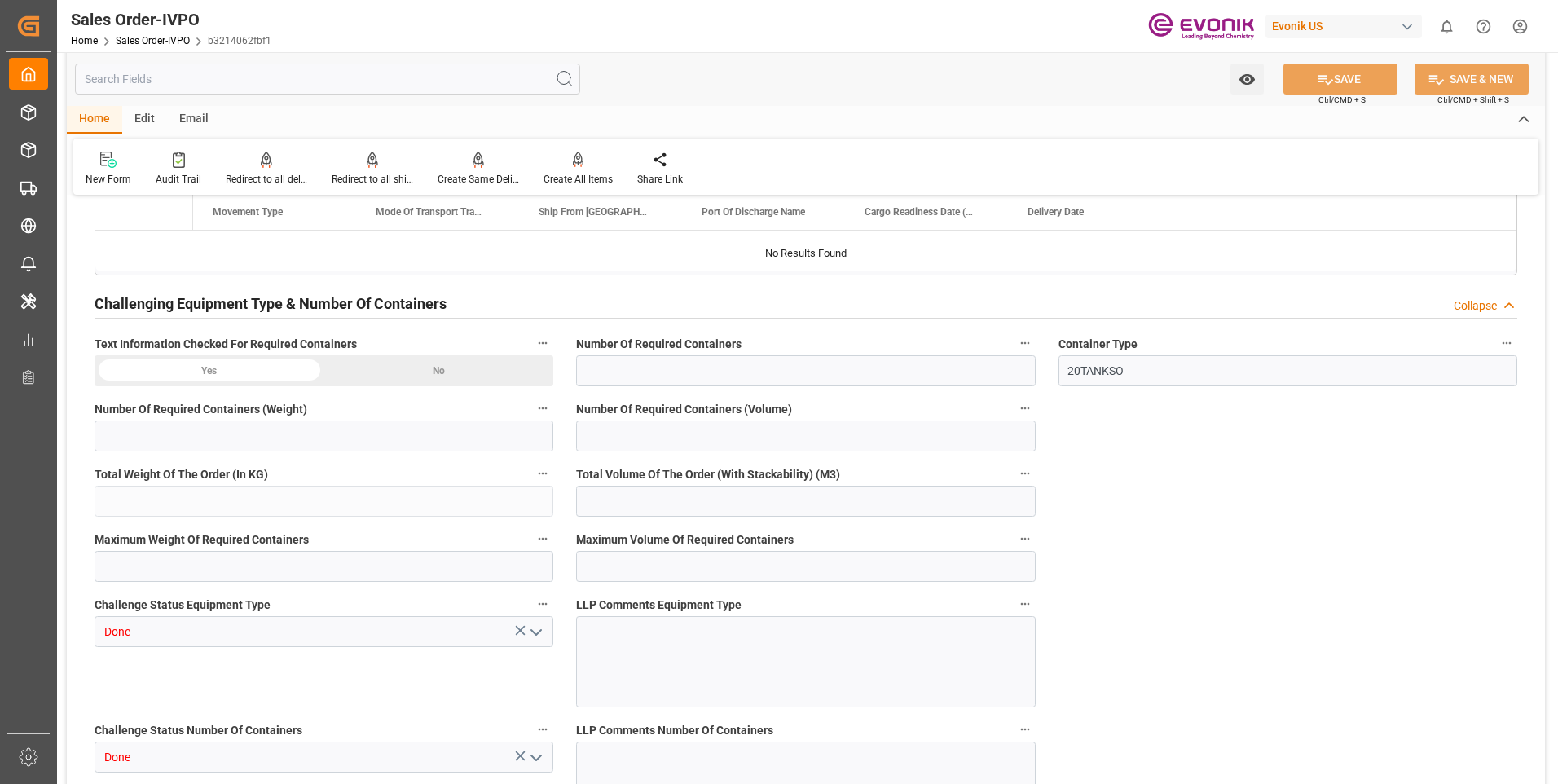
type input "BEANR"
type input "0"
type input "1"
type input "20000"
type input "0"
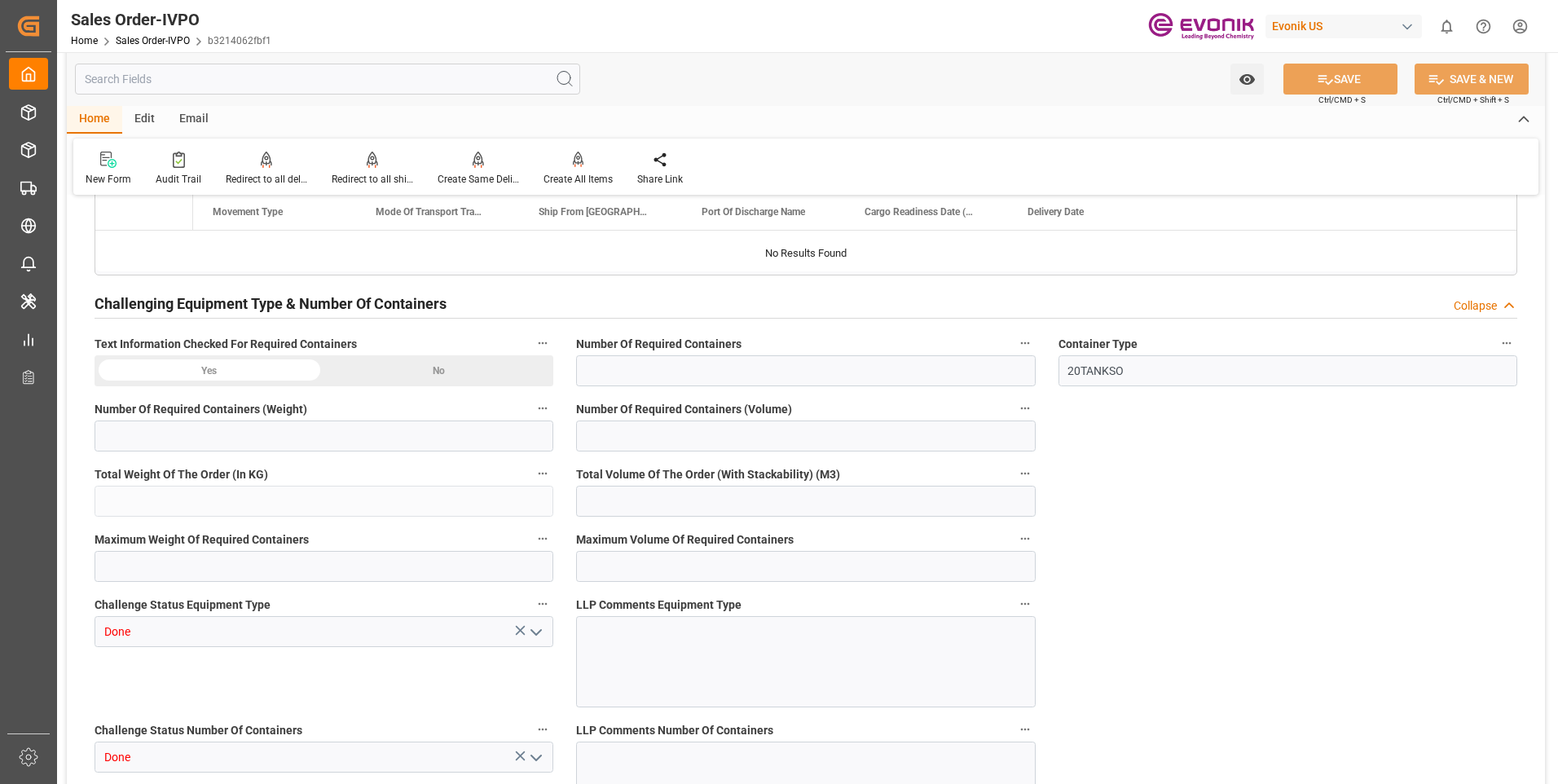
type input "0"
type input "02-19-2025 18:45"
type input "08-21-2025 19:15"
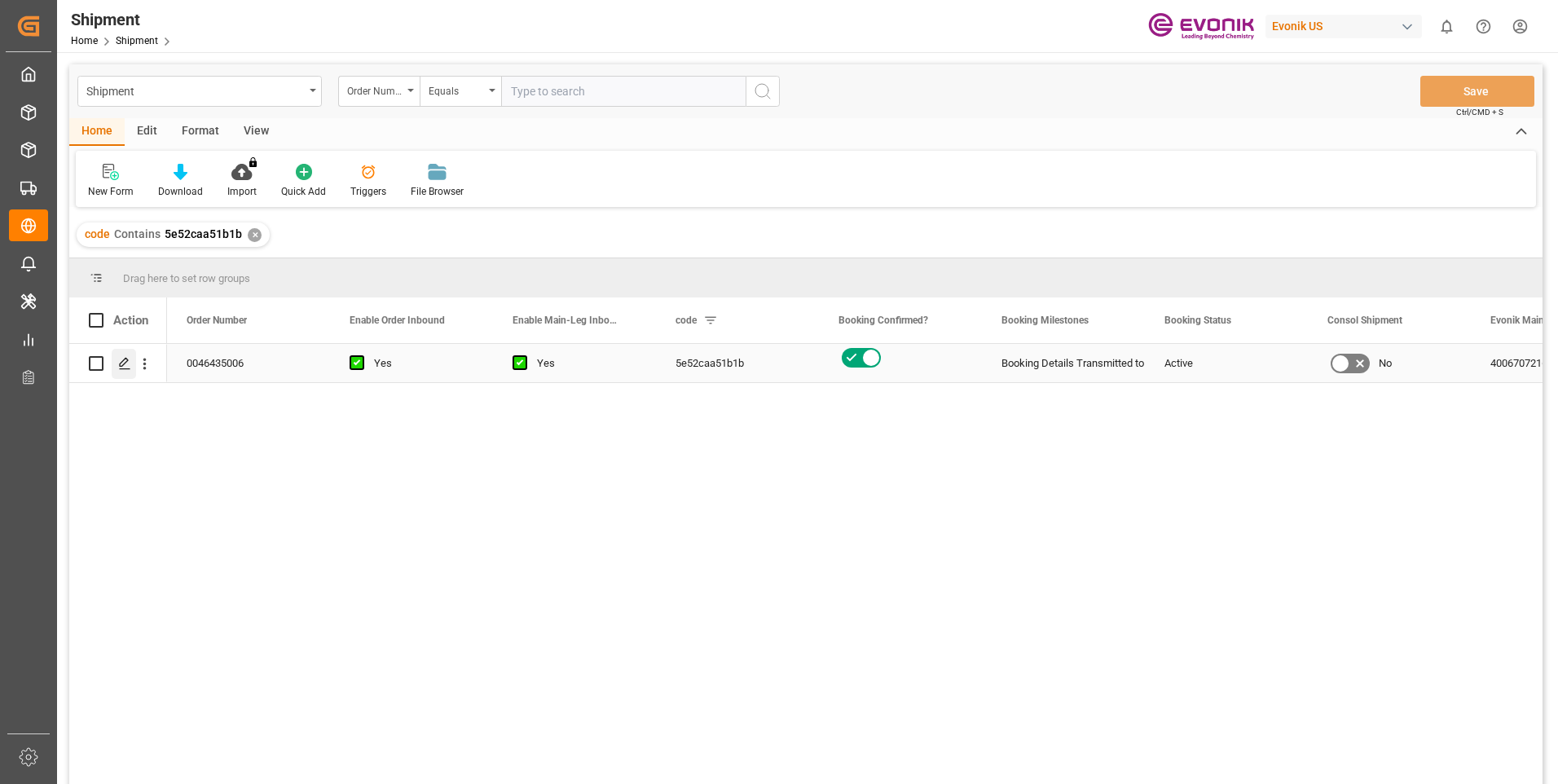
click at [120, 361] on icon "Press SPACE to select this row." at bounding box center [124, 363] width 13 height 13
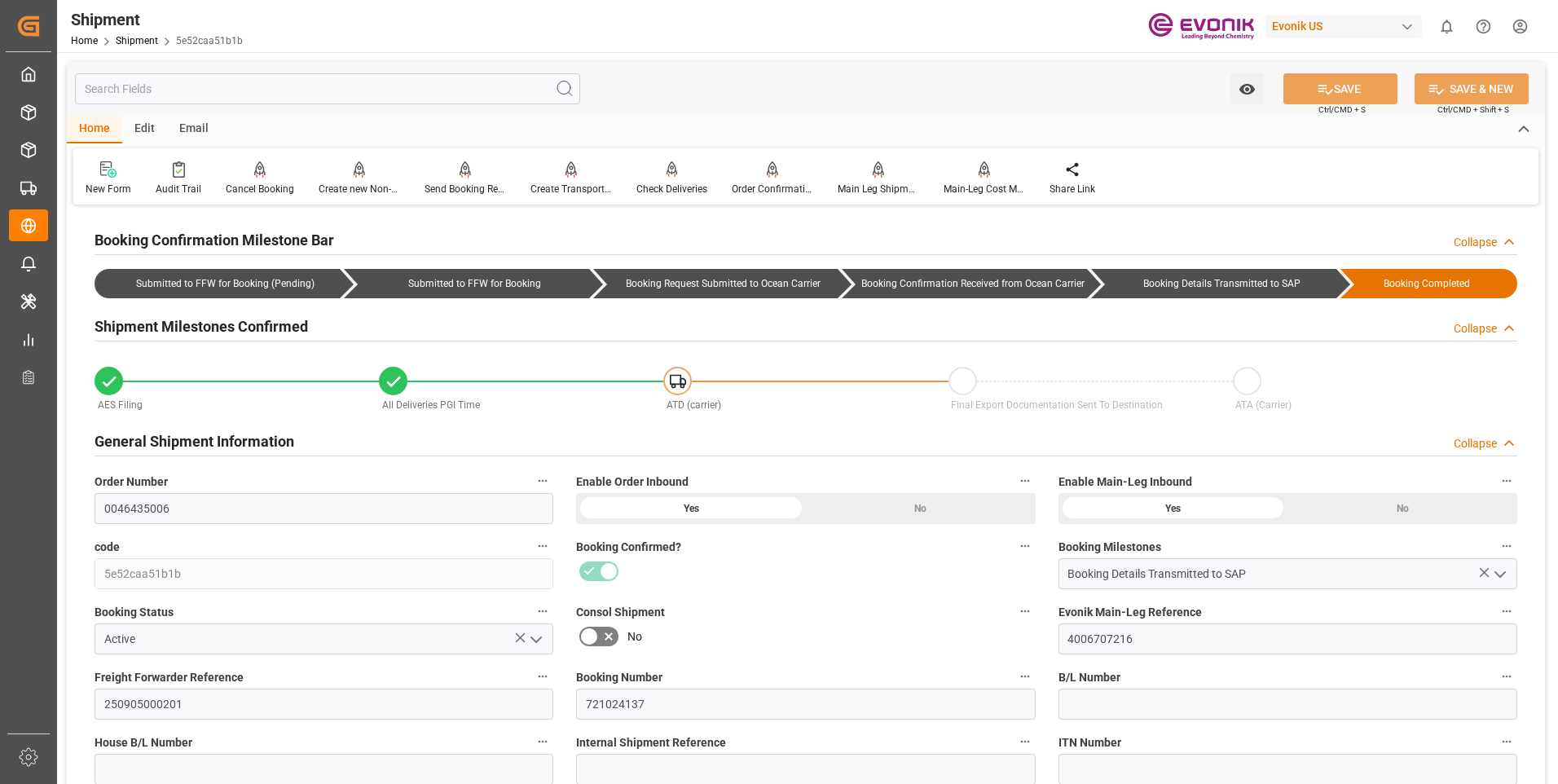
scroll to position [245, 0]
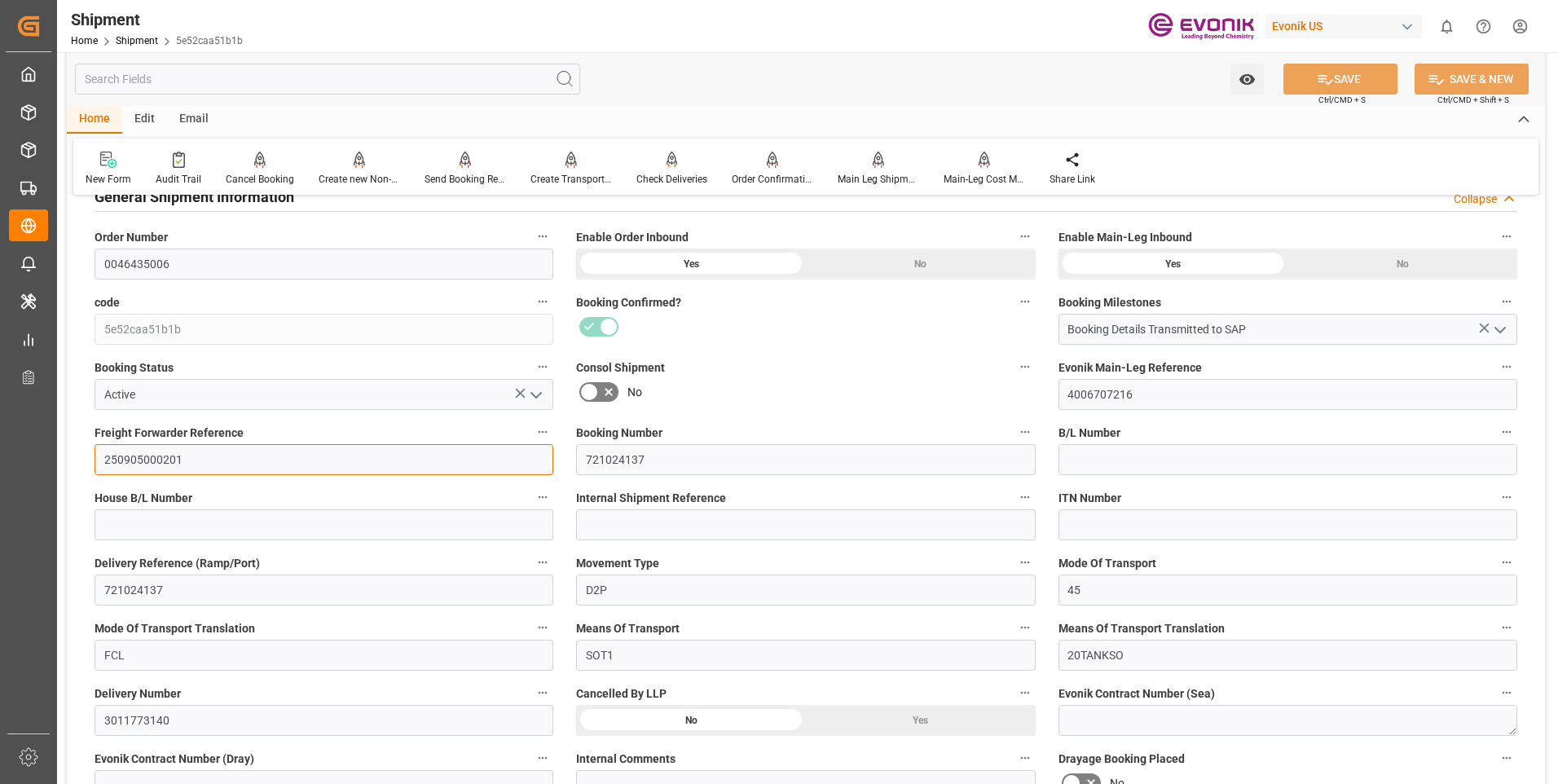
click at [122, 455] on input "250905000201" at bounding box center [324, 459] width 459 height 31
click at [123, 455] on input "250905000201" at bounding box center [324, 459] width 459 height 31
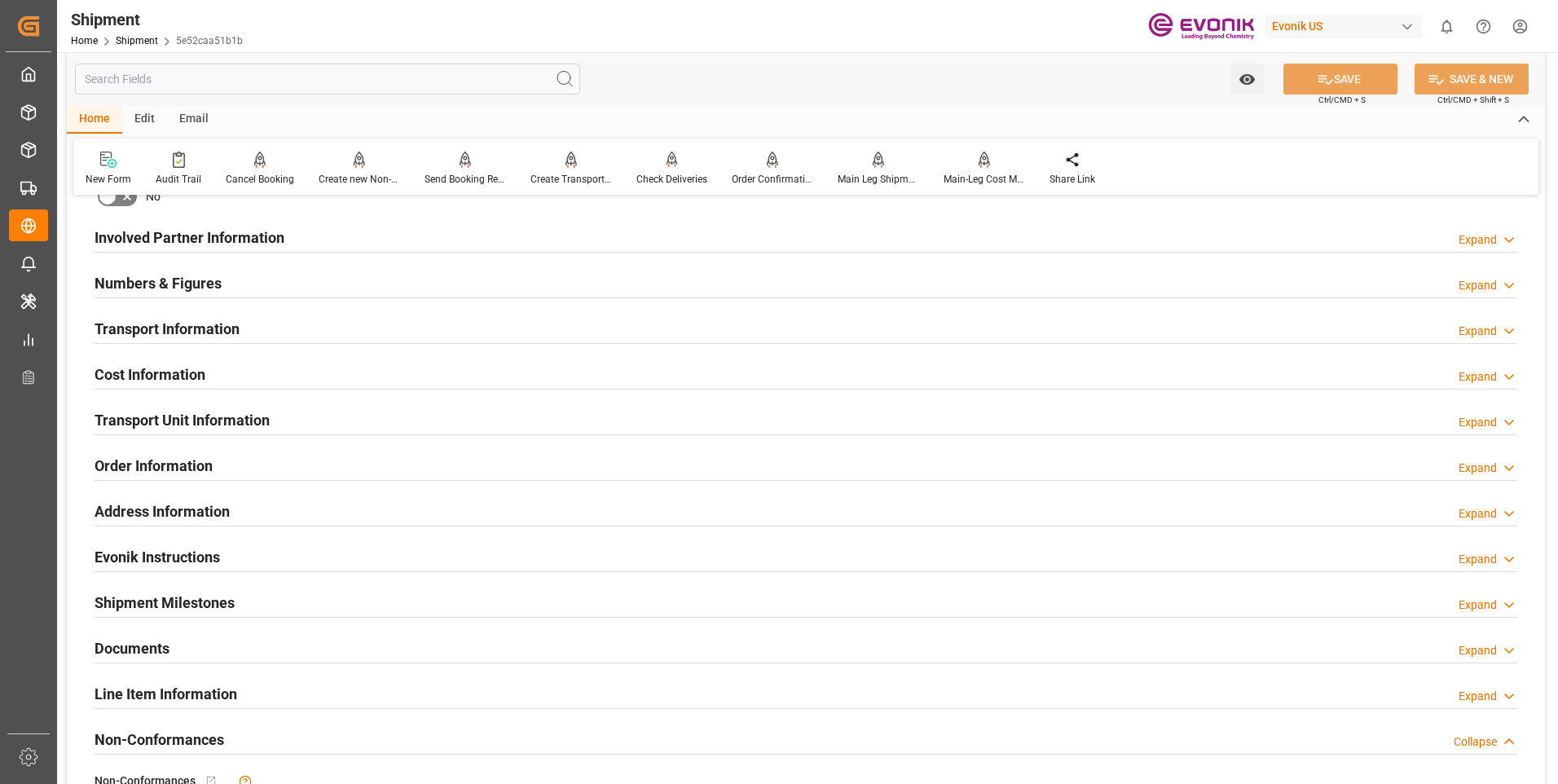
scroll to position [733, 0]
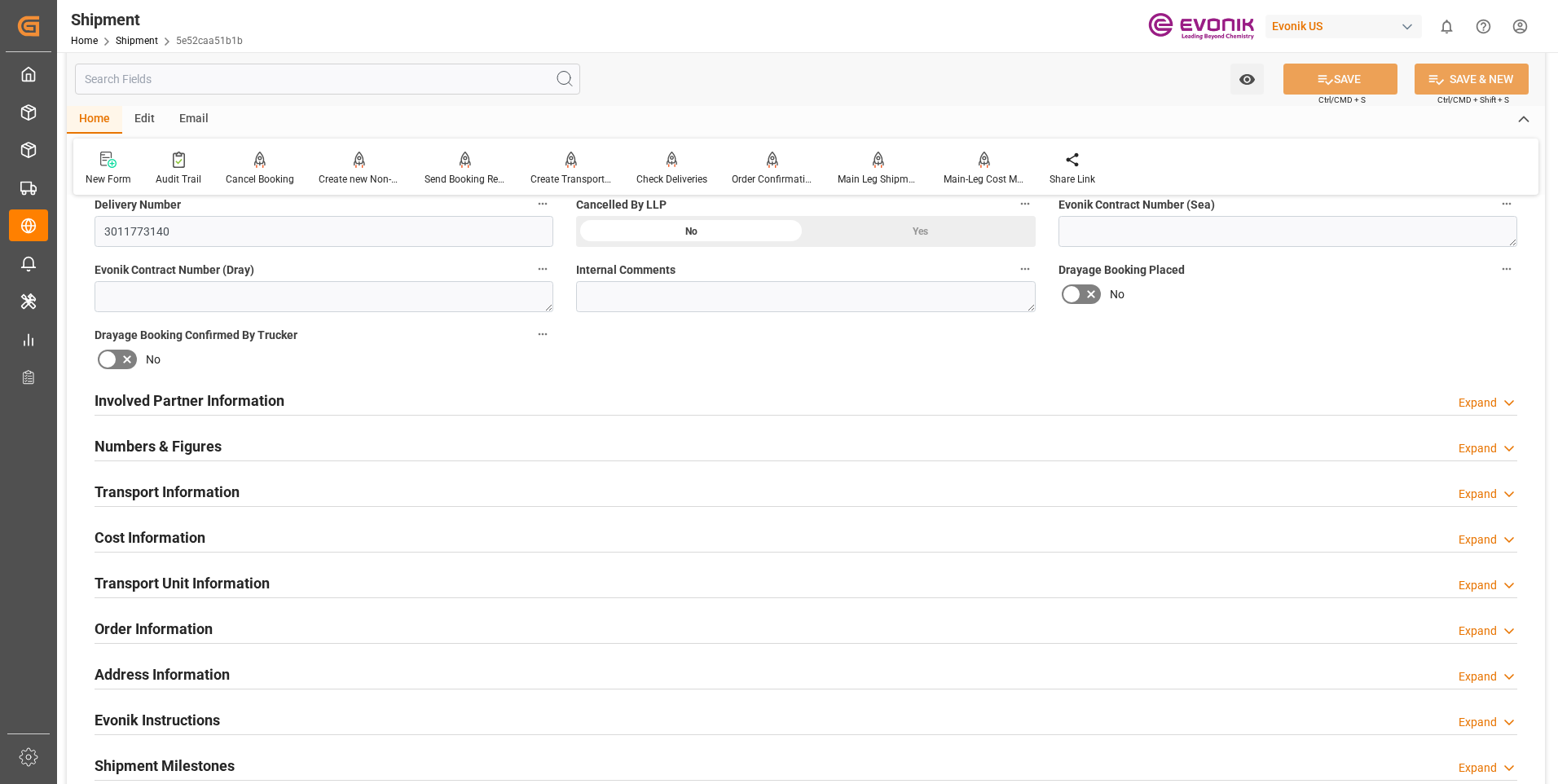
click at [454, 497] on div "Transport Information Expand" at bounding box center [806, 490] width 1422 height 31
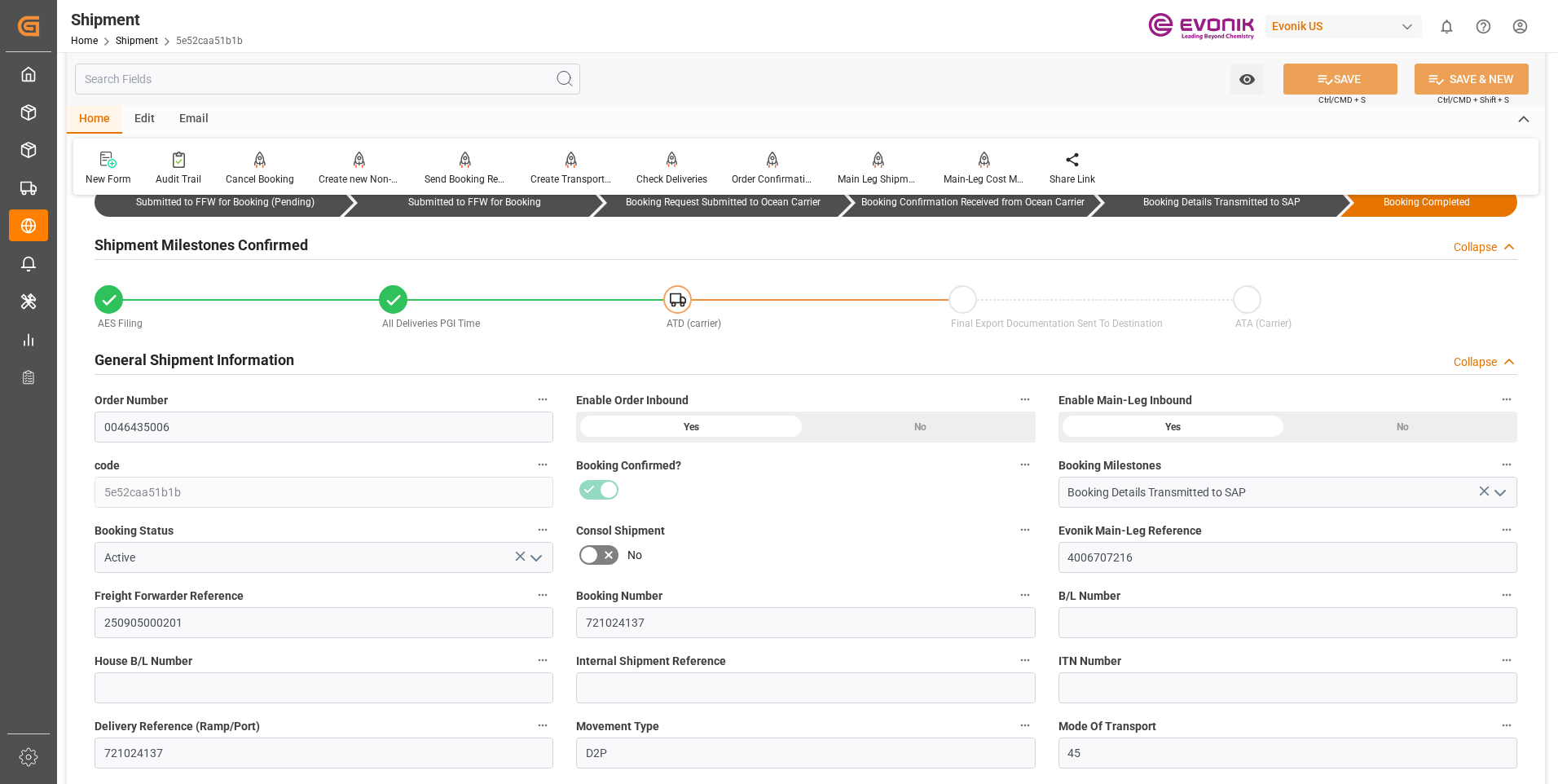
scroll to position [0, 0]
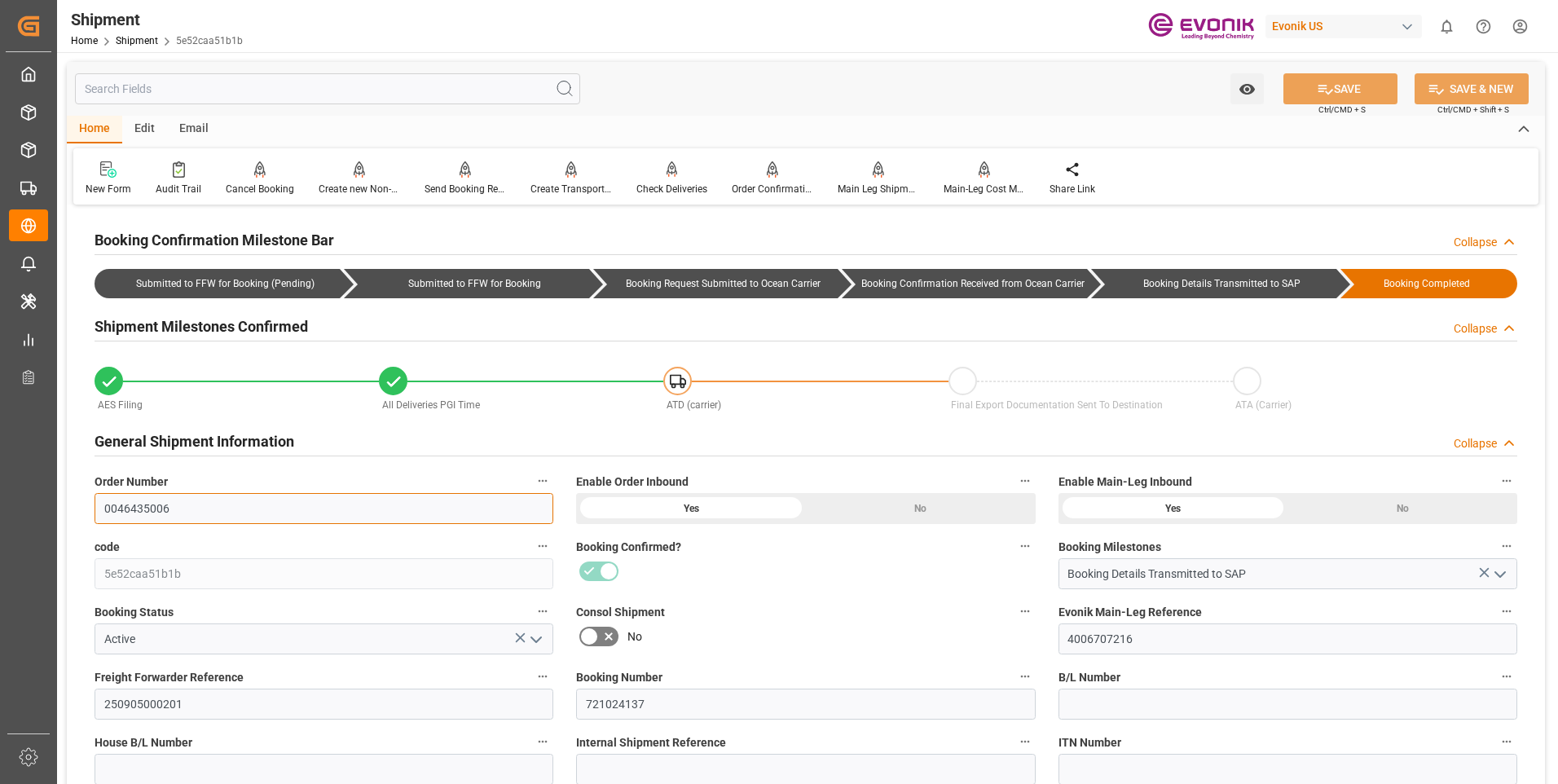
click at [133, 510] on input "0046435006" at bounding box center [324, 508] width 459 height 31
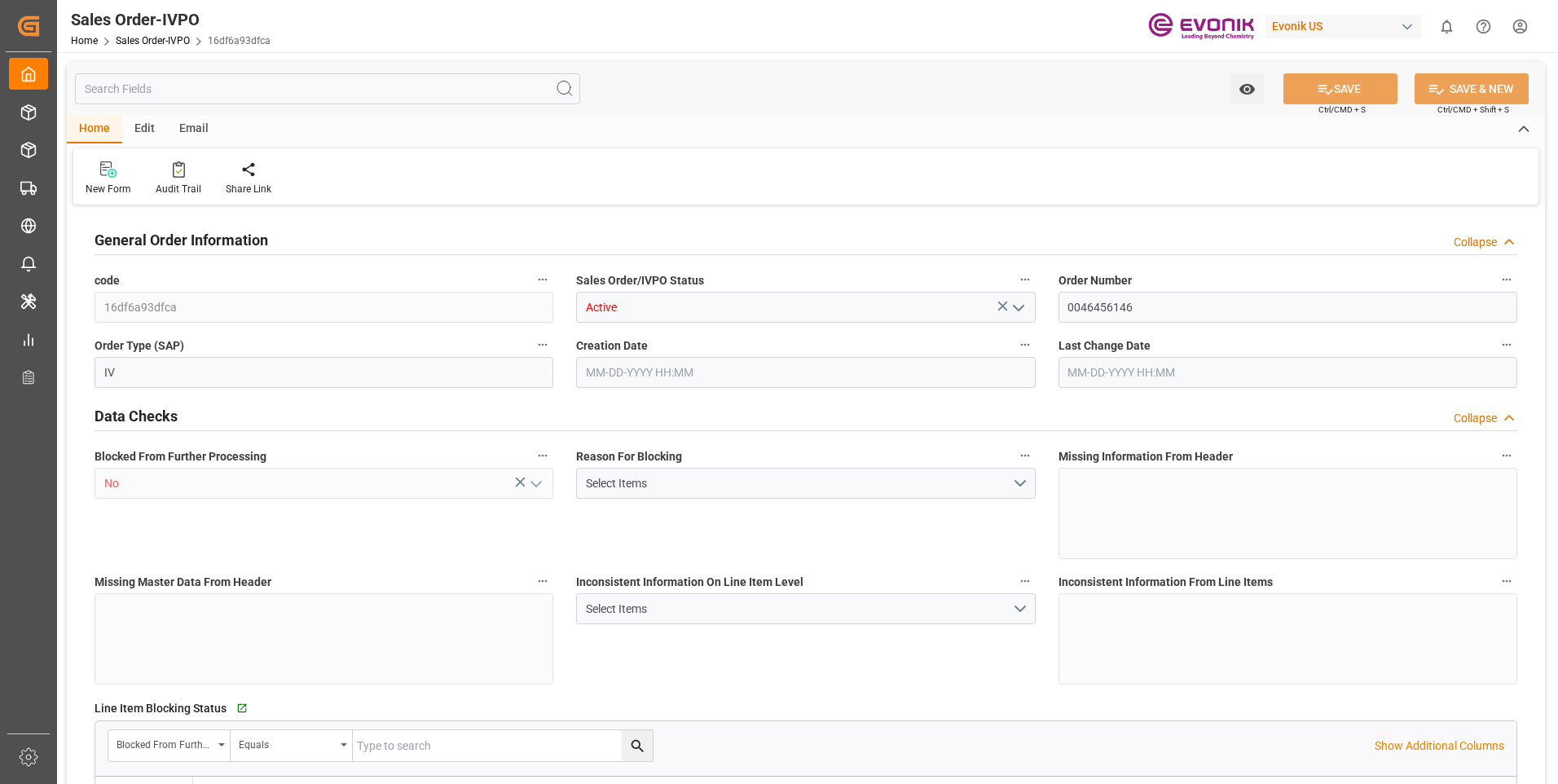
type input "BRSSZ"
type input "0"
type input "1"
type input "2"
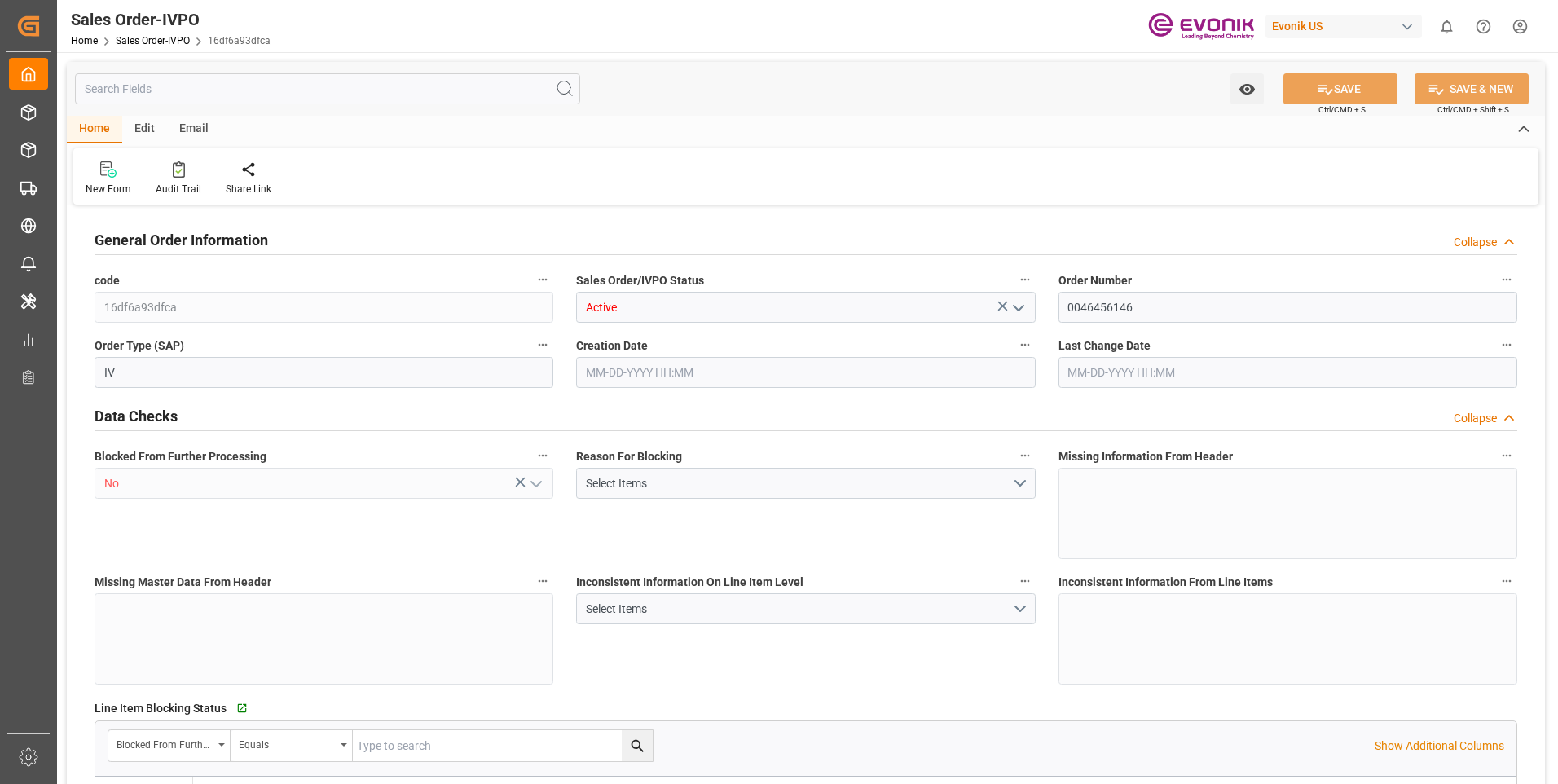
type input "19340"
type input "118.978"
type input "19000"
type input "60"
type input "[DATE] 13:38"
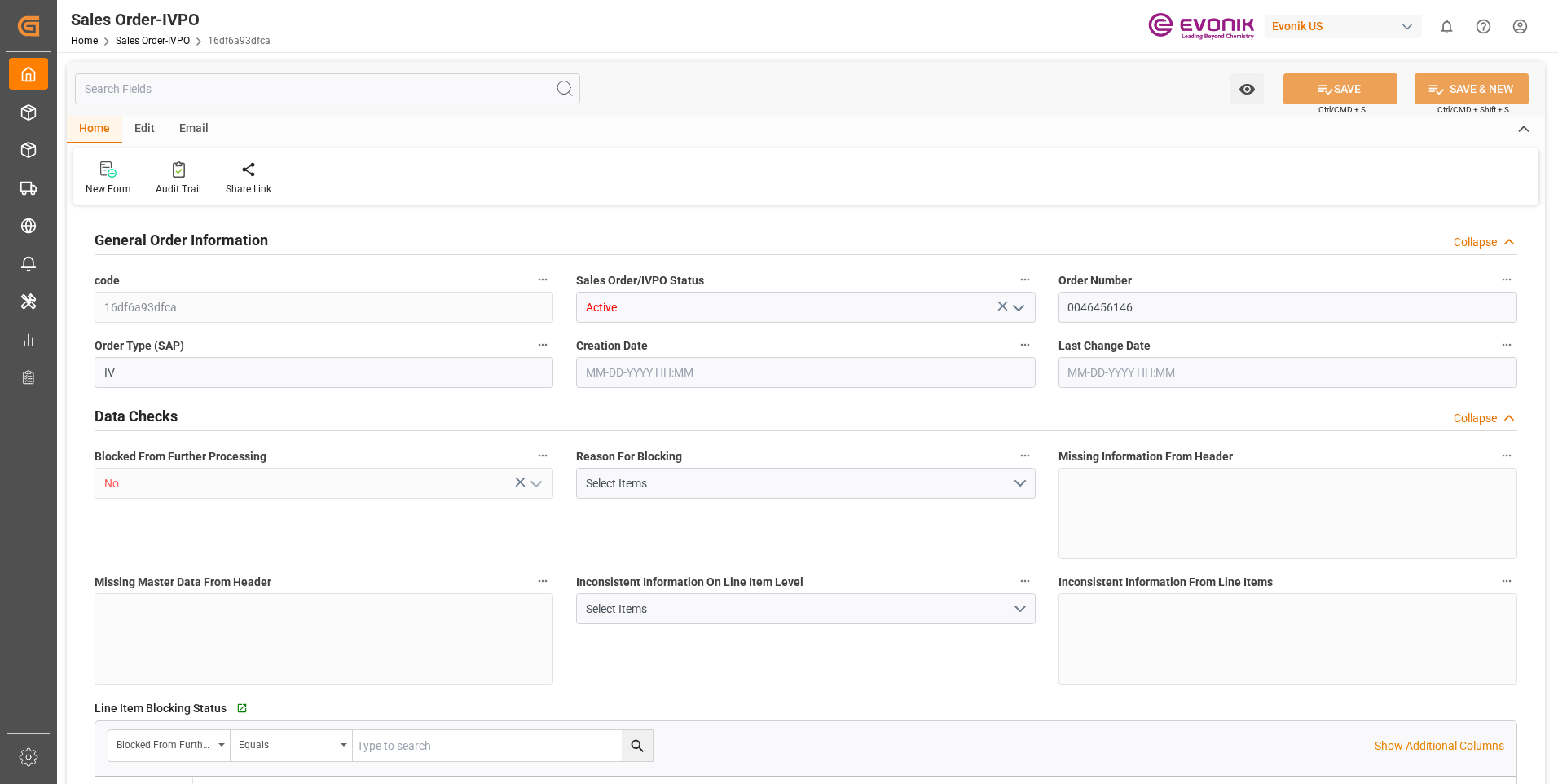
type input "[DATE] 11:19"
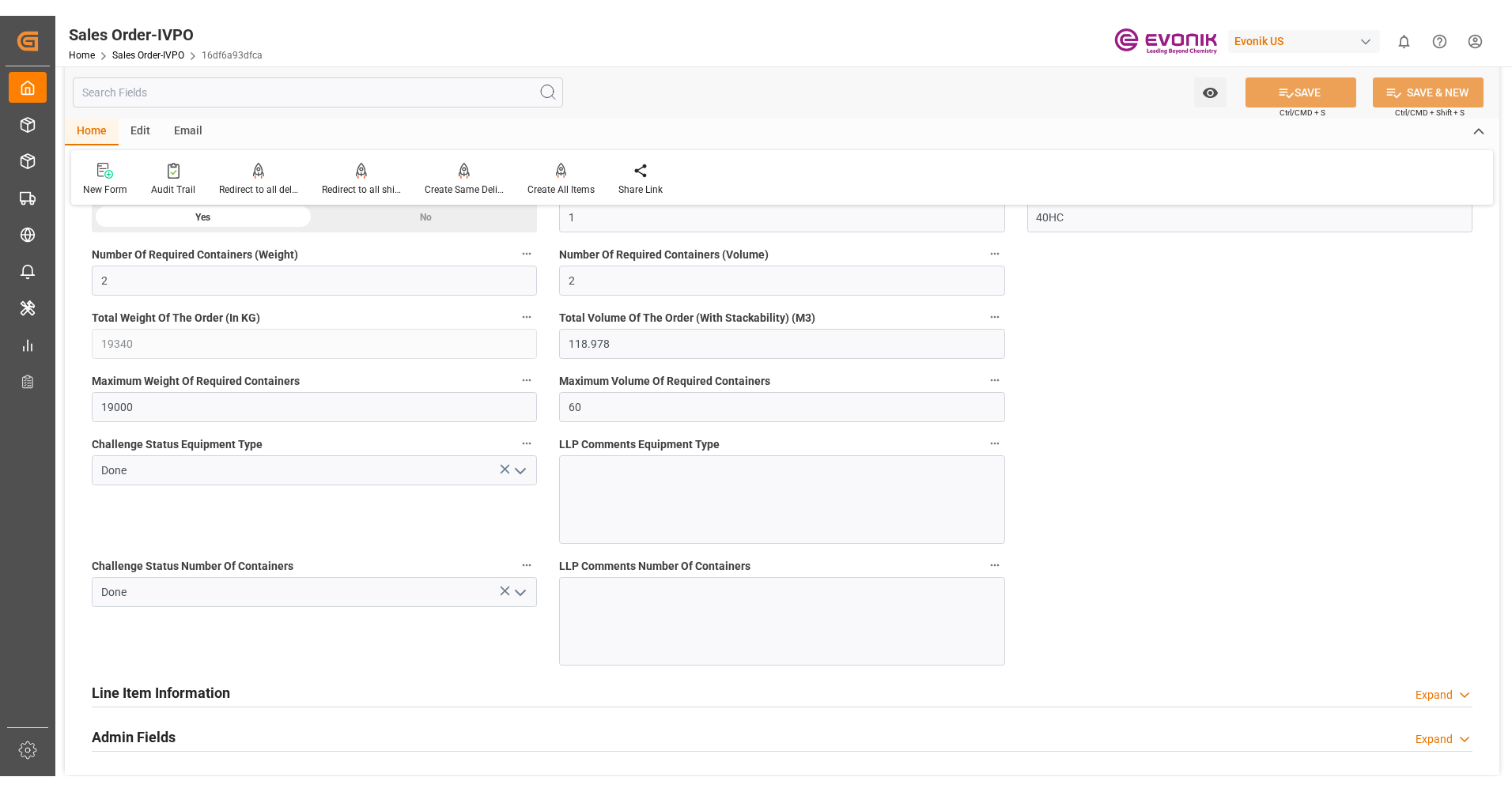
scroll to position [2689, 0]
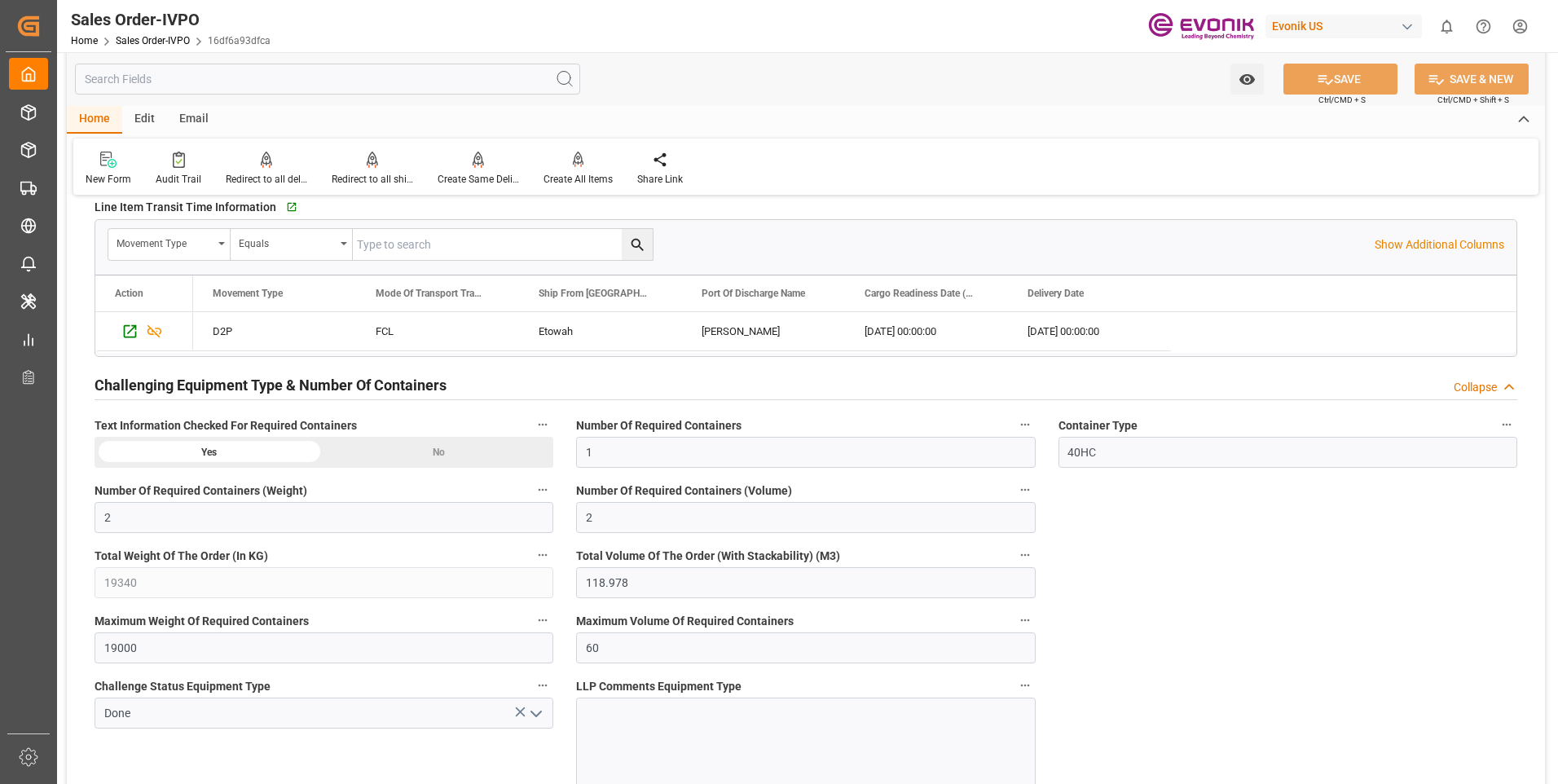
click at [1219, 73] on div "Watch Option SAVE Ctrl/CMD + S SAVE & NEW Ctrl/CMD + Shift + S Home Edit Email …" at bounding box center [805, 123] width 1478 height 142
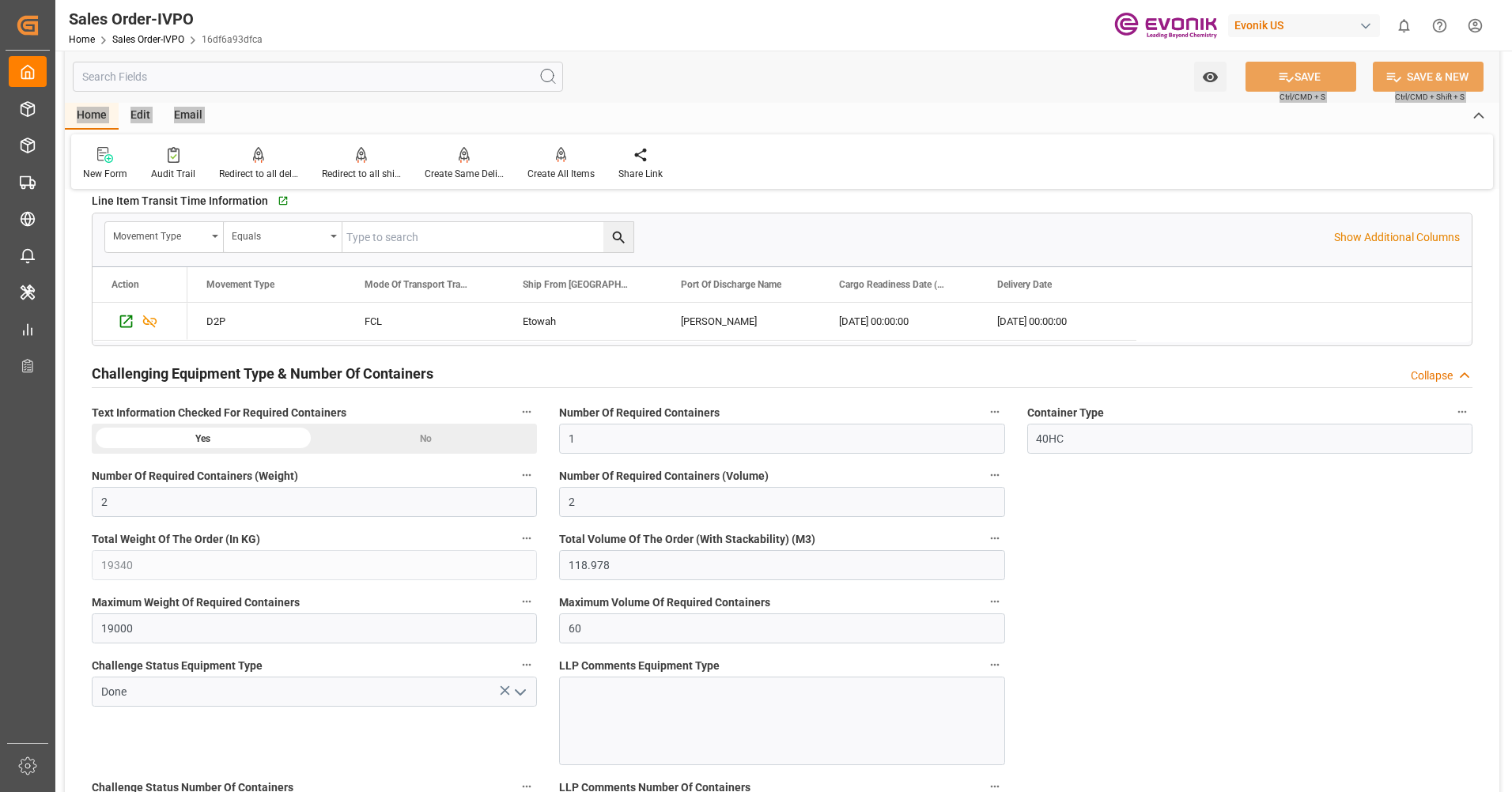
scroll to position [2609, 0]
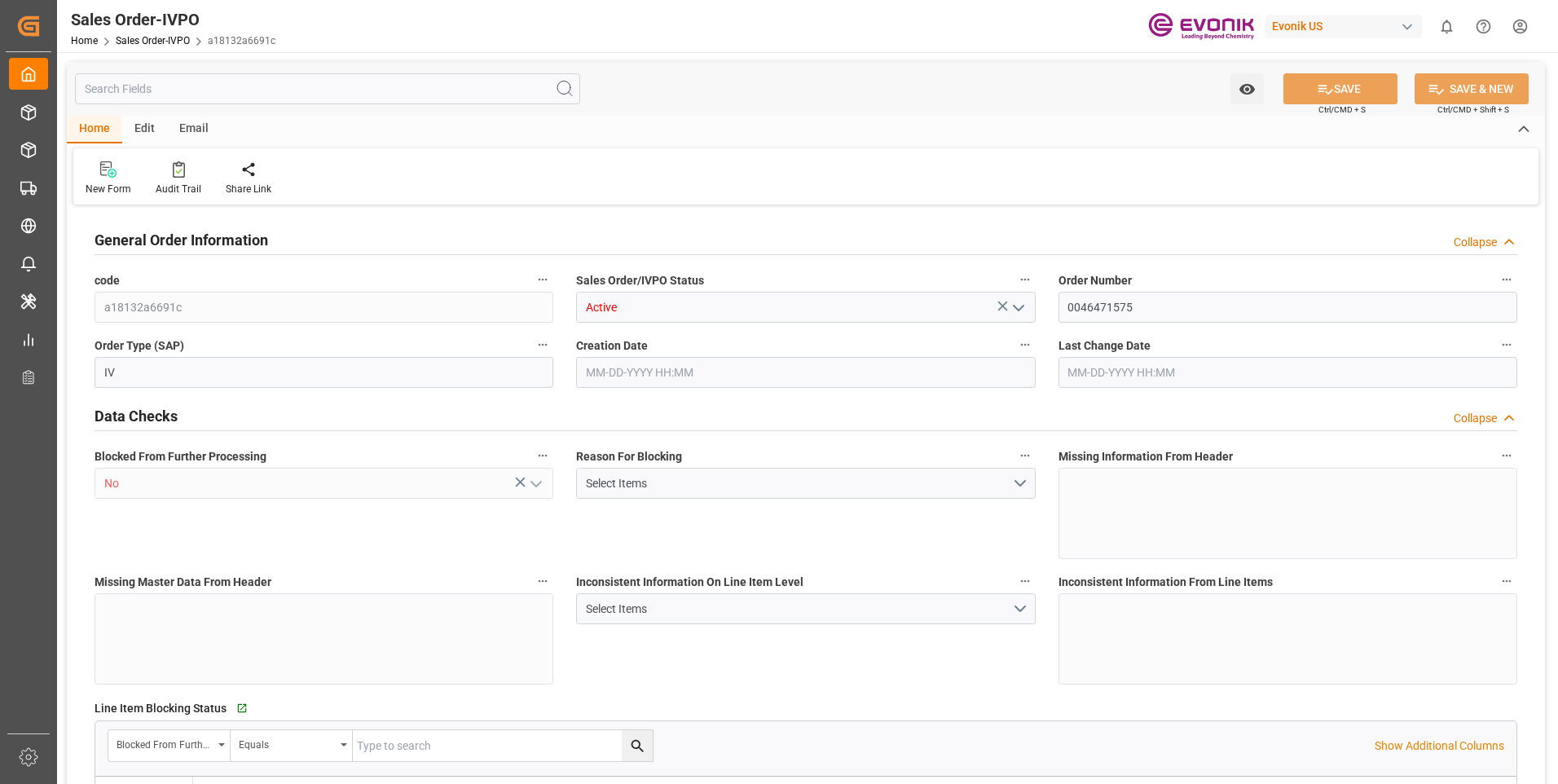
type input "BRSSZ"
type input "0"
type input "1"
type input "3632"
type input "[DATE] 20:05"
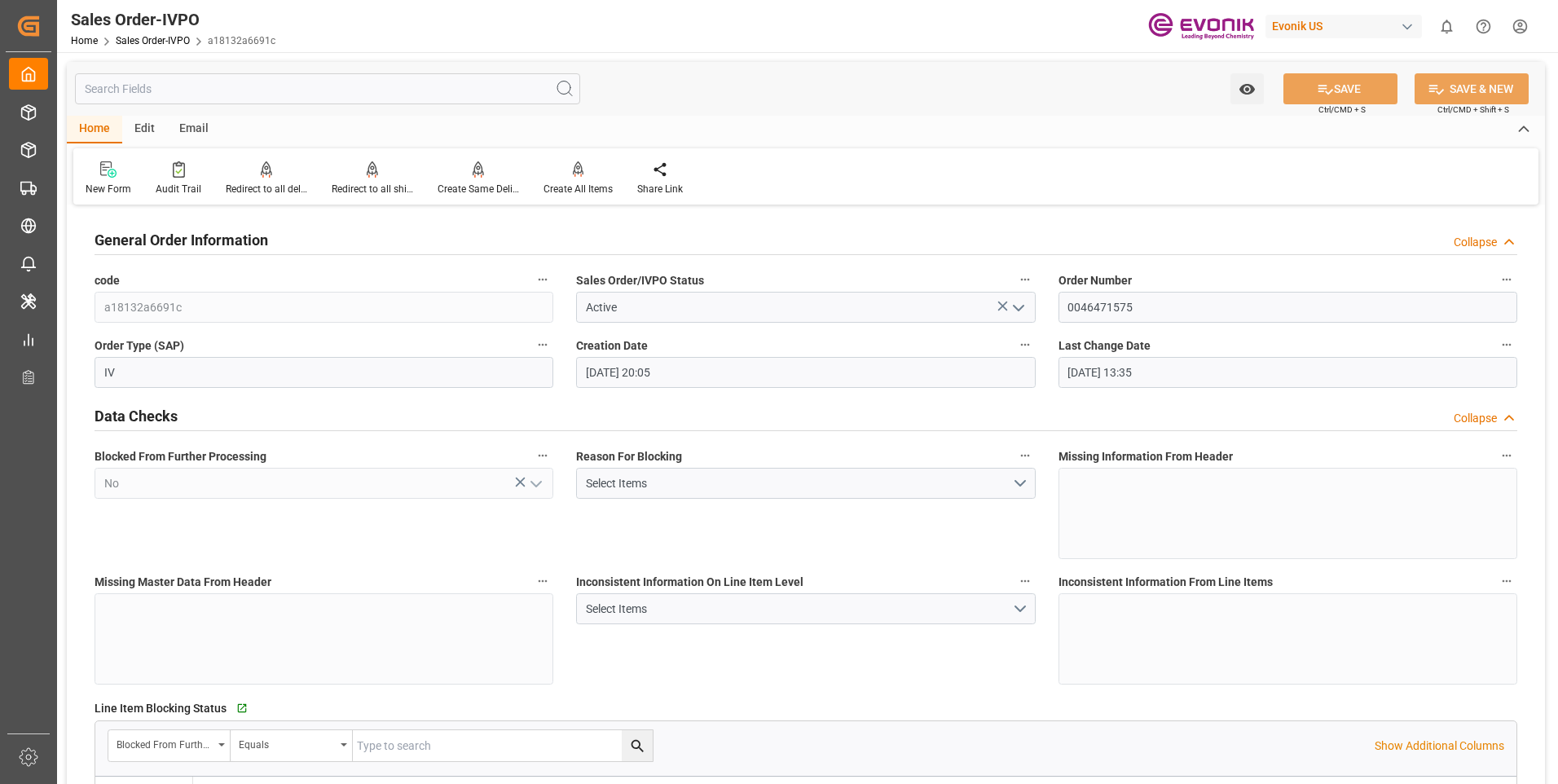
type input "[DATE] 13:35"
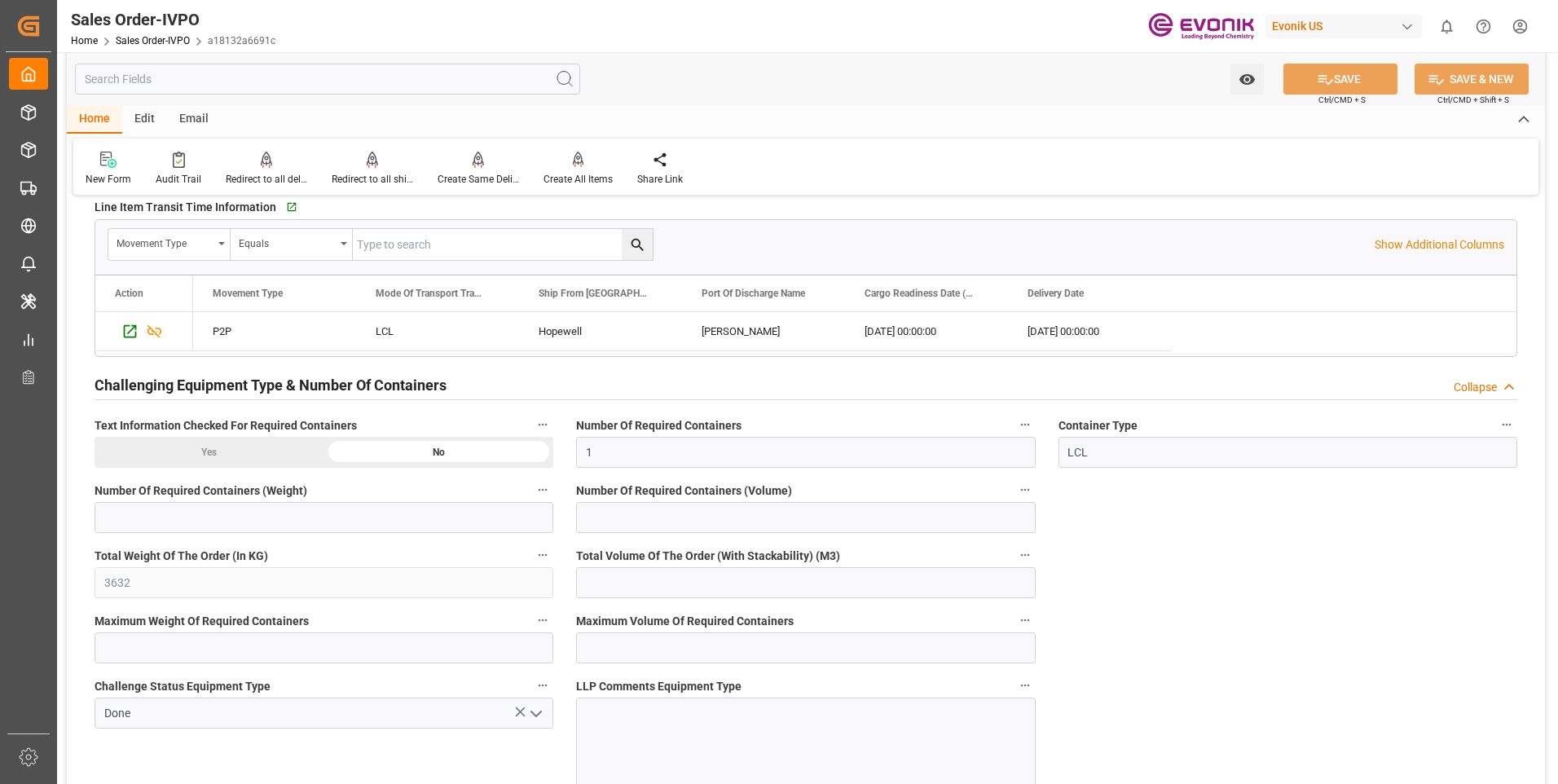
scroll to position [2525, 0]
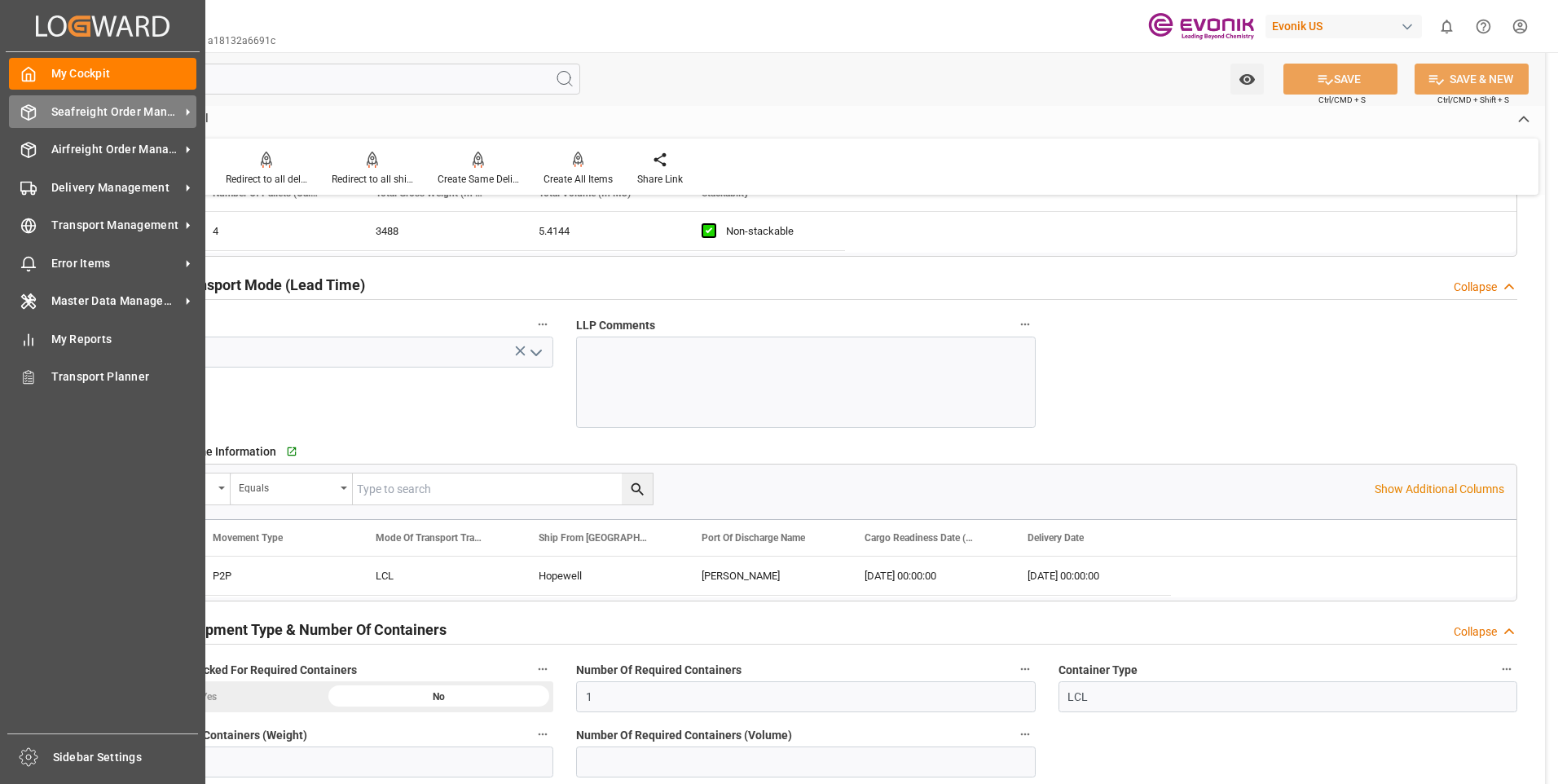
click at [28, 108] on line at bounding box center [28, 109] width 6 height 4
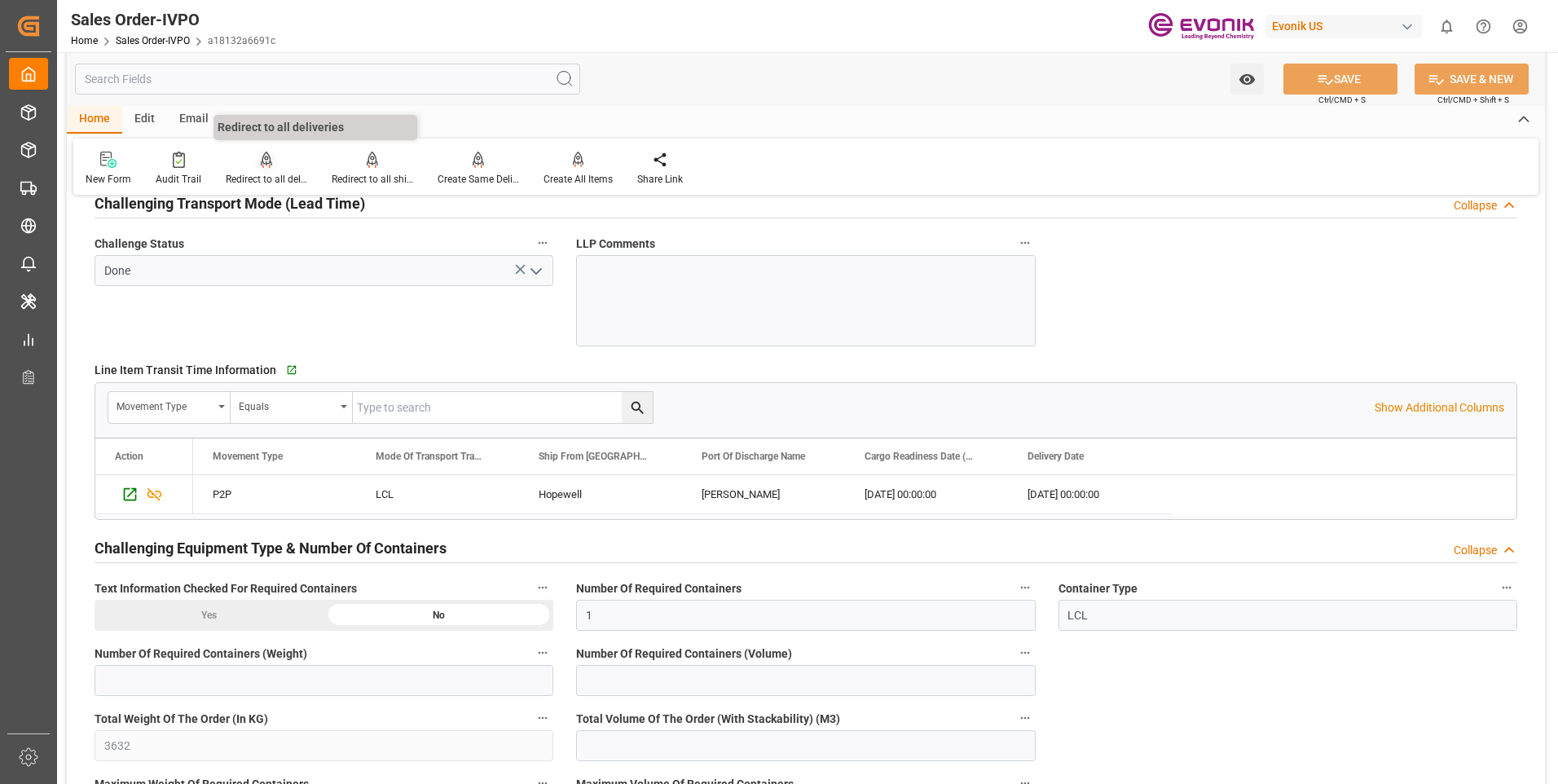
scroll to position [2362, 0]
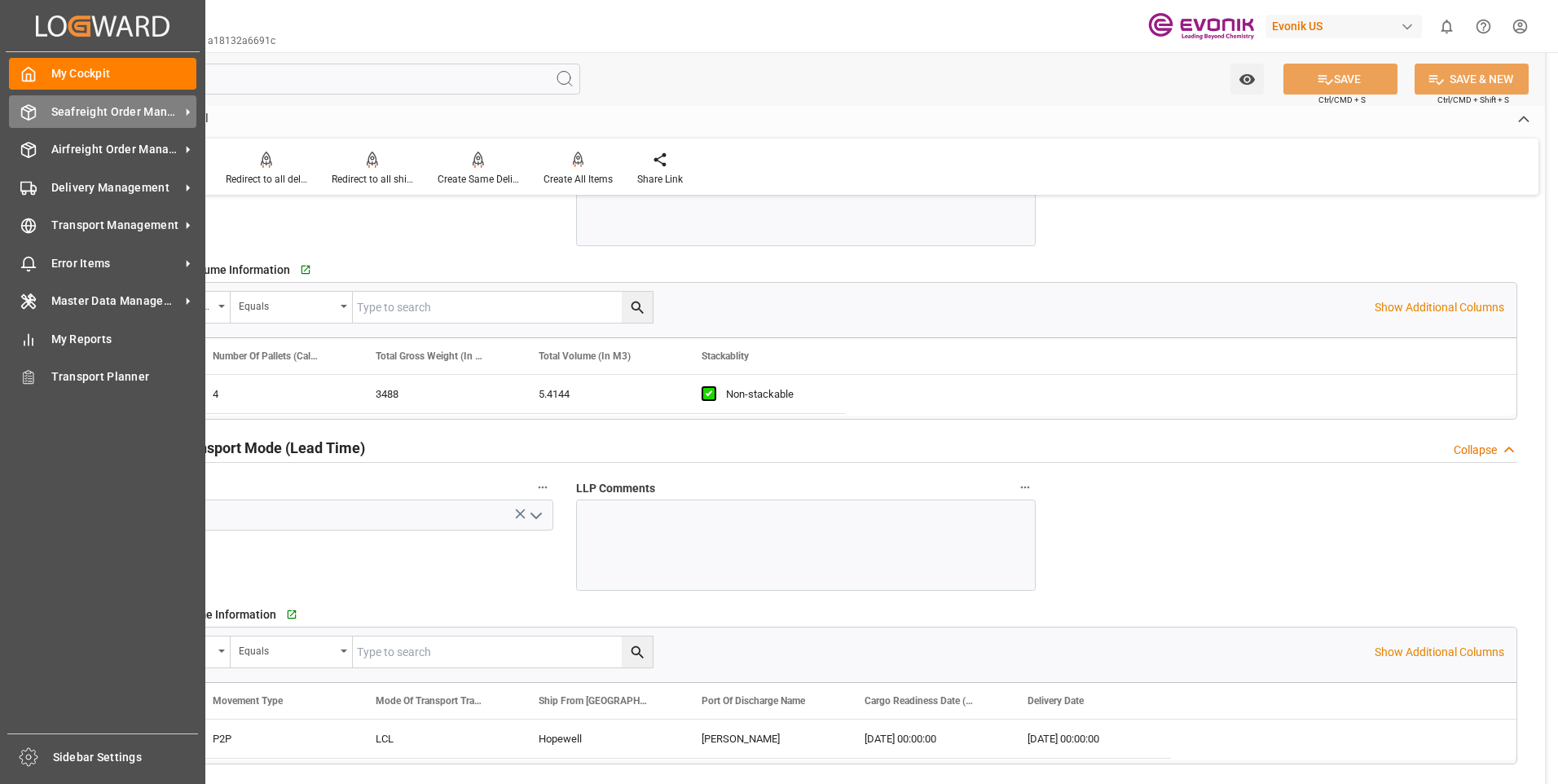
click at [35, 112] on icon at bounding box center [28, 112] width 14 height 15
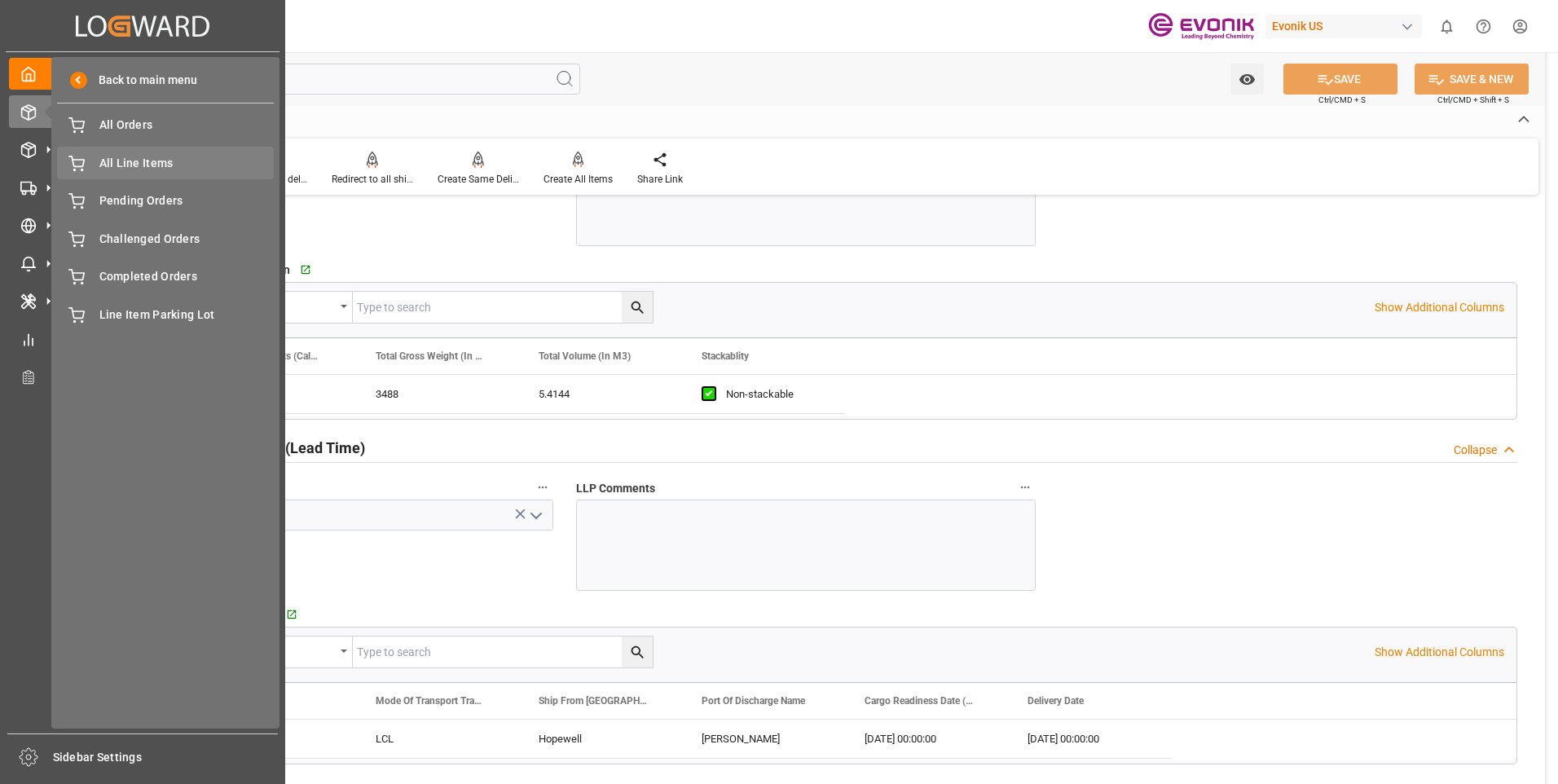
click at [115, 168] on span "All Line Items" at bounding box center [187, 163] width 175 height 17
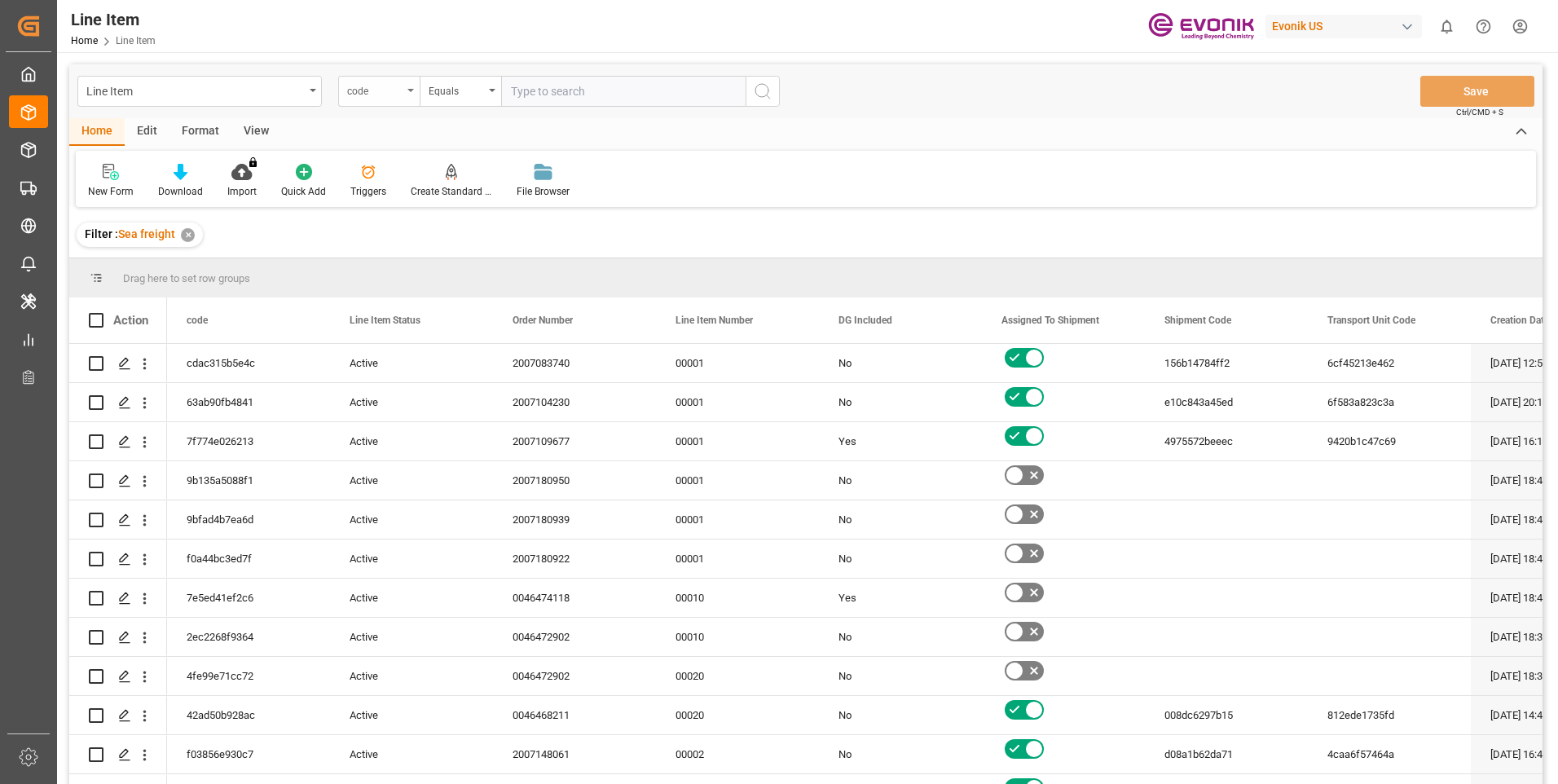
click at [368, 89] on div "code" at bounding box center [374, 89] width 56 height 19
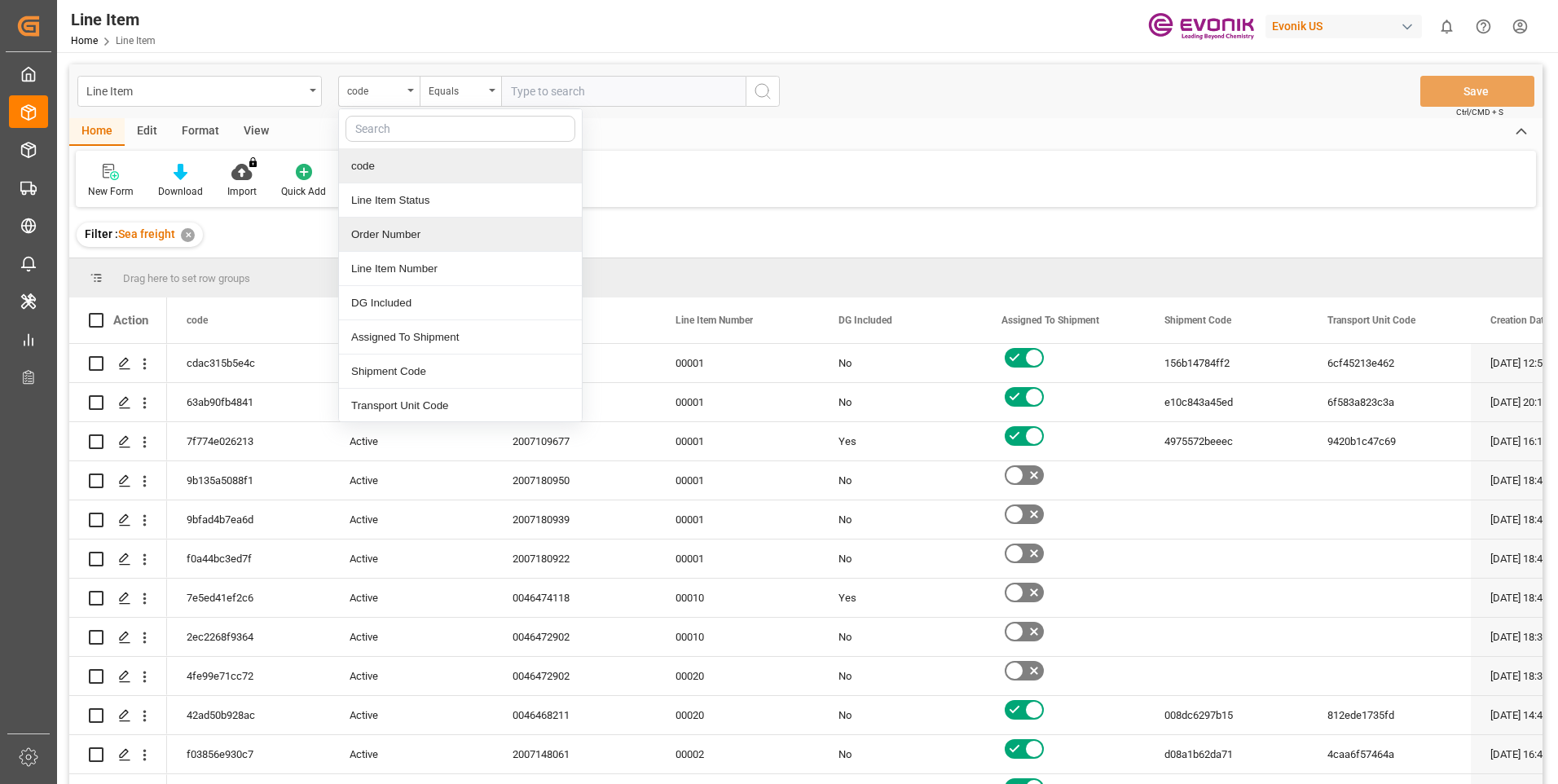
click at [386, 229] on div "Order Number" at bounding box center [460, 234] width 243 height 34
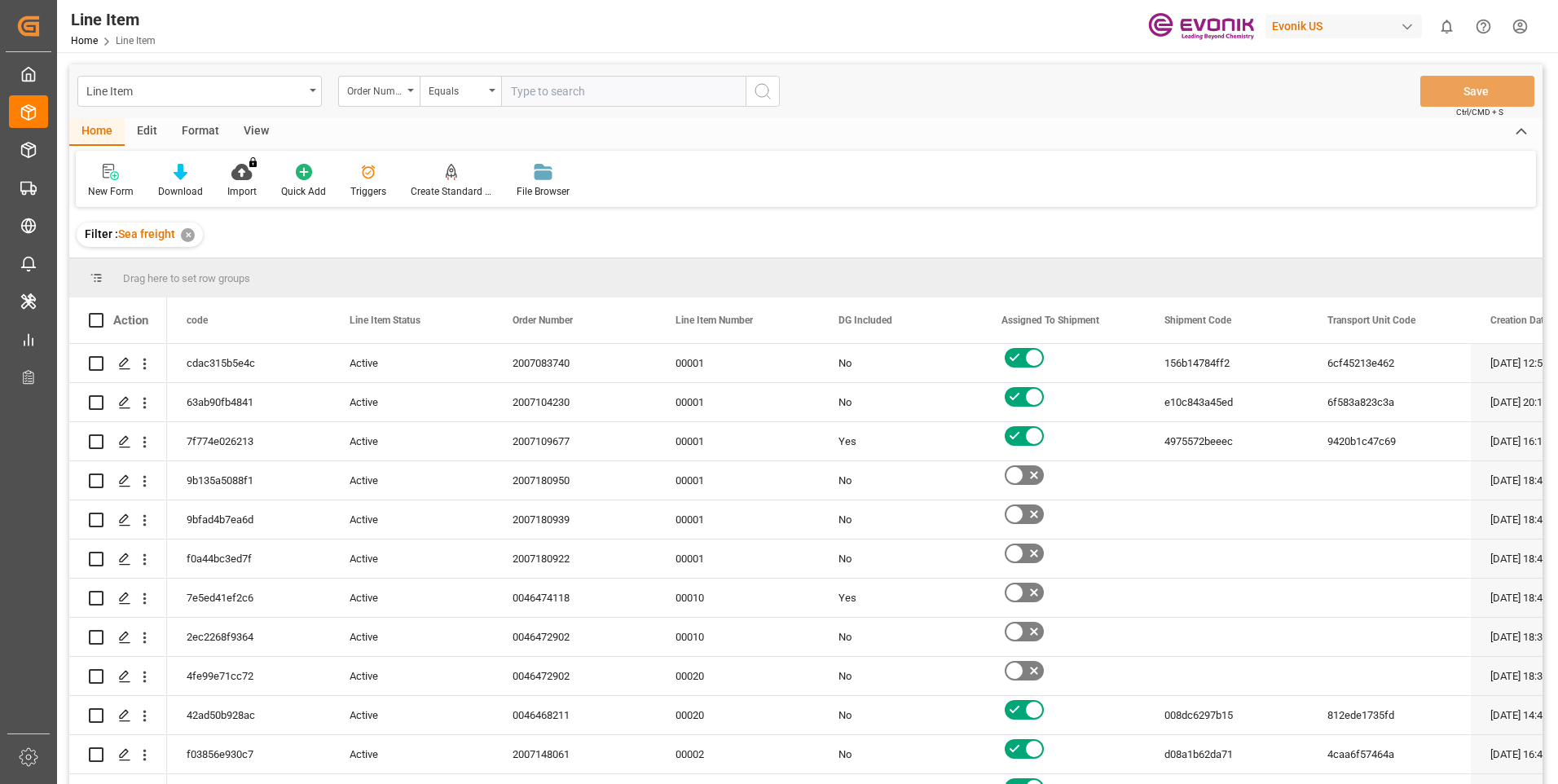
click at [570, 88] on input "text" at bounding box center [623, 91] width 245 height 31
paste input "0046471575"
type input "0046471575"
click at [759, 90] on icon "search button" at bounding box center [762, 90] width 19 height 19
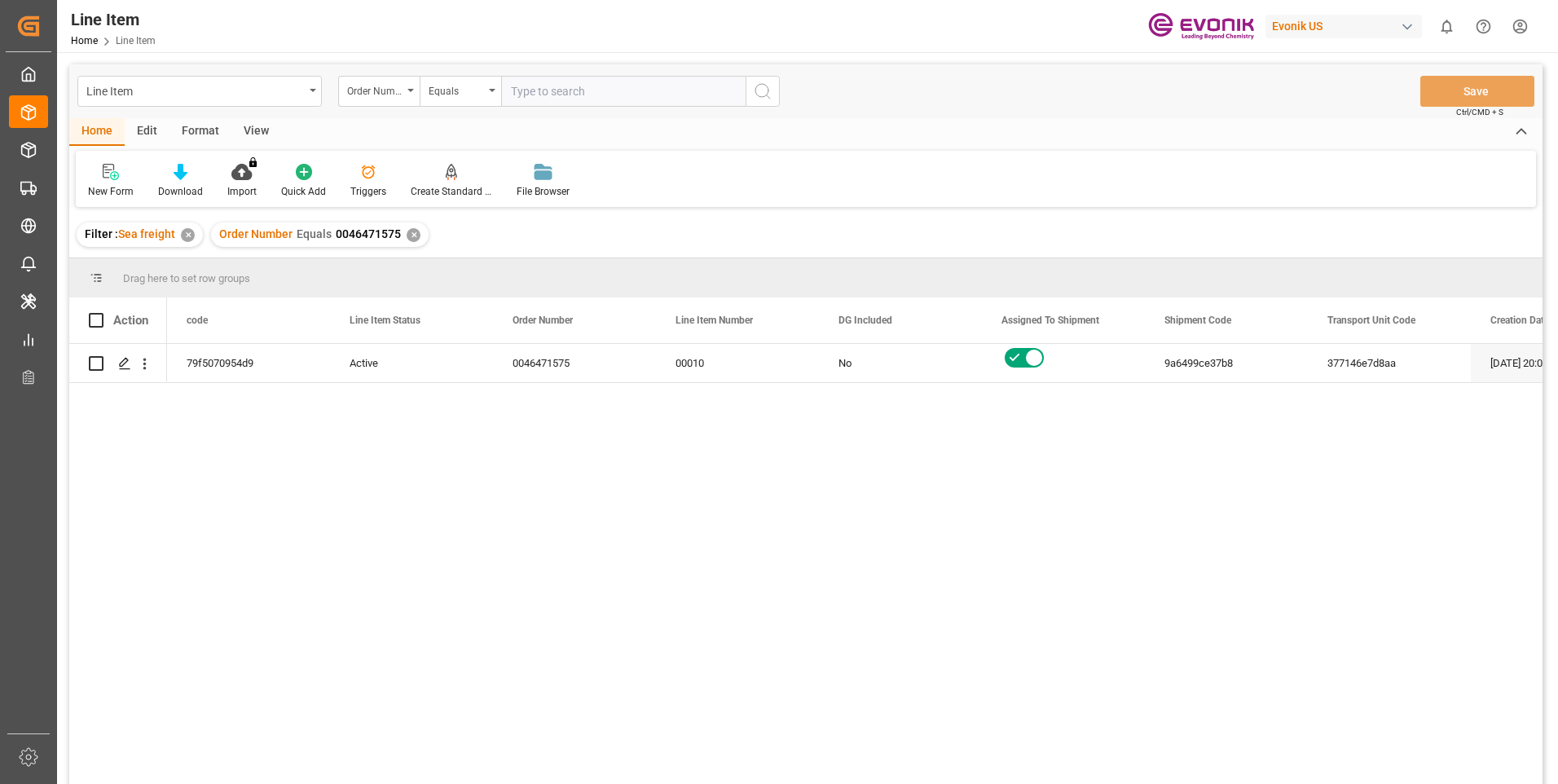
click at [262, 132] on div "View" at bounding box center [256, 131] width 49 height 27
click at [178, 181] on div "Standard Templates" at bounding box center [185, 181] width 106 height 36
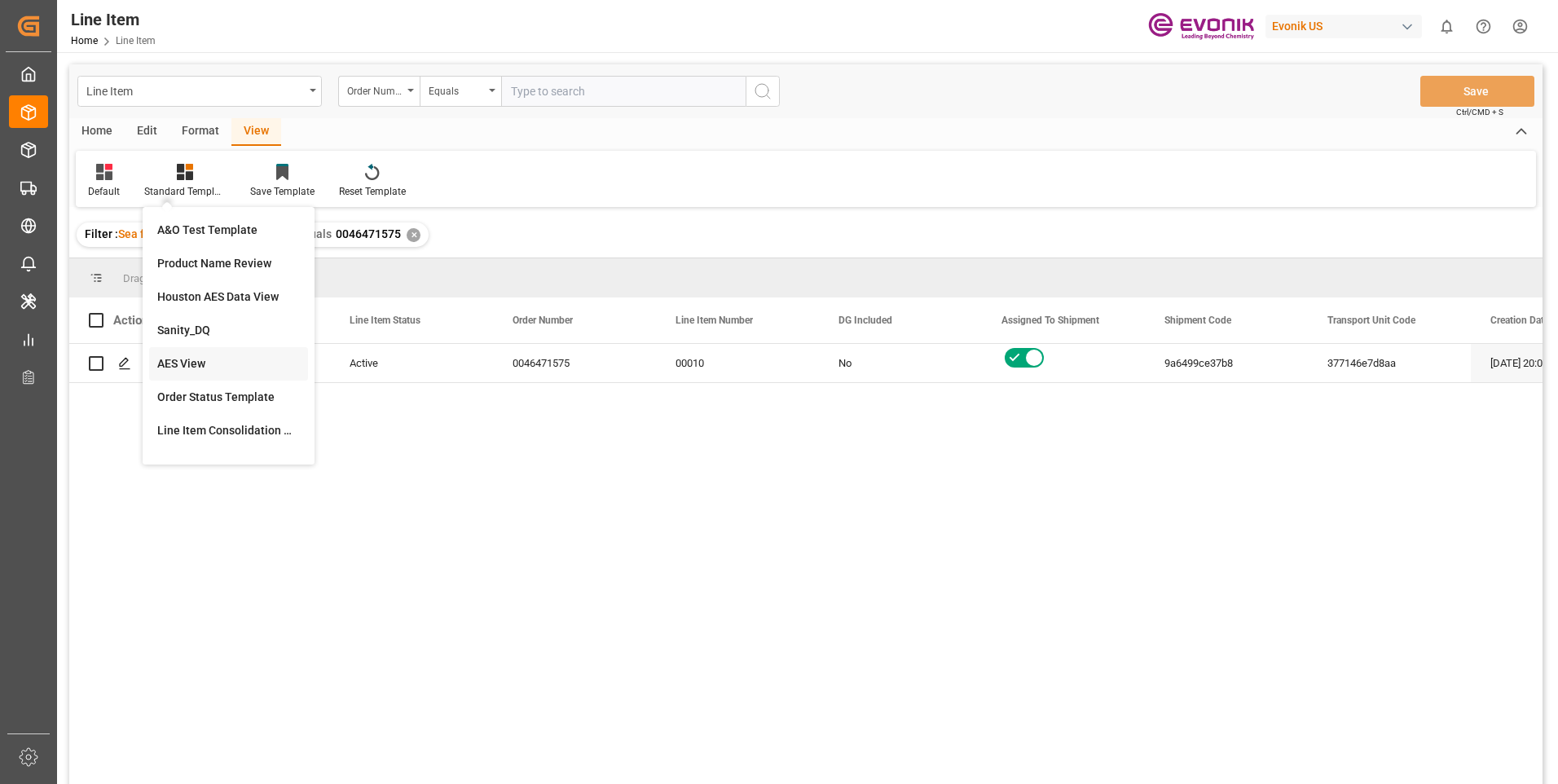
click at [171, 353] on div "AES View" at bounding box center [228, 363] width 159 height 34
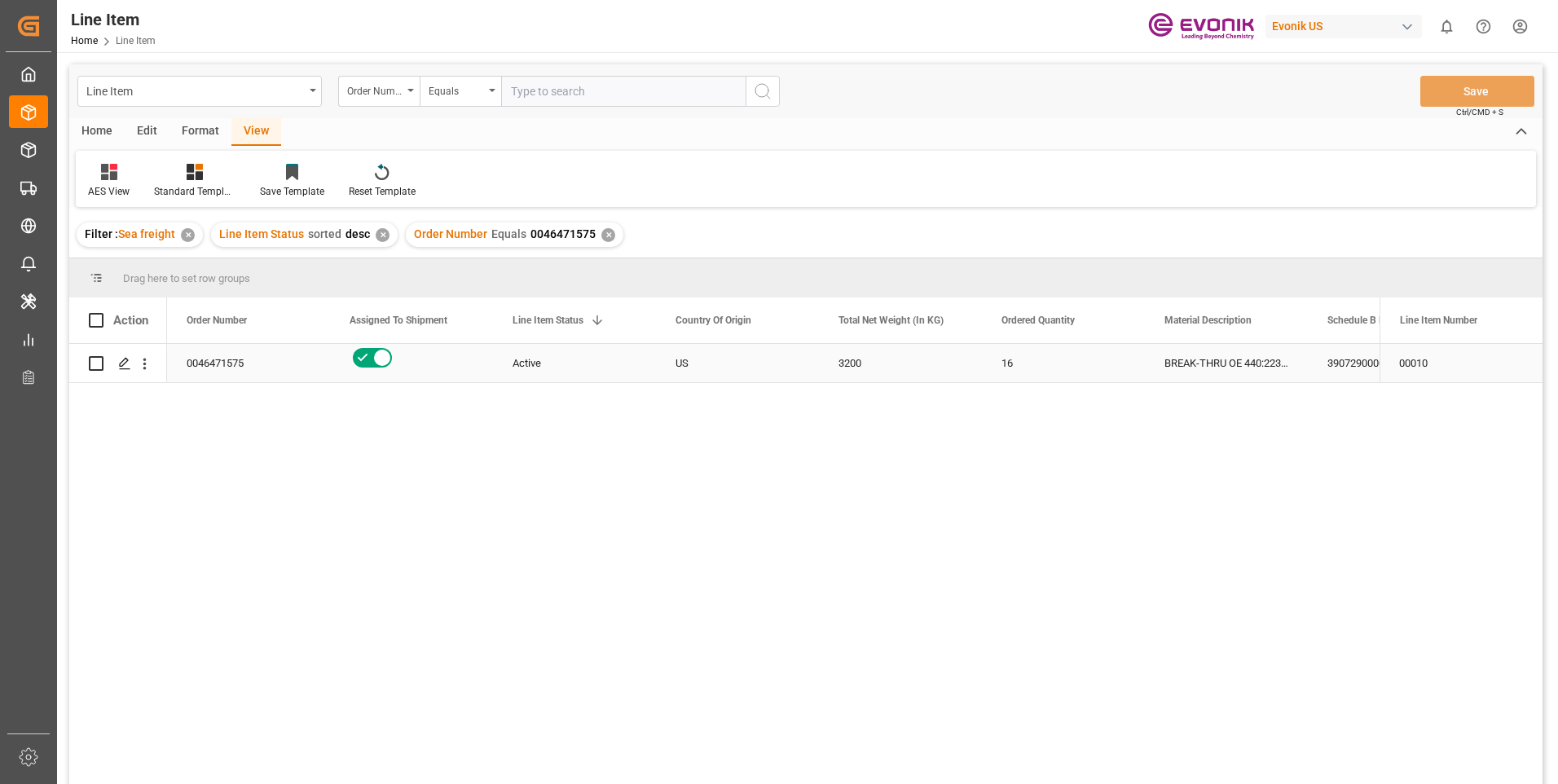
click at [234, 355] on div "0046471575" at bounding box center [248, 363] width 163 height 38
click at [843, 357] on div "3200" at bounding box center [900, 363] width 163 height 38
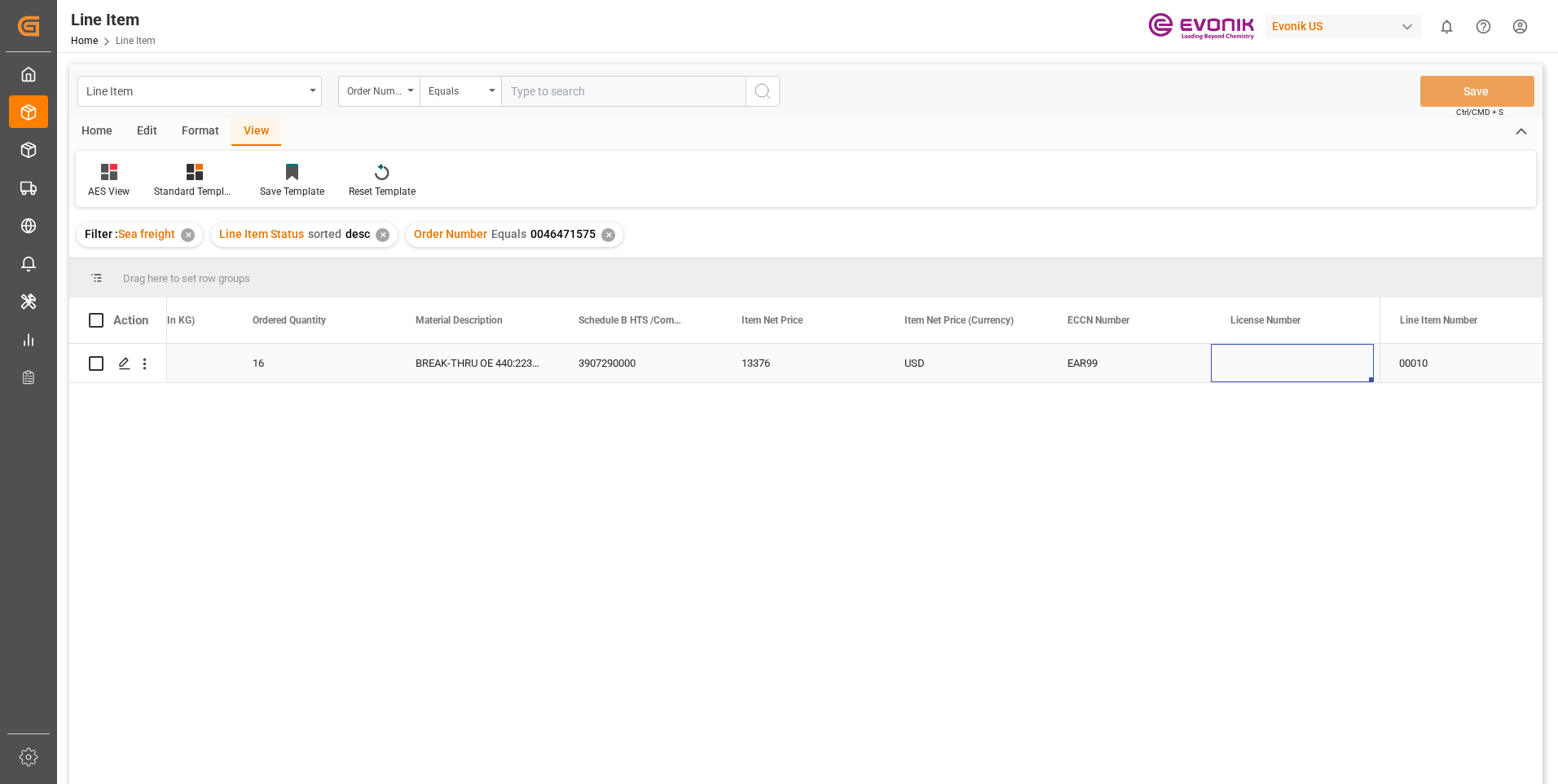
scroll to position [0, 912]
click at [456, 352] on div "3907290000" at bounding box center [477, 363] width 163 height 38
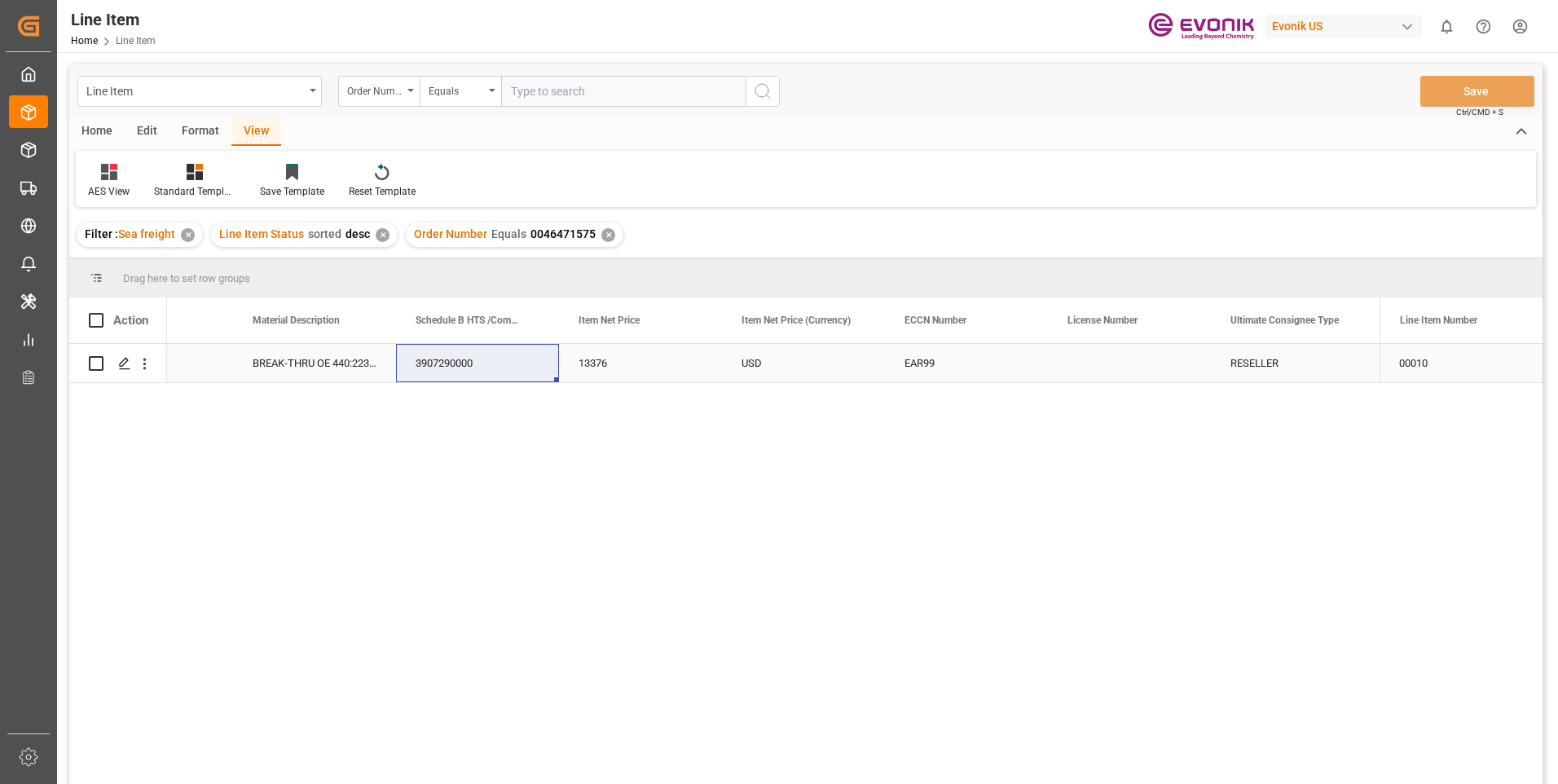
click at [277, 369] on div "BREAK-THRU OE 440:2238:200:OI:AP" at bounding box center [314, 363] width 163 height 38
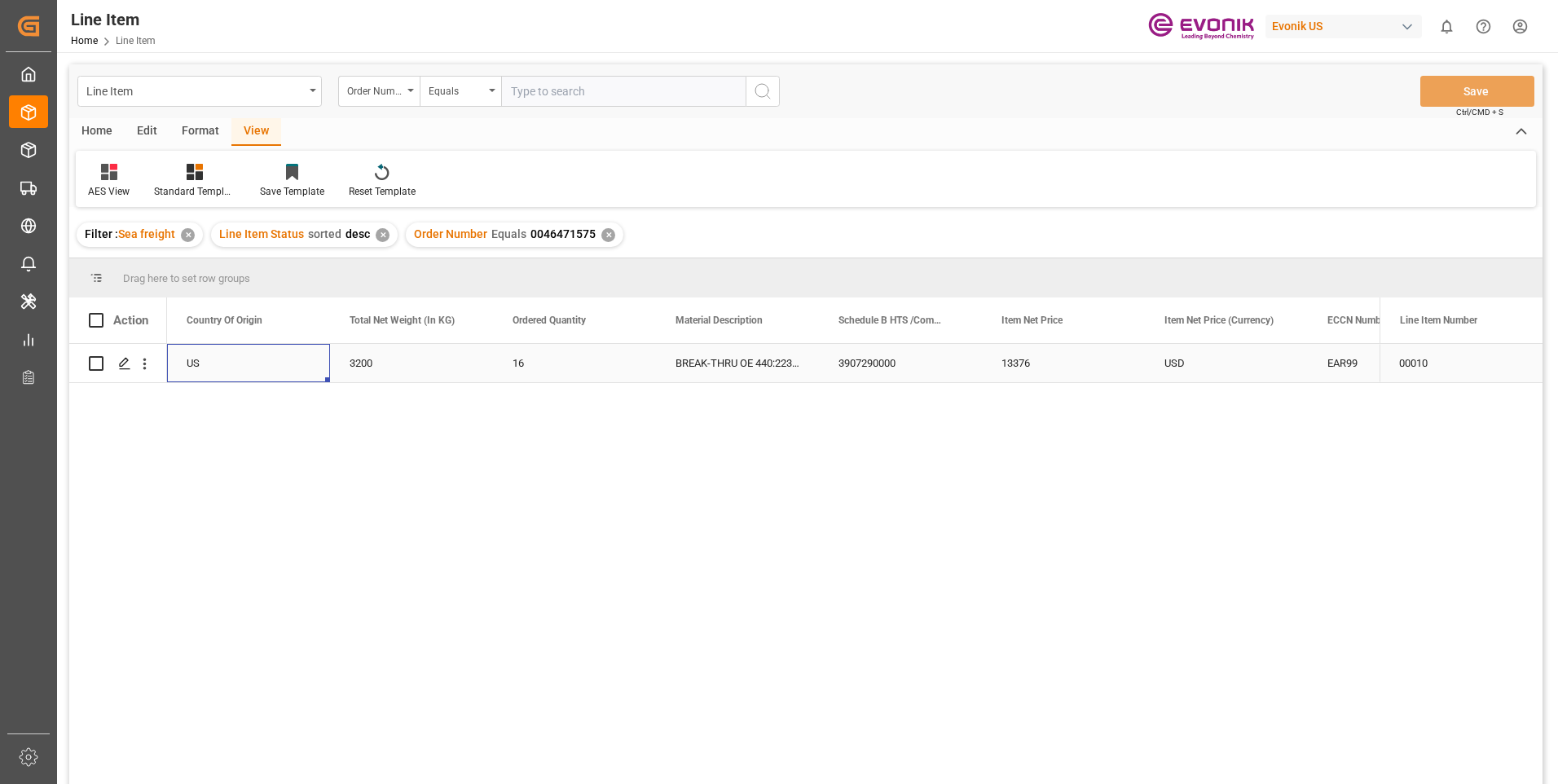
scroll to position [0, 326]
click at [556, 353] on div "3200" at bounding box center [574, 363] width 163 height 38
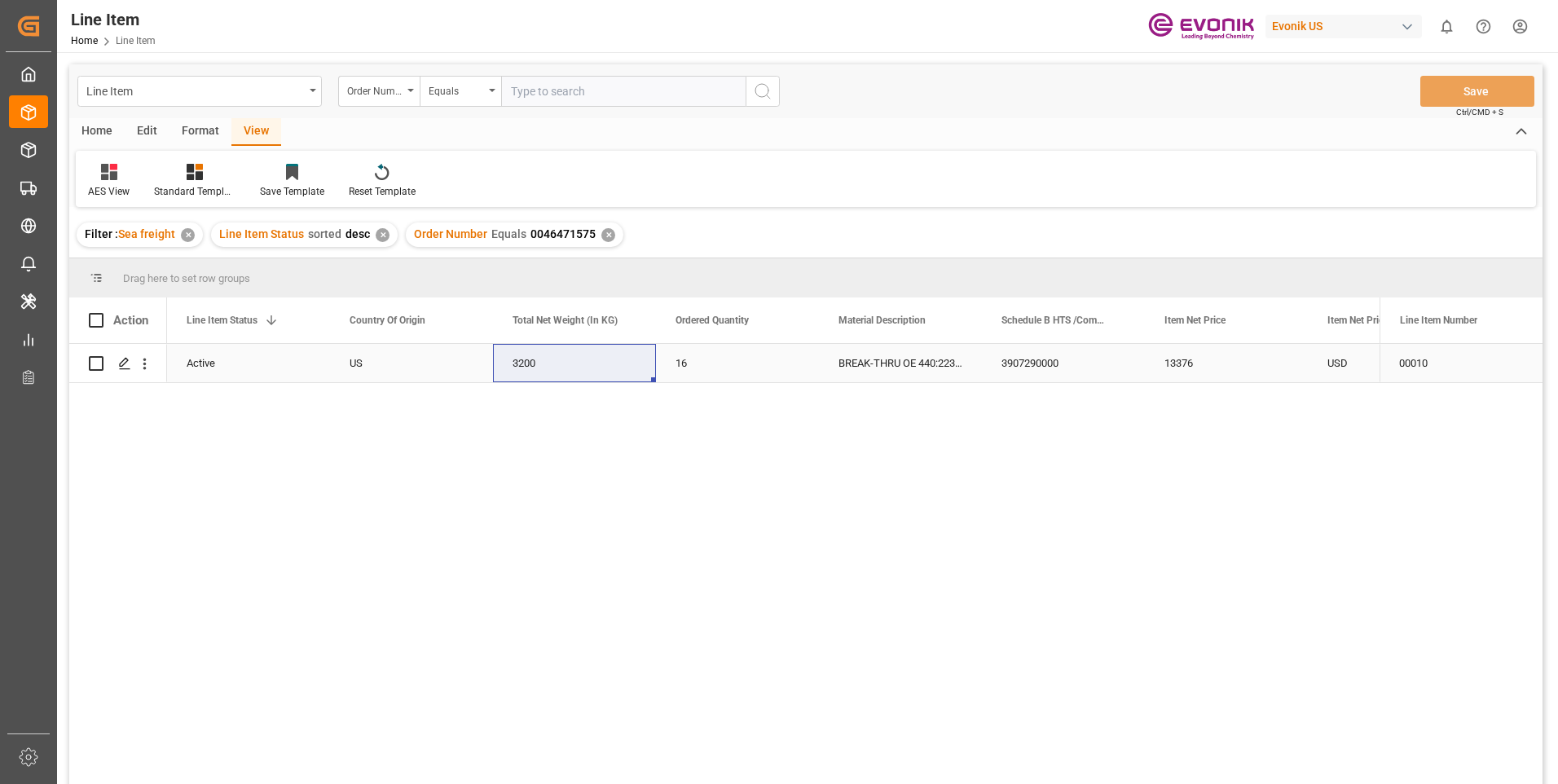
click at [1197, 358] on div "13376" at bounding box center [1226, 363] width 163 height 38
click at [1345, 365] on div "USD" at bounding box center [1389, 363] width 163 height 38
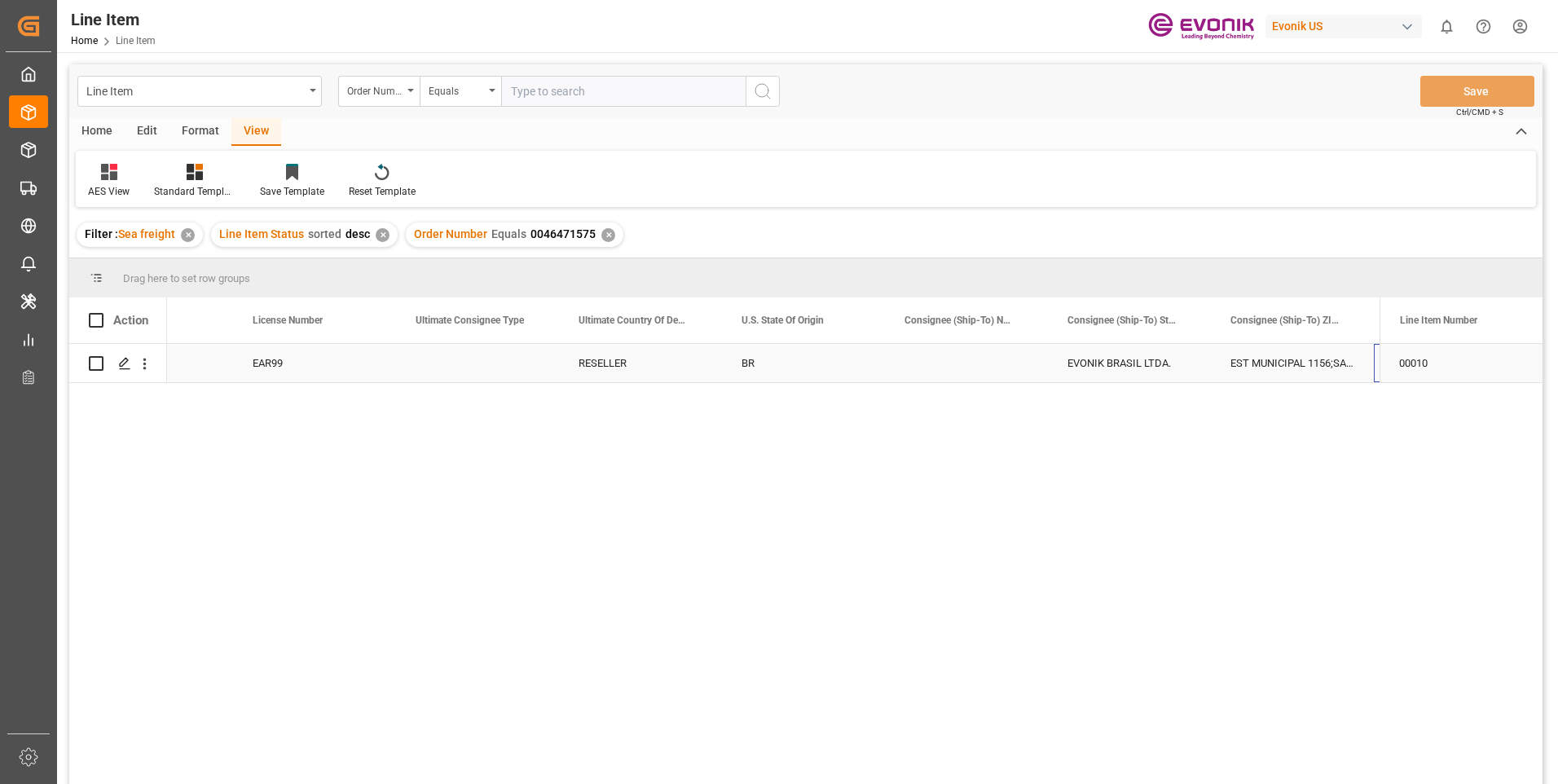
scroll to position [0, 1726]
click at [538, 96] on input "text" at bounding box center [623, 91] width 245 height 31
paste input "2007178424"
type input "2007178424"
click at [760, 93] on icon "search button" at bounding box center [762, 90] width 19 height 19
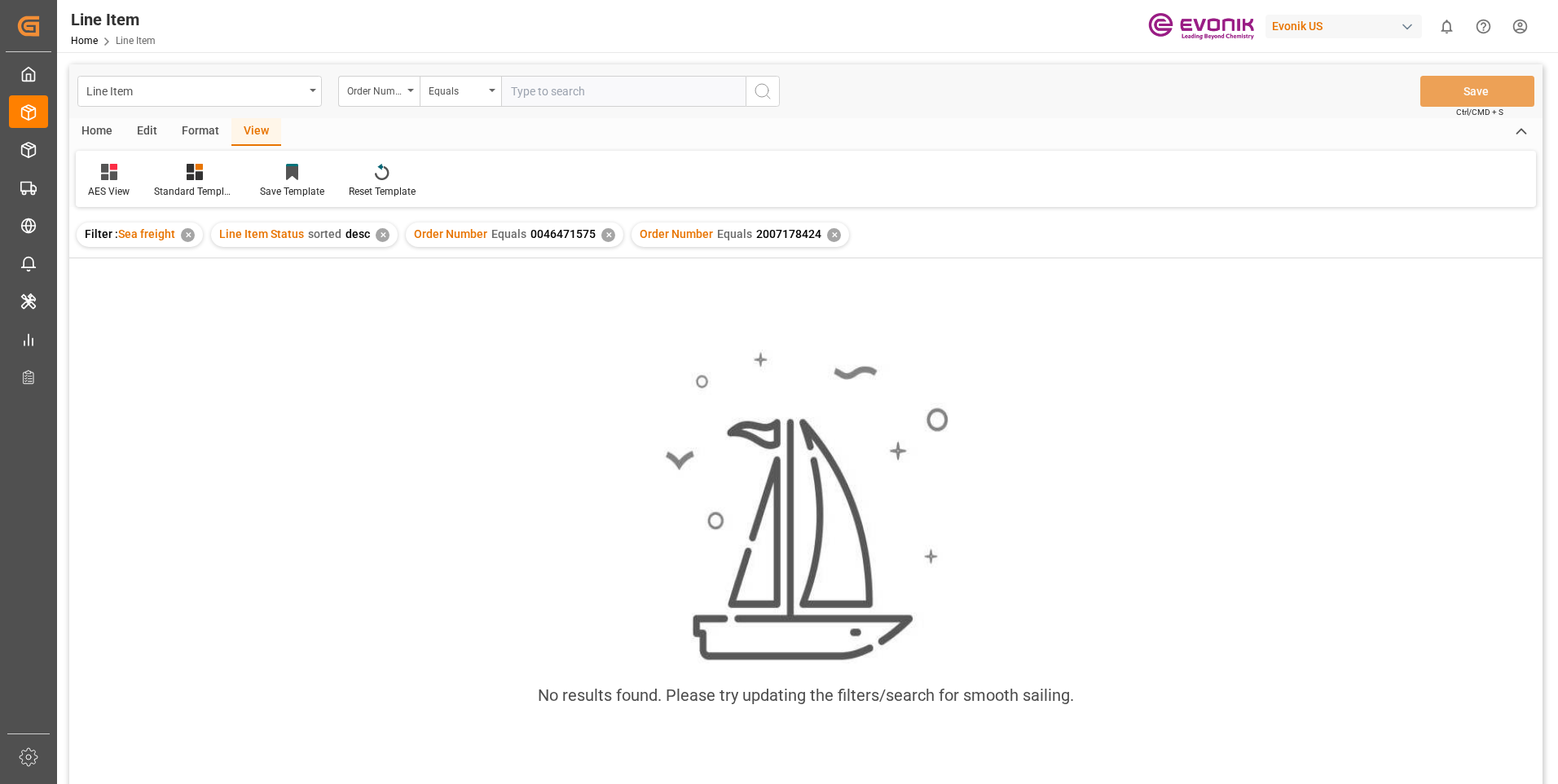
click at [603, 235] on div "✕" at bounding box center [608, 235] width 14 height 14
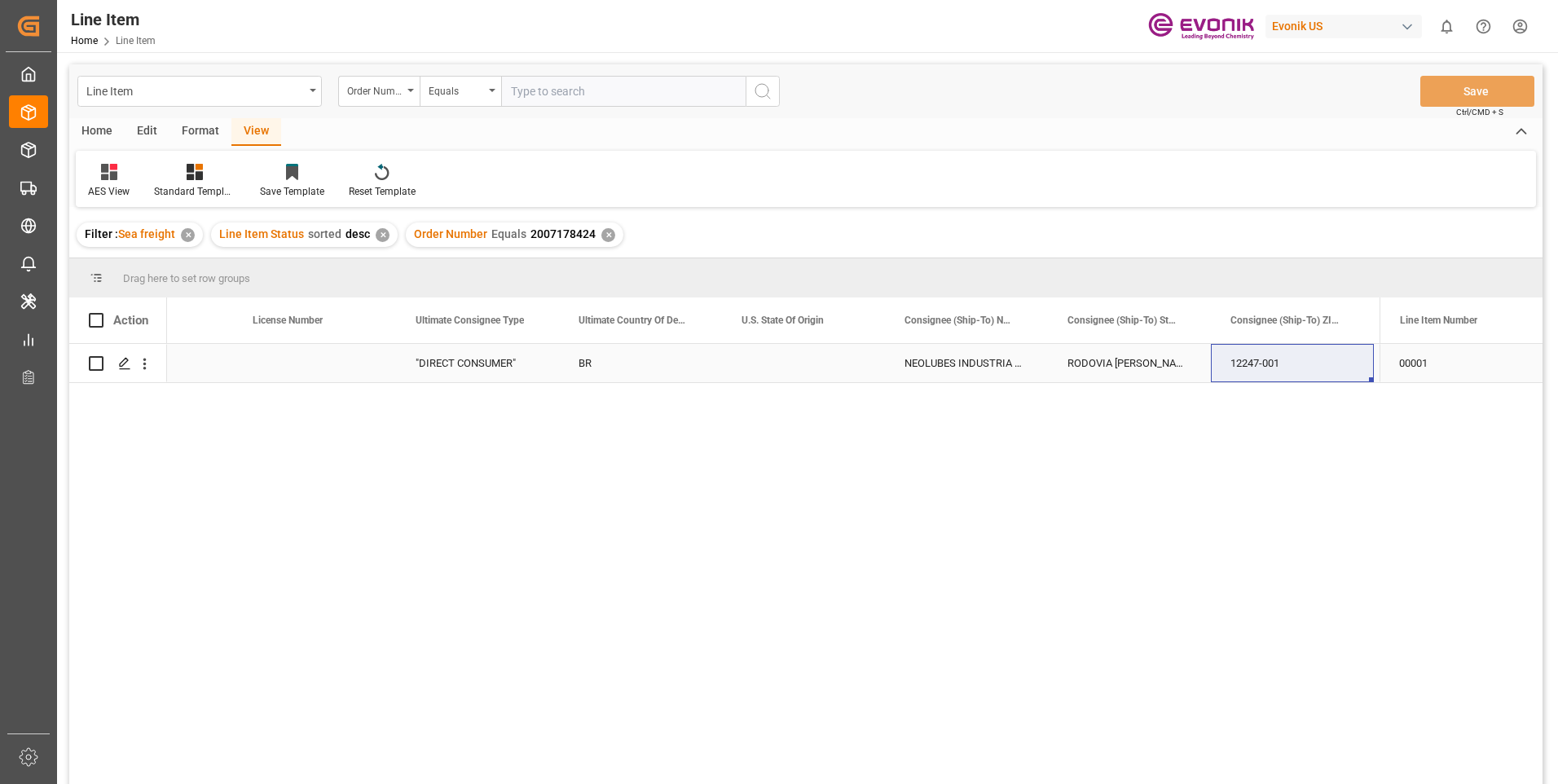
click at [944, 369] on div "NEOLUBES INDUSTRIA DE LUBRIFICANTES" at bounding box center [966, 363] width 163 height 38
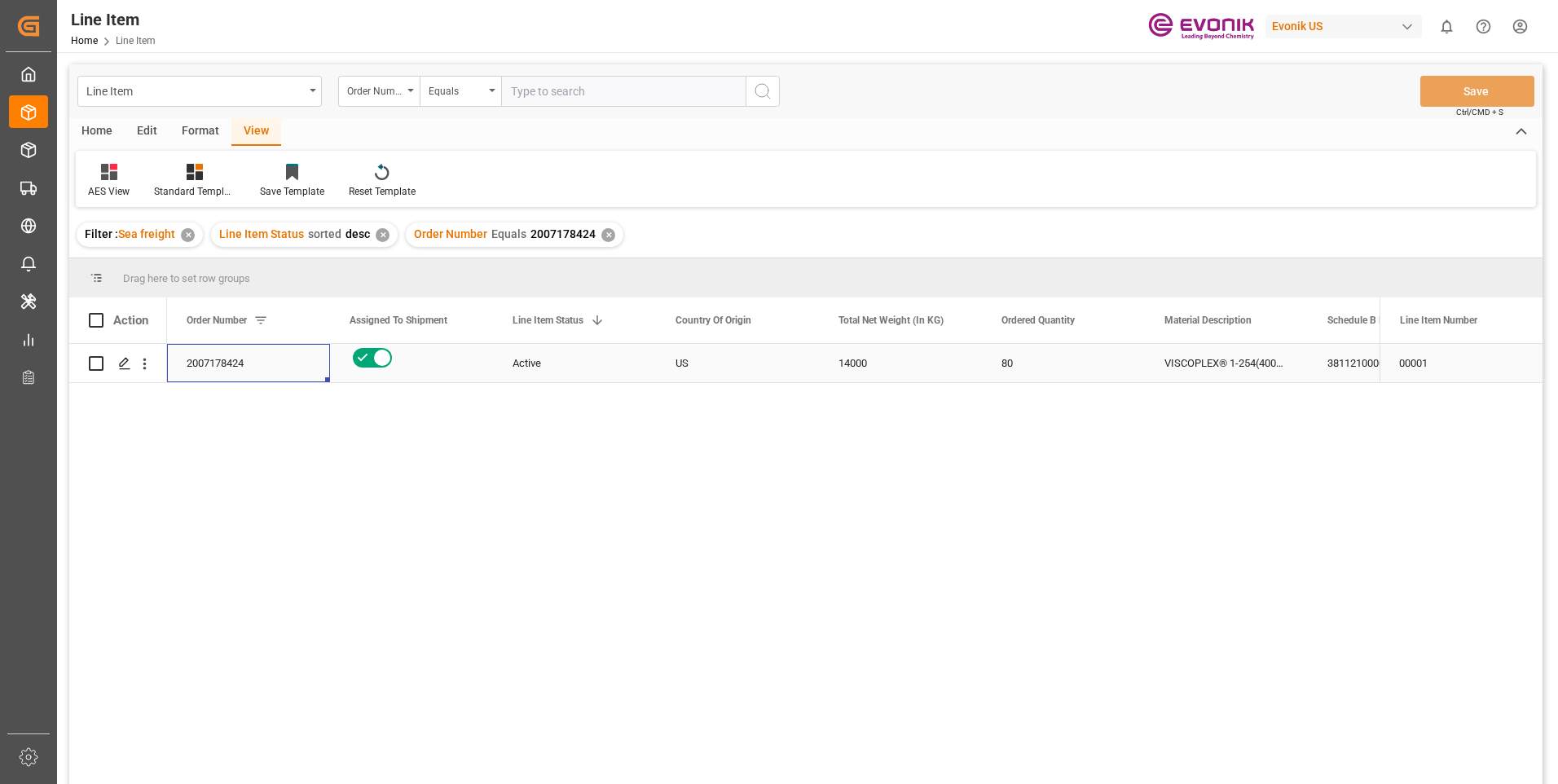
click at [1342, 365] on div "3811210000" at bounding box center [1389, 363] width 163 height 38
click at [912, 368] on div "14000" at bounding box center [900, 363] width 163 height 38
click at [1335, 364] on div "3811210000" at bounding box center [1389, 363] width 163 height 38
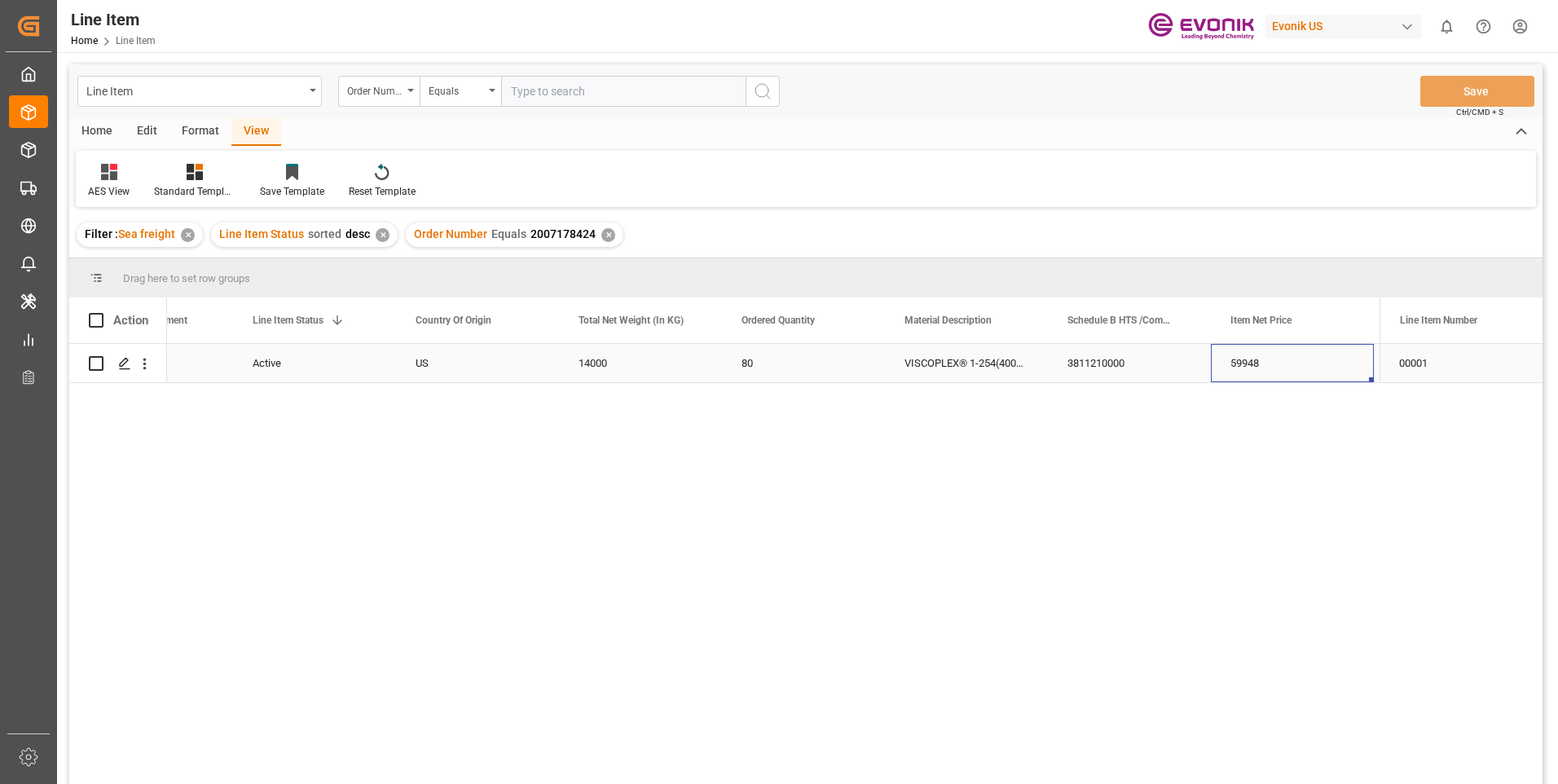
scroll to position [0, 423]
click at [1139, 357] on div "59948" at bounding box center [1129, 363] width 163 height 38
click at [547, 99] on input "text" at bounding box center [623, 91] width 245 height 31
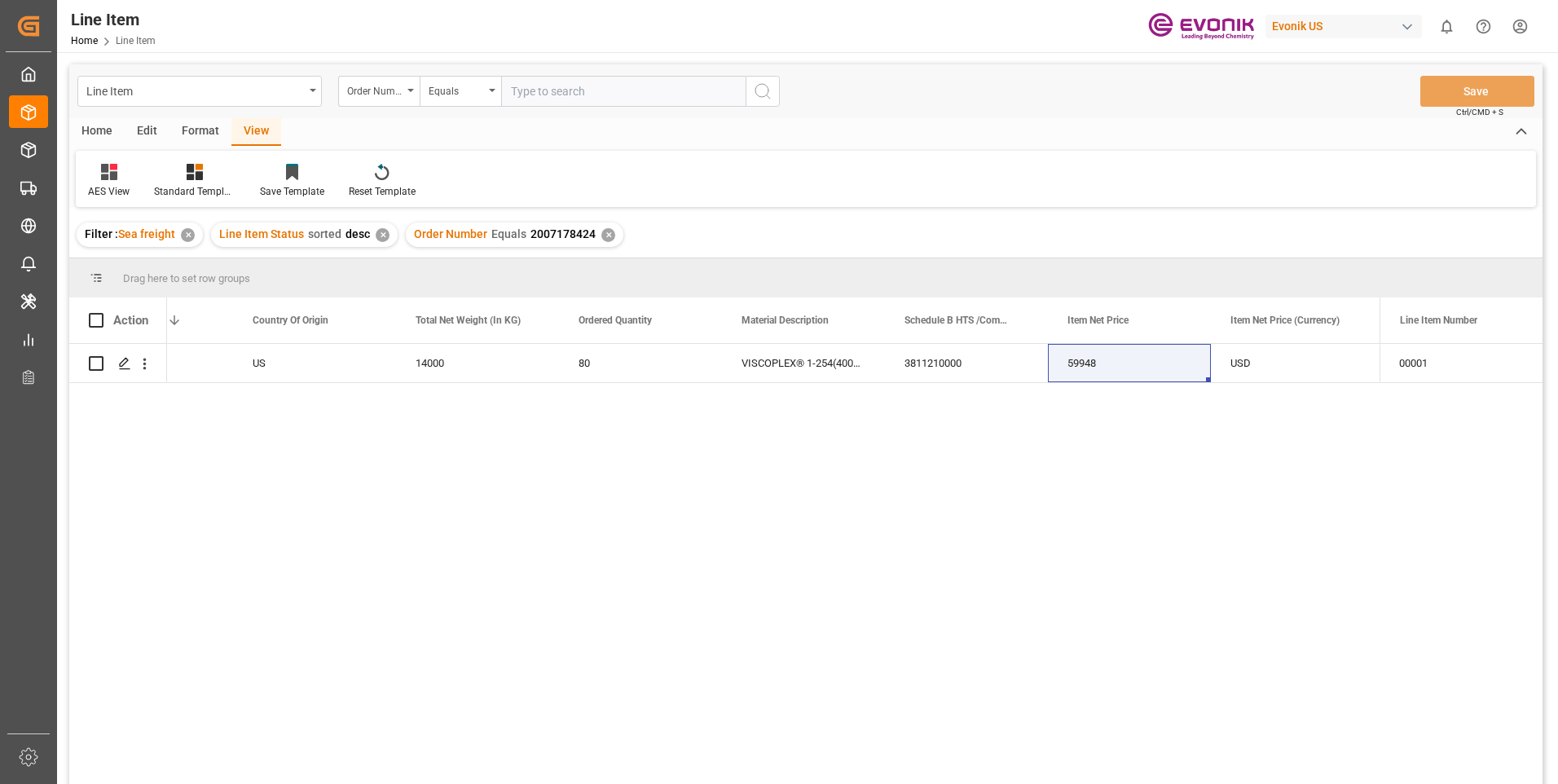
paste input "2007178429"
type input "2007178429"
click at [762, 95] on icon "search button" at bounding box center [762, 90] width 19 height 19
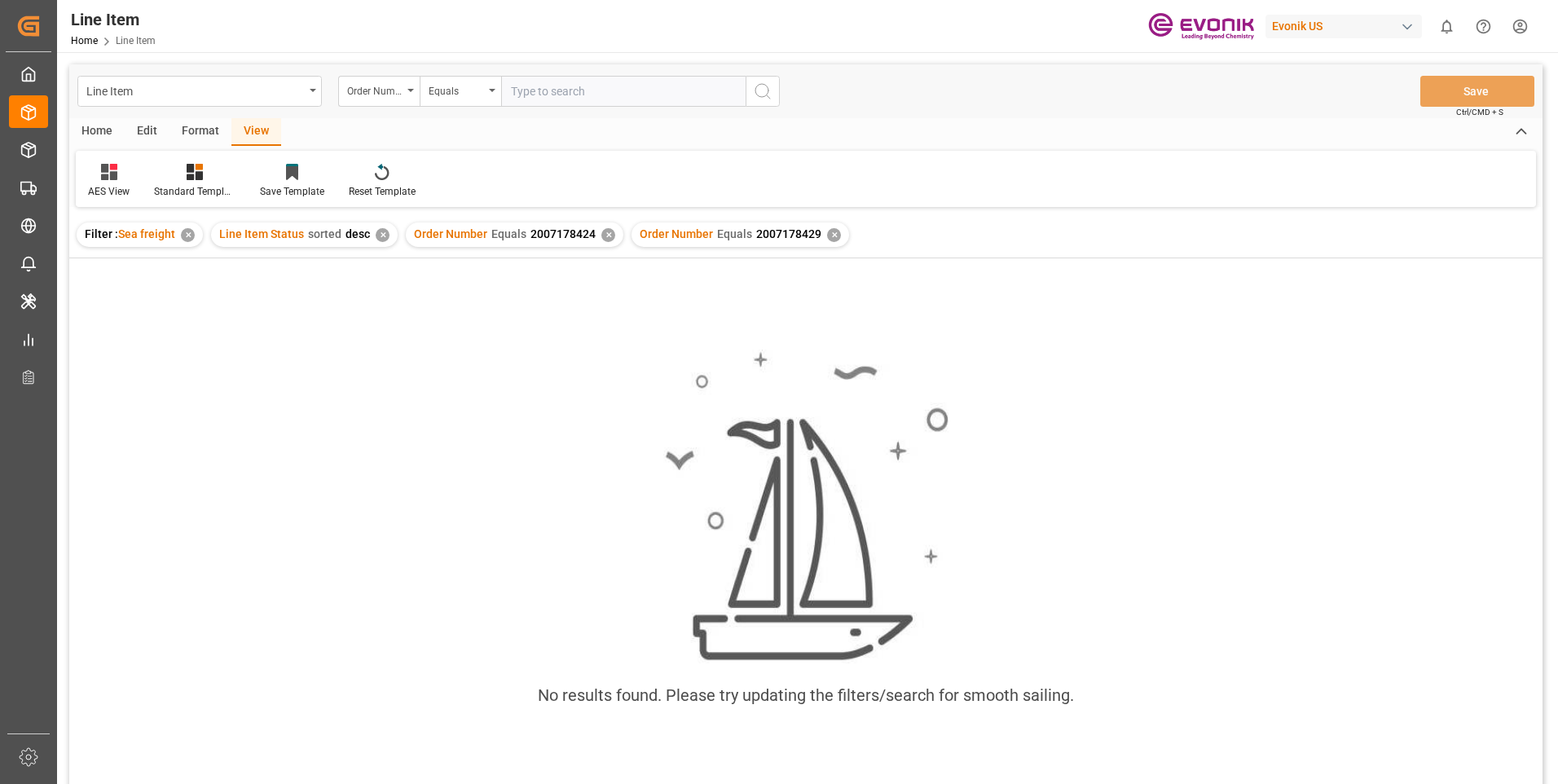
click at [606, 236] on div "✕" at bounding box center [608, 235] width 14 height 14
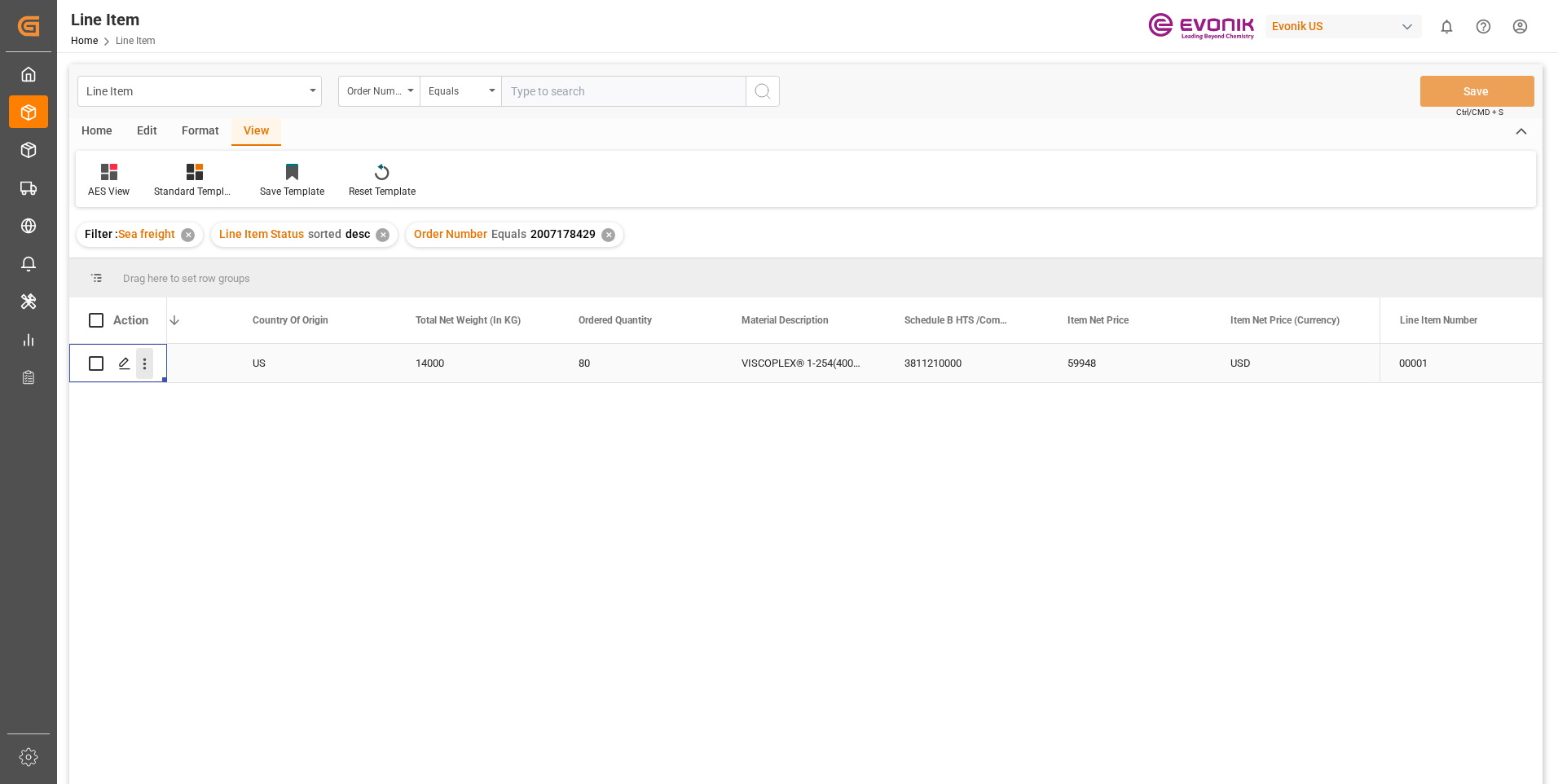
click at [146, 362] on icon "open menu" at bounding box center [144, 363] width 17 height 17
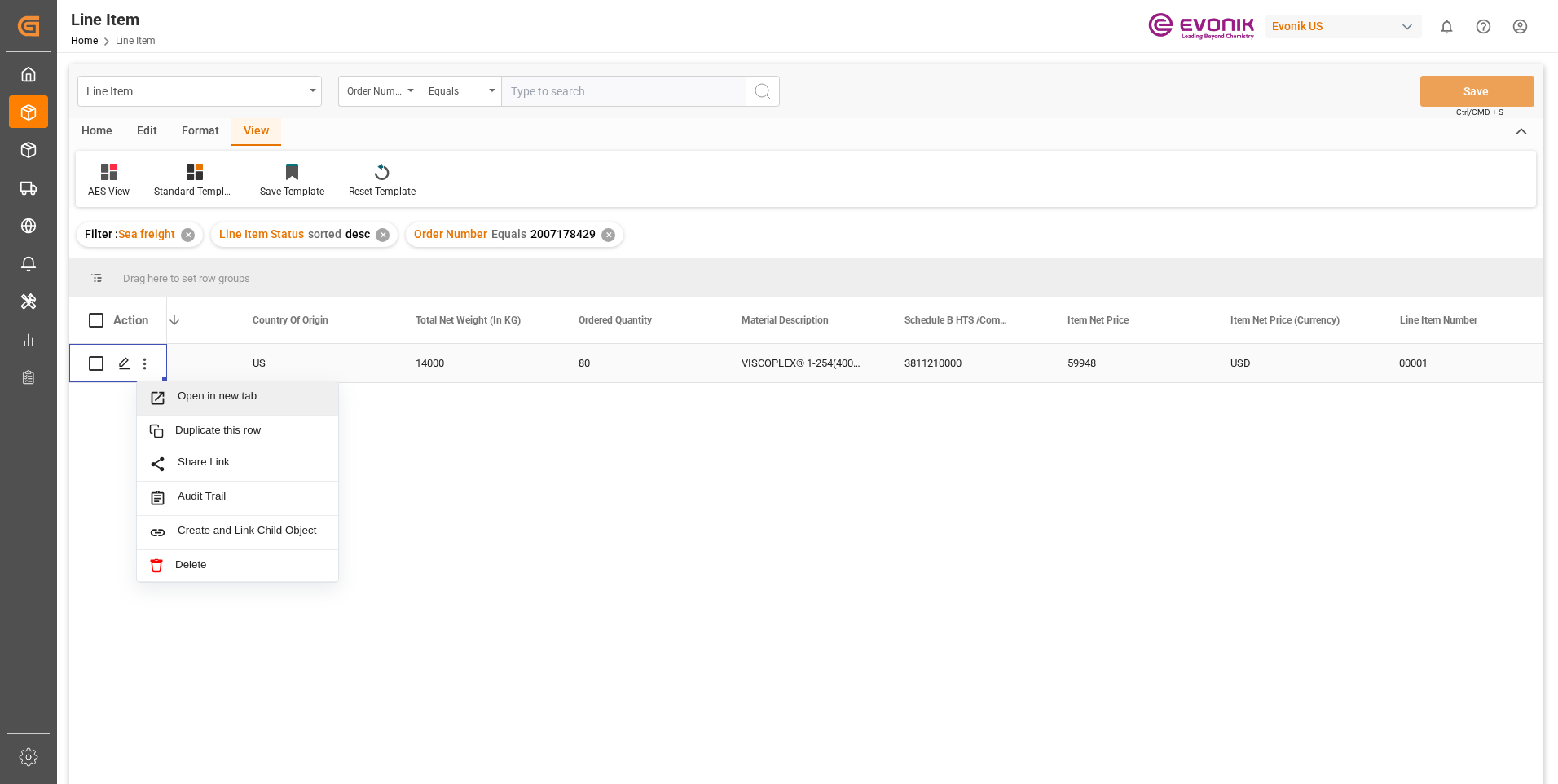
click at [183, 397] on span "Open in new tab" at bounding box center [252, 398] width 148 height 17
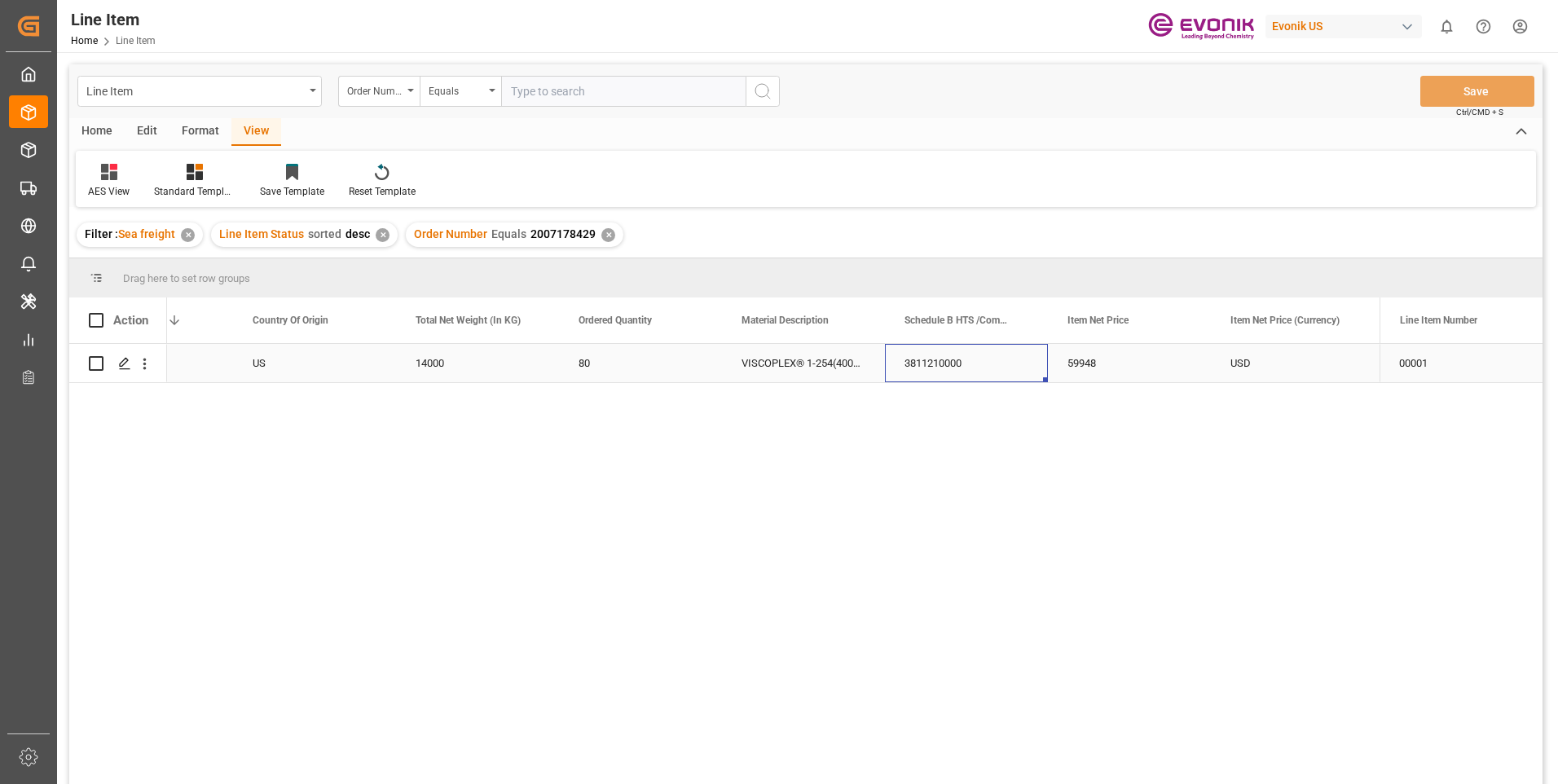
click at [952, 361] on div "3811210000" at bounding box center [966, 363] width 163 height 38
click at [984, 398] on div "Active US 14000 80 VISCOPLEX® 1-254(4001) DRUM 175KG 3811210000 59948 USD EAR99" at bounding box center [773, 570] width 1212 height 451
click at [969, 358] on div "3811210000" at bounding box center [966, 363] width 163 height 38
click at [277, 355] on div "US" at bounding box center [314, 363] width 163 height 38
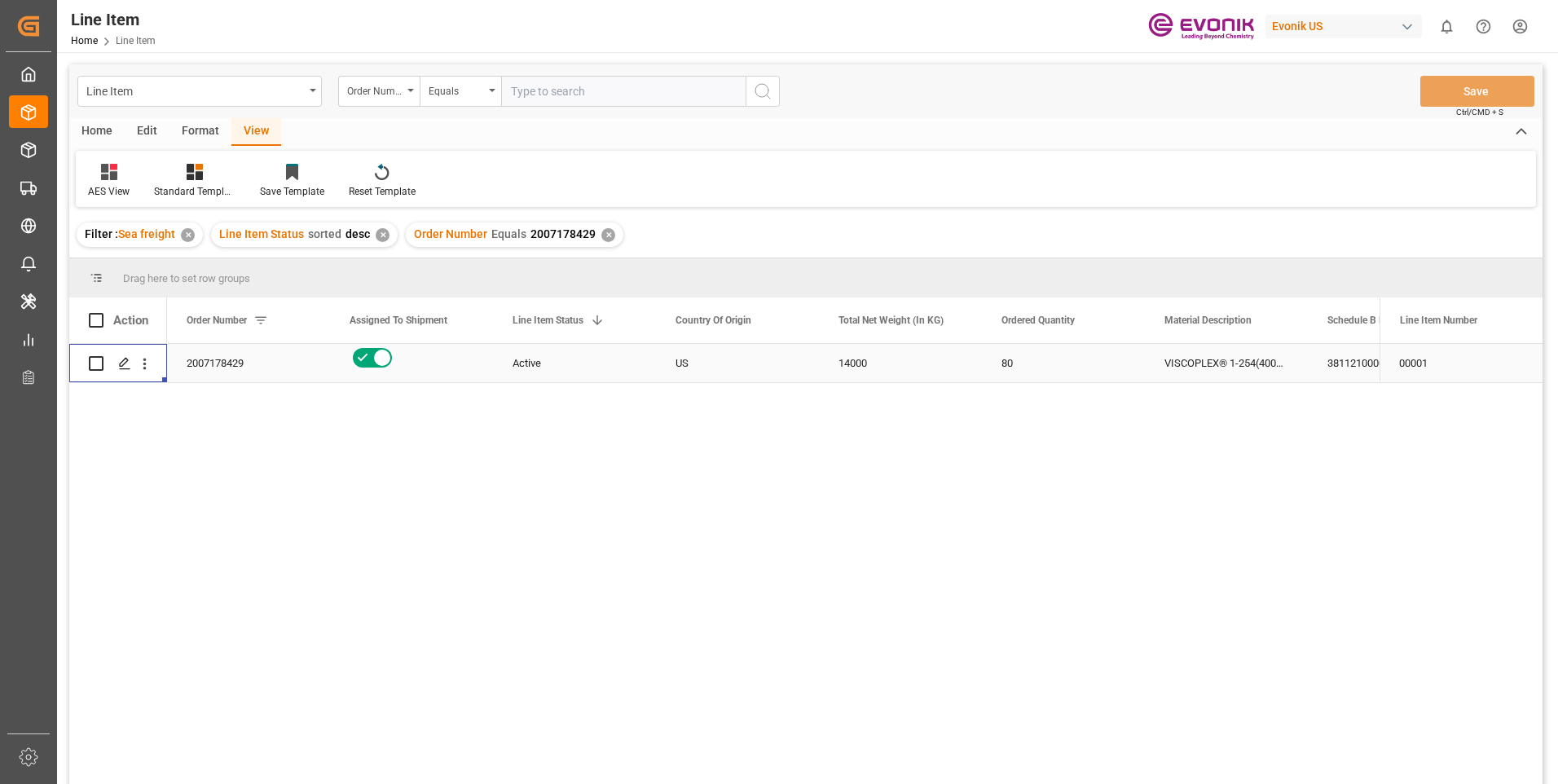
click at [879, 368] on div "14000" at bounding box center [900, 363] width 163 height 38
click at [849, 429] on div "Active US 14000 80 VISCOPLEX® 1-254(4001) DRUM 175KG 3811210000 59948 2007178429" at bounding box center [773, 570] width 1212 height 451
click at [1013, 371] on div "80" at bounding box center [1063, 363] width 163 height 38
click at [891, 350] on div "14000" at bounding box center [900, 363] width 163 height 38
click at [559, 371] on div "Active" at bounding box center [574, 363] width 124 height 37
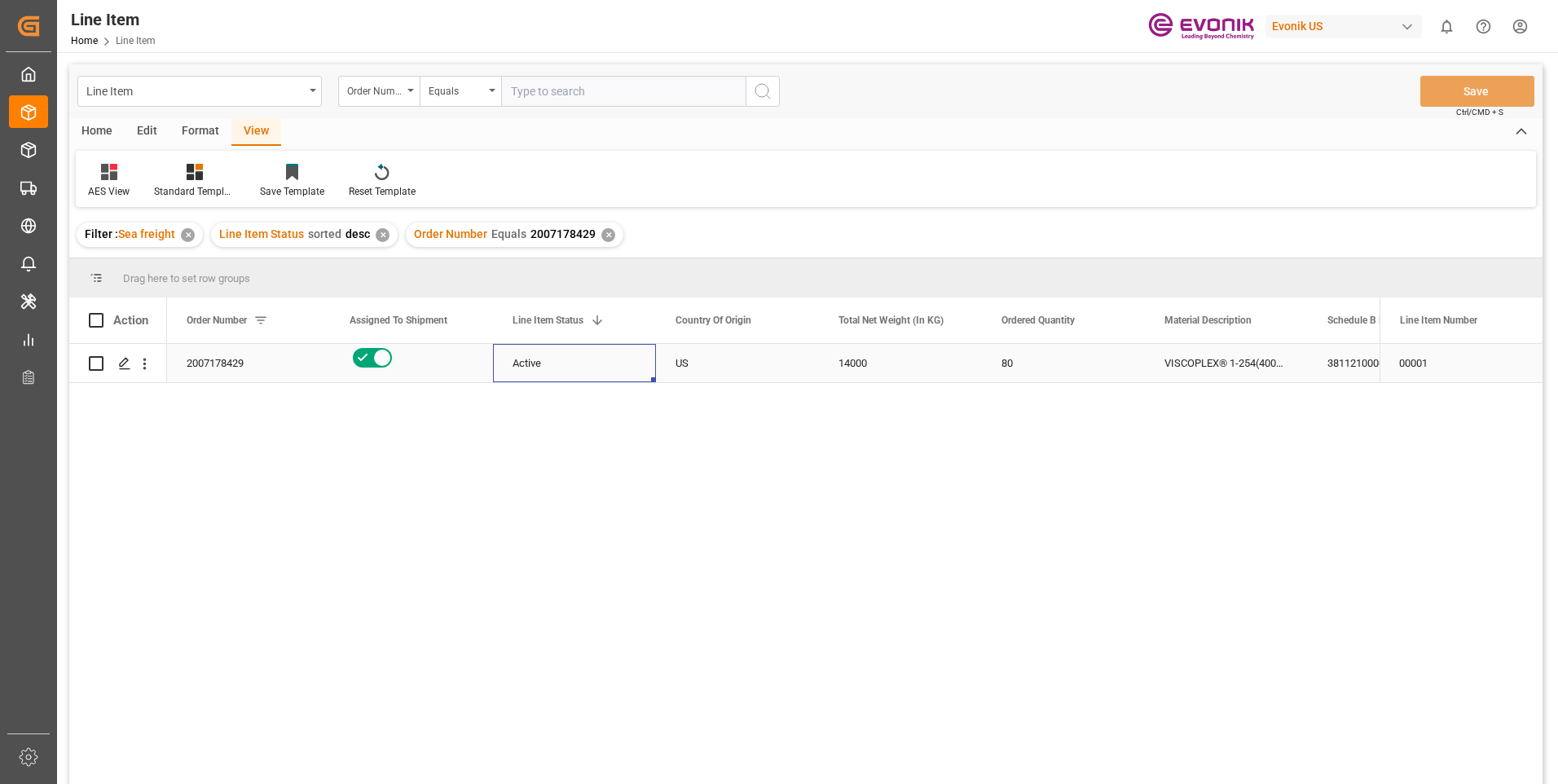
click at [868, 369] on div "14000" at bounding box center [900, 363] width 163 height 38
click at [1186, 368] on div "VISCOPLEX® 1-254(4001) DRUM 175KG" at bounding box center [1226, 363] width 163 height 38
click at [1333, 362] on div "3811210000" at bounding box center [1389, 363] width 163 height 38
click at [702, 369] on div "US" at bounding box center [737, 363] width 163 height 38
click at [901, 357] on div "14000" at bounding box center [900, 363] width 163 height 38
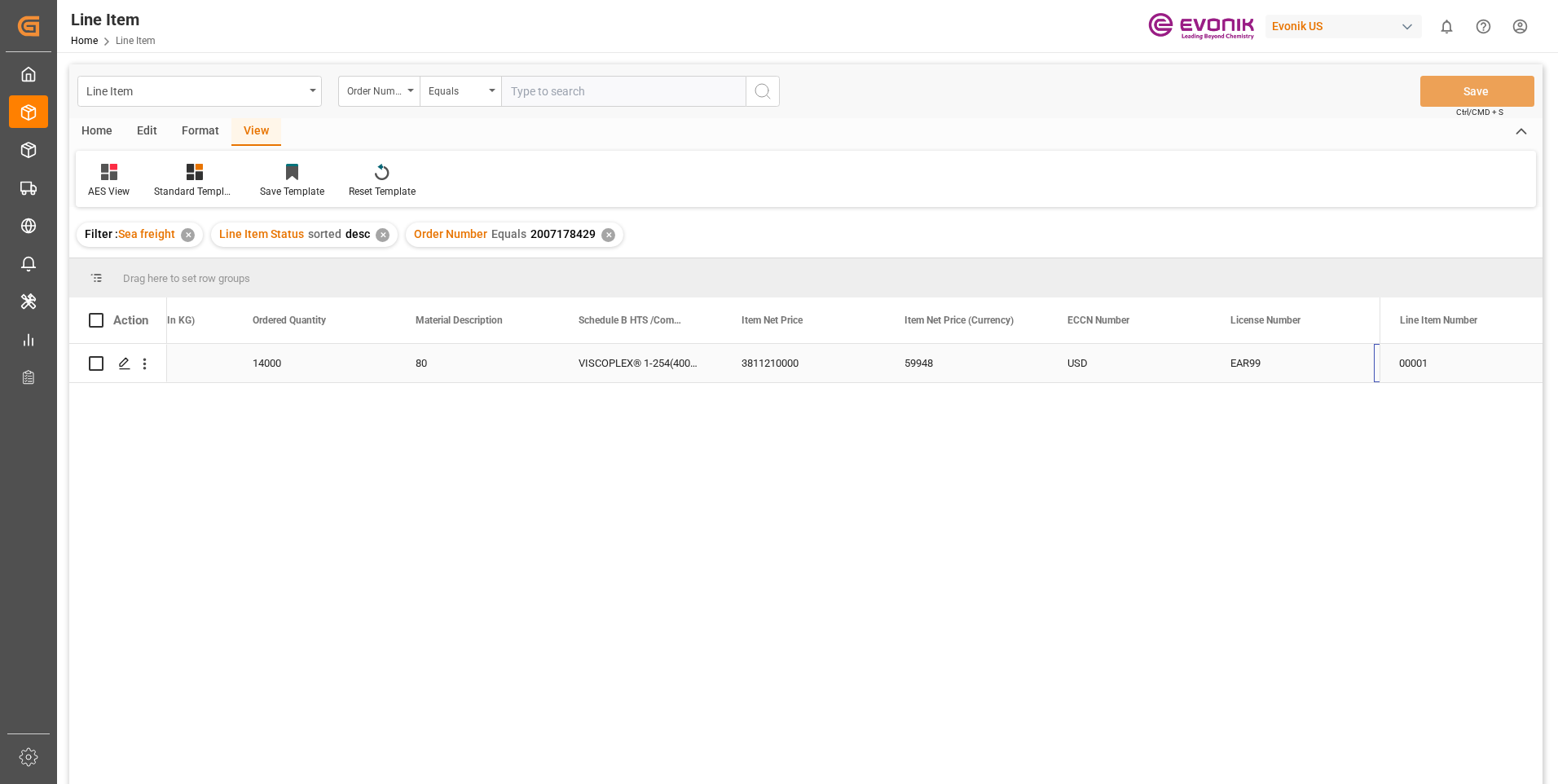
scroll to position [0, 748]
click at [775, 358] on div "59948" at bounding box center [803, 363] width 163 height 38
click at [567, 95] on input "text" at bounding box center [623, 91] width 245 height 31
click at [543, 93] on input "text" at bounding box center [623, 91] width 245 height 31
paste input "2007178428"
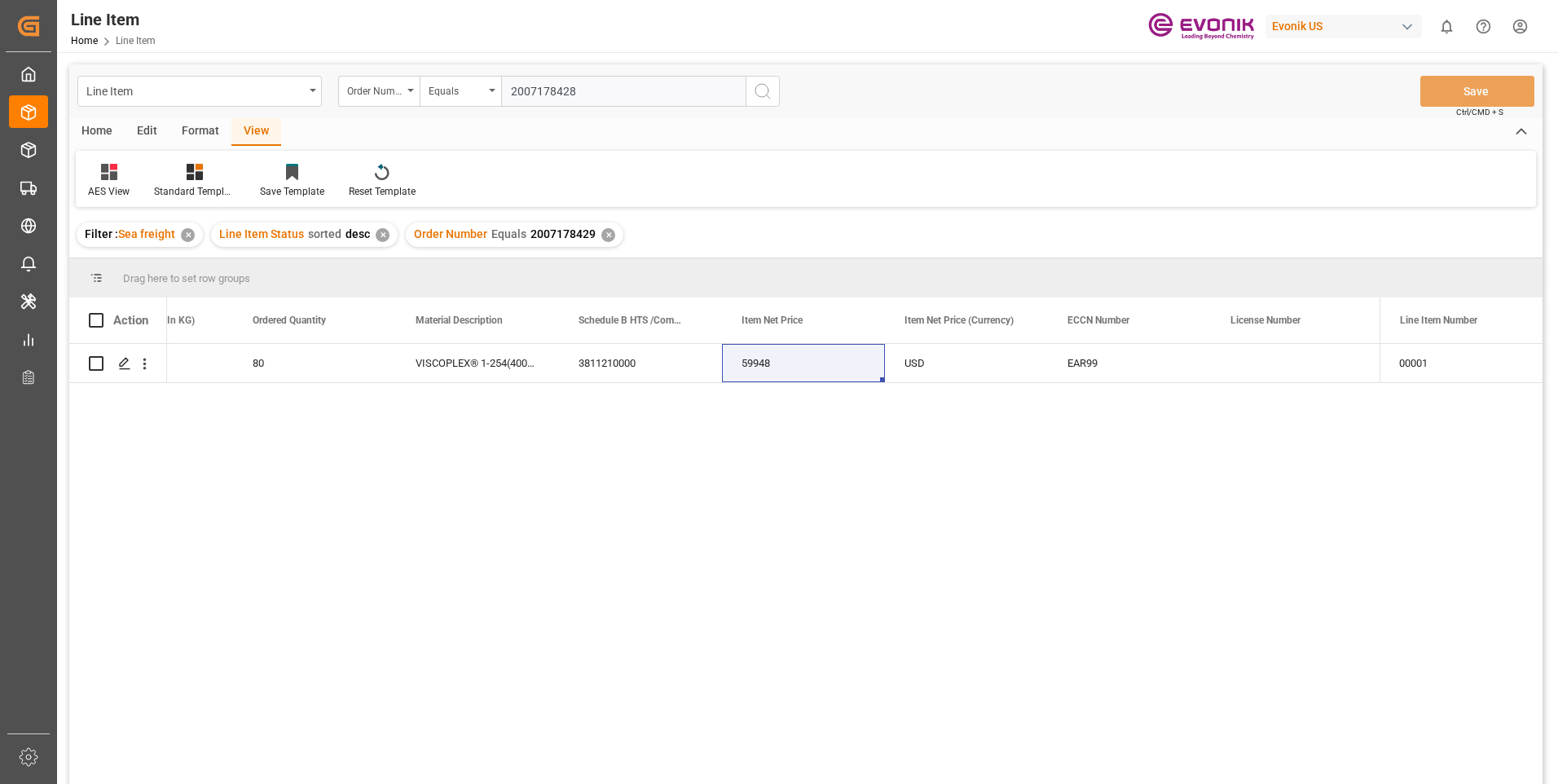
type input "2007178428"
click at [759, 93] on icon "search button" at bounding box center [762, 90] width 19 height 19
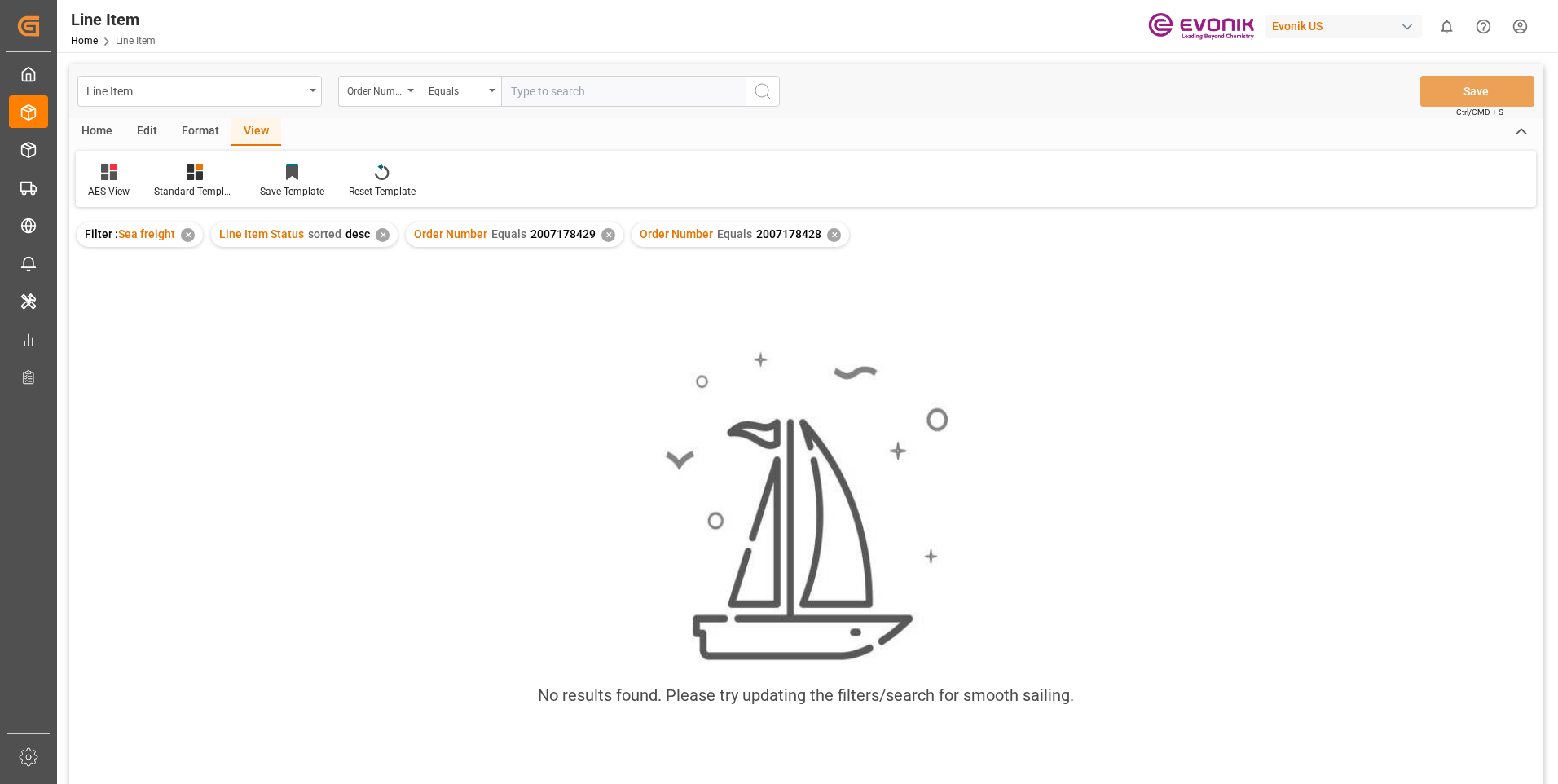
click at [602, 231] on div "✕" at bounding box center [608, 235] width 14 height 14
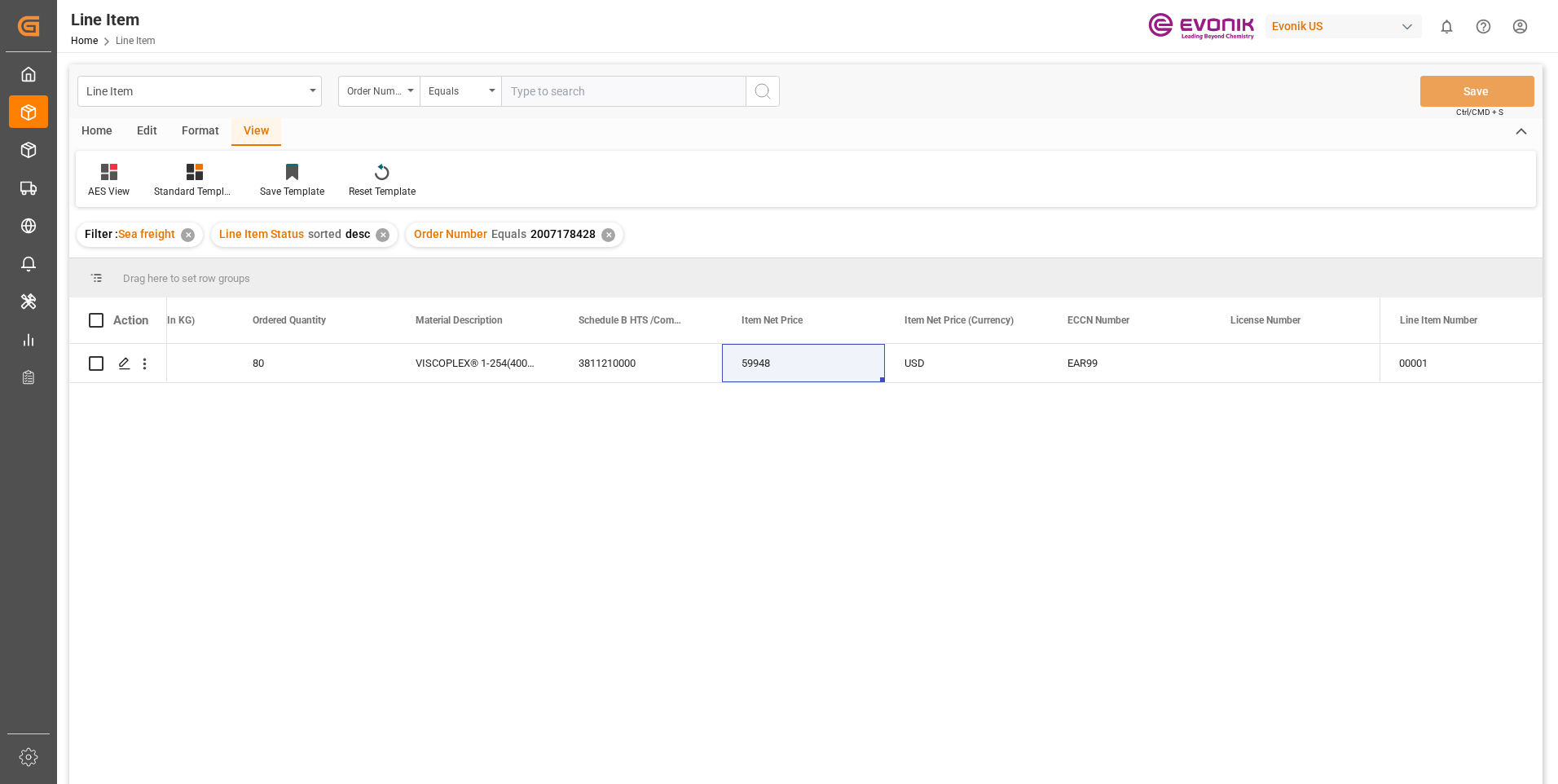
click at [602, 87] on input "text" at bounding box center [623, 91] width 245 height 31
paste input "2007178428"
type input "2007178428"
click at [755, 94] on icon "search button" at bounding box center [762, 90] width 19 height 19
click at [603, 236] on div "✕" at bounding box center [608, 235] width 14 height 14
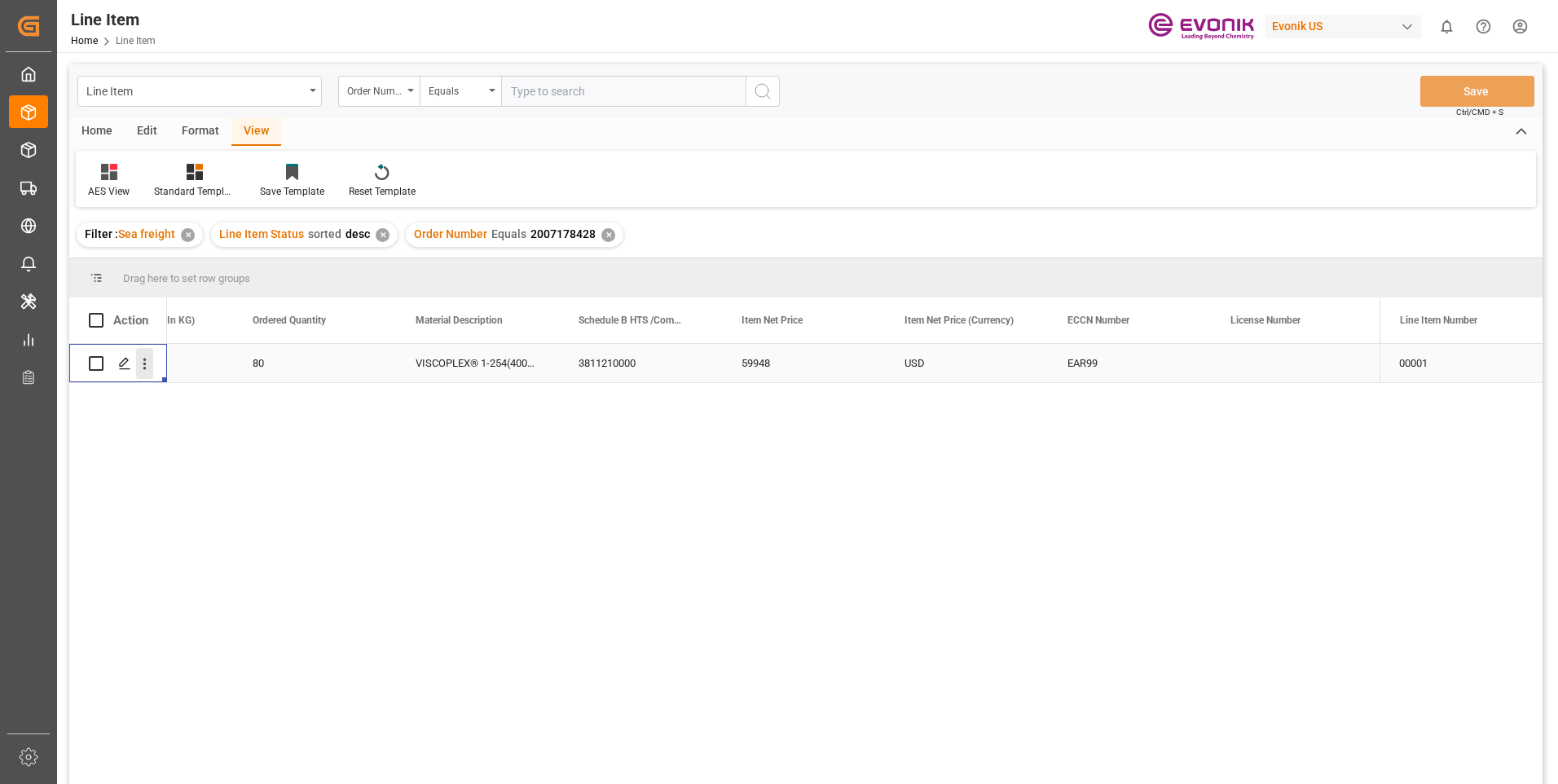
click at [144, 369] on icon "open menu" at bounding box center [145, 364] width 4 height 11
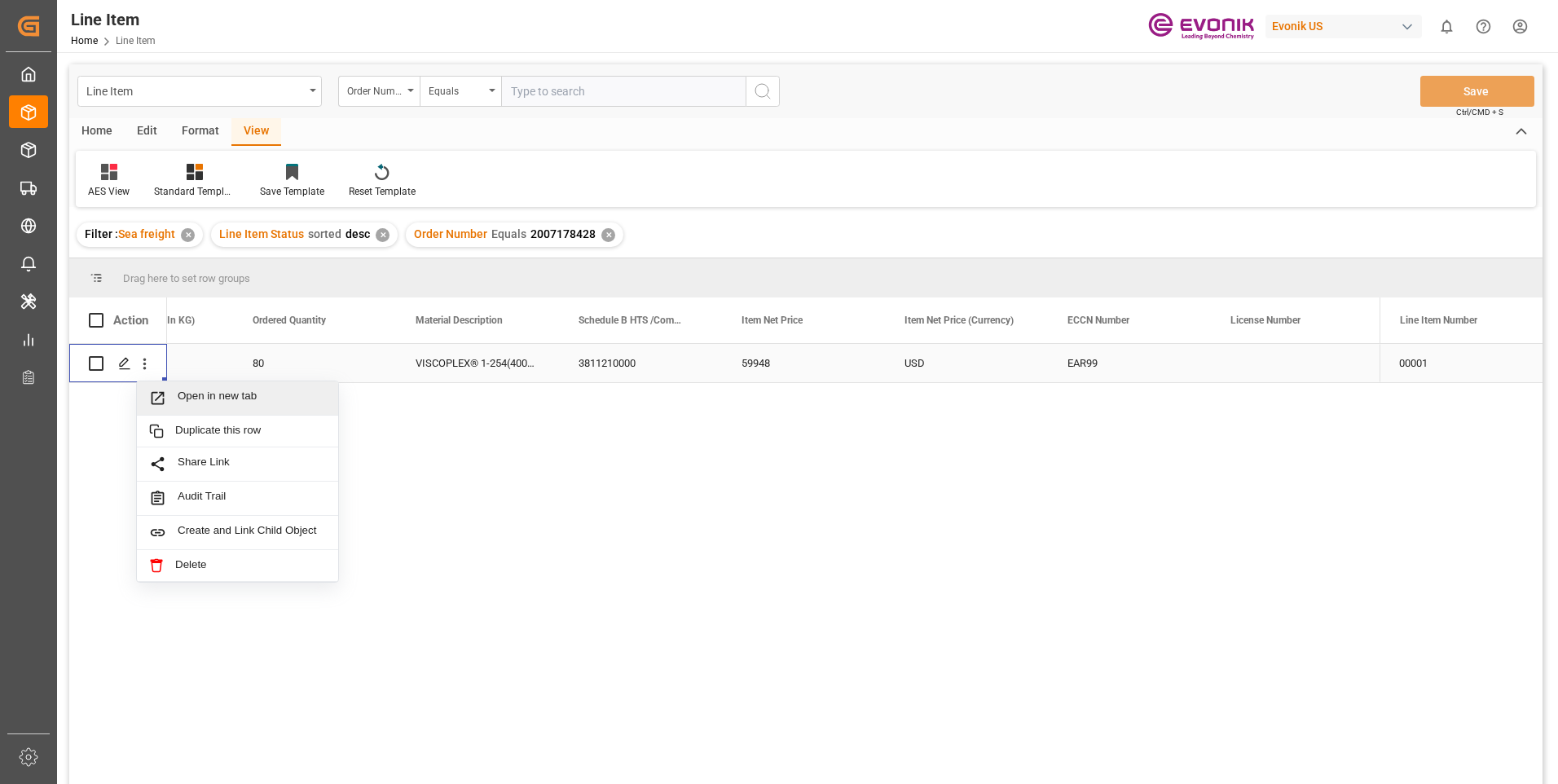
click at [188, 398] on span "Open in new tab" at bounding box center [252, 398] width 148 height 17
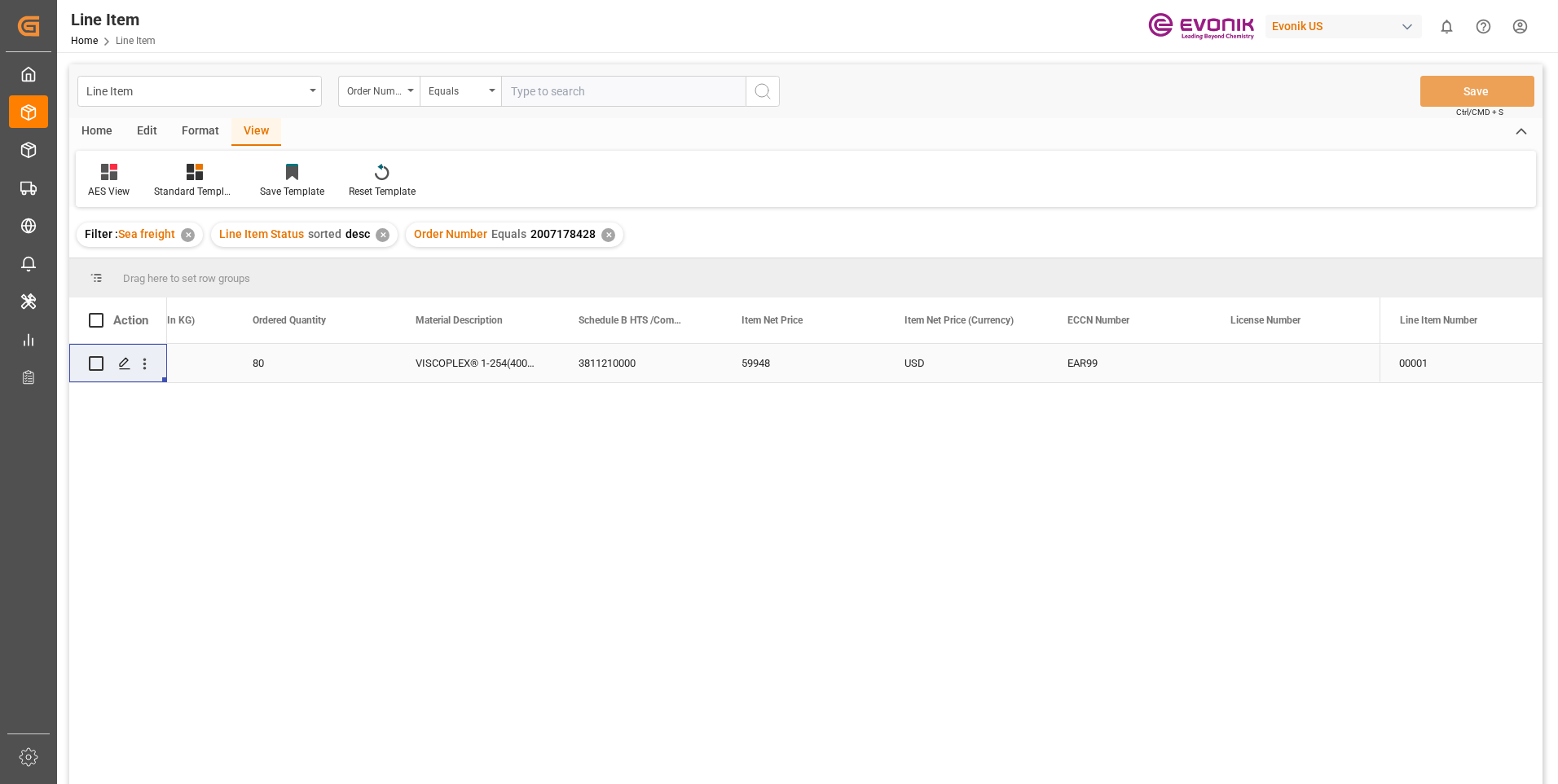
click at [604, 358] on div "3811210000" at bounding box center [640, 363] width 163 height 38
click at [307, 361] on div "80" at bounding box center [314, 363] width 163 height 38
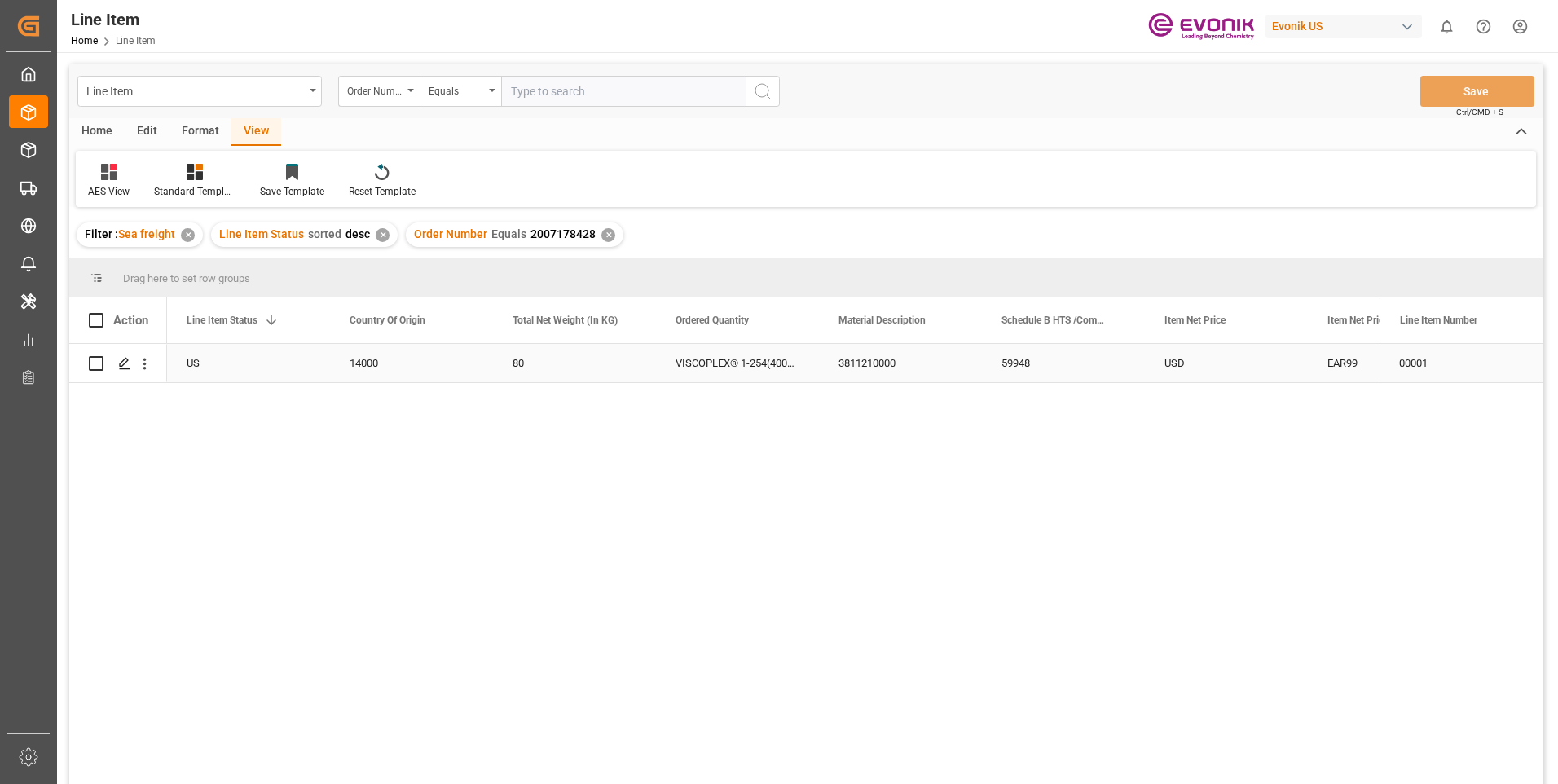
scroll to position [0, 326]
click at [542, 362] on div "14000" at bounding box center [574, 363] width 163 height 38
click at [1197, 368] on div "59948" at bounding box center [1226, 363] width 163 height 38
click at [543, 98] on input "text" at bounding box center [623, 91] width 245 height 31
paste input "0046467177"
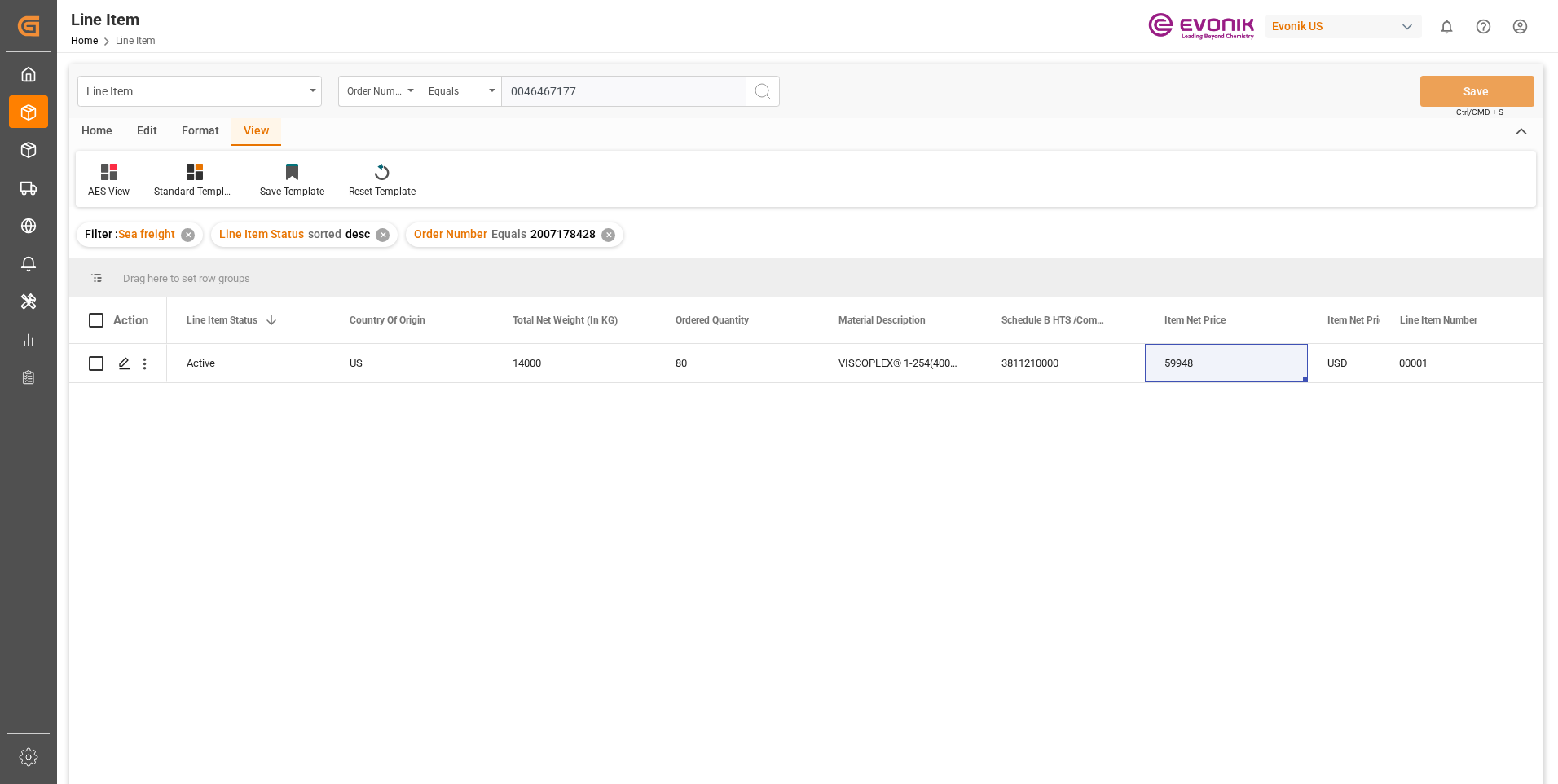
type input "0046467177"
click at [765, 90] on icon "search button" at bounding box center [762, 90] width 19 height 19
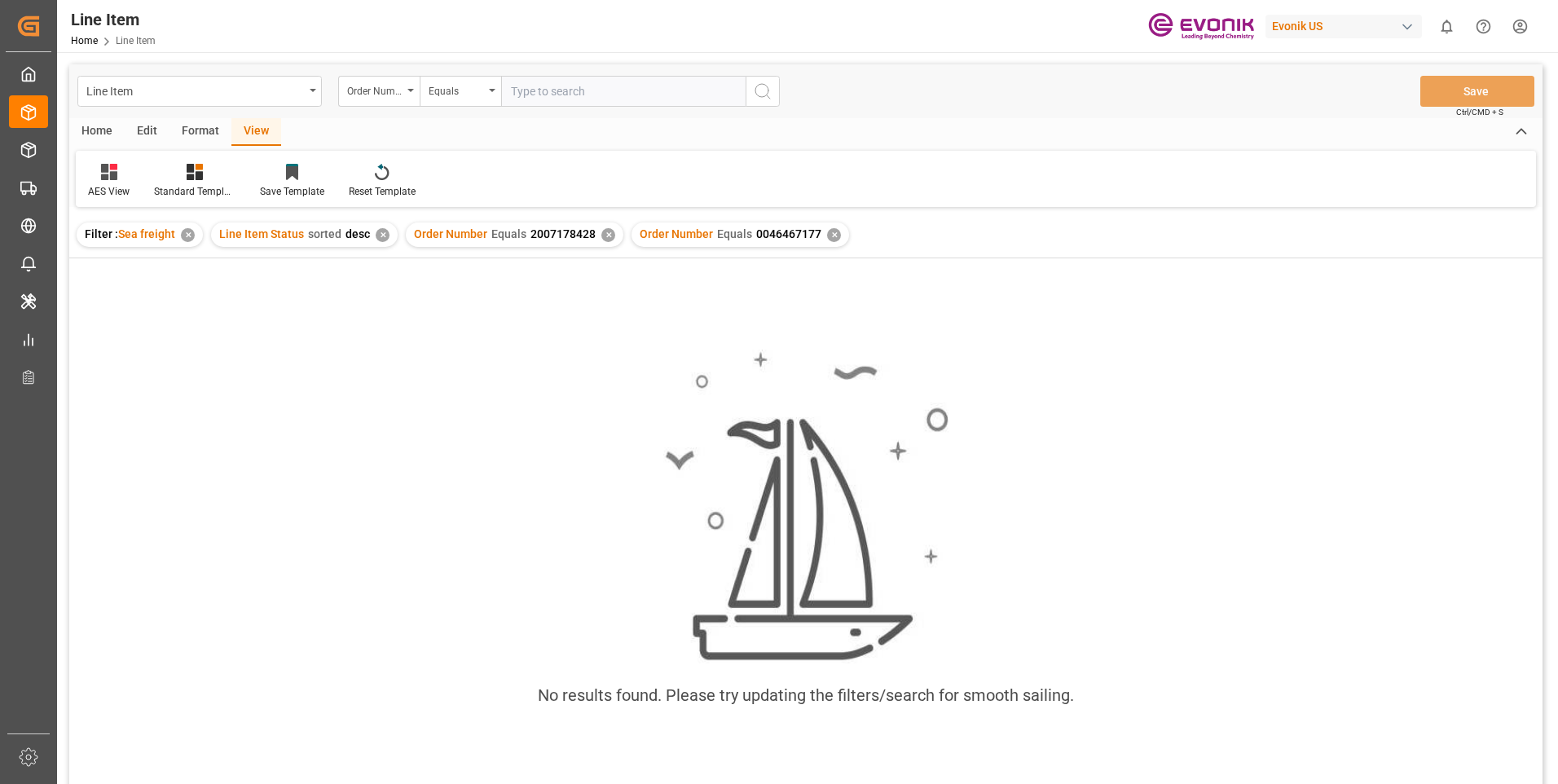
click at [609, 235] on div "✕" at bounding box center [608, 235] width 14 height 14
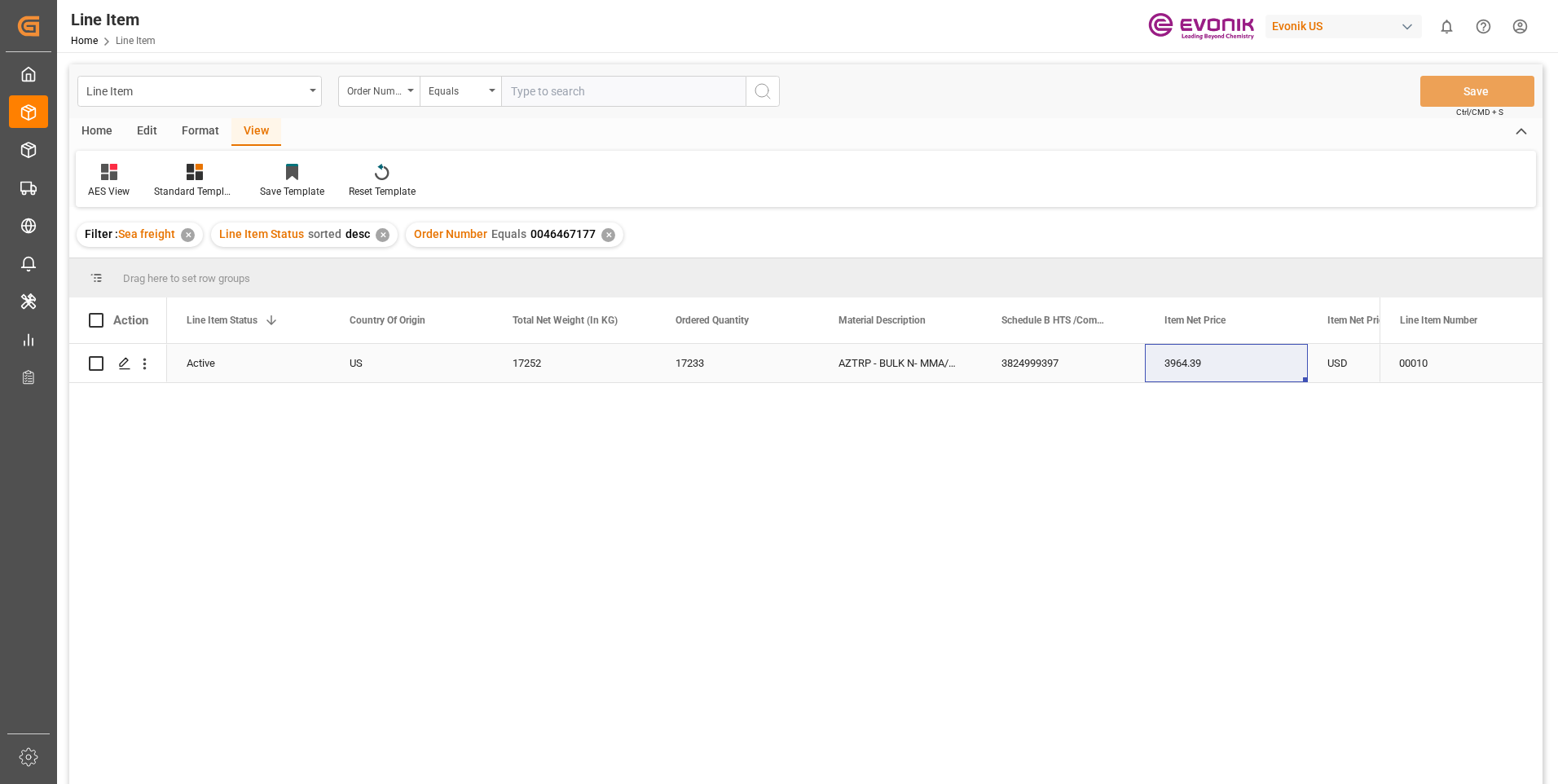
click at [1055, 380] on div "3824999397" at bounding box center [1063, 363] width 163 height 38
click at [526, 386] on div "0046467177 Active US 17252 17233 AZTRP - BULK N- MMA/MEOH Wess 3824999397 3964.…" at bounding box center [773, 570] width 1212 height 451
click at [558, 361] on div "17252" at bounding box center [574, 363] width 163 height 38
click at [1171, 353] on div "3964.39" at bounding box center [1226, 363] width 163 height 38
click at [1323, 352] on div "USD" at bounding box center [1389, 363] width 163 height 38
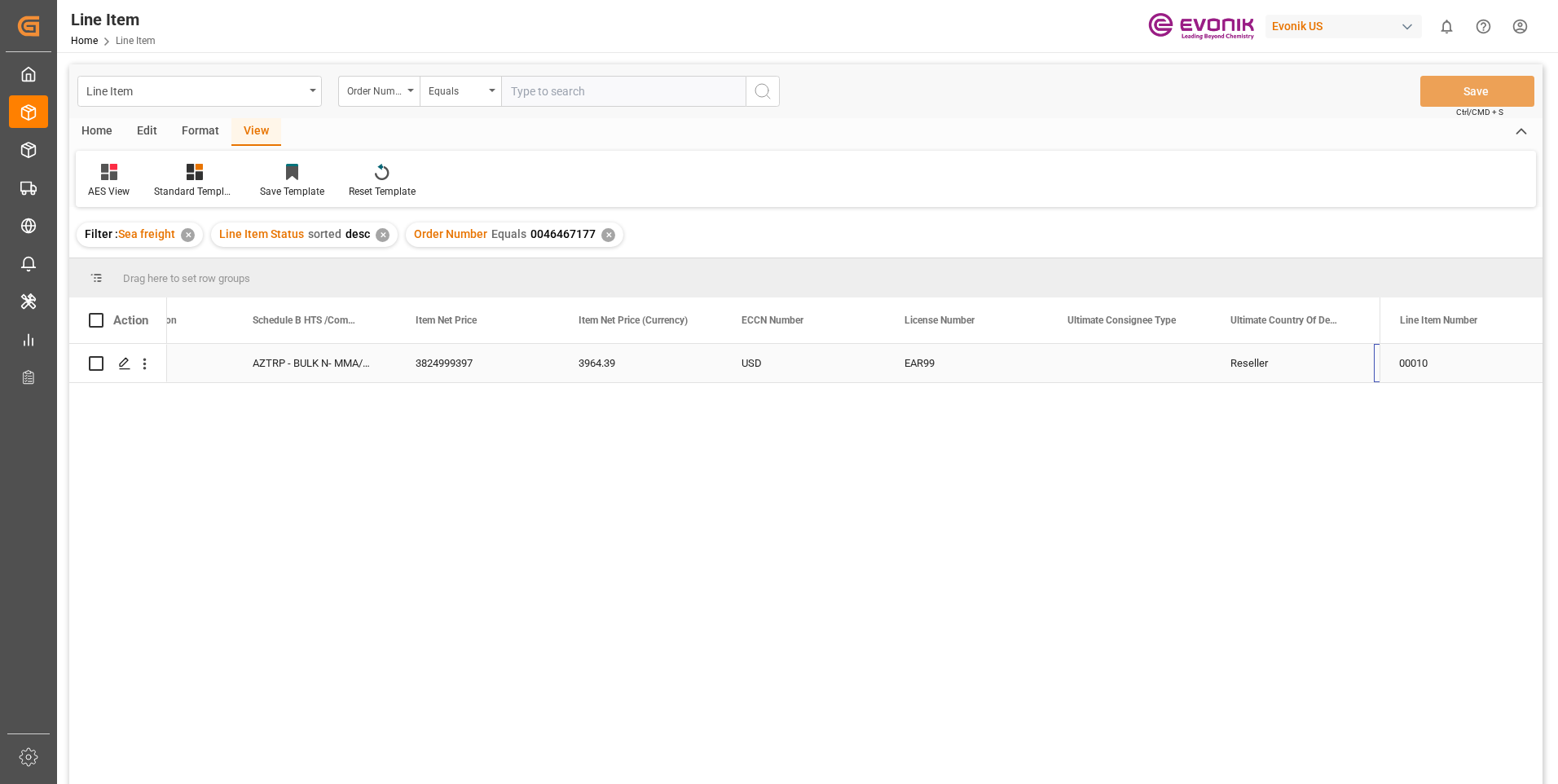
scroll to position [0, 1074]
click at [1277, 362] on div "DE" at bounding box center [1291, 363] width 163 height 38
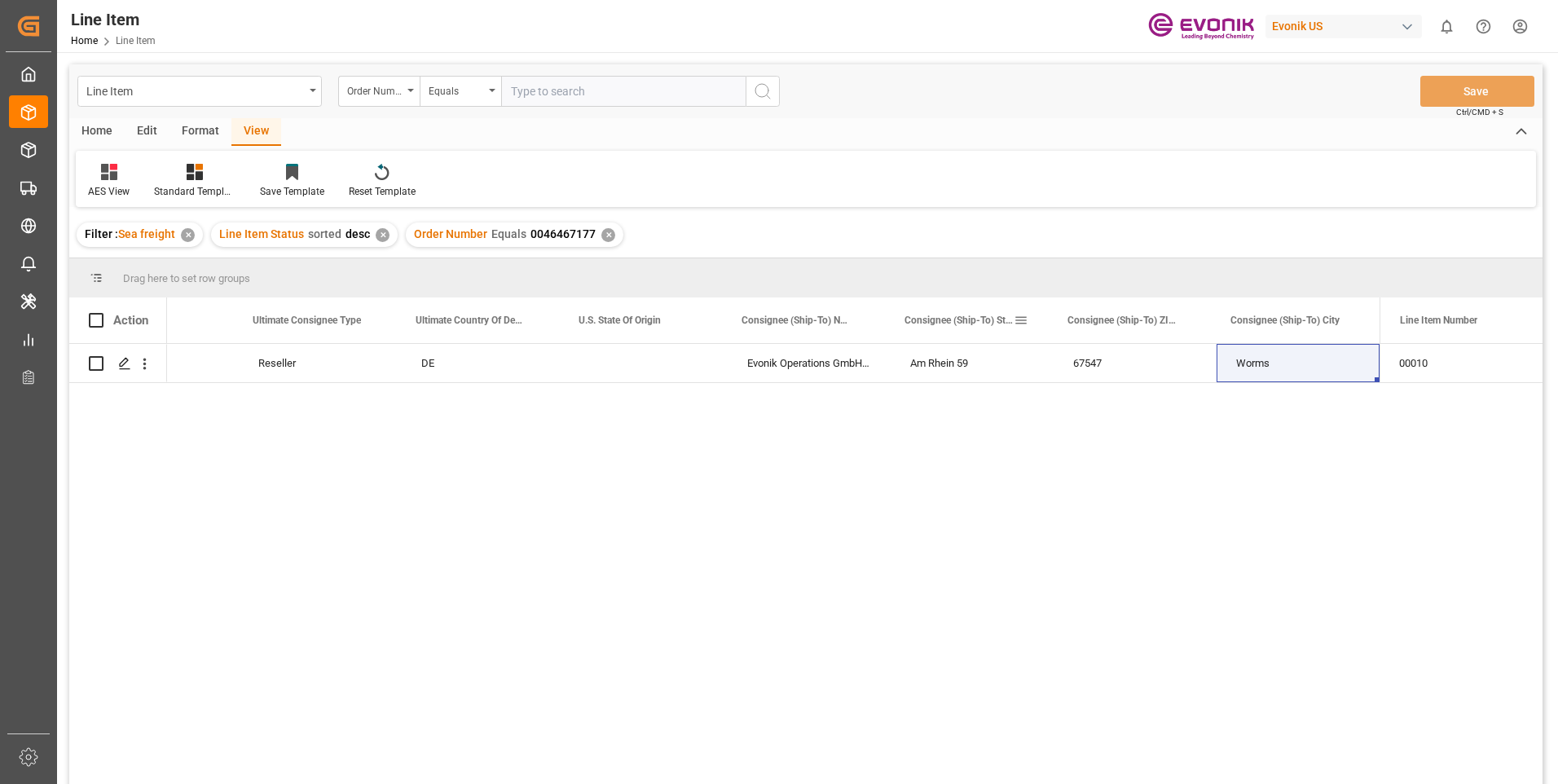
click at [888, 309] on div "Consignee (Ship-To) Street" at bounding box center [966, 320] width 163 height 46
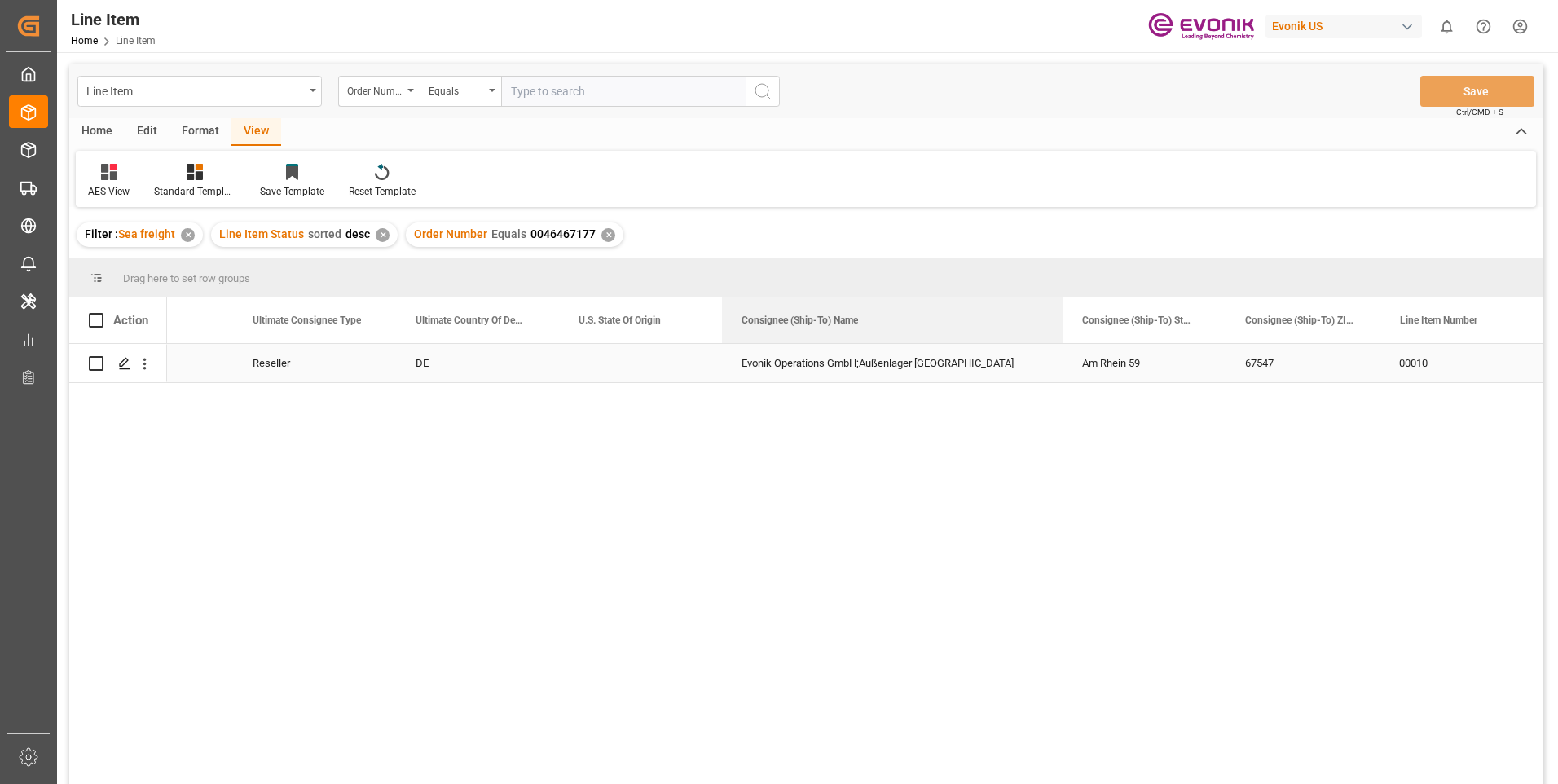
drag, startPoint x: 884, startPoint y: 309, endPoint x: 446, endPoint y: 299, distance: 438.1
click at [1059, 344] on div "Action ECCN Number License Number Ultimate Consignee Type" at bounding box center [806, 546] width 1473 height 497
click at [549, 89] on input "text" at bounding box center [623, 91] width 245 height 31
paste input "0046467178"
type input "0046467178"
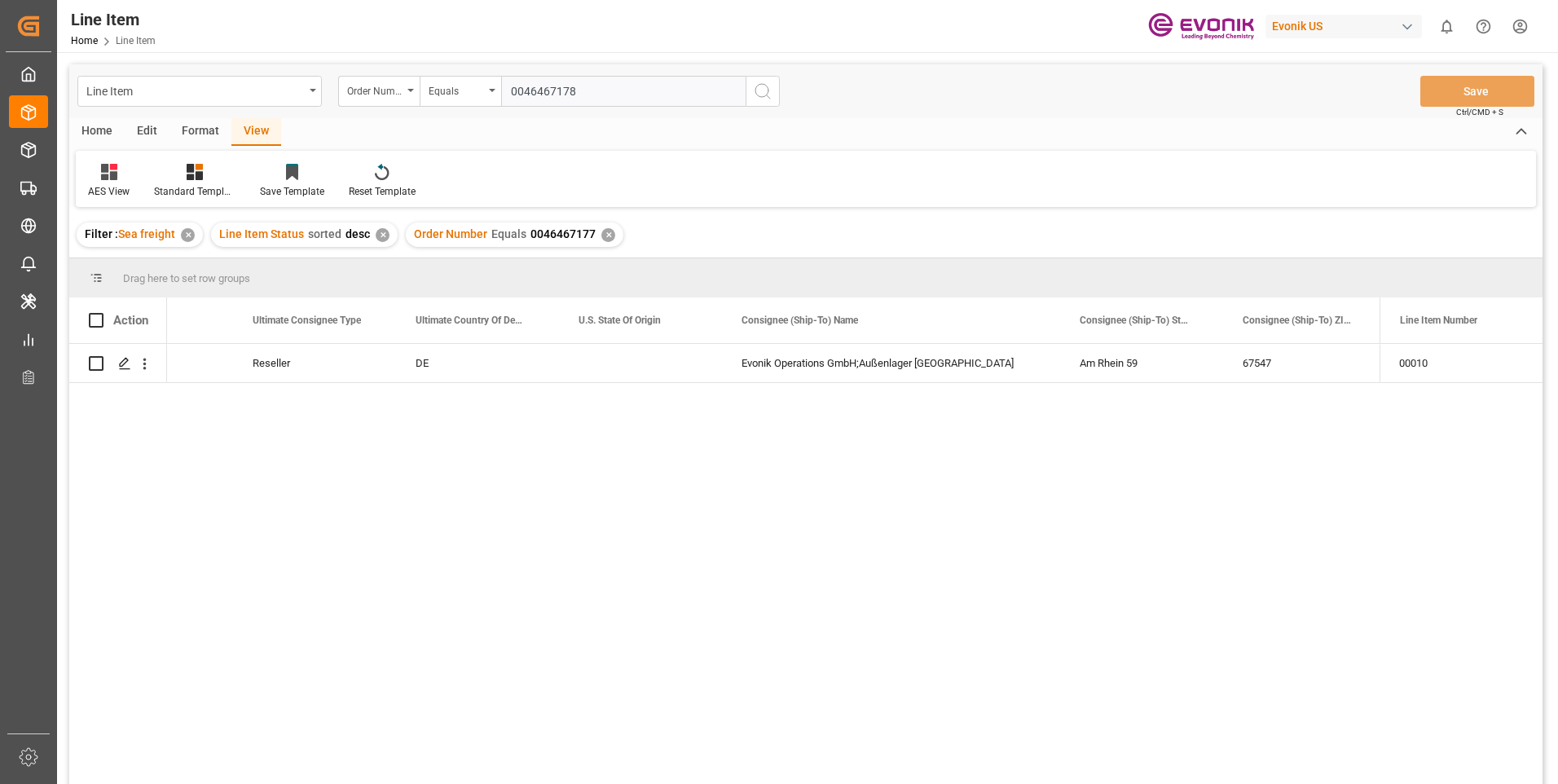
click at [758, 91] on icon "search button" at bounding box center [762, 90] width 19 height 19
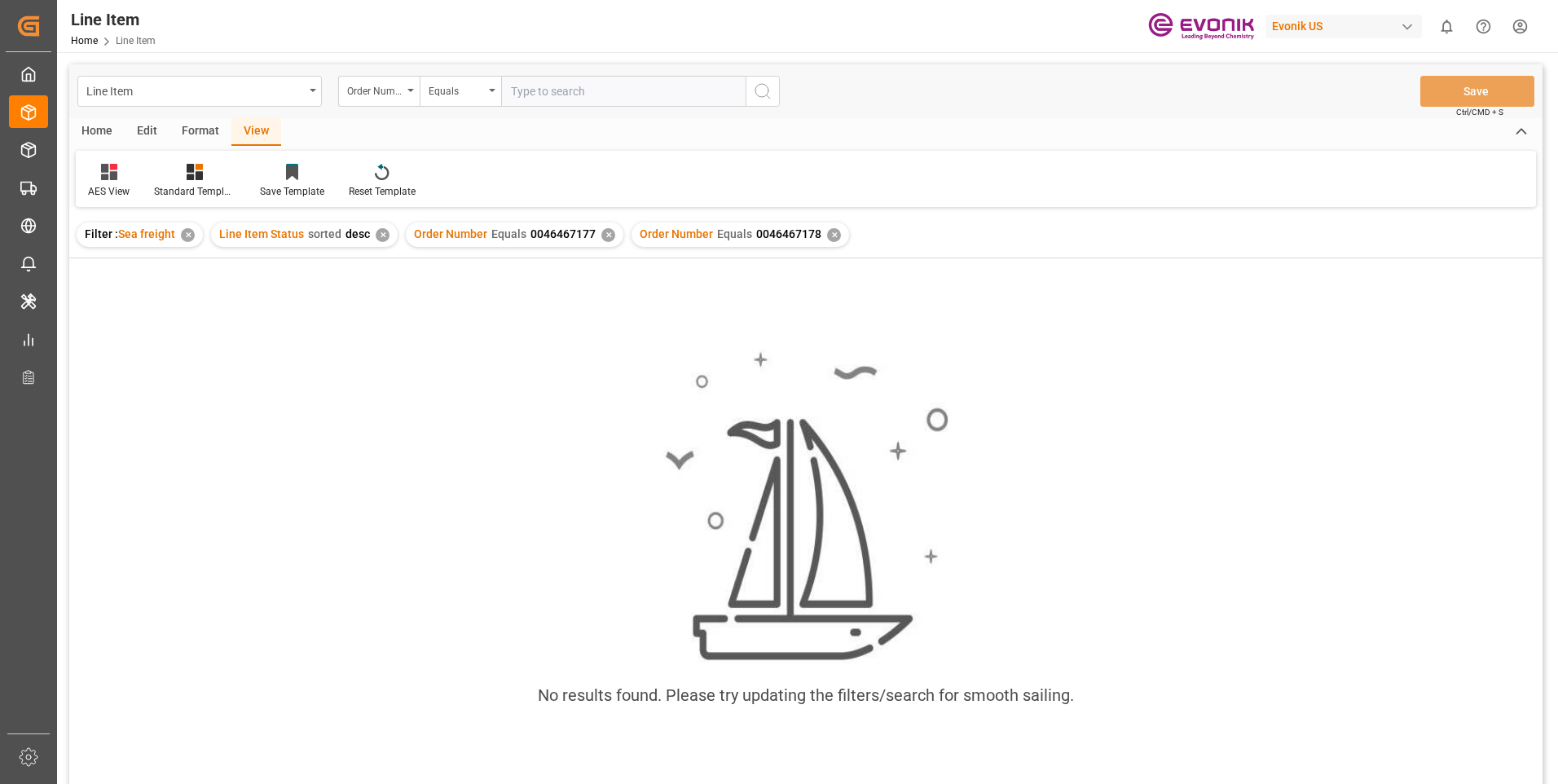
click at [607, 237] on div "✕" at bounding box center [608, 235] width 14 height 14
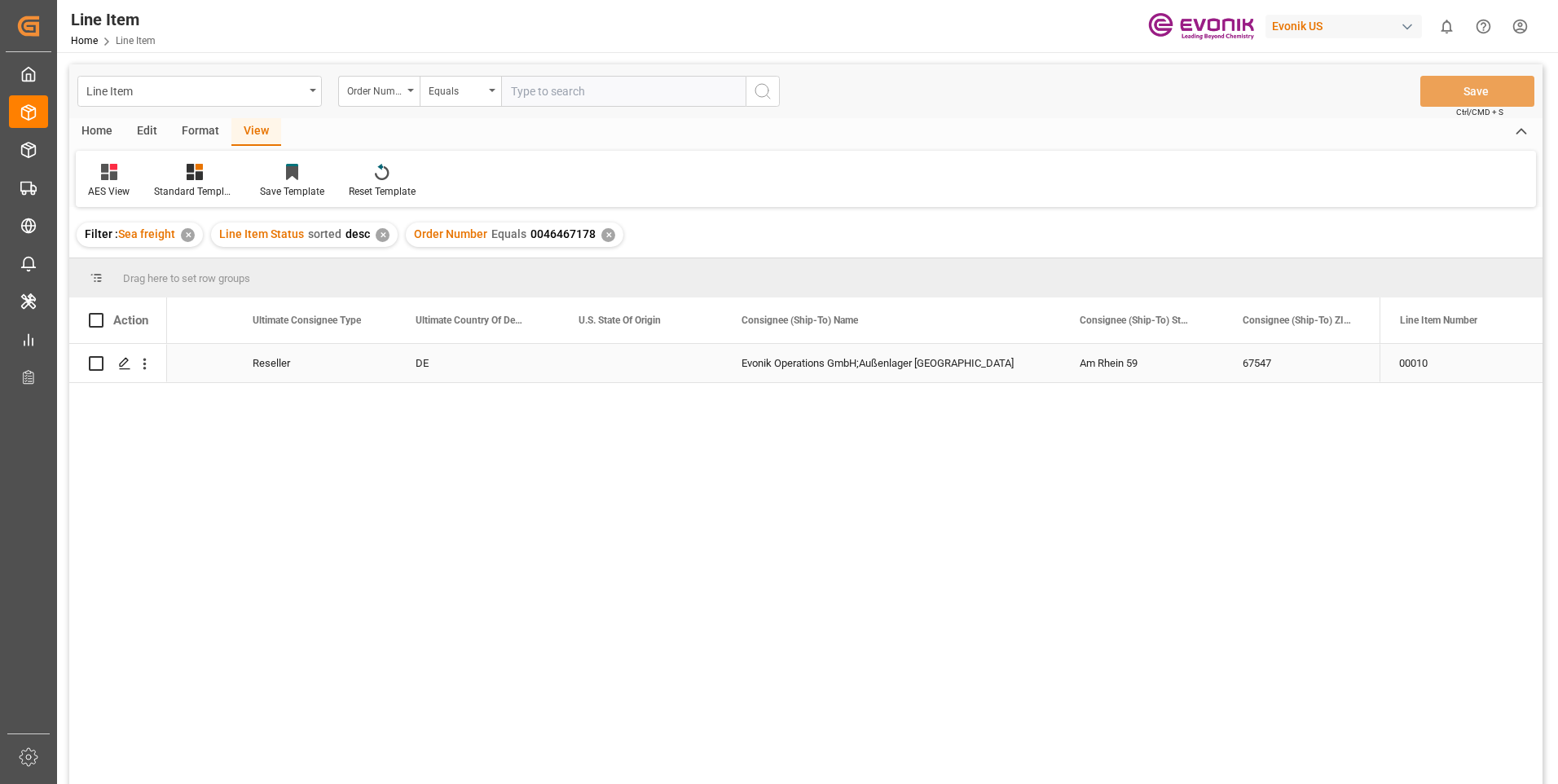
click at [281, 368] on div "Reseller" at bounding box center [314, 363] width 163 height 38
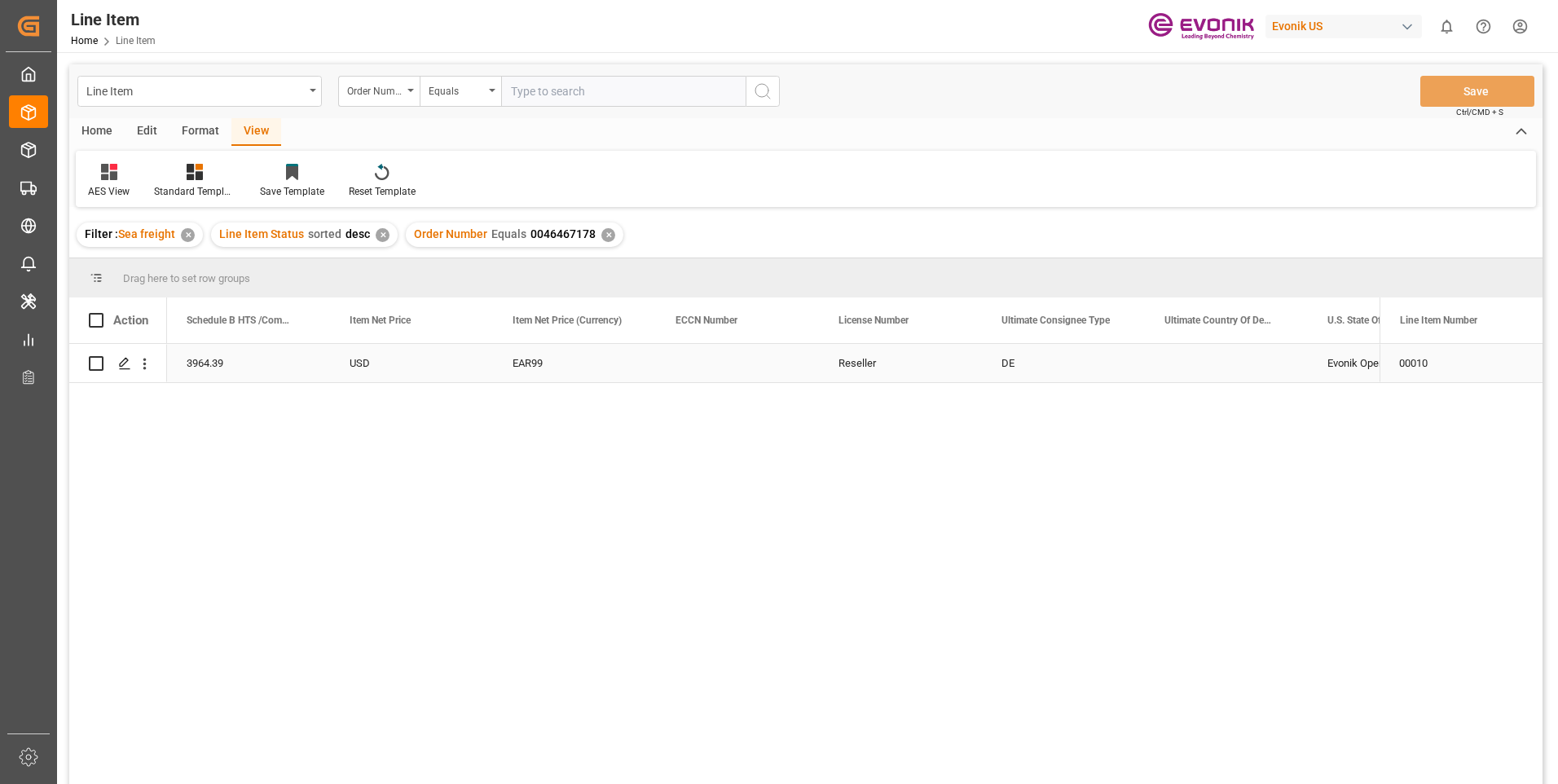
scroll to position [0, 1141]
click at [405, 353] on div "3824999397" at bounding box center [411, 363] width 163 height 38
click at [252, 366] on div "AZTRP - BULK N- MMA/MEOH Wess" at bounding box center [248, 363] width 163 height 38
click at [389, 355] on div "17252" at bounding box center [411, 363] width 163 height 38
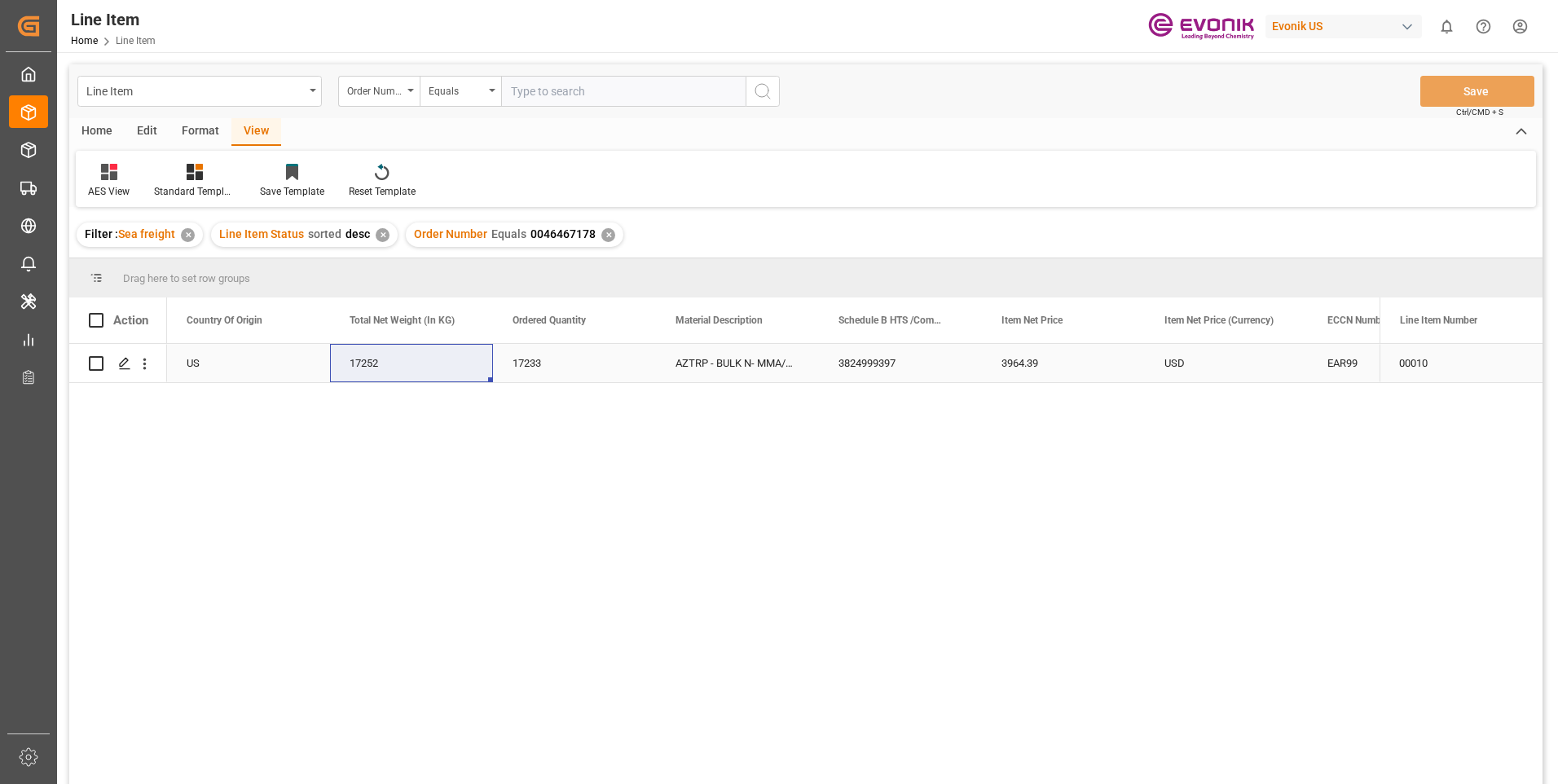
click at [1013, 358] on div "3964.39" at bounding box center [1063, 363] width 163 height 38
click at [1216, 361] on div "USD" at bounding box center [1226, 363] width 163 height 38
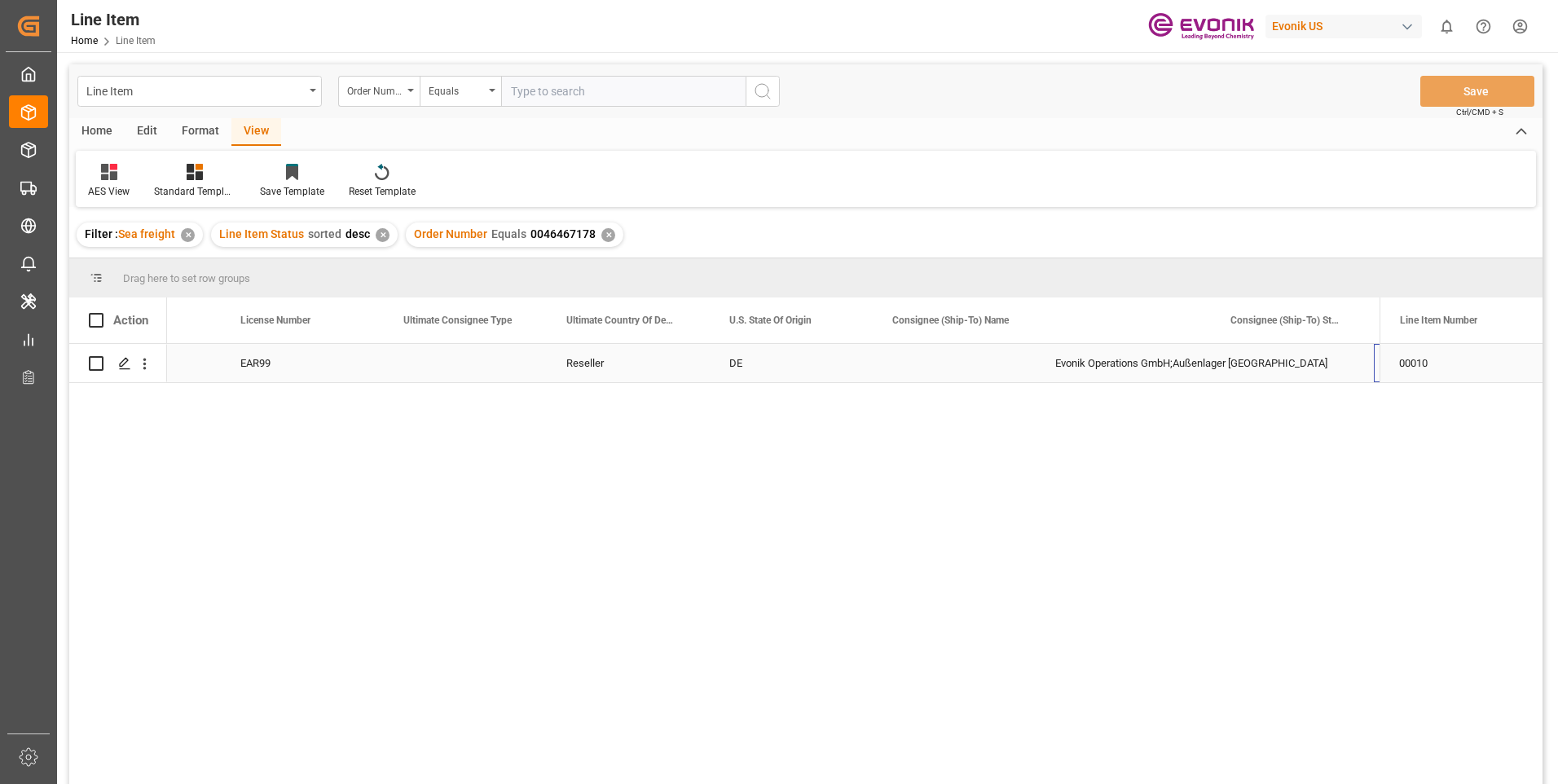
scroll to position [0, 1739]
click at [925, 625] on div "EAR99 USD Reseller DE Evonik Operations GmbH;Außenlager Rhenania Am Rhein 59 67…" at bounding box center [773, 570] width 1212 height 451
click at [572, 87] on input "text" at bounding box center [623, 91] width 245 height 31
paste input "0046467179"
type input "0046467179"
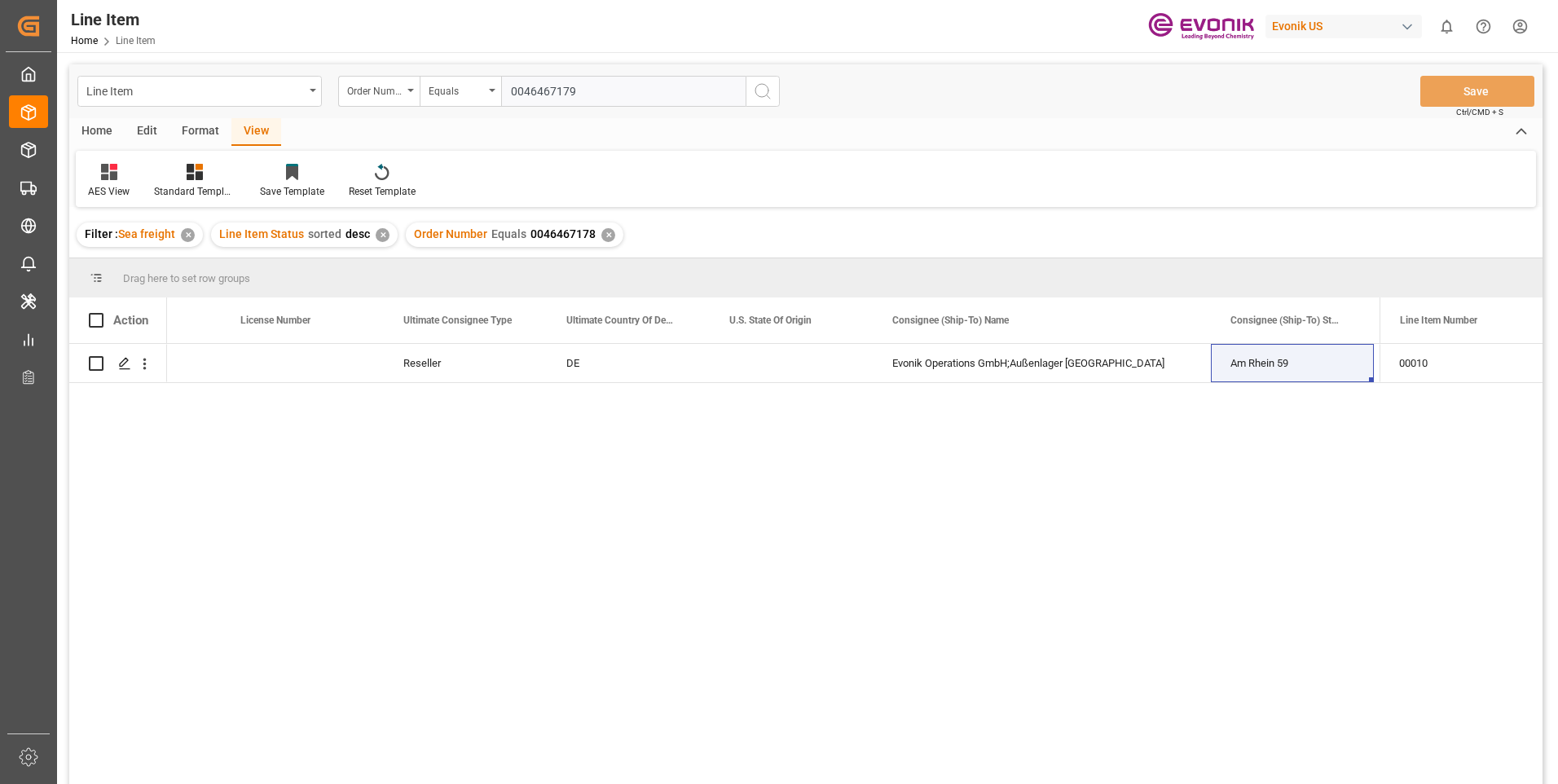
click at [768, 85] on icon "search button" at bounding box center [762, 90] width 19 height 19
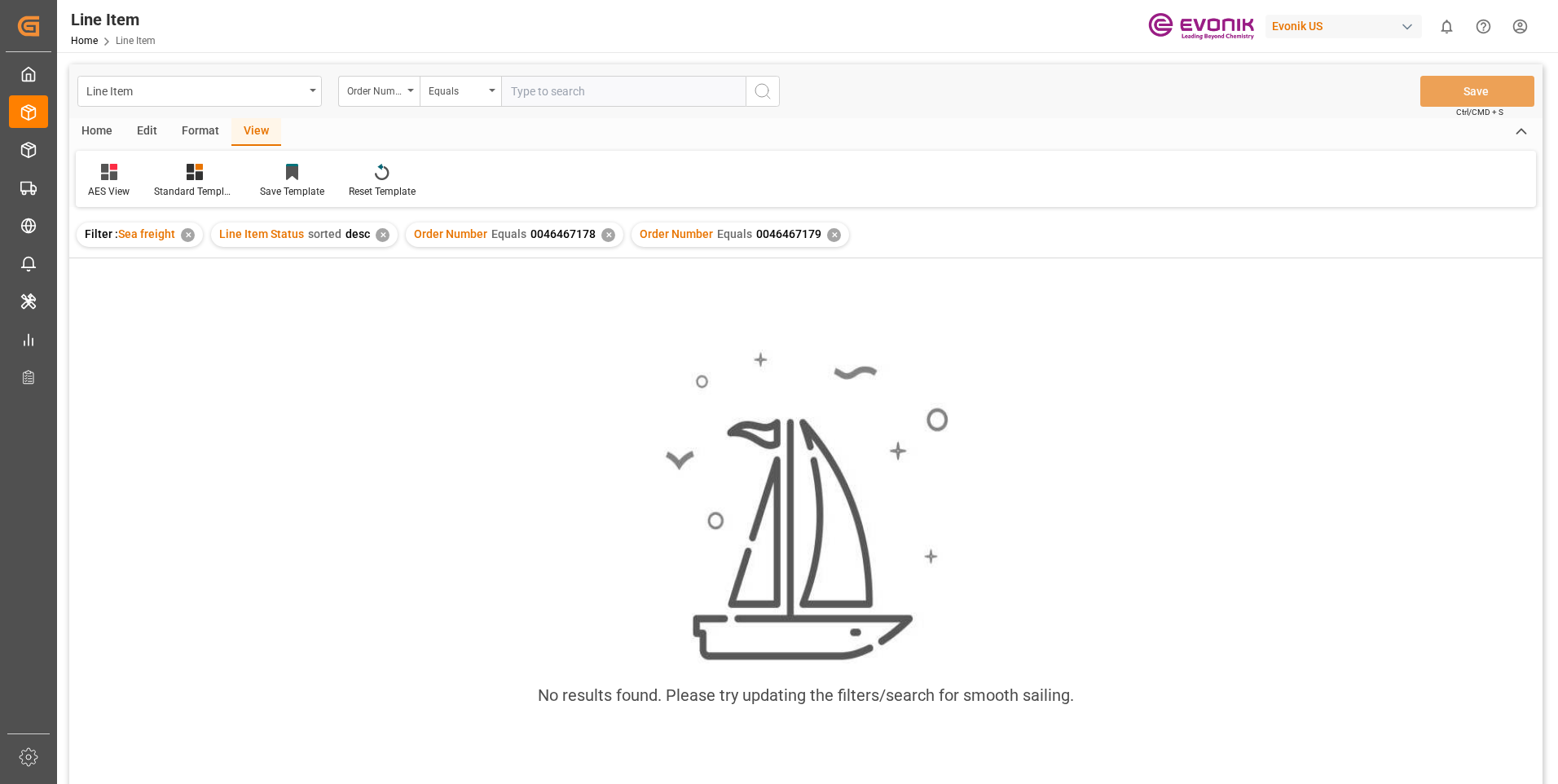
click at [602, 234] on div "✕" at bounding box center [608, 235] width 14 height 14
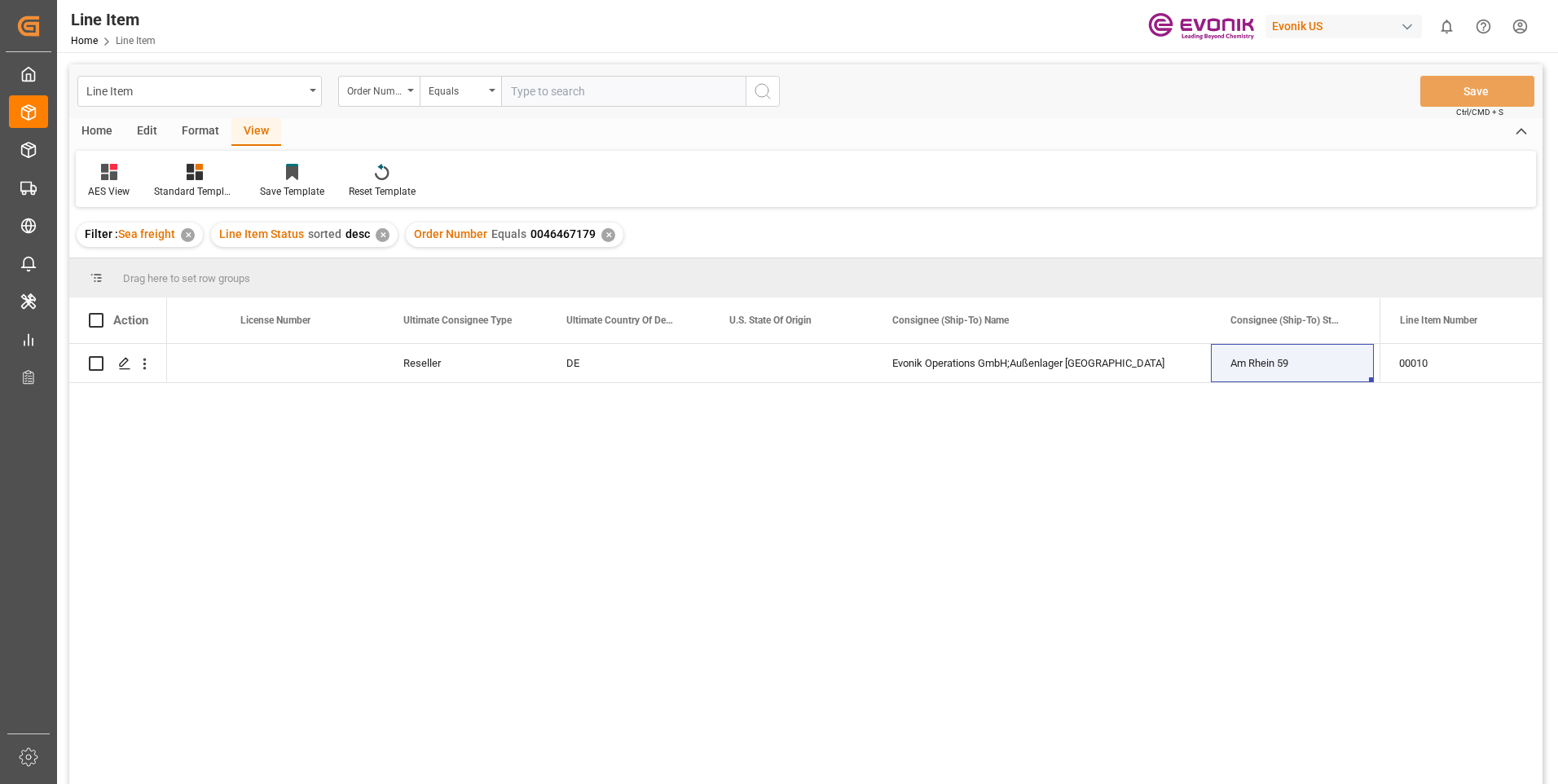
click at [507, 384] on div "USD EAR99 Reseller DE Evonik Operations GmbH;Außenlager Rhenania Am Rhein 59 67…" at bounding box center [773, 570] width 1212 height 451
click at [474, 367] on div "Reseller" at bounding box center [465, 363] width 163 height 38
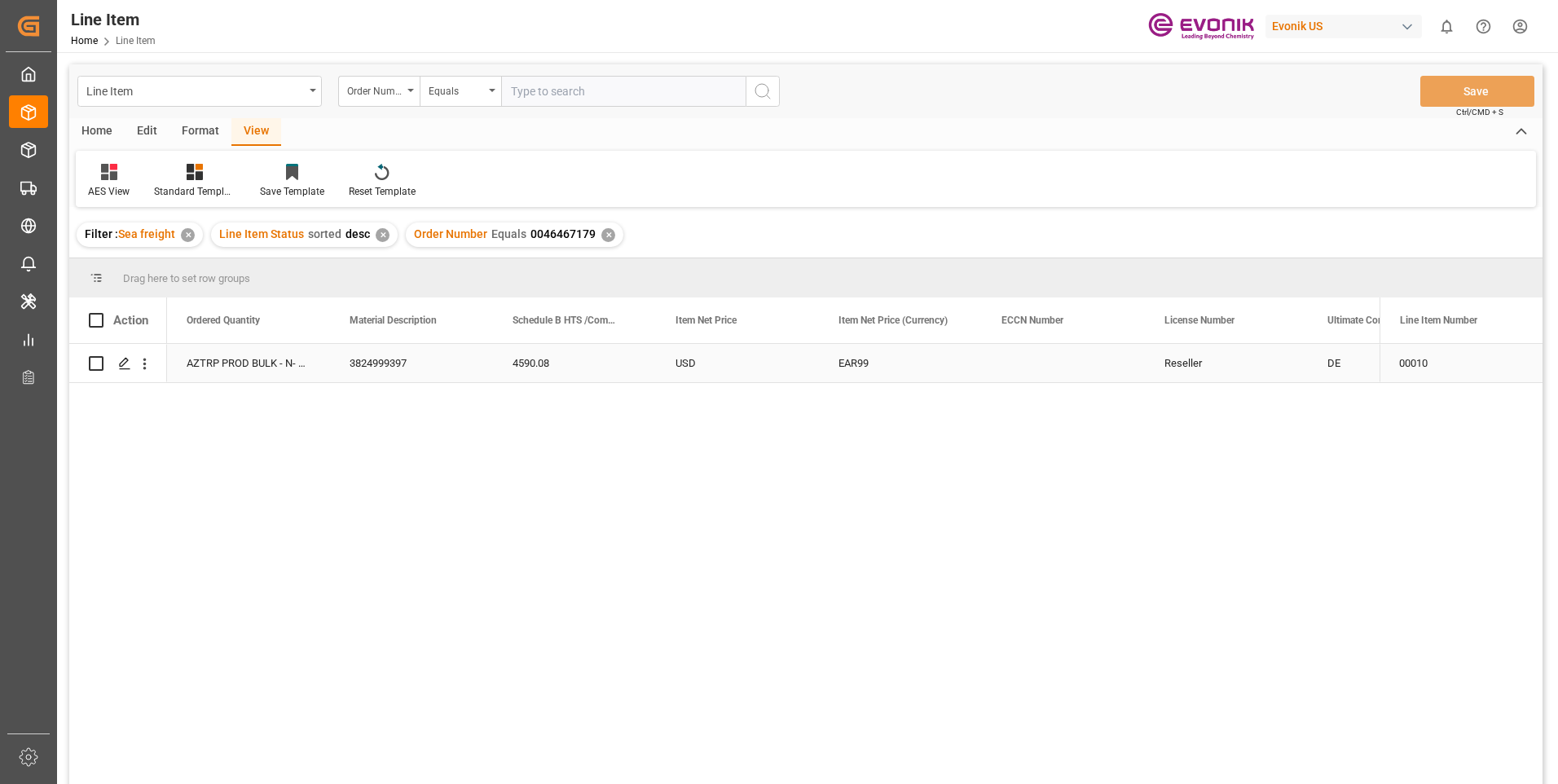
scroll to position [0, 815]
click at [525, 361] on div "3824999397" at bounding box center [574, 363] width 163 height 38
click at [227, 361] on div "17233" at bounding box center [248, 363] width 163 height 38
click at [565, 355] on div "17252" at bounding box center [574, 363] width 163 height 38
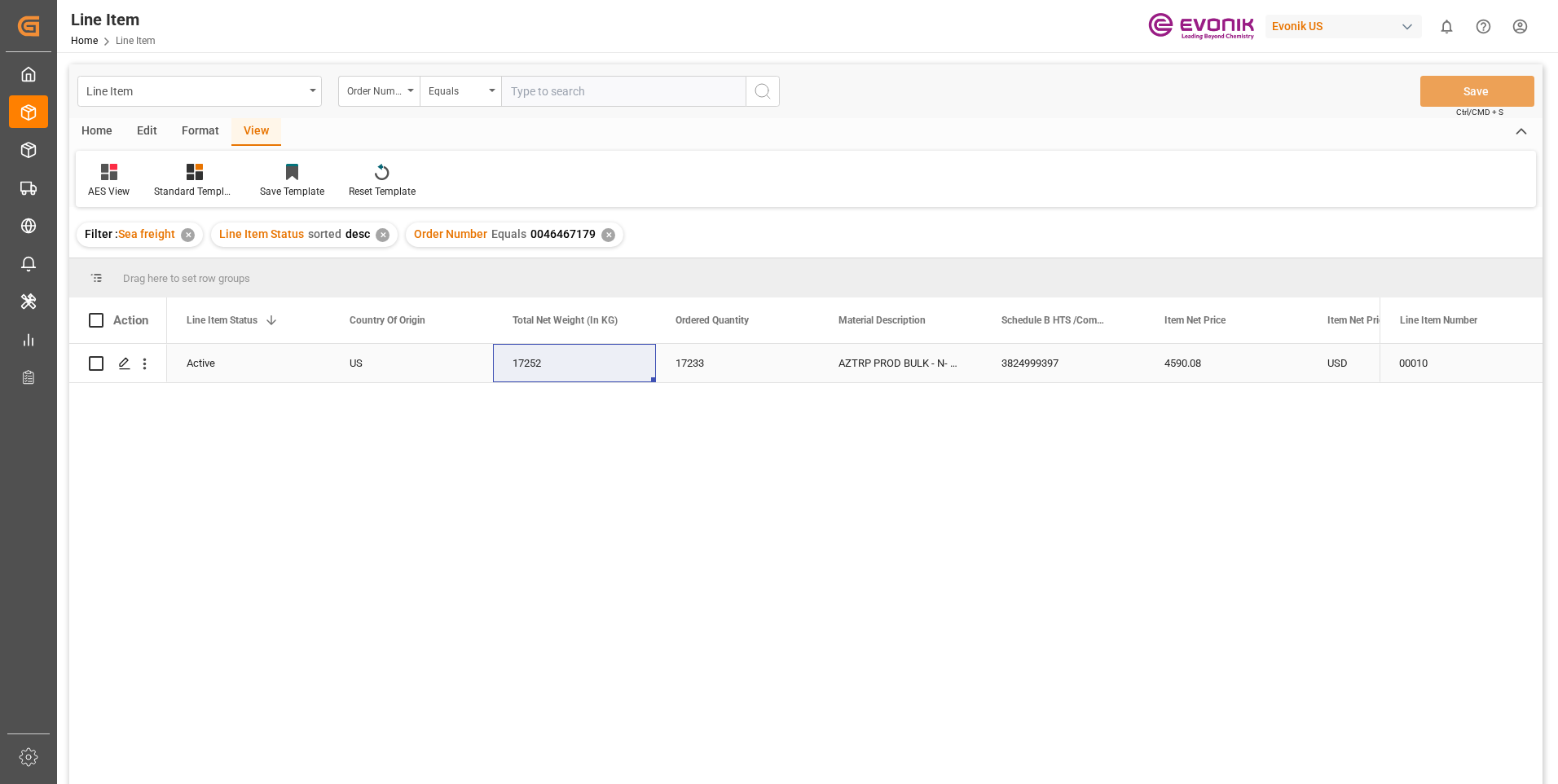
click at [1178, 358] on div "4590.08" at bounding box center [1226, 363] width 163 height 38
click at [555, 93] on input "text" at bounding box center [623, 91] width 245 height 31
paste input "0046460126"
type input "0046460126"
click at [769, 88] on icon "search button" at bounding box center [762, 90] width 19 height 19
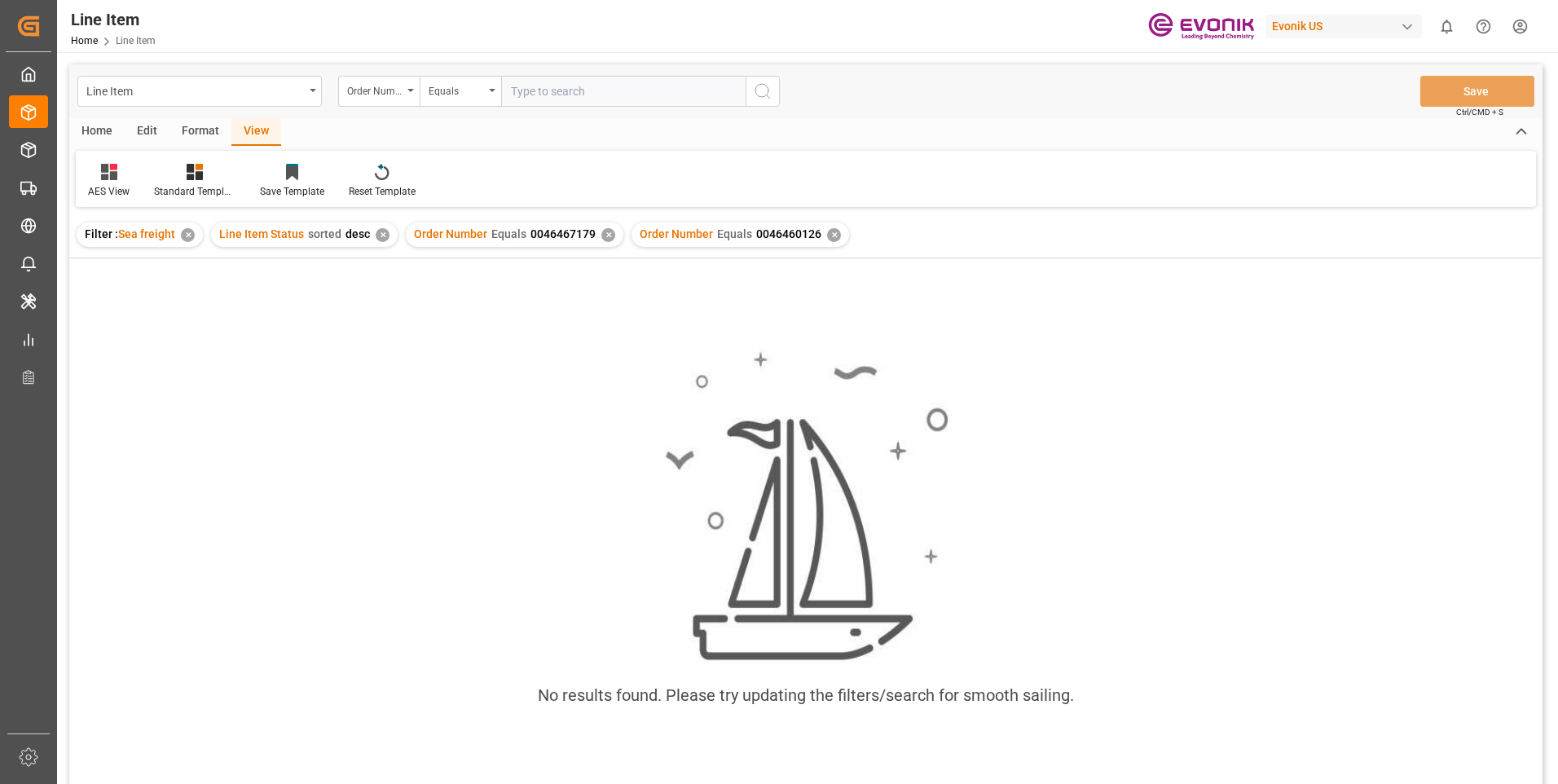
click at [605, 236] on div "✕" at bounding box center [608, 235] width 14 height 14
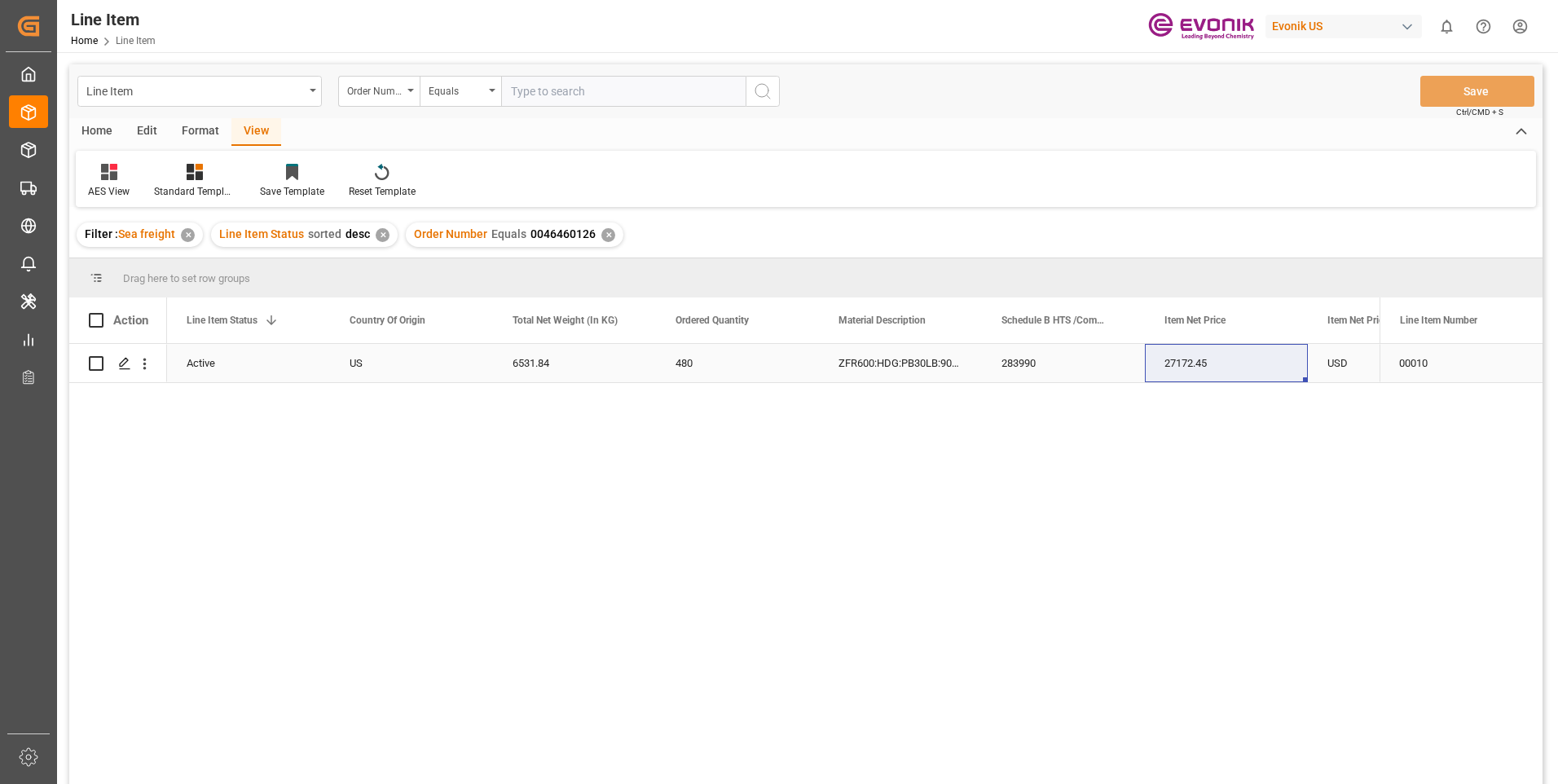
click at [873, 358] on div "ZFR600:HDG:PB30LB:900SWP:I2:P:DUB.REG?:$" at bounding box center [900, 363] width 163 height 38
click at [873, 357] on div "6531.84" at bounding box center [900, 363] width 163 height 38
click at [1230, 371] on div "ZFR600:HDG:PB30LB:900SWP:I2:P:DUB.REG?:$" at bounding box center [1226, 363] width 163 height 38
click at [884, 362] on div "6531.84" at bounding box center [900, 363] width 163 height 38
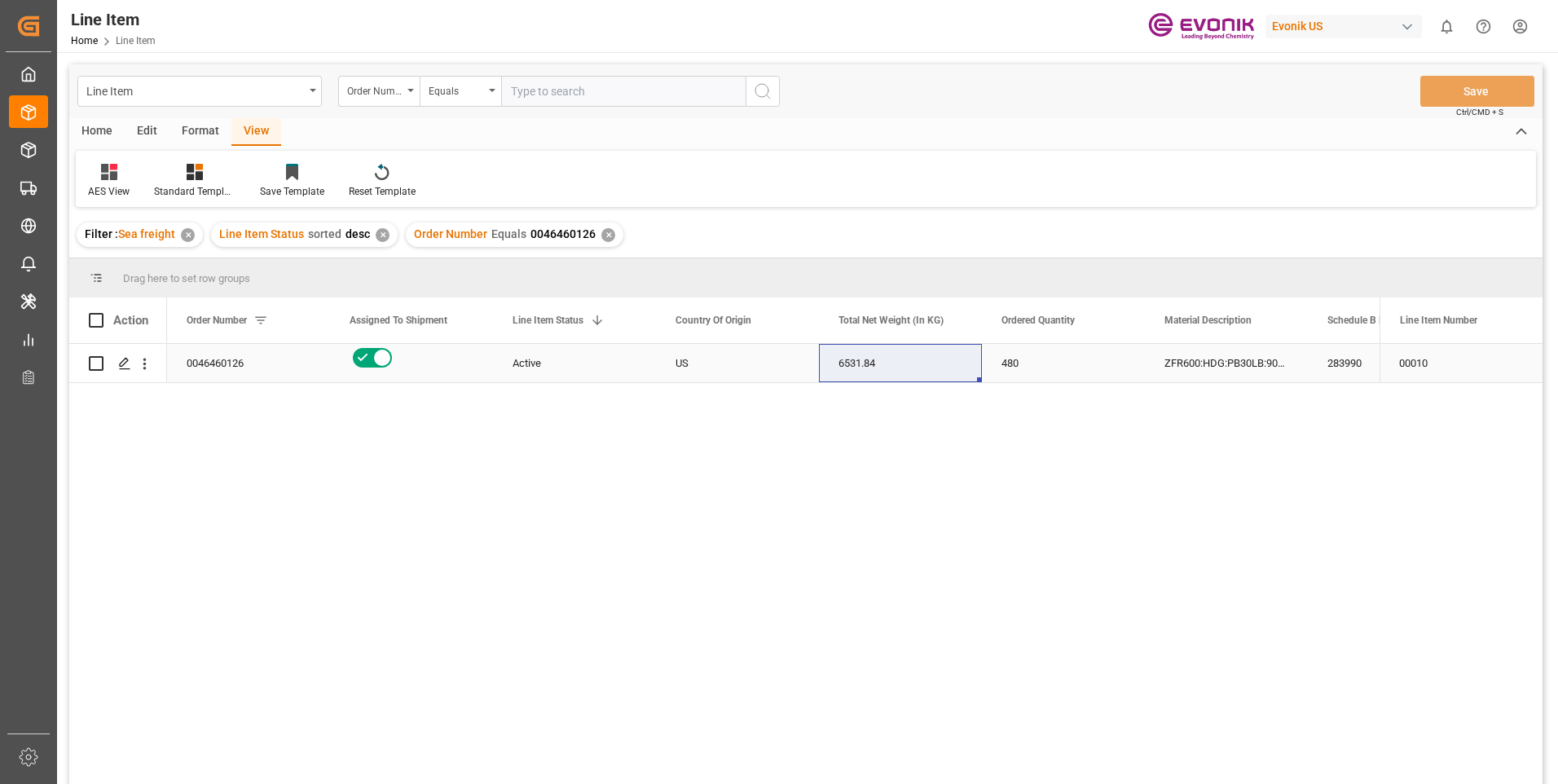
click at [1344, 367] on div "283990" at bounding box center [1389, 363] width 163 height 38
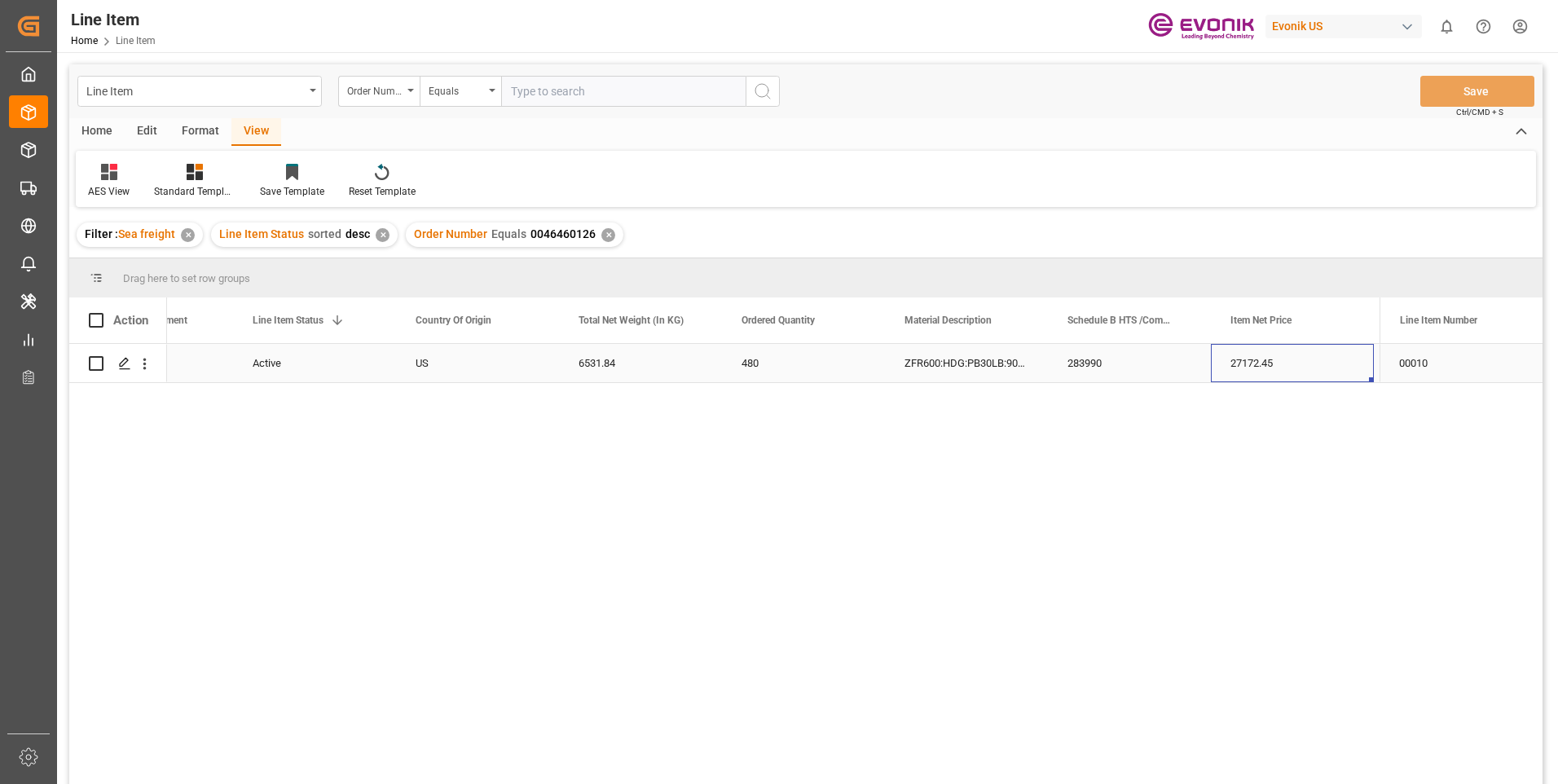
scroll to position [0, 423]
click at [1091, 366] on div "27172.45" at bounding box center [1129, 363] width 163 height 38
click at [1253, 361] on div "USD" at bounding box center [1291, 363] width 163 height 38
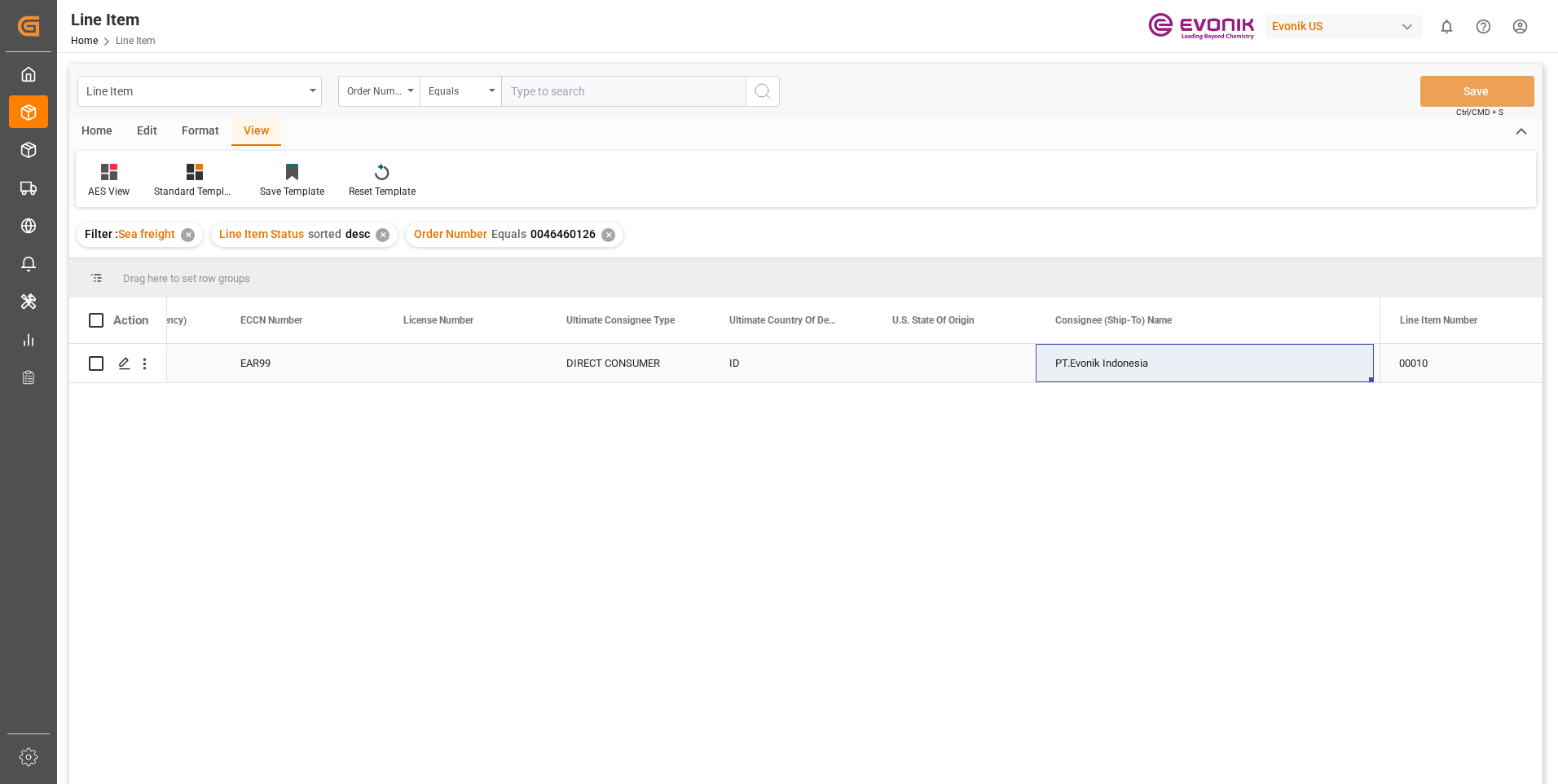
click at [706, 361] on div "DIRECT CONSUMER" at bounding box center [628, 363] width 163 height 38
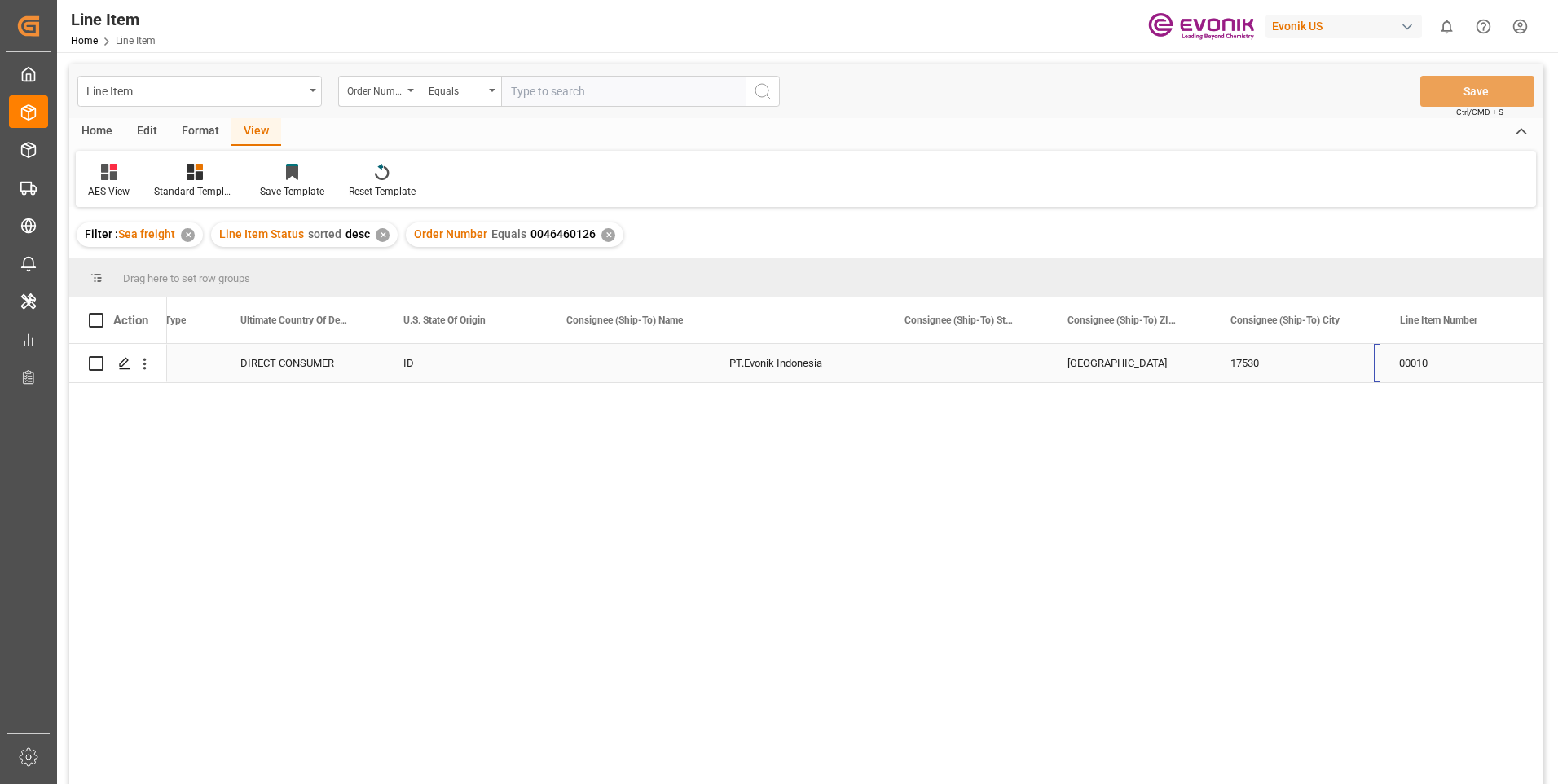
scroll to position [0, 2058]
click at [997, 363] on div "East Jakarta Industrial Park" at bounding box center [972, 363] width 163 height 38
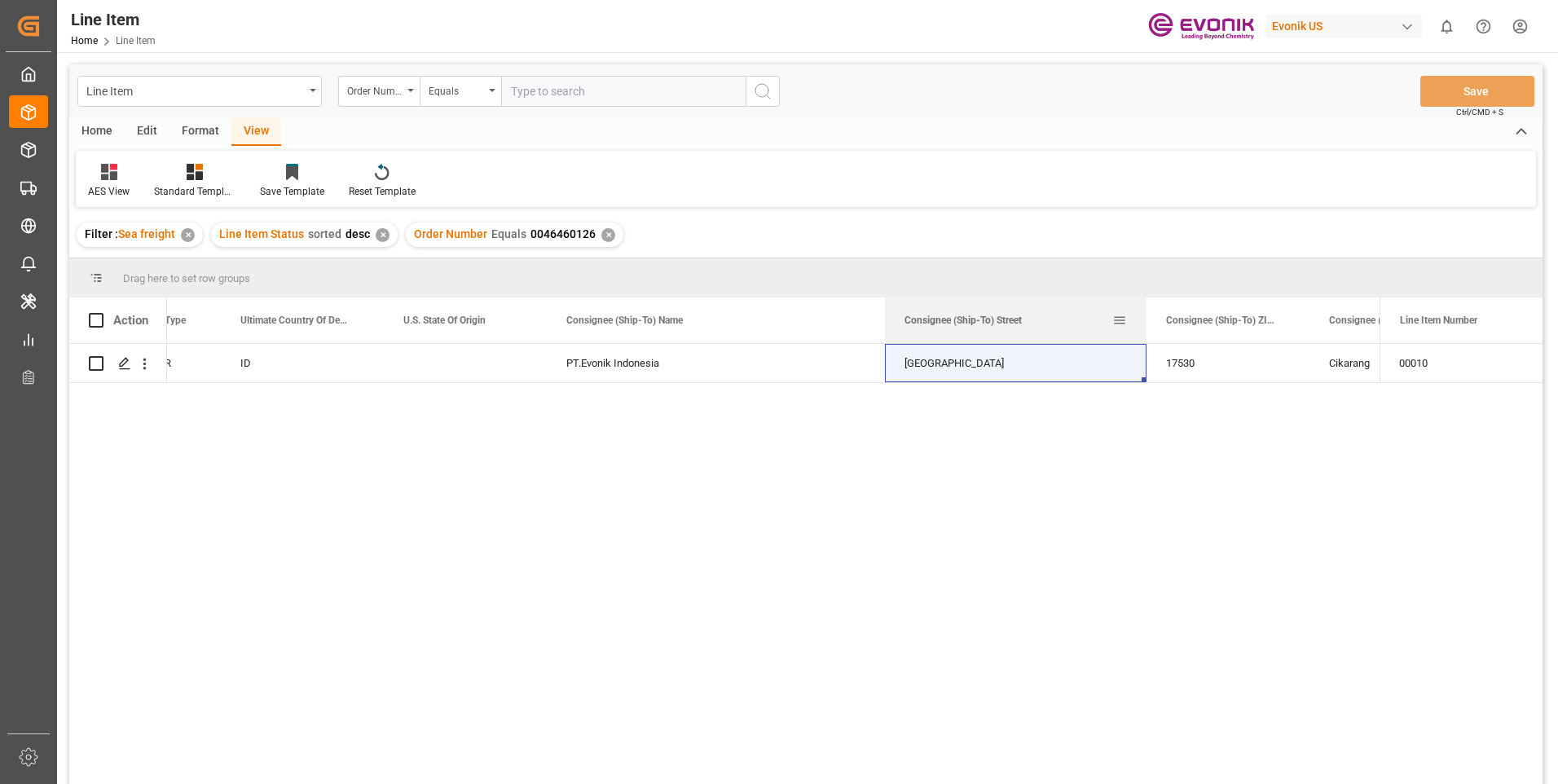
drag, startPoint x: 1047, startPoint y: 319, endPoint x: 1145, endPoint y: 323, distance: 98.1
click at [1145, 323] on div at bounding box center [1145, 320] width 6 height 46
click at [591, 97] on input "text" at bounding box center [623, 91] width 245 height 31
paste input "0046460124"
type input "0046460124"
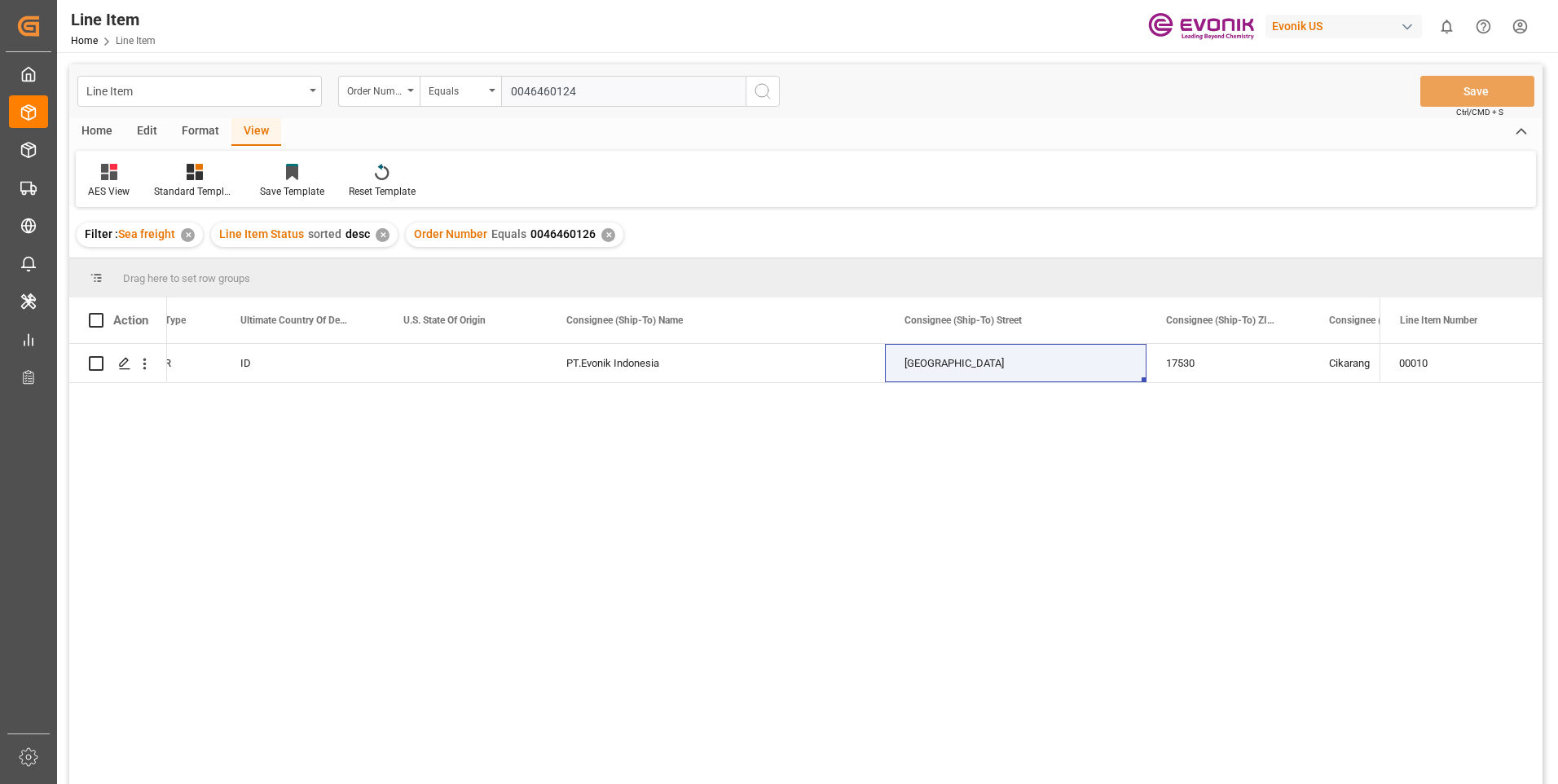
click at [761, 89] on icon "search button" at bounding box center [762, 90] width 19 height 19
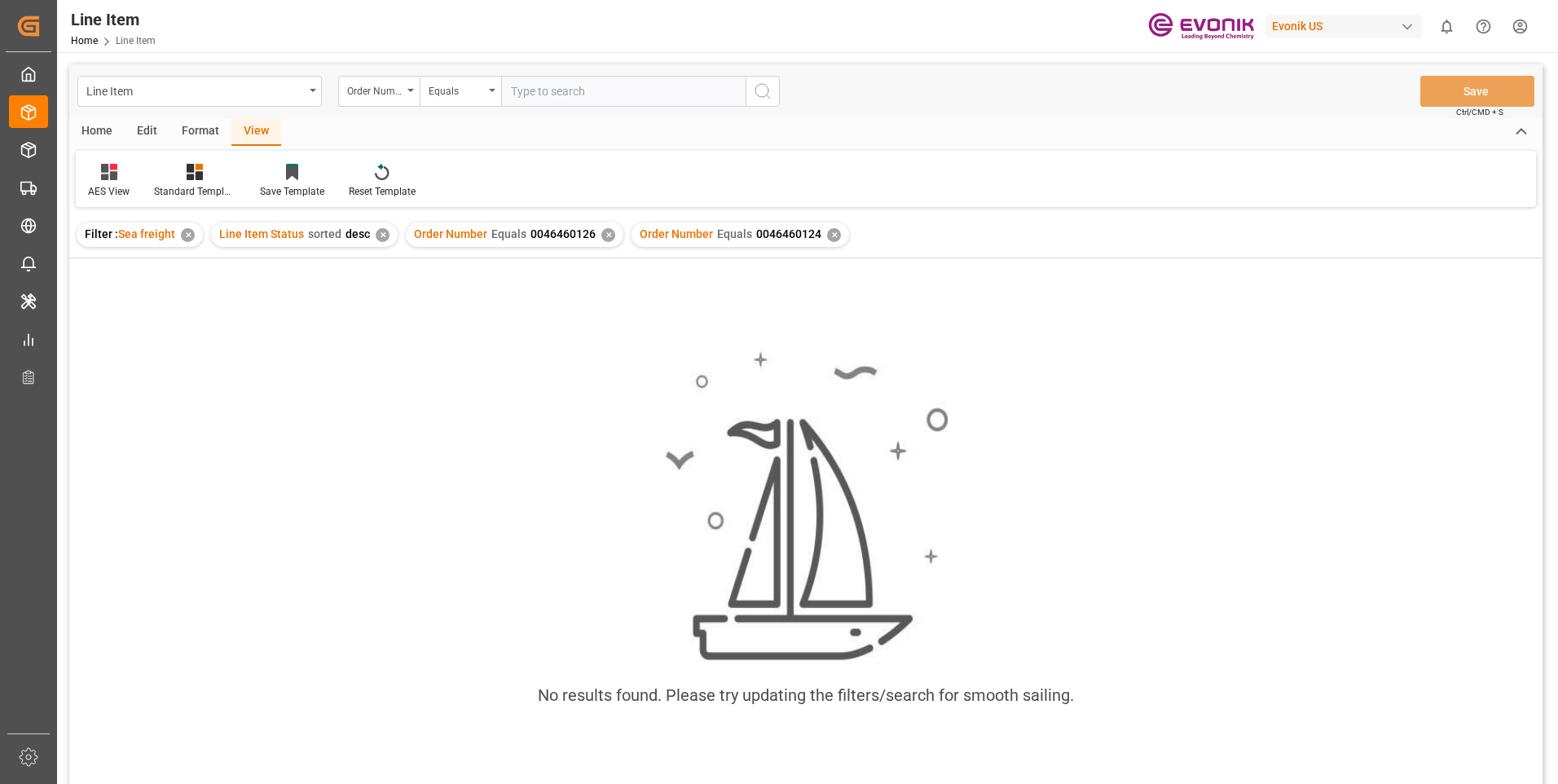
click at [602, 236] on div "✕" at bounding box center [608, 235] width 14 height 14
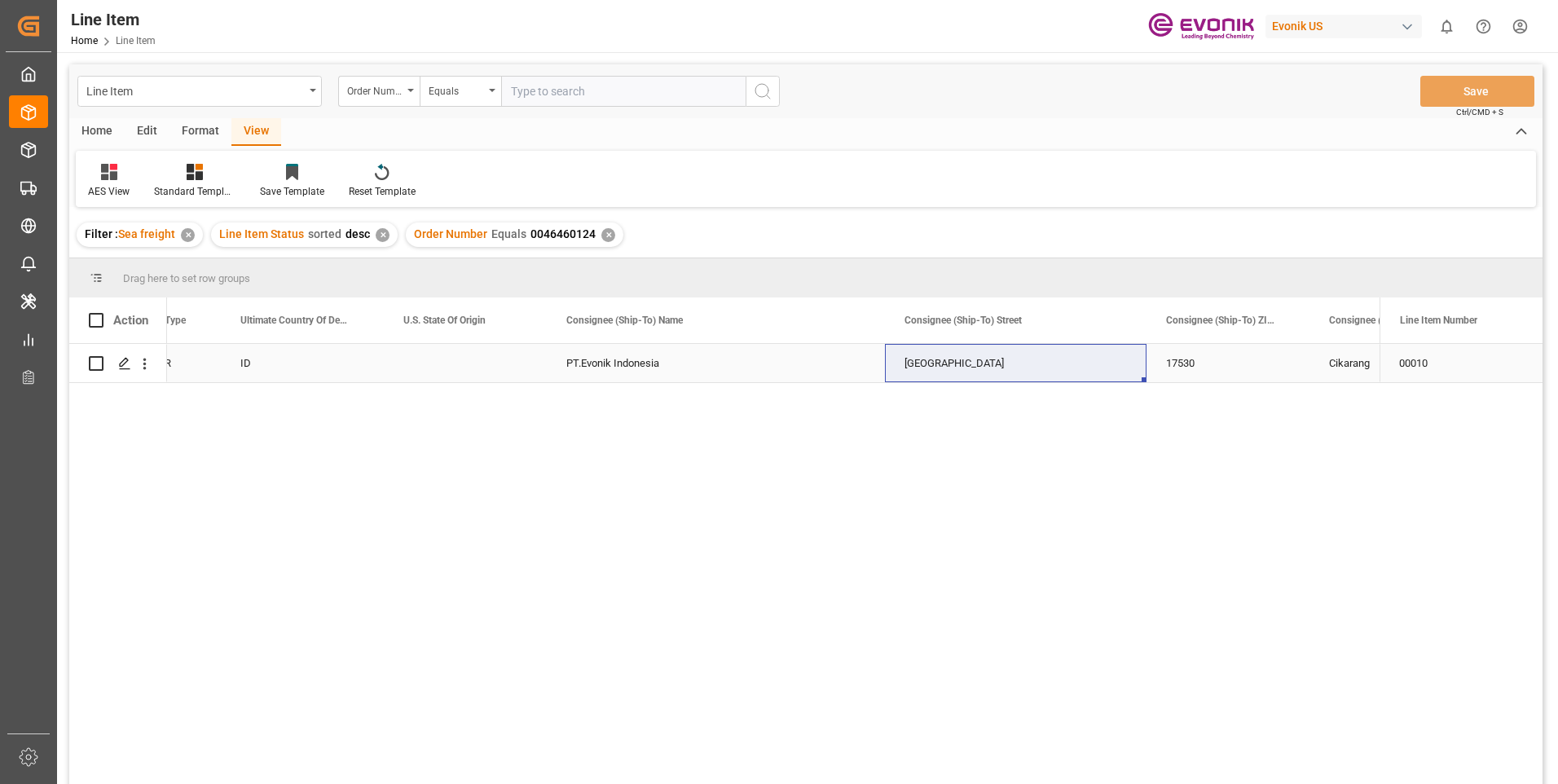
click at [625, 371] on div "PT.Evonik Indonesia" at bounding box center [716, 363] width 338 height 38
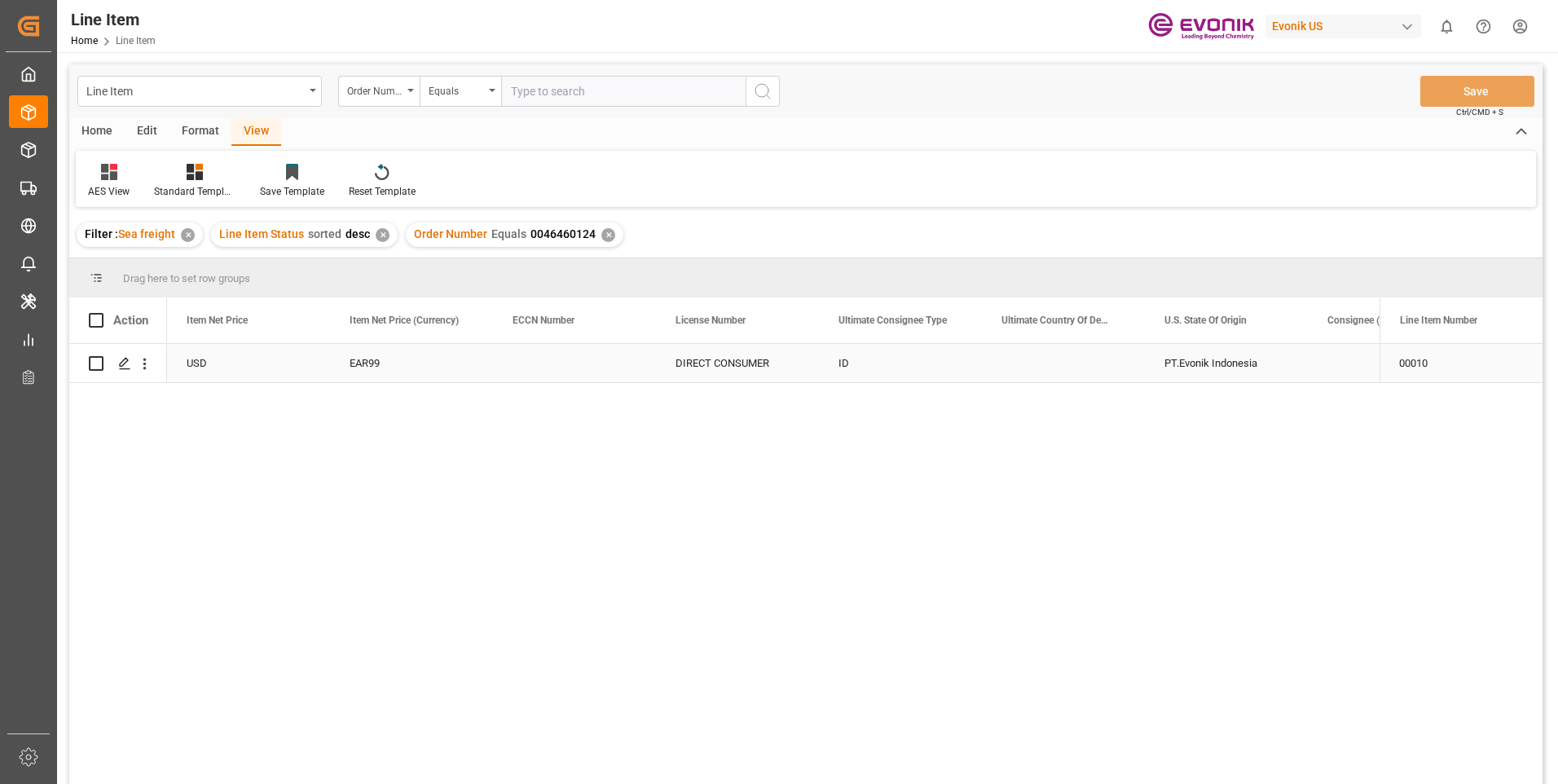
scroll to position [0, 1303]
click at [549, 349] on div "27172.45" at bounding box center [574, 363] width 163 height 38
click at [248, 364] on div "ZFR600:HDG:PB30LB:900SWP:I2:P:DUB.REG?:$" at bounding box center [248, 363] width 163 height 38
click at [403, 350] on div "6531.84" at bounding box center [411, 363] width 163 height 38
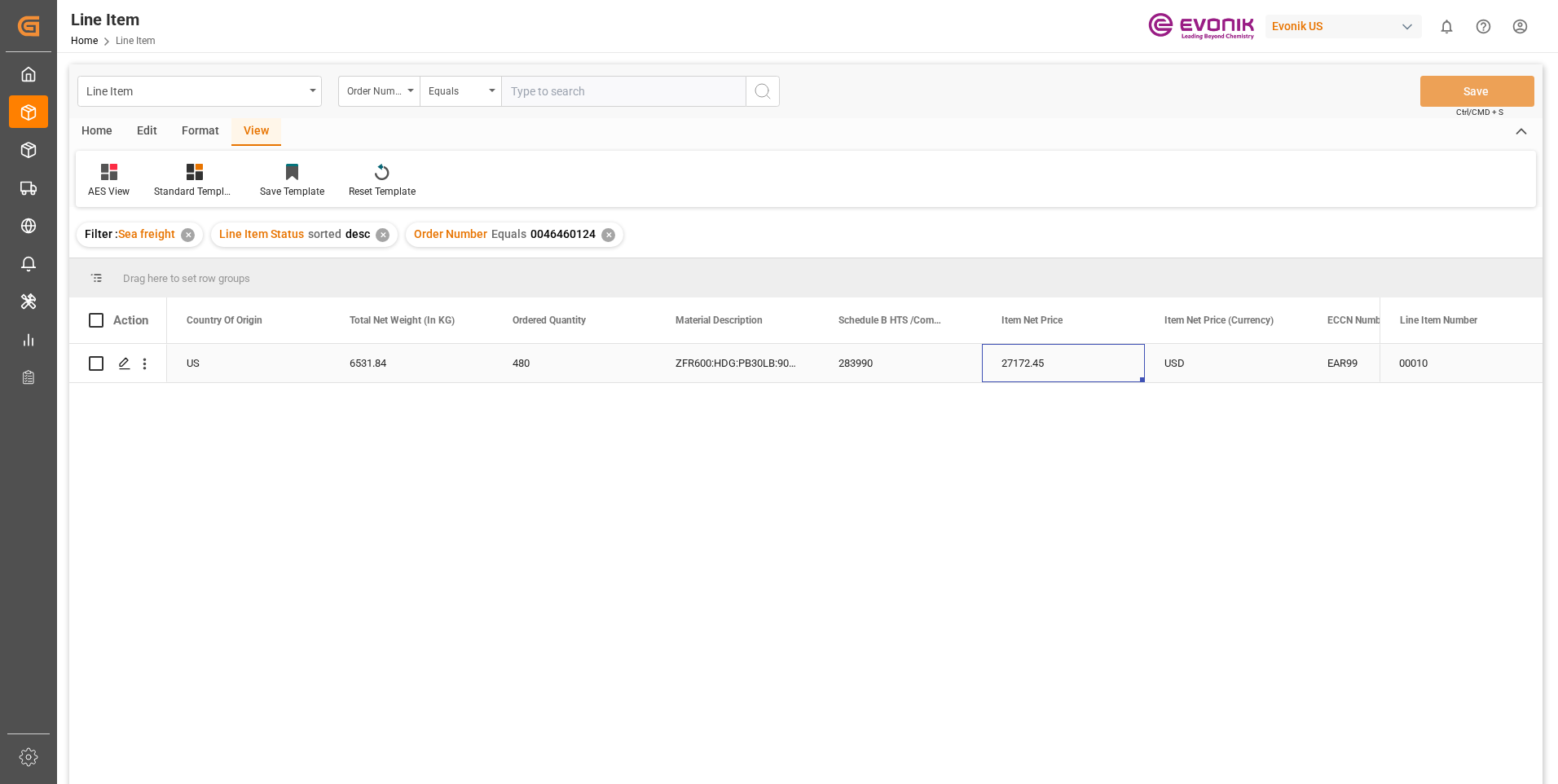
click at [1071, 361] on div "27172.45" at bounding box center [1063, 363] width 163 height 38
click at [329, 376] on div "6531.84" at bounding box center [411, 363] width 163 height 38
click at [1045, 353] on div "480" at bounding box center [1063, 363] width 163 height 38
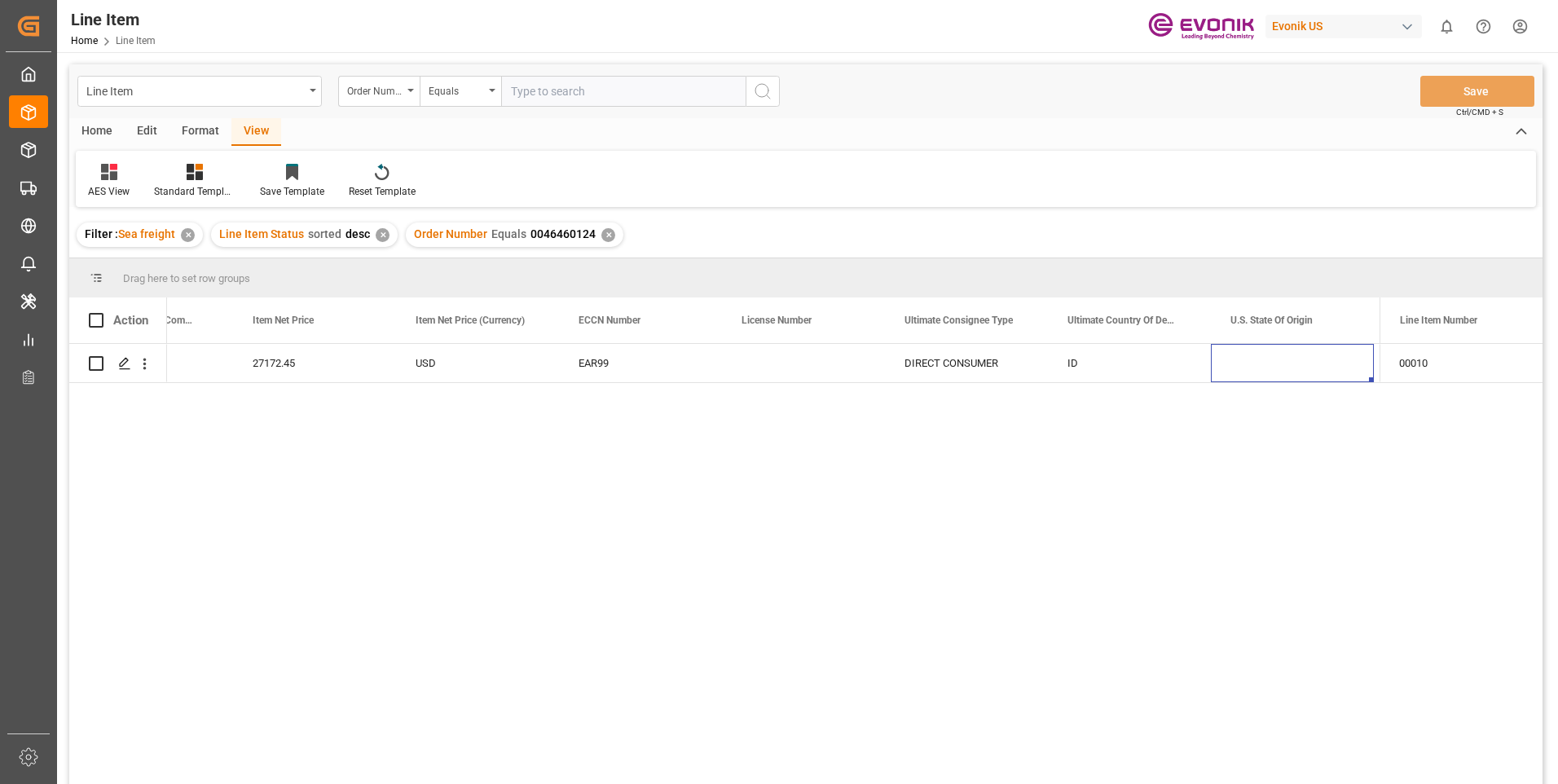
scroll to position [0, 1575]
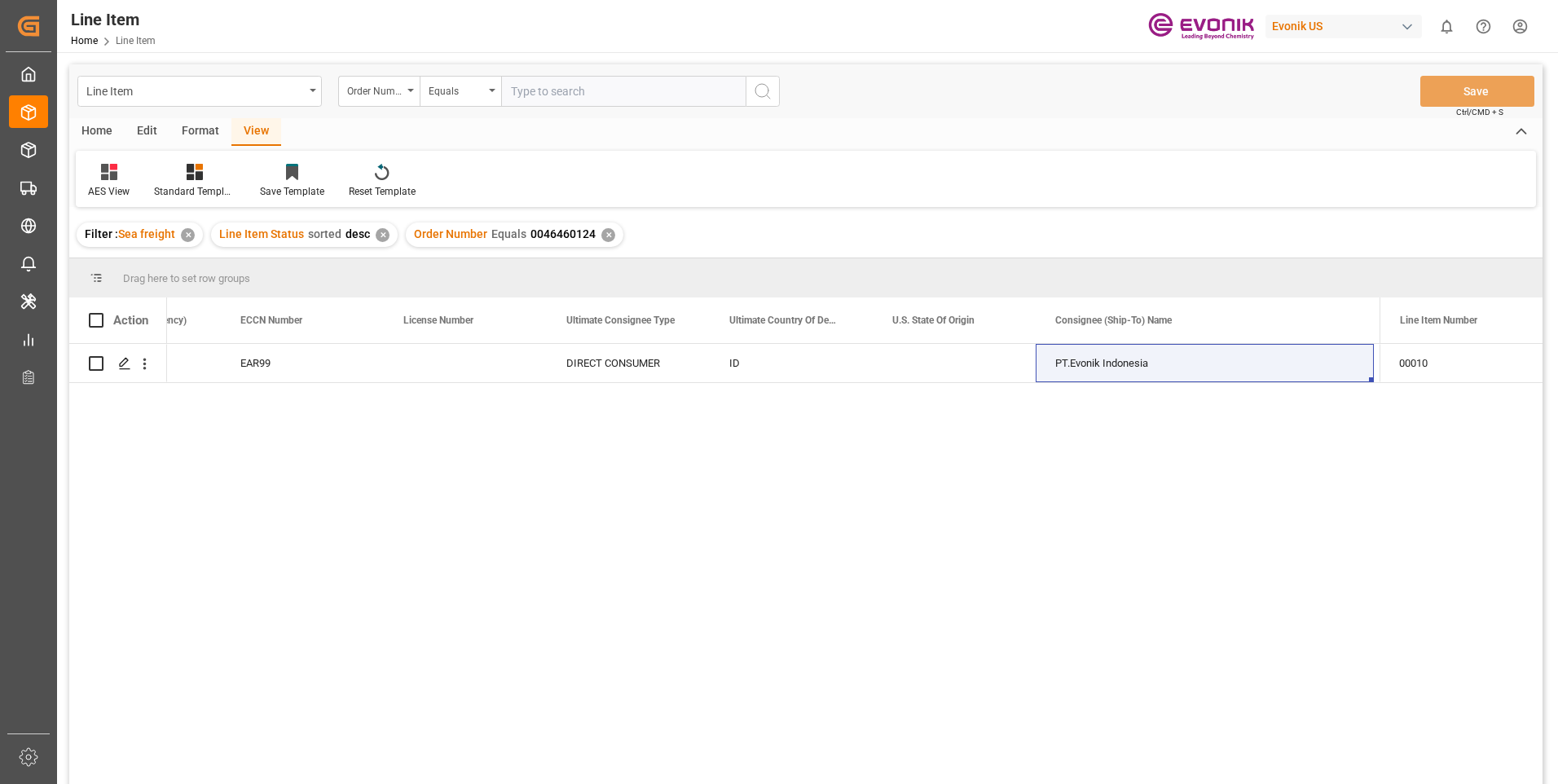
click at [620, 95] on input "text" at bounding box center [623, 91] width 245 height 31
paste input "0046460125"
type input "0046460125"
click at [760, 89] on icon "search button" at bounding box center [762, 90] width 19 height 19
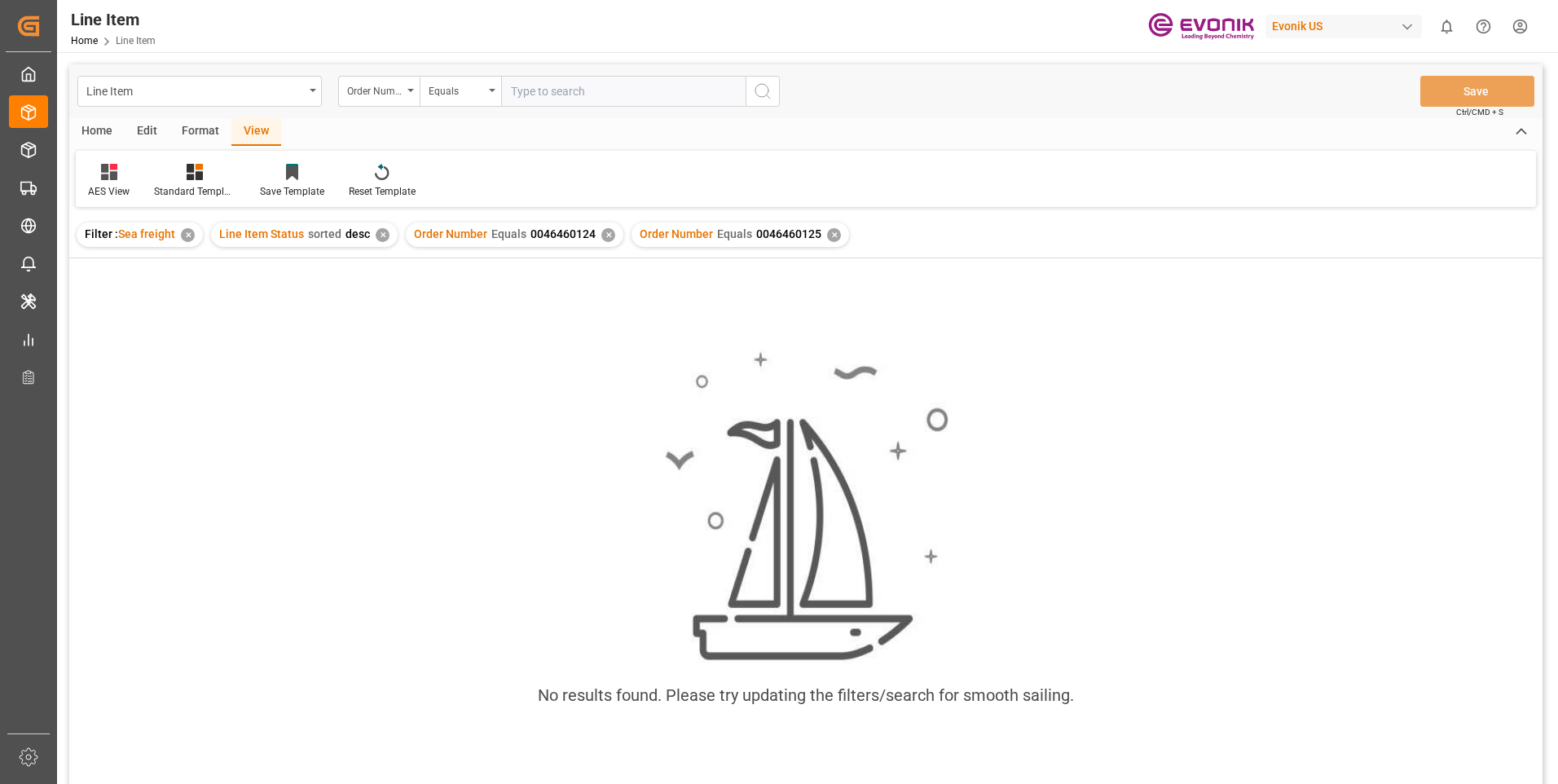
click at [611, 235] on div "✕" at bounding box center [608, 235] width 14 height 14
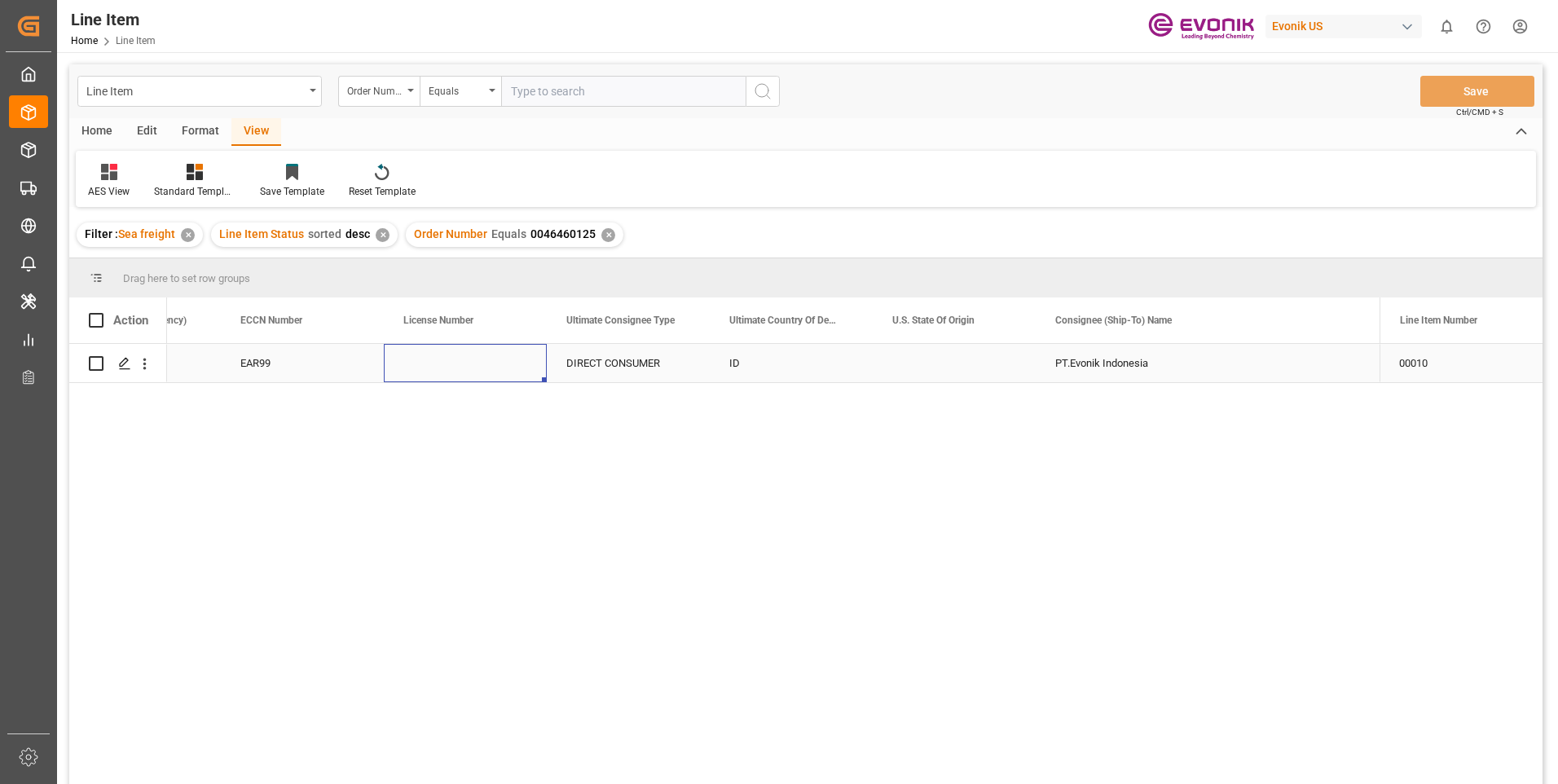
click at [522, 364] on div "Press SPACE to select this row." at bounding box center [465, 363] width 163 height 38
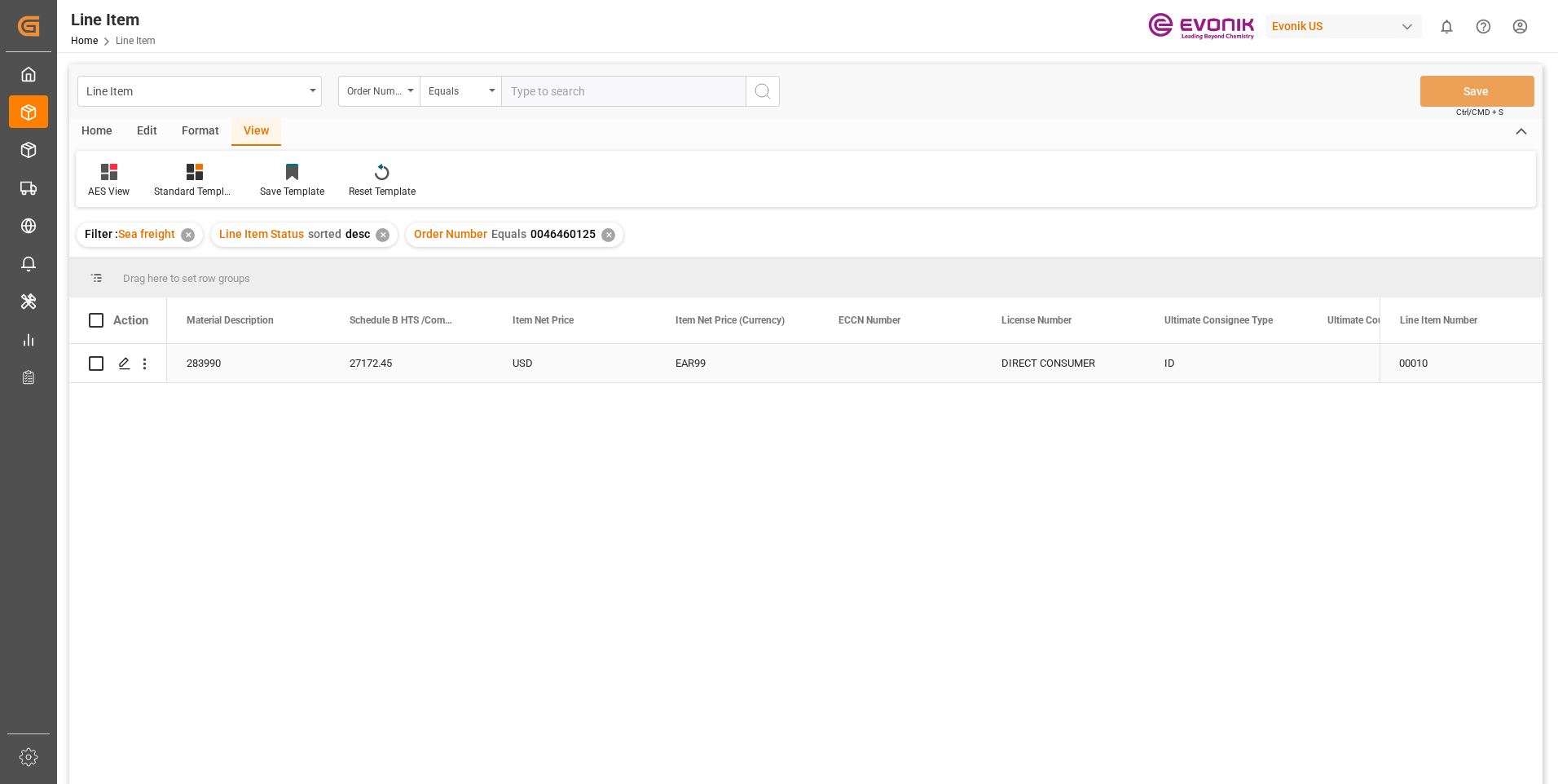
scroll to position [0, 978]
click at [518, 366] on div "27172.45" at bounding box center [574, 363] width 163 height 38
click at [862, 350] on div "27172.45" at bounding box center [900, 363] width 163 height 38
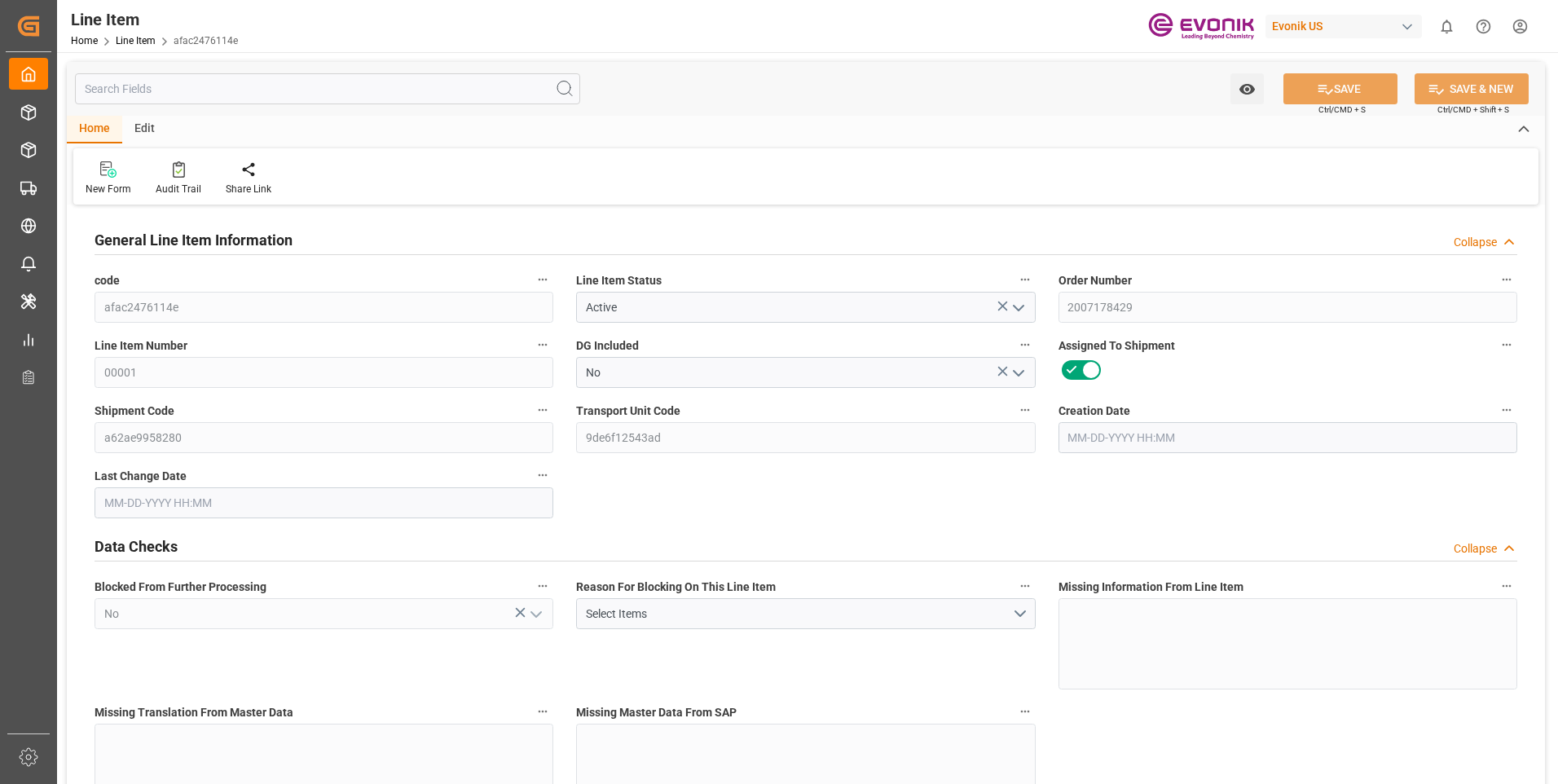
type input "20"
type input "15280"
type input "14000"
type input "26.4204"
type input "80"
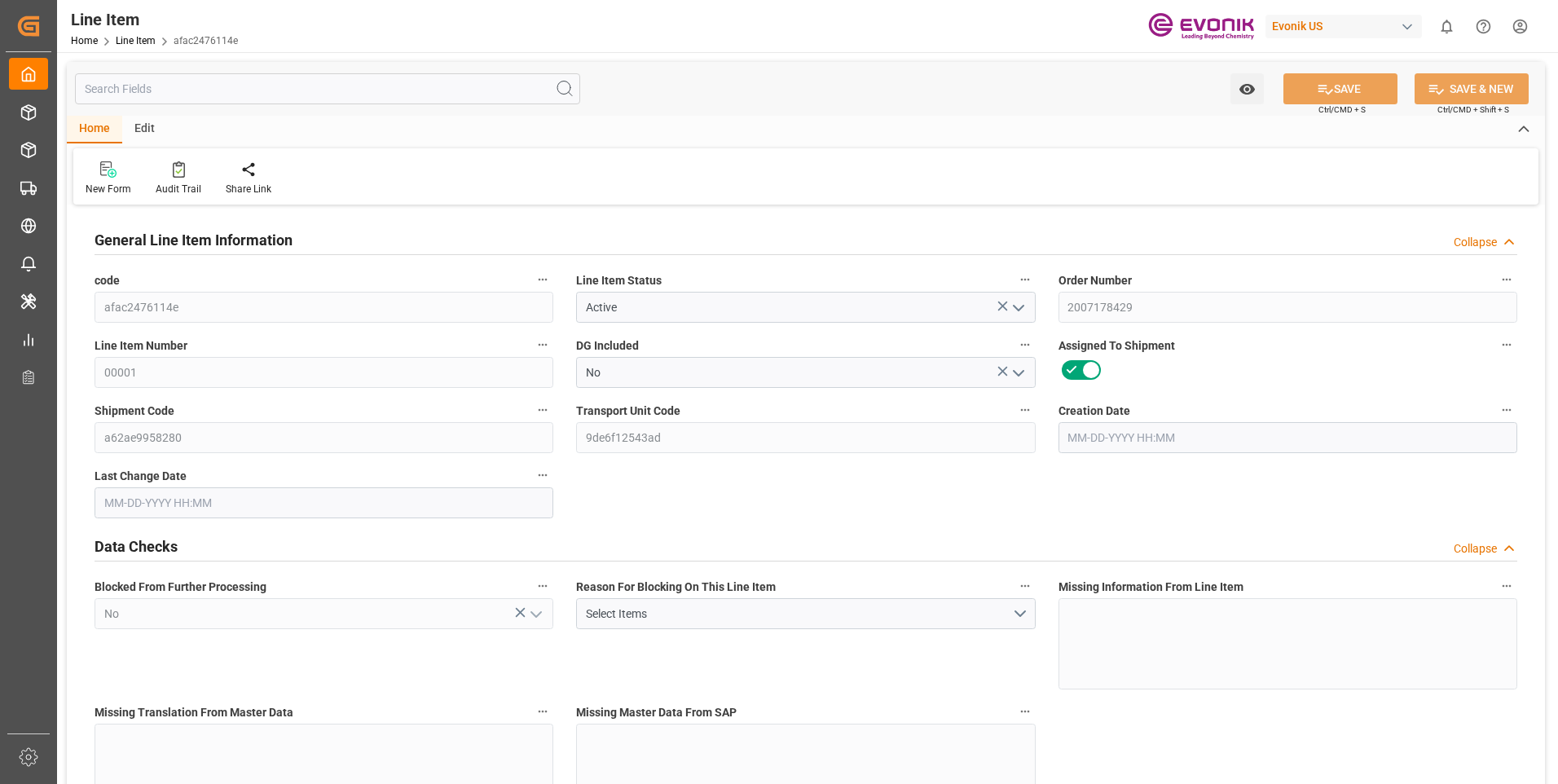
type input "59948"
type input "80"
type input "15280"
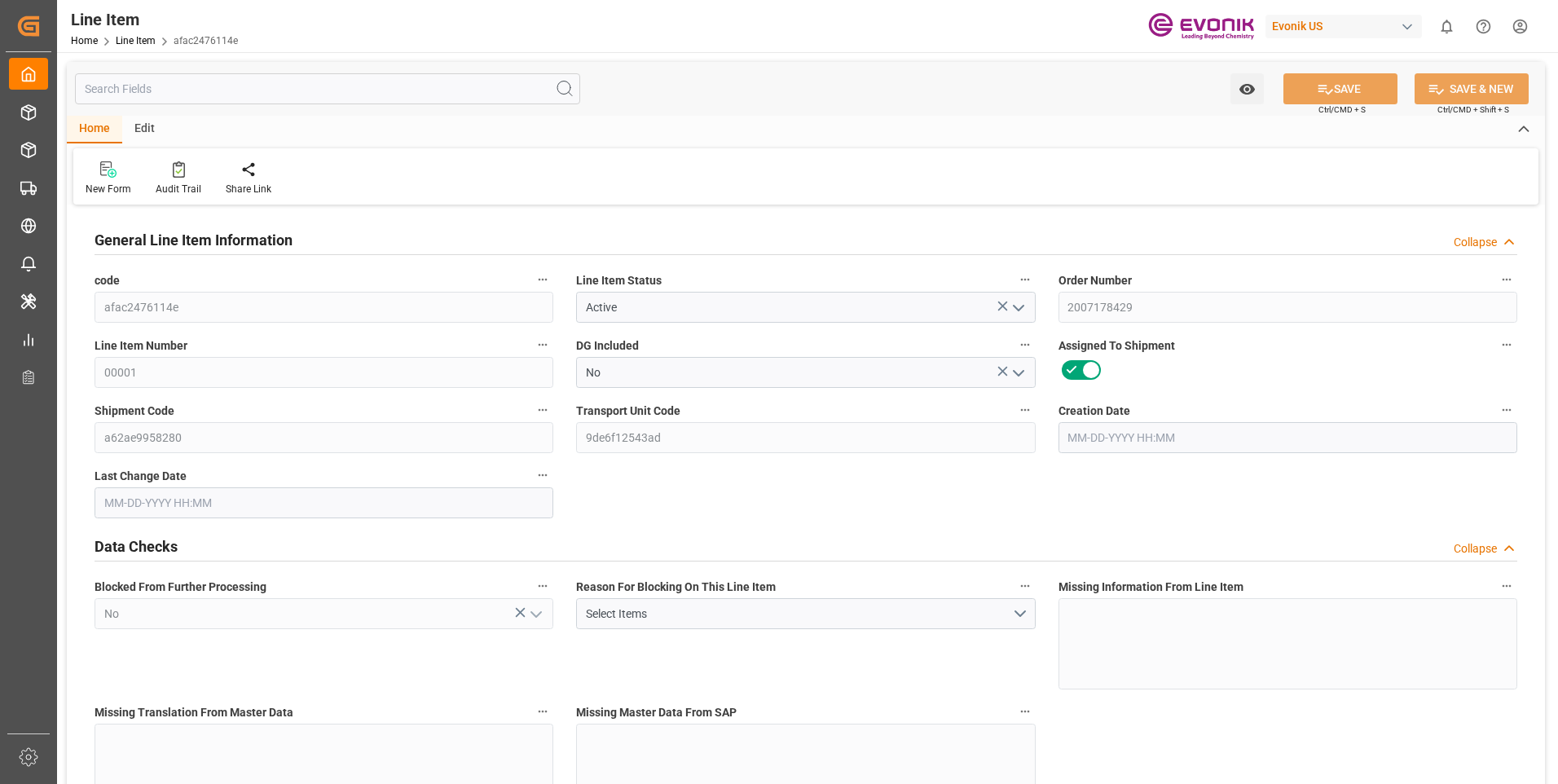
type input "16200"
type input "14000"
type input "26.4204"
type input "26420.4"
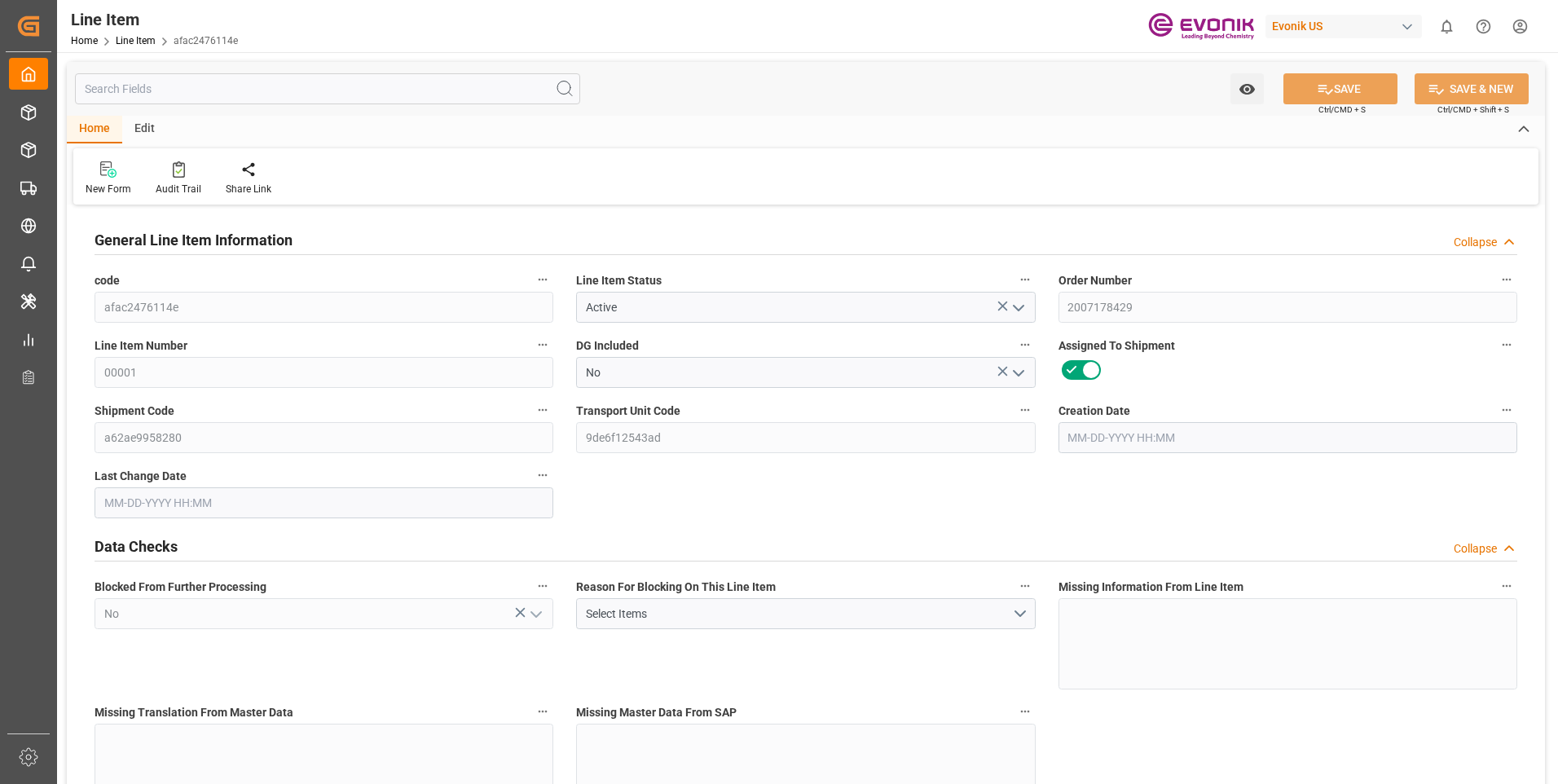
type input "80"
type input "15280"
type input "14000"
type input "26.4204"
type input "[DATE] 16:31"
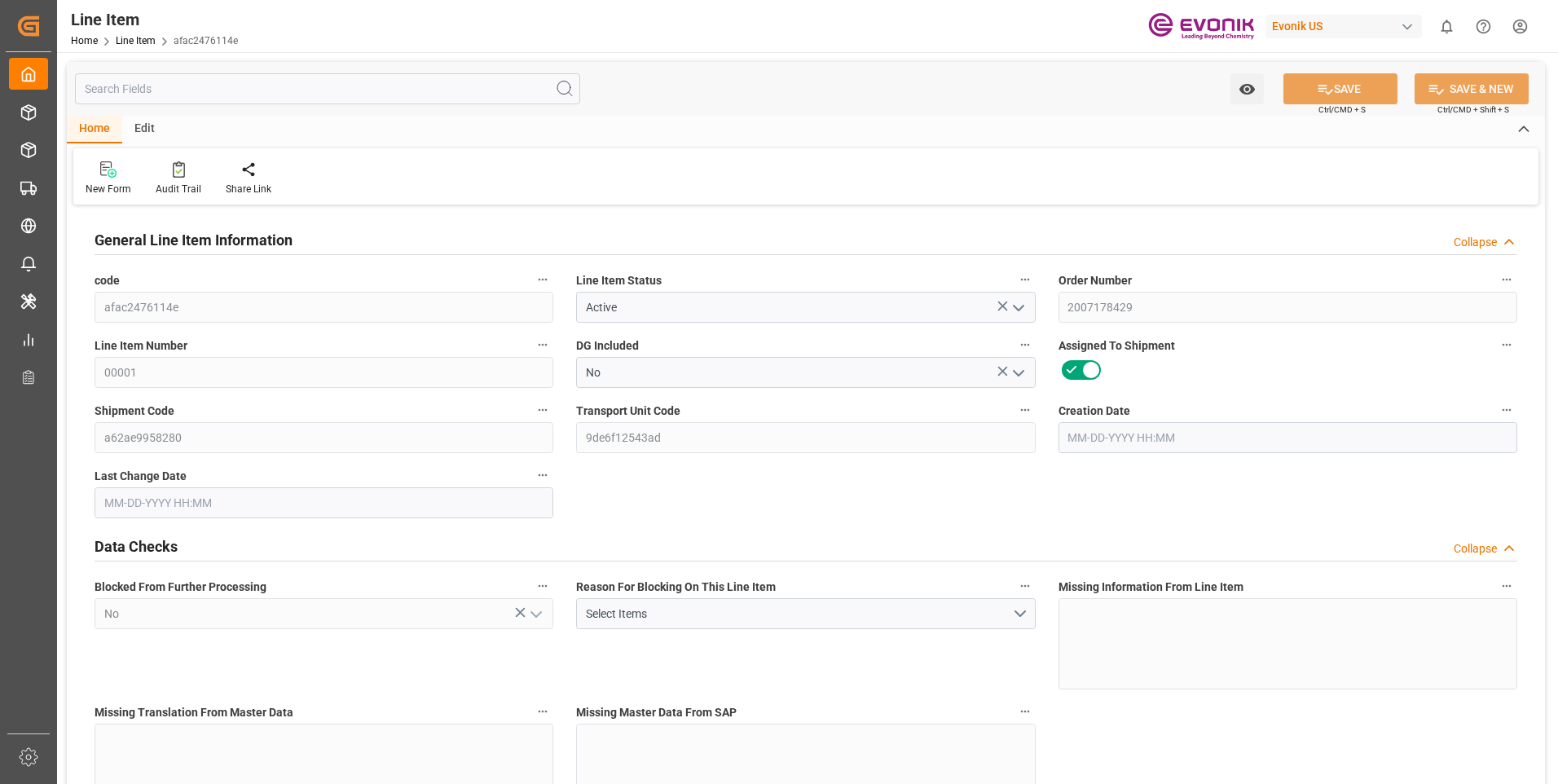
type input "[DATE] 14:37"
type input "[DATE]"
